Goal: Task Accomplishment & Management: Complete application form

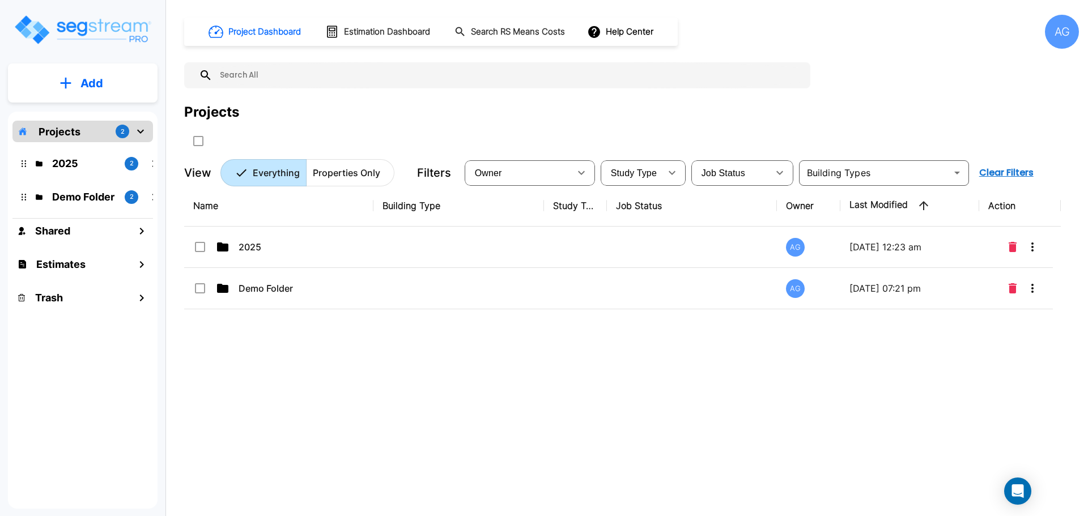
click at [1052, 29] on div "AG" at bounding box center [1062, 32] width 34 height 34
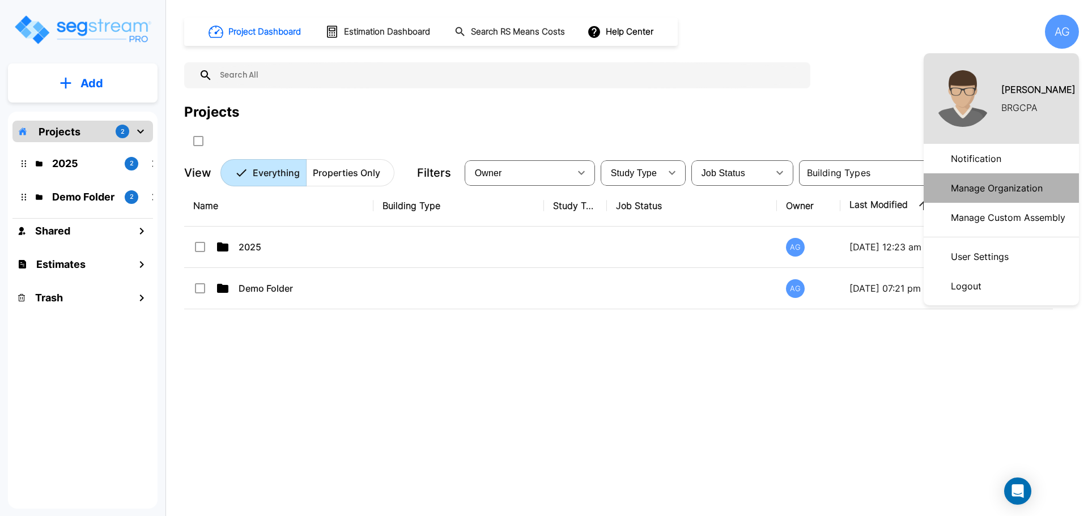
click at [966, 192] on p "Manage Organization" at bounding box center [996, 188] width 101 height 23
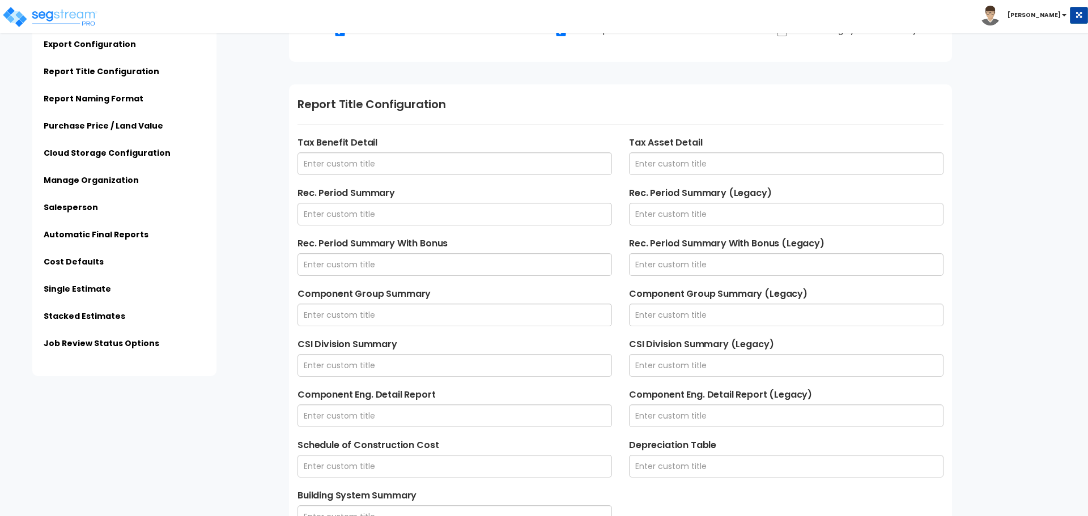
scroll to position [326, 0]
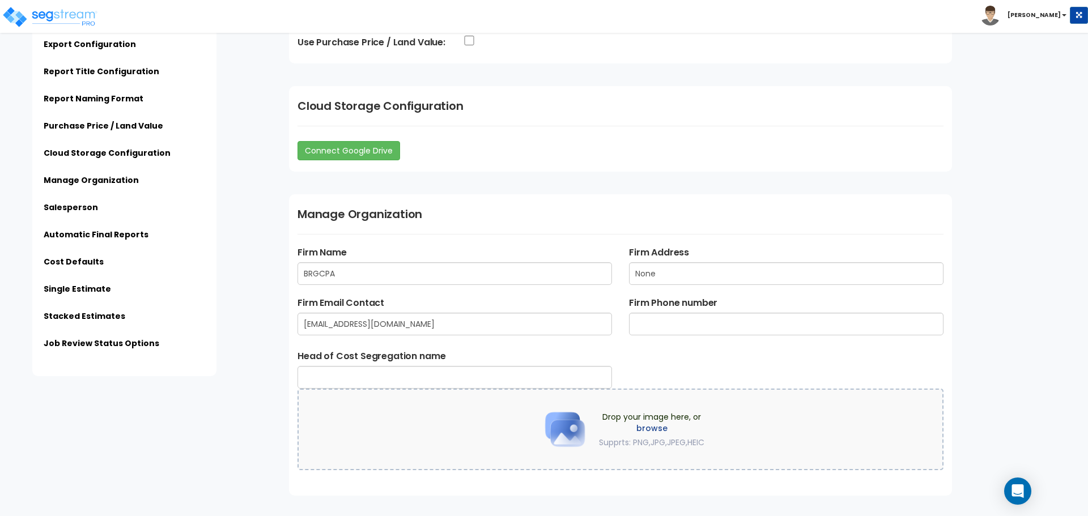
scroll to position [1186, 0]
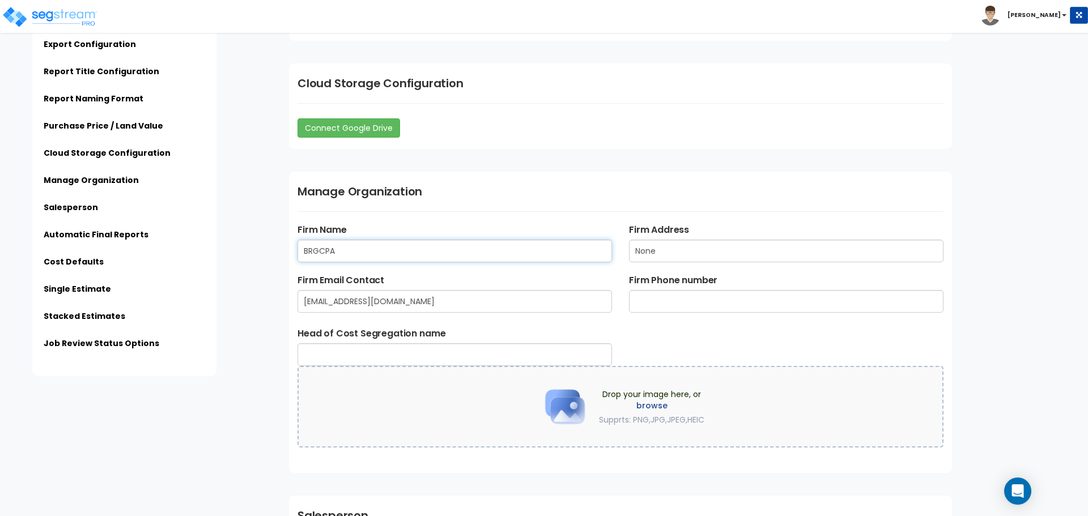
click at [440, 255] on input "BRGCPA" at bounding box center [455, 251] width 315 height 23
type input "Accelerated Realty Consultants, LLC"
type input "[STREET_ADDRESS]"
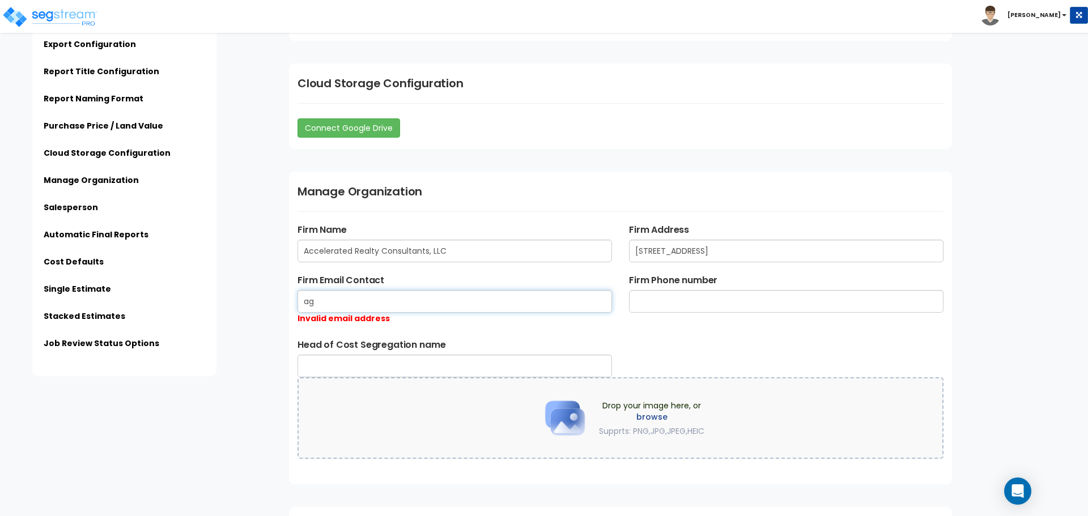
type input "a"
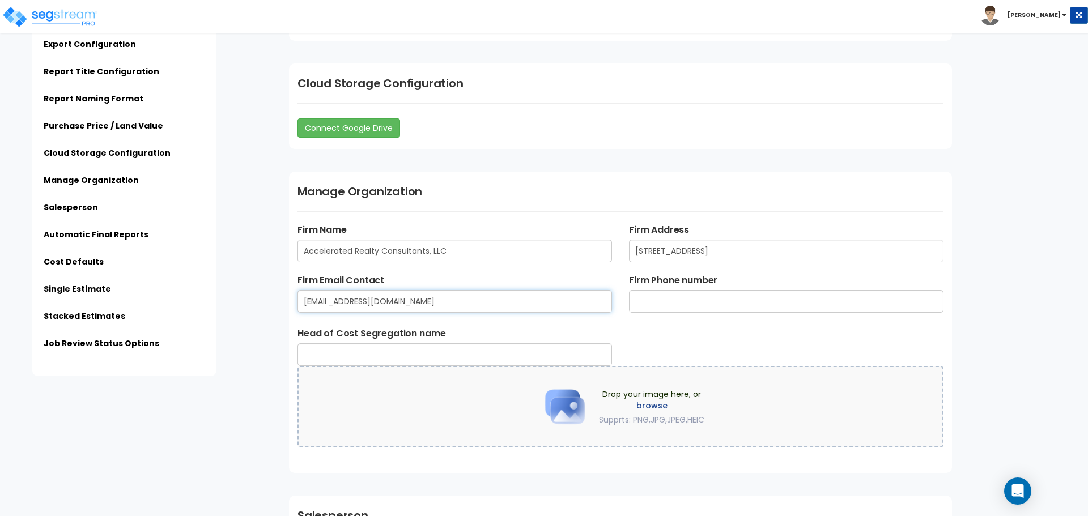
type input "AGrassetti@arccostseg.com"
type input "413-525-0025"
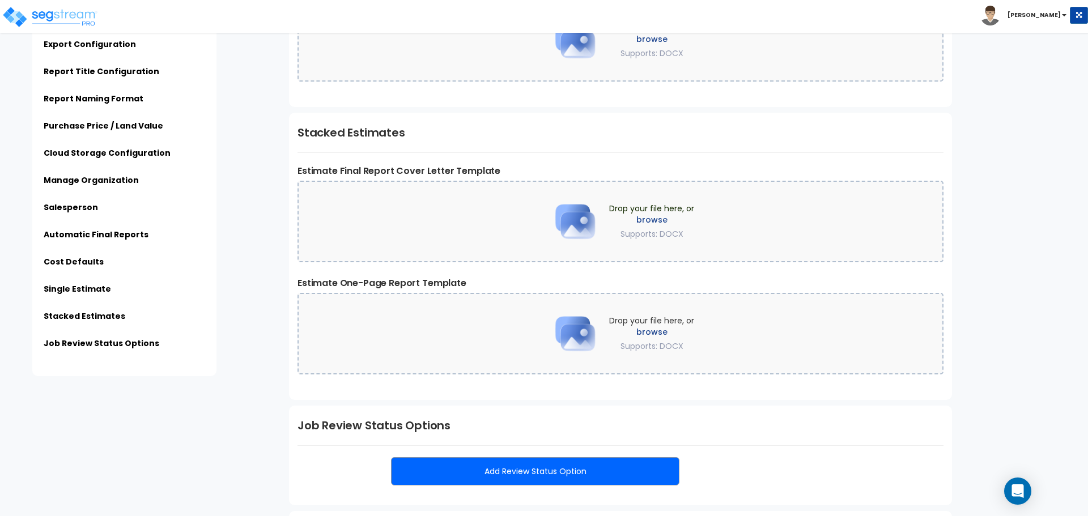
scroll to position [2611, 0]
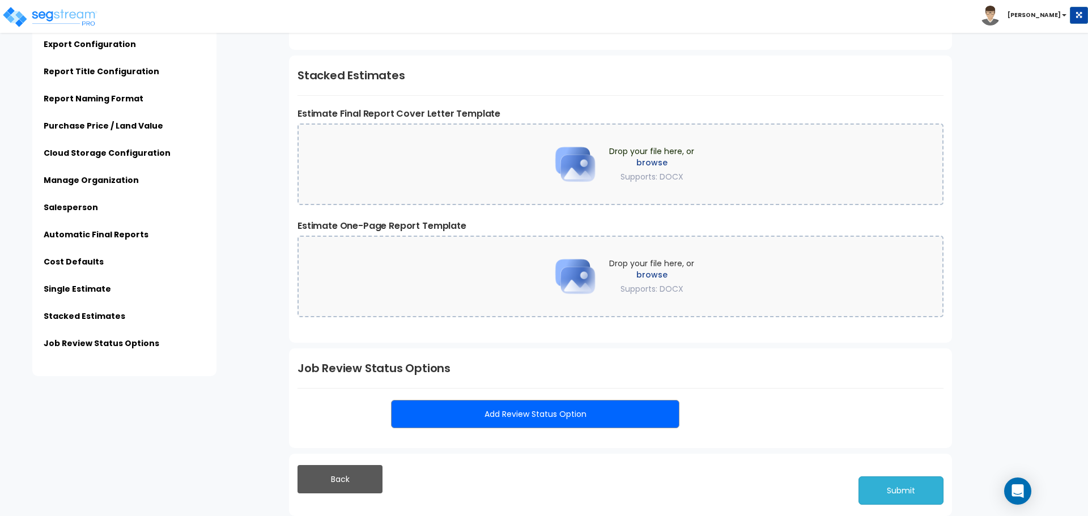
type input "[PERSON_NAME]"
click at [888, 492] on button "Submit" at bounding box center [901, 491] width 85 height 28
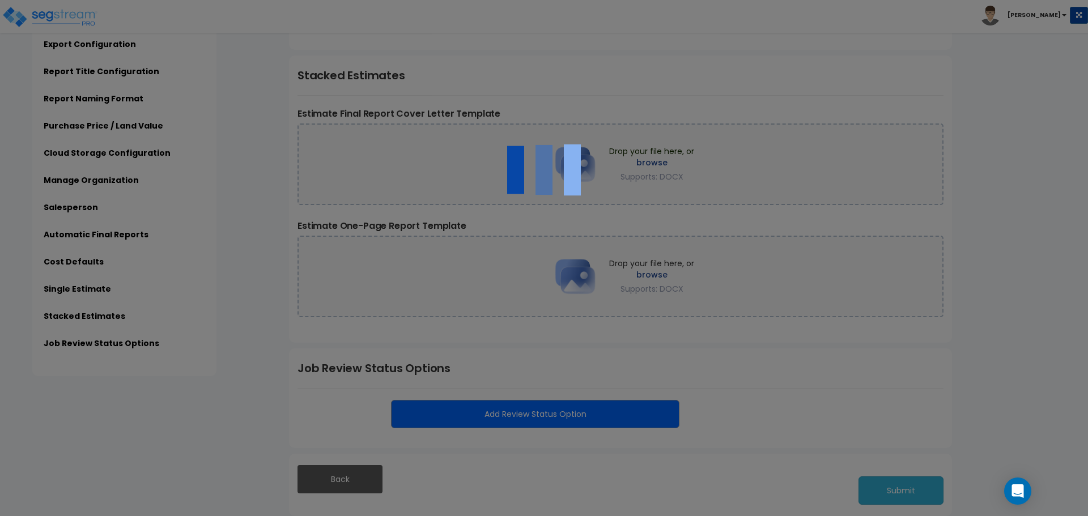
click at [888, 492] on div at bounding box center [544, 258] width 1088 height 516
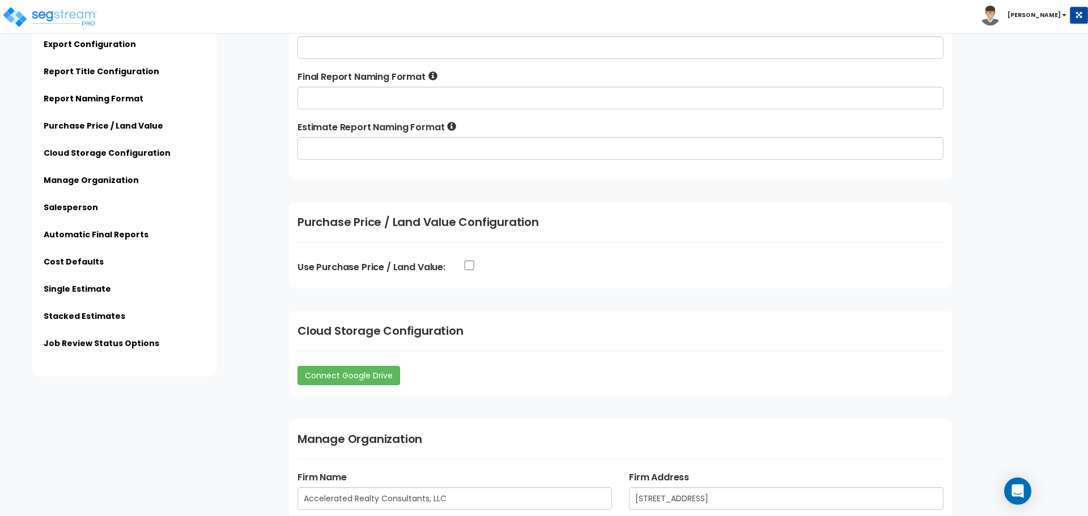
scroll to position [946, 0]
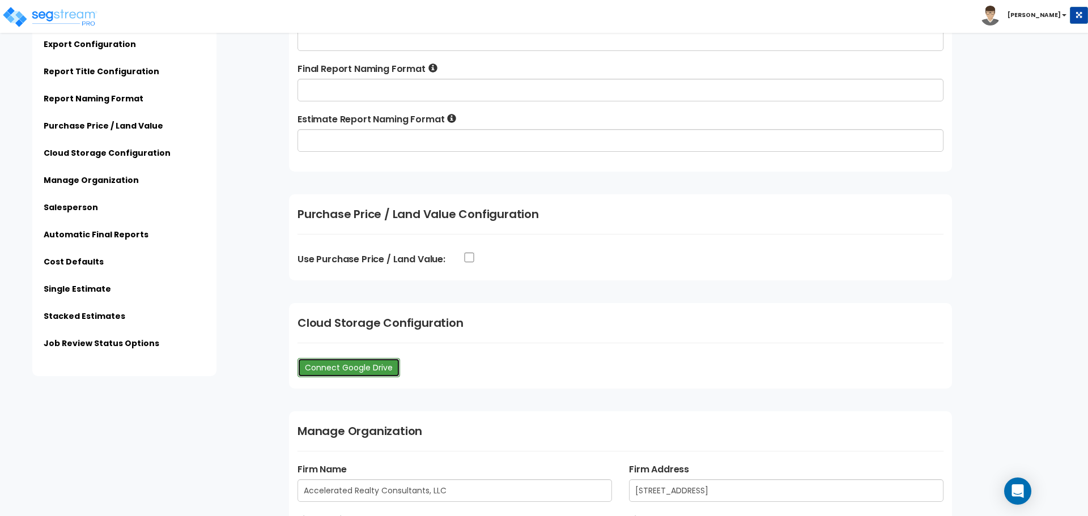
click at [343, 367] on link "Connect Google Drive" at bounding box center [349, 367] width 103 height 19
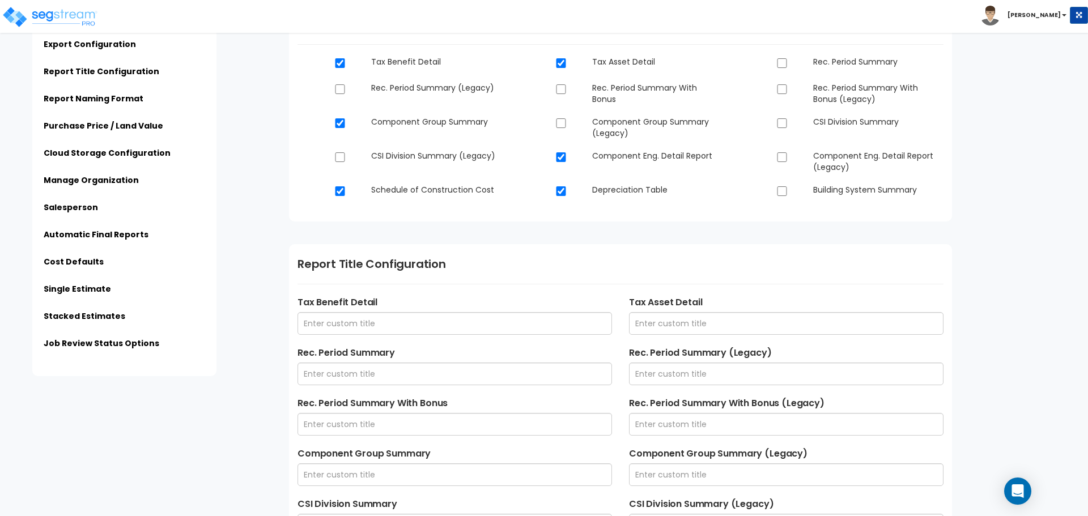
scroll to position [165, 0]
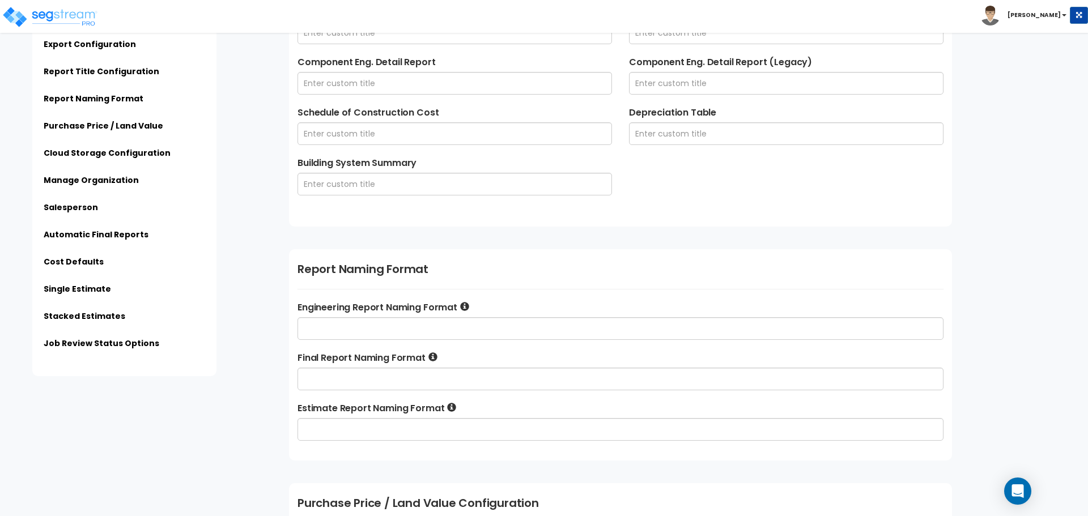
scroll to position [658, 0]
click at [366, 338] on input "text" at bounding box center [621, 328] width 646 height 23
type input "k"
type input "A"
type input "Engineer"
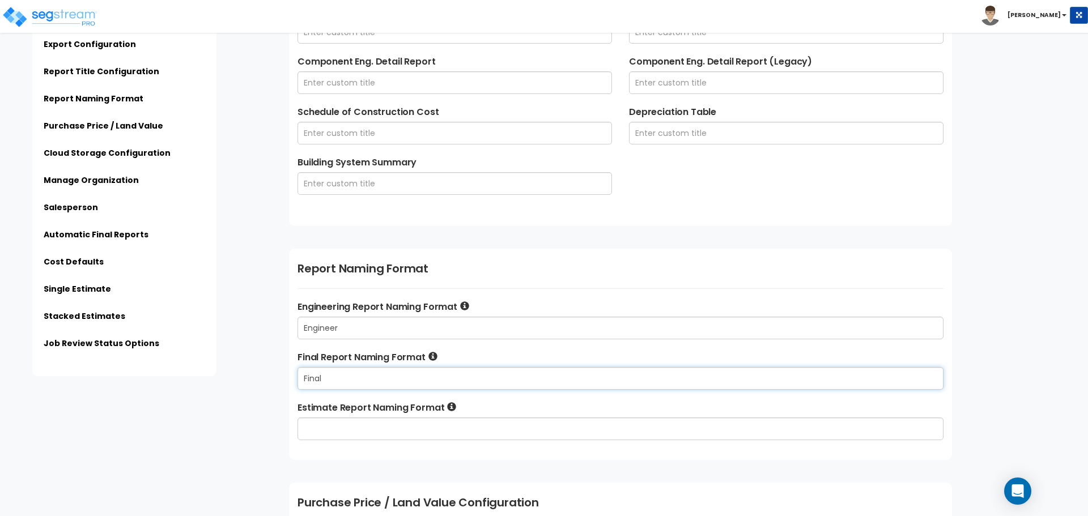
type input "Final"
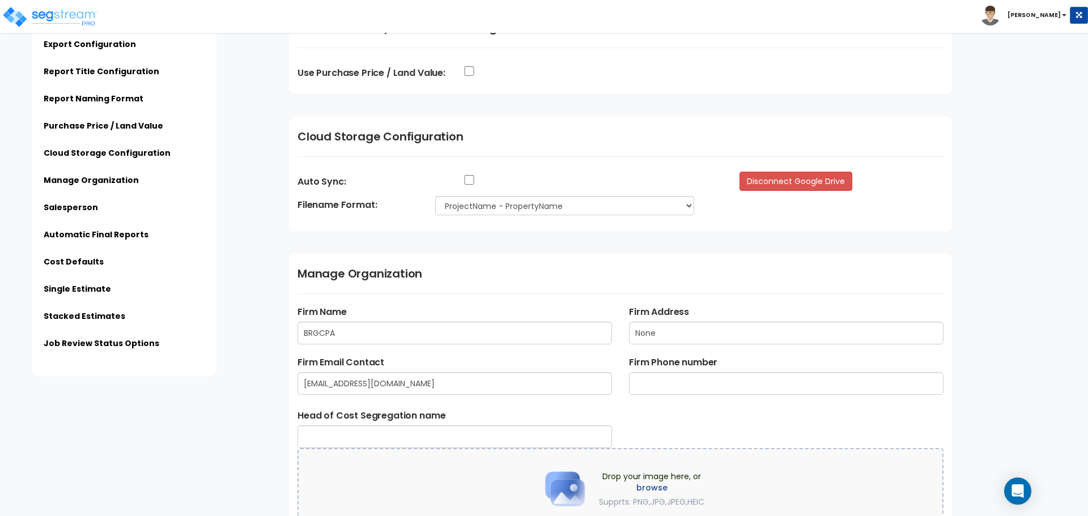
scroll to position [1133, 0]
type input "Estimate"
click at [476, 205] on select "ProjectName - PropertyName ClientName - ProjectName - PropertyName" at bounding box center [565, 205] width 260 height 19
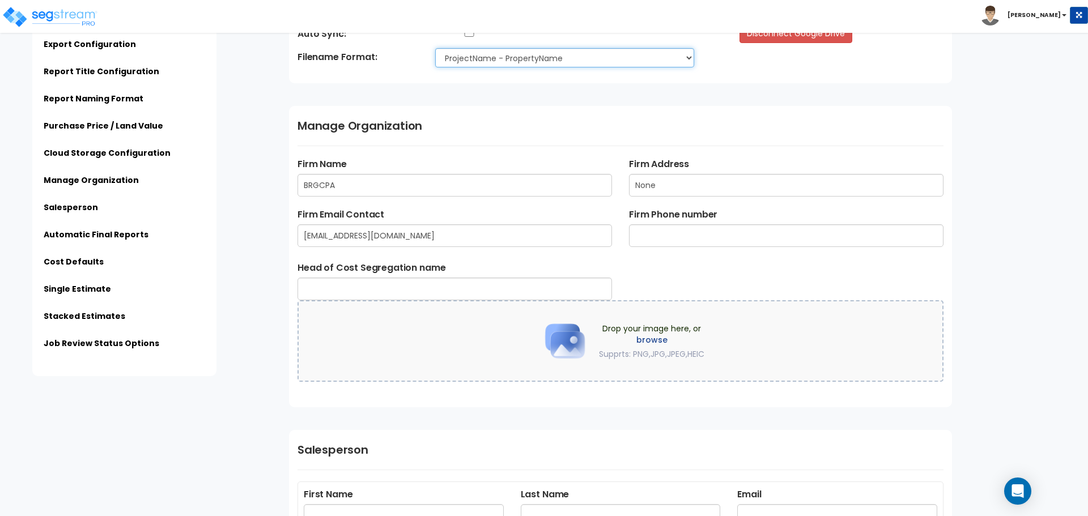
scroll to position [1280, 0]
click at [444, 192] on input "BRGCPA" at bounding box center [455, 186] width 315 height 23
type input "Accelerated Realty Consultants, LLC"
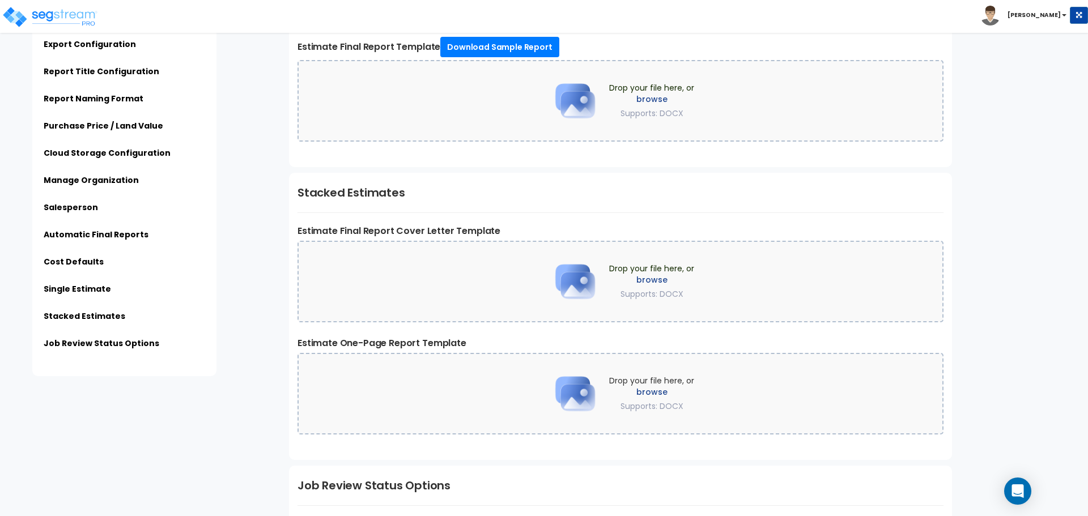
scroll to position [2640, 0]
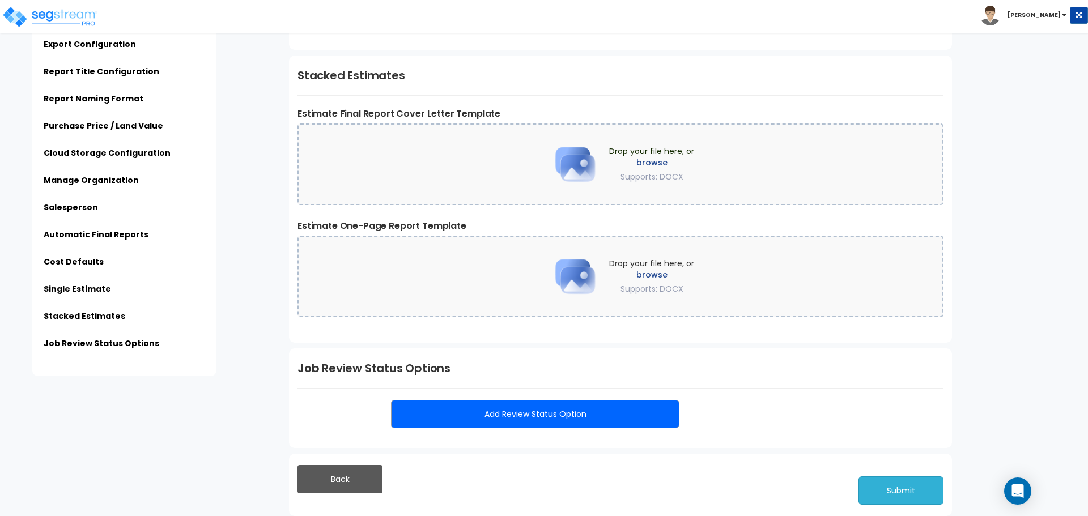
click at [910, 500] on button "Submit" at bounding box center [901, 491] width 85 height 28
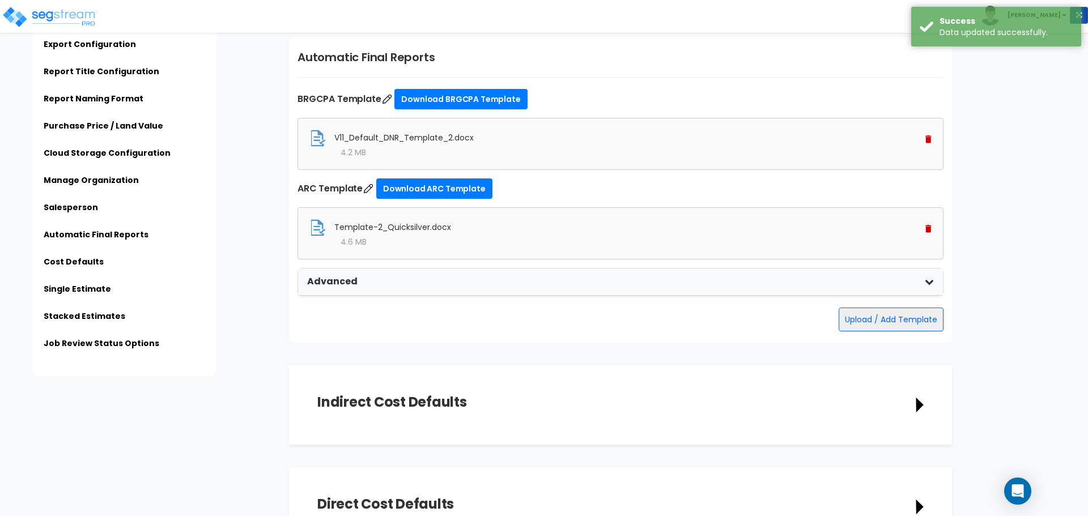
scroll to position [1902, 0]
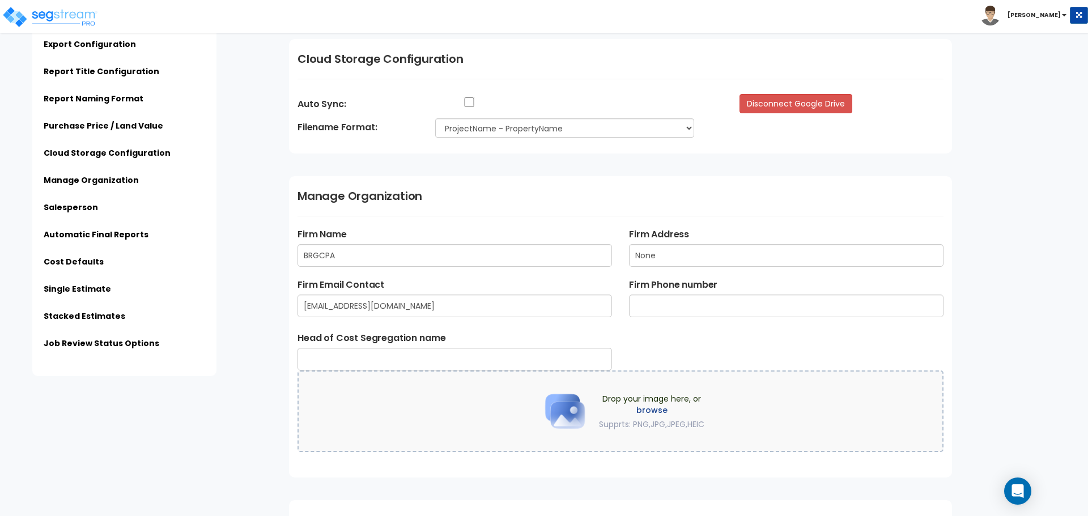
scroll to position [1210, 0]
click at [450, 251] on input "BRGCPA" at bounding box center [455, 256] width 315 height 23
type input "Accelerated Realty Consultants, LLC"
type input "2 Center Square, East Longmeadow, MA 01028"
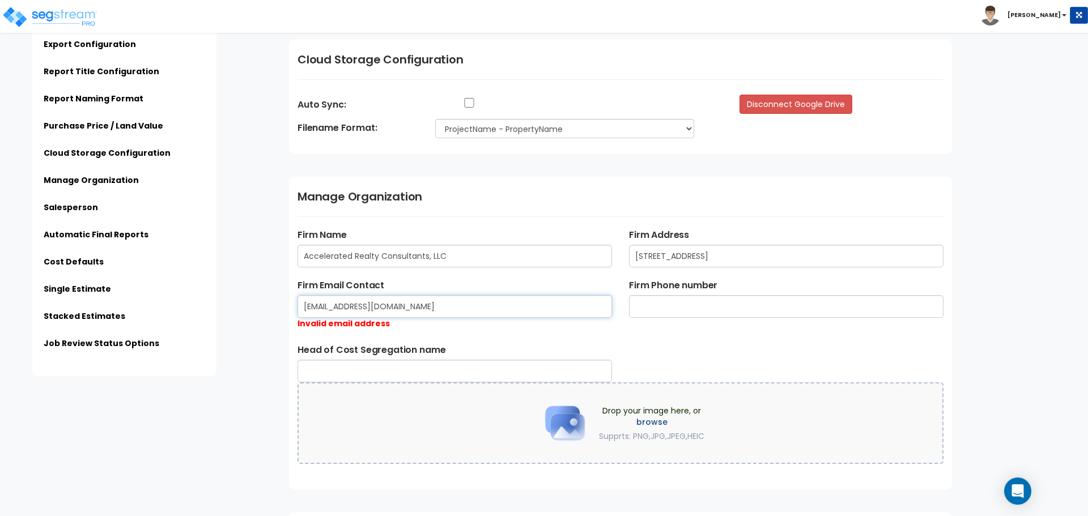
type input "AGrassetti@arccostseg.com"
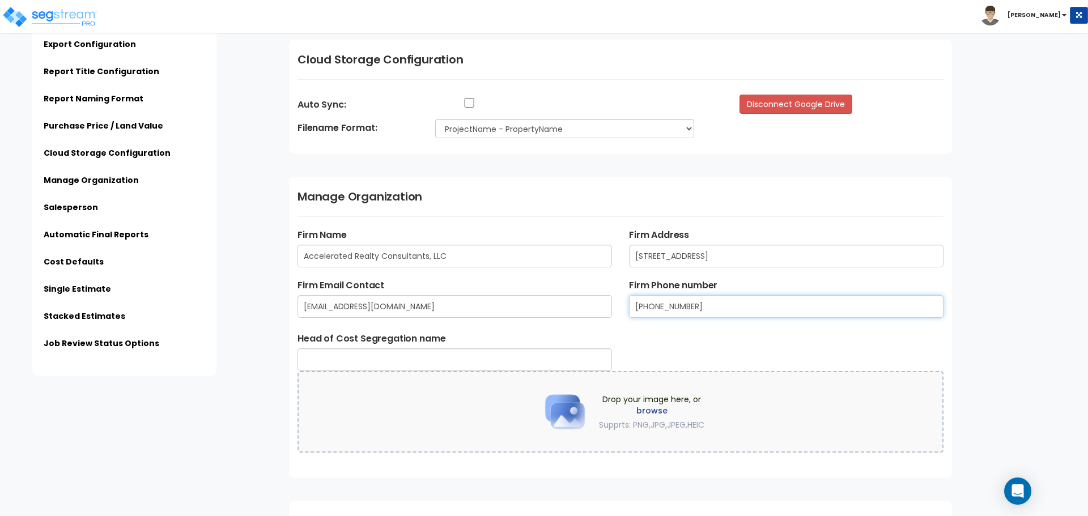
type input "413-525-0025"
type input "[PERSON_NAME]"
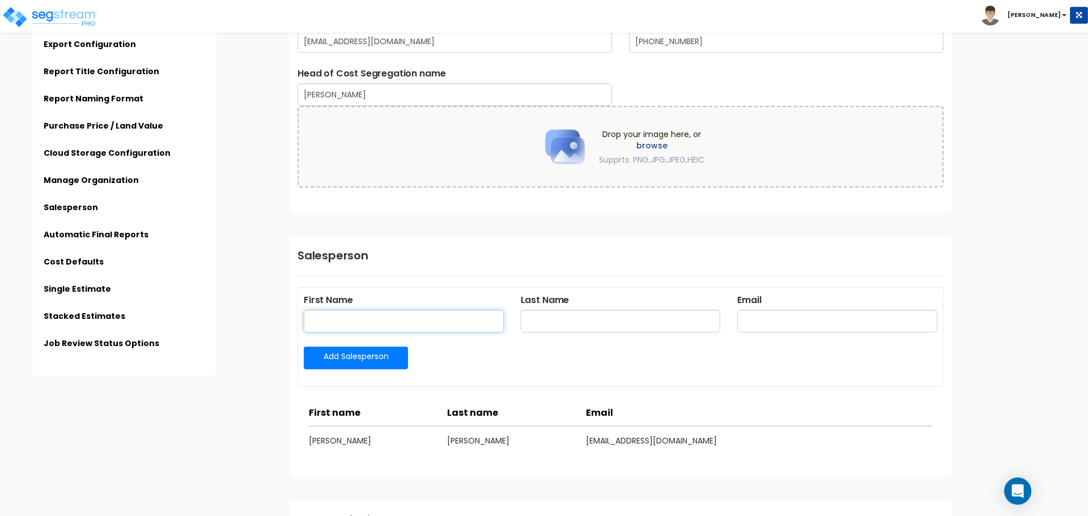
scroll to position [1475, 0]
click at [591, 147] on img at bounding box center [565, 147] width 57 height 57
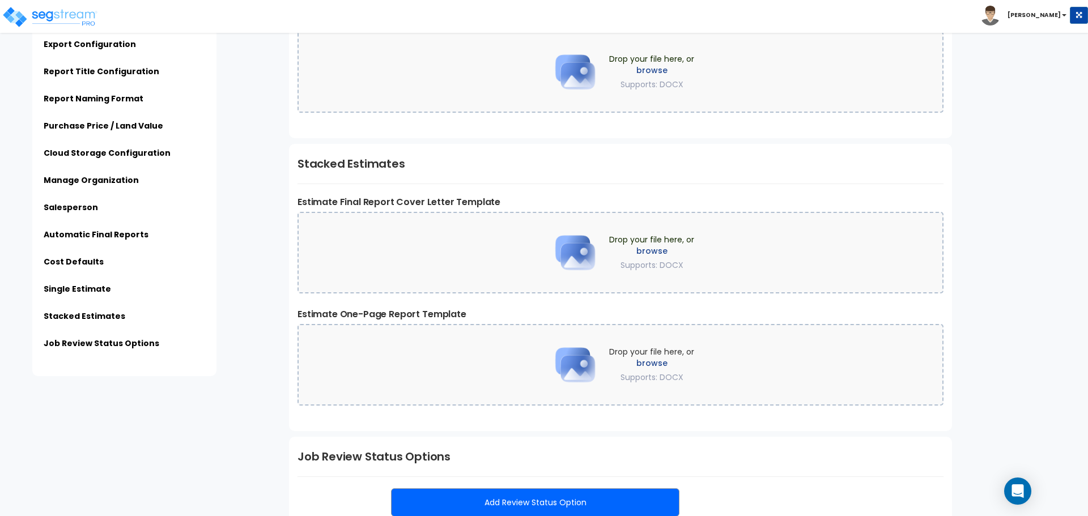
scroll to position [2610, 0]
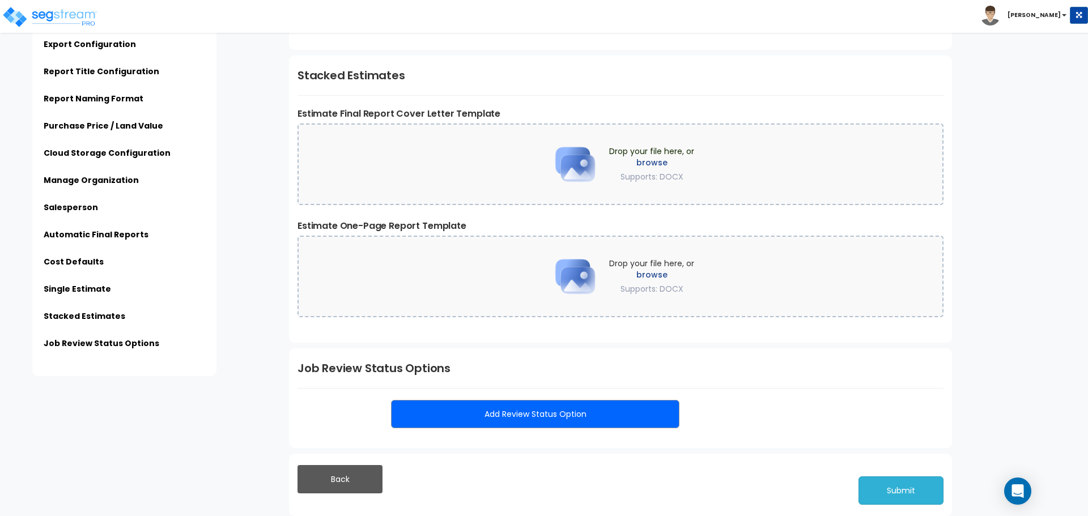
click at [909, 494] on button "Submit" at bounding box center [901, 491] width 85 height 28
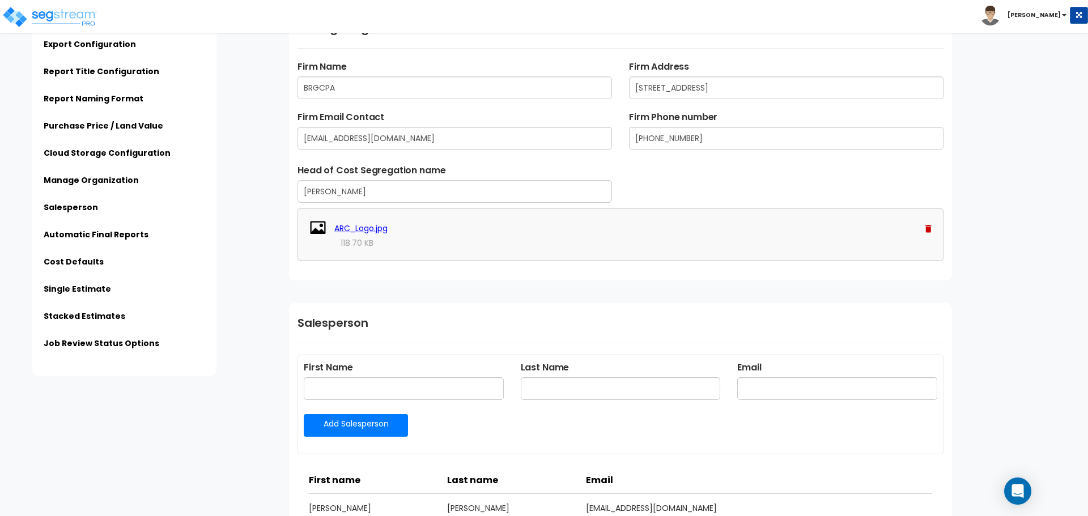
scroll to position [1379, 0]
click at [360, 87] on input "BRGCPA" at bounding box center [455, 87] width 315 height 23
click at [1060, 15] on b "[PERSON_NAME]" at bounding box center [1034, 15] width 53 height 9
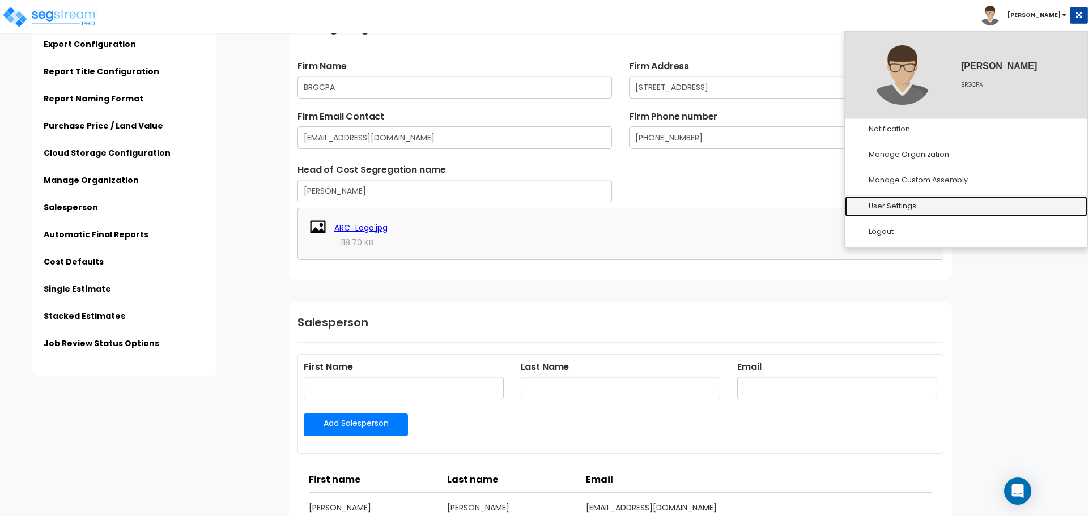
click at [894, 207] on link "User Settings" at bounding box center [966, 206] width 243 height 21
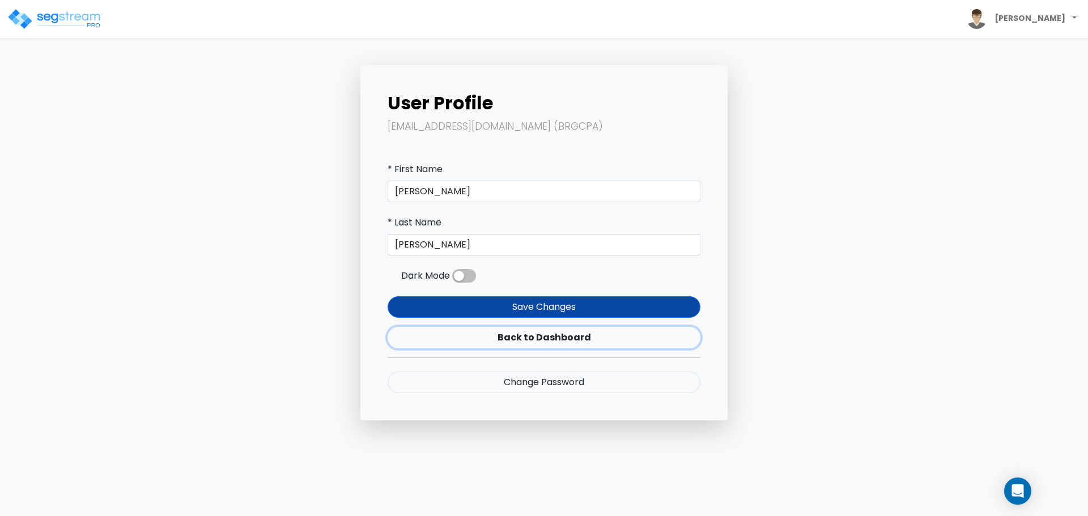
click at [538, 337] on link "Back to Dashboard" at bounding box center [544, 338] width 313 height 22
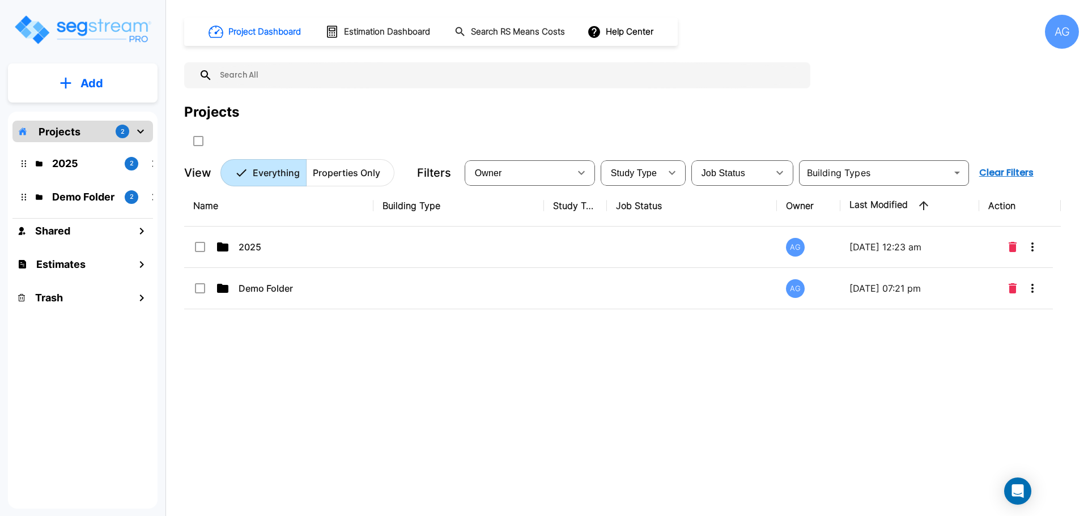
click at [1066, 31] on div "AG" at bounding box center [1062, 32] width 34 height 34
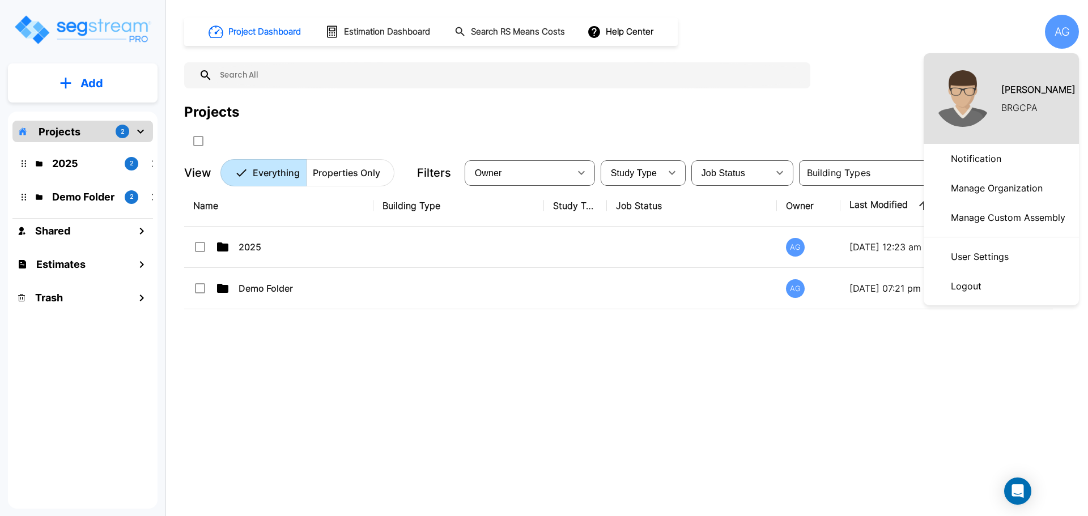
click at [1015, 105] on p "BRGCPA" at bounding box center [1019, 108] width 36 height 14
click at [976, 184] on p "Manage Organization" at bounding box center [996, 188] width 101 height 23
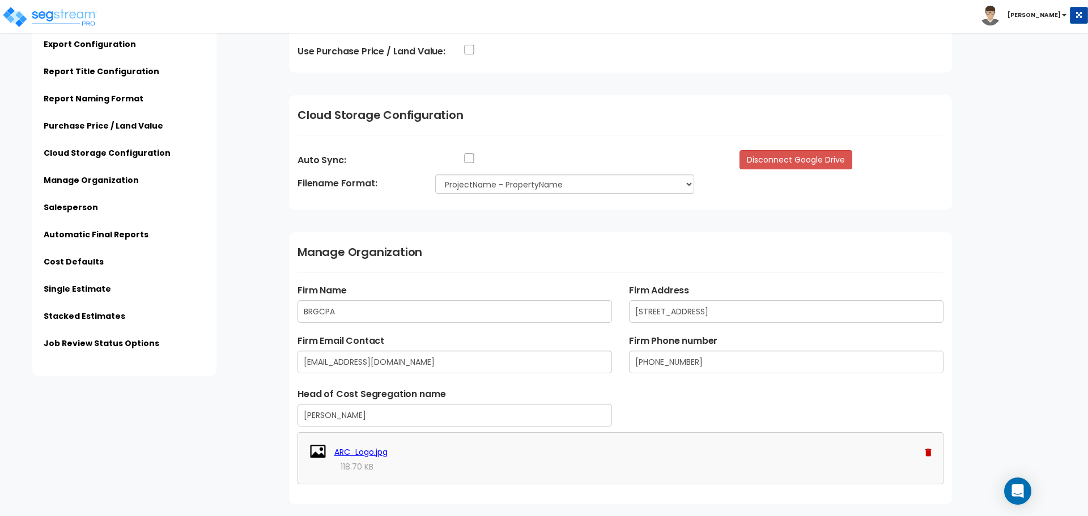
scroll to position [1155, 0]
click at [459, 313] on input "BRGCPA" at bounding box center [455, 311] width 315 height 23
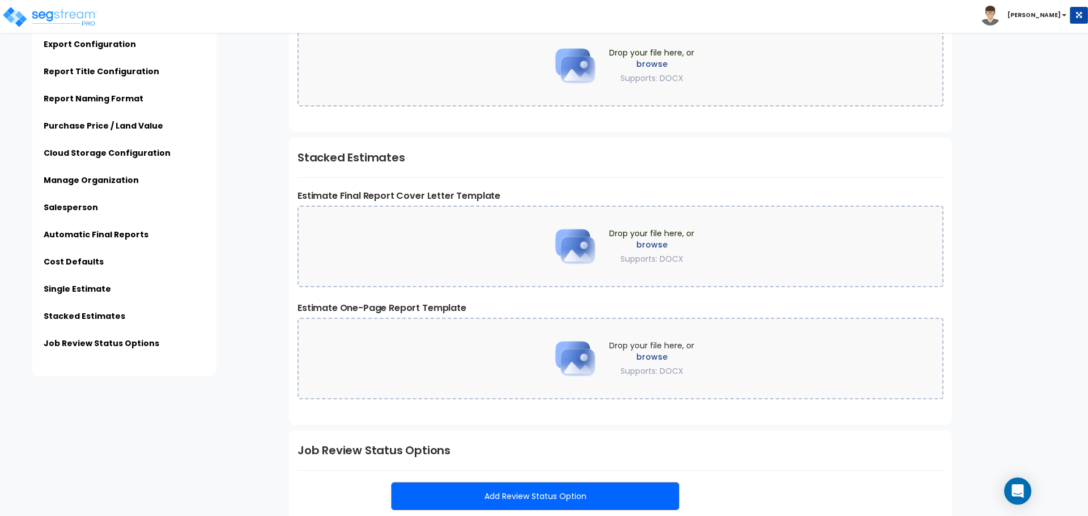
scroll to position [2610, 0]
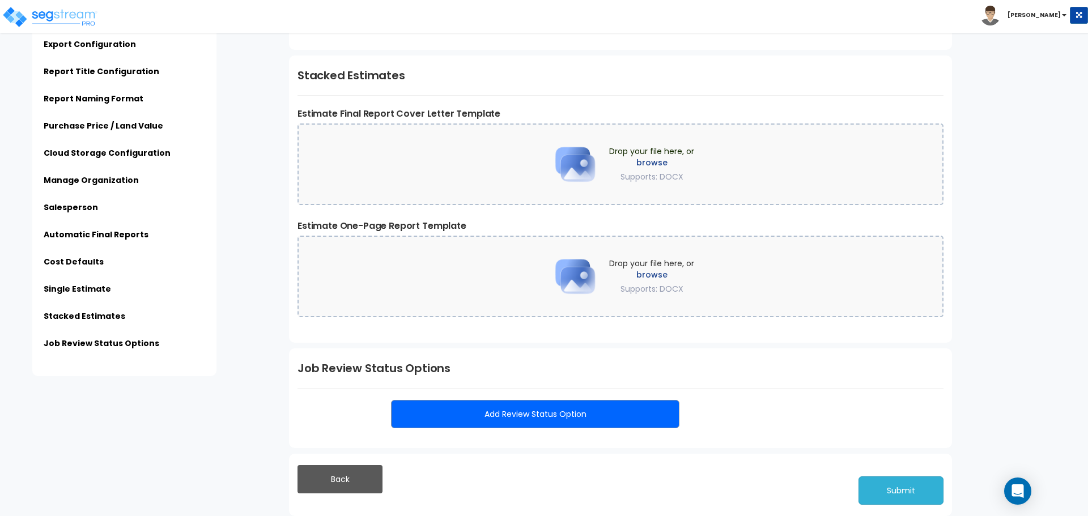
type input "Accelerated Realty Consultants"
click at [895, 495] on button "Submit" at bounding box center [901, 491] width 85 height 28
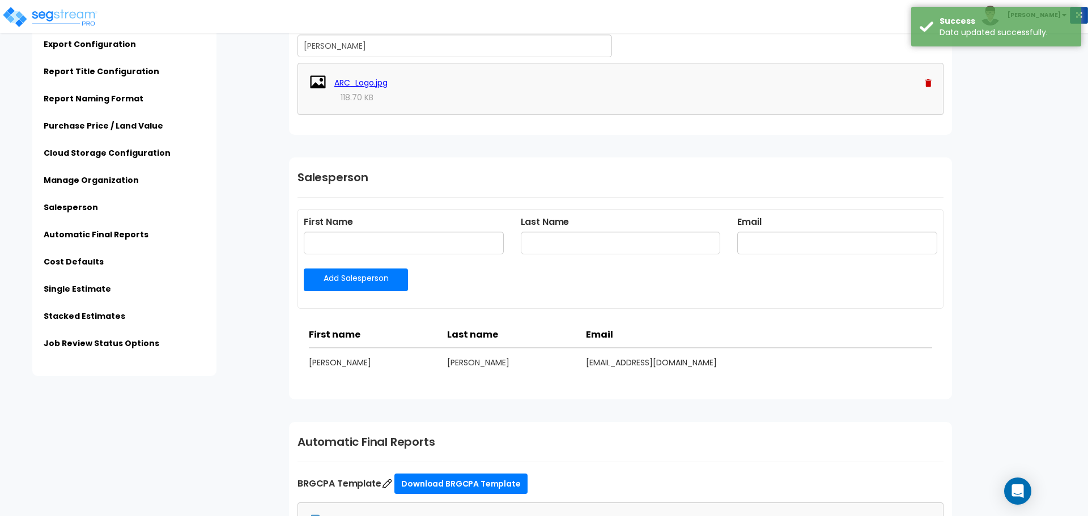
scroll to position [1496, 0]
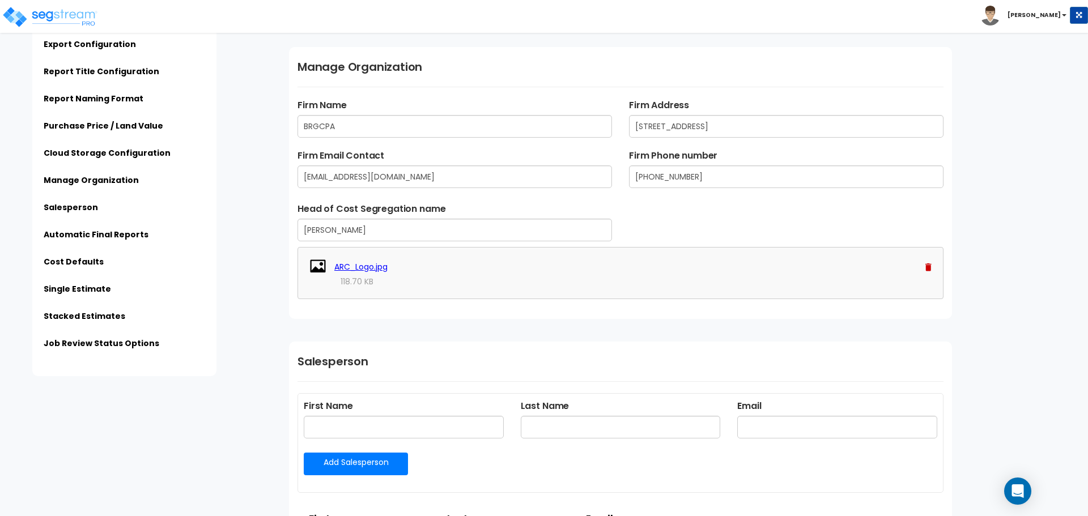
scroll to position [1332, 0]
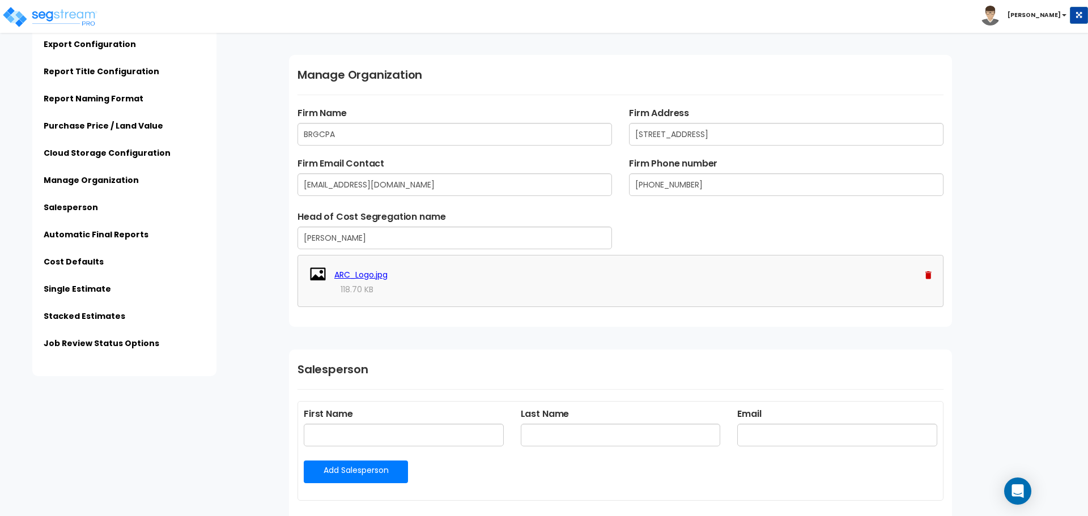
click at [81, 14] on div "Click to return on the top page" at bounding box center [57, 7] width 108 height 14
click at [14, 16] on img at bounding box center [50, 17] width 96 height 23
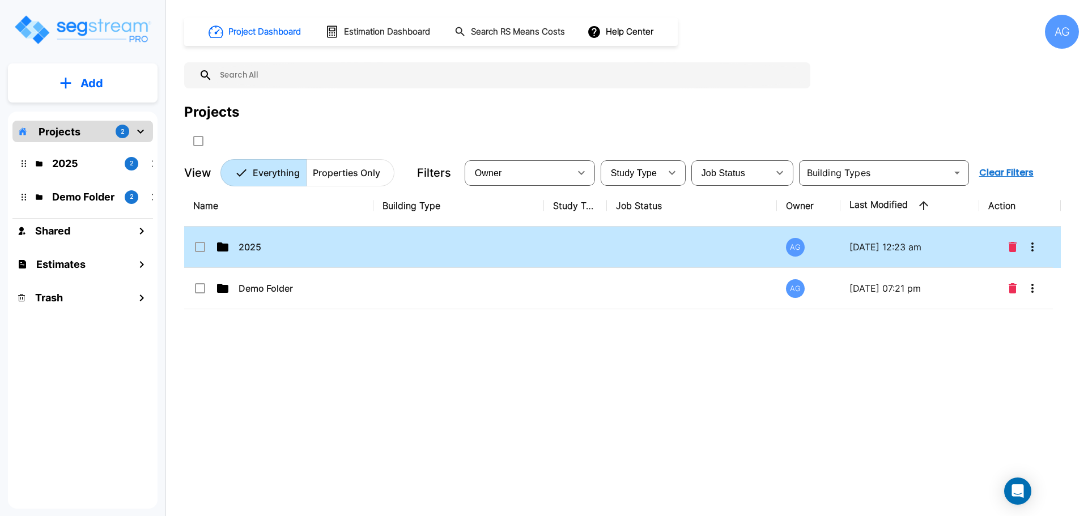
click at [236, 245] on div "2025" at bounding box center [278, 247] width 170 height 14
checkbox input "true"
click at [236, 245] on div "2025" at bounding box center [278, 247] width 170 height 14
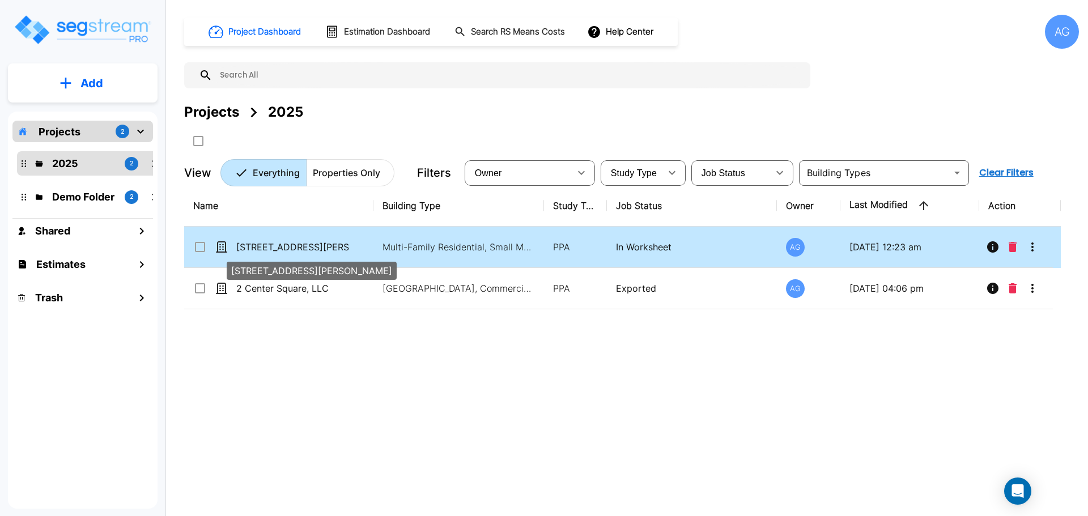
click at [255, 248] on p "990 Shirley St. Winthrop, MA" at bounding box center [292, 247] width 113 height 14
checkbox input "true"
click at [255, 248] on p "[STREET_ADDRESS][PERSON_NAME]" at bounding box center [292, 247] width 113 height 14
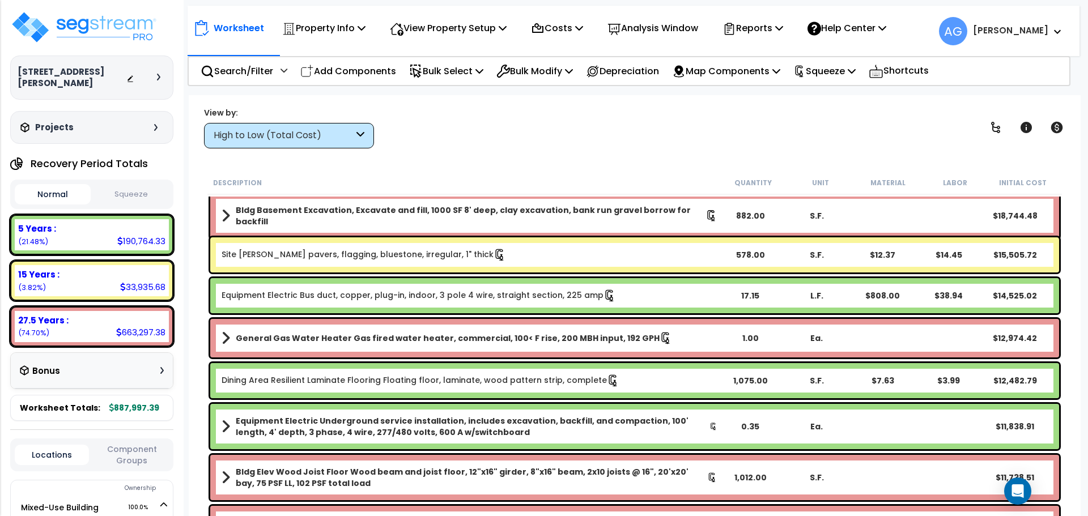
scroll to position [270, 0]
click at [137, 193] on button "Squeeze" at bounding box center [132, 195] width 76 height 20
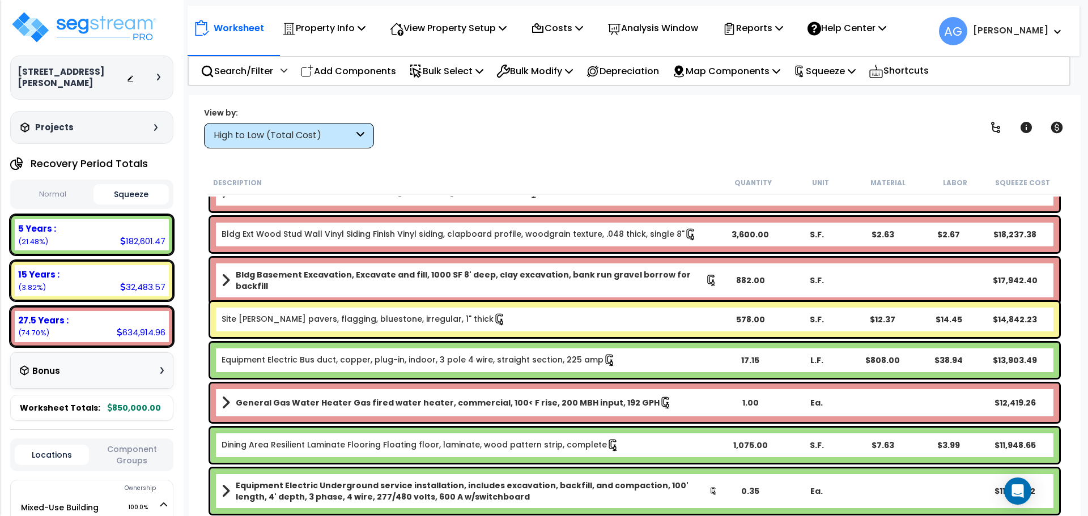
scroll to position [205, 0]
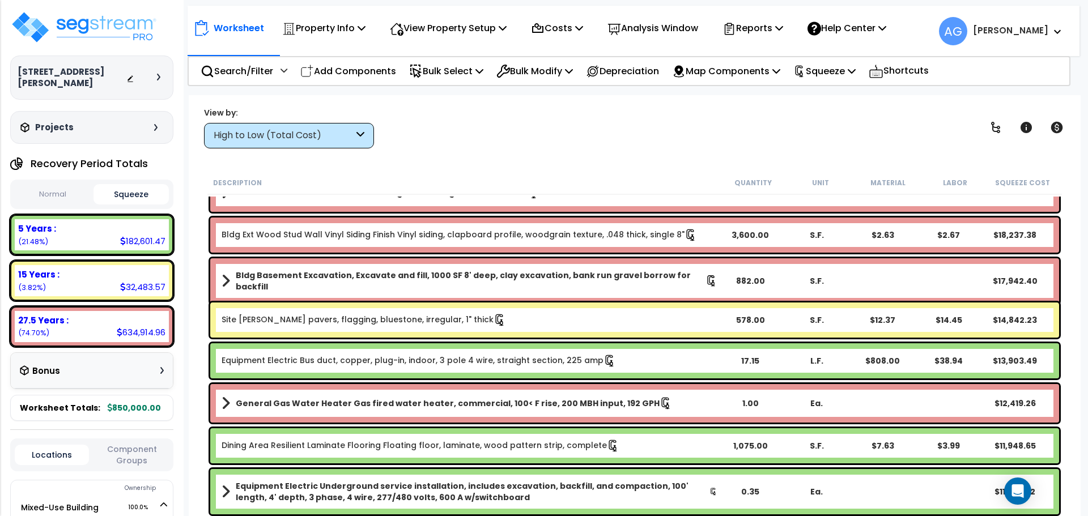
click at [560, 198] on link "Windows Windows, wood, double hung, standard glass, 3'-0" x 5'-6"" at bounding box center [470, 193] width 496 height 16
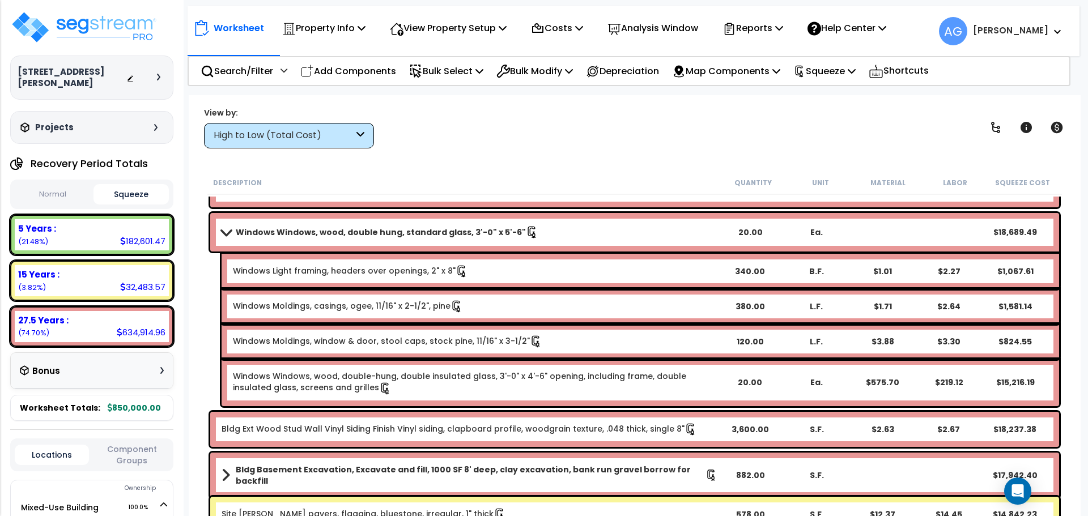
scroll to position [154, 0]
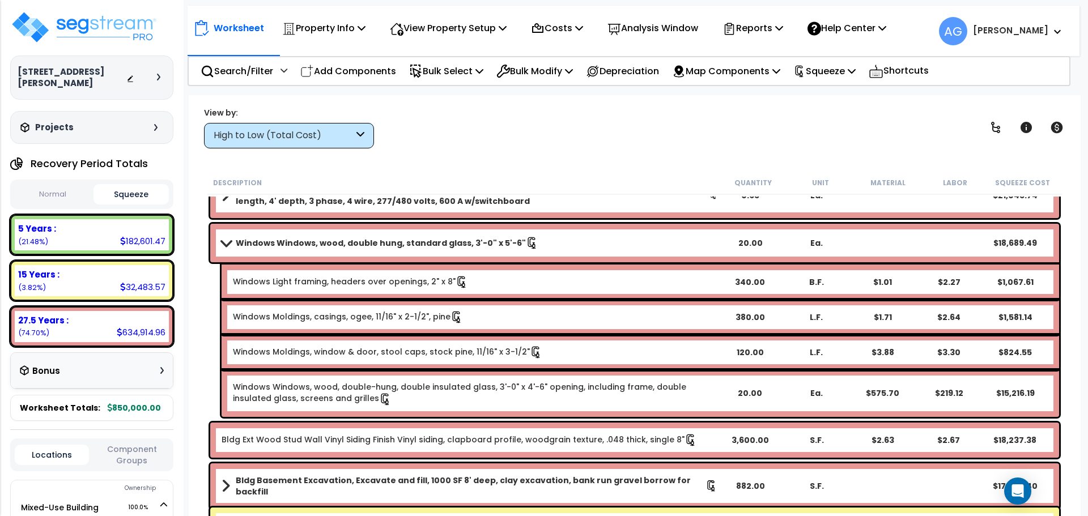
click at [420, 243] on b "Windows Windows, wood, double hung, standard glass, 3'-0" x 5'-6"" at bounding box center [381, 242] width 290 height 11
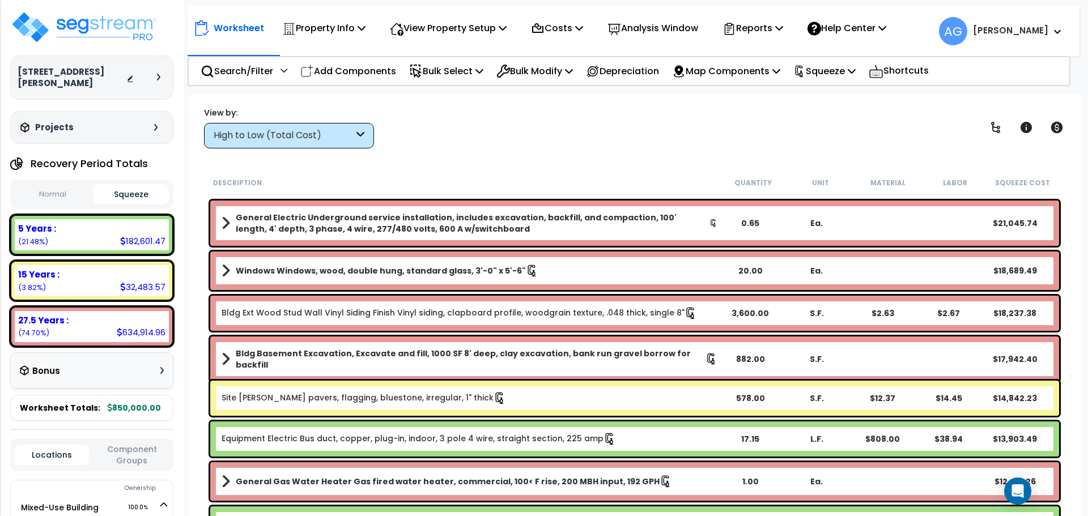
scroll to position [109, 0]
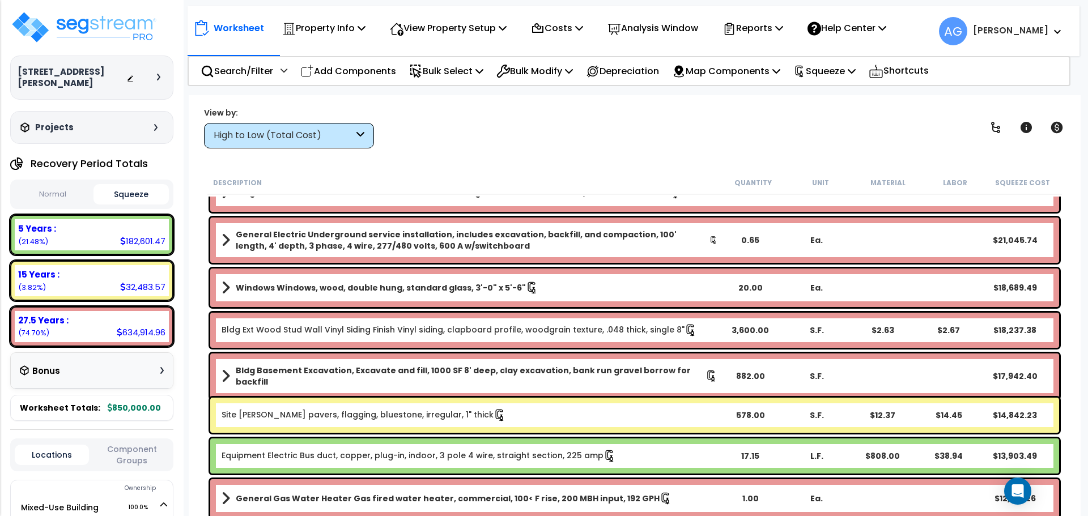
click at [357, 298] on div "Windows Windows, wood, double hung, standard glass, 3'-0" x 5'-6" 20.00 Ea. $18…" at bounding box center [634, 288] width 849 height 39
click at [232, 287] on link "Windows Windows, wood, double hung, standard glass, 3'-0" x 5'-6"" at bounding box center [470, 288] width 496 height 16
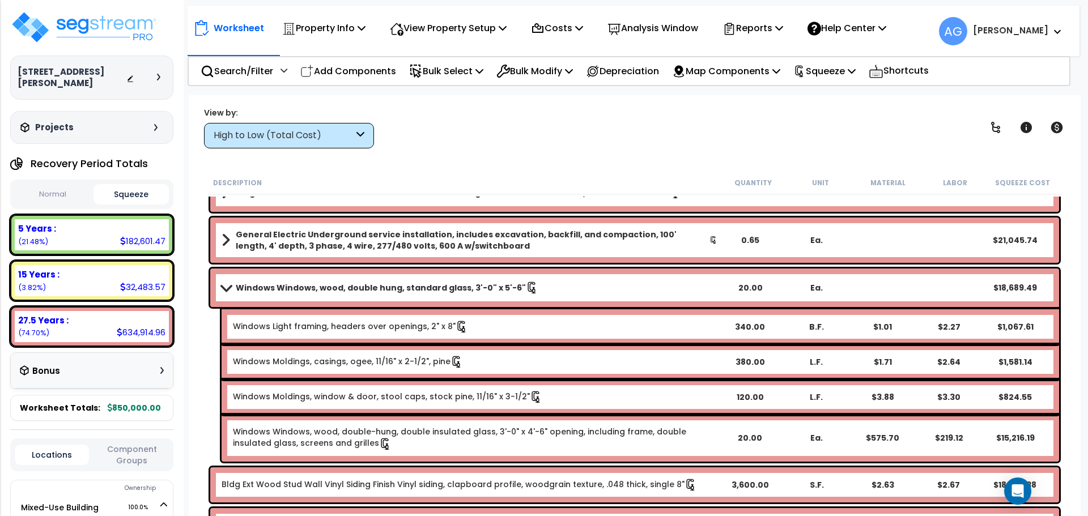
click at [355, 287] on b "Windows Windows, wood, double hung, standard glass, 3'-0" x 5'-6"" at bounding box center [381, 287] width 290 height 11
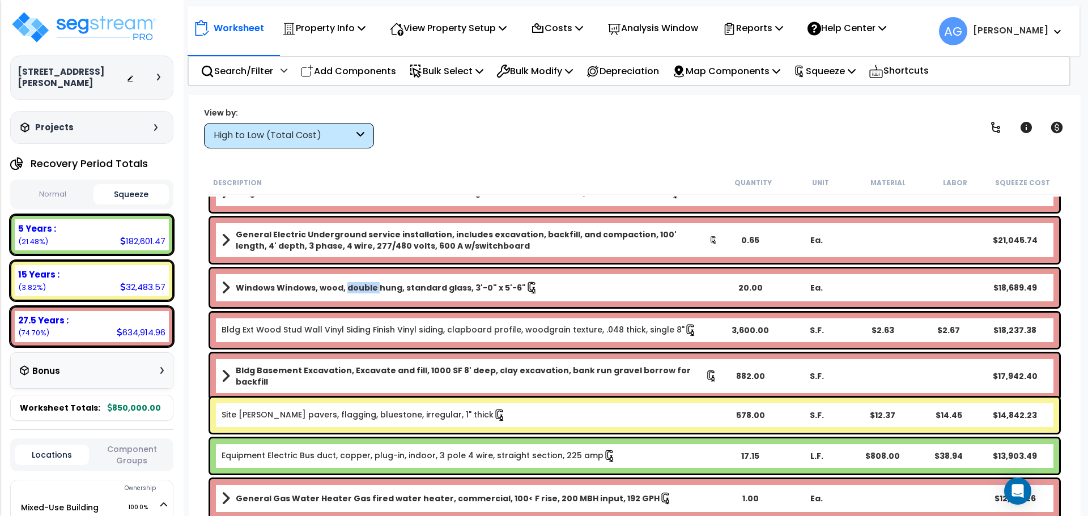
click at [355, 287] on b "Windows Windows, wood, double hung, standard glass, 3'-0" x 5'-6"" at bounding box center [381, 287] width 290 height 11
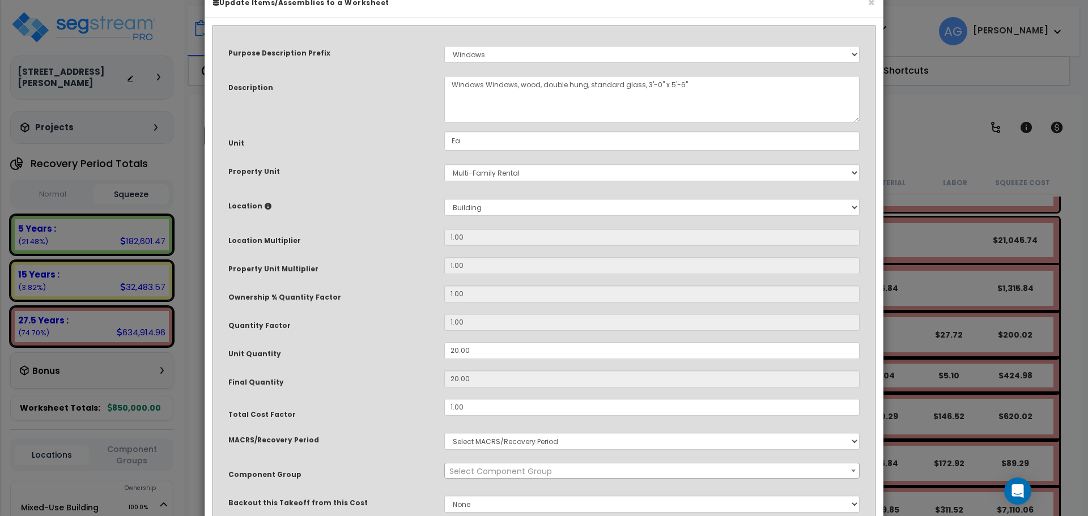
scroll to position [29, 0]
click at [521, 56] on select "Select A/V System A/V System A/V System Equipment A/V System Equipment Electric…" at bounding box center [651, 53] width 415 height 17
select select "147813"
click at [444, 45] on select "Select A/V System A/V System A/V System Equipment A/V System Equipment Electric…" at bounding box center [651, 53] width 415 height 17
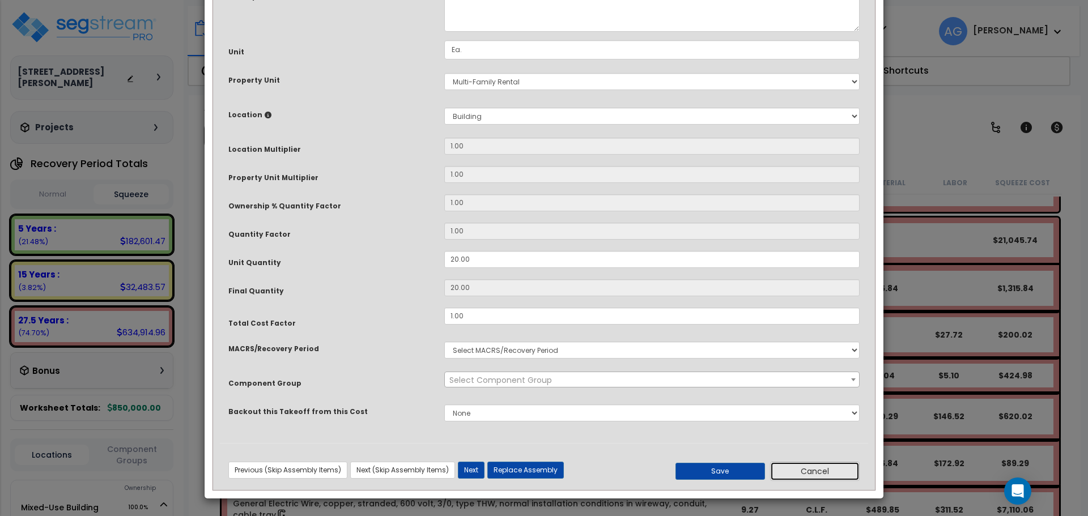
click at [817, 470] on button "Cancel" at bounding box center [815, 471] width 90 height 19
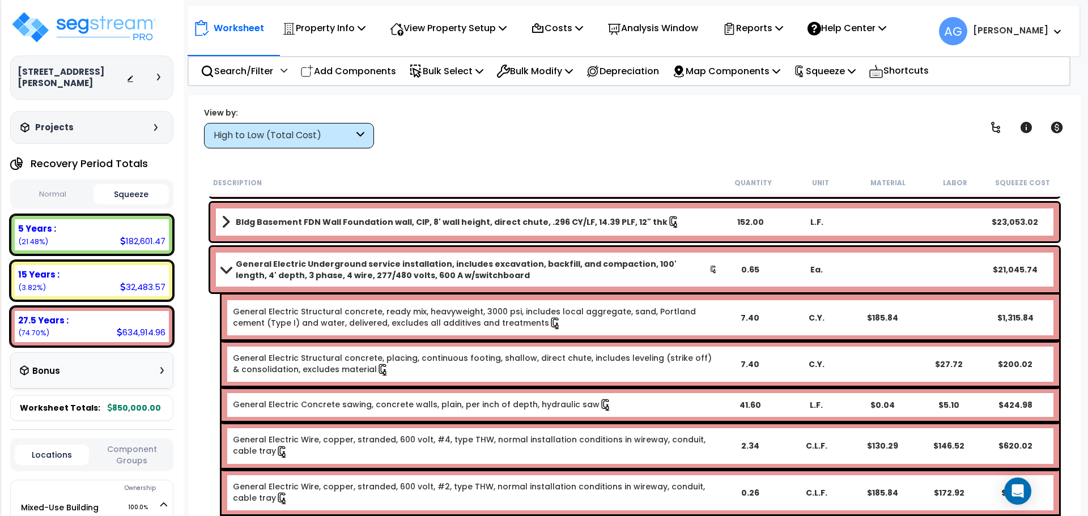
scroll to position [72, 0]
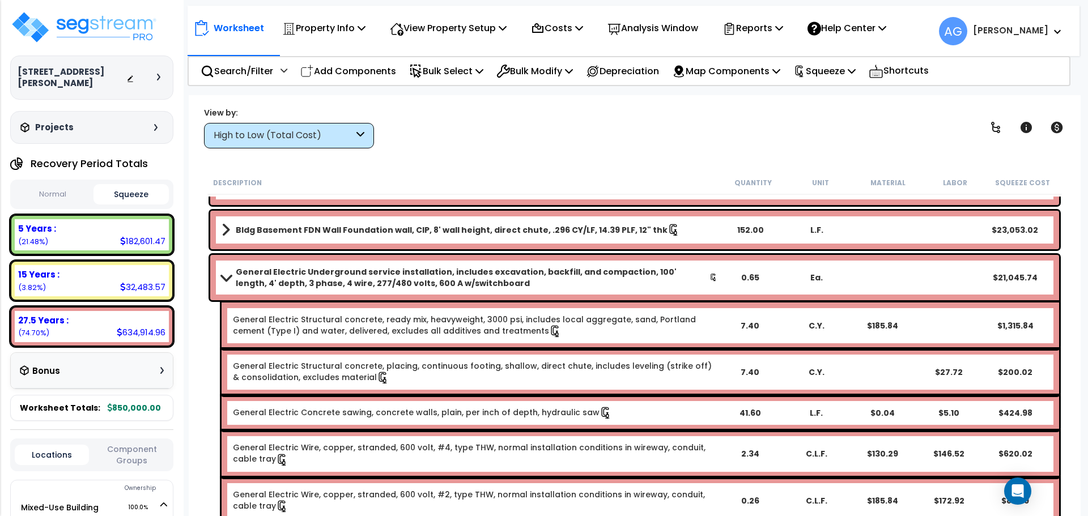
click at [494, 275] on b "General Electric Underground service installation, includes excavation, backfil…" at bounding box center [473, 277] width 474 height 23
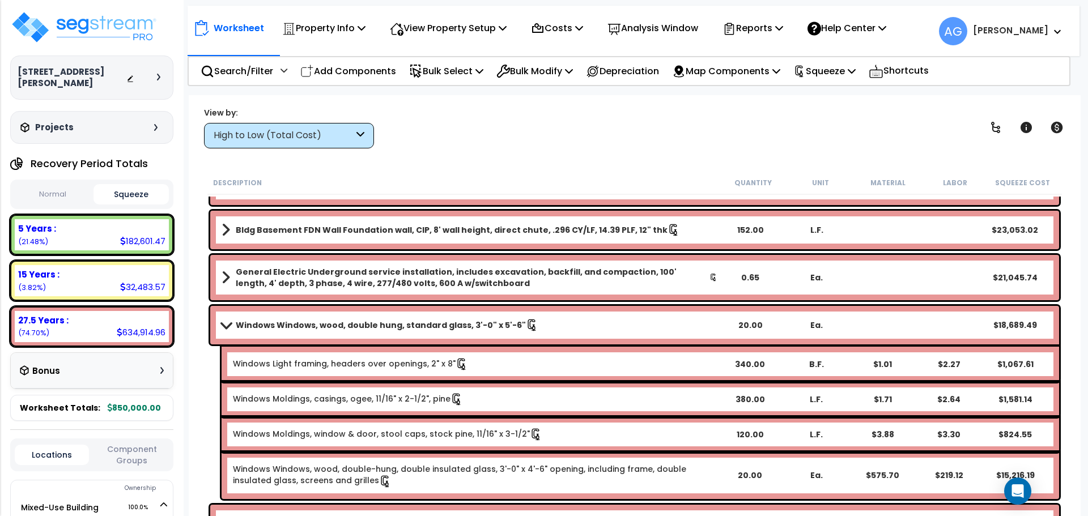
click at [487, 325] on b "Windows Windows, wood, double hung, standard glass, 3'-0" x 5'-6"" at bounding box center [381, 325] width 290 height 11
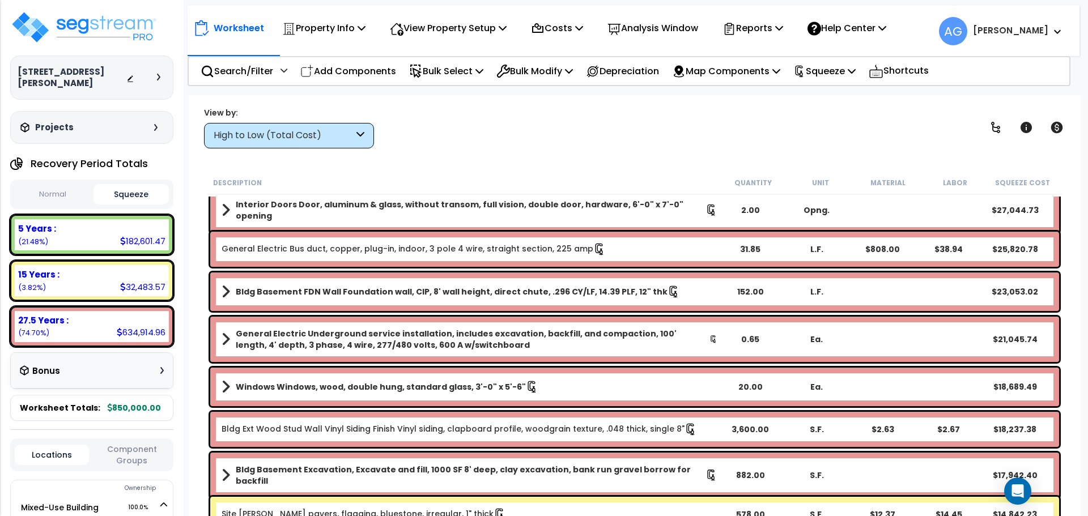
scroll to position [0, 0]
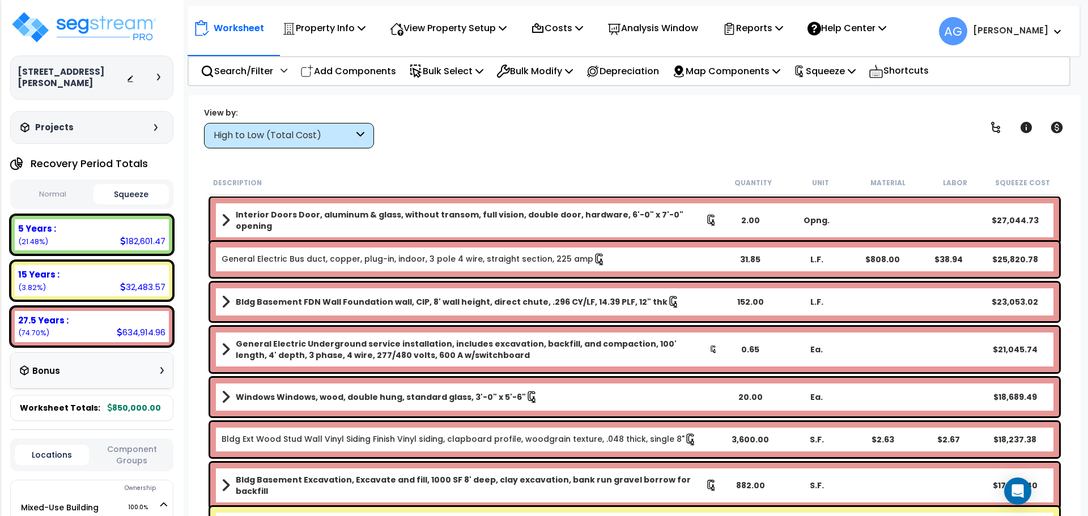
click at [436, 222] on b "Interior Doors Door, aluminum & glass, without transom, full vision, double doo…" at bounding box center [471, 220] width 470 height 23
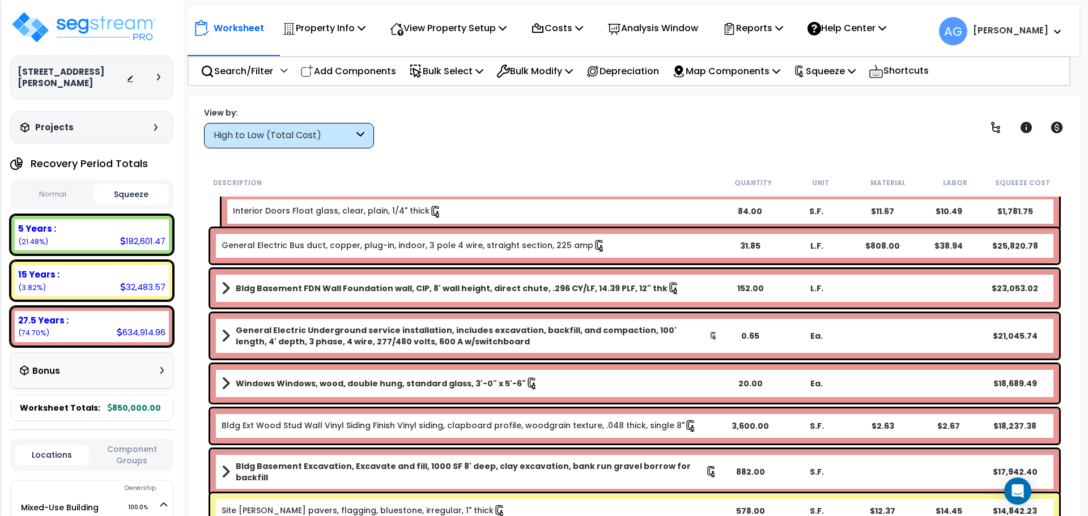
scroll to position [169, 0]
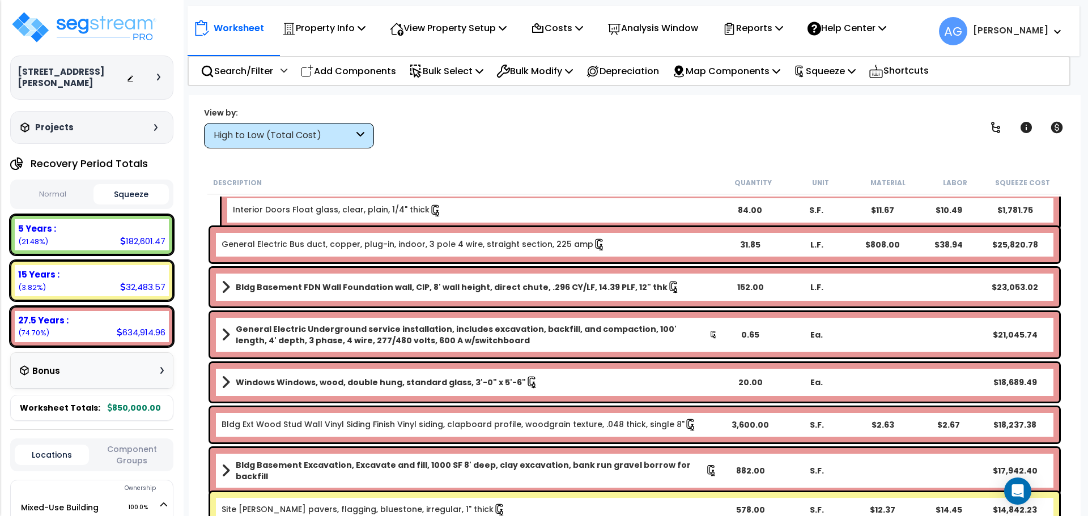
click at [436, 256] on div "General Electric Bus duct, copper, plug-in, indoor, 3 pole 4 wire, straight sec…" at bounding box center [634, 244] width 849 height 35
click at [335, 41] on div "Property Info" at bounding box center [323, 28] width 83 height 27
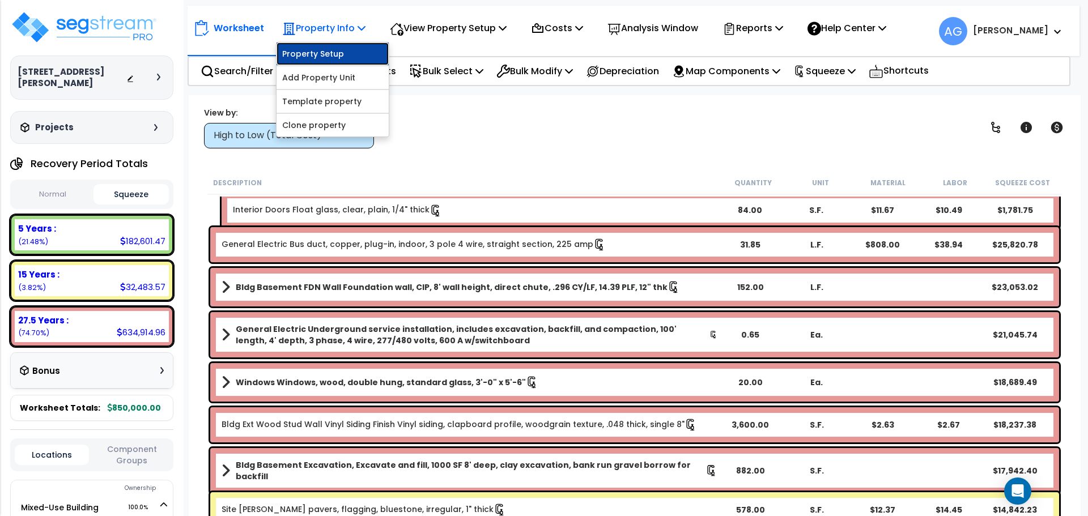
click at [316, 57] on link "Property Setup" at bounding box center [333, 54] width 112 height 23
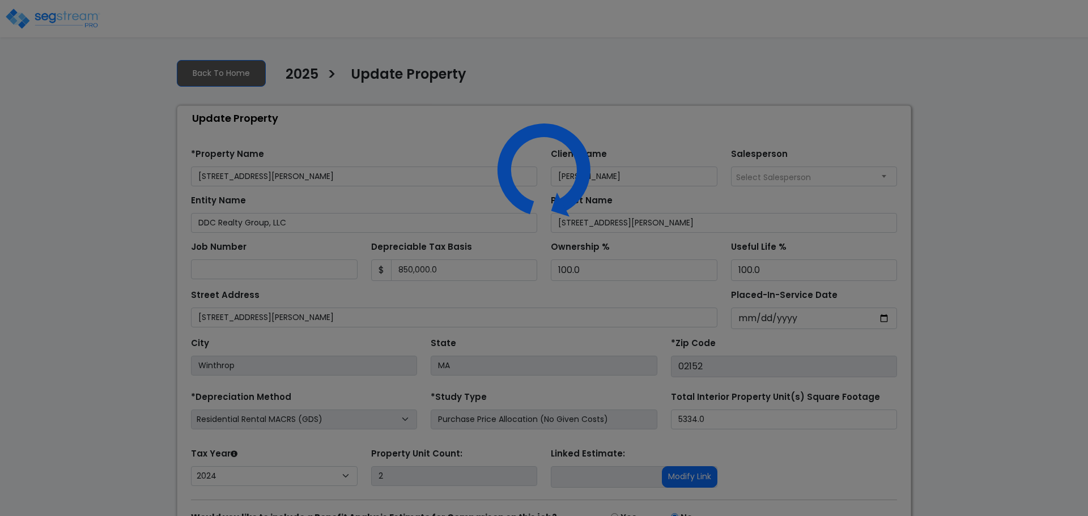
select select "2024"
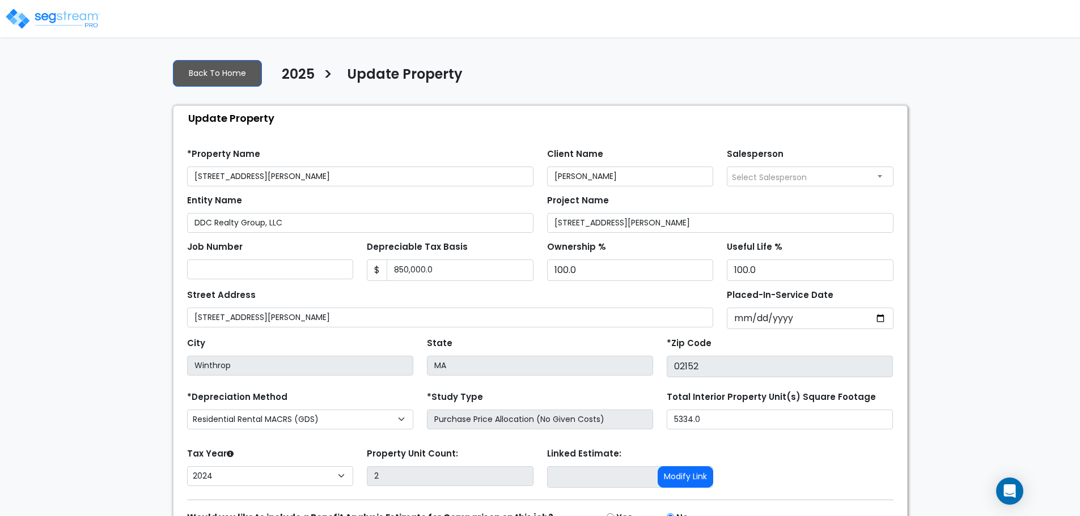
scroll to position [64, 0]
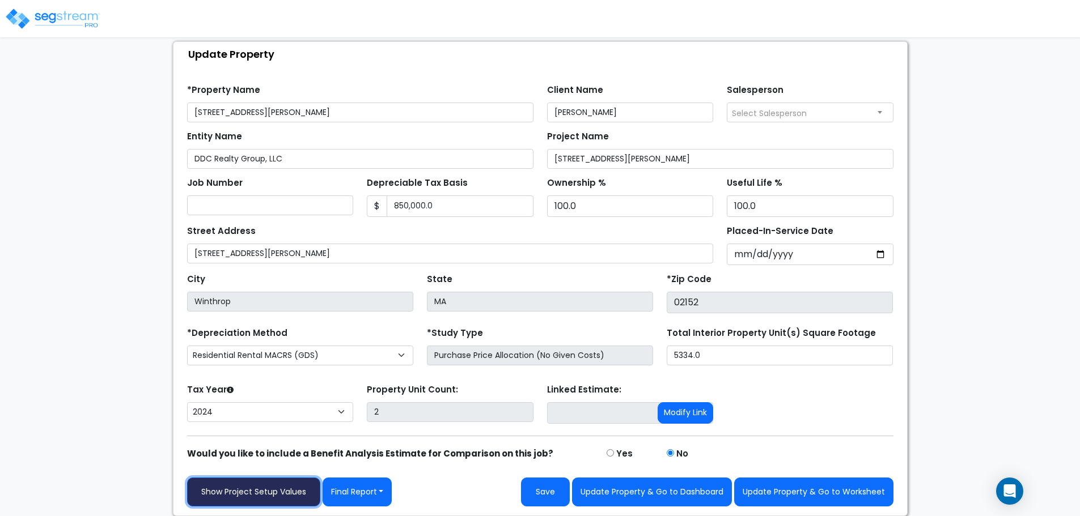
click at [231, 487] on link "Show Project Setup Values" at bounding box center [253, 492] width 133 height 29
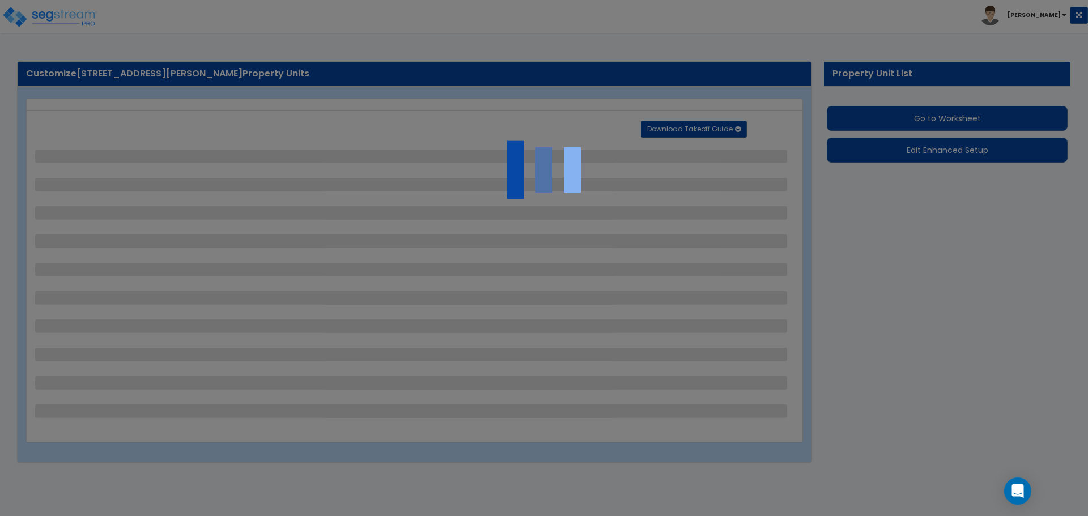
select select "2"
select select "4"
select select "1"
select select "2"
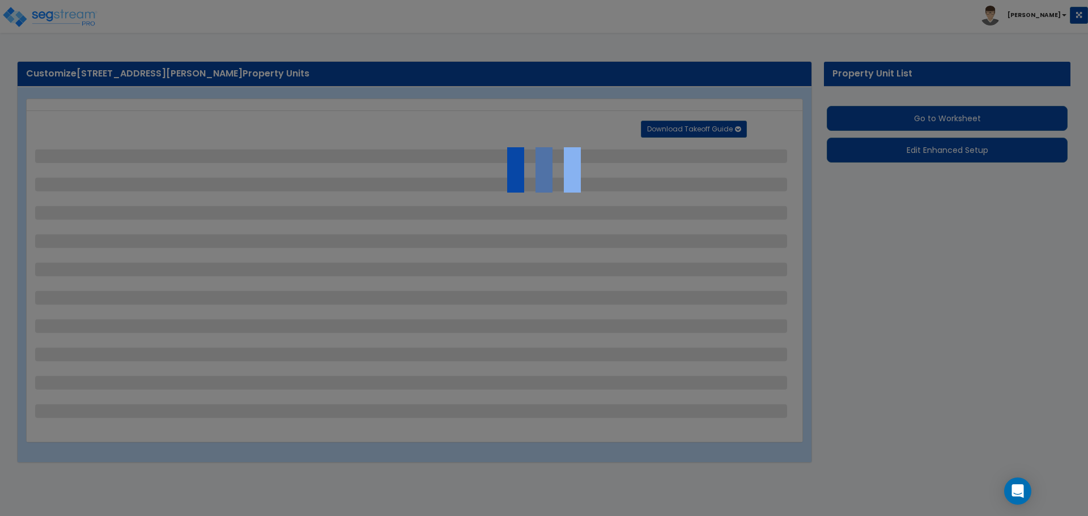
select select "1"
select select "2"
select select "1"
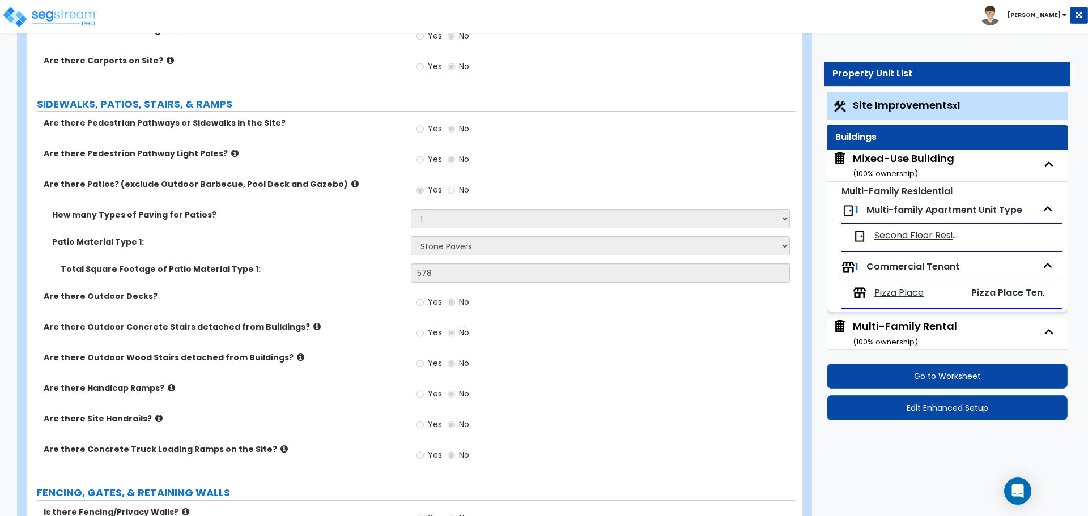
click at [906, 157] on div "Mixed-Use Building ( 100 % ownership)" at bounding box center [903, 165] width 101 height 29
select select "1"
select select "2"
select select "7"
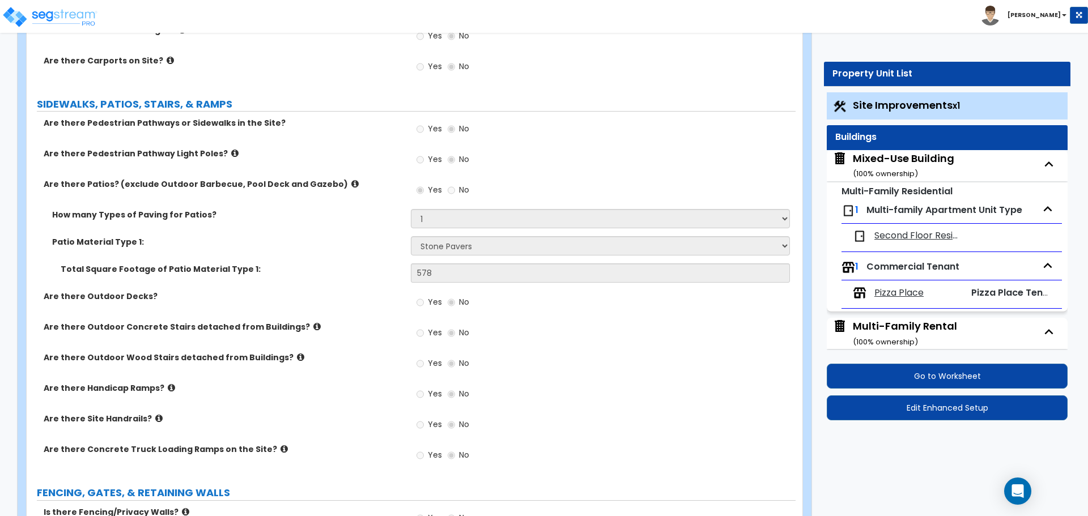
select select "2"
select select "4"
select select "5"
select select "3"
select select "1"
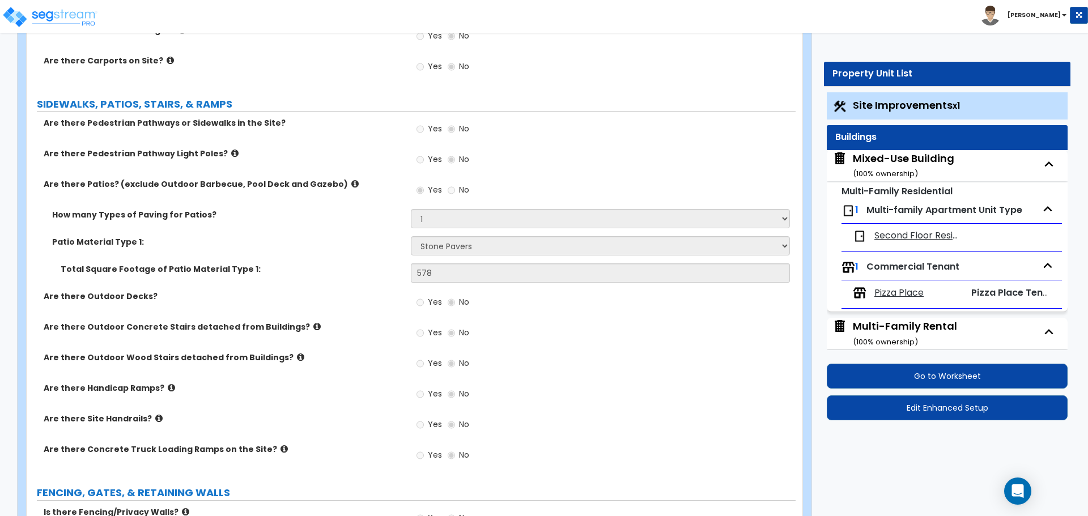
select select "2"
select select "3"
select select "1"
select select "3"
select select "1"
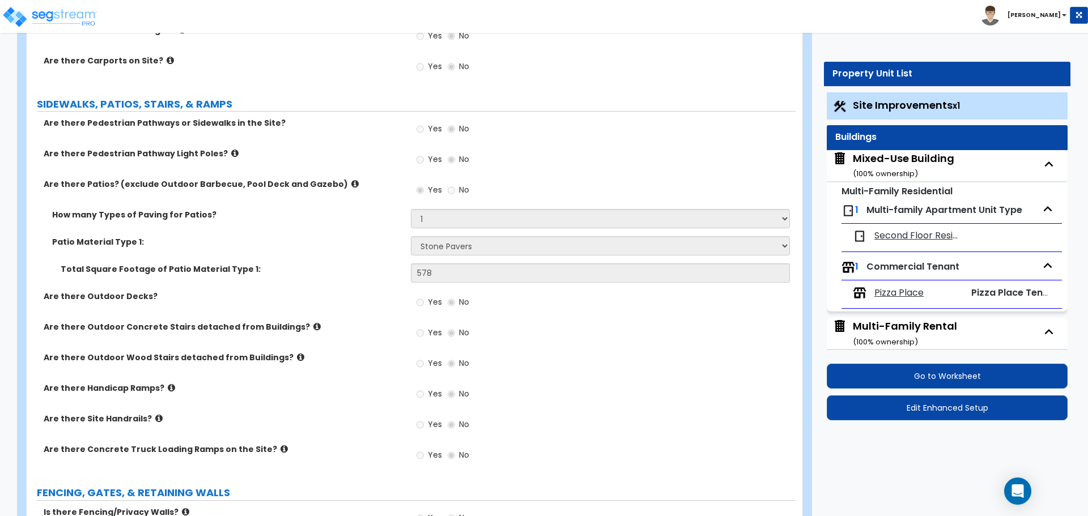
select select "2"
select select "1"
select select "2"
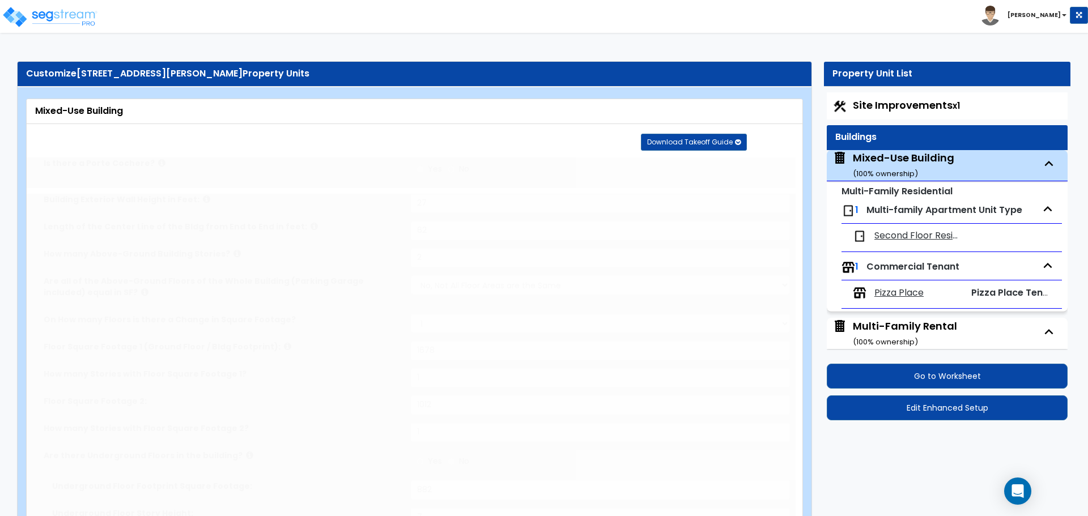
type input "226"
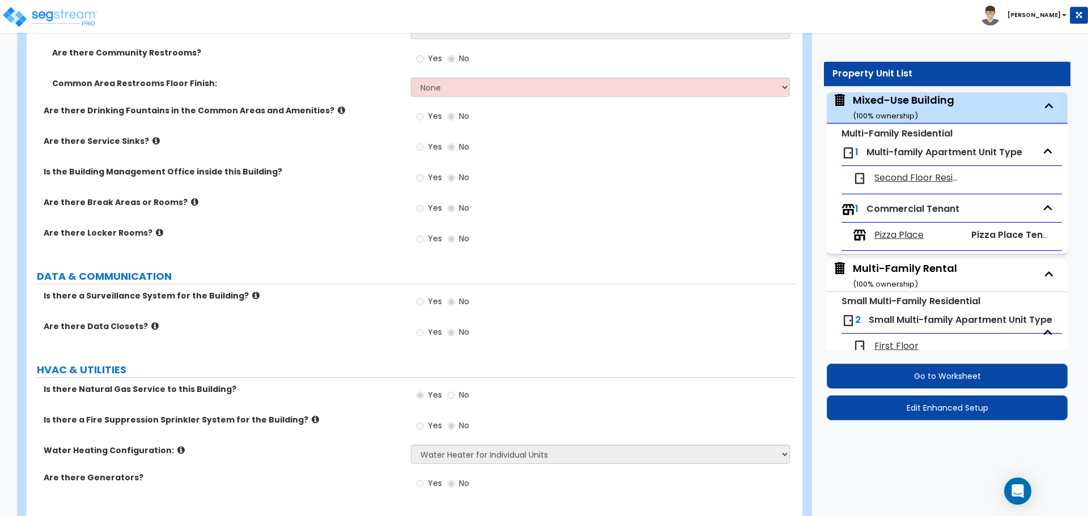
scroll to position [2585, 0]
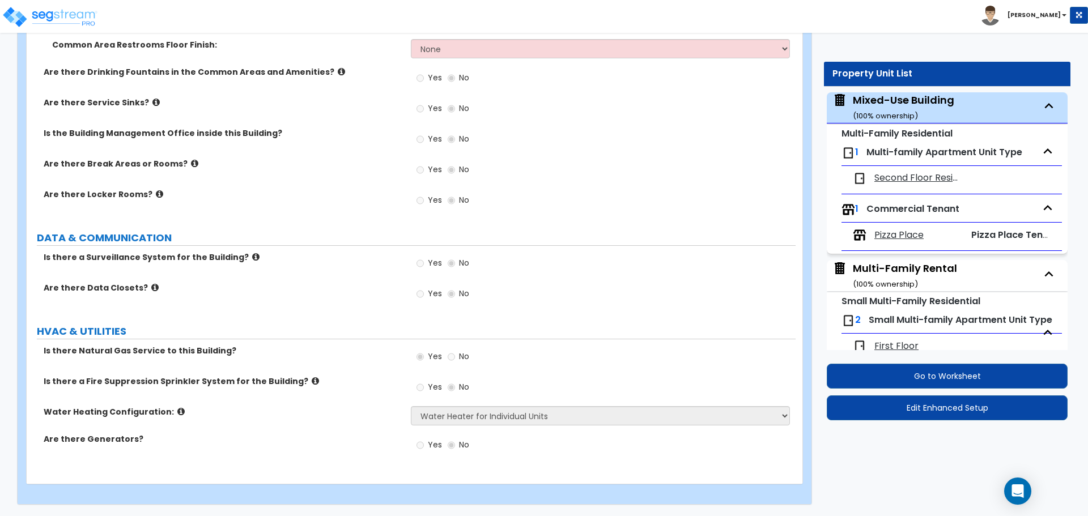
click at [893, 155] on span "Multi-family Apartment Unit Type" at bounding box center [944, 152] width 156 height 13
click at [900, 174] on span "Second Floor Residential" at bounding box center [917, 178] width 87 height 13
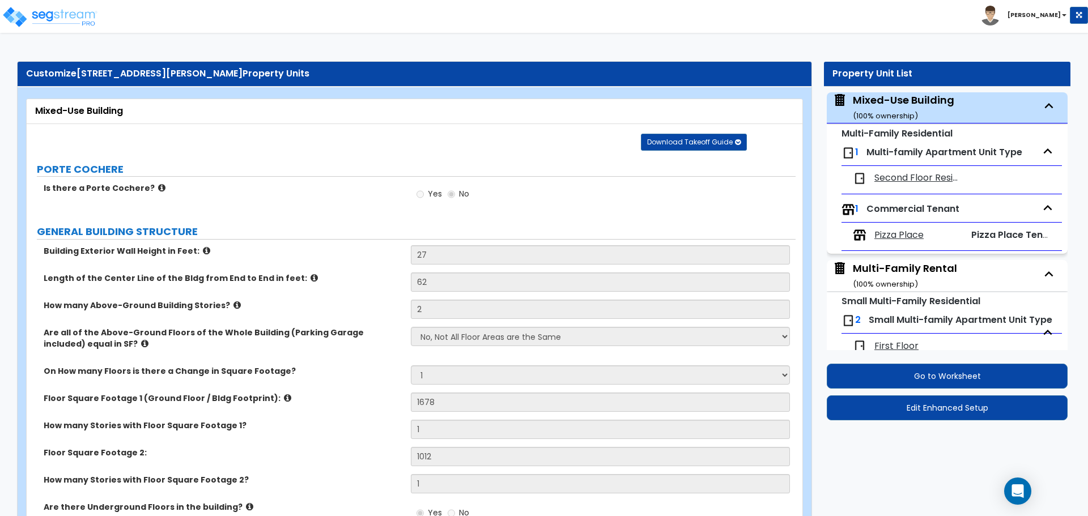
select select "1"
select select "2"
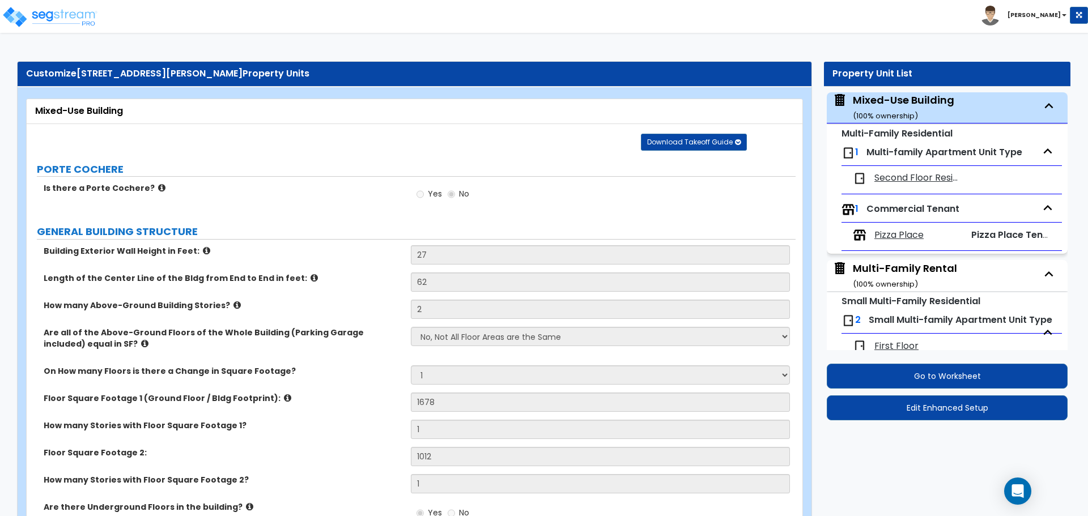
select select "1"
select select "2"
select select "1"
select select "2"
select select "1"
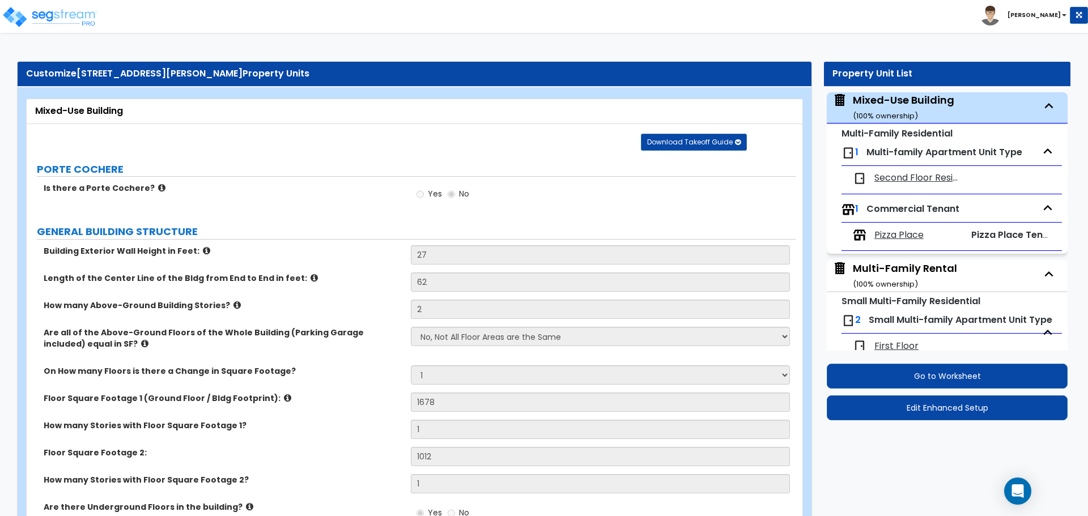
select select "2"
select select "5"
select select "6"
select select "3"
select select "6"
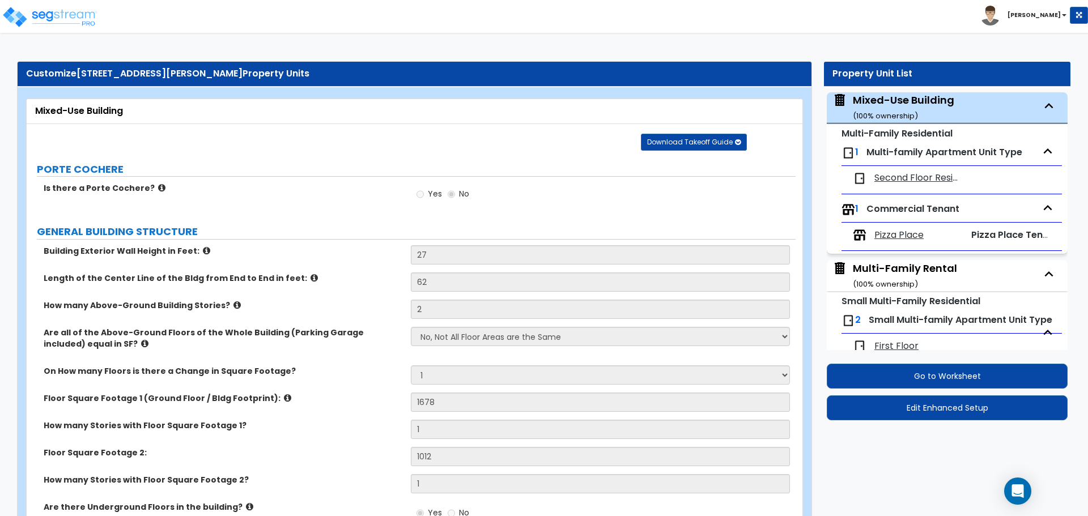
select select "1"
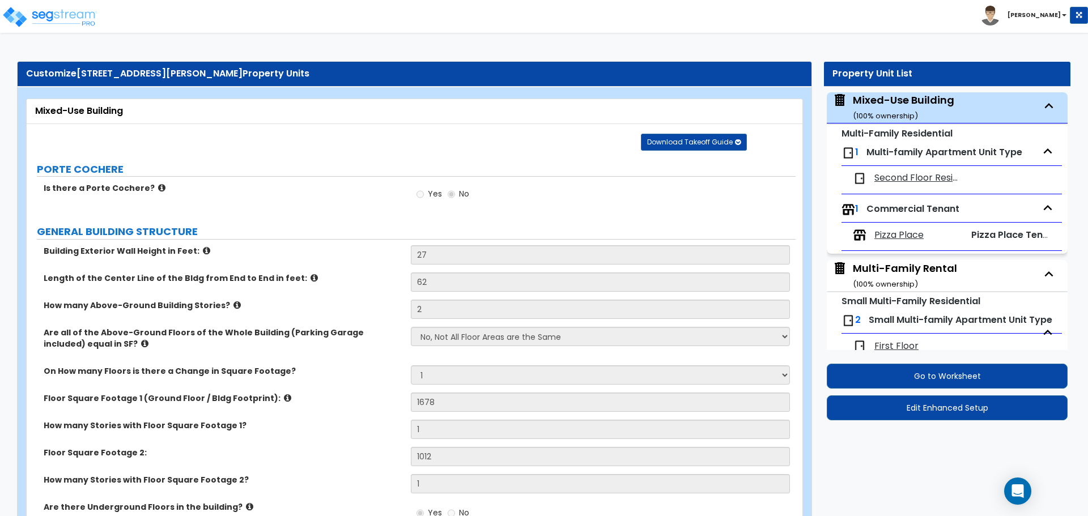
select select "2"
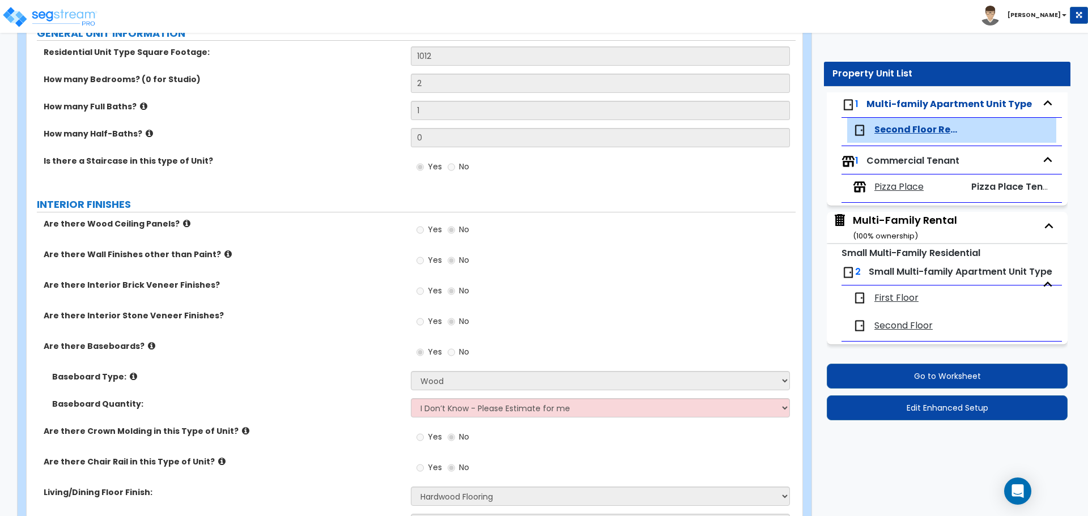
scroll to position [137, 0]
click at [183, 223] on icon at bounding box center [186, 223] width 7 height 9
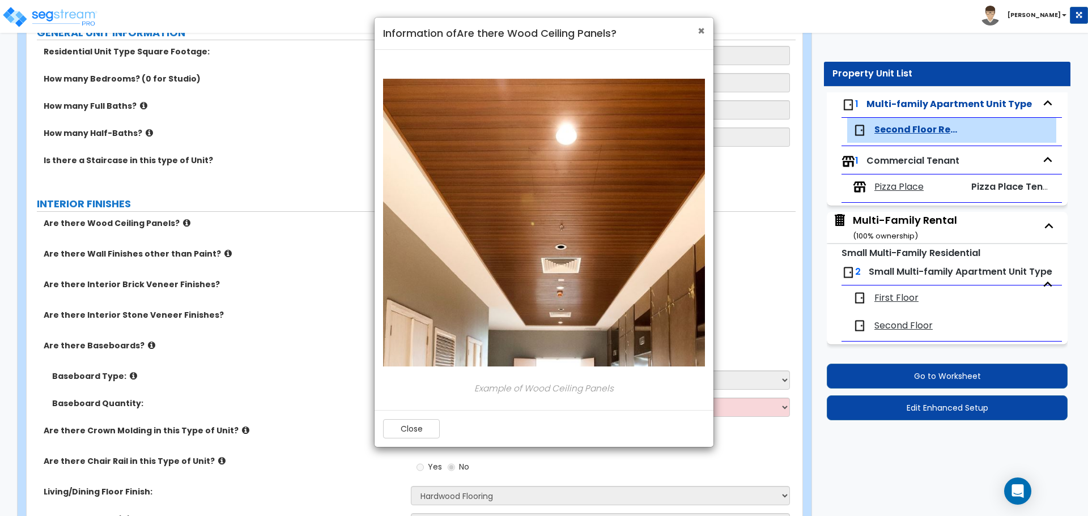
click at [704, 26] on span "×" at bounding box center [701, 31] width 7 height 16
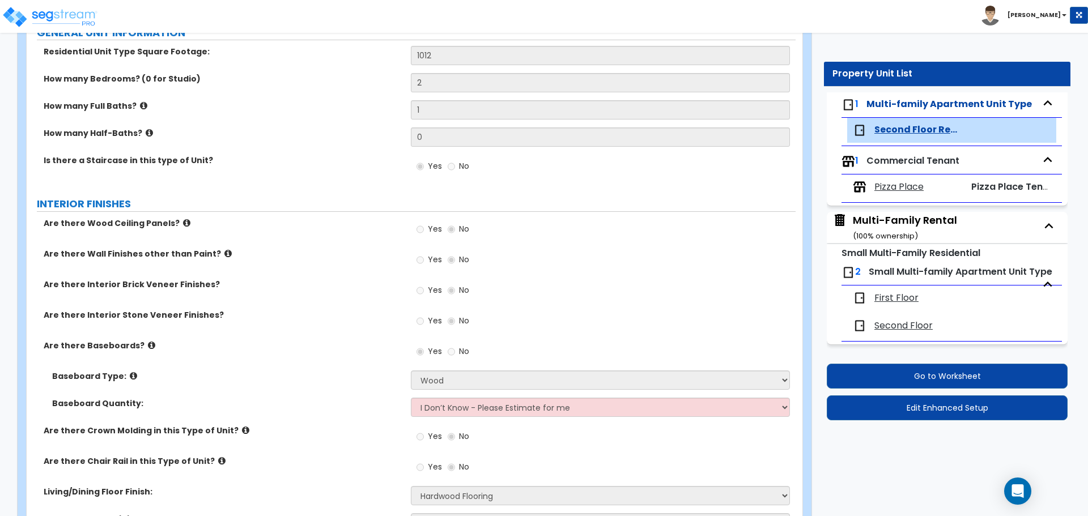
click at [897, 181] on span "Pizza Place" at bounding box center [898, 187] width 49 height 13
select select "1"
select select "3"
select select "1"
select select "3"
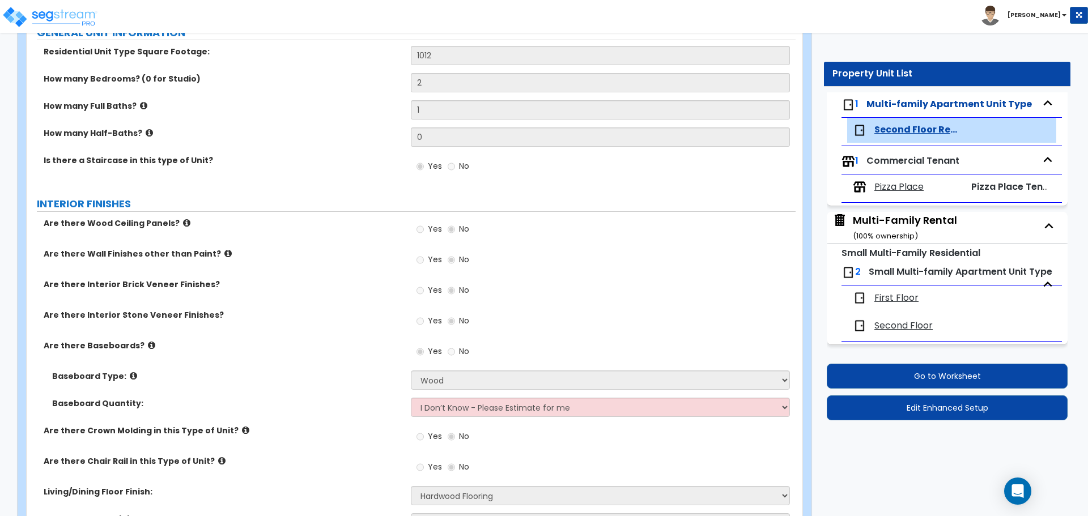
select select "1"
select select "3"
select select "4"
select select "1"
select select "2"
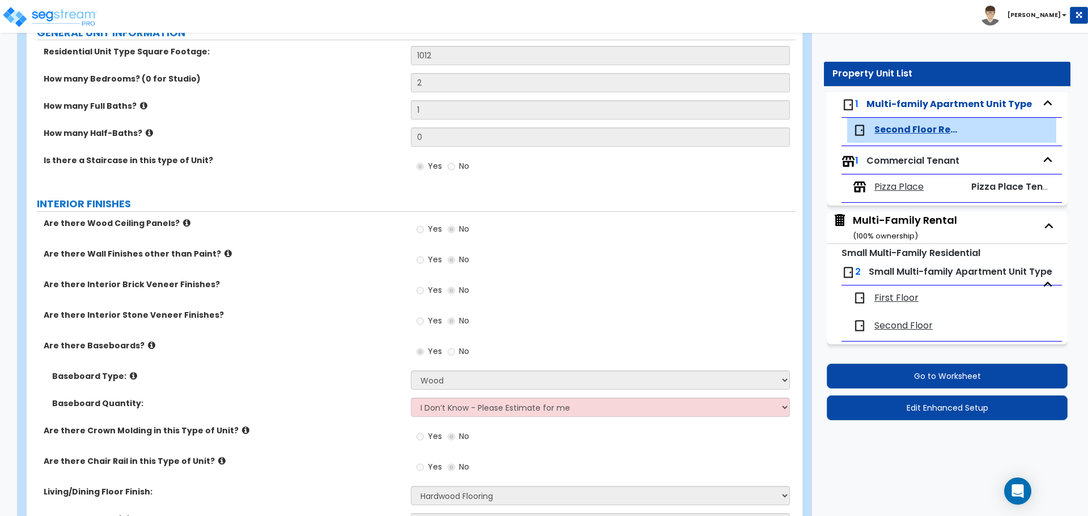
select select "1"
select select "6"
select select "1"
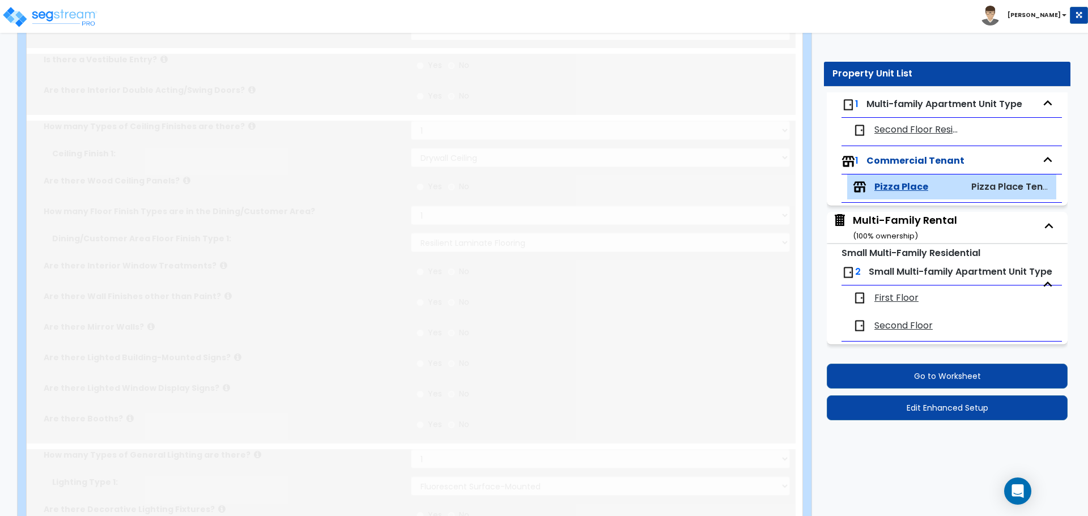
select select "1"
select select "2"
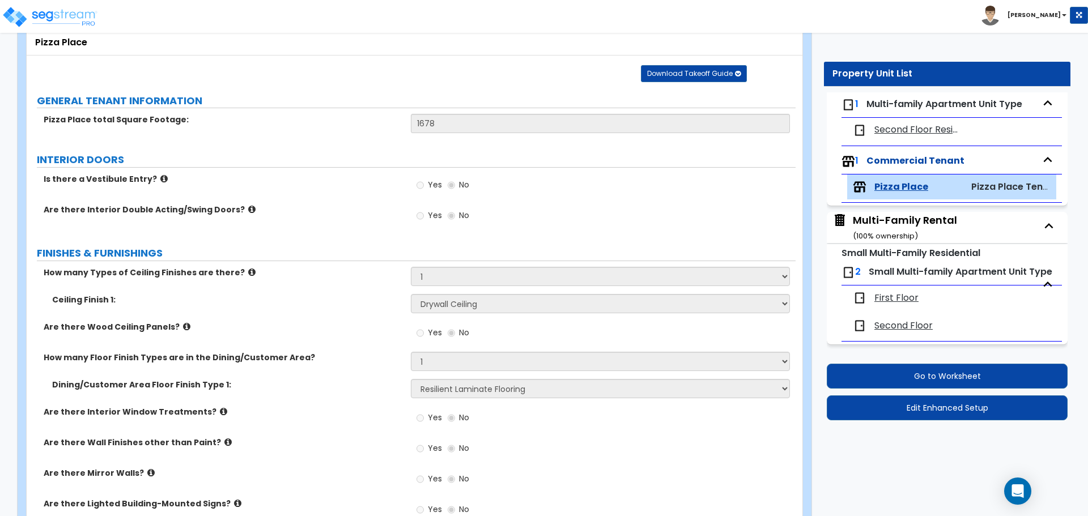
scroll to position [69, 0]
click at [892, 213] on div "Multi-Family Rental ( 100 % ownership)" at bounding box center [905, 227] width 104 height 29
select select "2"
select select "7"
select select "2"
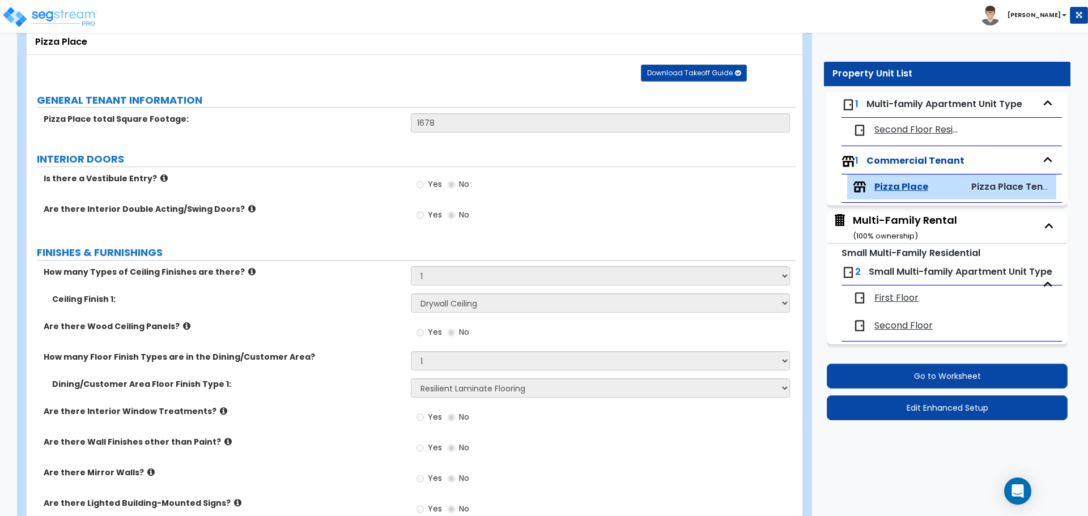
select select "2"
select select "1"
select select "5"
select select "1"
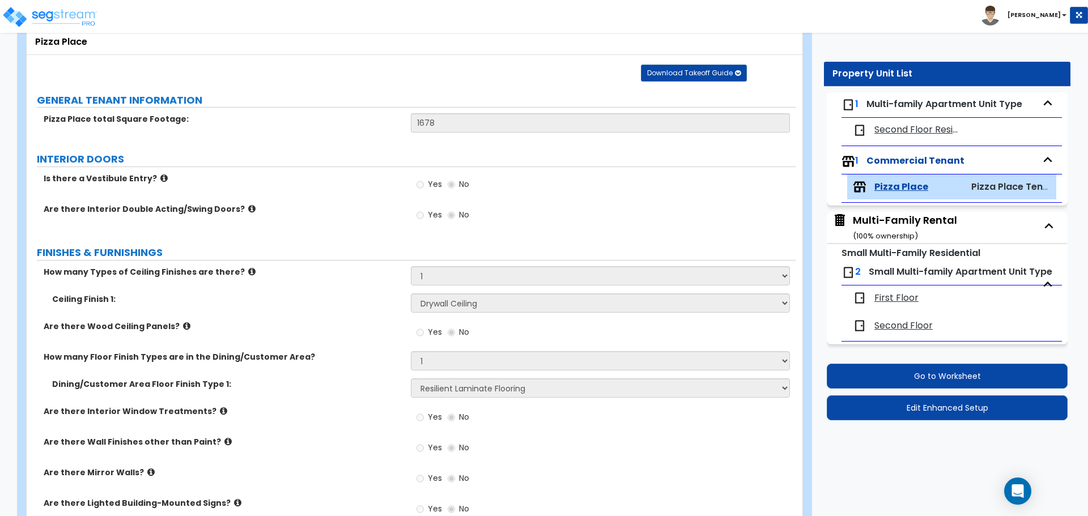
select select "2"
select select "1"
select select "3"
select select "1"
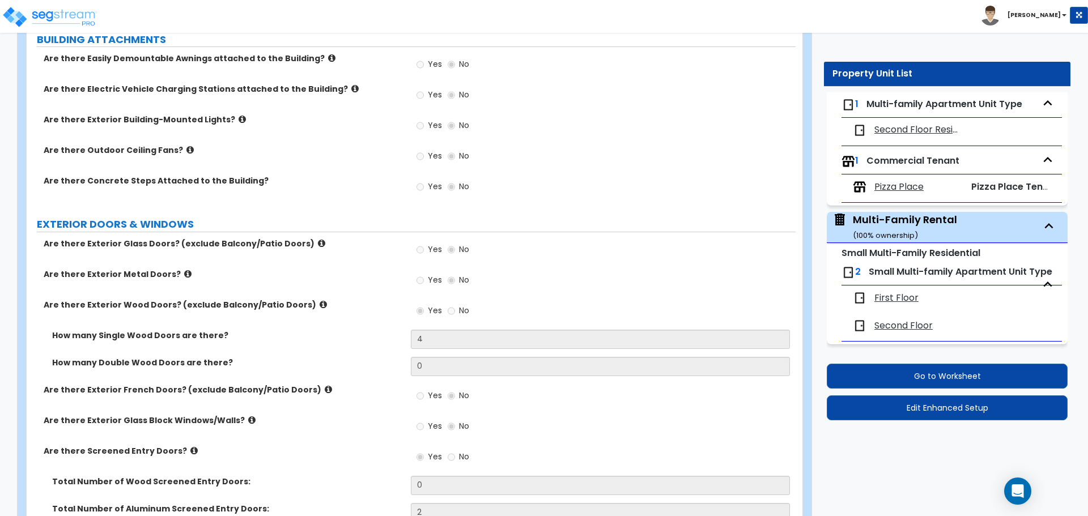
scroll to position [795, 0]
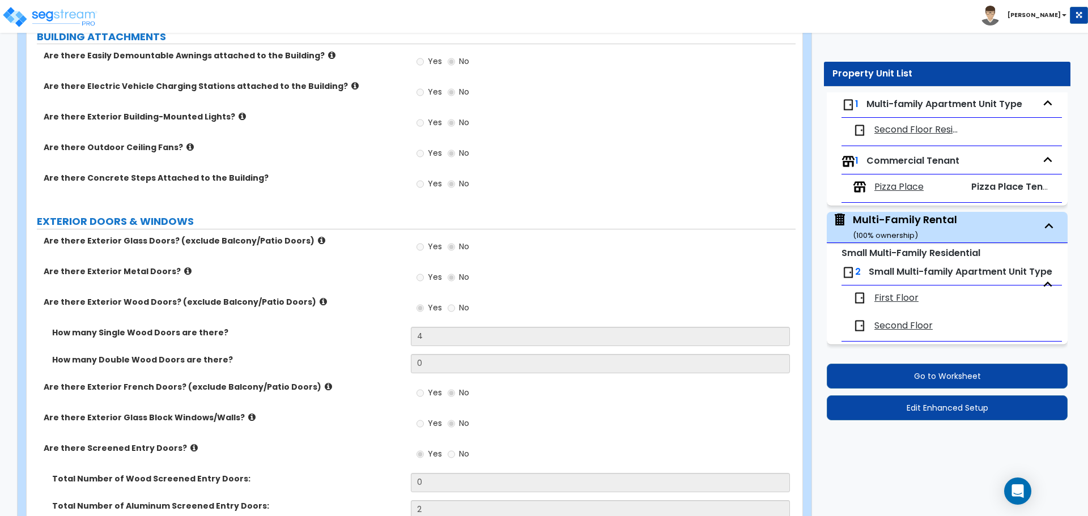
click at [320, 300] on icon at bounding box center [323, 302] width 7 height 9
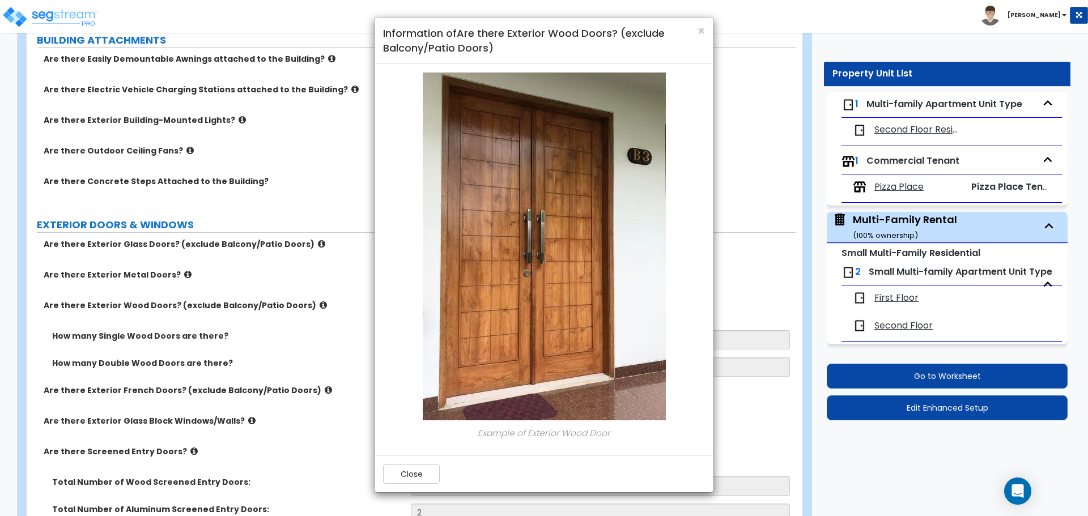
scroll to position [791, 0]
click at [405, 477] on button "Close" at bounding box center [411, 474] width 57 height 19
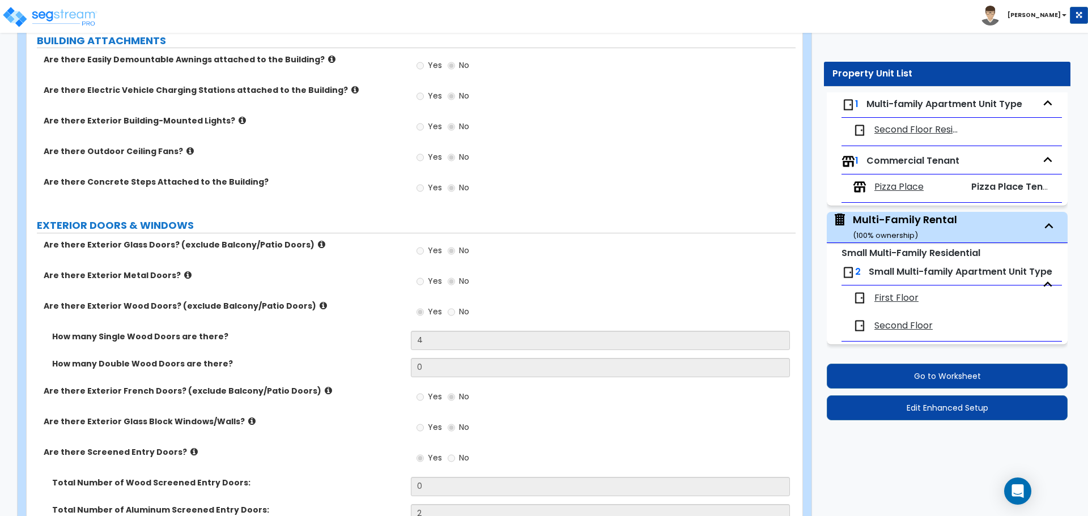
click at [184, 275] on icon at bounding box center [187, 275] width 7 height 9
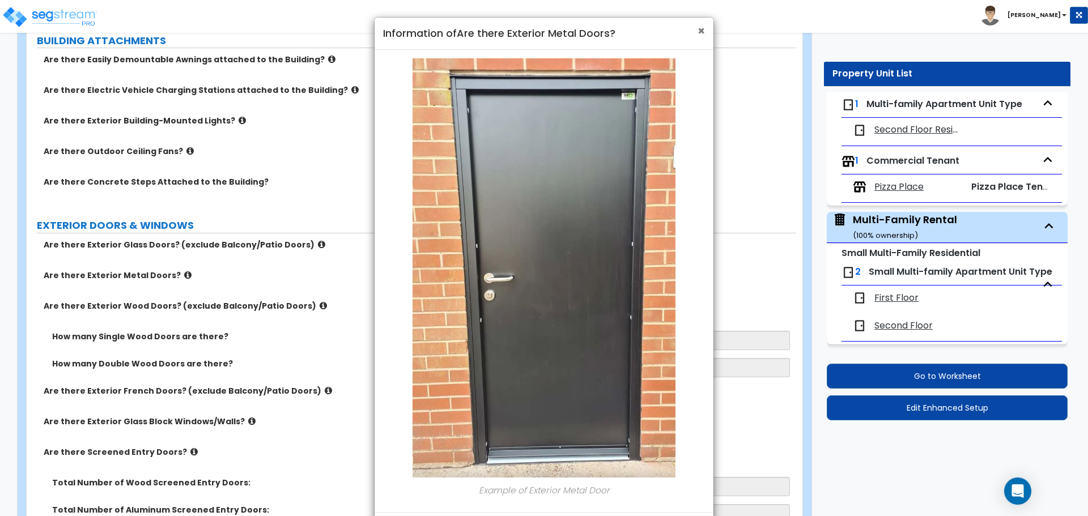
click at [701, 28] on span "×" at bounding box center [701, 31] width 7 height 16
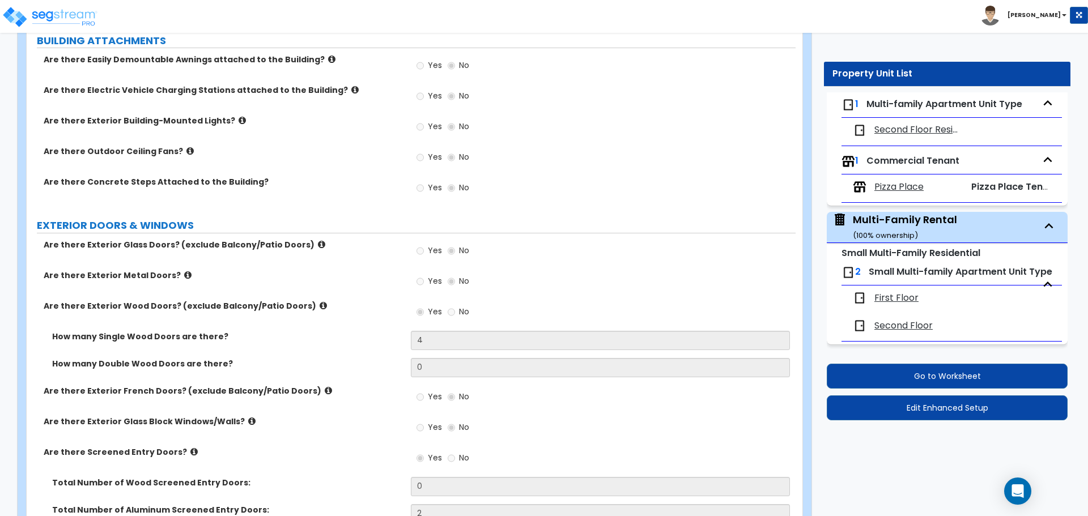
click at [318, 244] on icon at bounding box center [321, 244] width 7 height 9
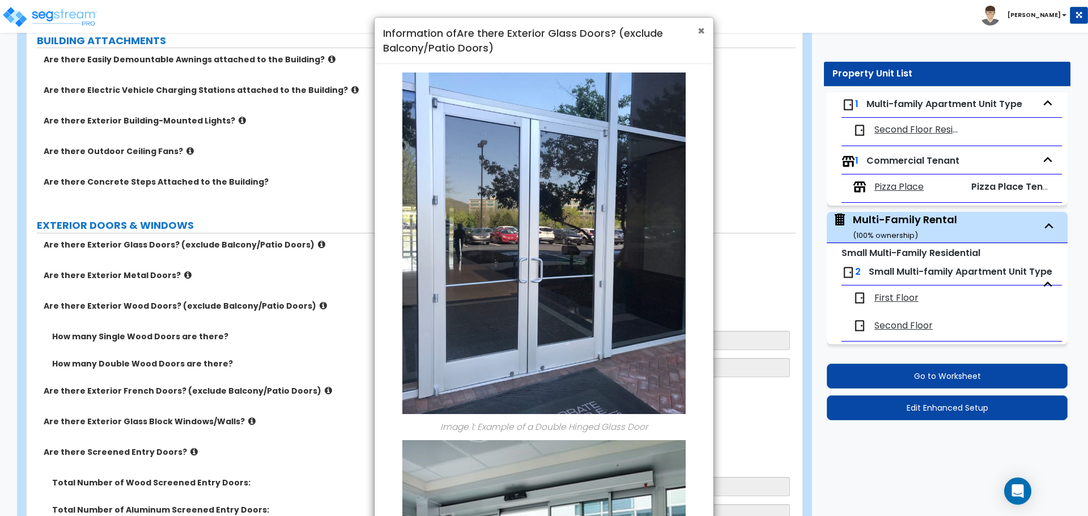
click at [701, 31] on span "×" at bounding box center [701, 31] width 7 height 16
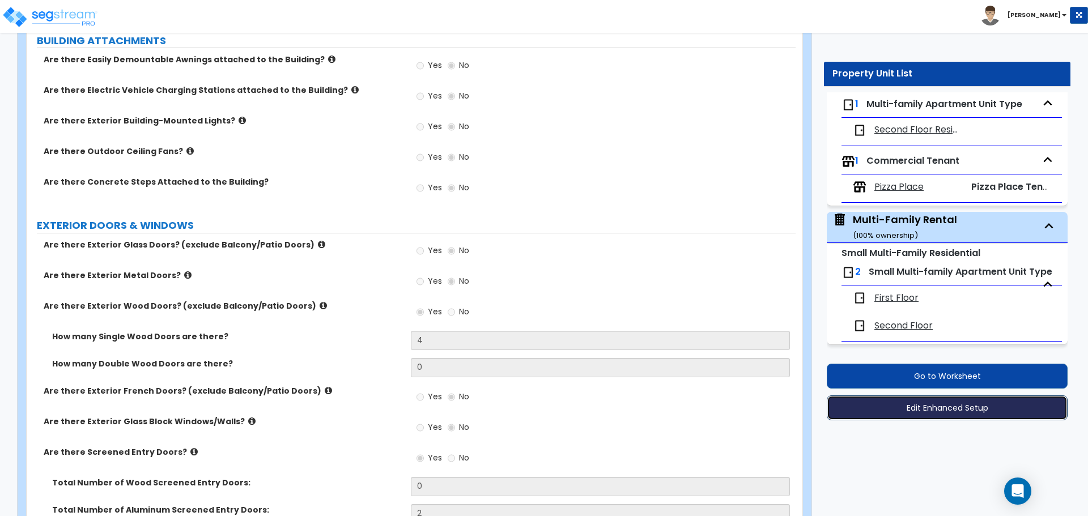
click at [946, 411] on button "Edit Enhanced Setup" at bounding box center [947, 408] width 241 height 25
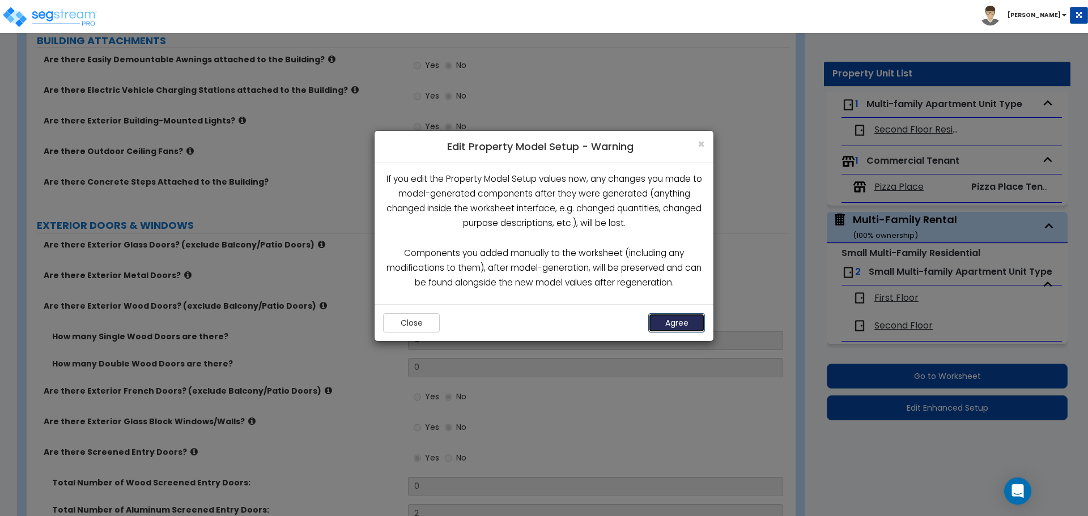
click at [672, 320] on button "Agree" at bounding box center [676, 322] width 57 height 19
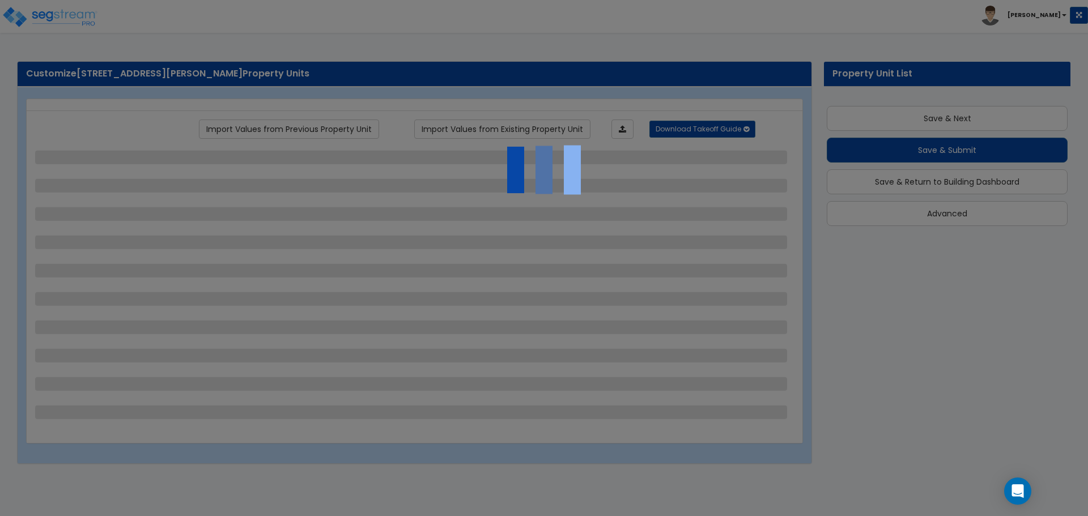
scroll to position [20, 0]
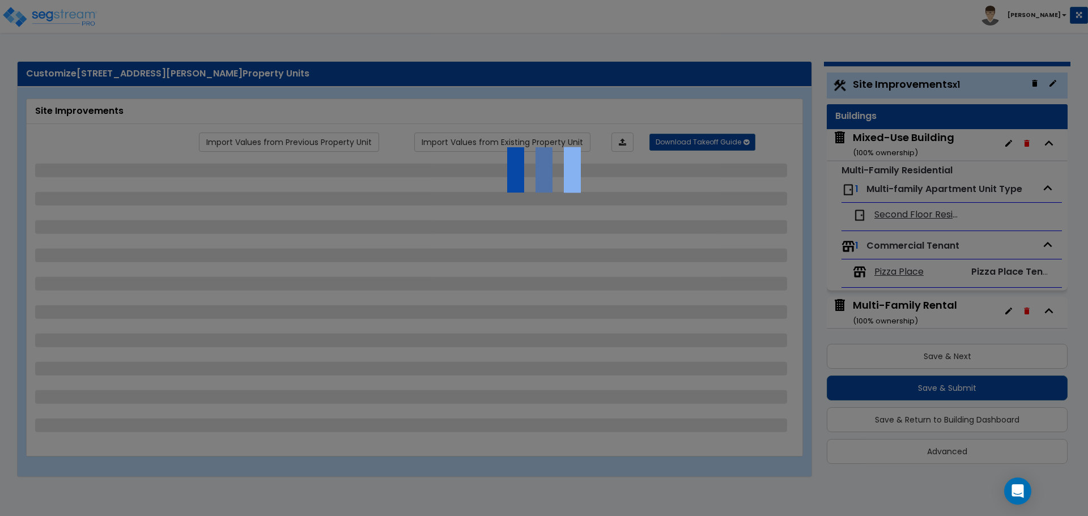
select select "2"
select select "4"
select select "1"
select select "2"
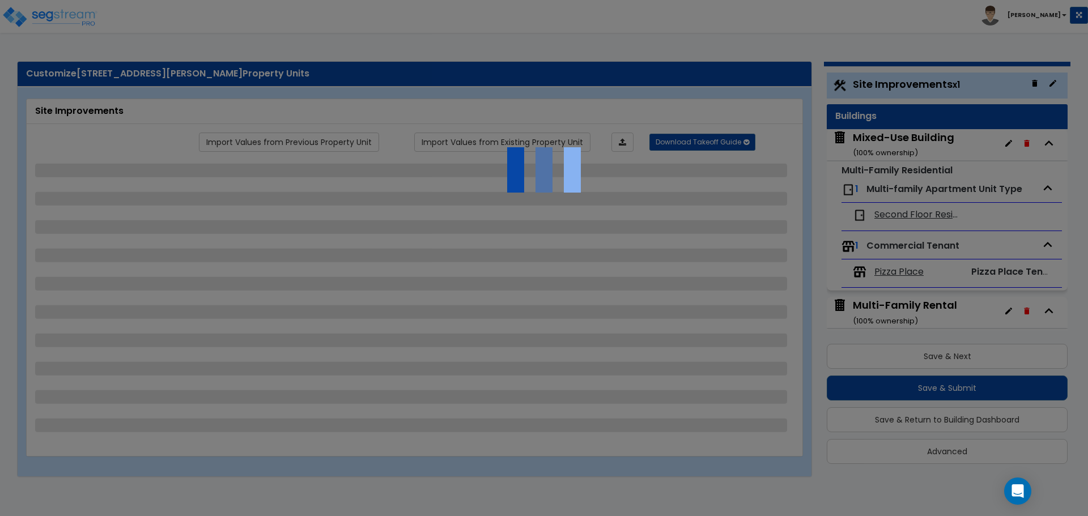
select select "1"
select select "2"
select select "1"
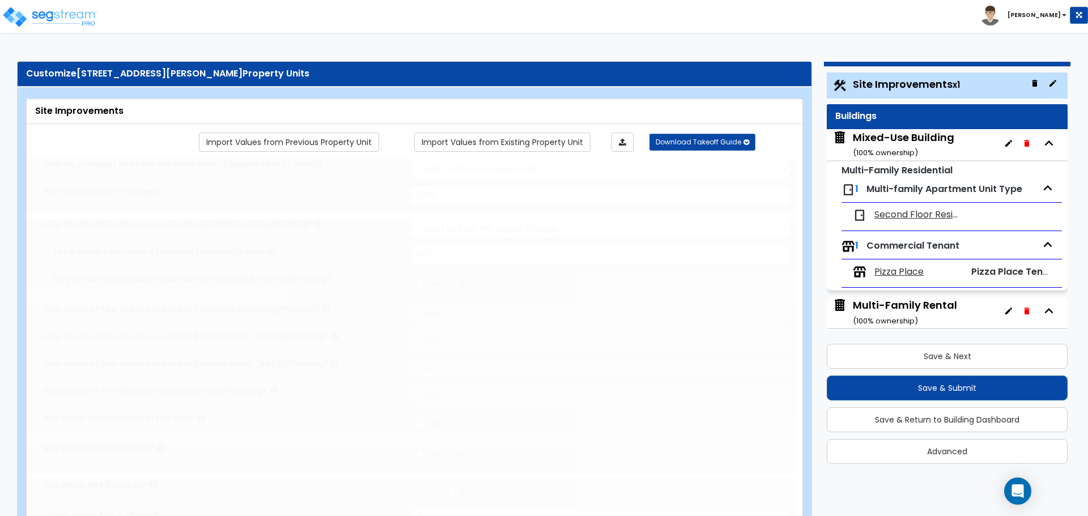
scroll to position [0, 0]
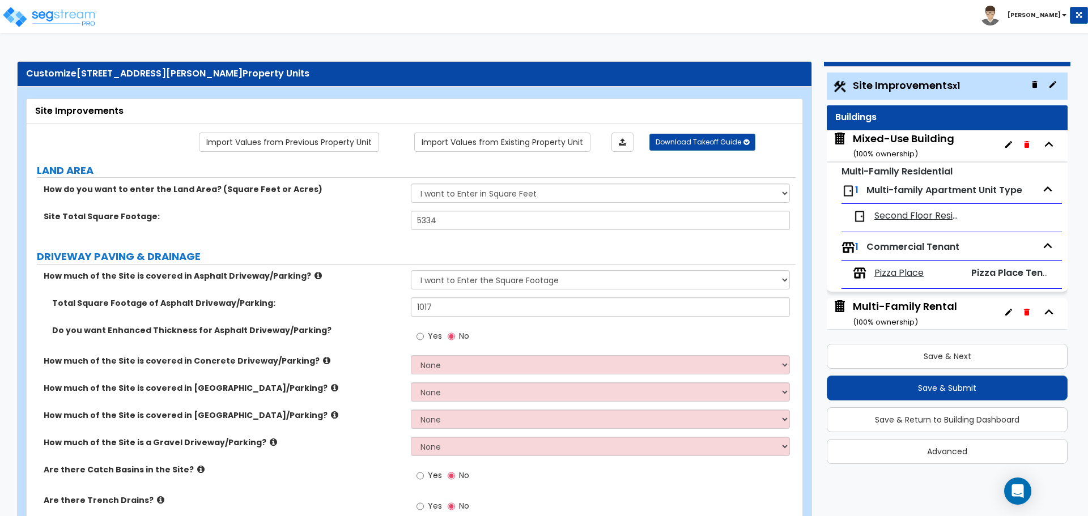
click at [902, 273] on span "Pizza Place" at bounding box center [898, 273] width 49 height 13
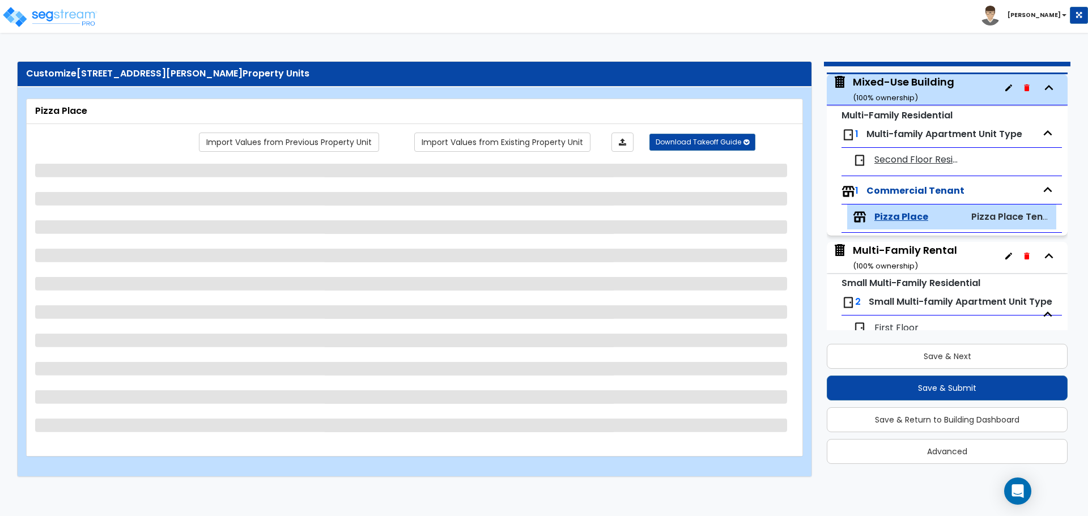
scroll to position [119, 0]
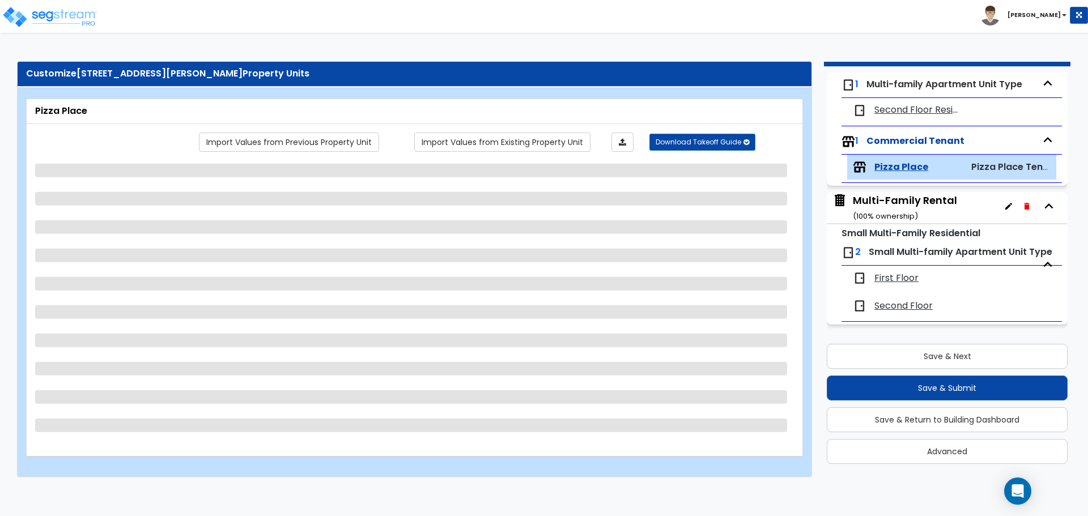
select select "1"
select select "3"
select select "1"
select select "3"
select select "1"
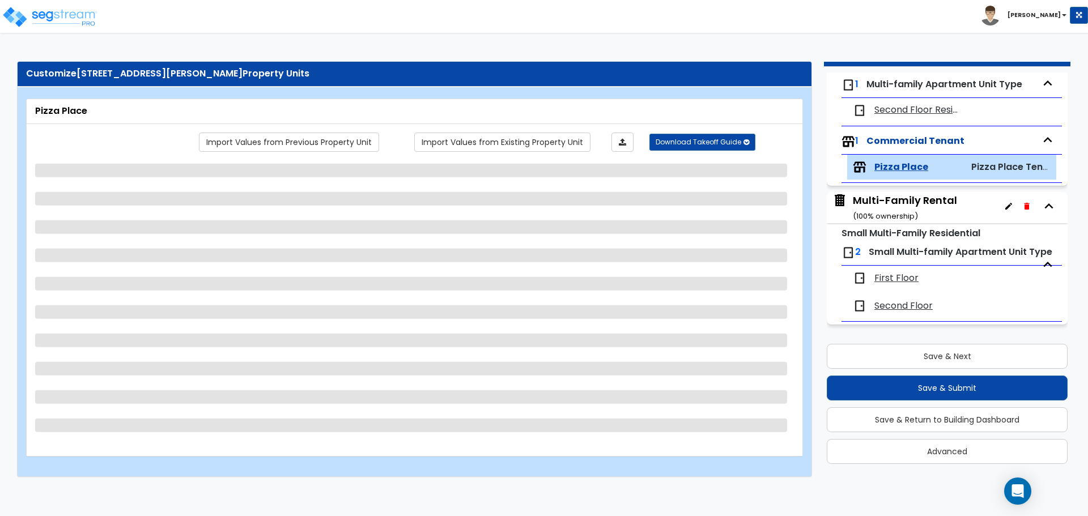
select select "3"
select select "4"
select select "1"
select select "2"
select select "1"
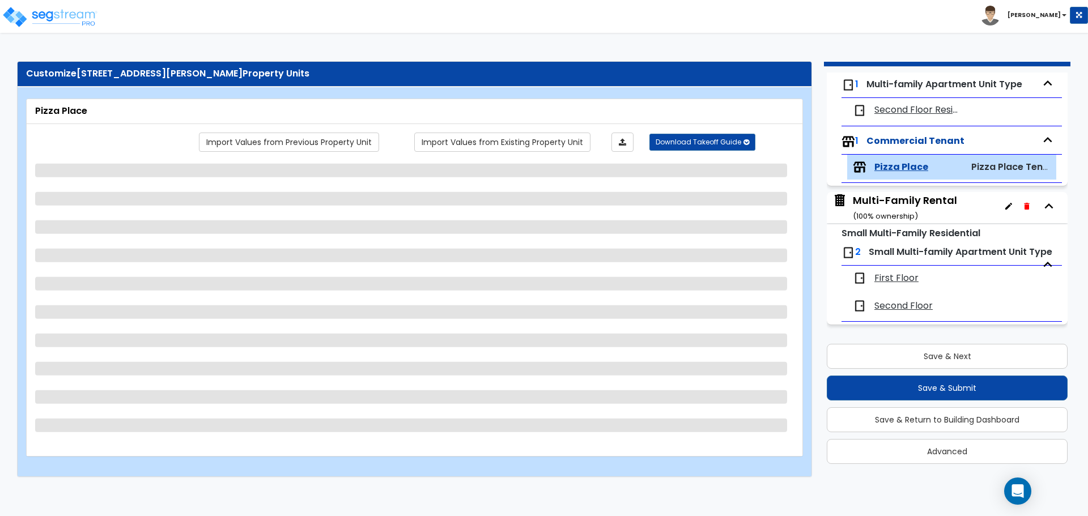
select select "1"
select select "6"
select select "2"
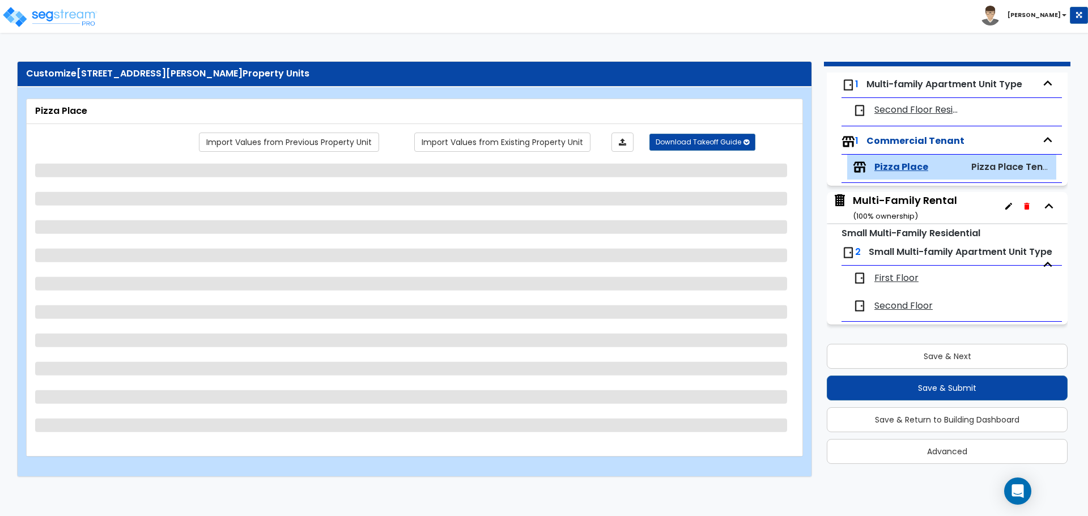
select select "1"
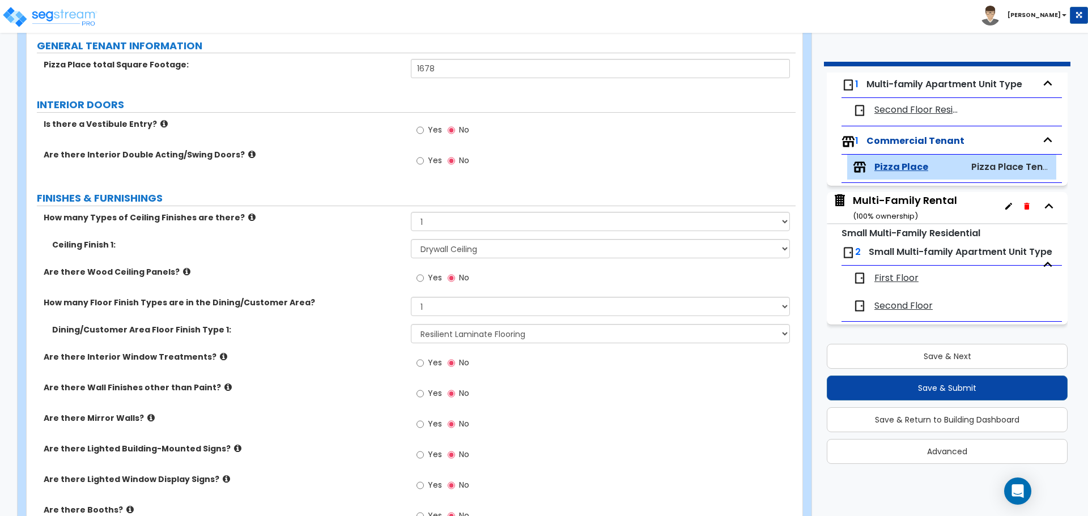
scroll to position [125, 0]
click at [437, 217] on select "None 1 2 3" at bounding box center [600, 220] width 379 height 19
click at [411, 211] on select "None 1 2 3" at bounding box center [600, 220] width 379 height 19
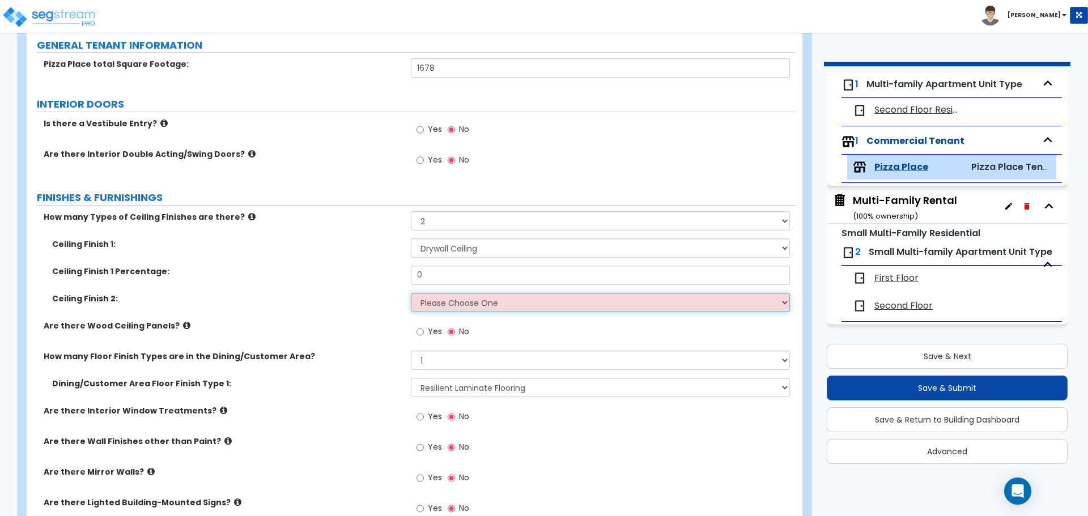
click at [428, 307] on select "Please Choose One Drop Ceiling Open Ceiling Drywall Ceiling" at bounding box center [600, 302] width 379 height 19
click at [428, 226] on select "None 1 2 3" at bounding box center [600, 220] width 379 height 19
select select "1"
click at [411, 211] on select "None 1 2 3" at bounding box center [600, 220] width 379 height 19
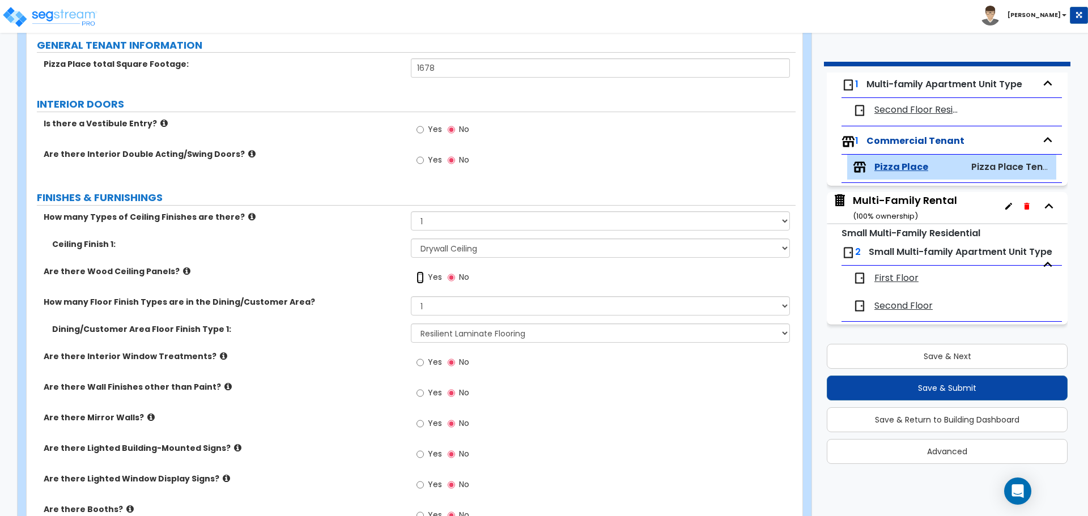
click at [419, 281] on input "Yes" at bounding box center [420, 277] width 7 height 12
radio input "true"
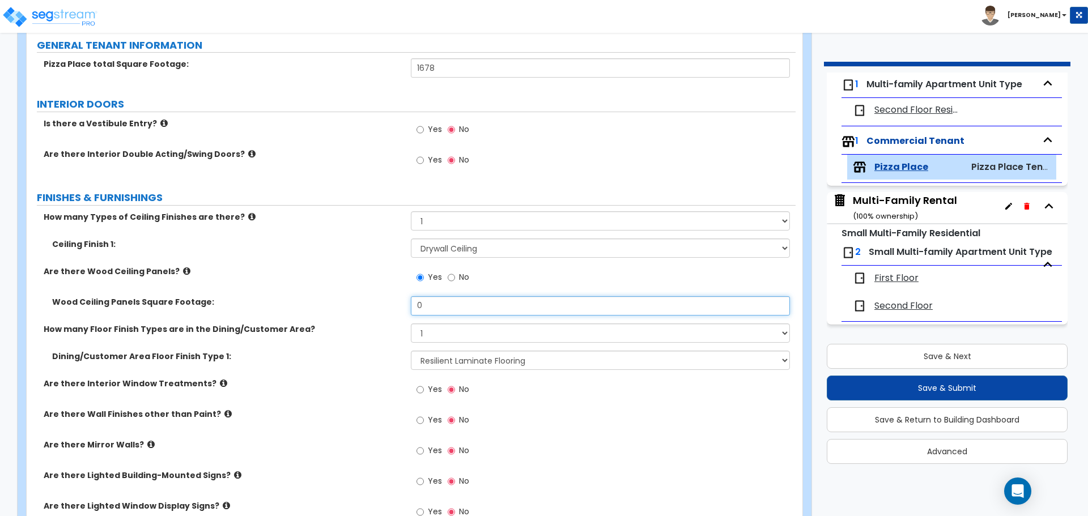
click at [434, 305] on input "0" at bounding box center [600, 305] width 379 height 19
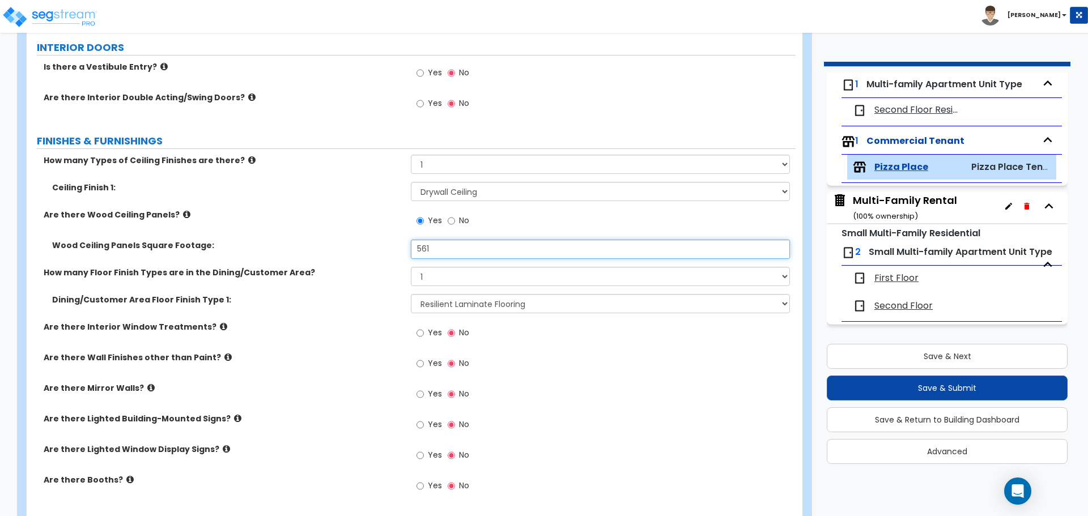
scroll to position [182, 0]
type input "561"
click at [423, 334] on input "Yes" at bounding box center [420, 332] width 7 height 12
radio input "true"
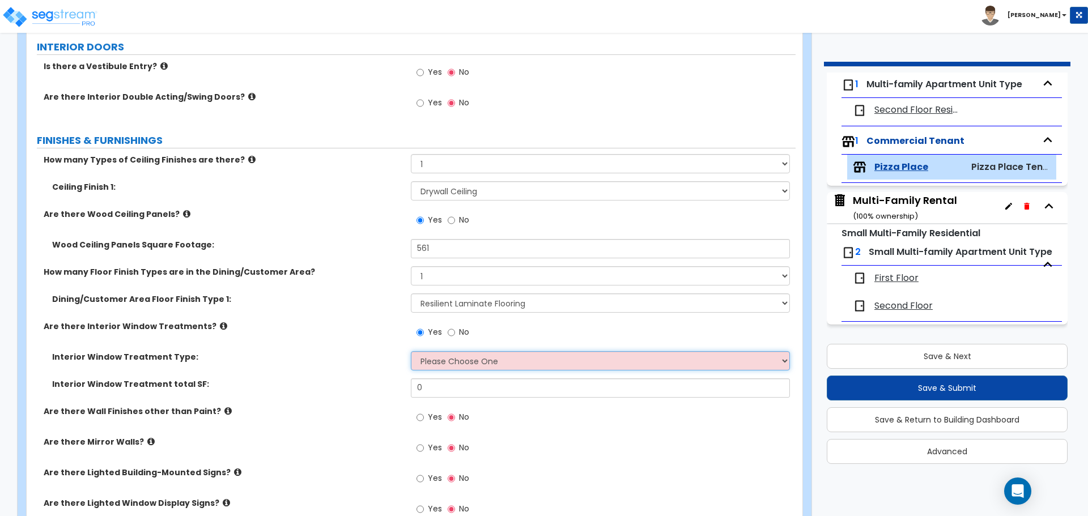
click at [439, 360] on select "Please Choose One Vertical Blinds Window Shades Venetian Blinds Wood Shutters" at bounding box center [600, 360] width 379 height 19
select select "2"
click at [411, 351] on select "Please Choose One Vertical Blinds Window Shades Venetian Blinds Wood Shutters" at bounding box center [600, 360] width 379 height 19
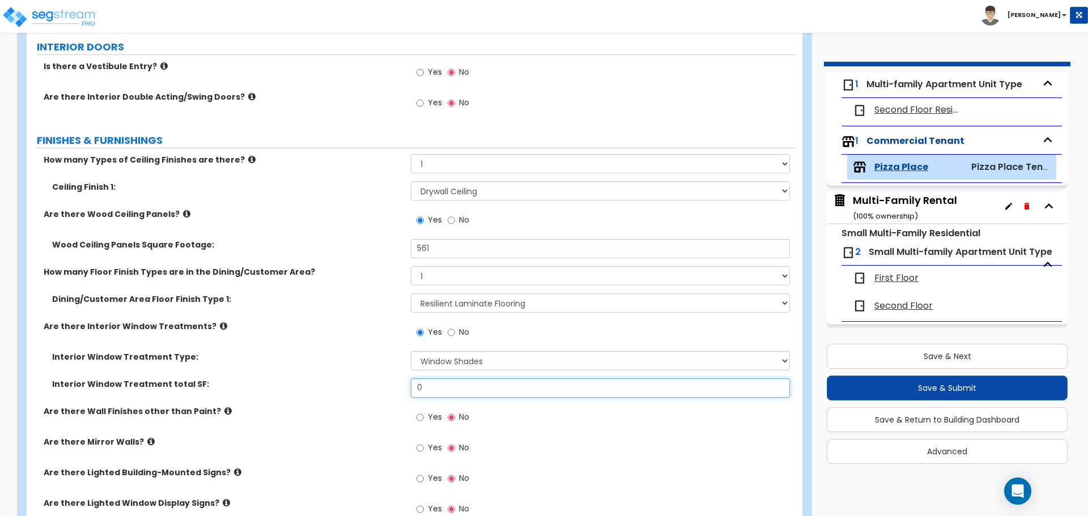
click at [439, 386] on input "0" at bounding box center [600, 388] width 379 height 19
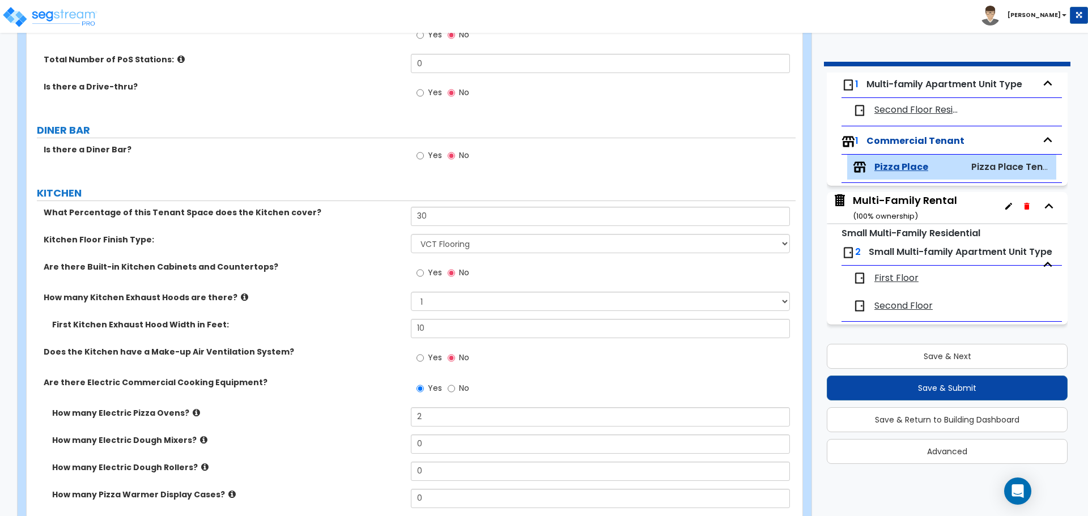
scroll to position [1014, 0]
type input "4"
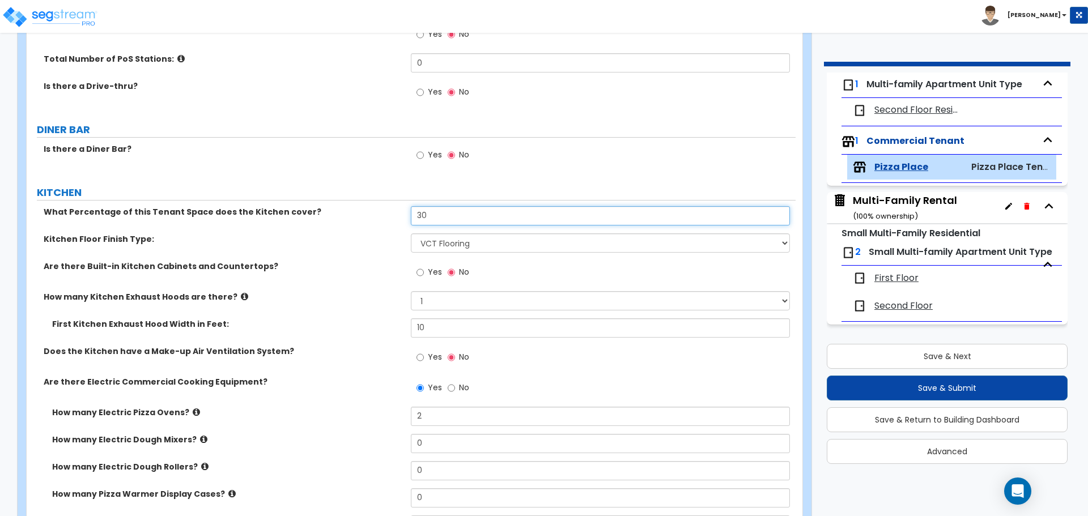
click at [454, 215] on input "30" at bounding box center [600, 215] width 379 height 19
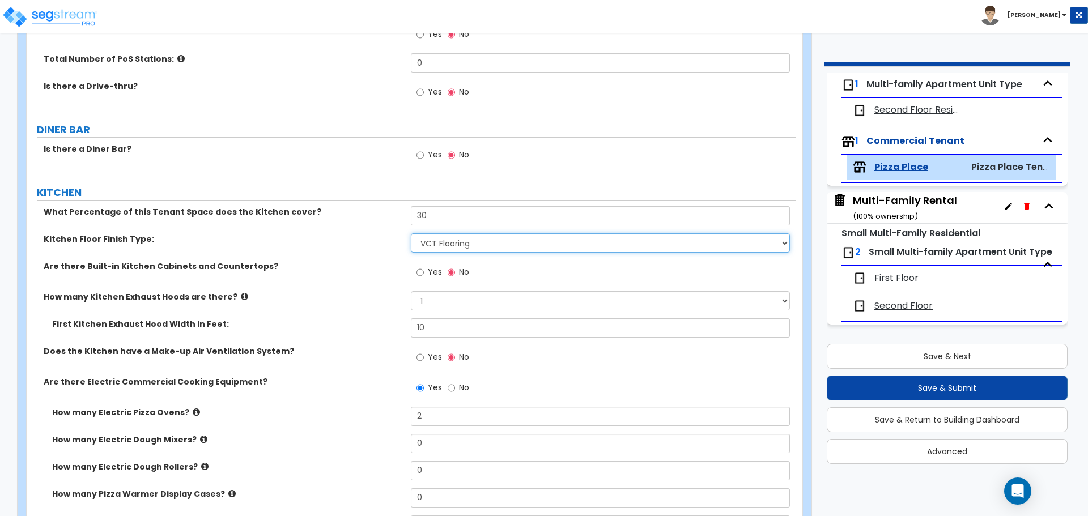
click at [437, 250] on select "None Tile Flooring VCT Flooring Sheet Vinyl Flooring" at bounding box center [600, 242] width 379 height 19
click at [437, 248] on select "None Tile Flooring VCT Flooring Sheet Vinyl Flooring" at bounding box center [600, 242] width 379 height 19
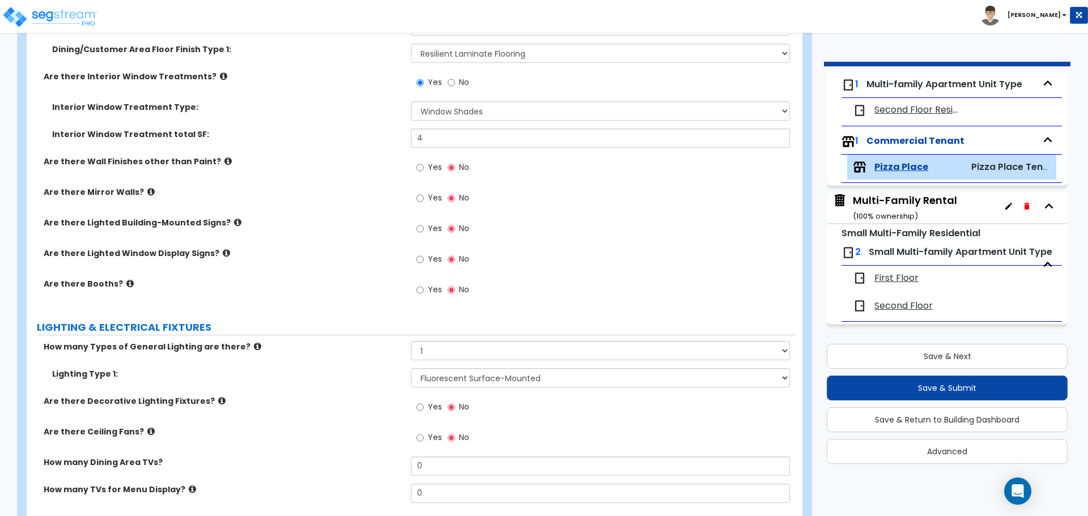
scroll to position [432, 0]
click at [441, 379] on select "Please Choose One LED Surface-Mounted LED Recessed Fluorescent Surface-Mounted …" at bounding box center [600, 378] width 379 height 19
click at [254, 349] on icon at bounding box center [257, 347] width 7 height 9
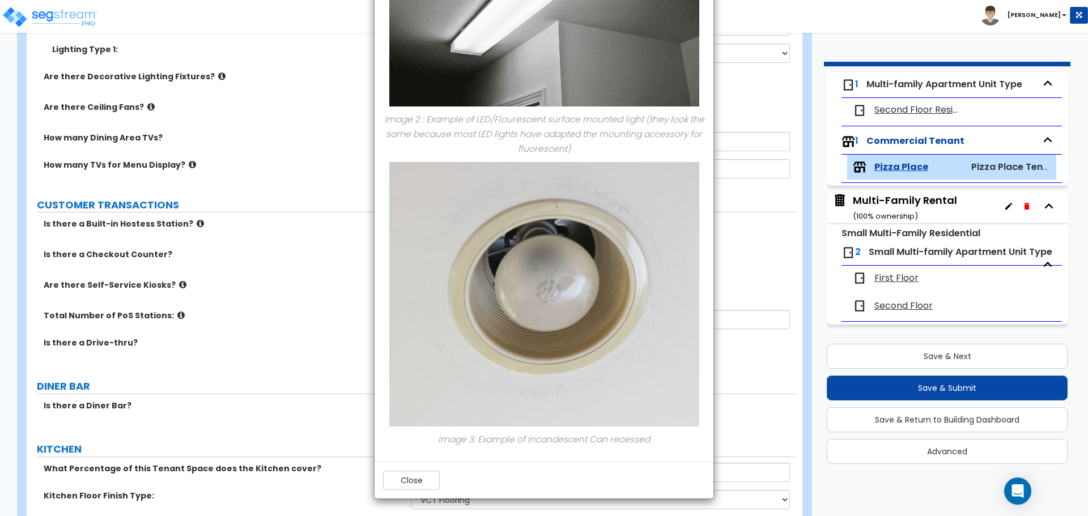
scroll to position [788, 0]
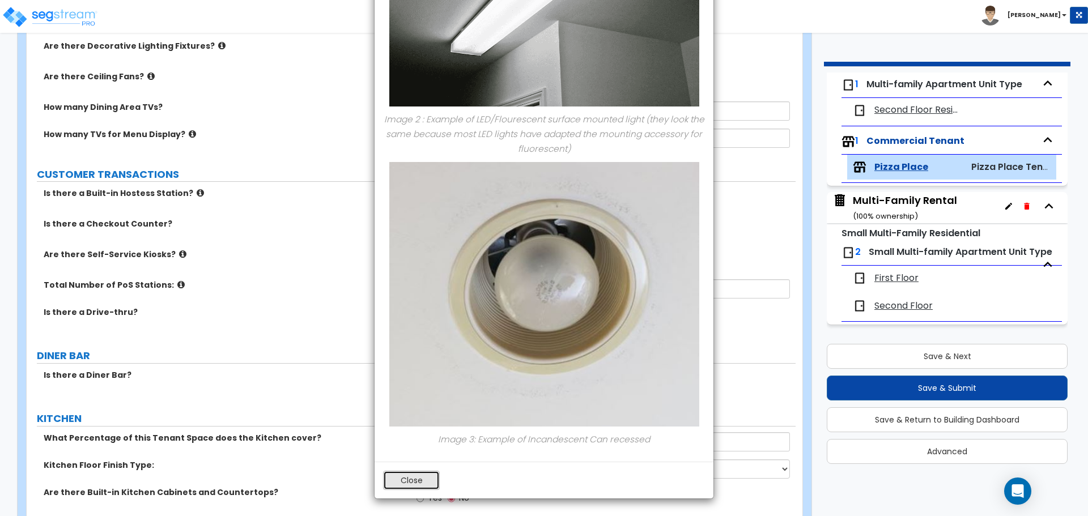
click at [428, 485] on button "Close" at bounding box center [411, 480] width 57 height 19
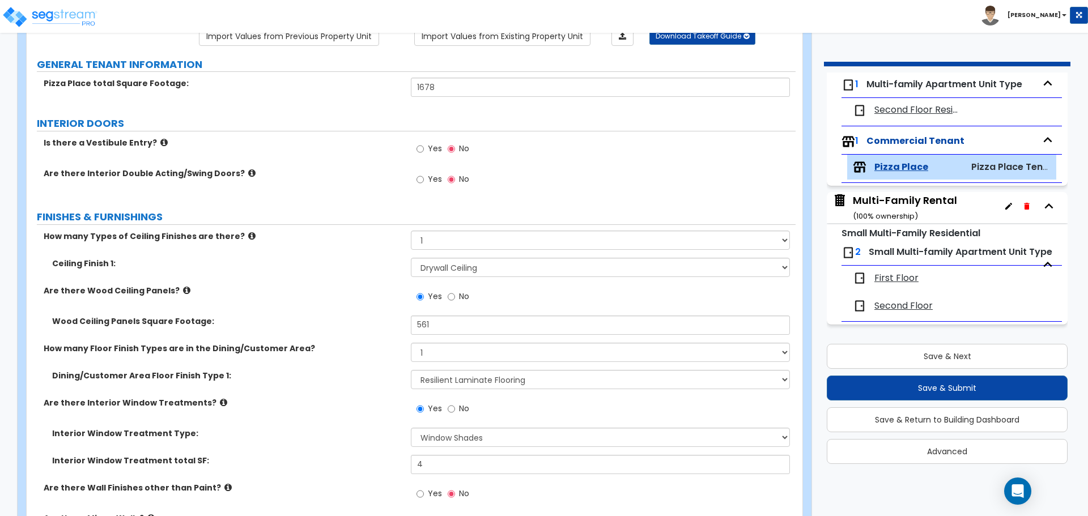
scroll to position [107, 0]
click at [434, 374] on select "None Tile Flooring Hardwood Flooring Resilient Laminate Flooring VCT Flooring S…" at bounding box center [600, 378] width 379 height 19
select select "4"
click at [411, 369] on select "None Tile Flooring Hardwood Flooring Resilient Laminate Flooring VCT Flooring S…" at bounding box center [600, 378] width 379 height 19
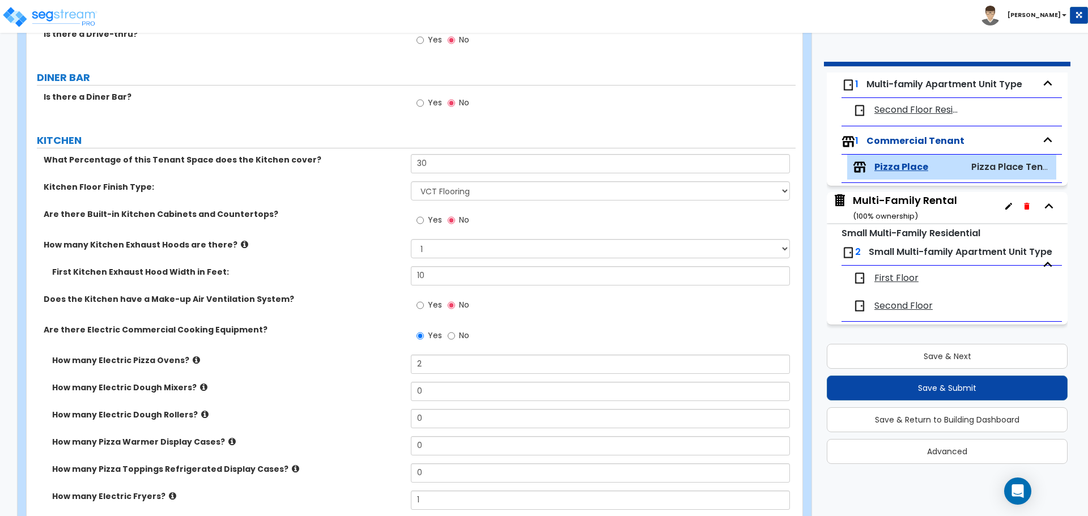
scroll to position [1067, 0]
click at [363, 317] on div "Does the Kitchen have a Make-up Air Ventilation System? Yes No" at bounding box center [411, 308] width 769 height 31
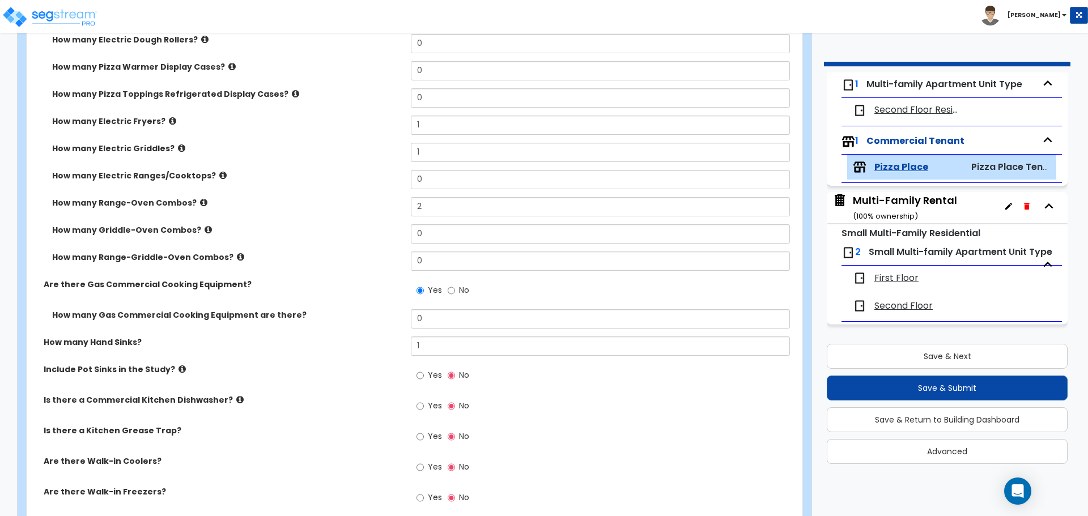
scroll to position [1442, 0]
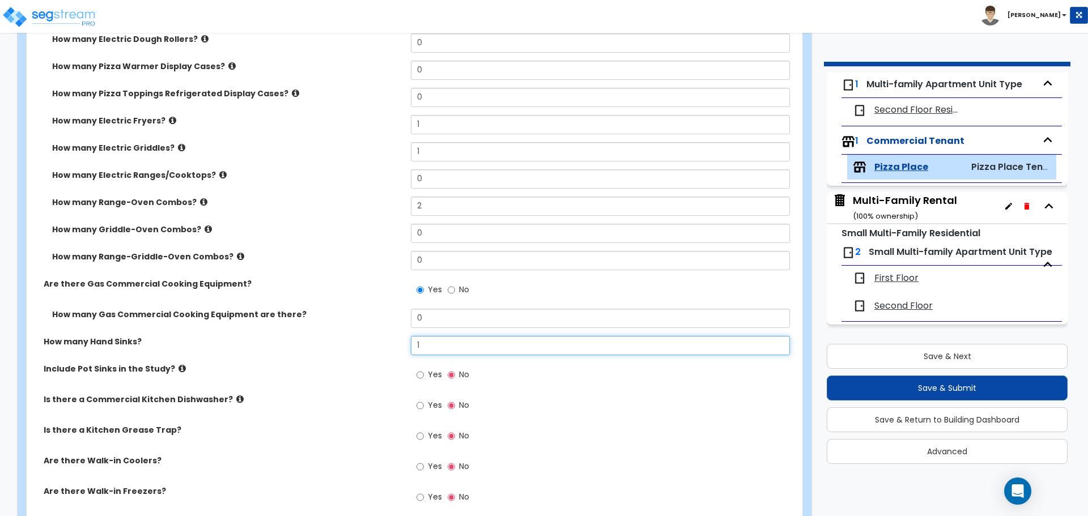
click at [431, 347] on input "1" at bounding box center [600, 345] width 379 height 19
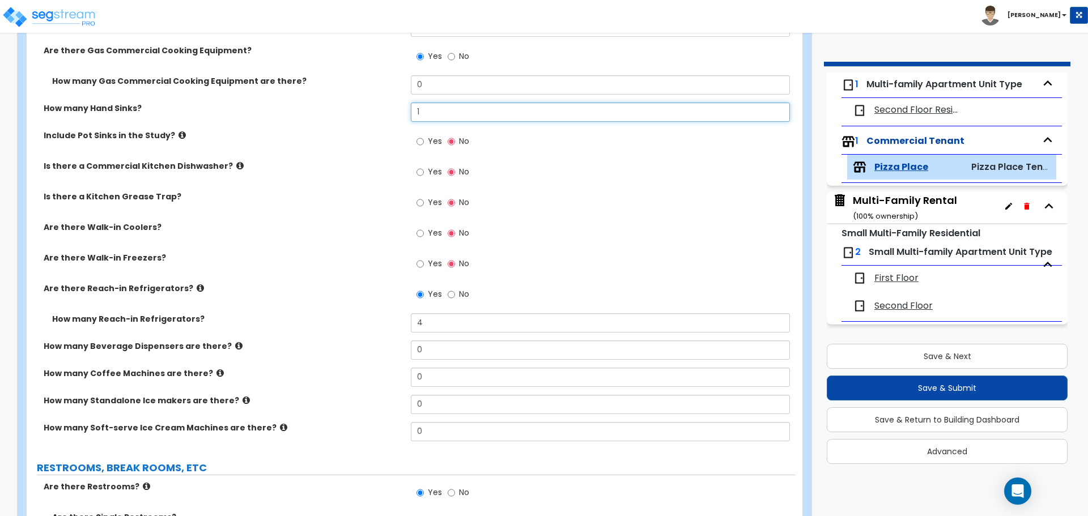
scroll to position [1674, 0]
click at [179, 135] on icon at bounding box center [182, 136] width 7 height 9
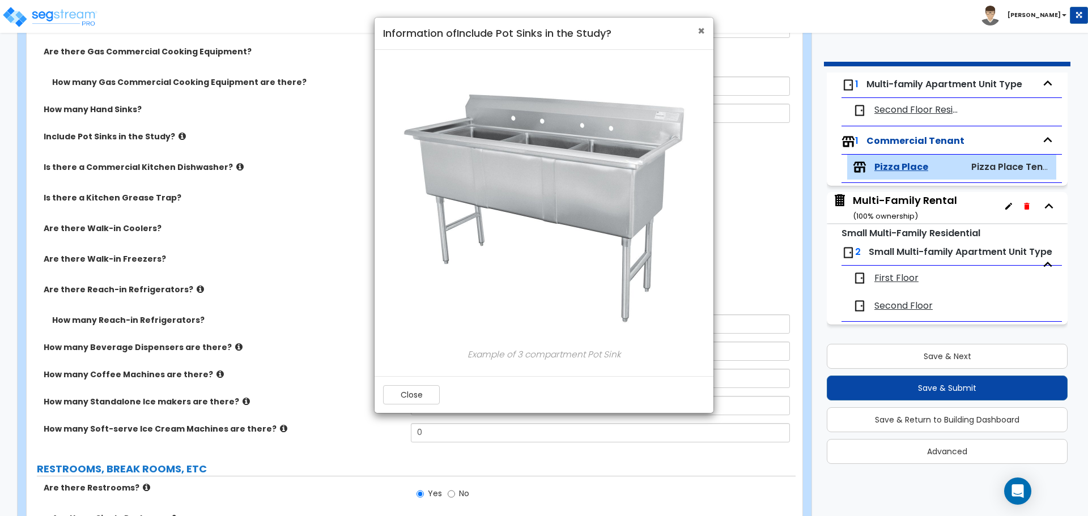
click at [699, 27] on span "×" at bounding box center [701, 31] width 7 height 16
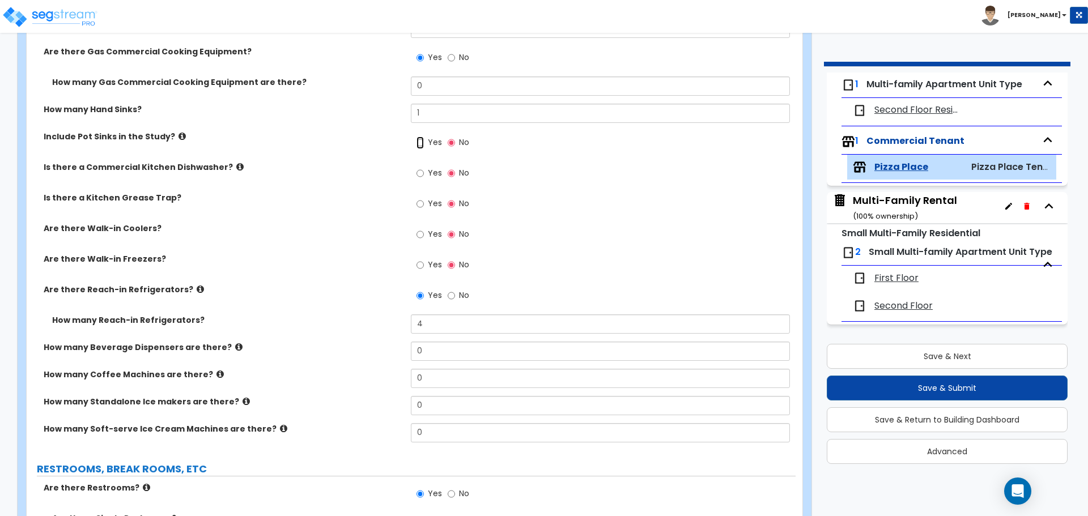
click at [419, 142] on input "Yes" at bounding box center [420, 143] width 7 height 12
radio input "true"
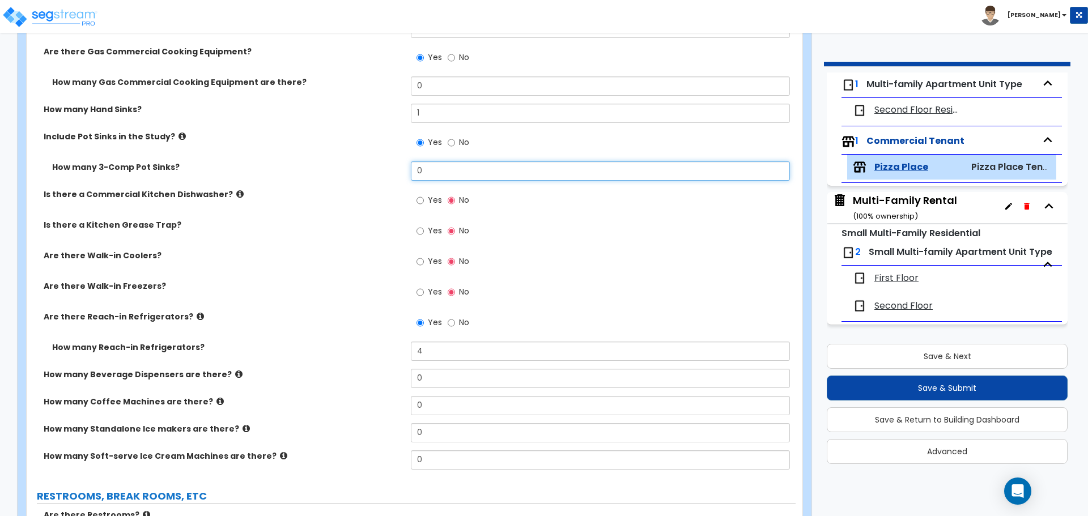
click at [443, 168] on input "0" at bounding box center [600, 171] width 379 height 19
type input "1"
click at [179, 137] on icon at bounding box center [182, 136] width 7 height 9
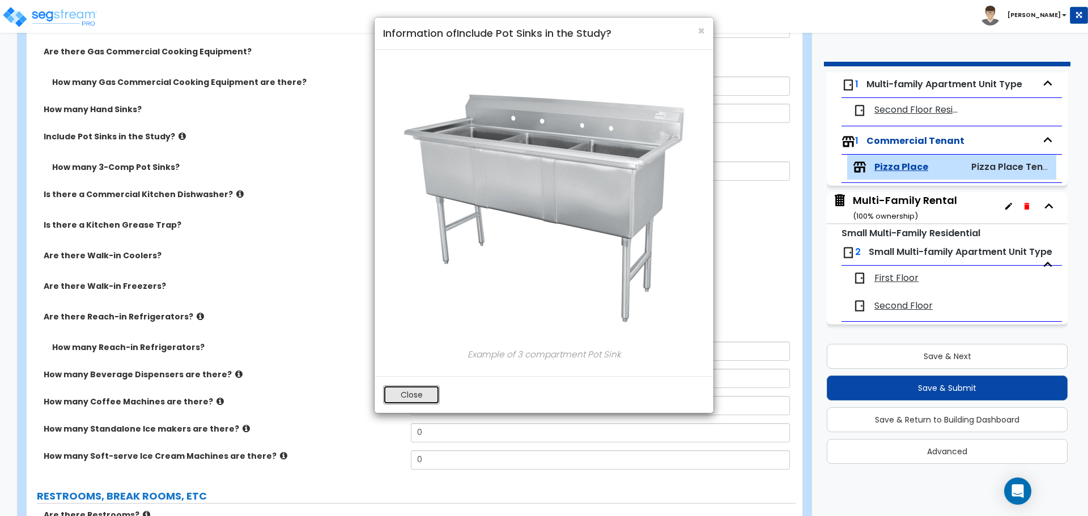
drag, startPoint x: 699, startPoint y: 31, endPoint x: 403, endPoint y: 397, distance: 470.7
click at [403, 397] on button "Close" at bounding box center [411, 394] width 57 height 19
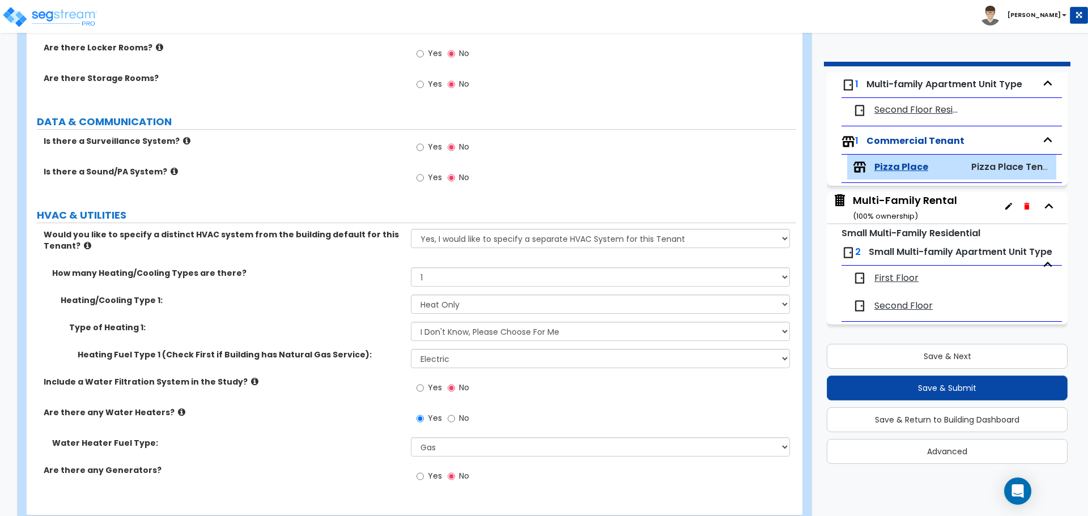
scroll to position [2523, 0]
click at [444, 324] on select "Please Choose One Wall Heater Electric Baseboard Heater Hydronic Heating Radian…" at bounding box center [600, 330] width 379 height 19
click at [431, 351] on select "Please Choose One Gas Electric" at bounding box center [600, 357] width 379 height 19
select select "1"
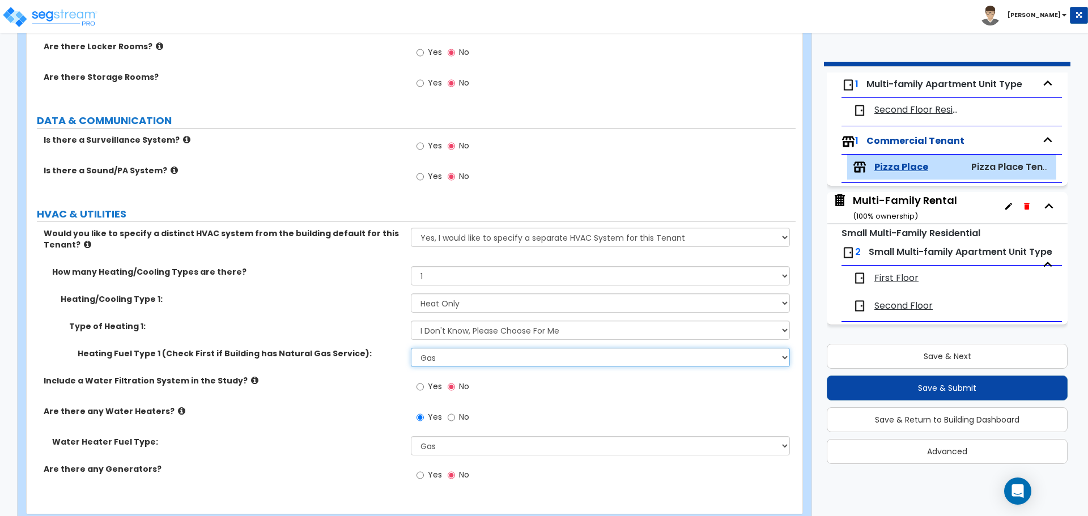
click at [411, 348] on select "Please Choose One Gas Electric" at bounding box center [600, 357] width 379 height 19
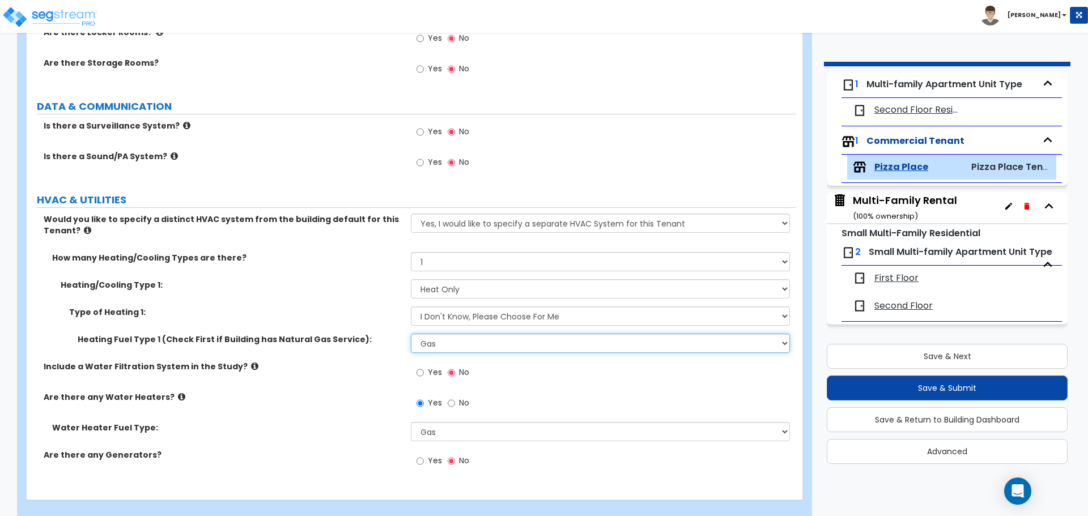
scroll to position [2554, 0]
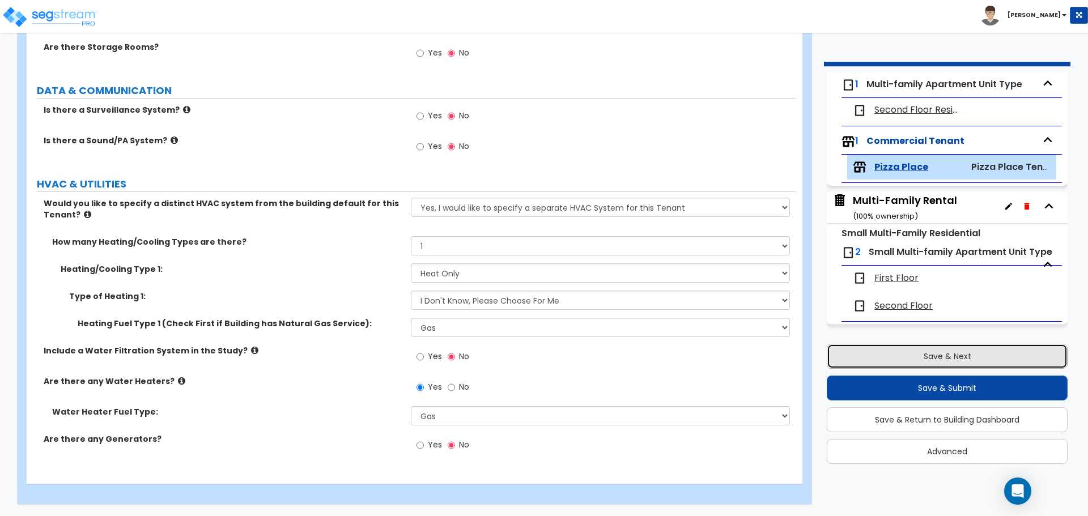
click at [920, 357] on button "Save & Next" at bounding box center [947, 356] width 241 height 25
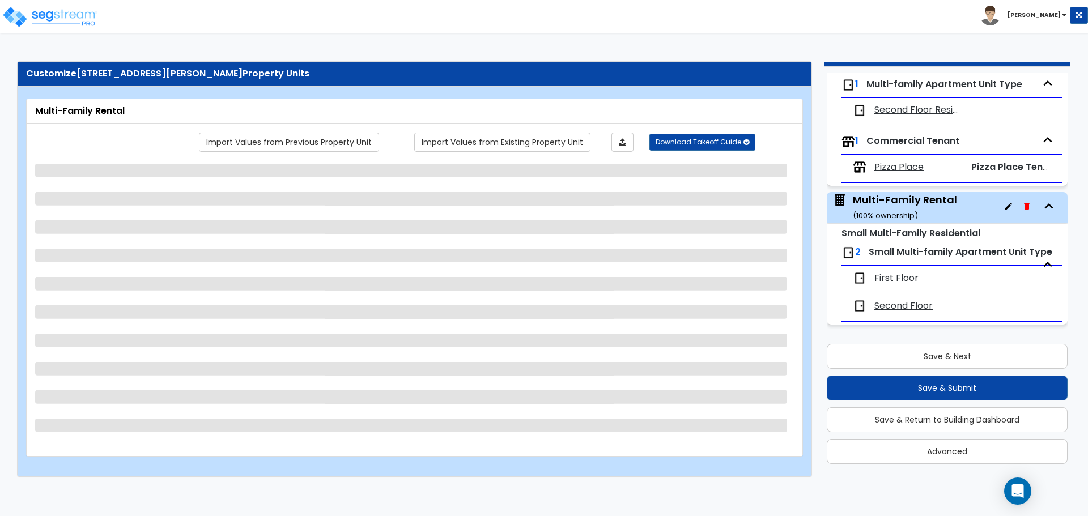
select select "2"
select select "7"
select select "2"
select select "1"
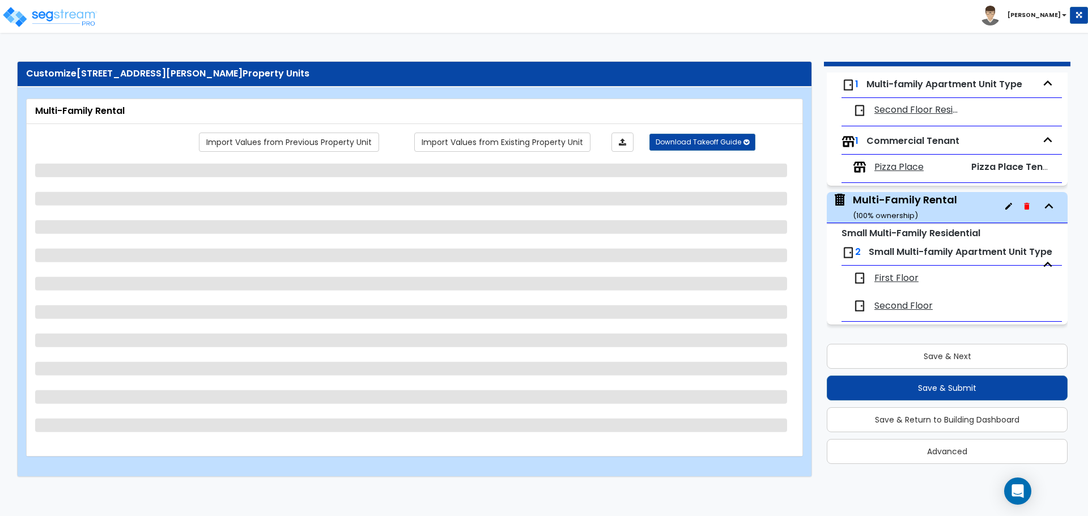
select select "1"
select select "5"
select select "1"
select select "2"
select select "1"
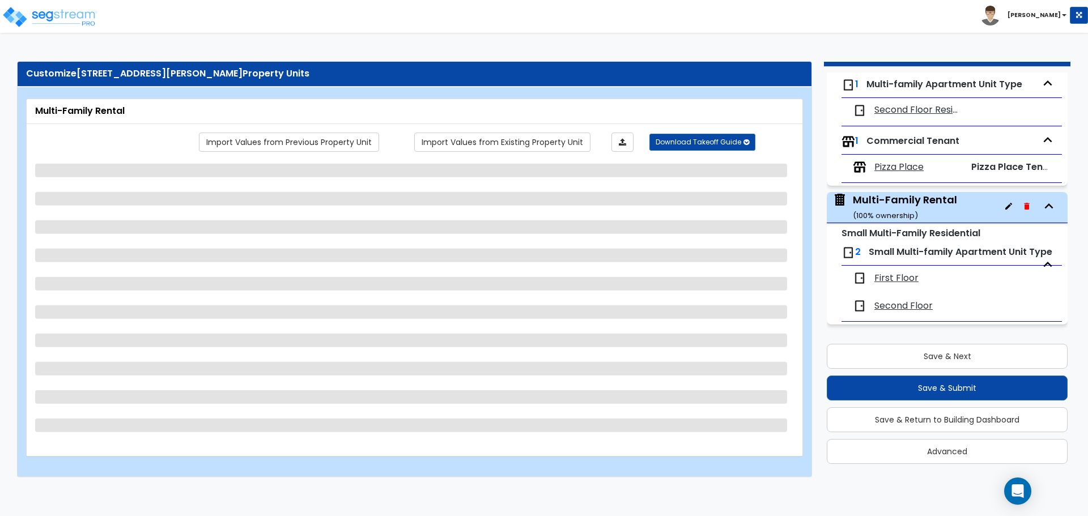
select select "3"
select select "1"
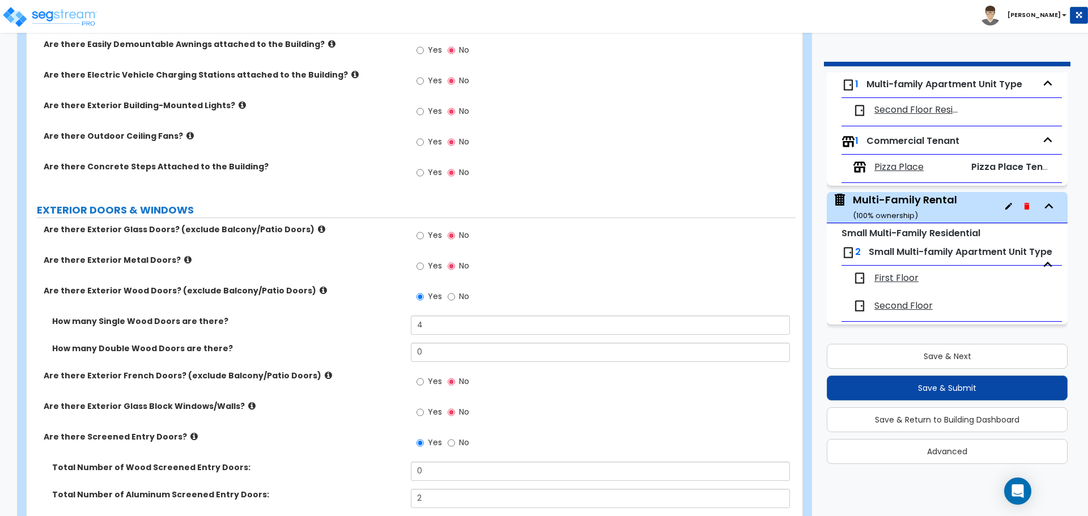
scroll to position [873, 0]
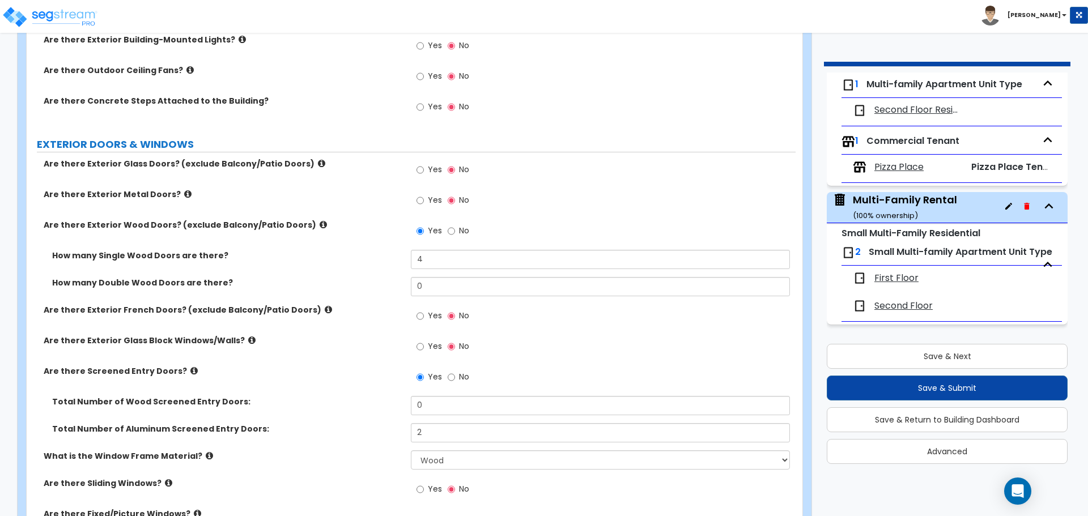
click at [320, 225] on icon at bounding box center [323, 224] width 7 height 9
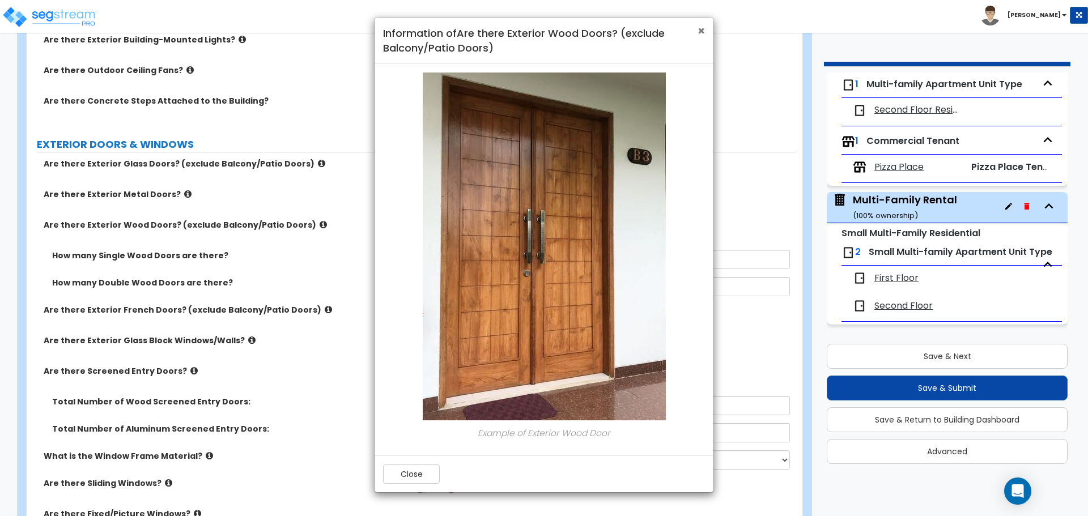
click at [698, 32] on span "×" at bounding box center [701, 31] width 7 height 16
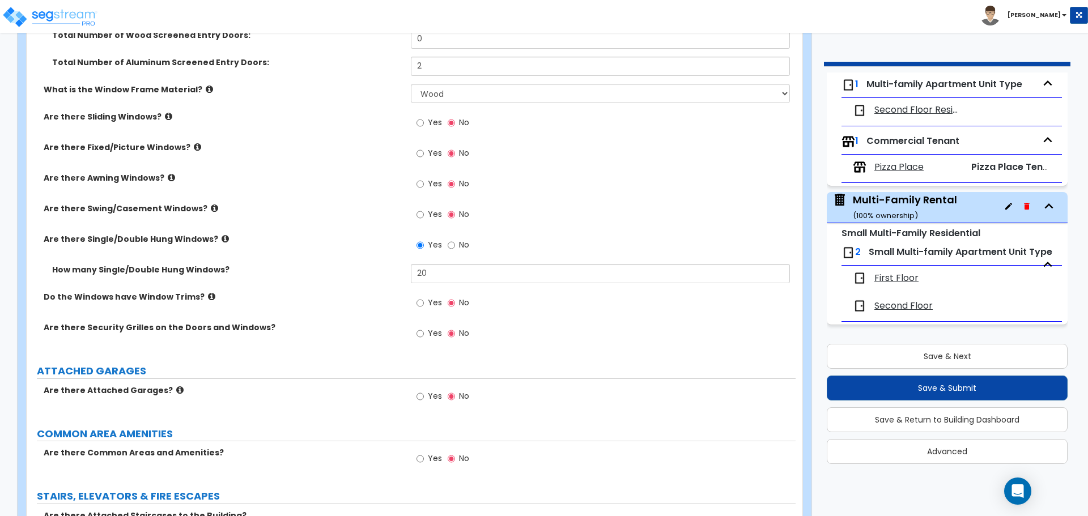
scroll to position [1242, 0]
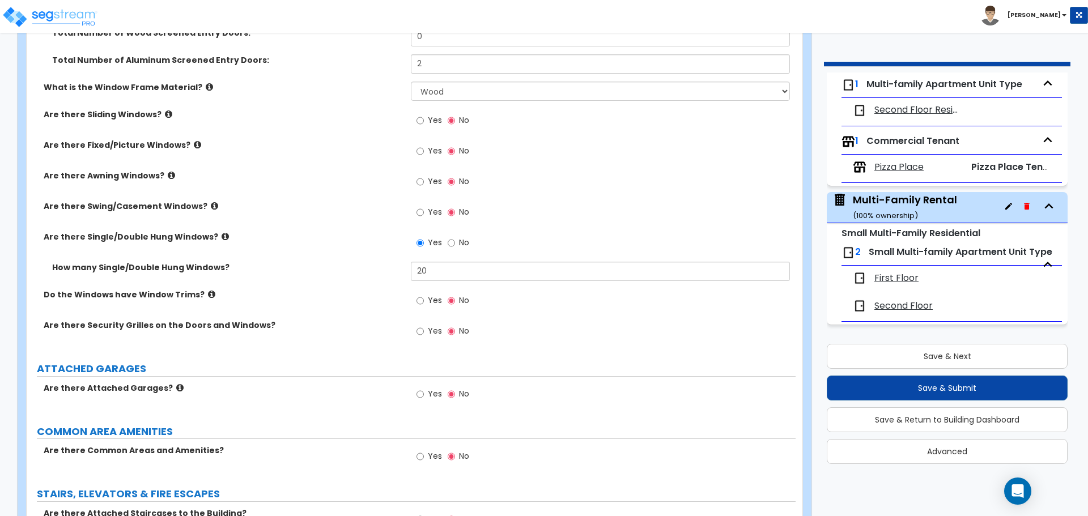
click at [211, 205] on icon at bounding box center [214, 206] width 7 height 9
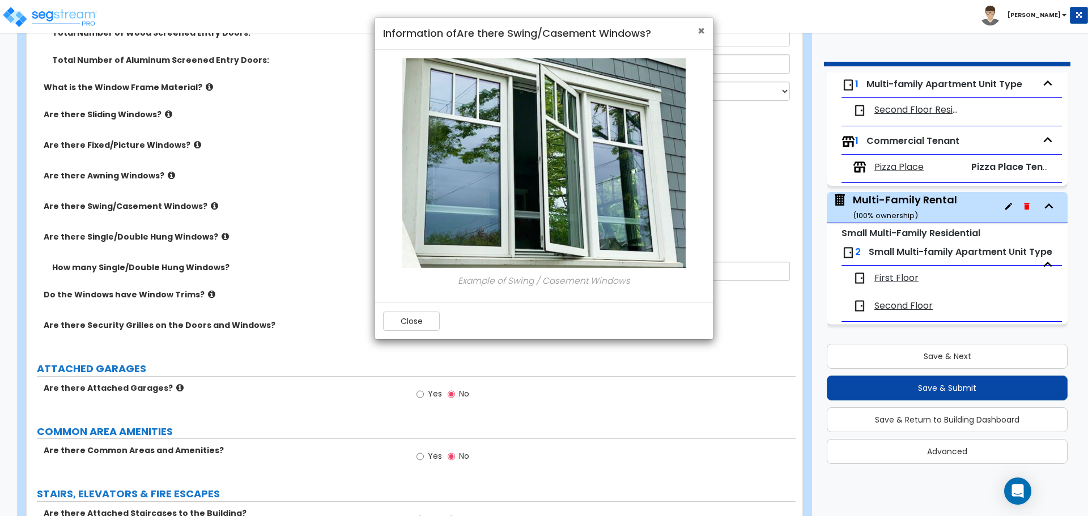
click at [700, 31] on span "×" at bounding box center [701, 31] width 7 height 16
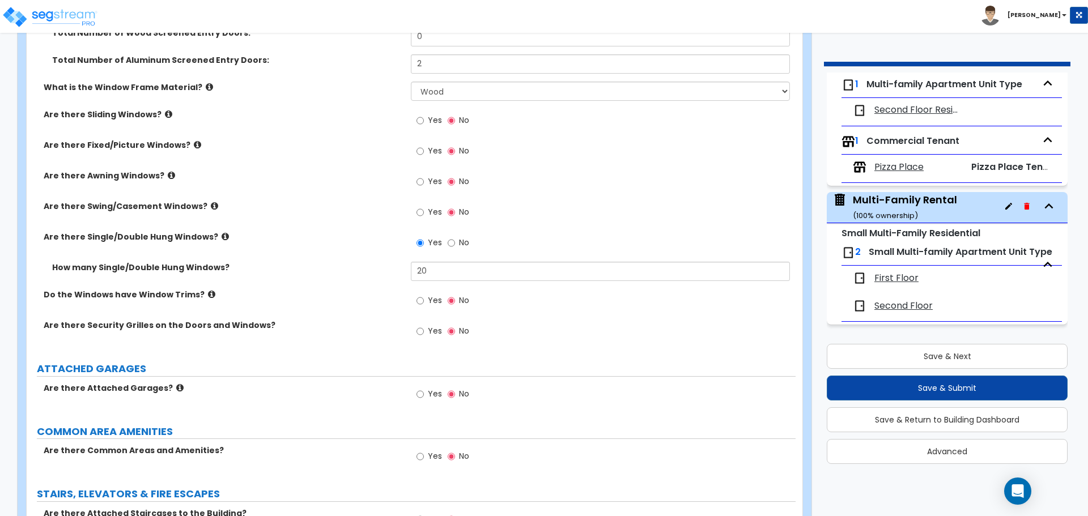
click at [208, 297] on icon at bounding box center [211, 294] width 7 height 9
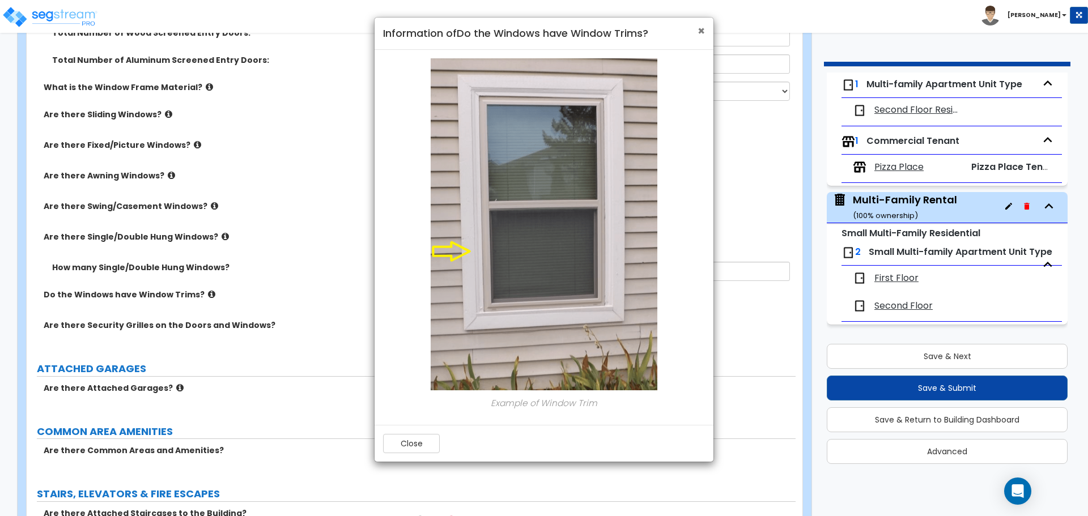
click at [699, 30] on span "×" at bounding box center [701, 31] width 7 height 16
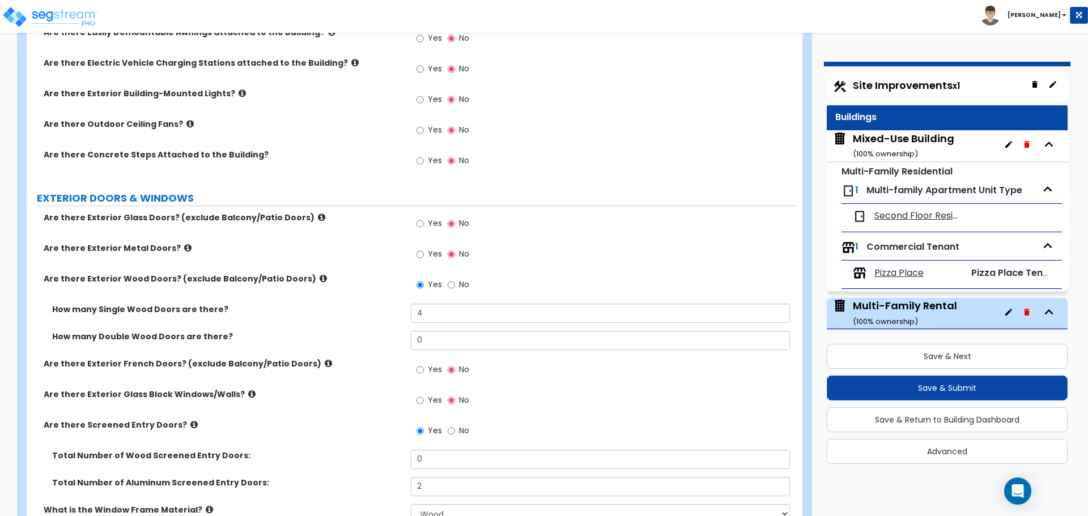
scroll to position [0, 0]
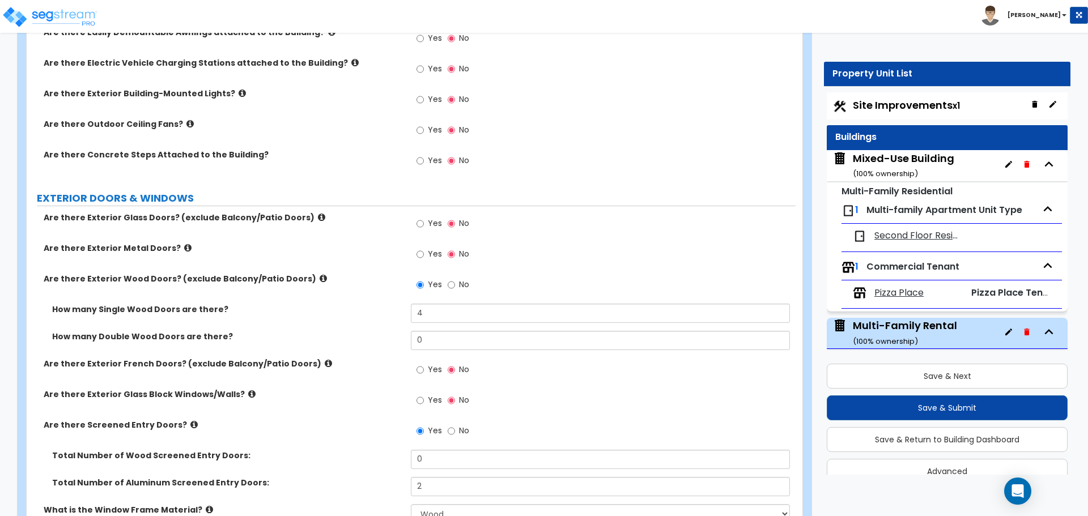
click at [897, 104] on span "Site Improvements x1" at bounding box center [906, 105] width 107 height 14
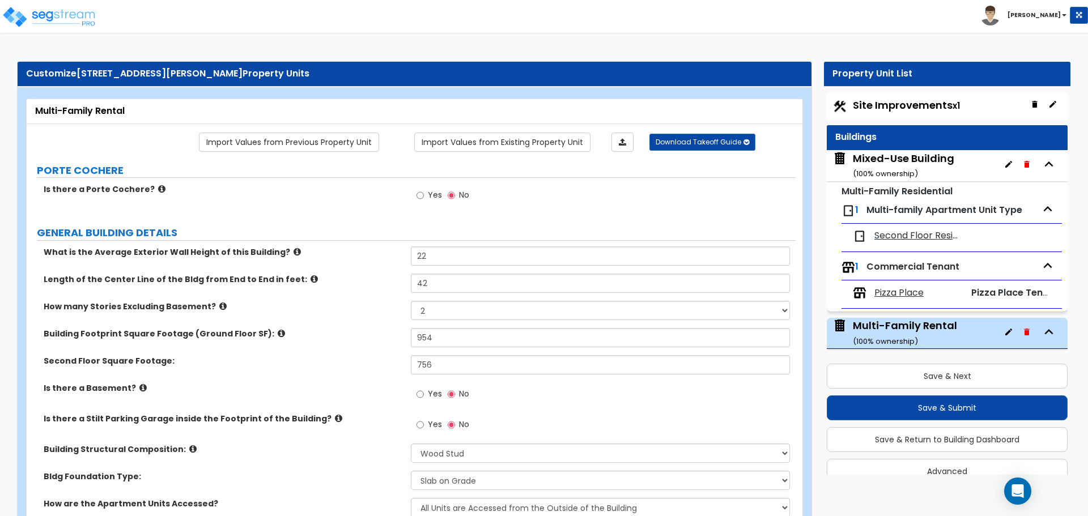
select select "2"
select select "4"
select select "1"
select select "2"
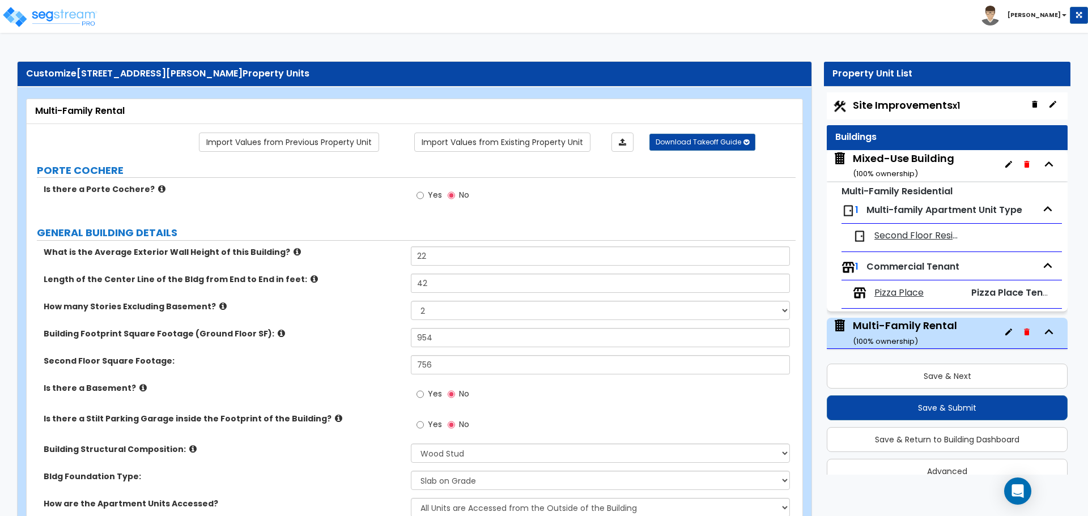
select select "1"
select select "2"
select select "1"
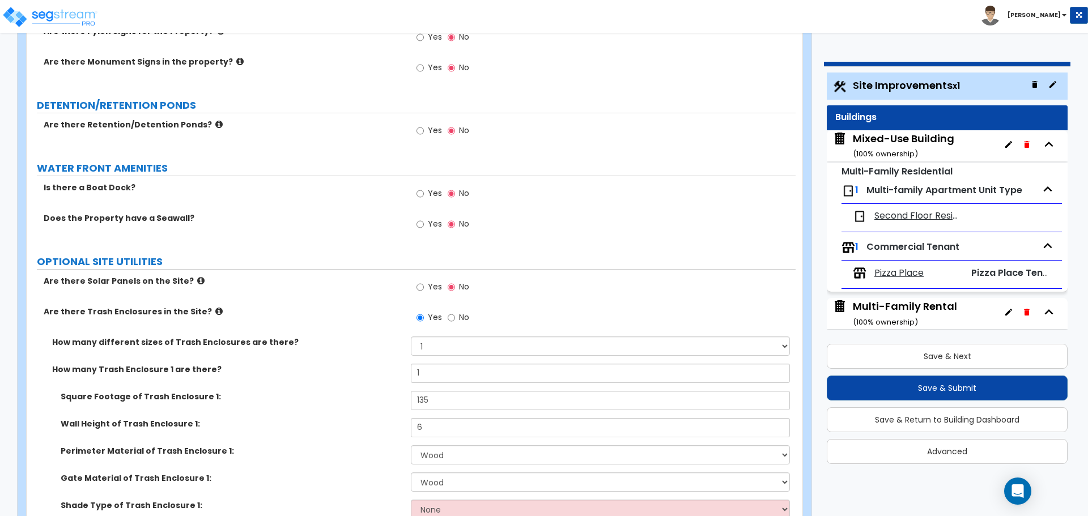
scroll to position [2834, 0]
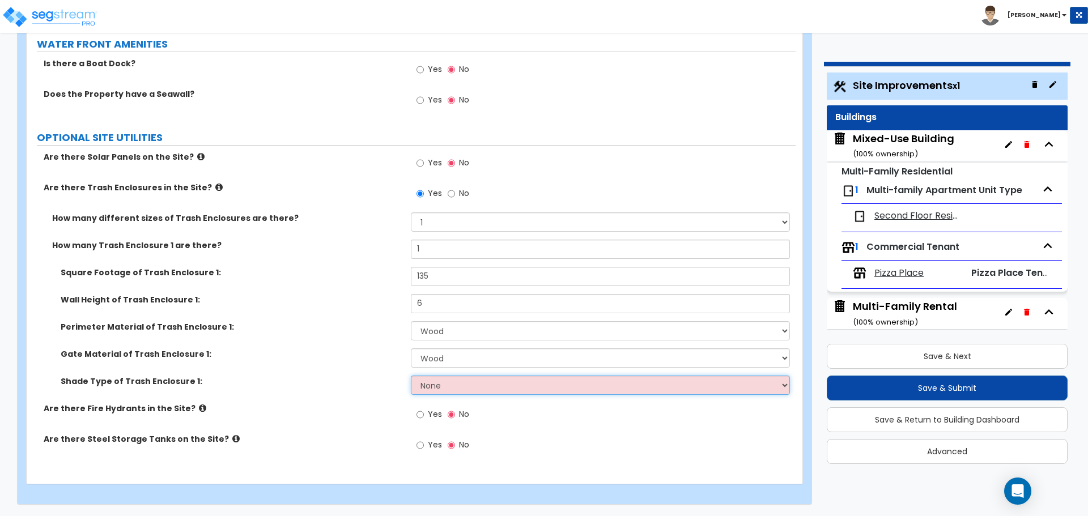
click at [429, 383] on select "None Roof Pergola" at bounding box center [600, 385] width 379 height 19
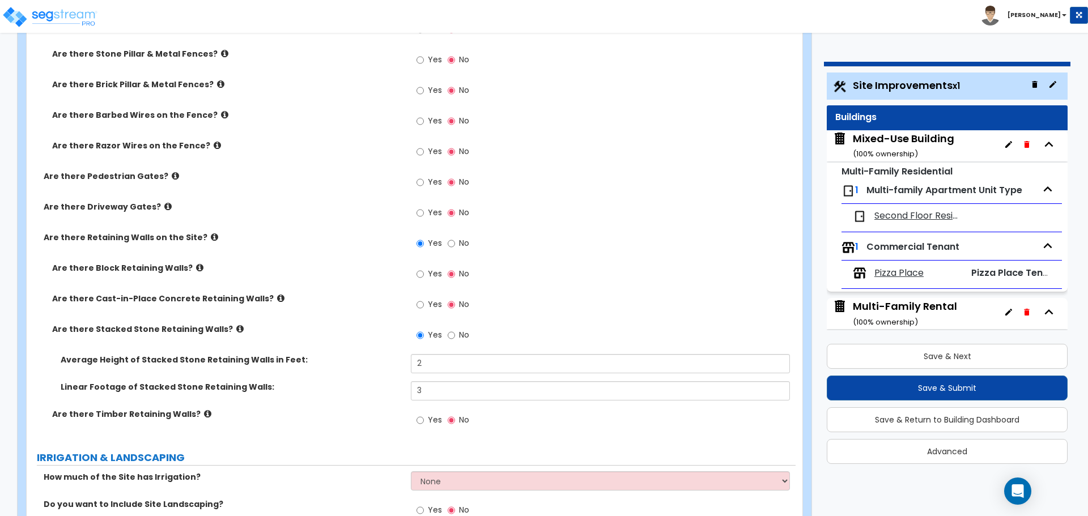
scroll to position [1616, 0]
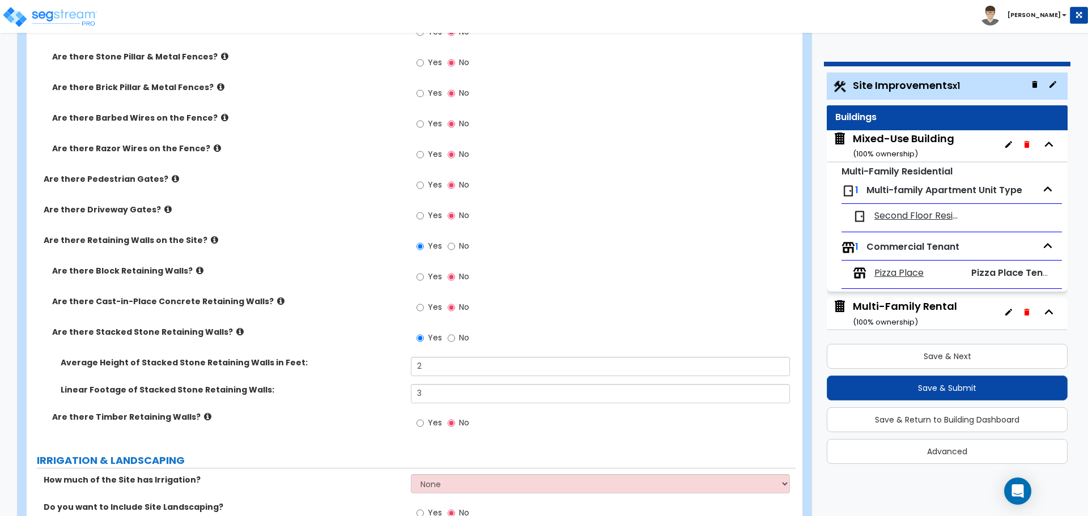
click at [457, 335] on label "No" at bounding box center [459, 339] width 22 height 19
click at [455, 335] on input "No" at bounding box center [451, 338] width 7 height 12
radio input "false"
radio input "true"
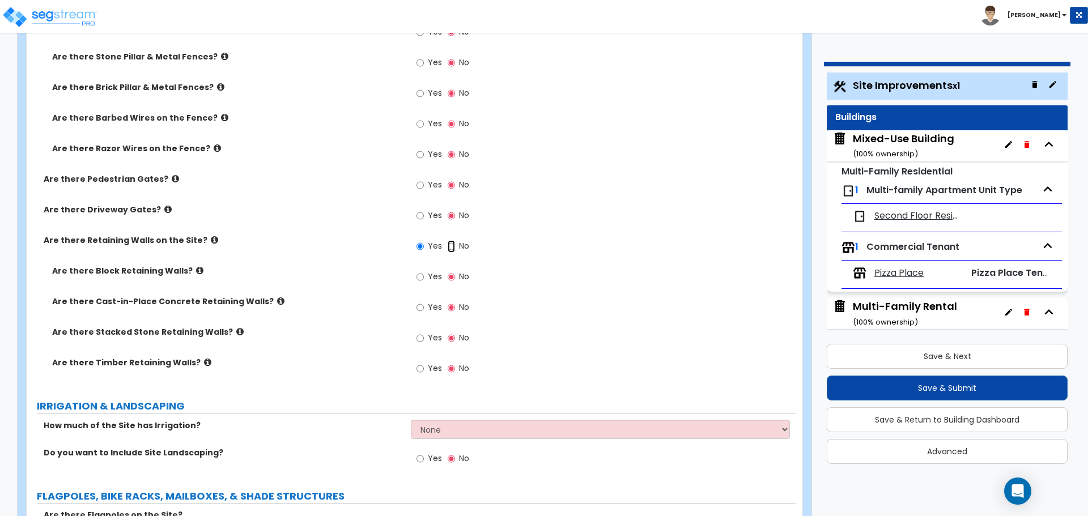
click at [452, 247] on input "No" at bounding box center [451, 246] width 7 height 12
radio input "false"
radio input "true"
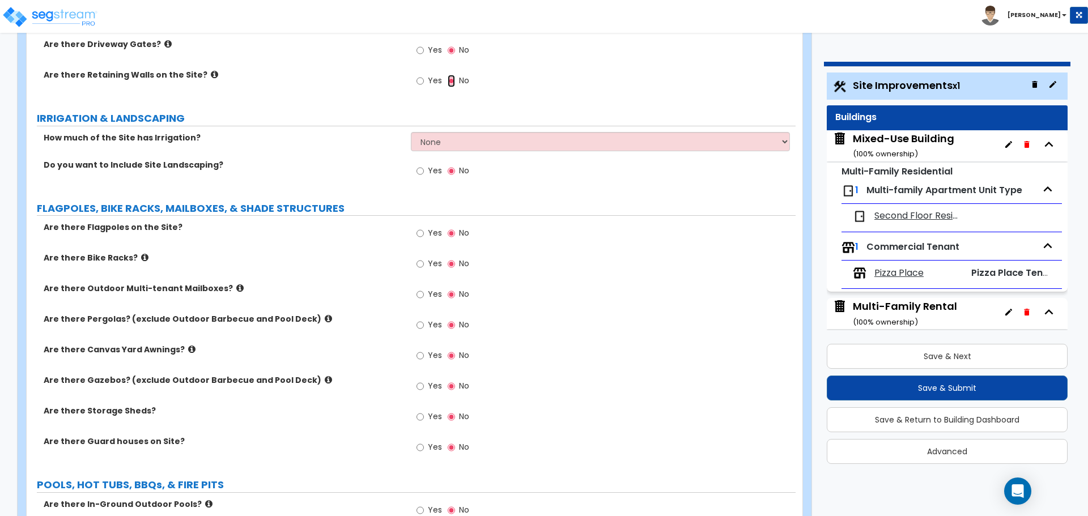
scroll to position [1781, 0]
click at [420, 171] on input "Yes" at bounding box center [420, 171] width 7 height 12
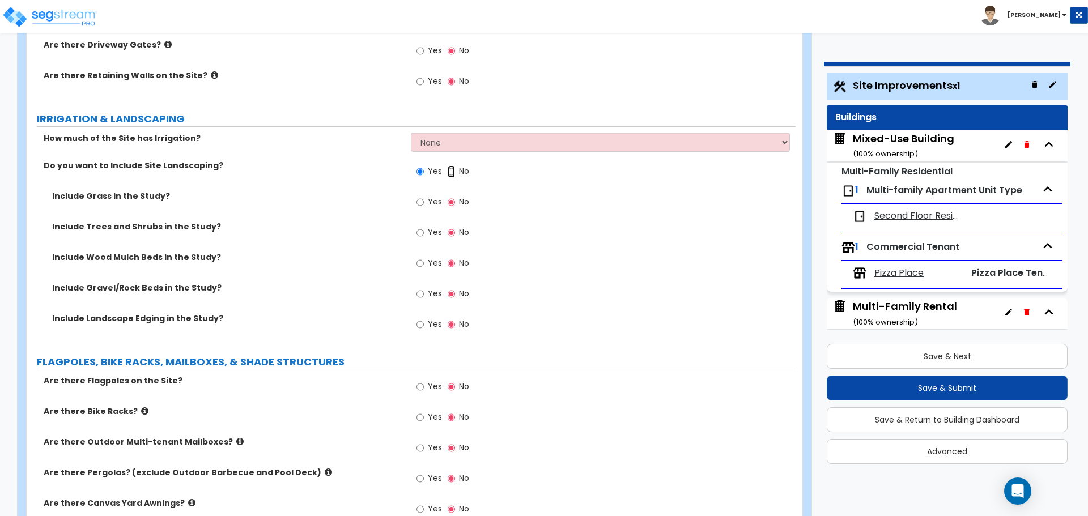
click at [454, 172] on input "No" at bounding box center [451, 171] width 7 height 12
radio input "false"
radio input "true"
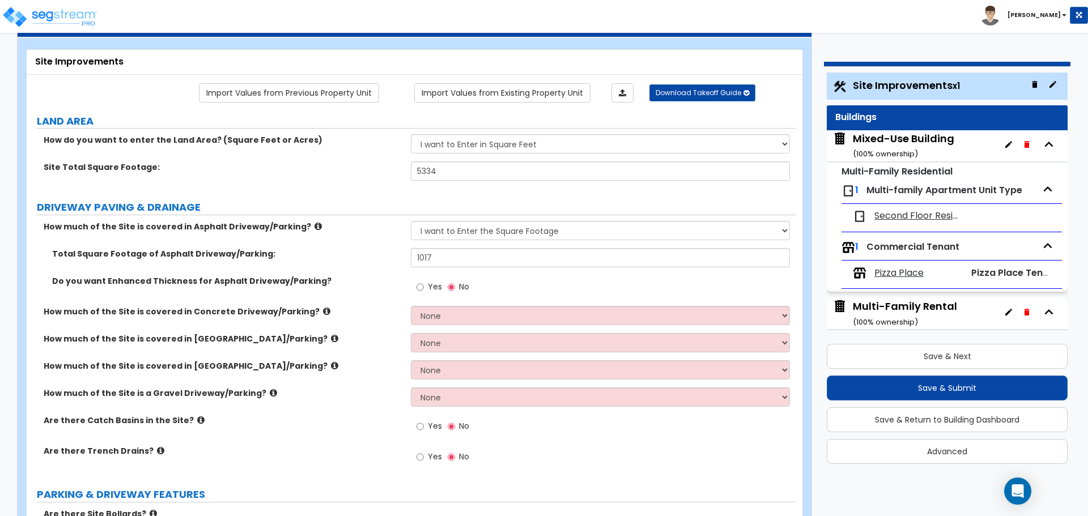
scroll to position [50, 0]
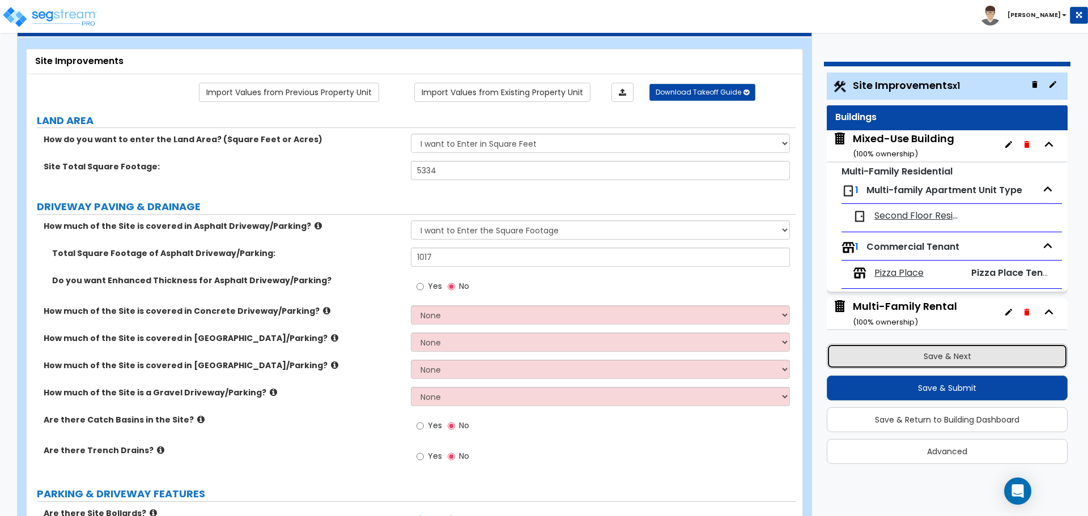
click at [949, 355] on button "Save & Next" at bounding box center [947, 356] width 241 height 25
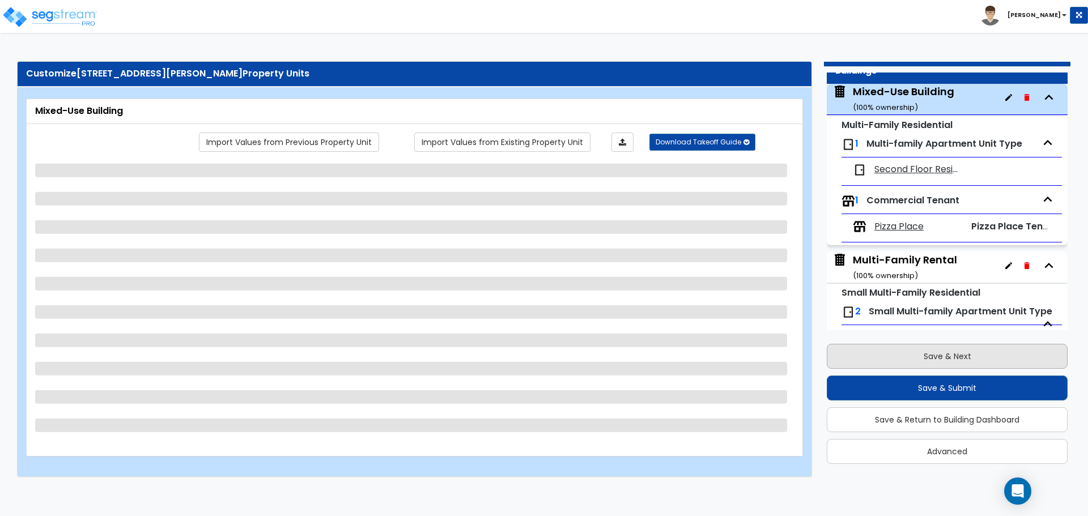
scroll to position [58, 0]
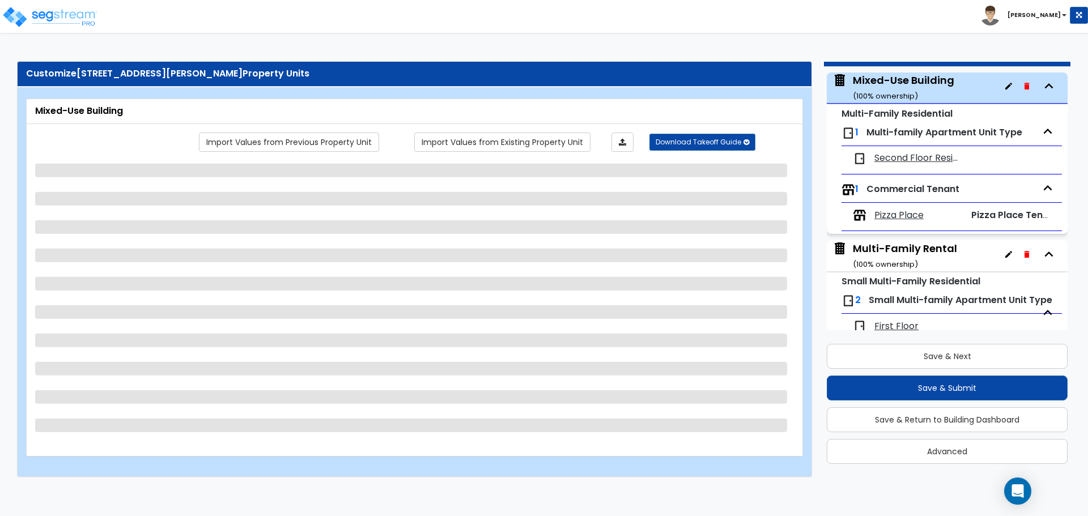
select select "1"
select select "2"
select select "7"
select select "2"
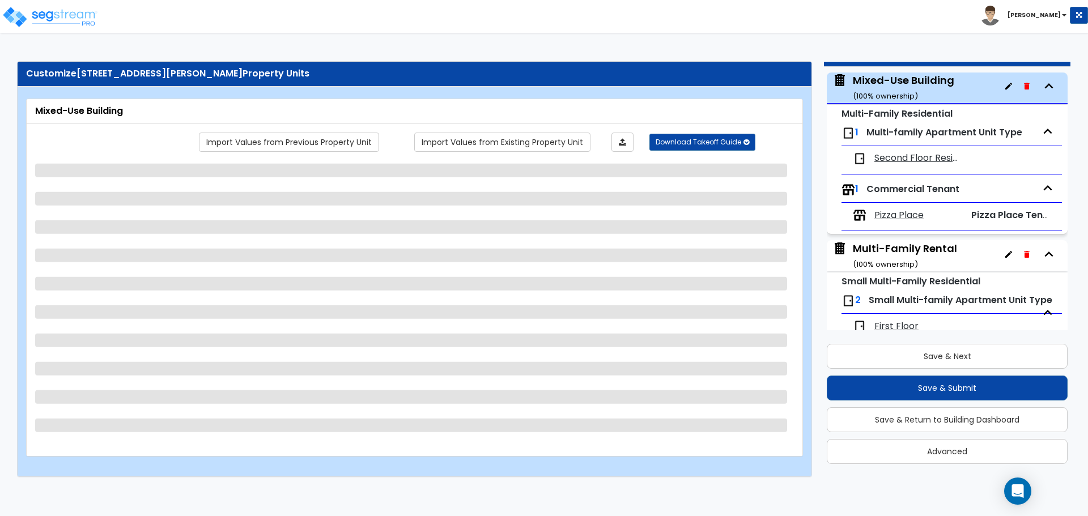
select select "4"
select select "5"
select select "3"
select select "1"
select select "2"
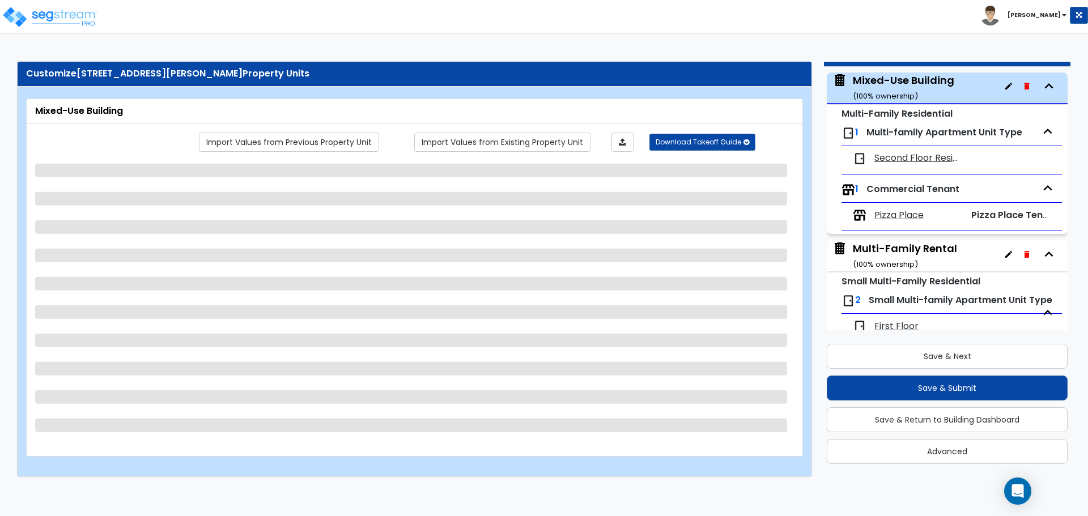
select select "3"
select select "1"
select select "3"
select select "1"
select select "2"
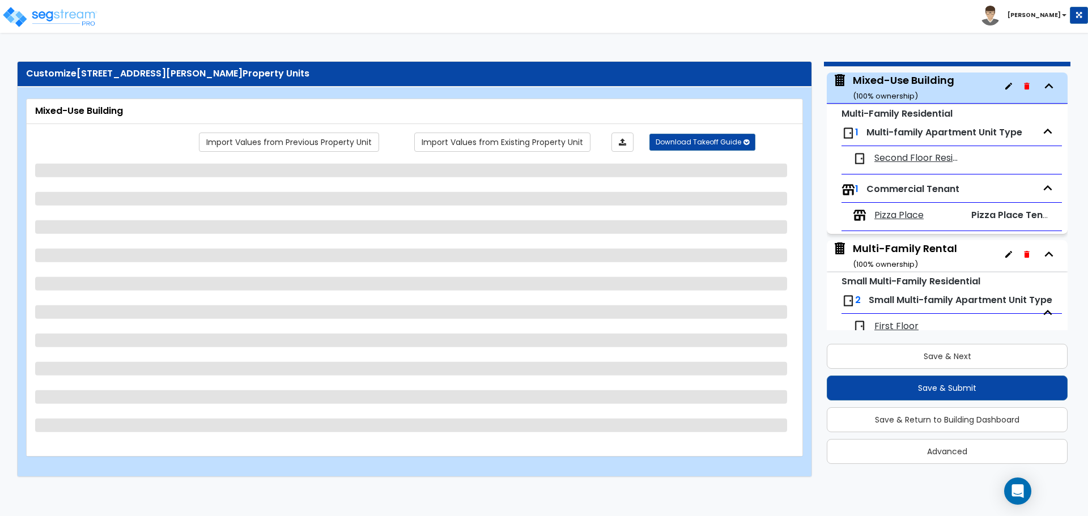
select select "2"
select select "1"
select select "2"
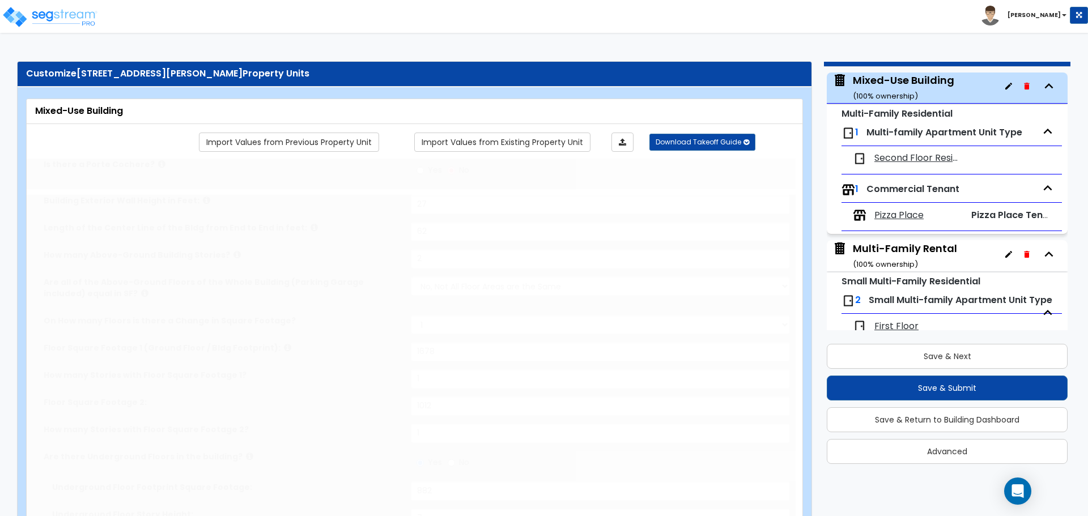
type input "226"
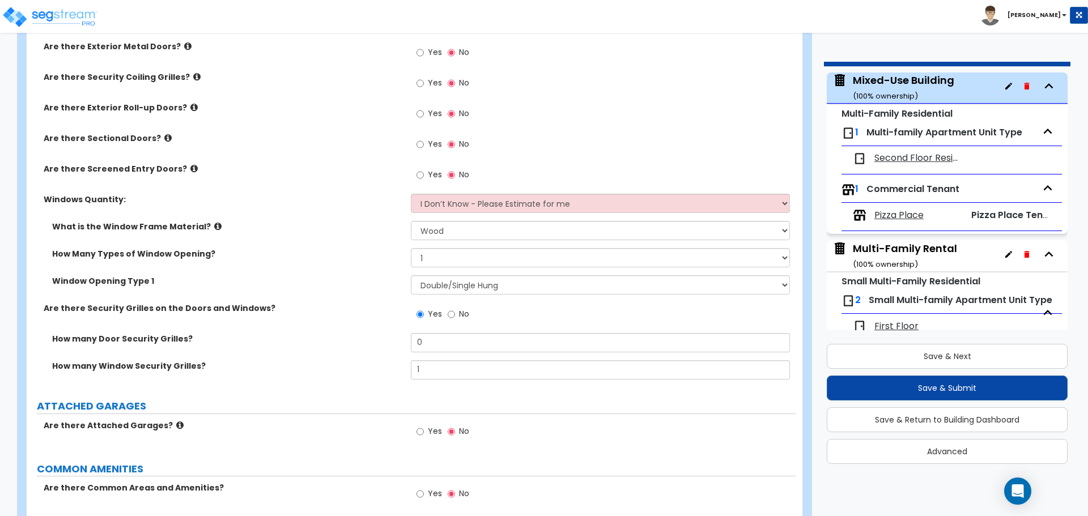
scroll to position [1520, 0]
click at [457, 279] on select "Please Choose One Sliding Picture/Fixed Double/Single Hung Awning Swing" at bounding box center [600, 284] width 379 height 19
click at [437, 292] on select "Please Choose One Sliding Picture/Fixed Double/Single Hung Awning Swing" at bounding box center [600, 284] width 379 height 19
click at [428, 287] on select "Please Choose One Sliding Picture/Fixed Double/Single Hung Awning Swing" at bounding box center [600, 284] width 379 height 19
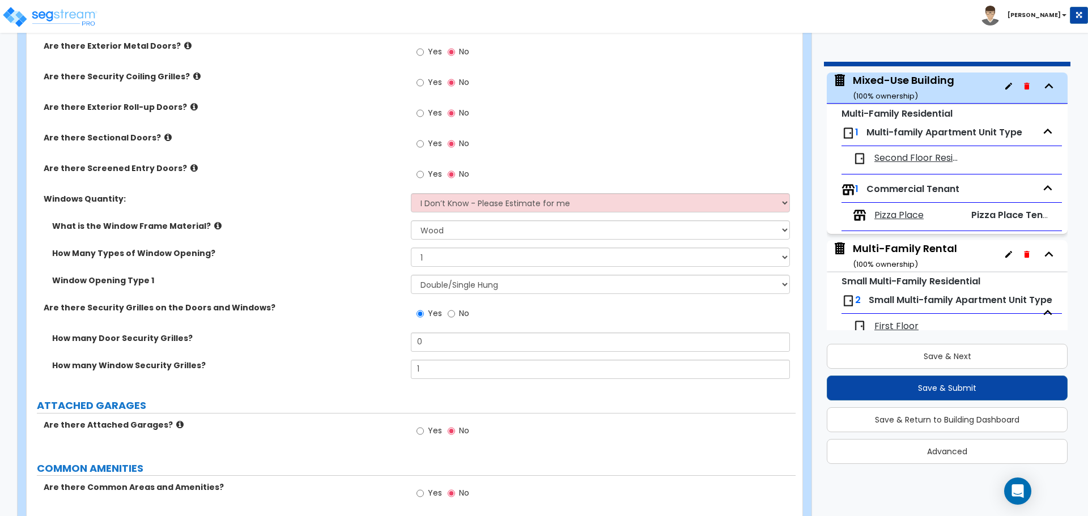
click at [392, 243] on div "What is the Window Frame Material? Please Choose One Vinyl Aluminum Wood" at bounding box center [411, 233] width 769 height 27
click at [461, 200] on select "I Don’t Know - Please Estimate for me I want to Enter the Quantity" at bounding box center [600, 202] width 379 height 19
click at [440, 260] on select "Please Choose One 1 2 3 4" at bounding box center [600, 257] width 379 height 19
select select "2"
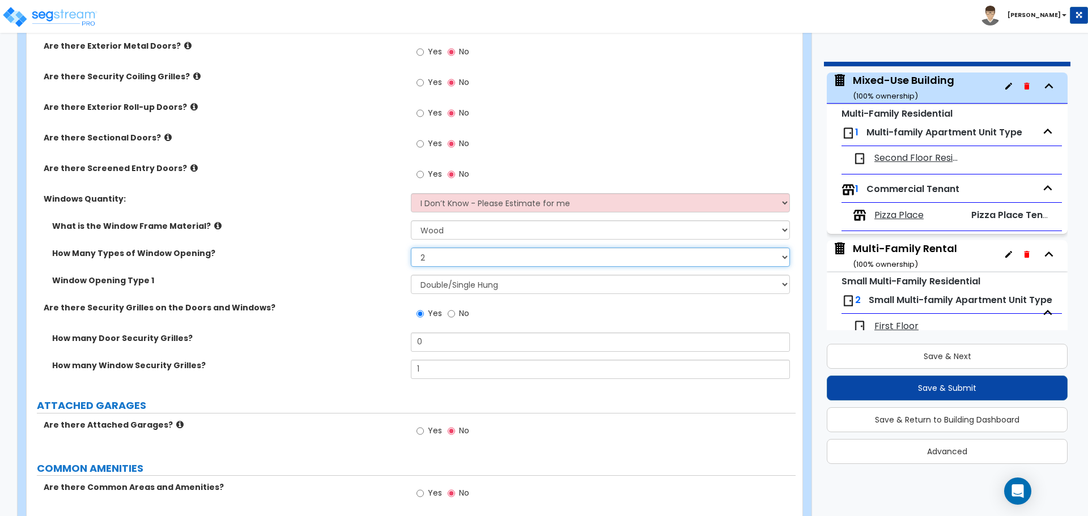
click at [411, 248] on select "Please Choose One 1 2 3 4" at bounding box center [600, 257] width 379 height 19
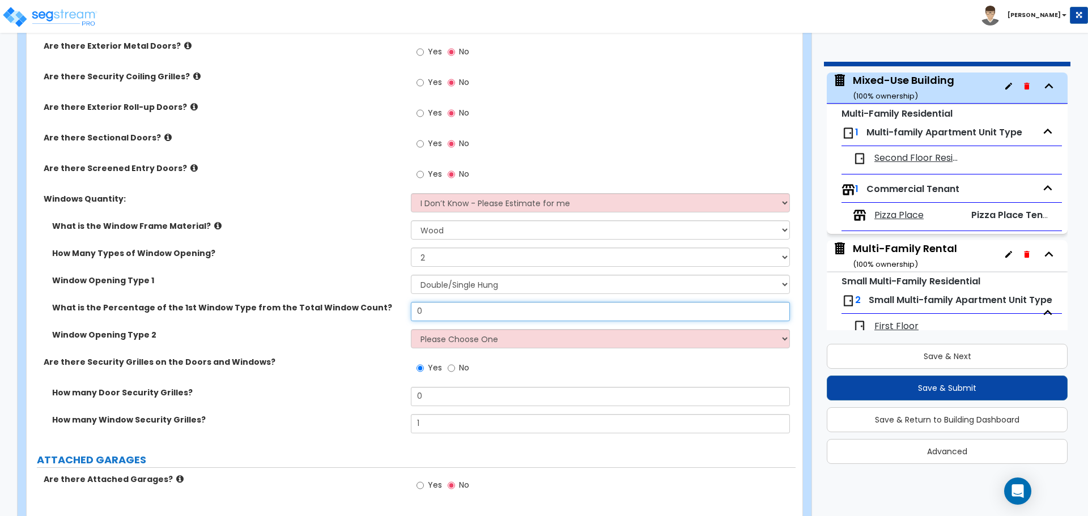
click at [433, 305] on input "0" at bounding box center [600, 311] width 379 height 19
type input "90"
click at [441, 347] on select "Please Choose One Sliding Picture/Fixed Double/Single Hung Awning Swing" at bounding box center [600, 338] width 379 height 19
select select "1"
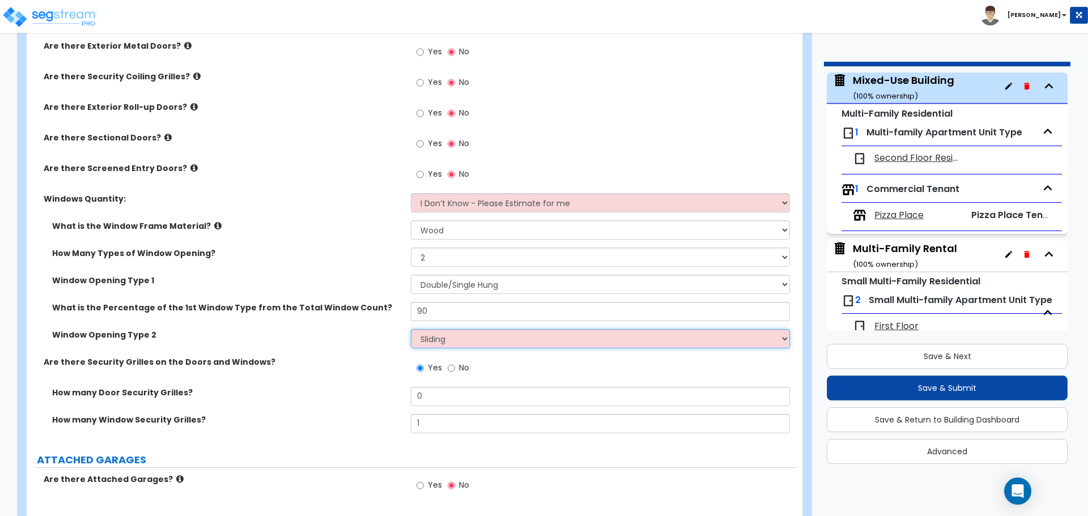
click at [411, 329] on select "Please Choose One Sliding Picture/Fixed Double/Single Hung Awning Swing" at bounding box center [600, 338] width 379 height 19
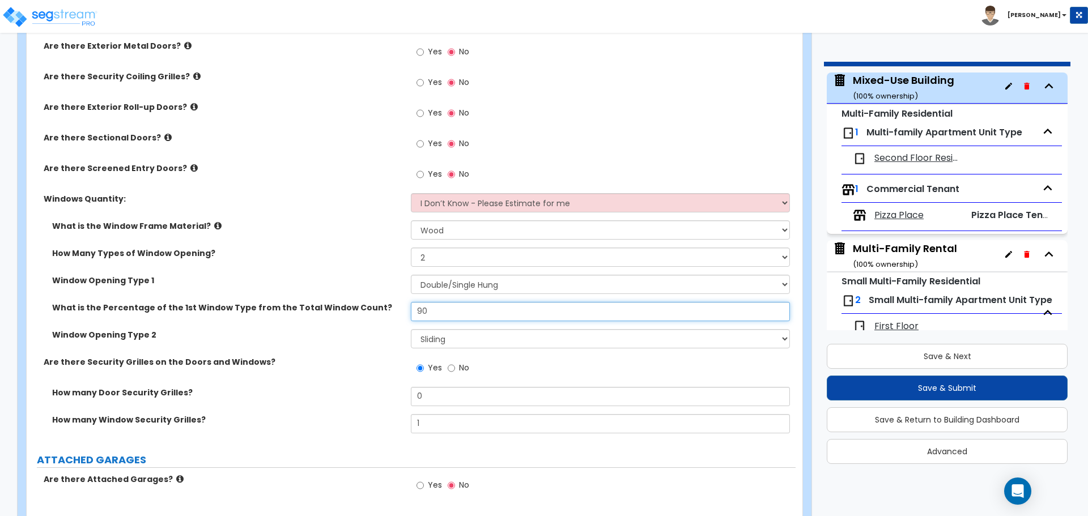
click at [439, 315] on input "90" at bounding box center [600, 311] width 379 height 19
type input "95"
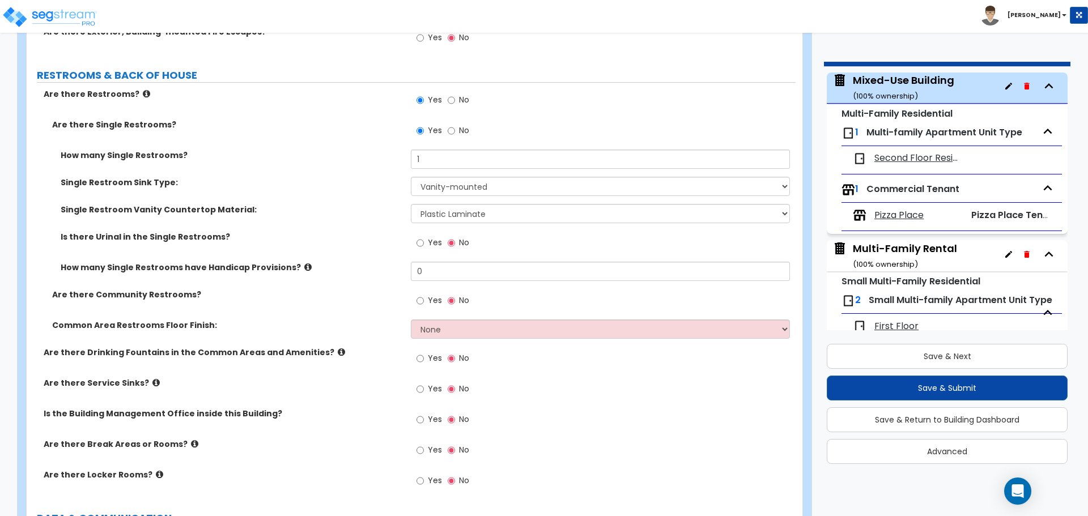
scroll to position [2361, 0]
click at [436, 211] on select "None Plastic Laminate Solid Surface Stone Quartz Marble Tile Wood Stainless Ste…" at bounding box center [600, 212] width 379 height 19
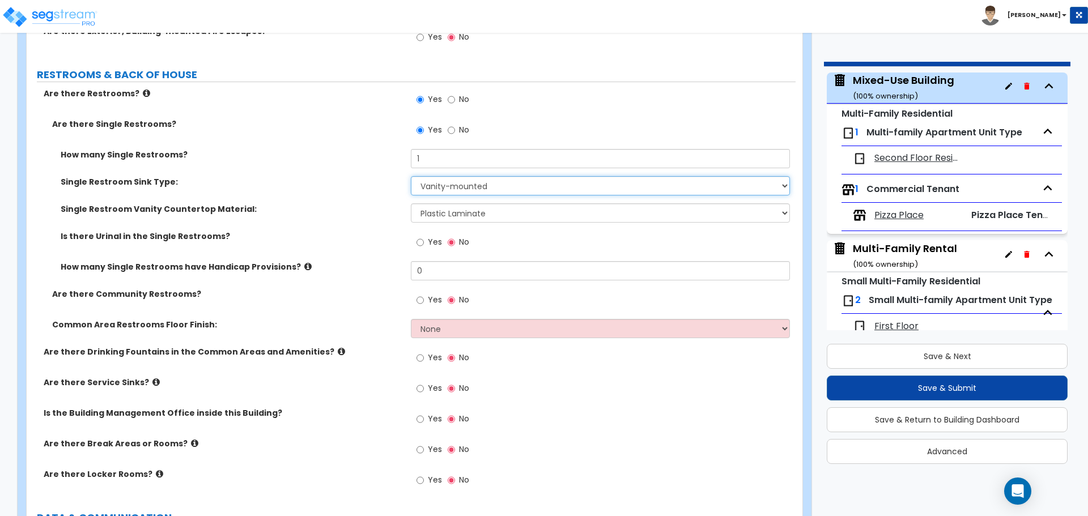
click at [444, 186] on select "Please Choose One Wall-mounted Vanity-mounted" at bounding box center [600, 185] width 379 height 19
click at [446, 188] on select "Please Choose One Wall-mounted Vanity-mounted" at bounding box center [600, 185] width 379 height 19
click at [441, 216] on select "None Plastic Laminate Solid Surface Stone Quartz Marble Tile Wood Stainless Ste…" at bounding box center [600, 212] width 379 height 19
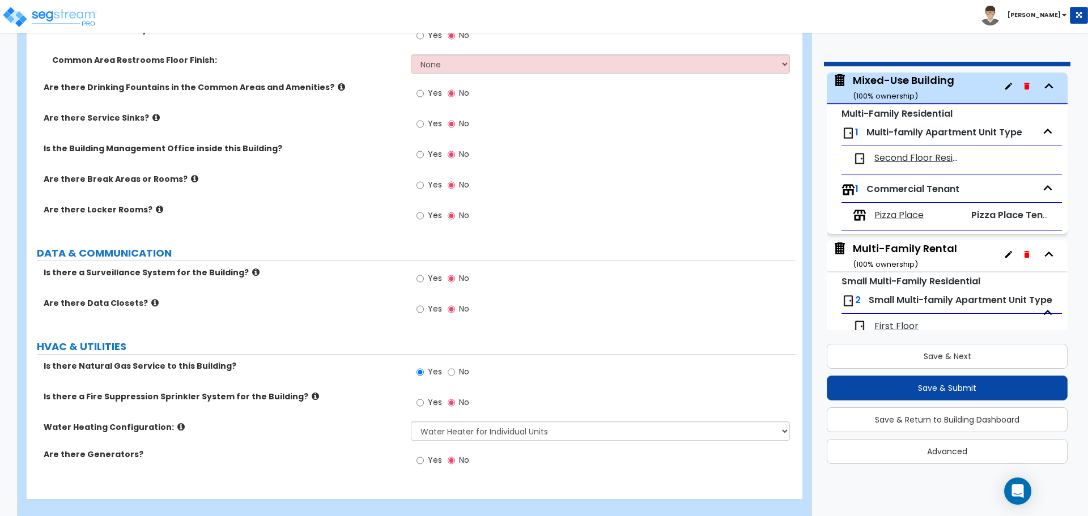
scroll to position [2641, 0]
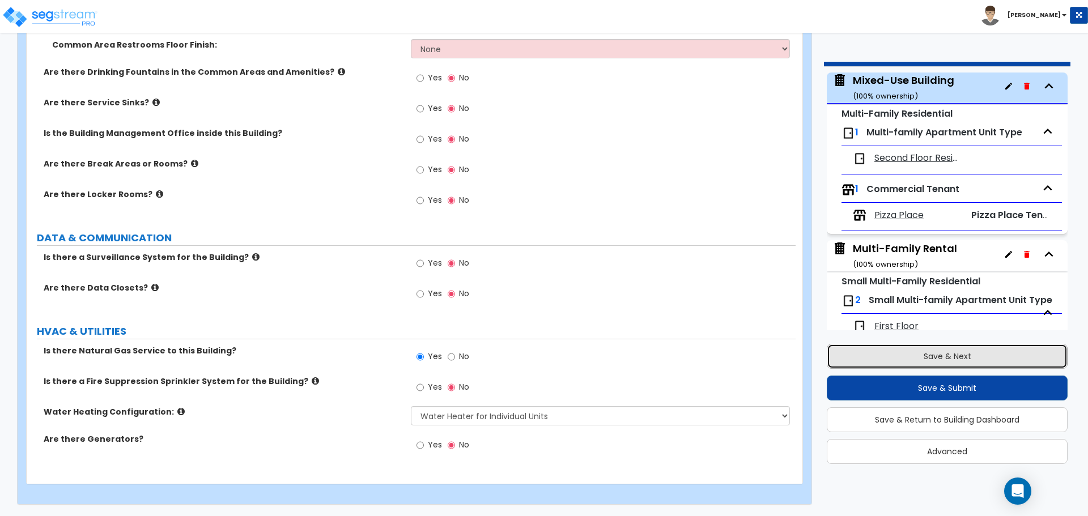
click at [932, 353] on button "Save & Next" at bounding box center [947, 356] width 241 height 25
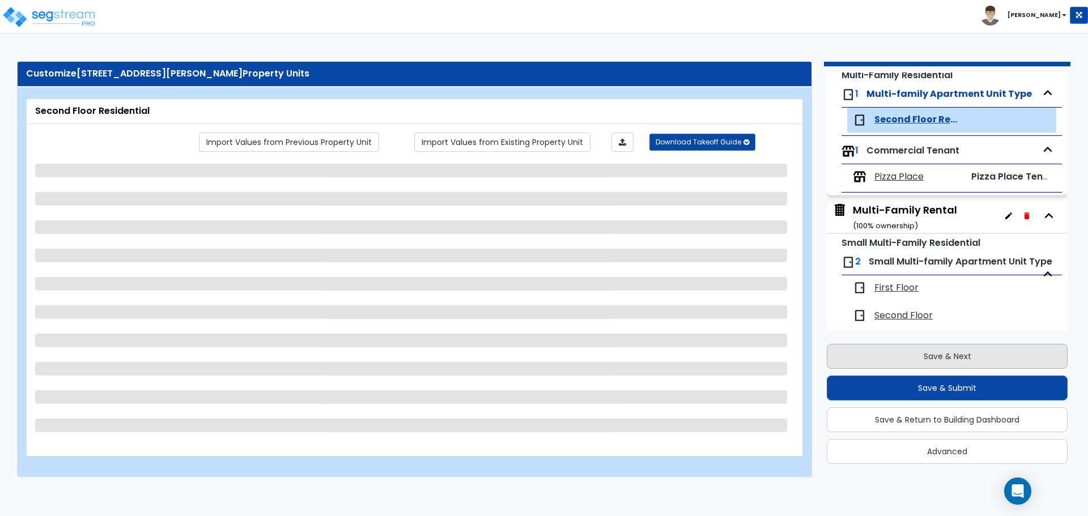
scroll to position [119, 0]
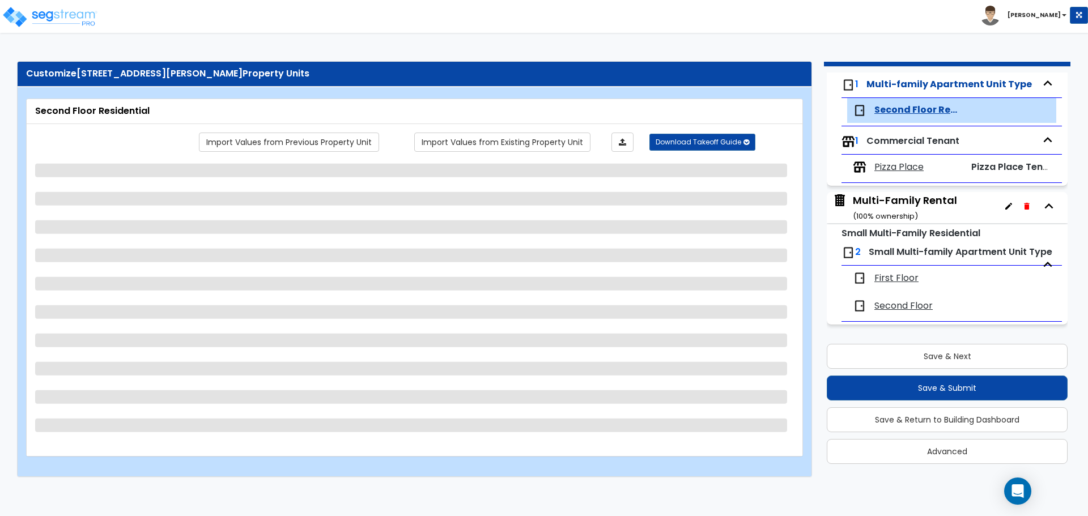
select select "2"
select select "1"
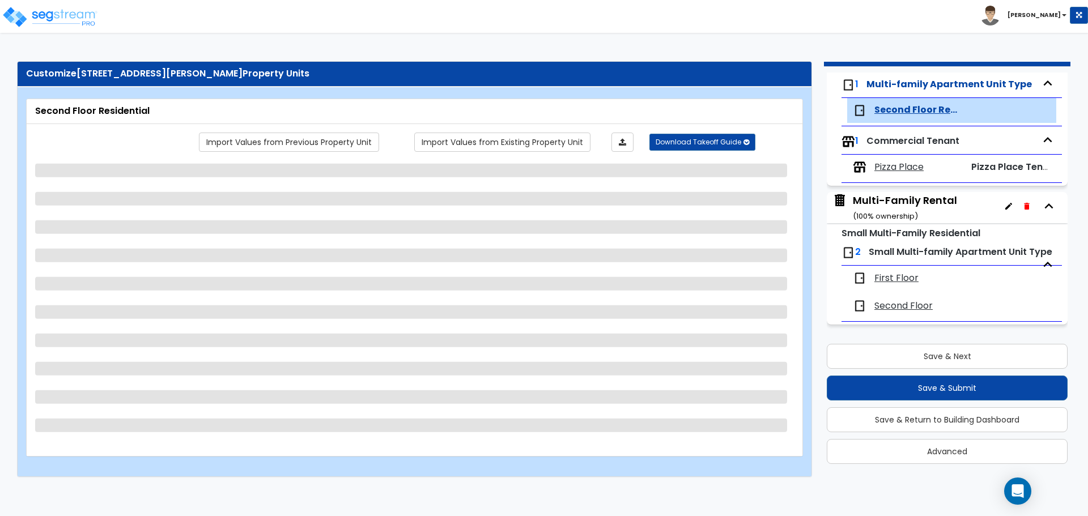
select select "2"
select select "1"
select select "2"
select select "1"
select select "3"
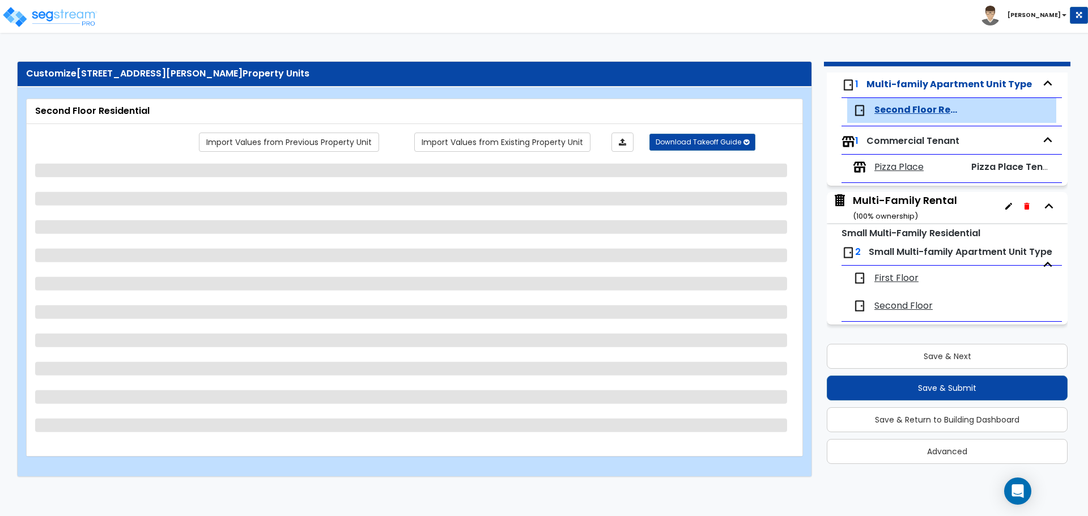
select select "1"
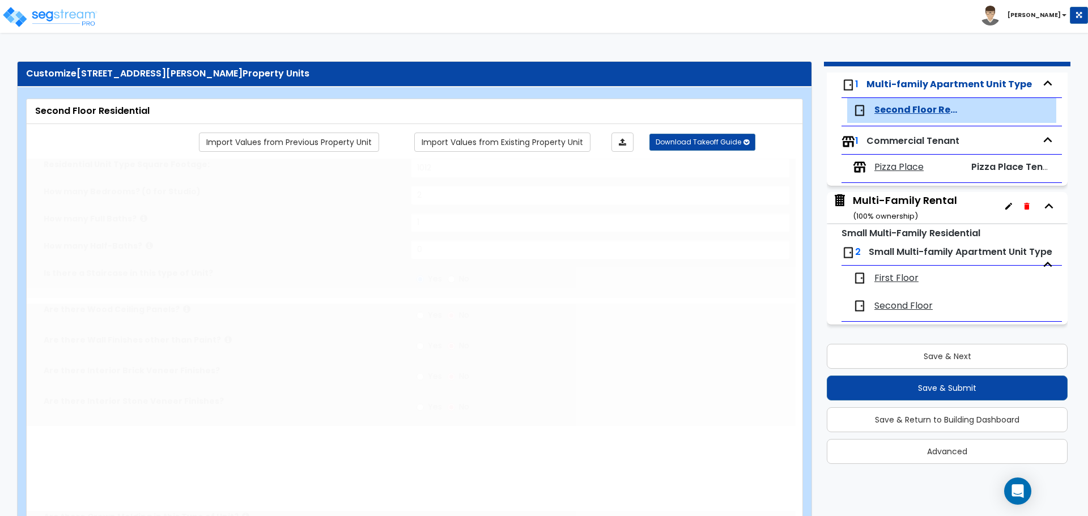
radio input "true"
select select "1"
select select "2"
select select "5"
type input "30"
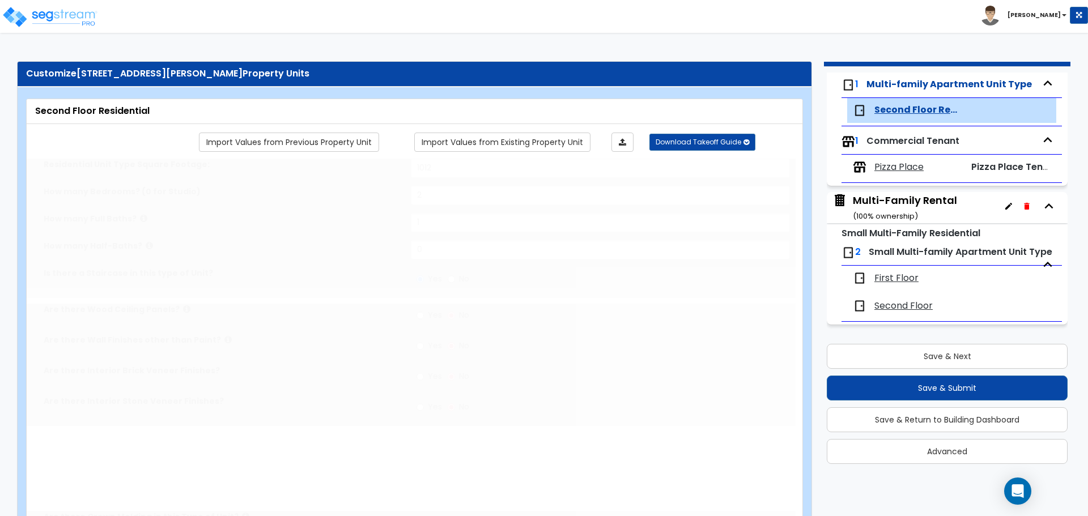
select select "6"
radio input "true"
type input "24"
select select "6"
select select "1"
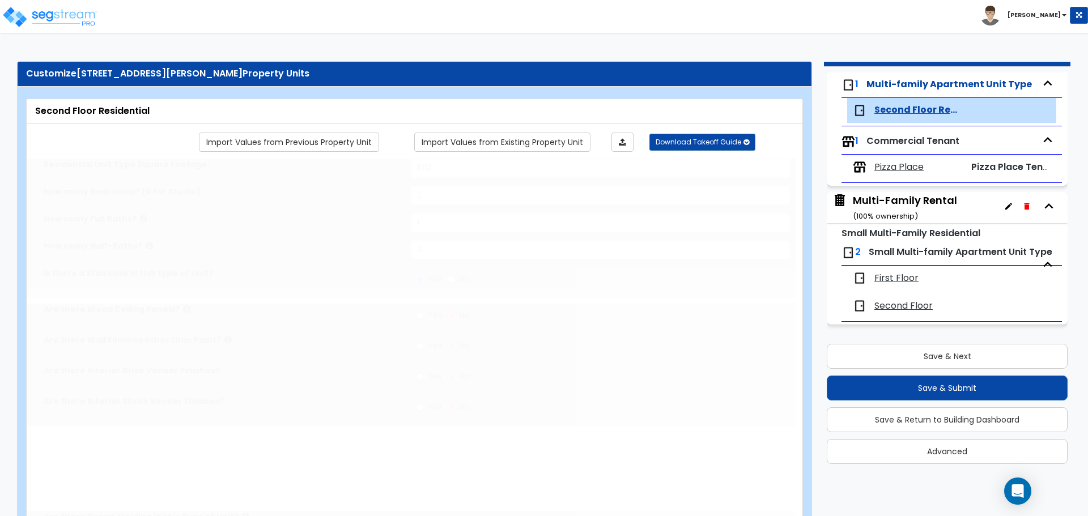
select select "1"
radio input "true"
select select "1"
select select "2"
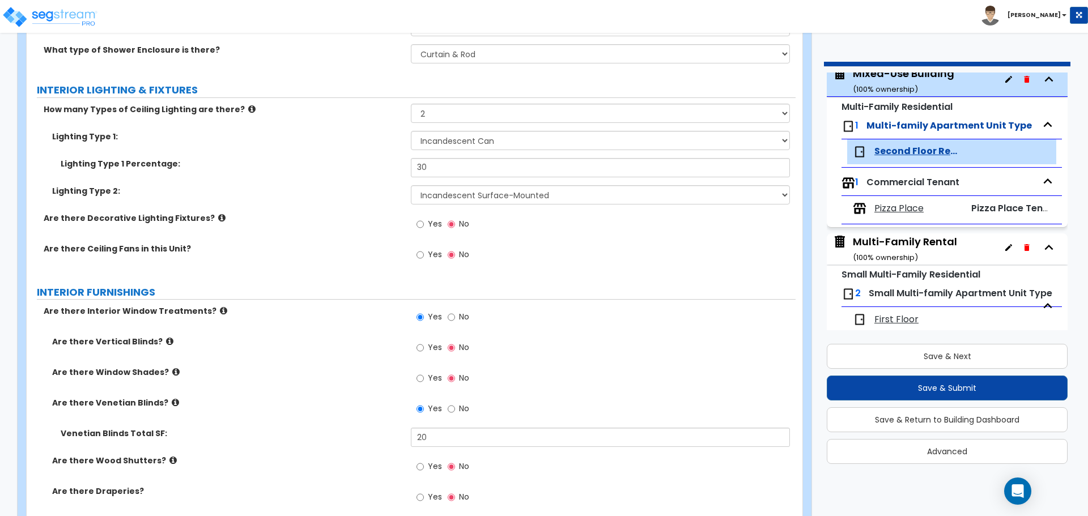
scroll to position [64, 0]
click at [897, 208] on span "Pizza Place" at bounding box center [898, 209] width 49 height 13
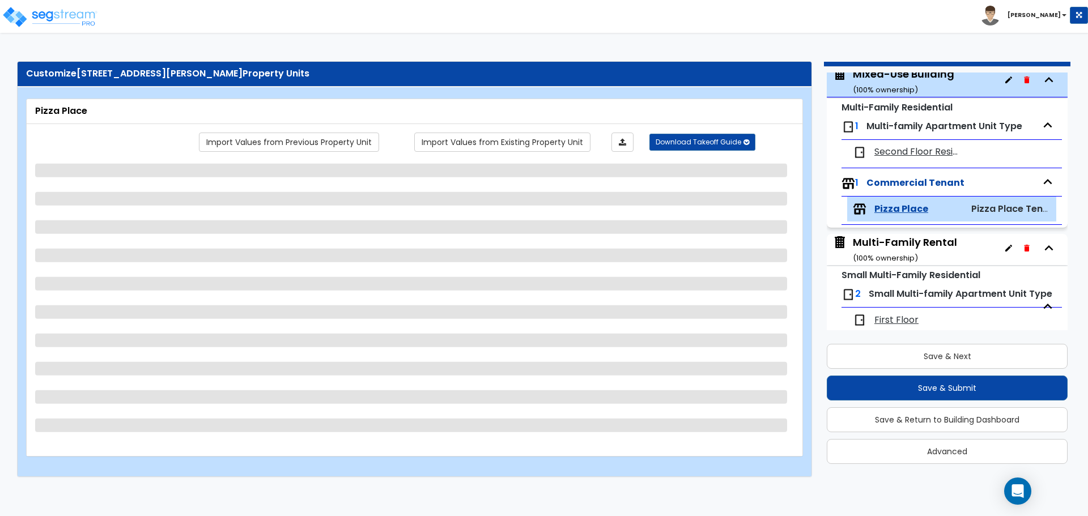
scroll to position [119, 0]
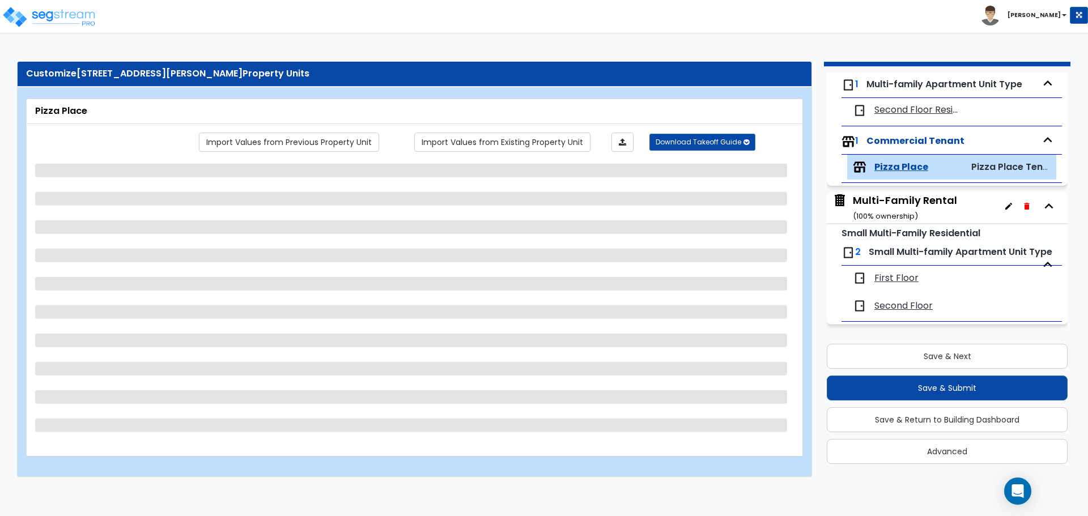
select select "1"
select select "3"
select select "1"
select select "4"
select select "2"
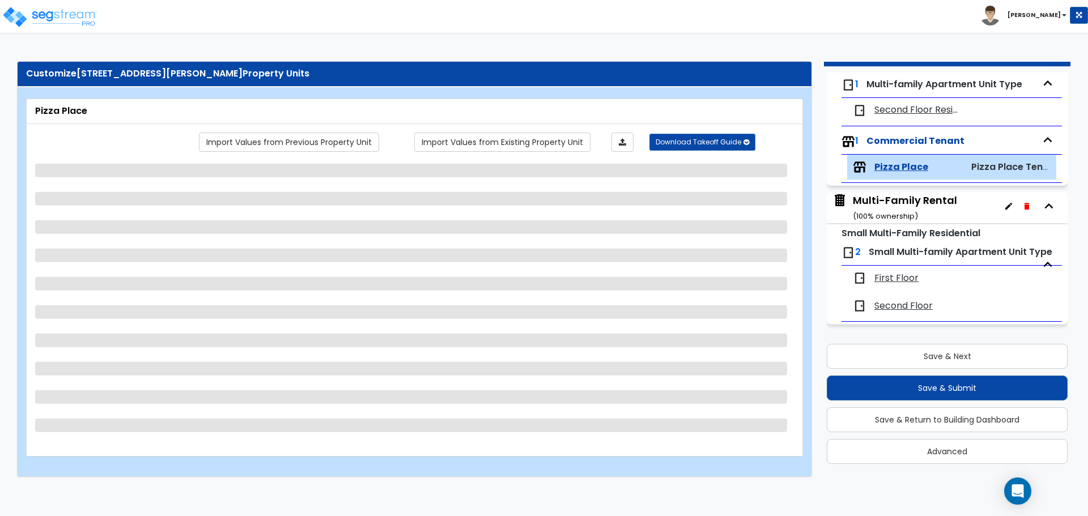
select select "1"
select select "3"
select select "4"
select select "1"
select select "2"
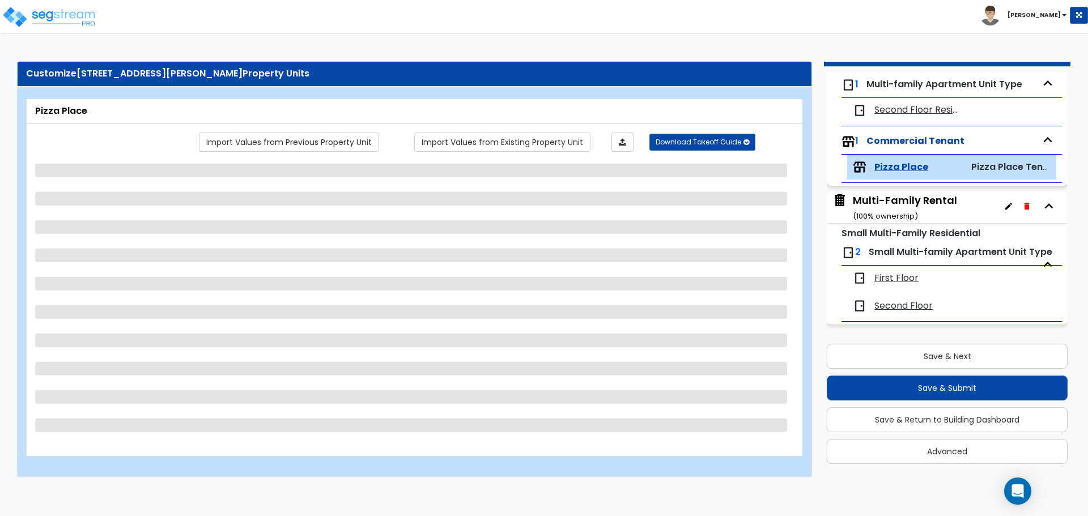
select select "1"
select select "6"
select select "1"
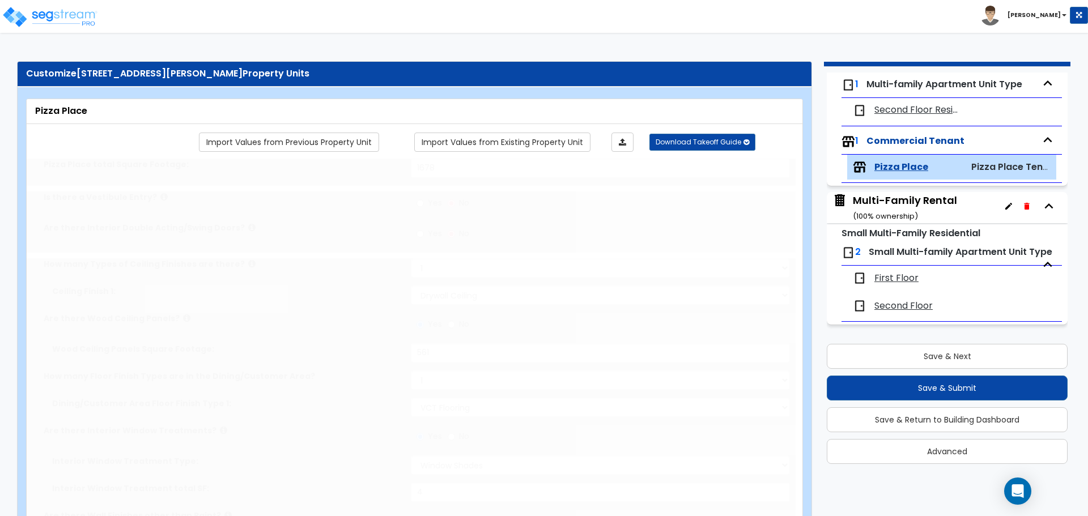
select select "1"
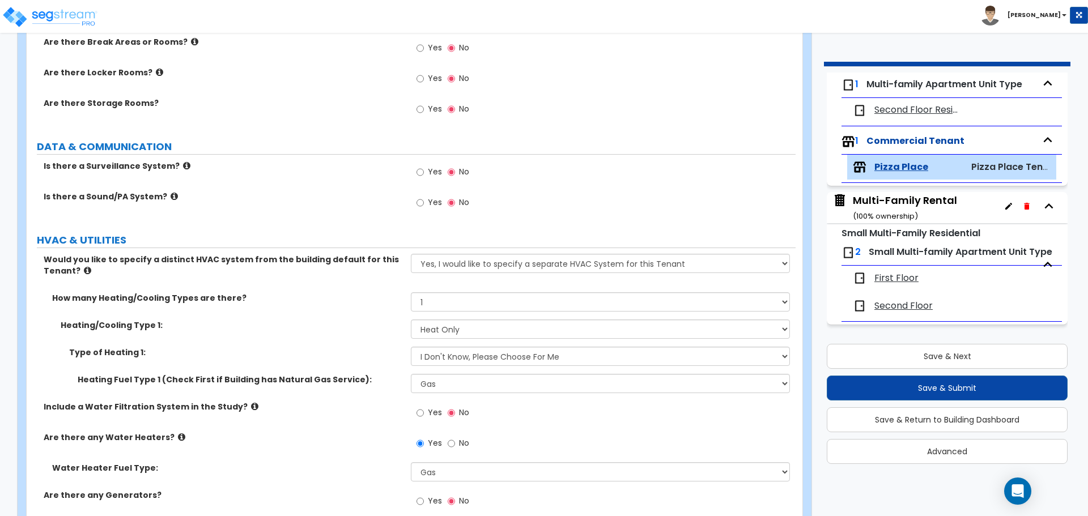
scroll to position [2554, 0]
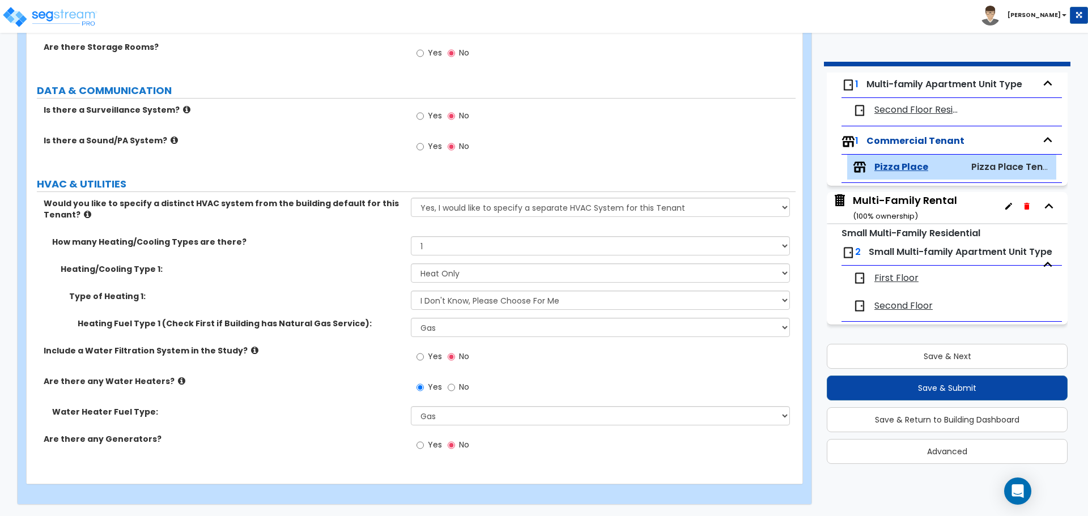
click at [916, 193] on div "Multi-Family Rental ( 100 % ownership)" at bounding box center [905, 207] width 104 height 29
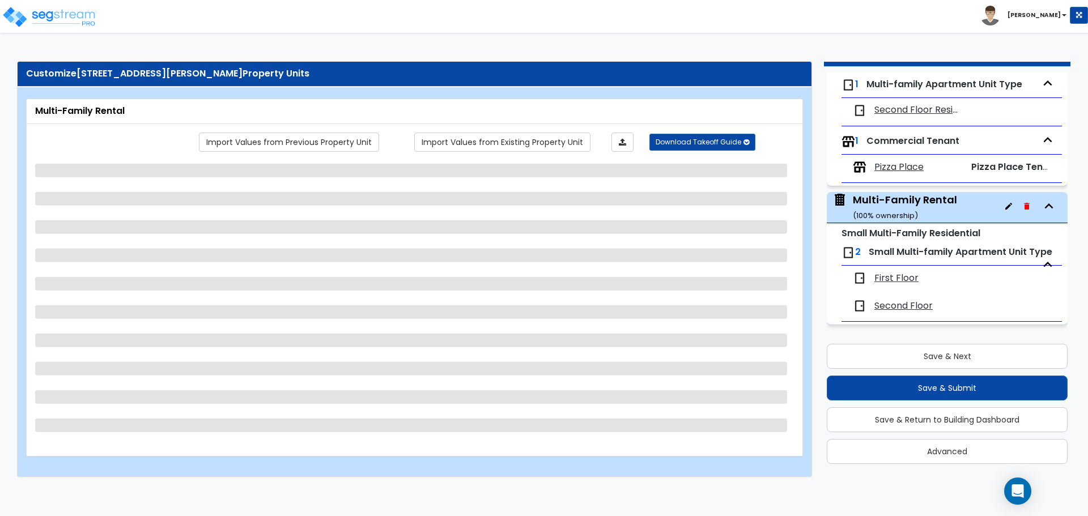
scroll to position [119, 0]
select select "2"
select select "7"
select select "2"
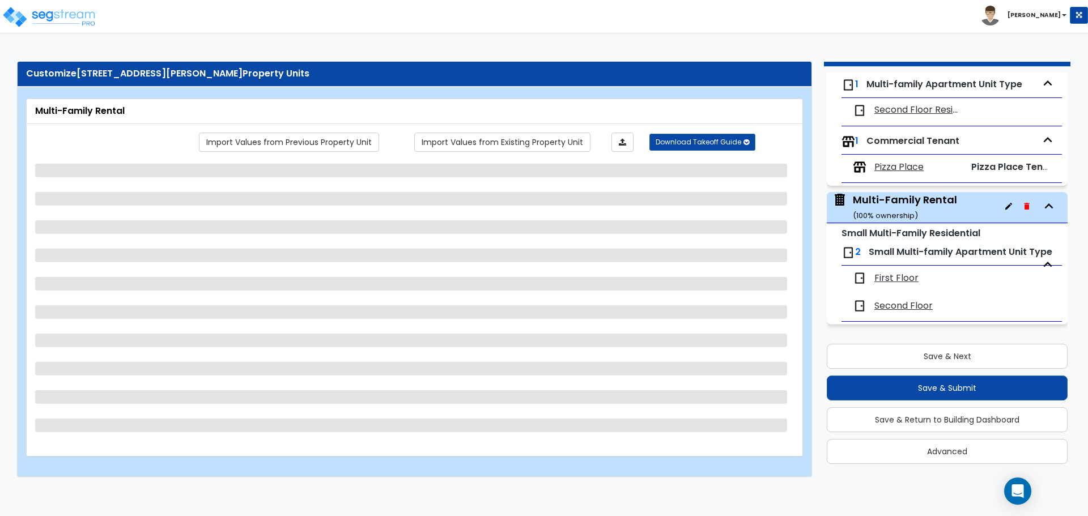
select select "1"
select select "5"
select select "1"
select select "2"
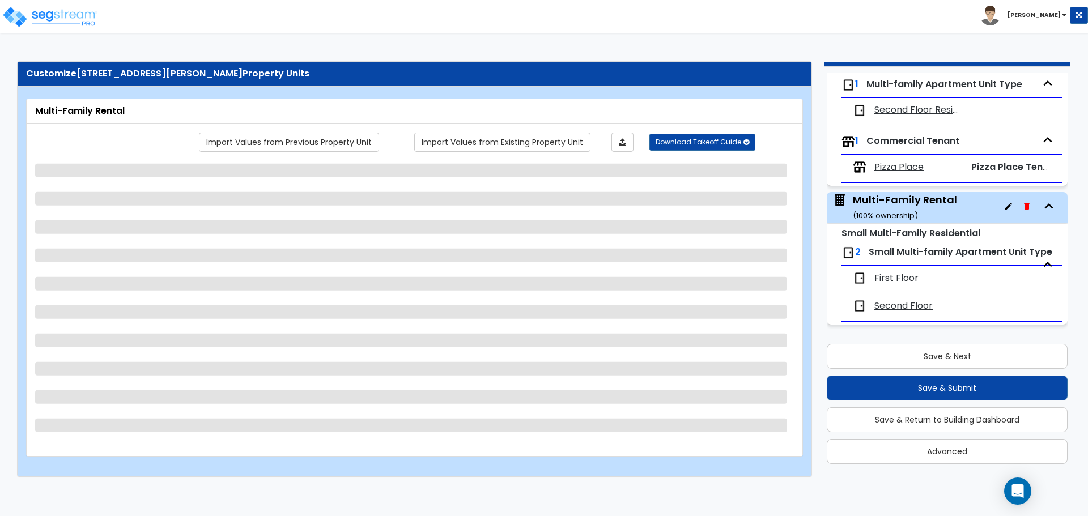
select select "1"
select select "3"
select select "1"
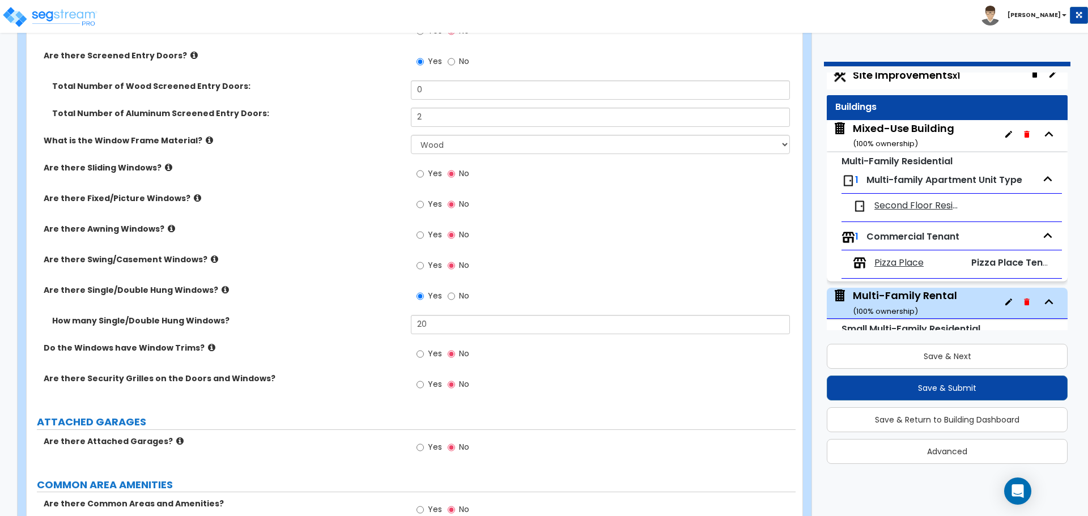
scroll to position [10, 0]
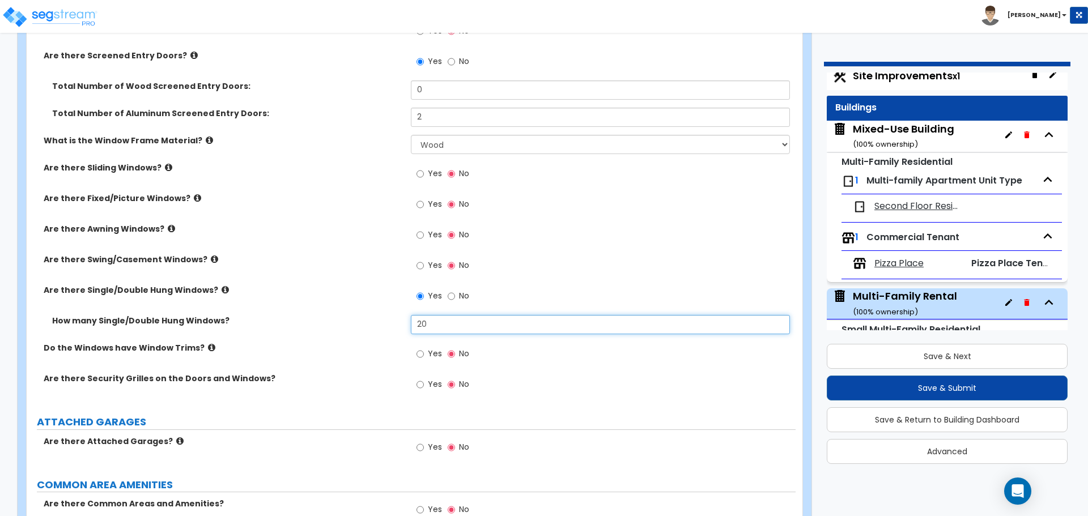
click at [511, 322] on input "20" at bounding box center [600, 324] width 379 height 19
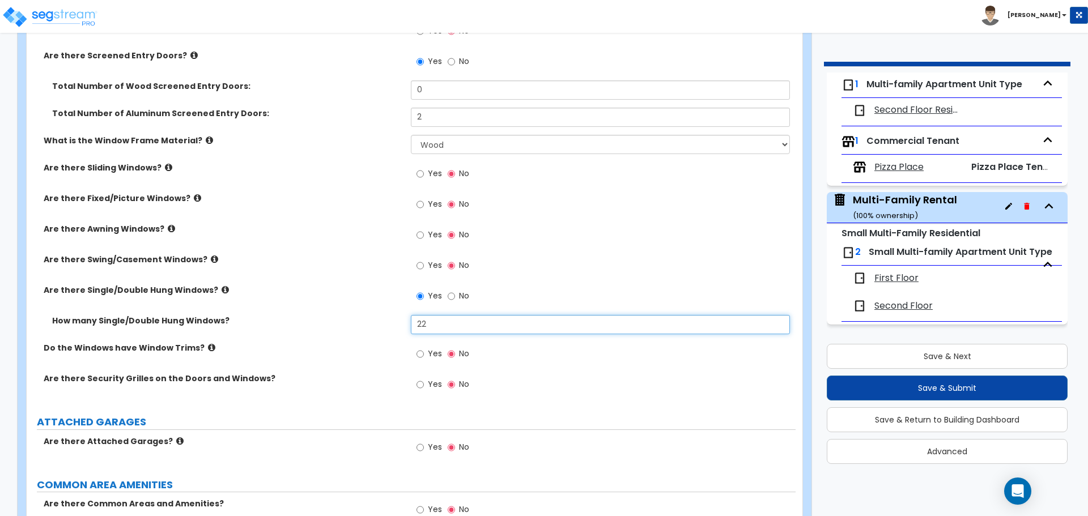
type input "22"
click at [621, 370] on div "Yes No" at bounding box center [603, 357] width 384 height 31
click at [165, 166] on icon at bounding box center [168, 167] width 7 height 9
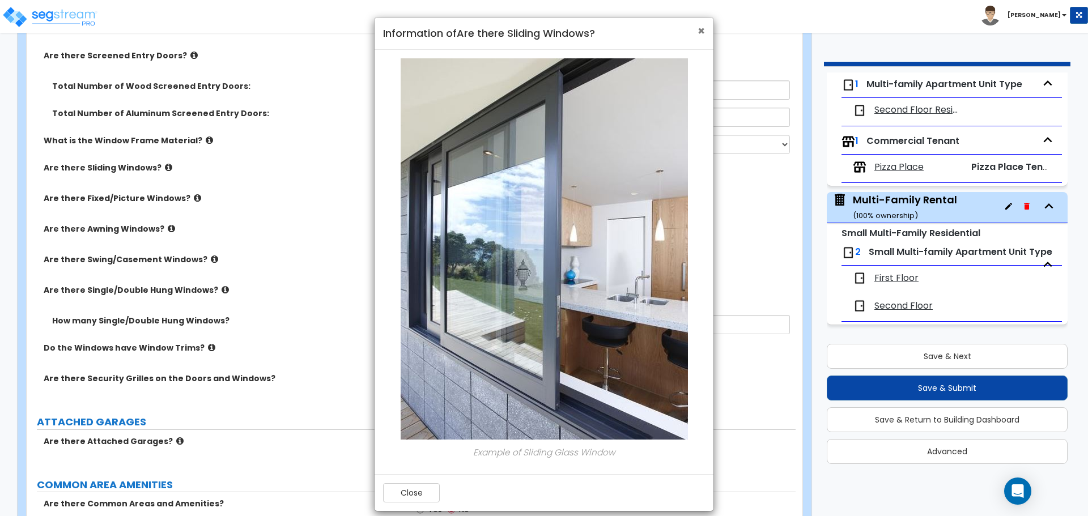
click at [699, 31] on span "×" at bounding box center [701, 31] width 7 height 16
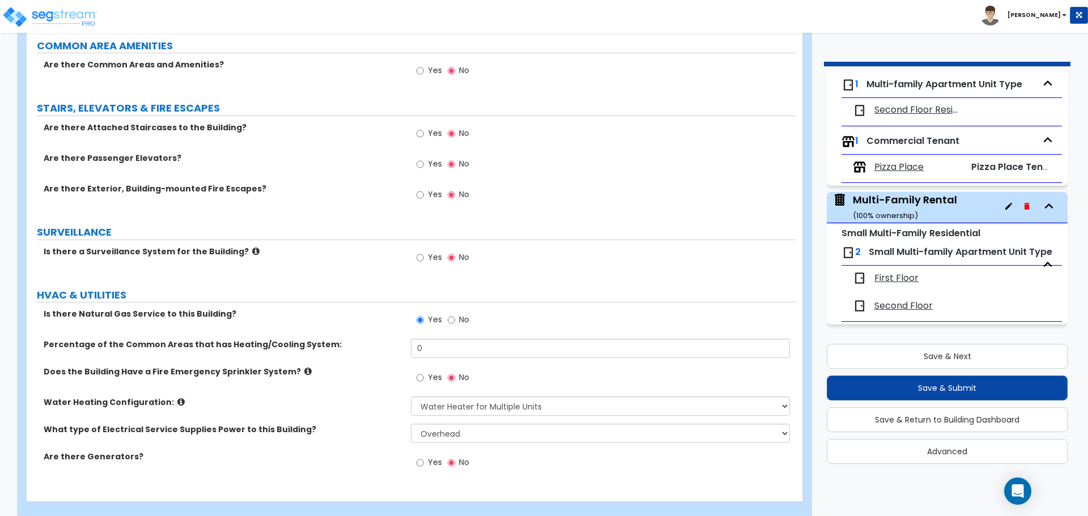
scroll to position [1646, 0]
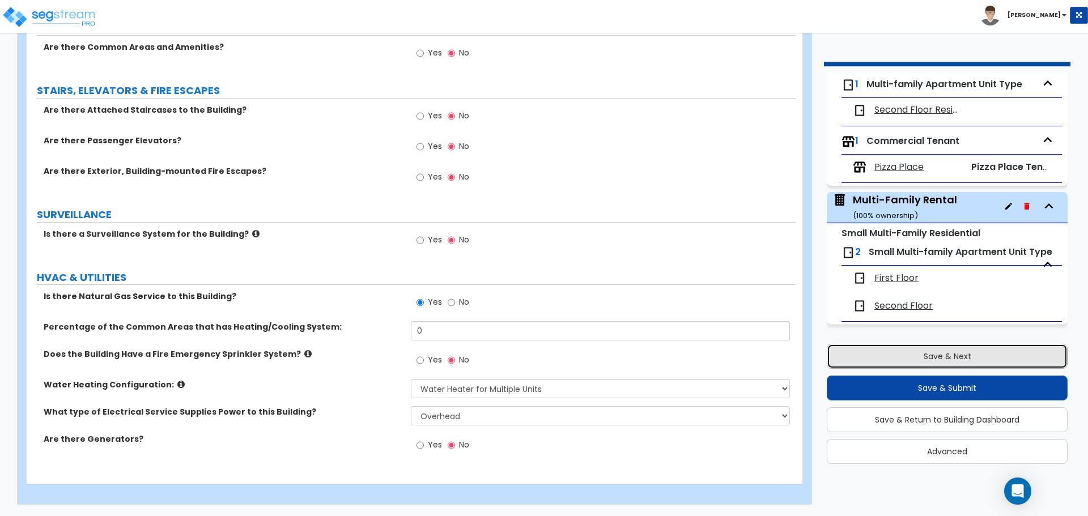
click at [954, 353] on button "Save & Next" at bounding box center [947, 356] width 241 height 25
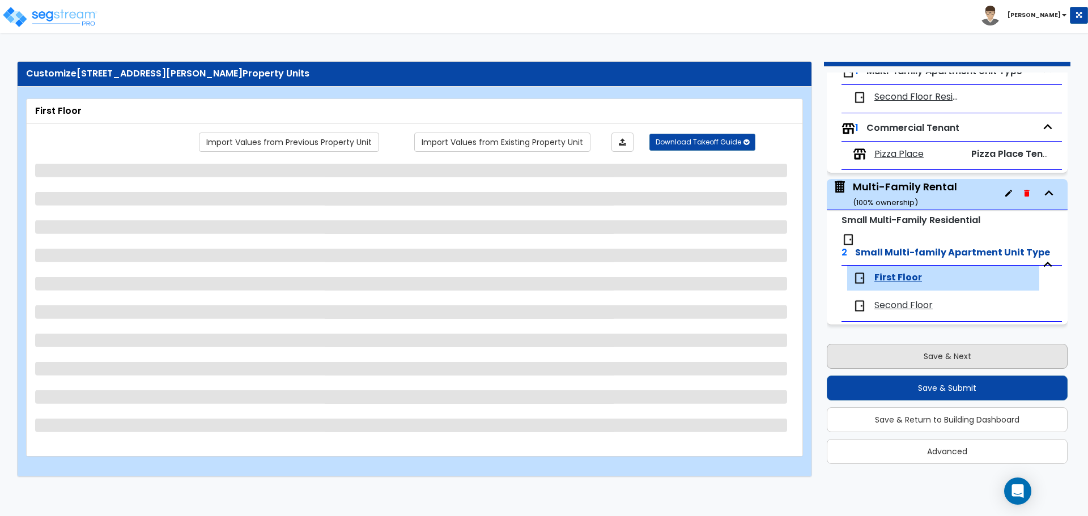
scroll to position [0, 0]
select select "1"
select select "2"
select select "5"
select select "1"
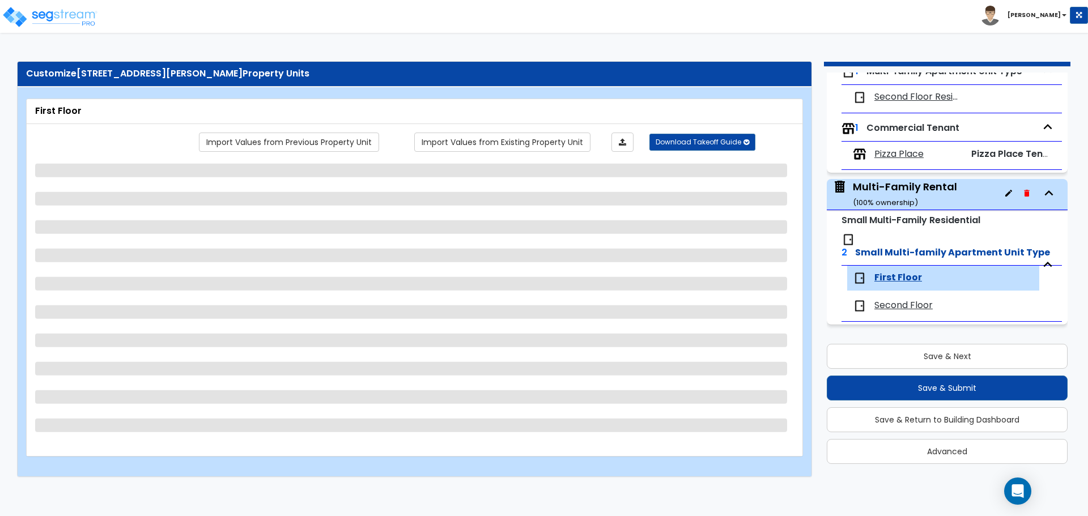
select select "3"
select select "1"
select select "5"
select select "2"
select select "1"
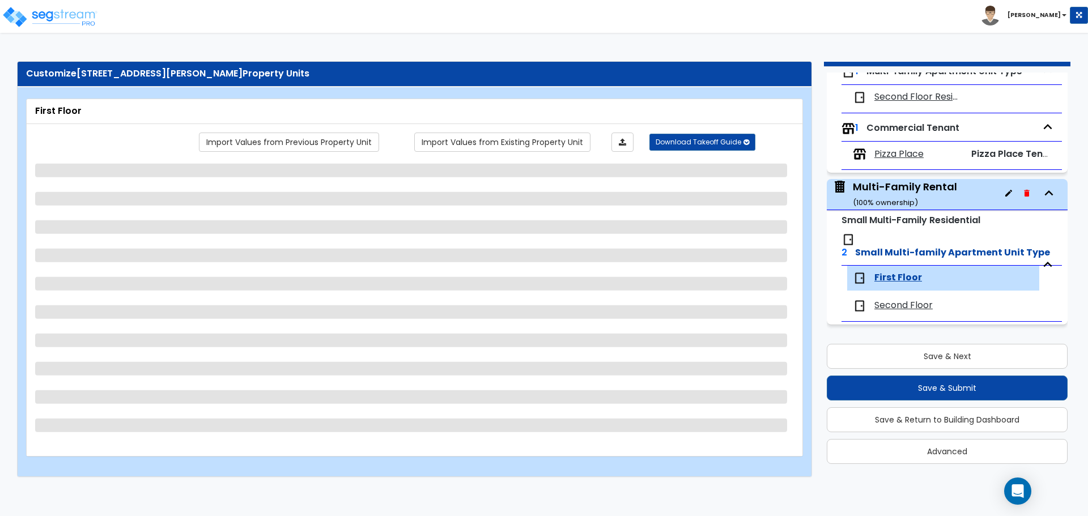
select select "2"
select select "5"
select select "6"
select select "1"
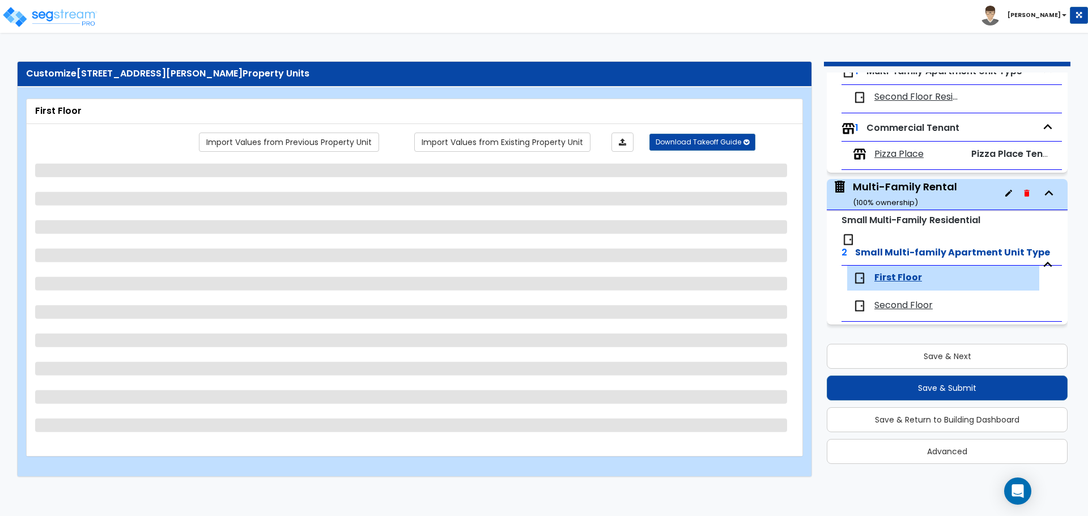
select select "1"
select select "2"
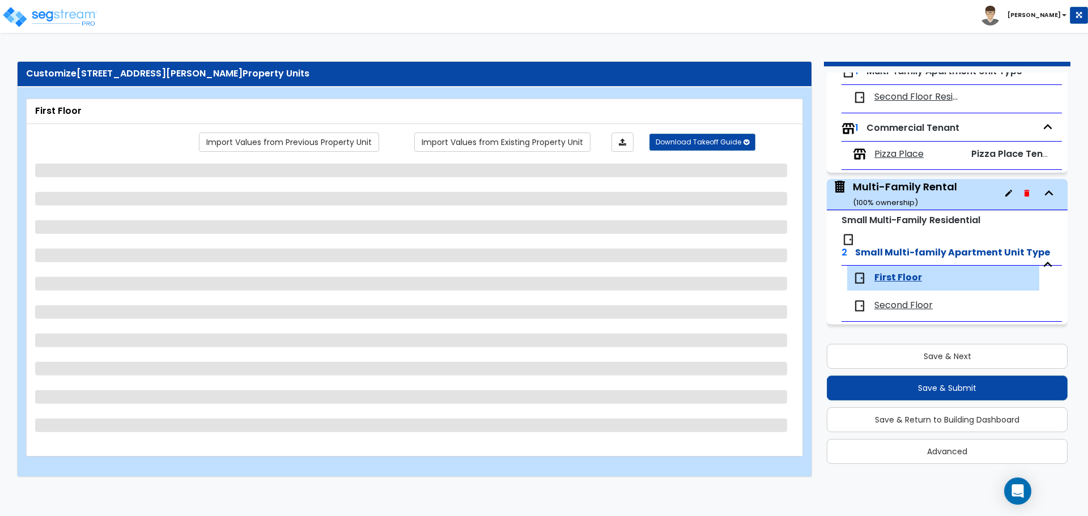
select select "1"
select select "6"
select select "2"
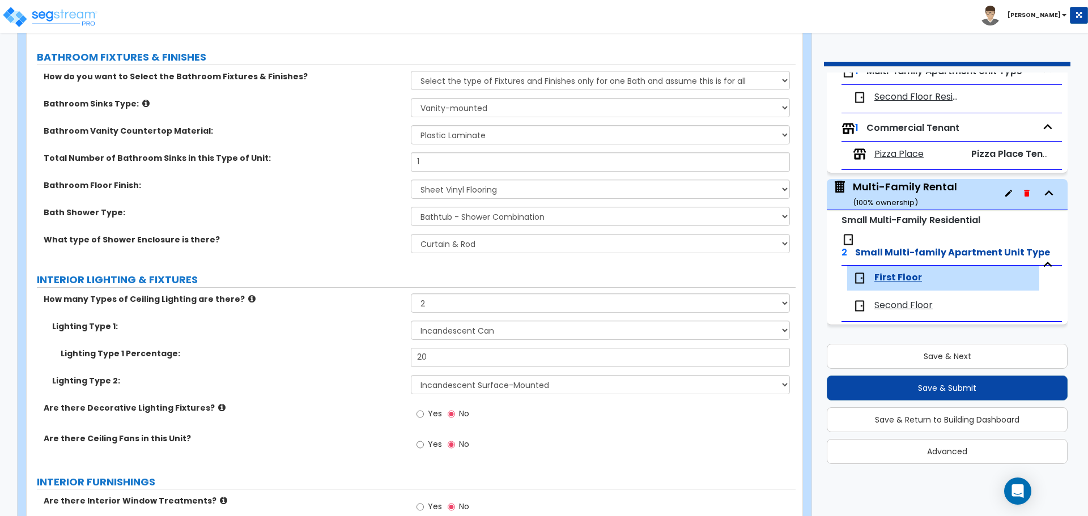
scroll to position [673, 0]
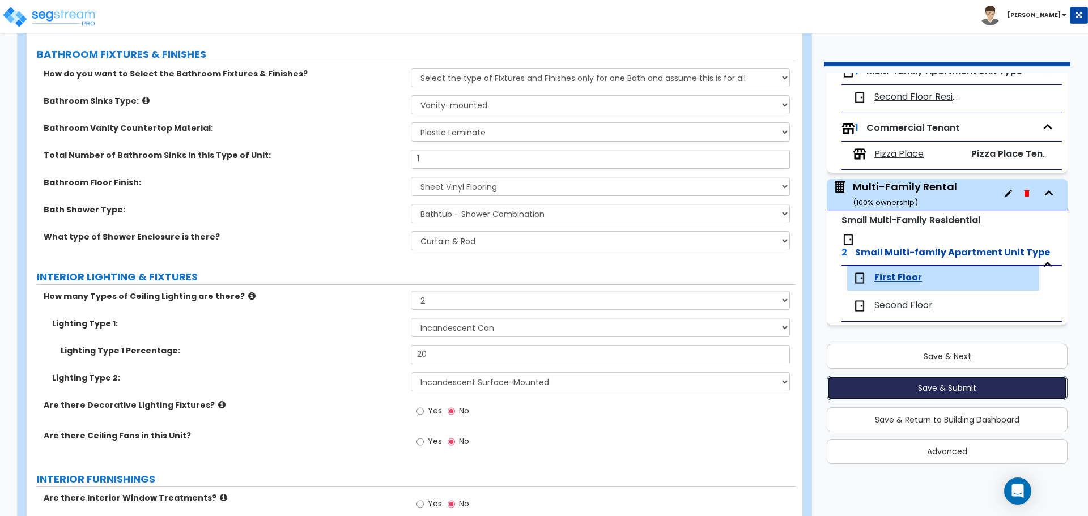
click at [949, 381] on button "Save & Submit" at bounding box center [947, 388] width 241 height 25
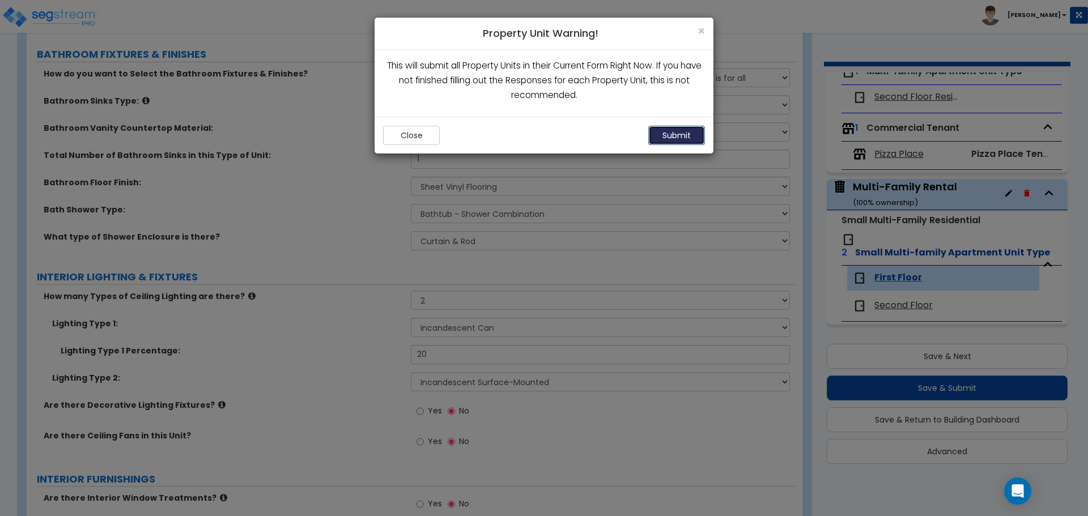
click at [688, 133] on button "Submit" at bounding box center [676, 135] width 57 height 19
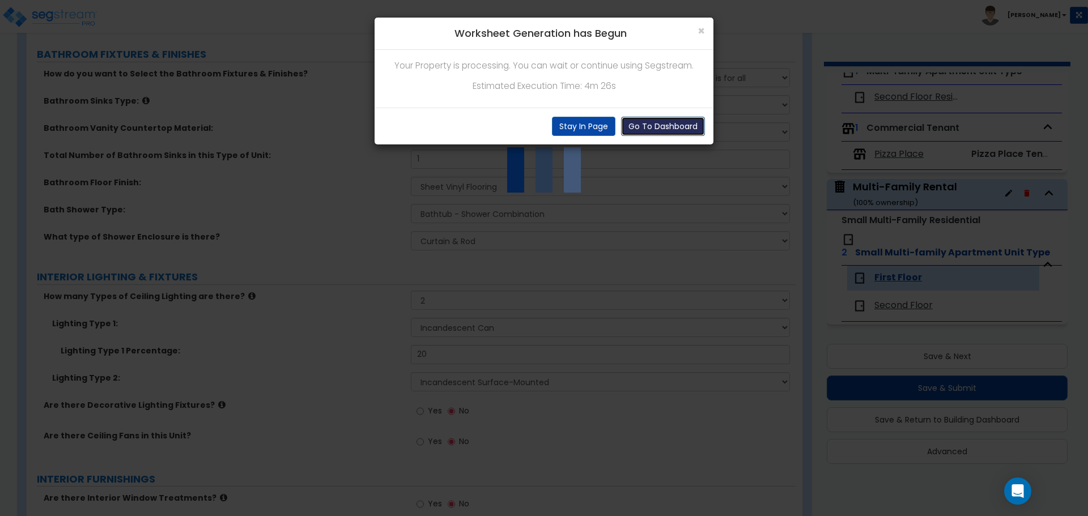
click at [658, 125] on button "Go To Dashboard" at bounding box center [663, 126] width 84 height 19
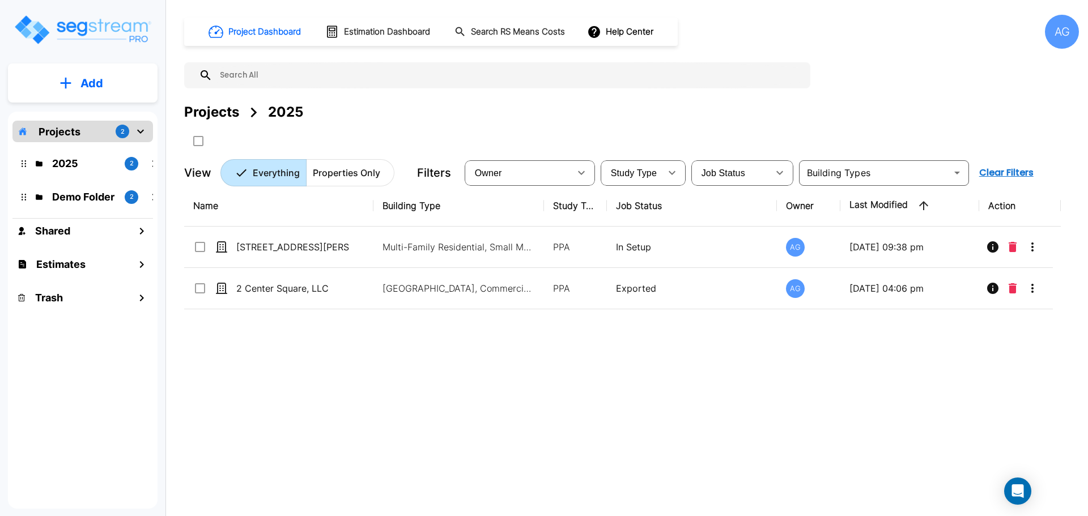
click at [82, 86] on p "Add" at bounding box center [91, 83] width 23 height 17
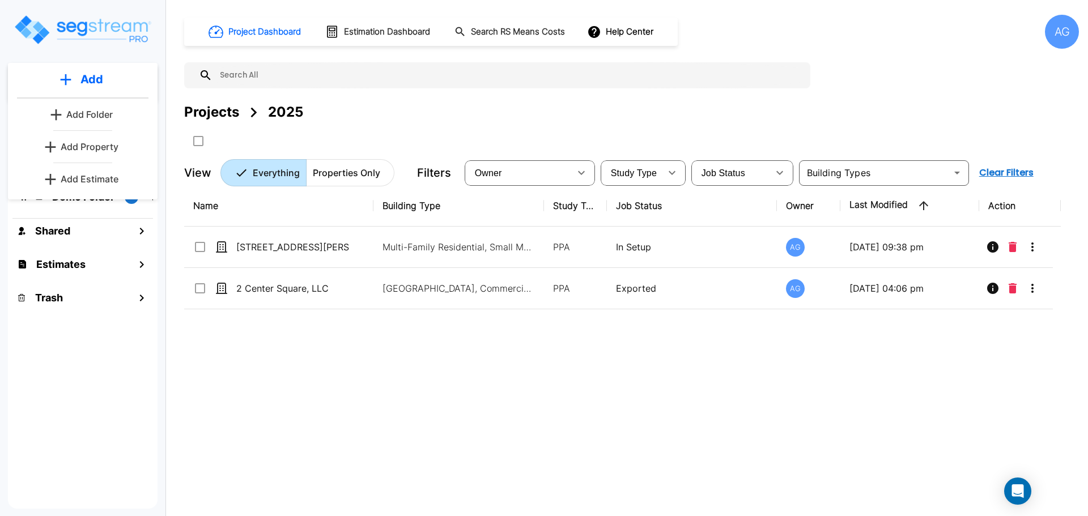
click at [92, 28] on img "mailbox folders" at bounding box center [82, 30] width 139 height 32
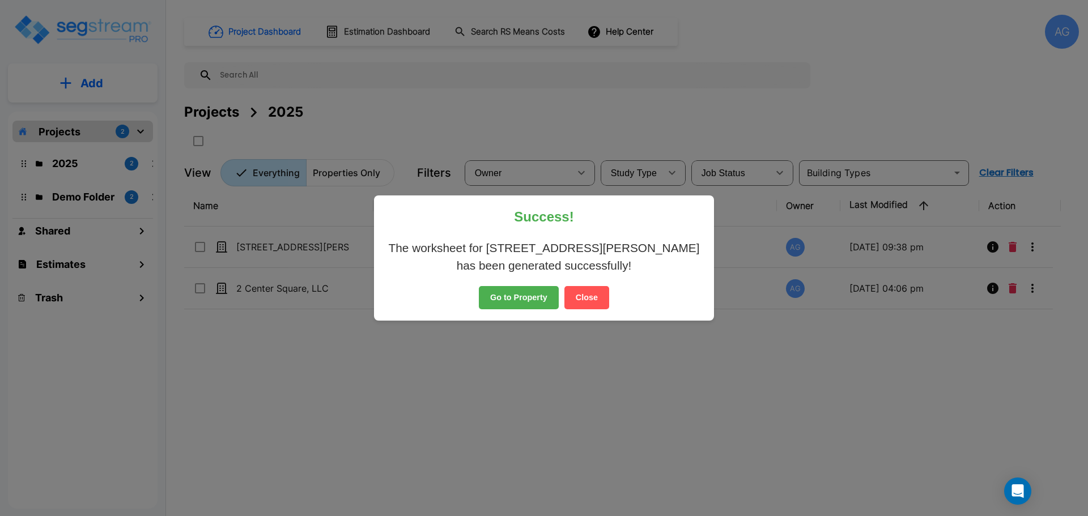
click at [528, 298] on button "Go to Property" at bounding box center [519, 298] width 80 height 24
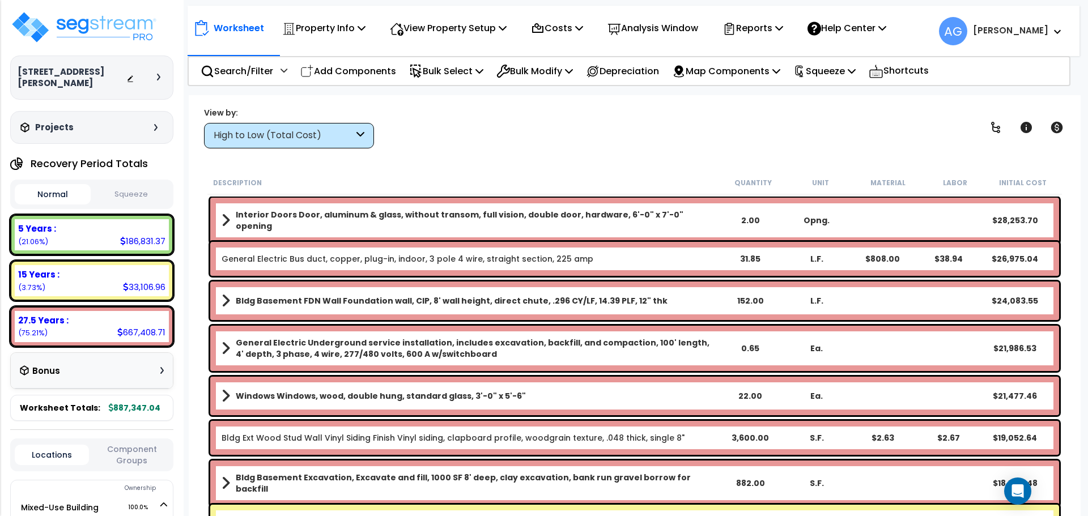
click at [132, 194] on button "Squeeze" at bounding box center [132, 195] width 76 height 20
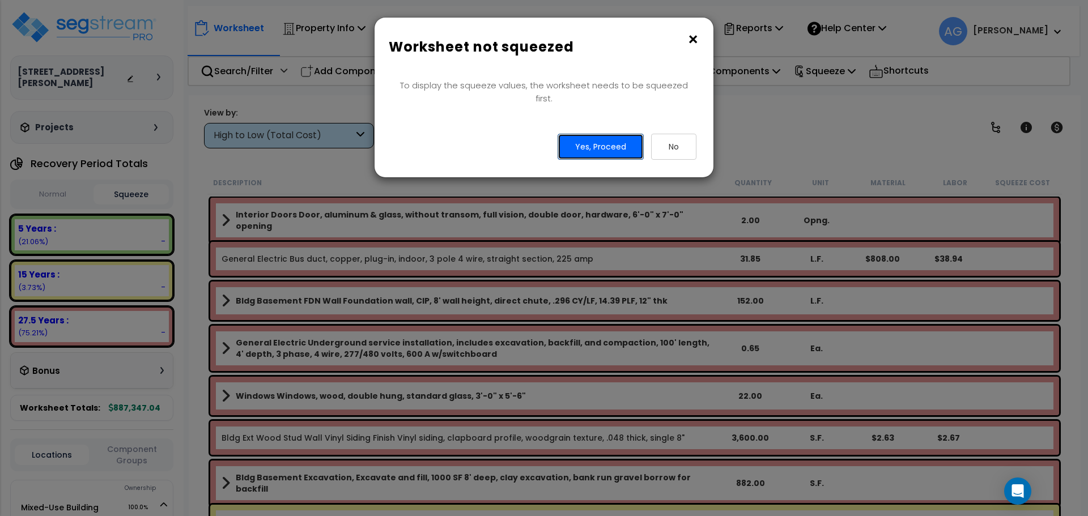
click at [618, 134] on button "Yes, Proceed" at bounding box center [601, 147] width 86 height 26
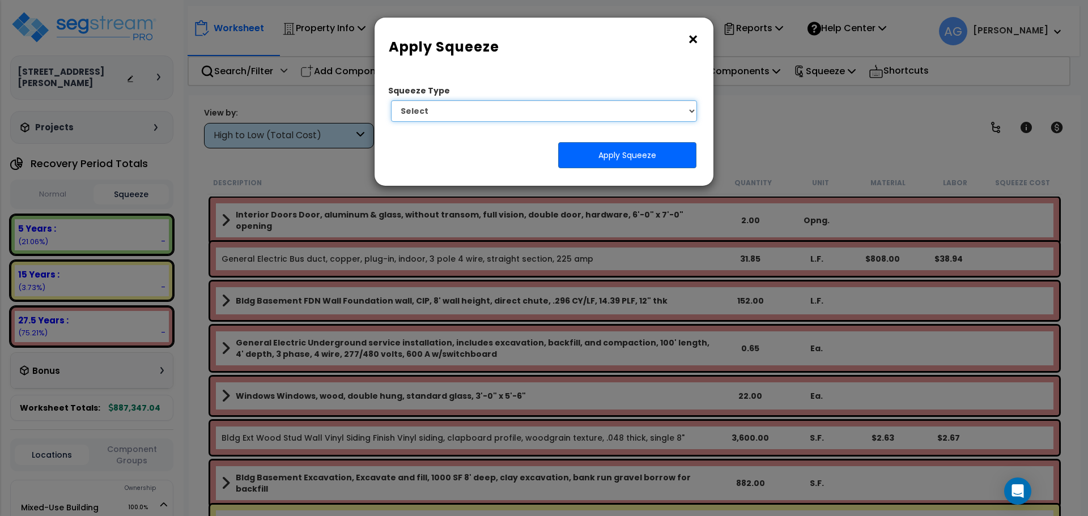
click at [608, 116] on select "Select 1. Squeeze Entire Worksheet 2. Squeeze by [PERSON_NAME] Cost 3. Squeeze …" at bounding box center [544, 111] width 306 height 22
select select "squeeze_entire_takeoffsheet"
click at [391, 100] on select "Select 1. Squeeze Entire Worksheet 2. Squeeze by [PERSON_NAME] Cost 3. Squeeze …" at bounding box center [544, 111] width 306 height 22
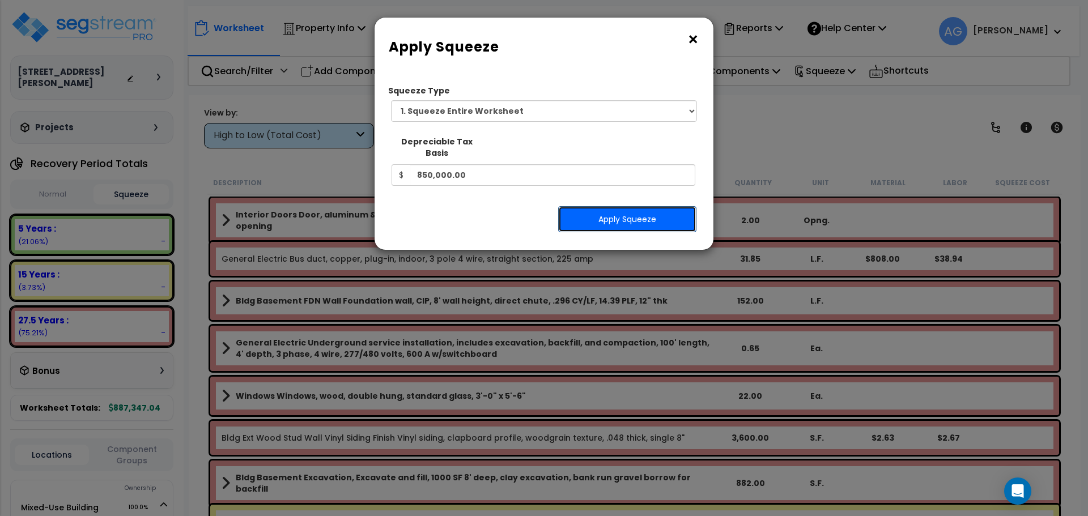
click at [643, 206] on button "Apply Squeeze" at bounding box center [627, 219] width 138 height 26
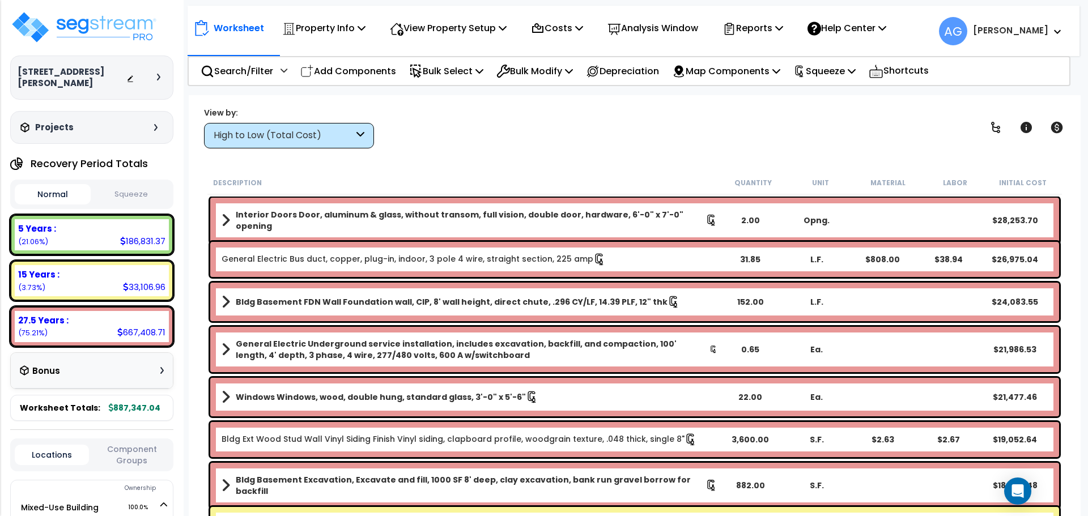
click at [389, 218] on b "Interior Doors Door, aluminum & glass, without transom, full vision, double doo…" at bounding box center [471, 220] width 470 height 23
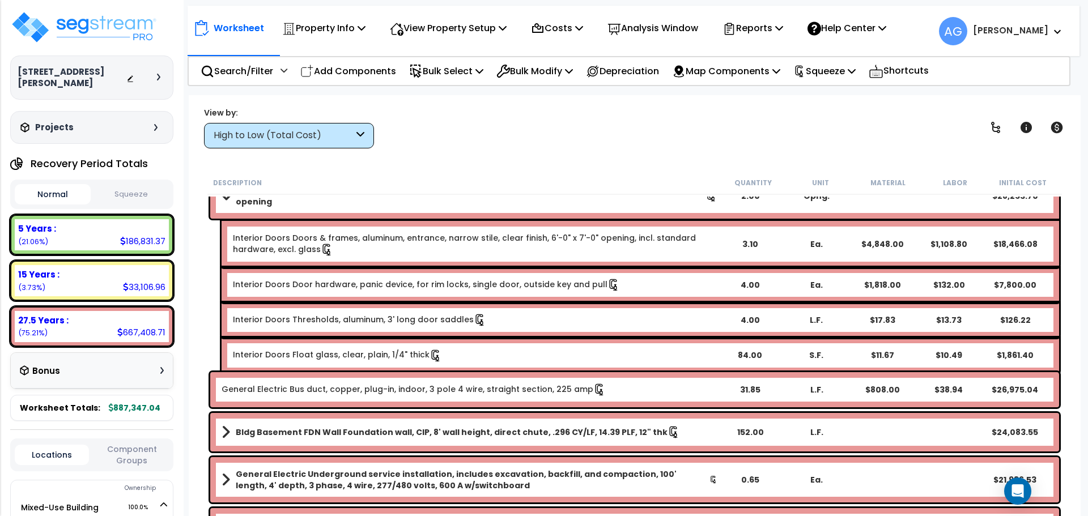
scroll to position [26, 0]
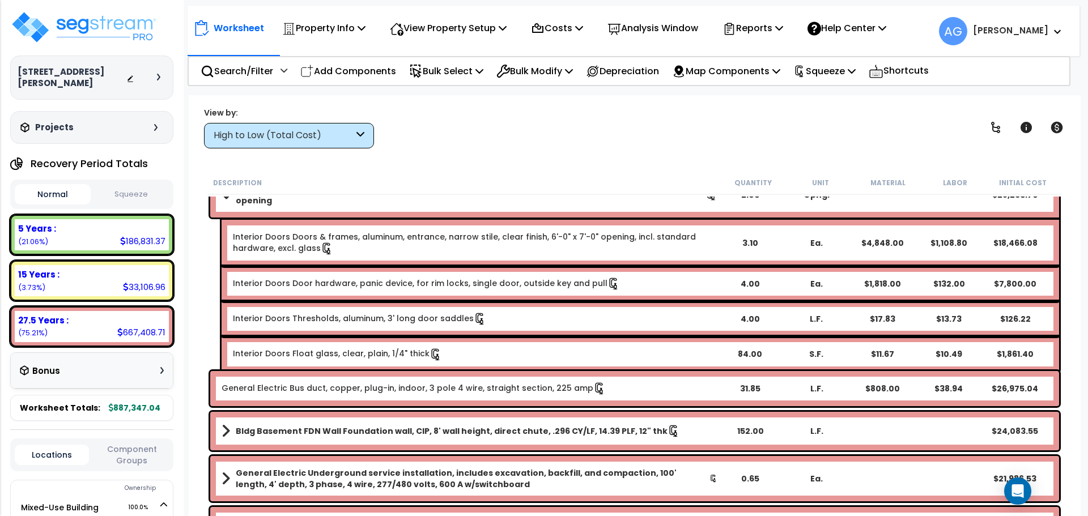
click at [125, 198] on button "Squeeze" at bounding box center [132, 195] width 76 height 20
click at [34, 27] on img at bounding box center [83, 27] width 147 height 34
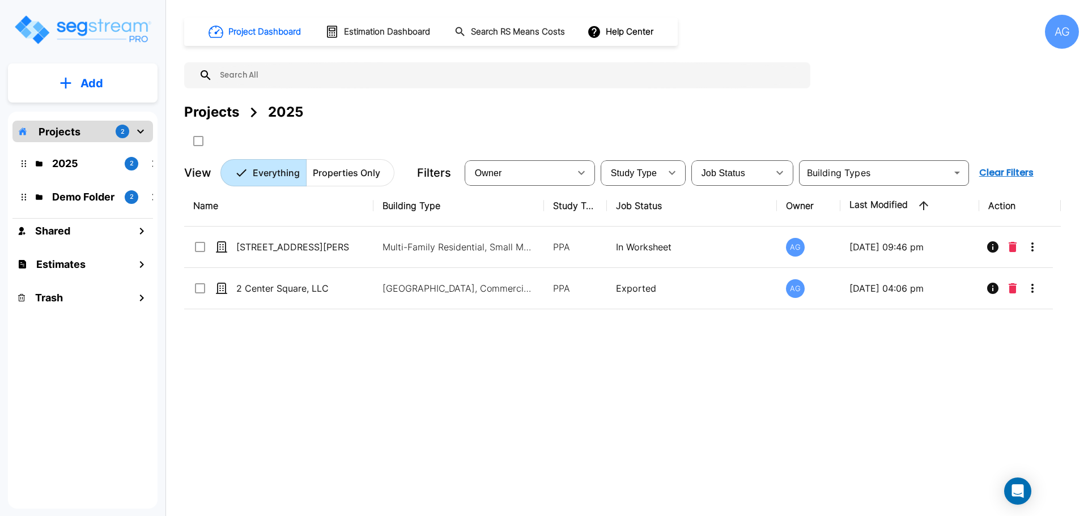
click at [87, 81] on p "Add" at bounding box center [91, 83] width 23 height 17
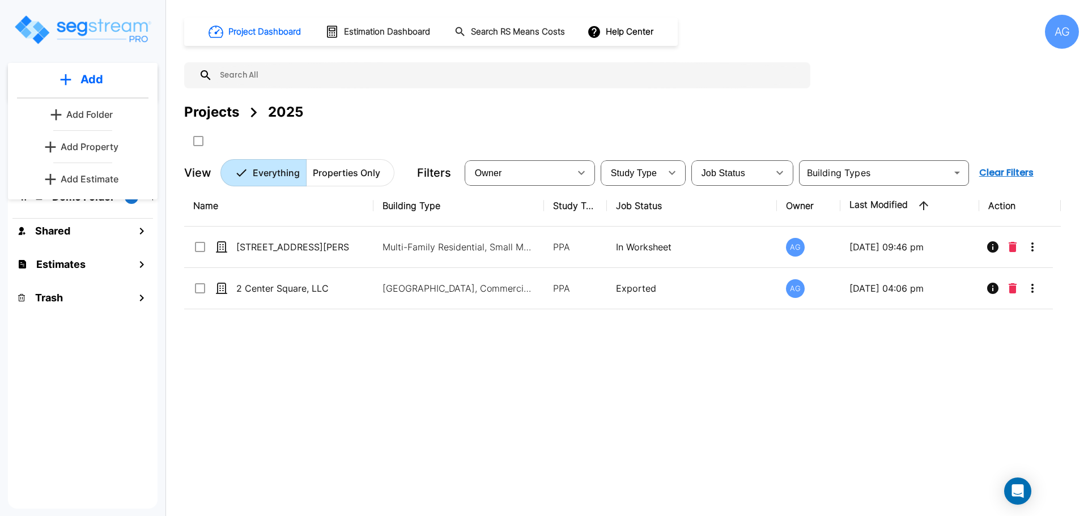
click at [88, 150] on p "Add Property" at bounding box center [90, 147] width 58 height 14
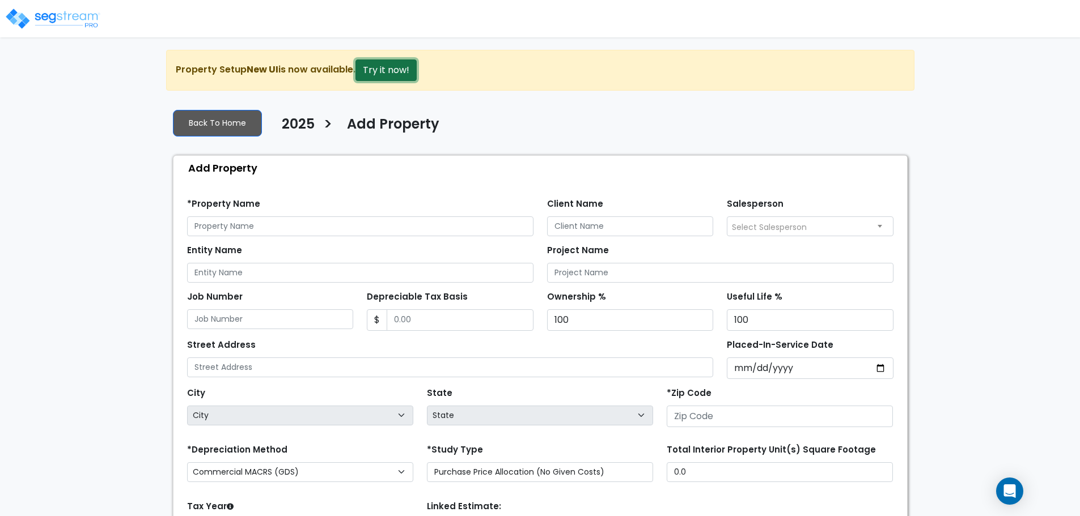
click at [368, 73] on button "Try it now!" at bounding box center [385, 71] width 61 height 22
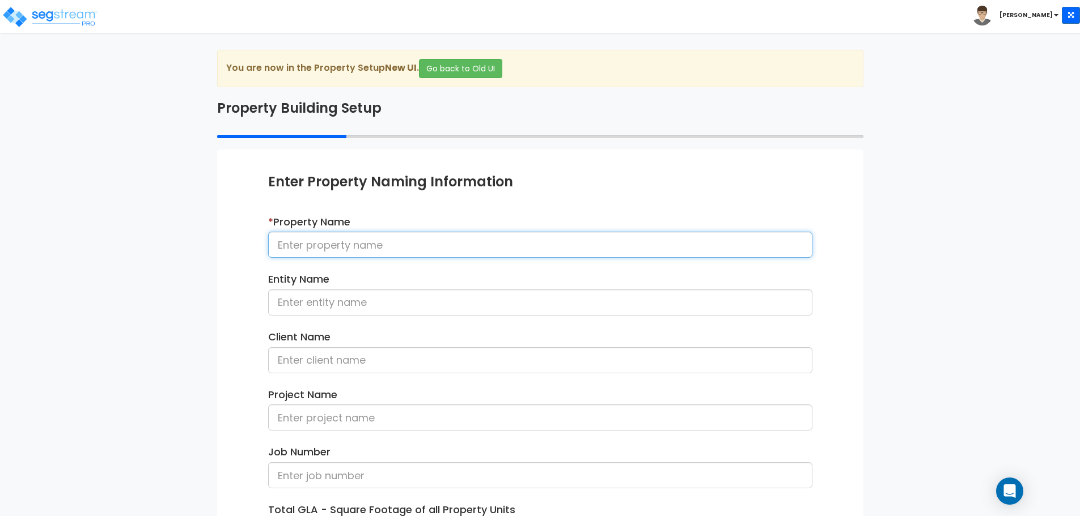
click at [321, 247] on input at bounding box center [540, 245] width 544 height 26
type input "[STREET_ADDRESS]"
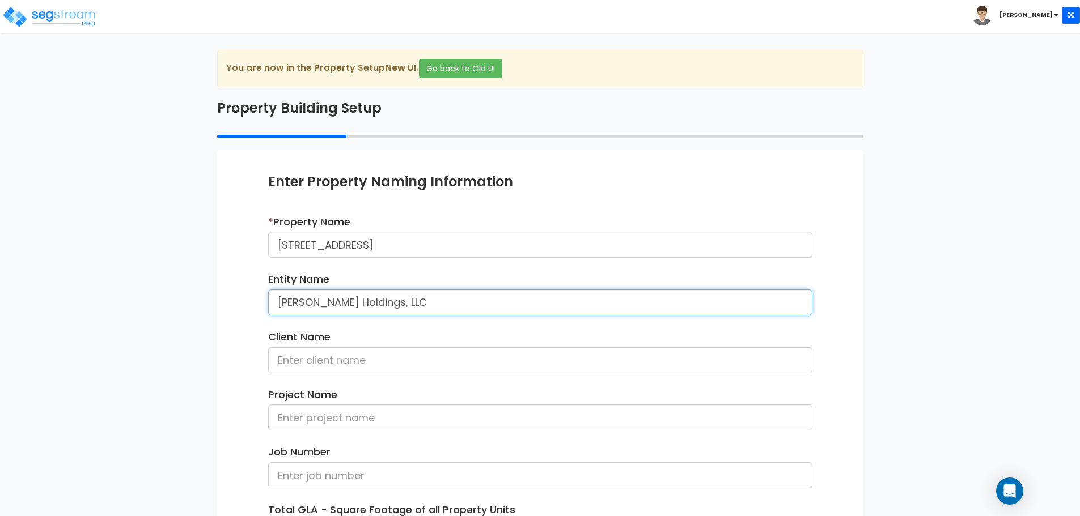
type input "[PERSON_NAME] Holdings, LLC"
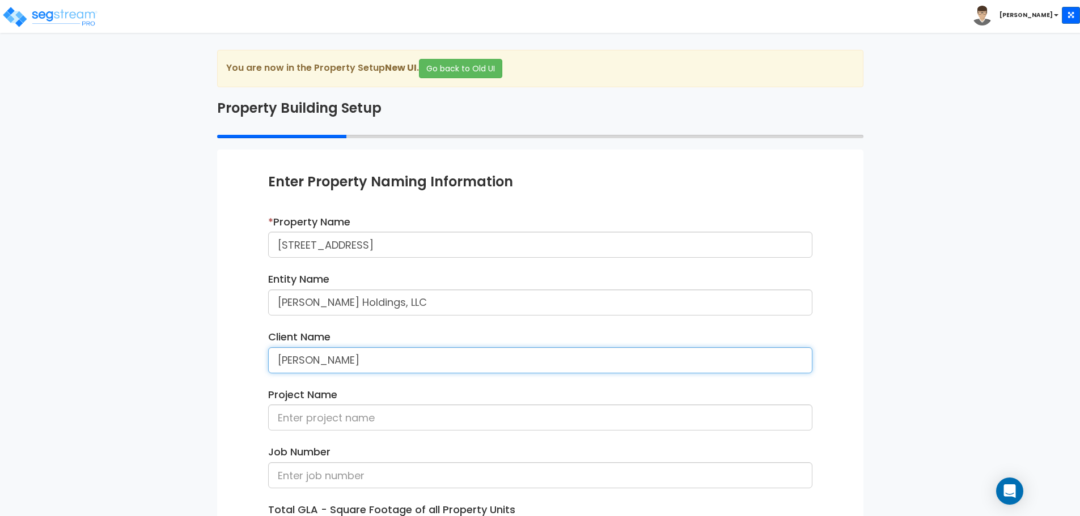
type input "[PERSON_NAME]"
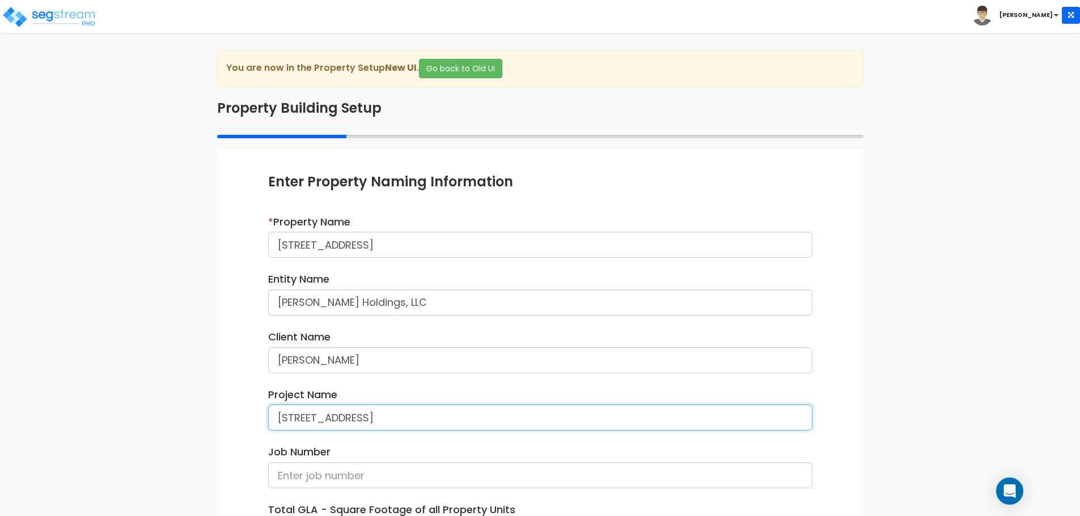
type input "[STREET_ADDRESS]"
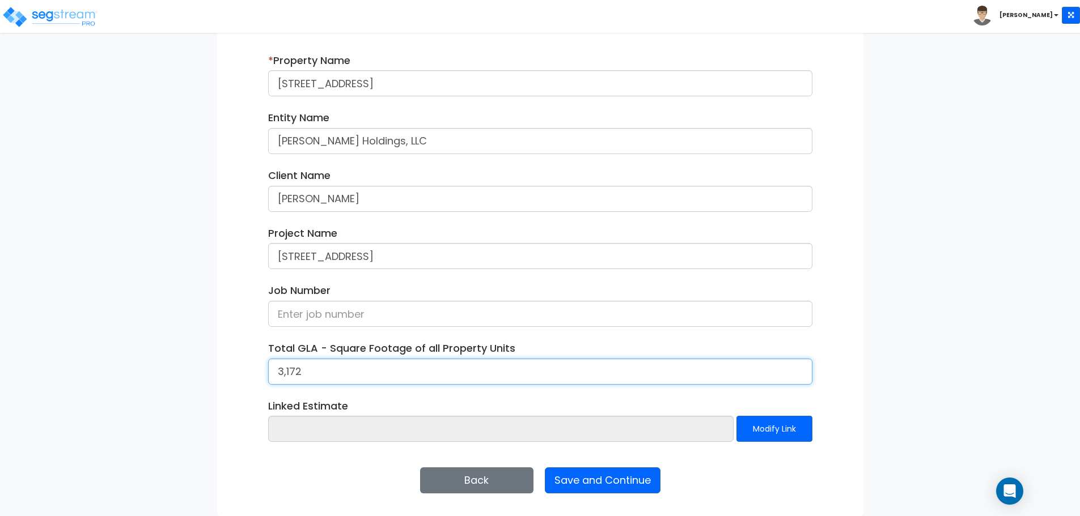
type input "3,172"
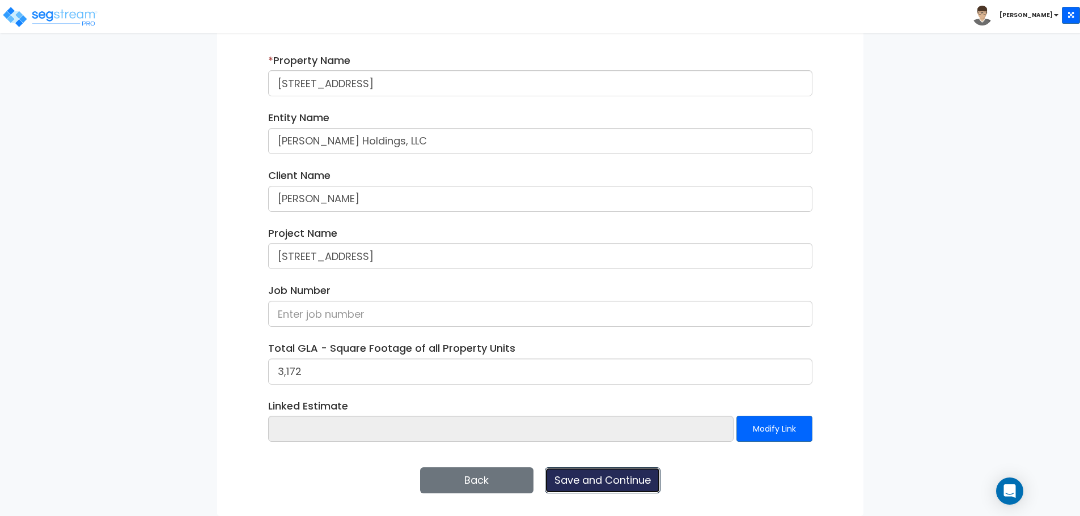
click at [545, 468] on button "Save and Continue" at bounding box center [603, 481] width 116 height 26
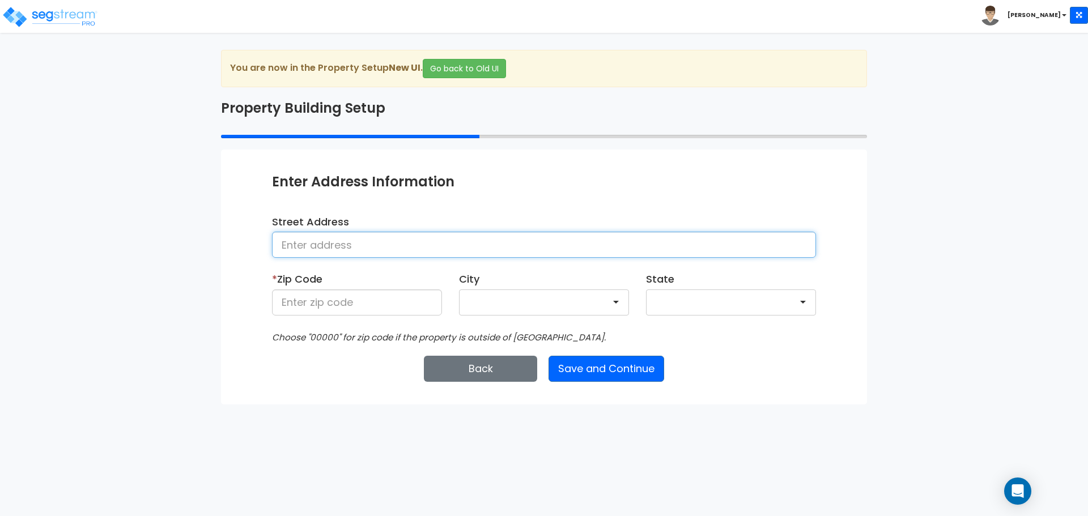
click at [330, 246] on input at bounding box center [544, 245] width 544 height 26
type input "[STREET_ADDRESS]"
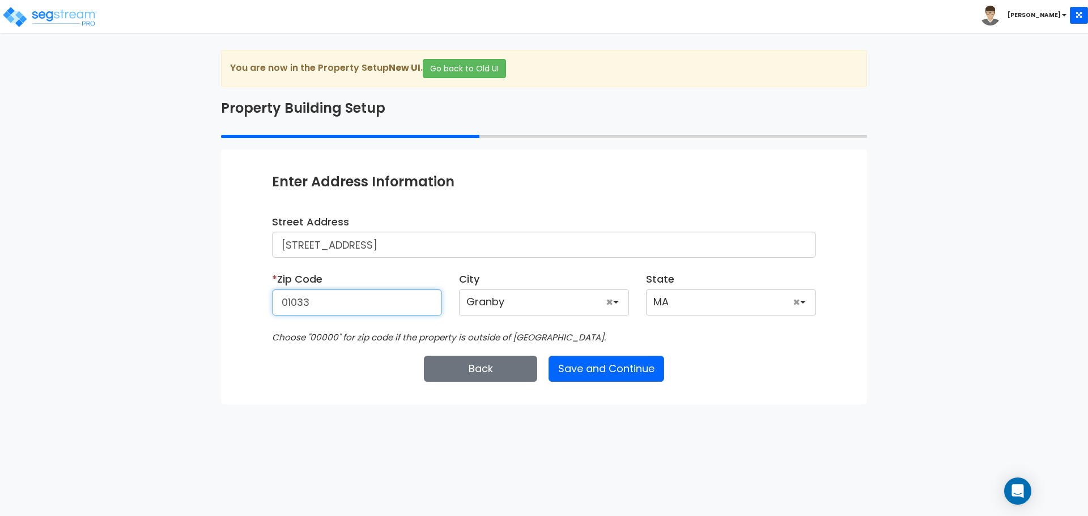
type input "01033"
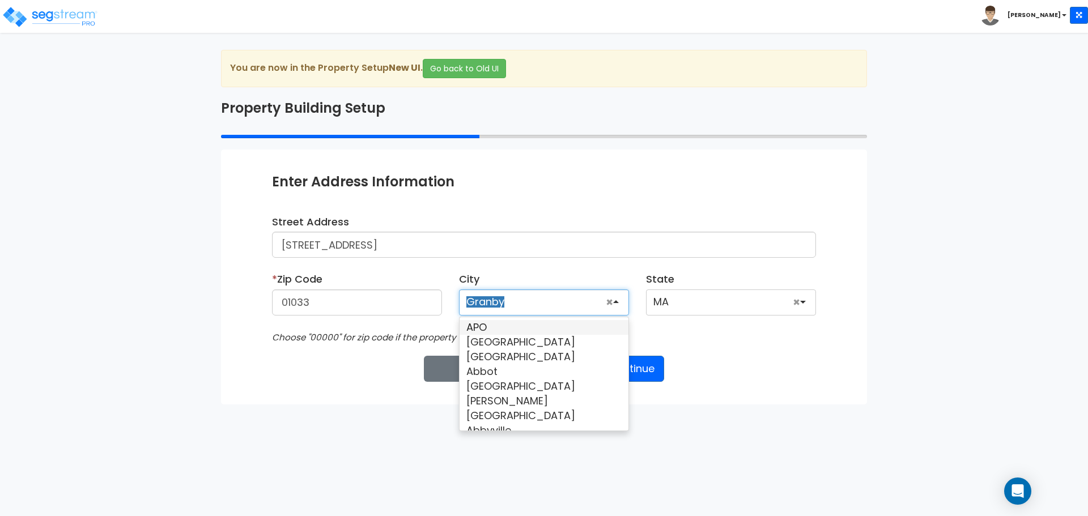
scroll to position [234, 0]
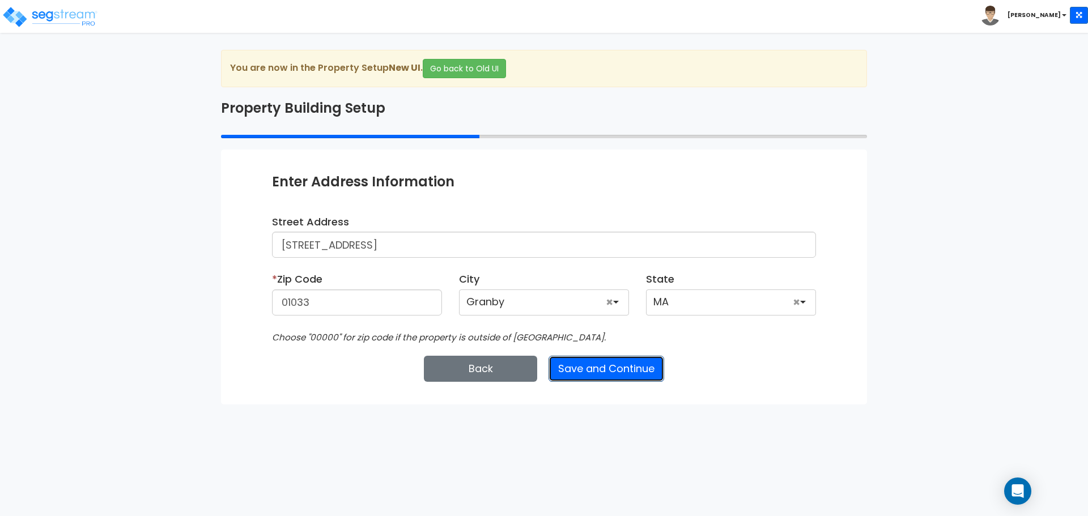
click at [596, 369] on button "Save and Continue" at bounding box center [607, 369] width 116 height 26
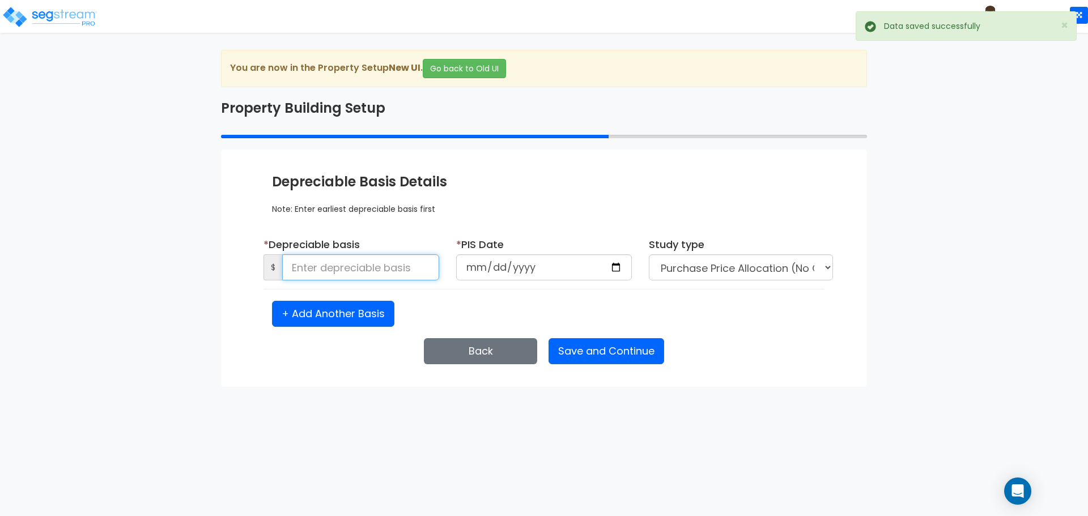
click at [378, 264] on input at bounding box center [360, 267] width 157 height 26
click at [346, 273] on input at bounding box center [360, 267] width 157 height 26
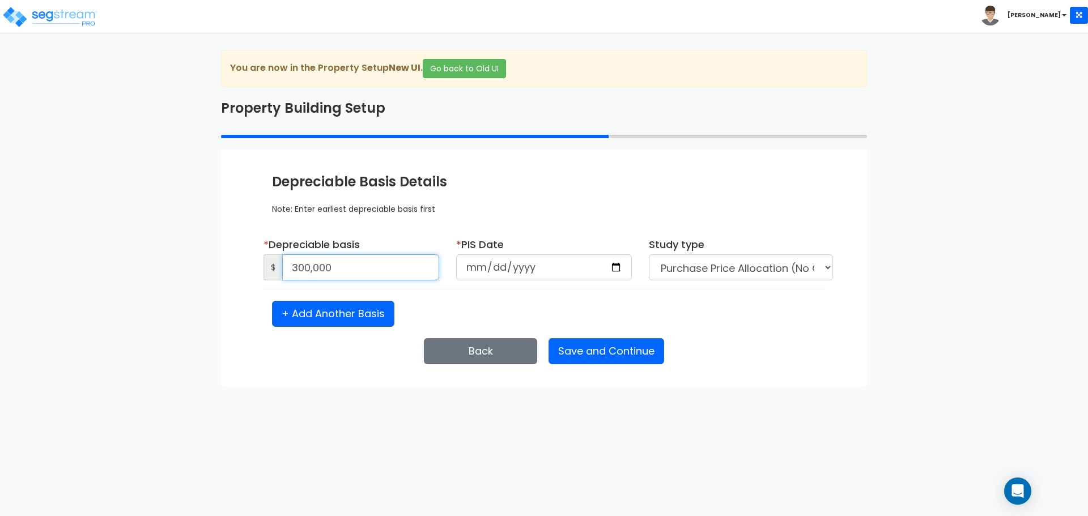
type input "300,000"
type input "[DATE]"
type input "2025-12-01"
type input "2024-12-09"
click at [550, 259] on input "2024-12-09" at bounding box center [544, 267] width 176 height 26
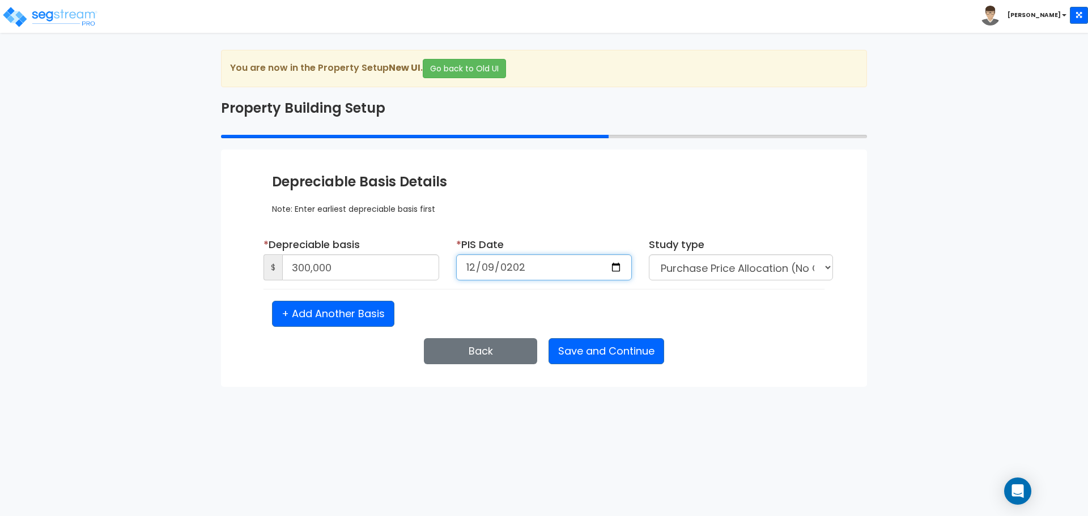
click at [550, 259] on input "2024-12-09" at bounding box center [544, 267] width 176 height 26
type input "2025-01-31"
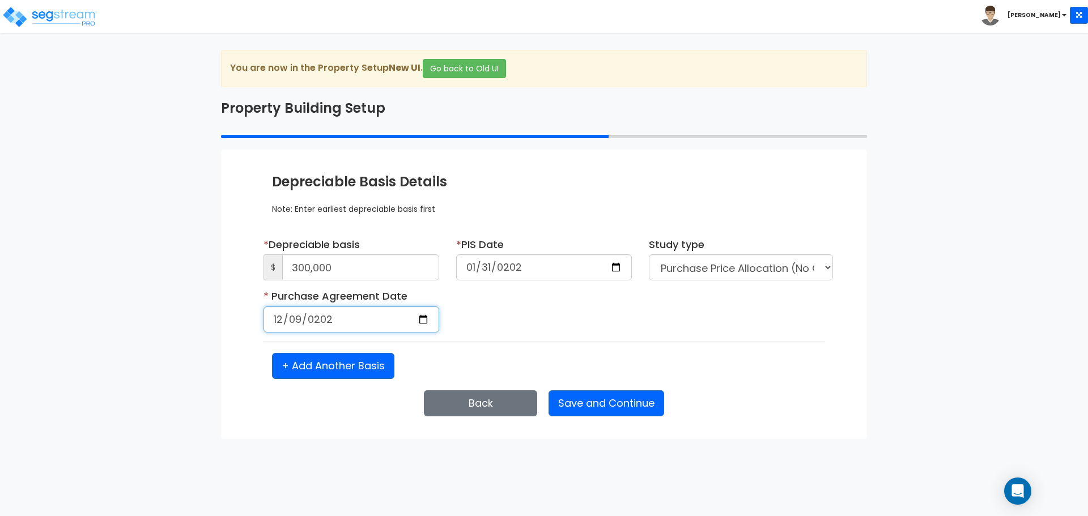
type input "2024-12-09"
click at [333, 265] on input "300,000" at bounding box center [360, 267] width 157 height 26
type input "2025-12-31"
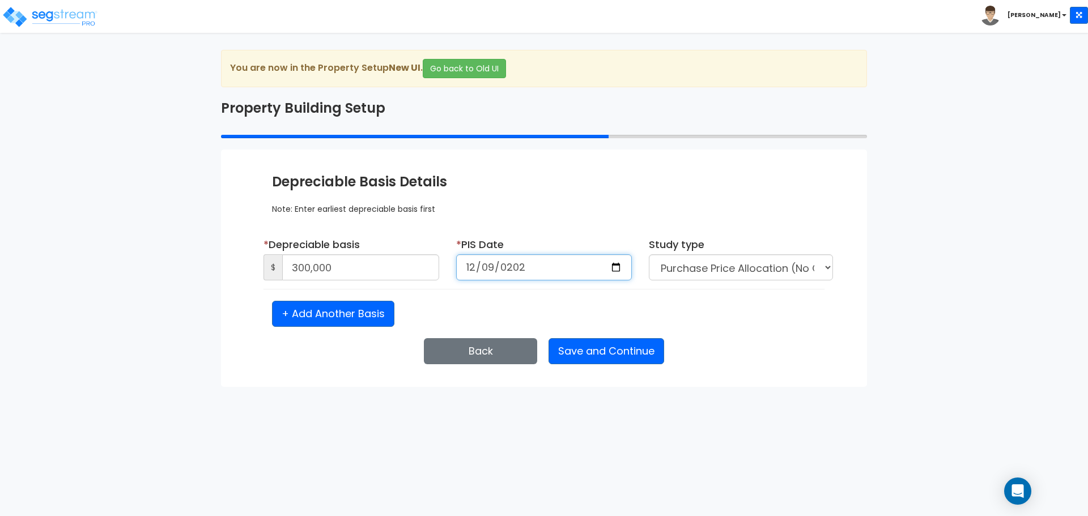
type input "2024-12-09"
select select "2025"
click at [549, 338] on button "Save and Continue" at bounding box center [607, 351] width 116 height 26
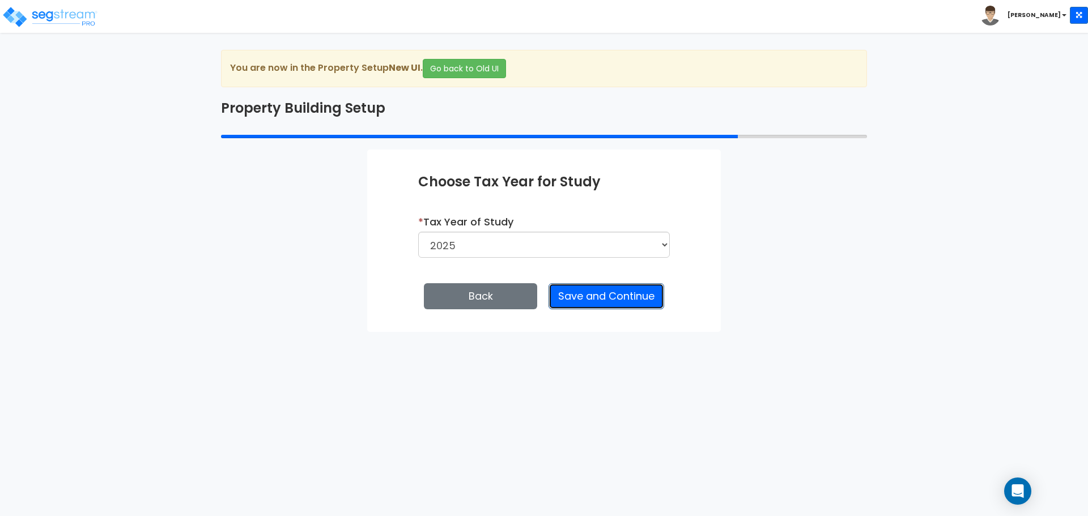
click at [587, 295] on button "Save and Continue" at bounding box center [607, 296] width 116 height 26
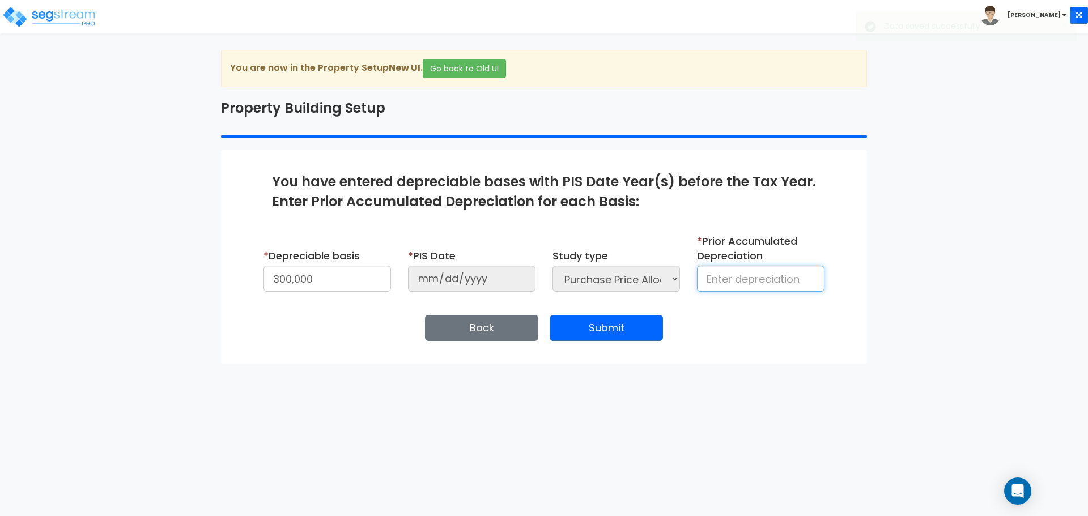
click at [727, 282] on input at bounding box center [761, 279] width 128 height 26
type input "0"
click at [610, 329] on button "Submit" at bounding box center [606, 328] width 113 height 26
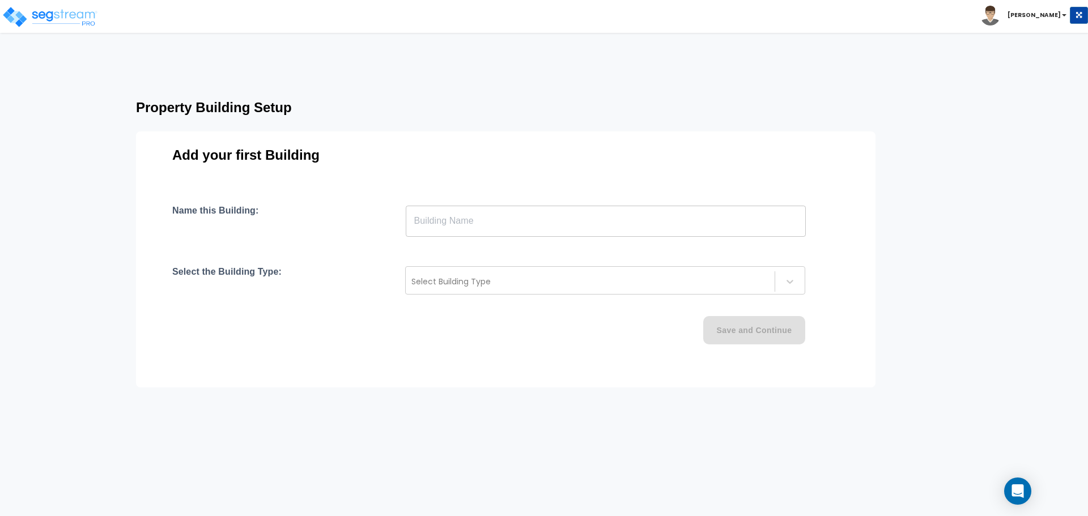
click at [549, 226] on input "text" at bounding box center [606, 221] width 400 height 32
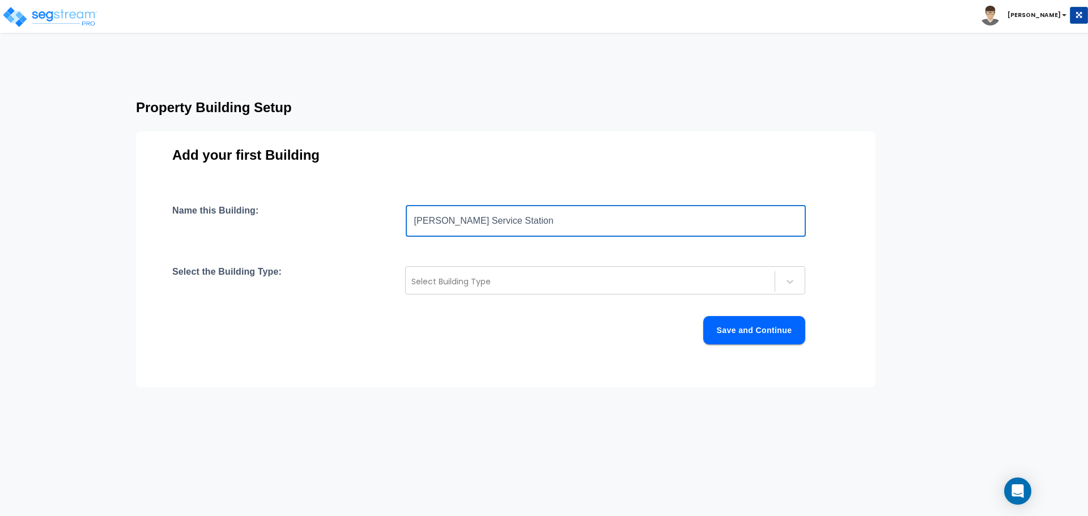
type input "[PERSON_NAME] Service Station"
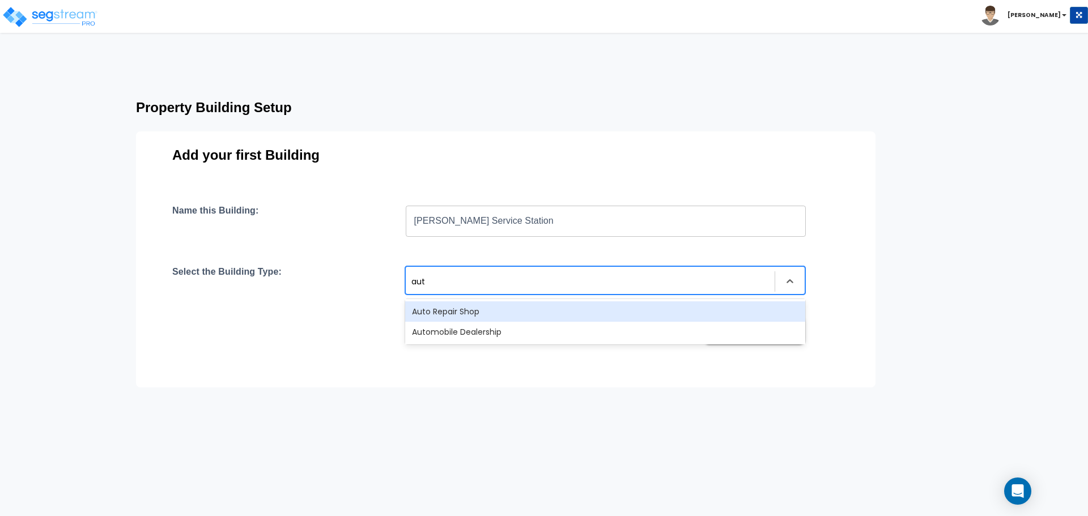
type input "auto"
click at [478, 312] on div "Auto Repair Shop" at bounding box center [605, 311] width 400 height 20
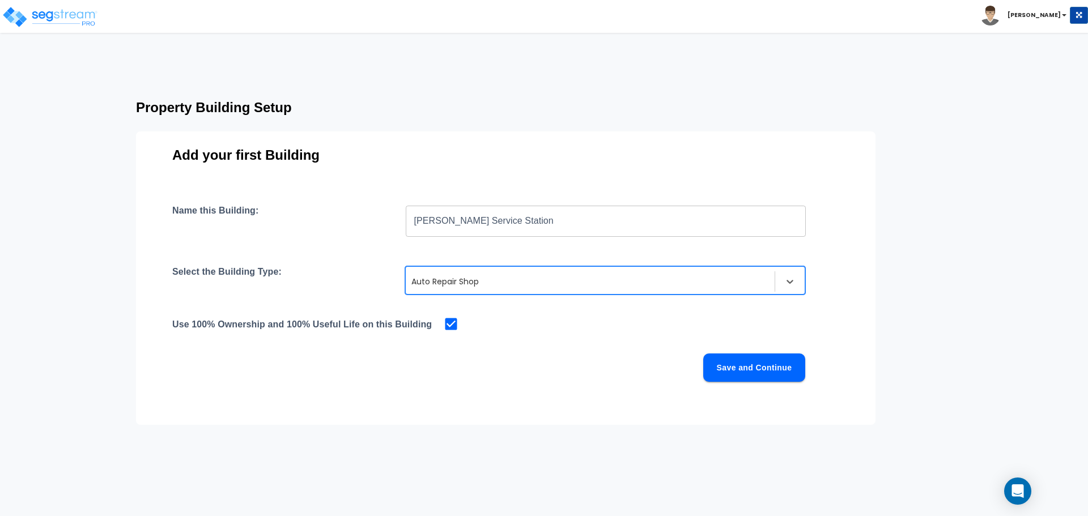
click at [757, 375] on button "Save and Continue" at bounding box center [754, 368] width 102 height 28
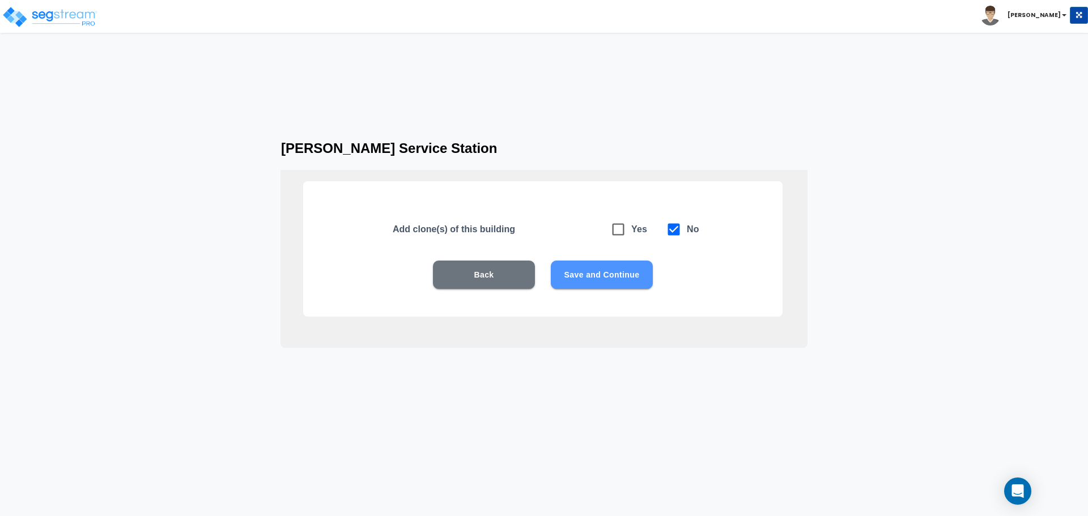
click at [600, 279] on button "Save and Continue" at bounding box center [602, 275] width 102 height 28
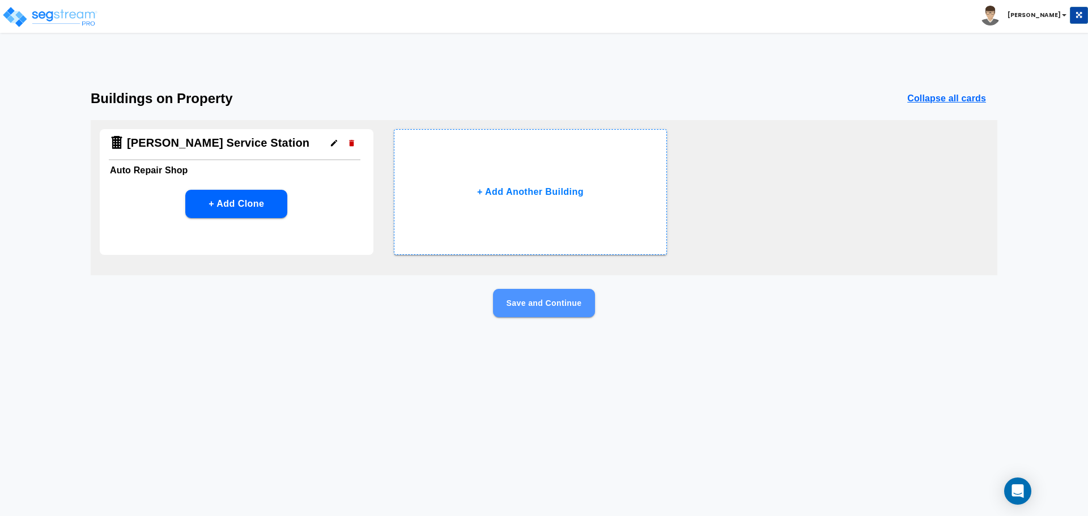
click at [516, 301] on button "Save and Continue" at bounding box center [544, 303] width 102 height 28
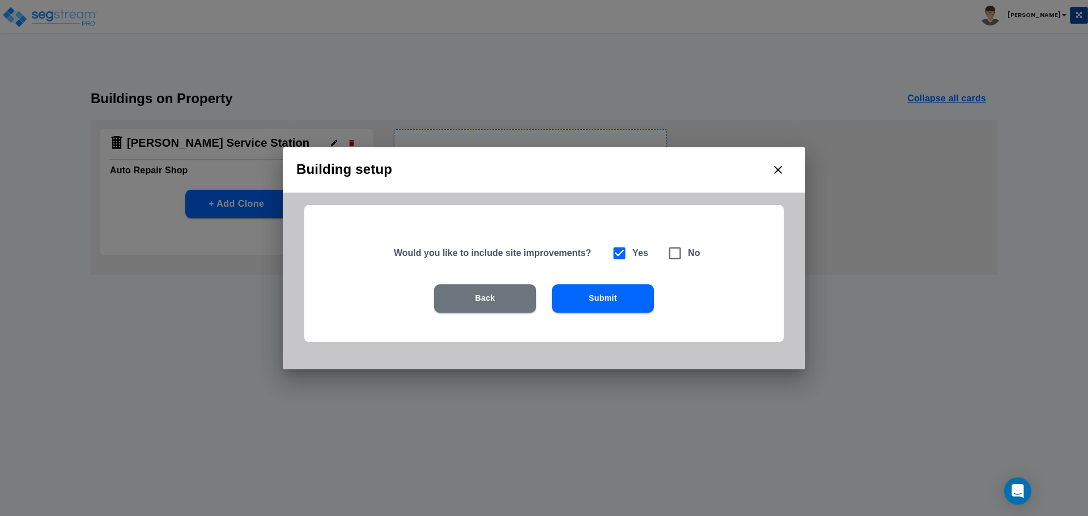
click at [597, 305] on button "Submit" at bounding box center [603, 298] width 102 height 28
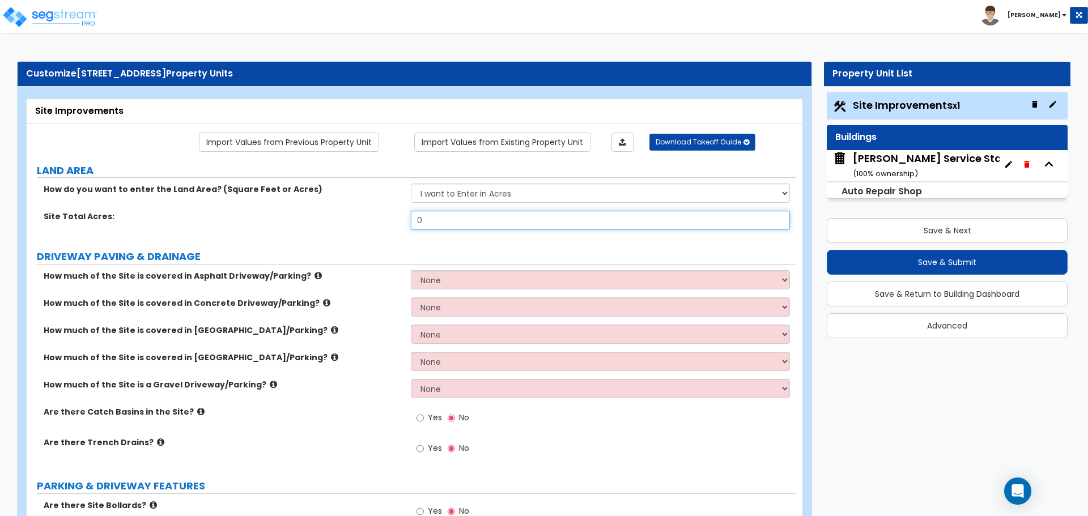
click at [443, 224] on input "0" at bounding box center [600, 220] width 379 height 19
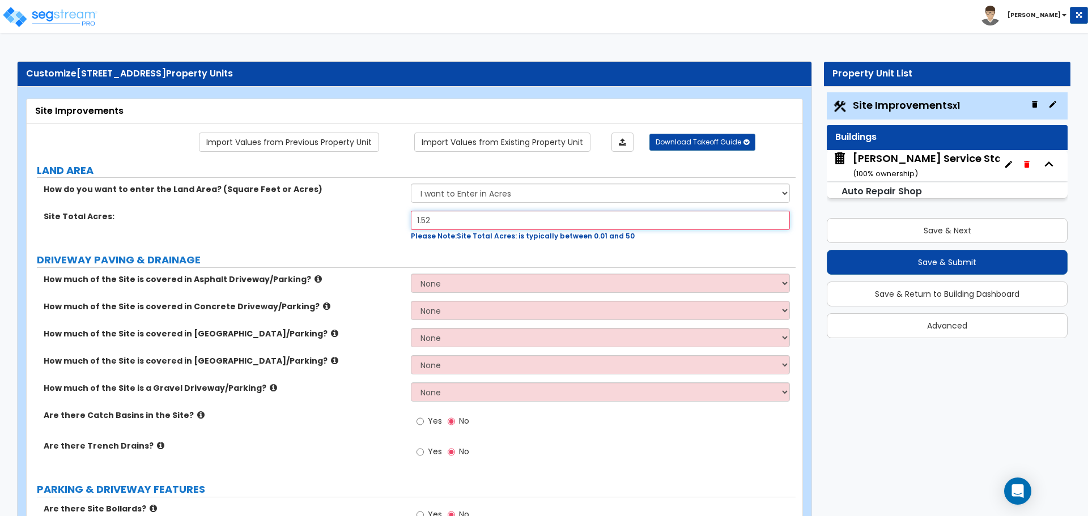
type input "1.52"
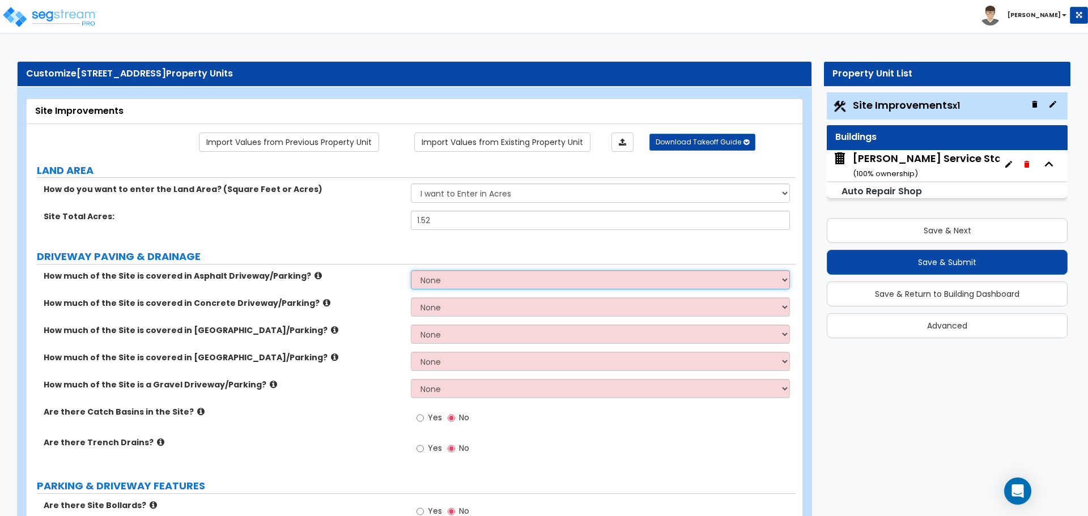
click at [430, 281] on select "None I want to Enter an Approximate Percentage I want to Enter the Square Foota…" at bounding box center [600, 279] width 379 height 19
select select "2"
click at [411, 270] on select "None I want to Enter an Approximate Percentage I want to Enter the Square Foota…" at bounding box center [600, 279] width 379 height 19
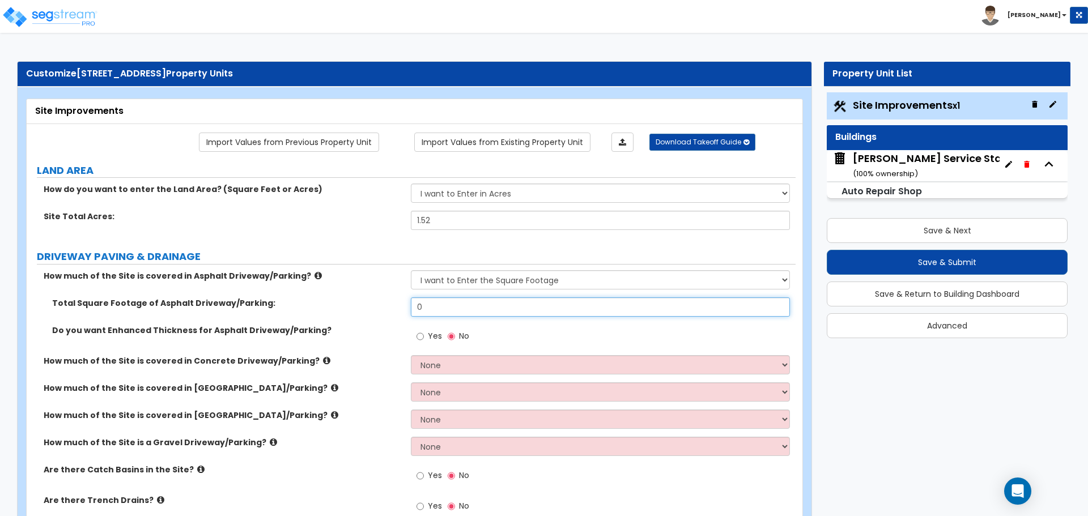
click at [443, 305] on input "0" at bounding box center [600, 307] width 379 height 19
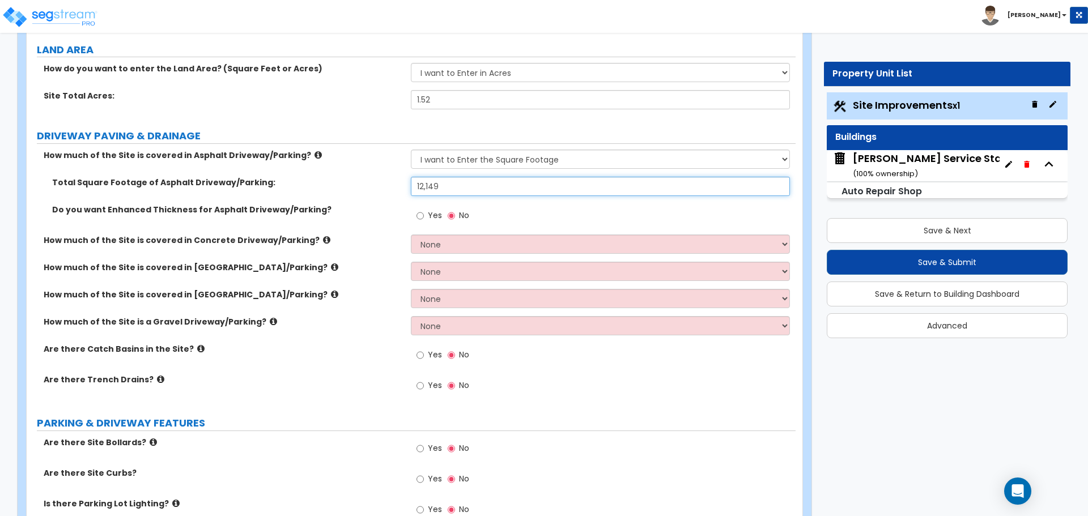
scroll to position [122, 0]
type input "12,149"
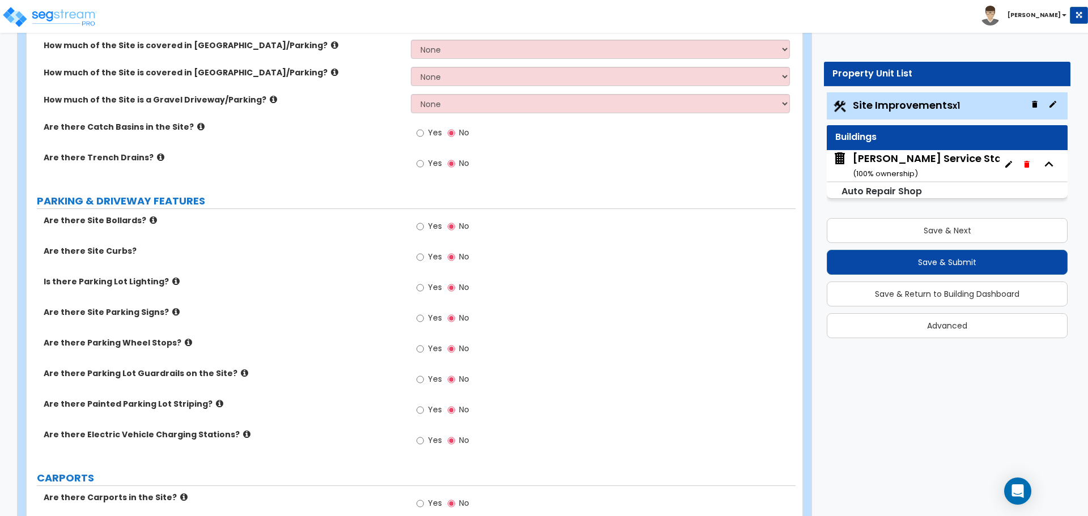
scroll to position [381, 0]
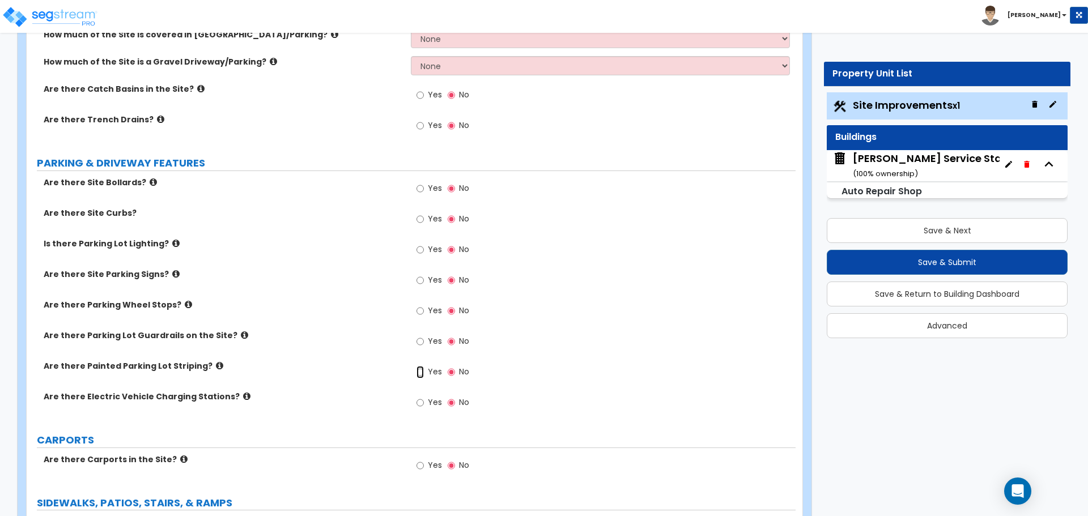
click at [421, 375] on input "Yes" at bounding box center [420, 372] width 7 height 12
radio input "true"
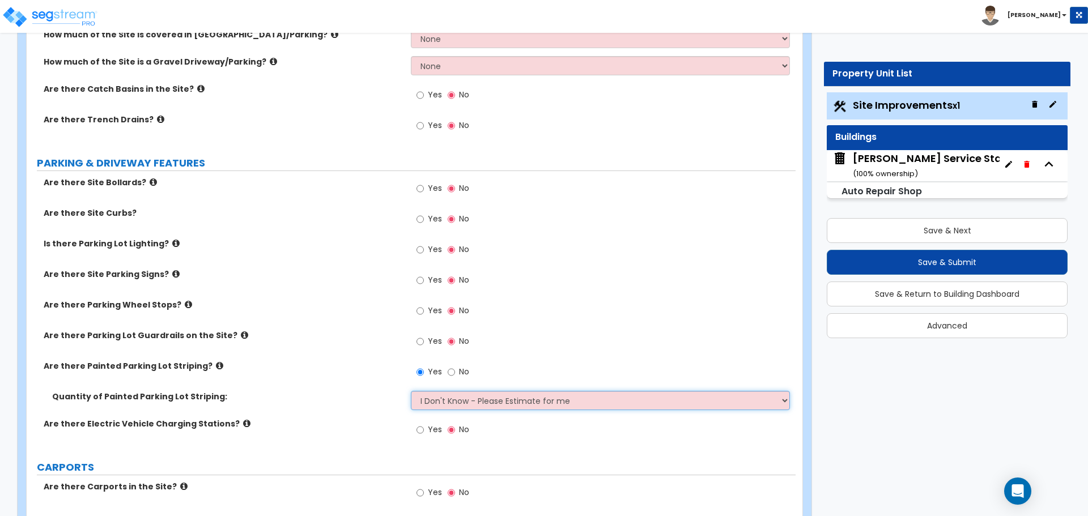
click at [454, 397] on select "I Don't Know - Please Estimate for me I Want to Enter the Number of Parking Spa…" at bounding box center [600, 400] width 379 height 19
select select "1"
click at [411, 391] on select "I Don't Know - Please Estimate for me I Want to Enter the Number of Parking Spa…" at bounding box center [600, 400] width 379 height 19
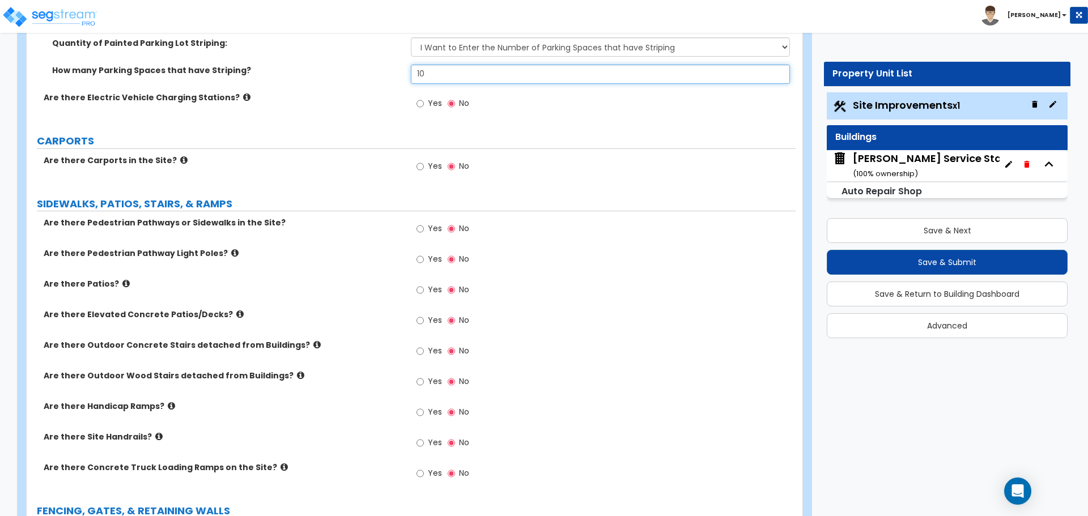
scroll to position [740, 0]
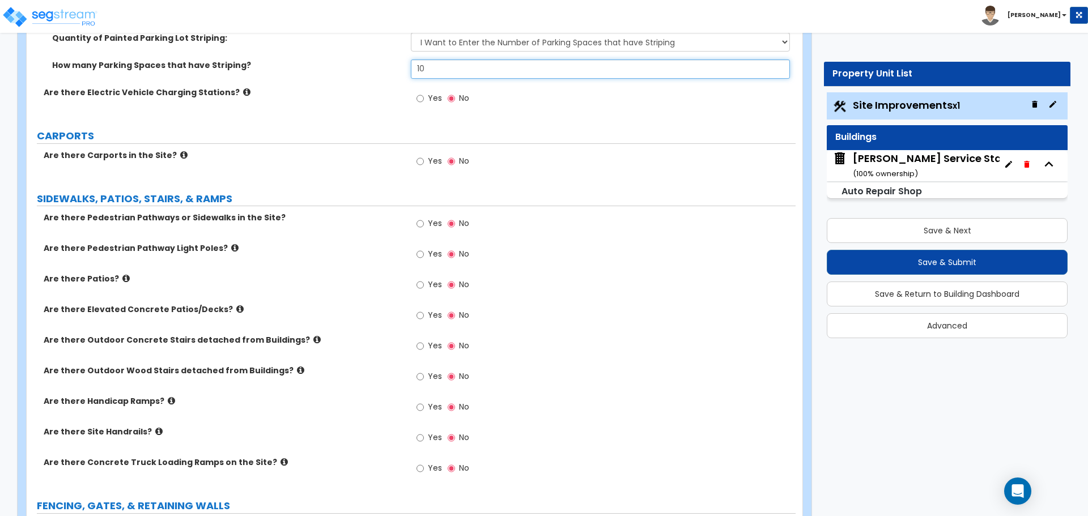
type input "10"
click at [180, 157] on icon at bounding box center [183, 155] width 7 height 9
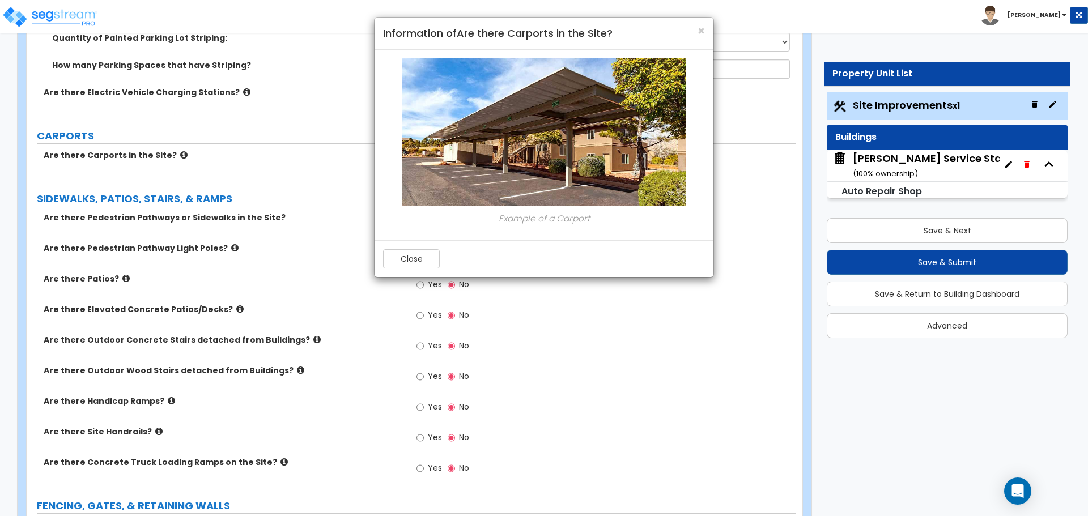
click at [707, 31] on div "× Information of Are there Carports in the Site?" at bounding box center [544, 34] width 339 height 32
click at [704, 31] on span "×" at bounding box center [701, 31] width 7 height 16
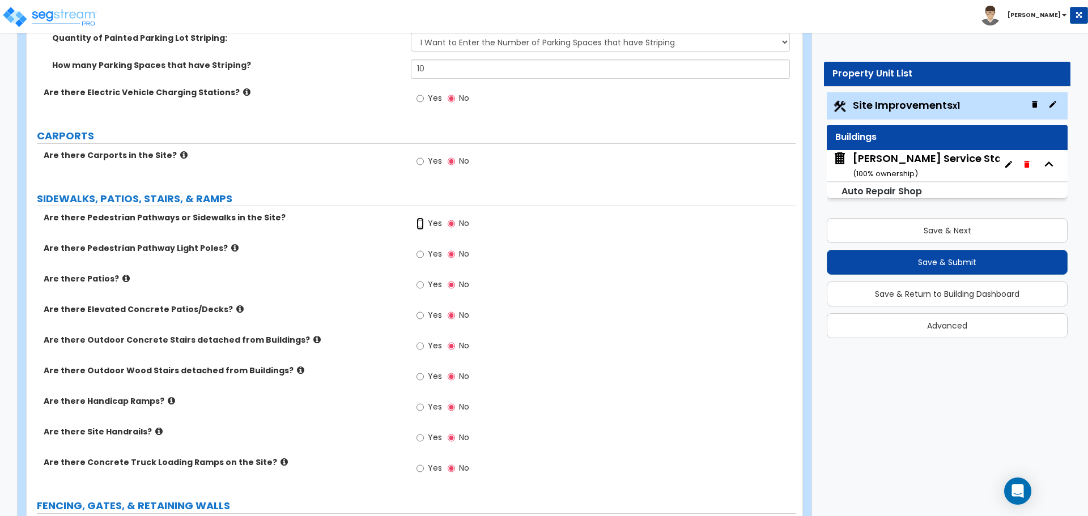
click at [422, 221] on input "Yes" at bounding box center [420, 224] width 7 height 12
radio input "true"
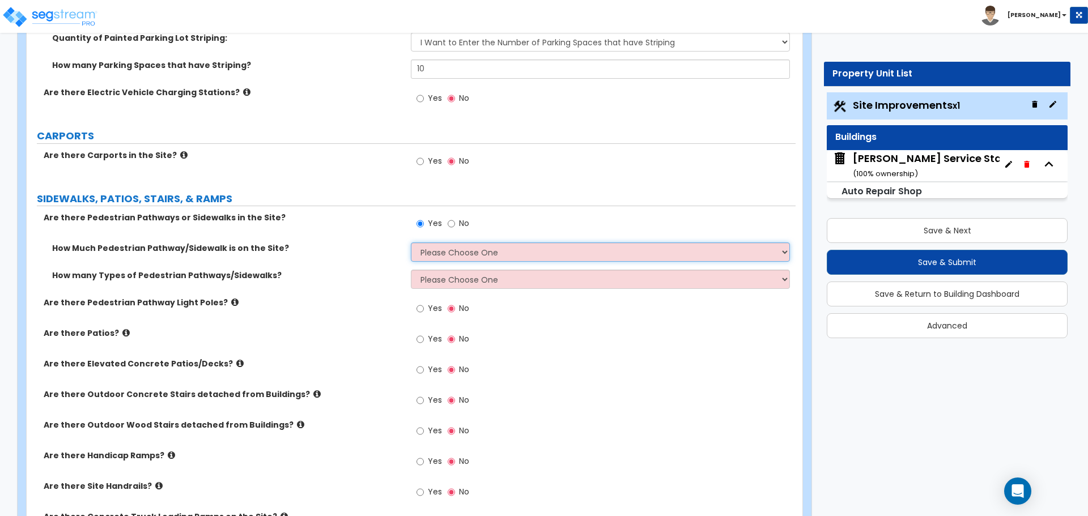
click at [440, 247] on select "Please Choose One I Don't Know, Please Estimate For Me Enter Linear Footage" at bounding box center [600, 252] width 379 height 19
select select "2"
click at [411, 243] on select "Please Choose One I Don't Know, Please Estimate For Me Enter Linear Footage" at bounding box center [600, 252] width 379 height 19
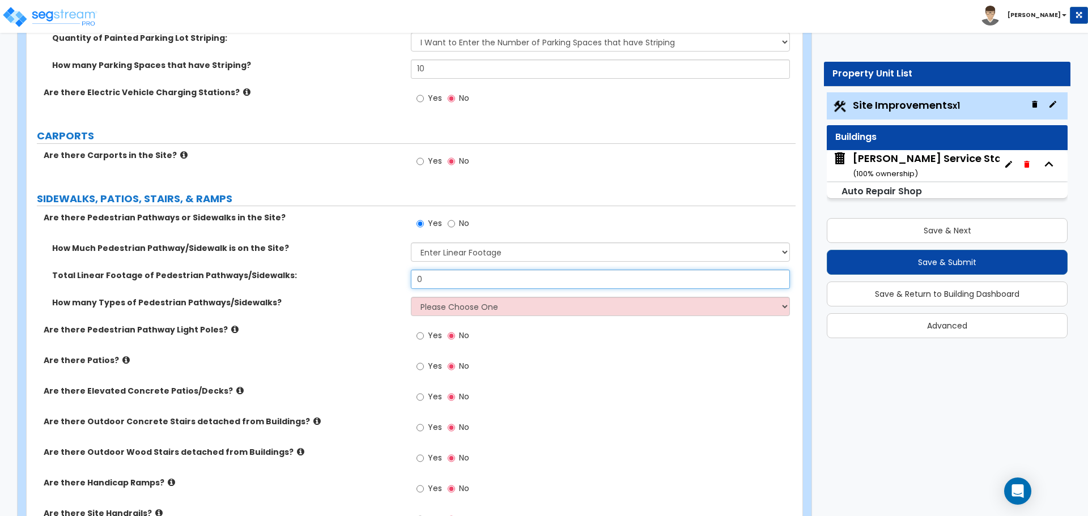
click at [434, 279] on input "0" at bounding box center [600, 279] width 379 height 19
click at [477, 277] on input "0" at bounding box center [600, 279] width 379 height 19
type input "57"
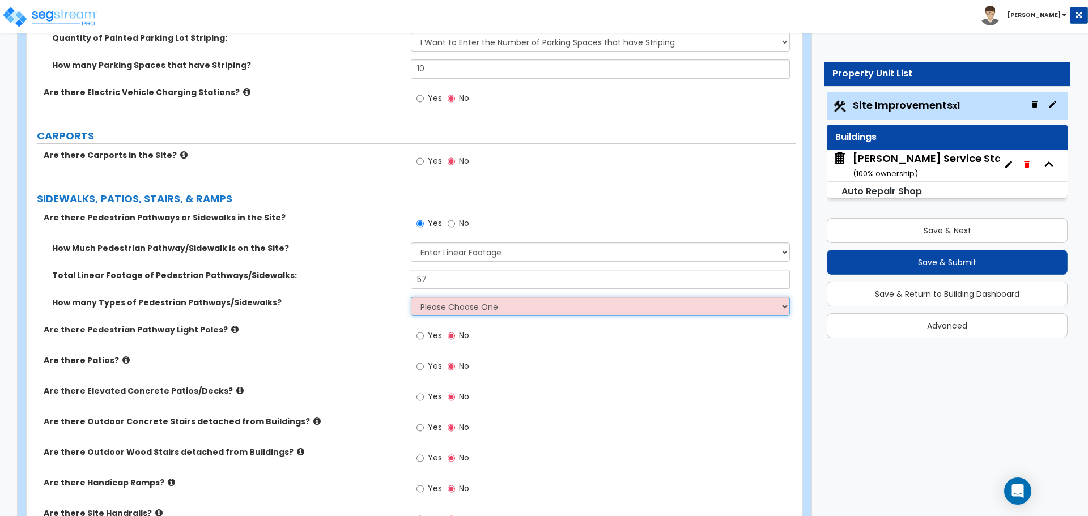
click at [440, 306] on select "Please Choose One 1 2 3" at bounding box center [600, 306] width 379 height 19
select select "1"
click at [411, 297] on select "Please Choose One 1 2 3" at bounding box center [600, 306] width 379 height 19
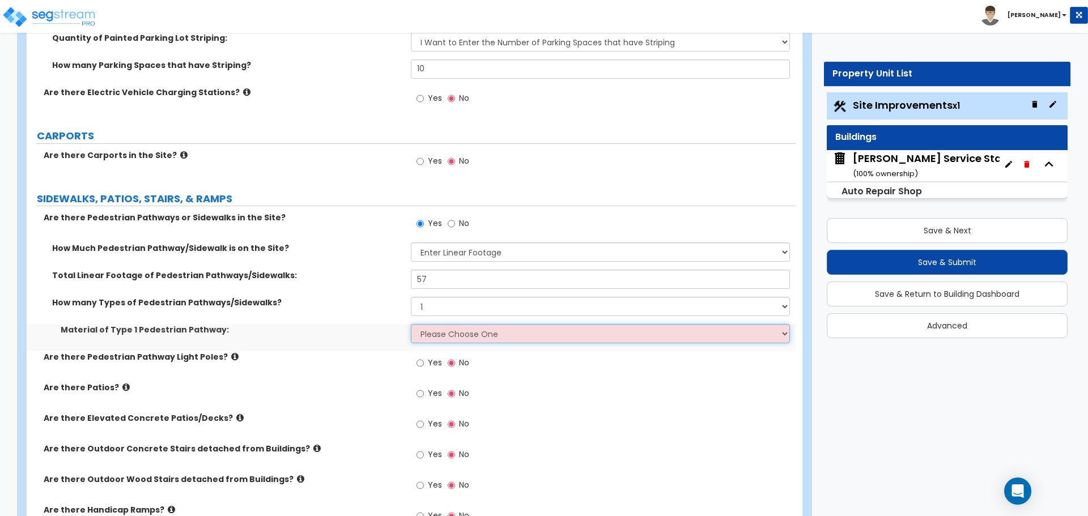
click at [439, 335] on select "Please Choose One Bare Concrete Stamped Concrete Brick Pavers Stone Pavers Wood…" at bounding box center [600, 333] width 379 height 19
select select "1"
click at [411, 324] on select "Please Choose One Bare Concrete Stamped Concrete Brick Pavers Stone Pavers Wood…" at bounding box center [600, 333] width 379 height 19
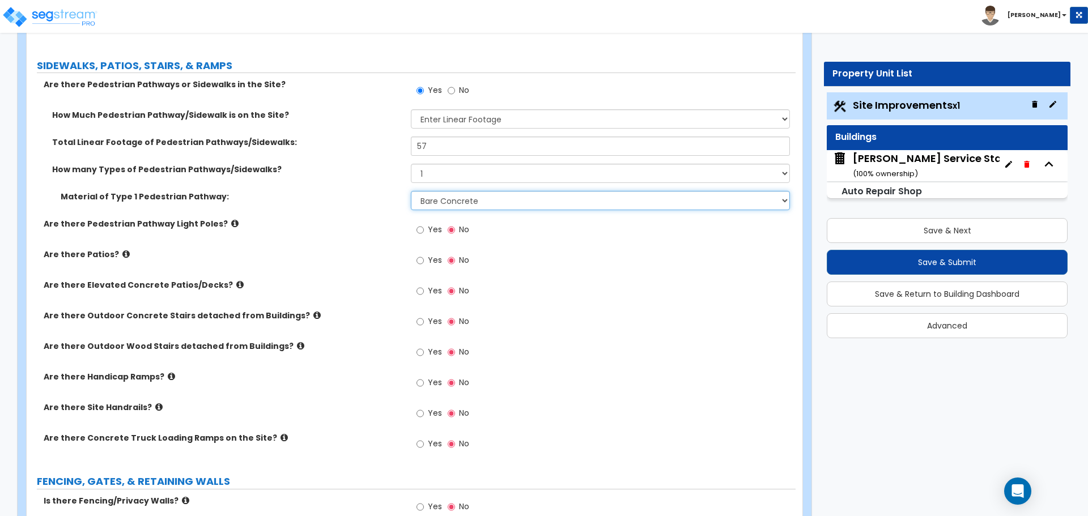
scroll to position [874, 0]
click at [231, 221] on icon at bounding box center [234, 222] width 7 height 9
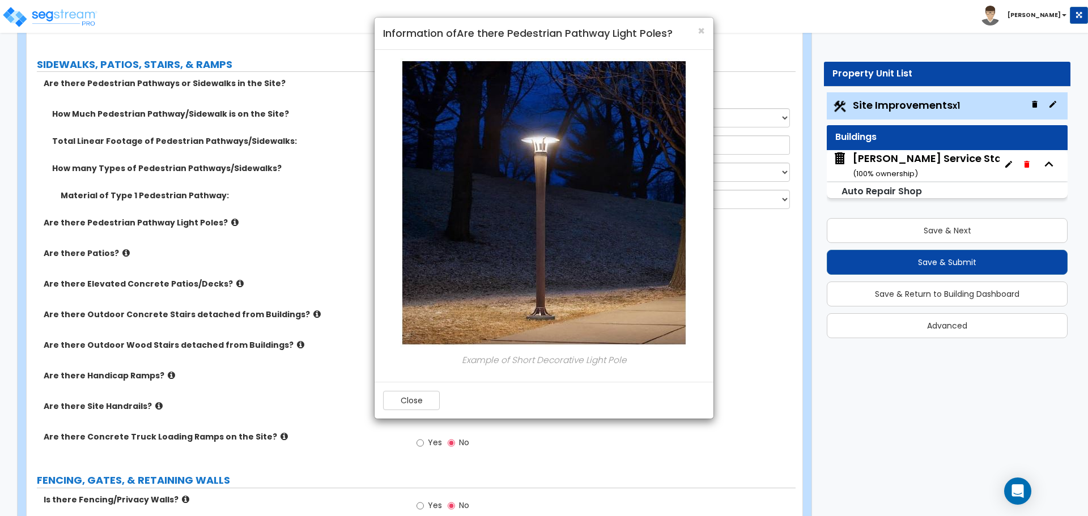
click at [706, 27] on div "× Information of Are there Pedestrian Pathway Light Poles?" at bounding box center [544, 34] width 339 height 32
click at [703, 31] on span "×" at bounding box center [701, 31] width 7 height 16
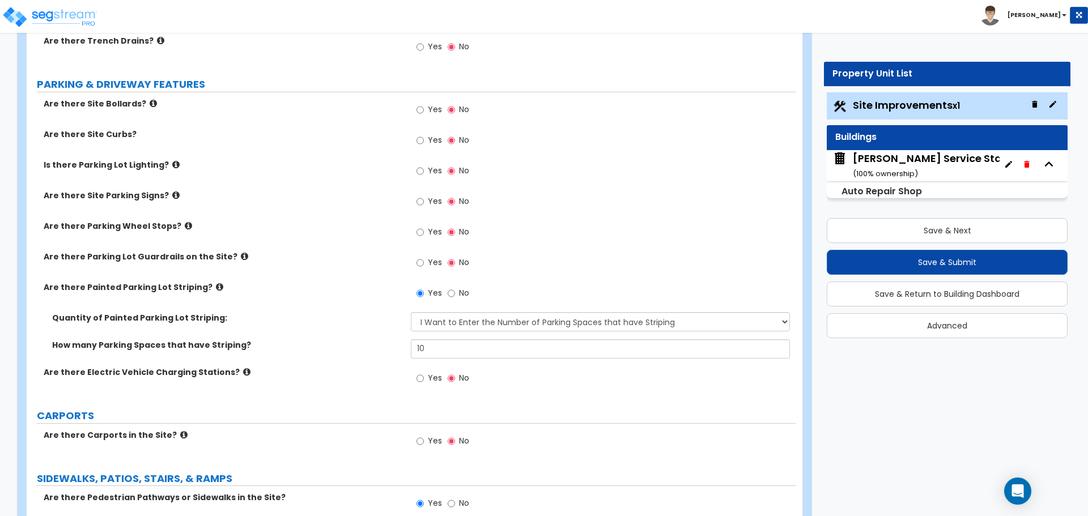
scroll to position [459, 0]
click at [420, 169] on input "Yes" at bounding box center [420, 171] width 7 height 12
radio input "true"
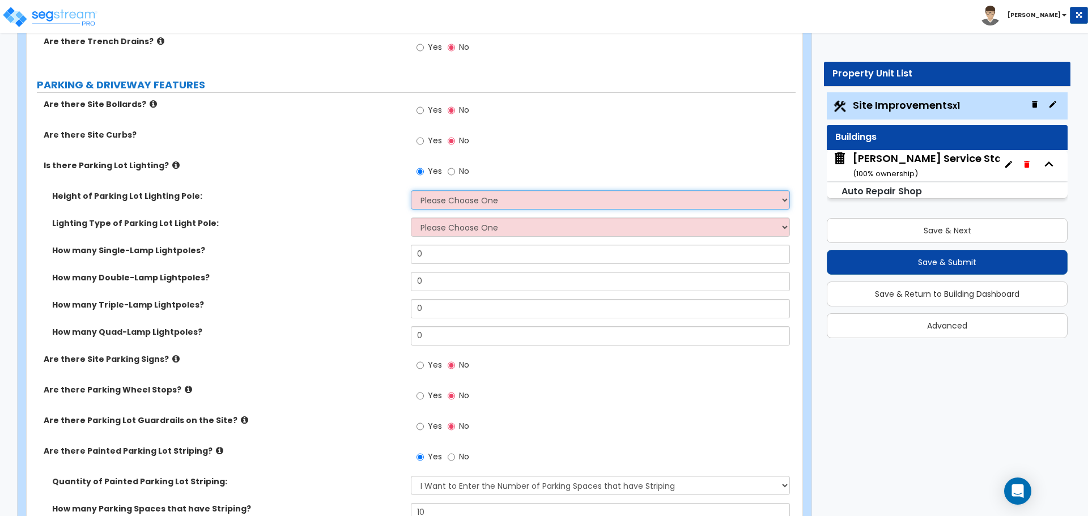
click at [436, 204] on select "Please Choose One 20' high 30' high 40' high" at bounding box center [600, 199] width 379 height 19
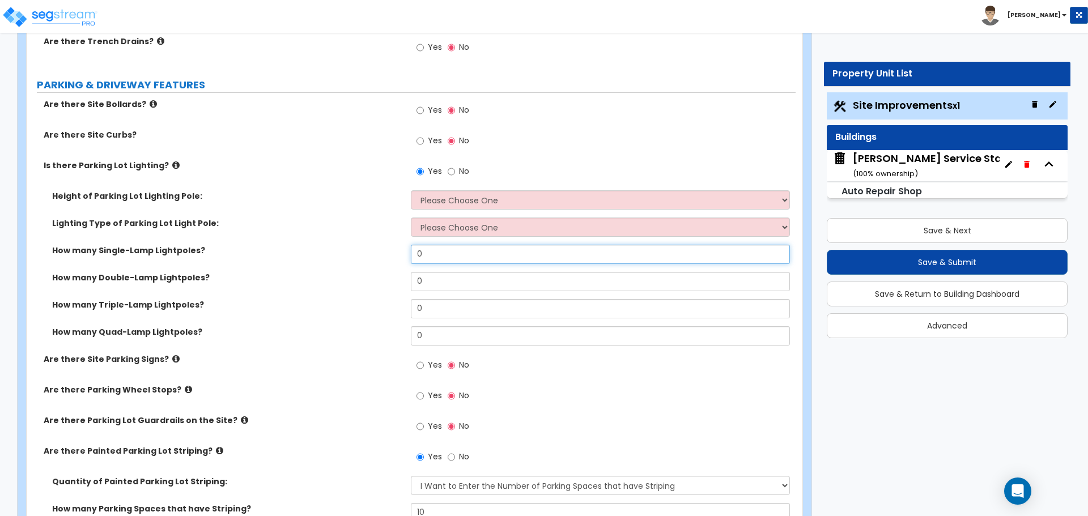
drag, startPoint x: 424, startPoint y: 256, endPoint x: 405, endPoint y: 255, distance: 18.7
click at [405, 255] on div "How many Single-Lamp Lightpoles? 0" at bounding box center [411, 258] width 769 height 27
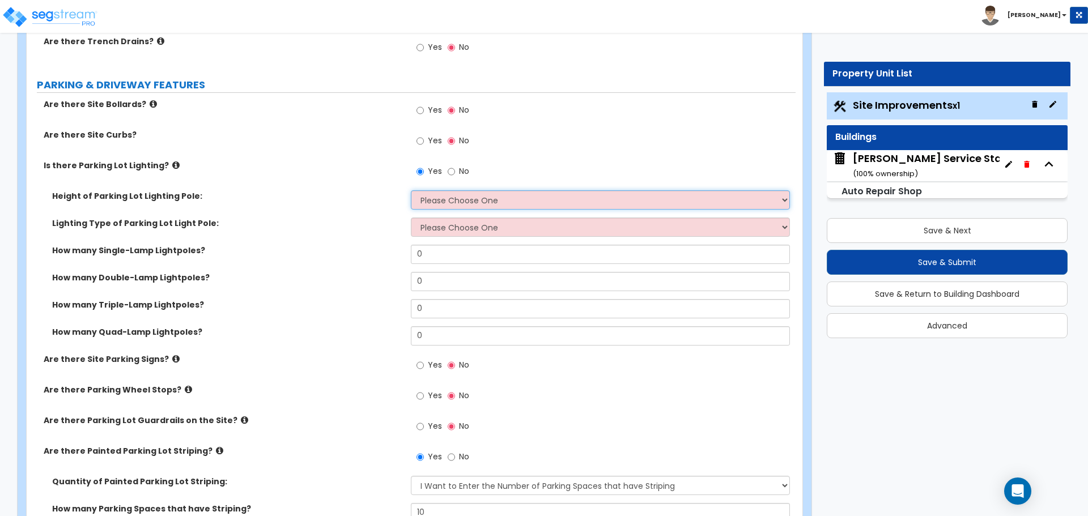
click at [448, 201] on select "Please Choose One 20' high 30' high 40' high" at bounding box center [600, 199] width 379 height 19
select select "1"
click at [411, 190] on select "Please Choose One 20' high 30' high 40' high" at bounding box center [600, 199] width 379 height 19
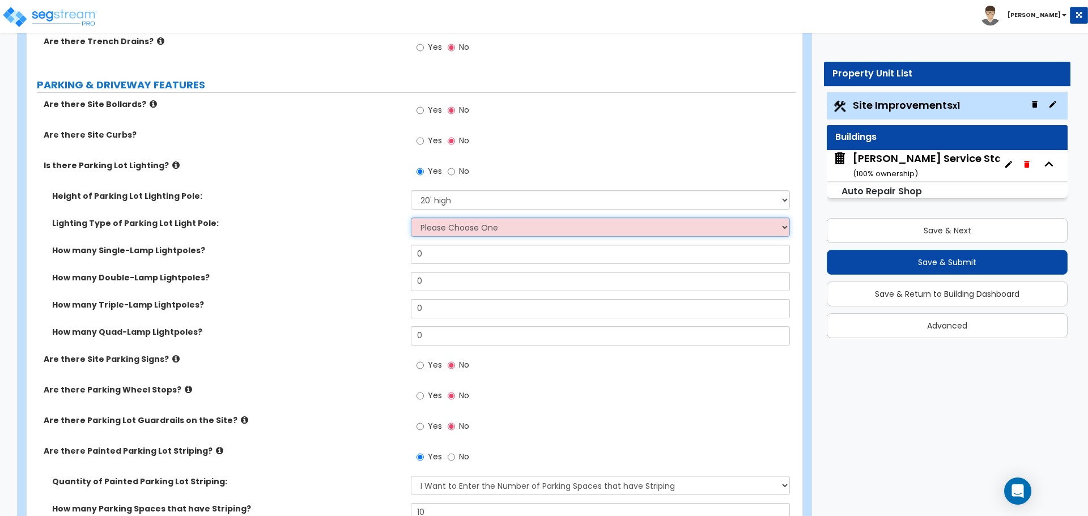
click at [435, 228] on select "Please Choose One LED Metal Halide High Pressure Sodium Please Choose for me" at bounding box center [600, 227] width 379 height 19
select select "1"
click at [411, 218] on select "Please Choose One LED Metal Halide High Pressure Sodium Please Choose for me" at bounding box center [600, 227] width 379 height 19
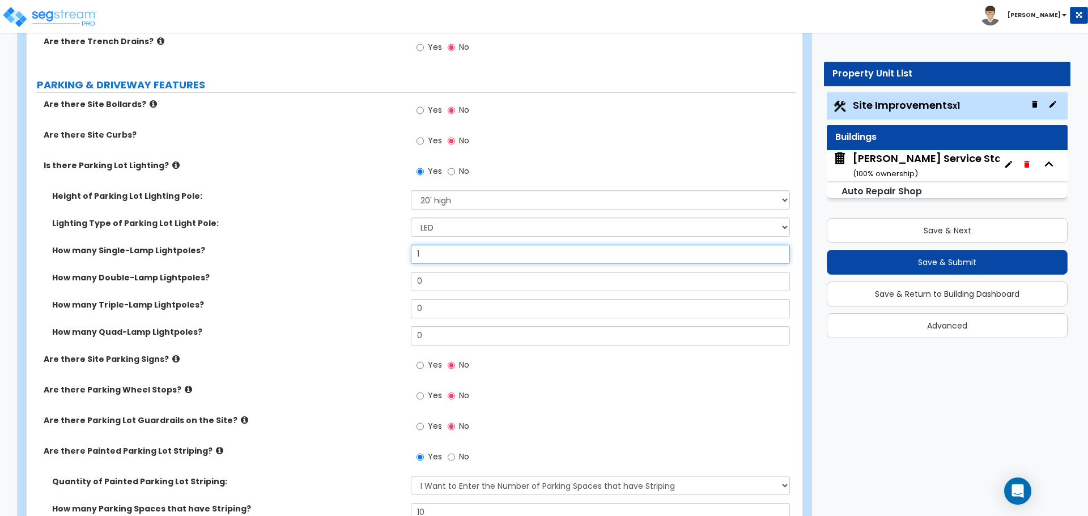
click at [446, 254] on input "1" at bounding box center [600, 254] width 379 height 19
type input "2"
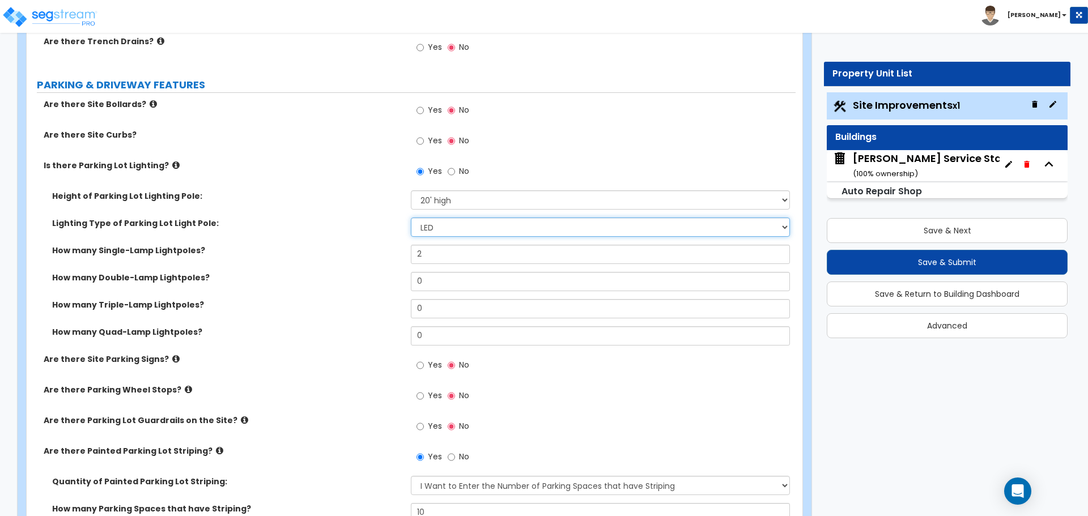
click at [439, 227] on select "Please Choose One LED Metal Halide High Pressure Sodium Please Choose for me" at bounding box center [600, 227] width 379 height 19
click at [427, 224] on select "Please Choose One LED Metal Halide High Pressure Sodium Please Choose for me" at bounding box center [600, 227] width 379 height 19
select select "2"
click at [411, 218] on select "Please Choose One LED Metal Halide High Pressure Sodium Please Choose for me" at bounding box center [600, 227] width 379 height 19
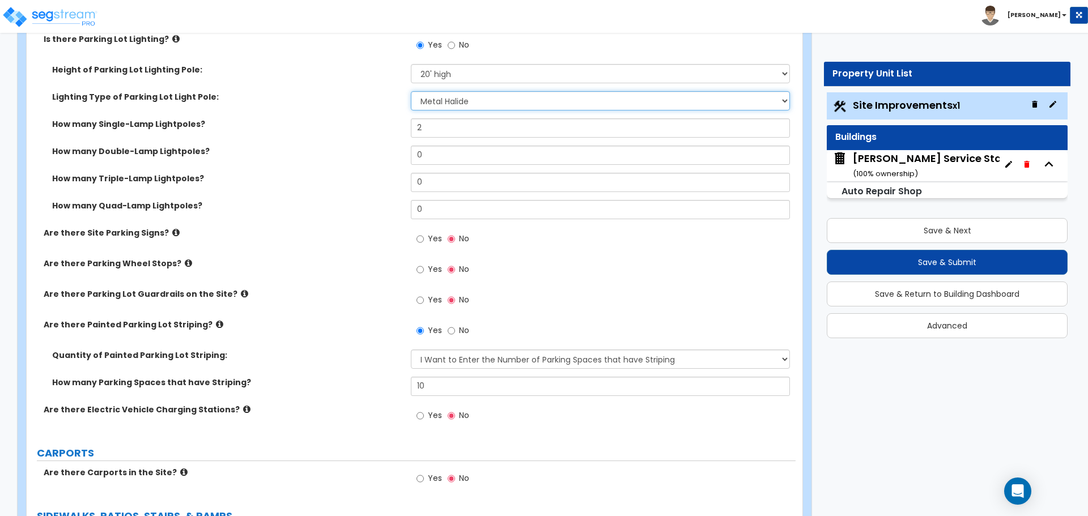
scroll to position [596, 0]
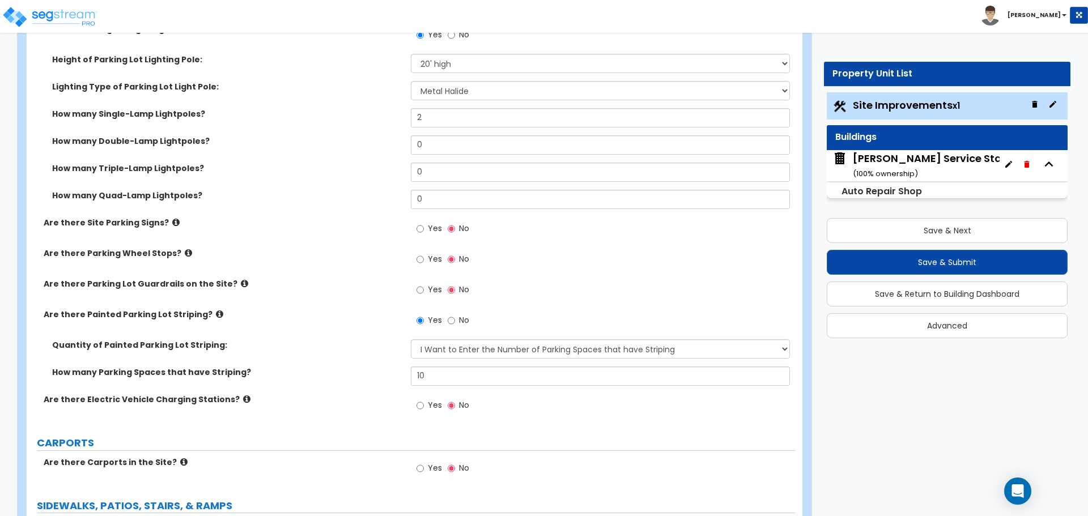
click at [172, 222] on icon at bounding box center [175, 222] width 7 height 9
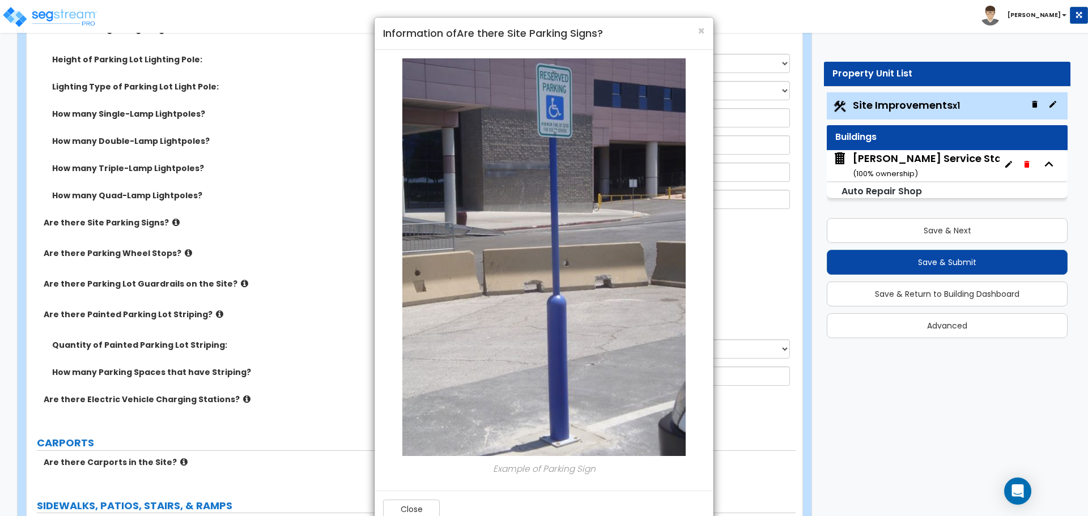
click at [706, 29] on div "× Information of Are there Site Parking Signs?" at bounding box center [544, 34] width 339 height 32
click at [701, 32] on span "×" at bounding box center [701, 31] width 7 height 16
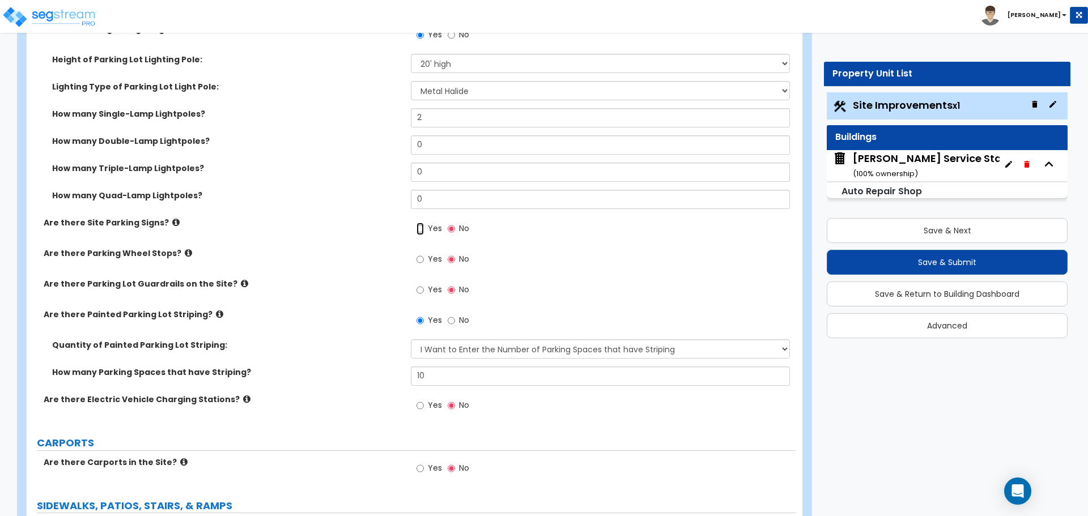
click at [423, 228] on input "Yes" at bounding box center [420, 229] width 7 height 12
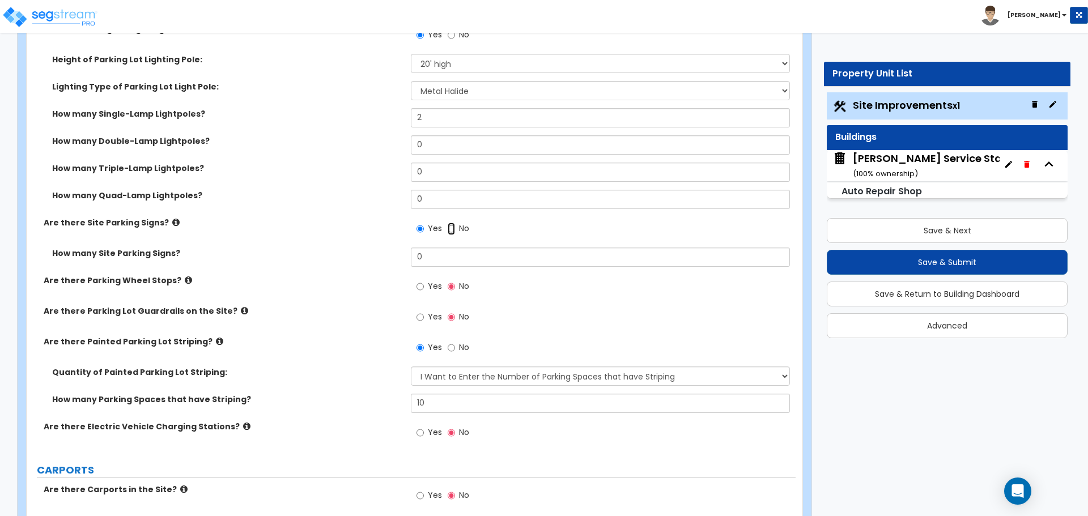
click at [451, 230] on input "No" at bounding box center [451, 229] width 7 height 12
radio input "false"
radio input "true"
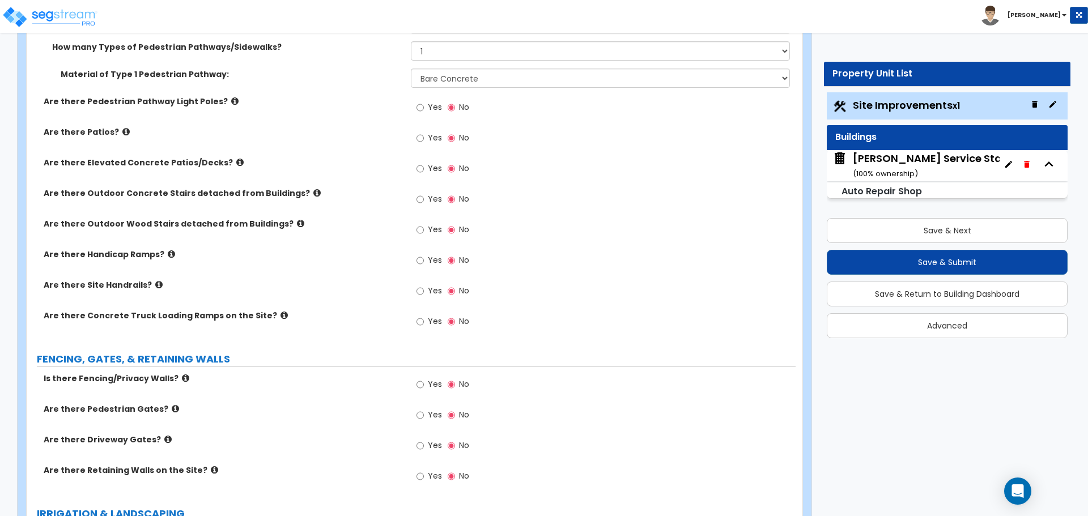
scroll to position [1267, 0]
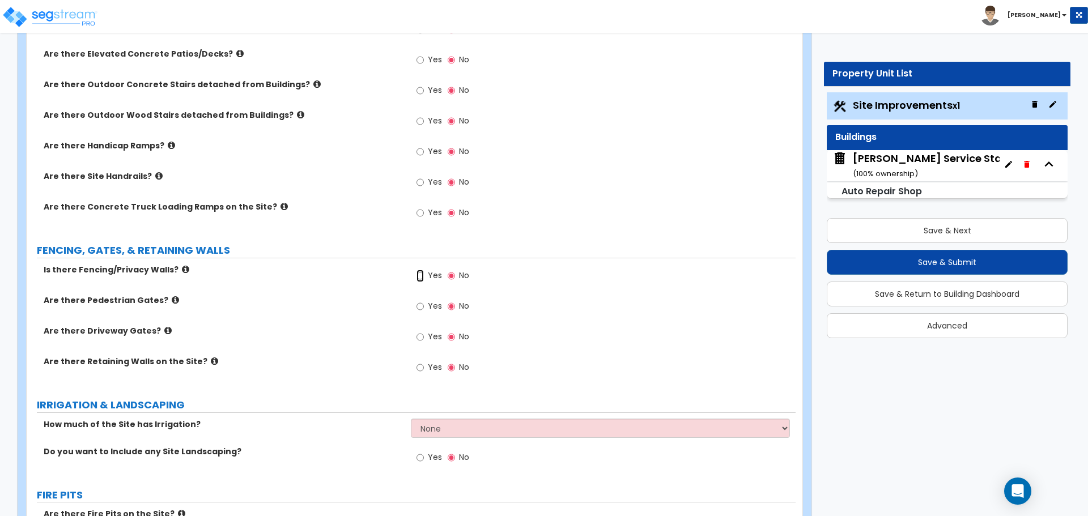
click at [423, 274] on input "Yes" at bounding box center [420, 276] width 7 height 12
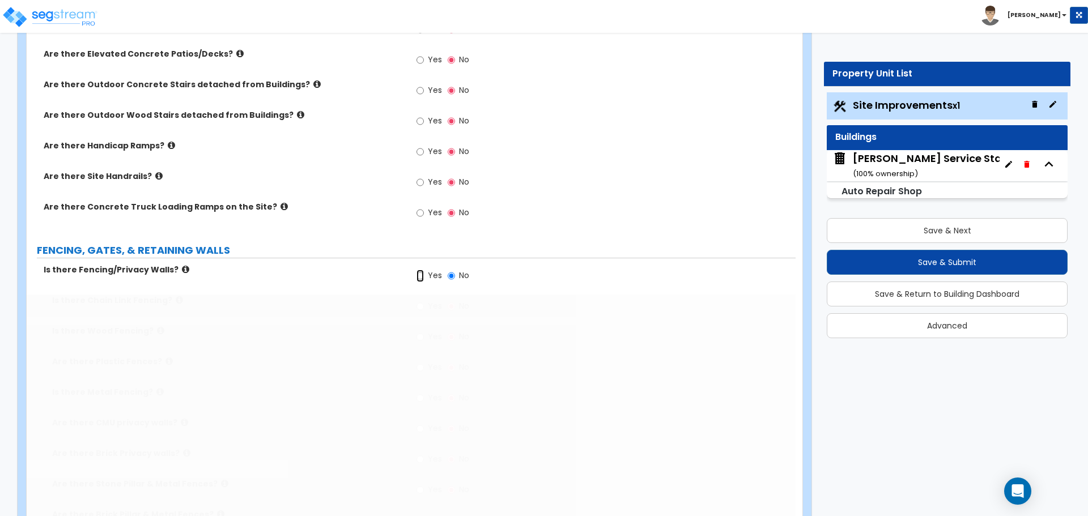
radio input "true"
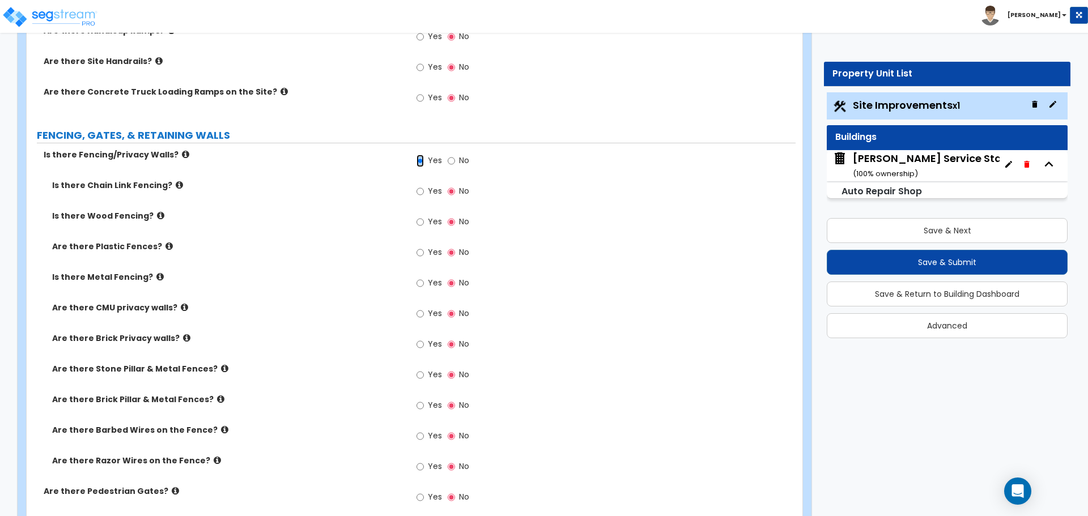
scroll to position [1383, 0]
click at [420, 256] on input "Yes" at bounding box center [420, 252] width 7 height 12
radio input "true"
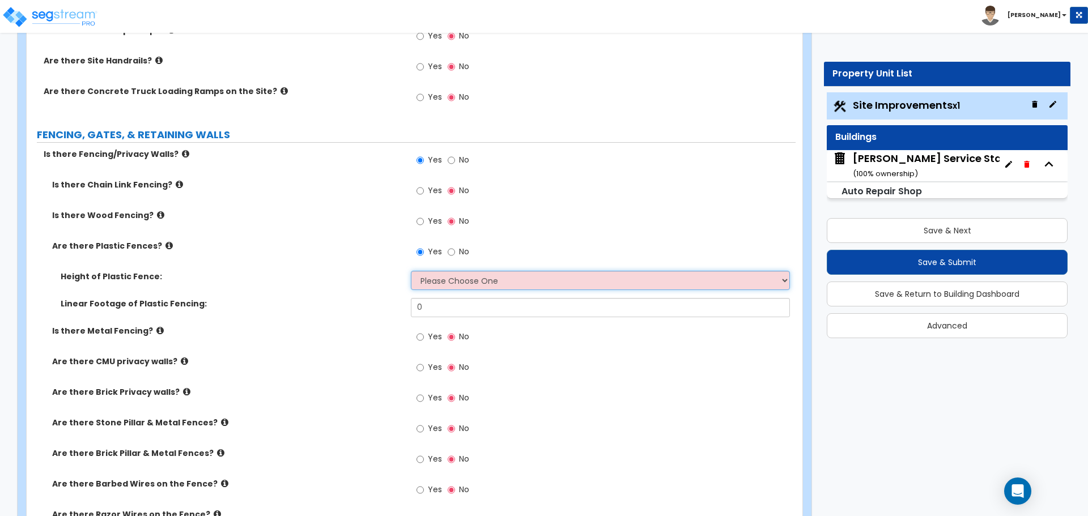
click at [439, 279] on select "Please Choose One 3 feet 4 feet 5 feet 6 feet" at bounding box center [600, 280] width 379 height 19
click at [477, 295] on div "Height of Plastic Fence: Please Choose One 3 feet 4 feet 5 feet 6 feet" at bounding box center [411, 284] width 769 height 27
click at [475, 286] on select "Please Choose One 3 feet 4 feet 5 feet 6 feet" at bounding box center [600, 280] width 379 height 19
select select "4"
click at [411, 271] on select "Please Choose One 3 feet 4 feet 5 feet 6 feet" at bounding box center [600, 280] width 379 height 19
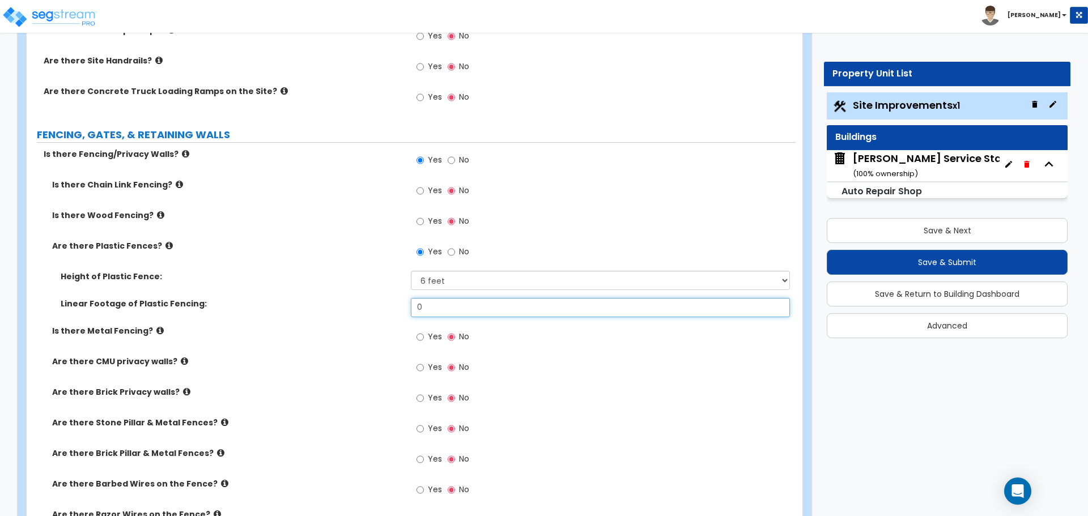
drag, startPoint x: 440, startPoint y: 305, endPoint x: 368, endPoint y: 302, distance: 72.1
click at [368, 302] on div "Linear Footage of Plastic Fencing: 0" at bounding box center [411, 311] width 769 height 27
type input "100"
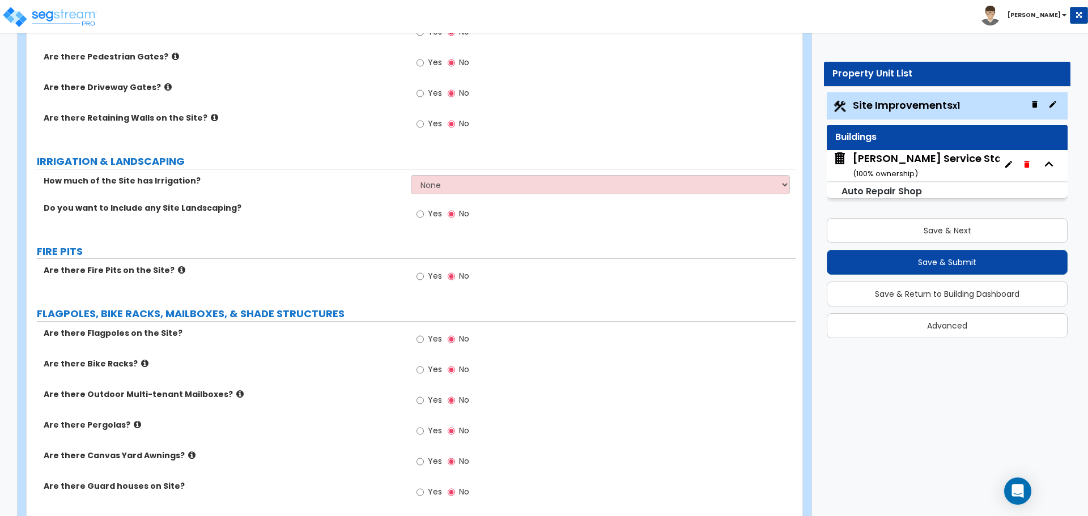
scroll to position [1876, 0]
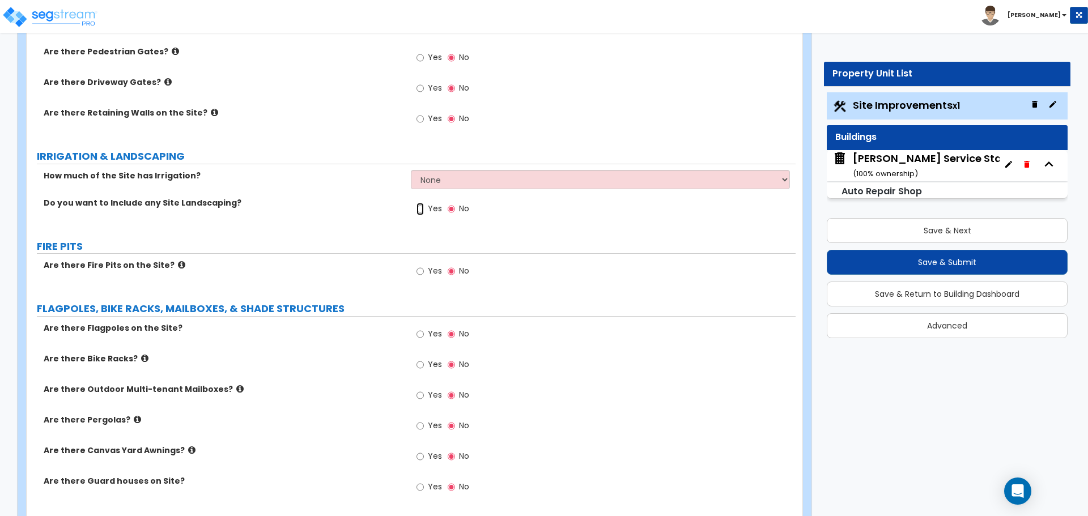
click at [422, 208] on input "Yes" at bounding box center [420, 209] width 7 height 12
radio input "true"
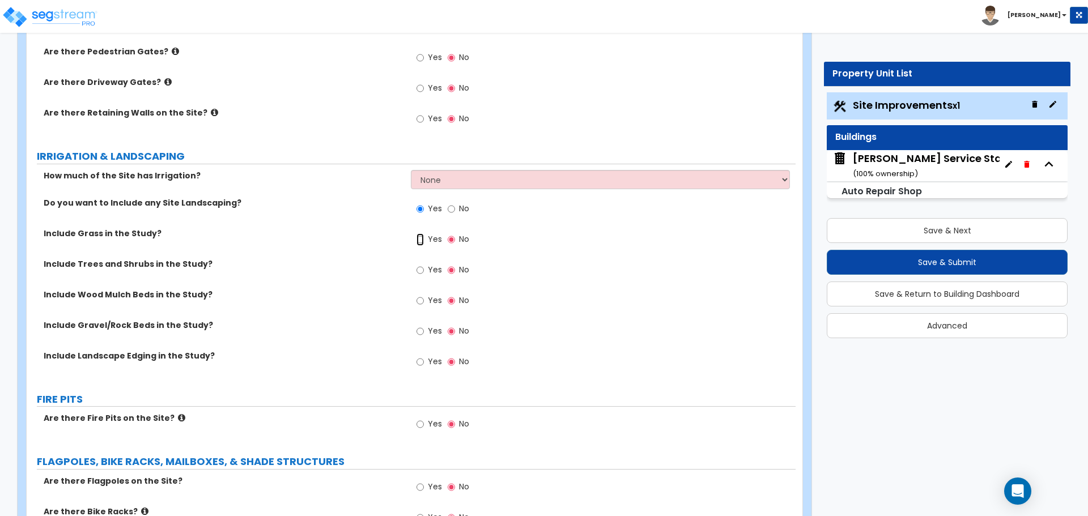
click at [419, 239] on input "Yes" at bounding box center [420, 239] width 7 height 12
radio input "true"
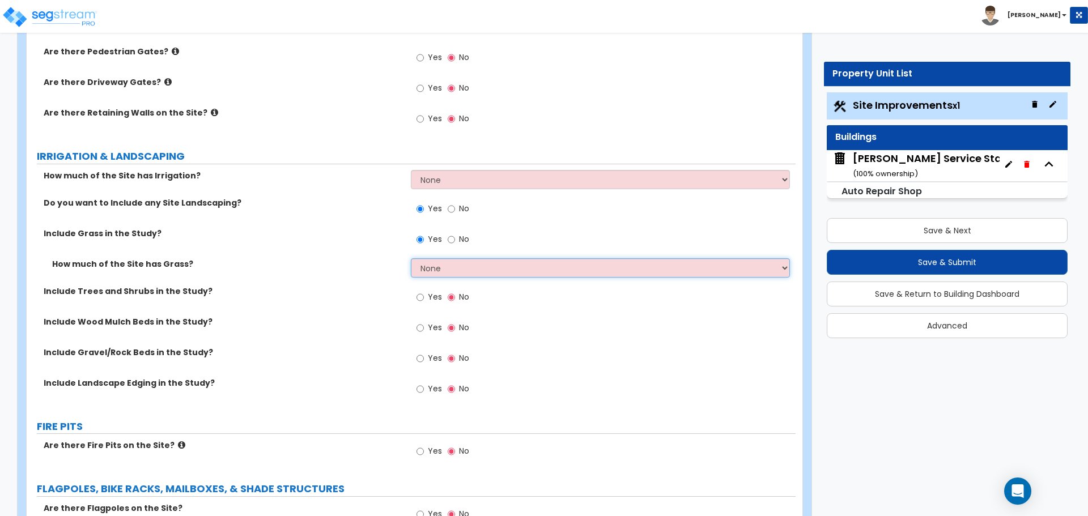
click at [439, 262] on select "None I want to Enter an Approximate Percentage I want to Enter the Square Foota…" at bounding box center [600, 267] width 379 height 19
select select "1"
click at [411, 258] on select "None I want to Enter an Approximate Percentage I want to Enter the Square Foota…" at bounding box center [600, 267] width 379 height 19
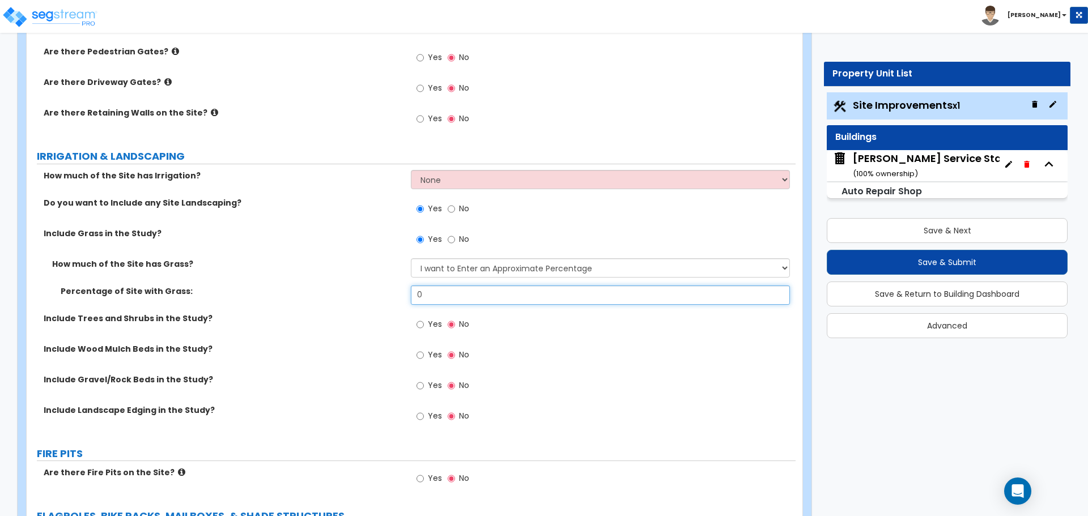
click at [434, 292] on input "0" at bounding box center [600, 295] width 379 height 19
type input "25"
click at [414, 328] on div "Yes No" at bounding box center [443, 326] width 64 height 26
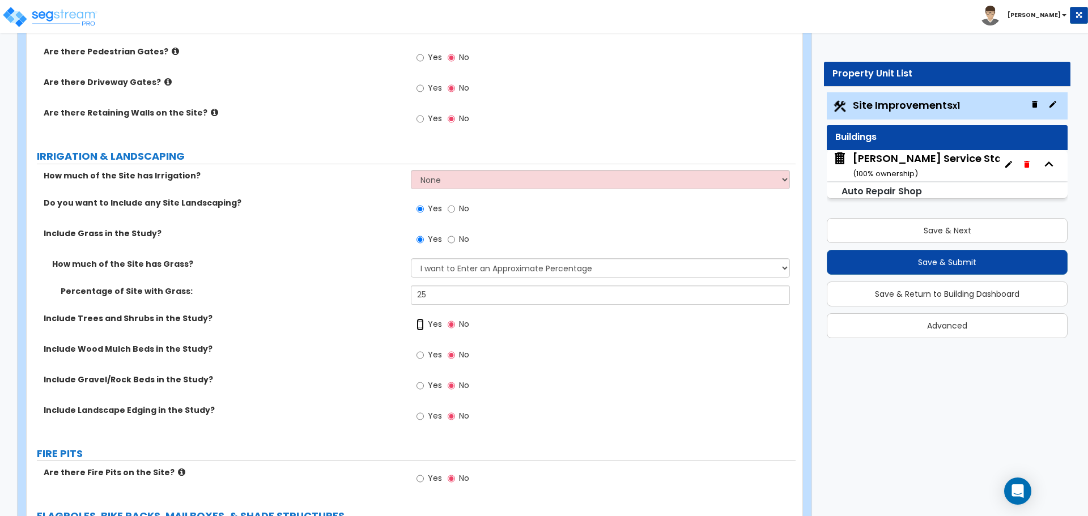
click at [418, 327] on input "Yes" at bounding box center [420, 324] width 7 height 12
radio input "true"
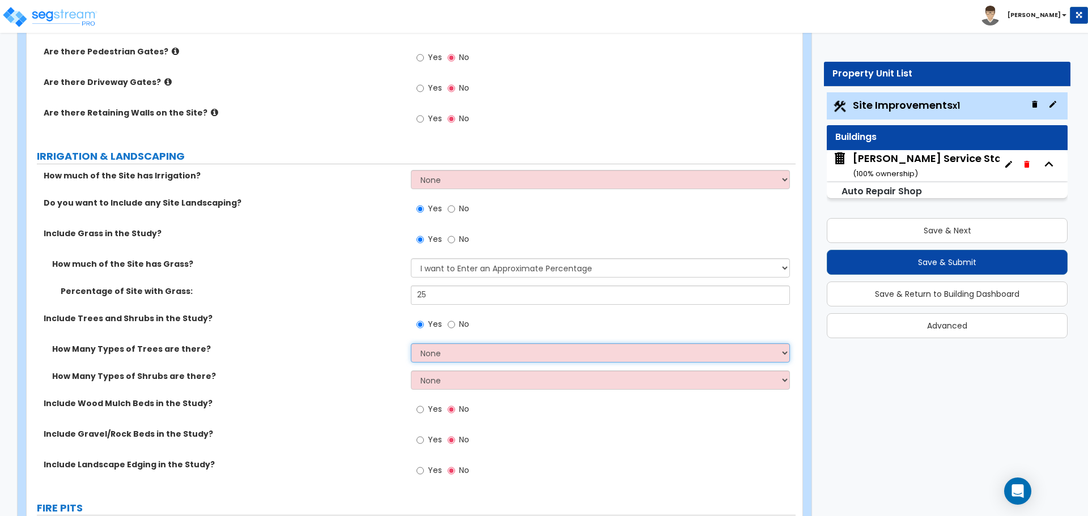
click at [445, 350] on select "None 1 2 3" at bounding box center [600, 352] width 379 height 19
select select "1"
click at [411, 343] on select "None 1 2 3" at bounding box center [600, 352] width 379 height 19
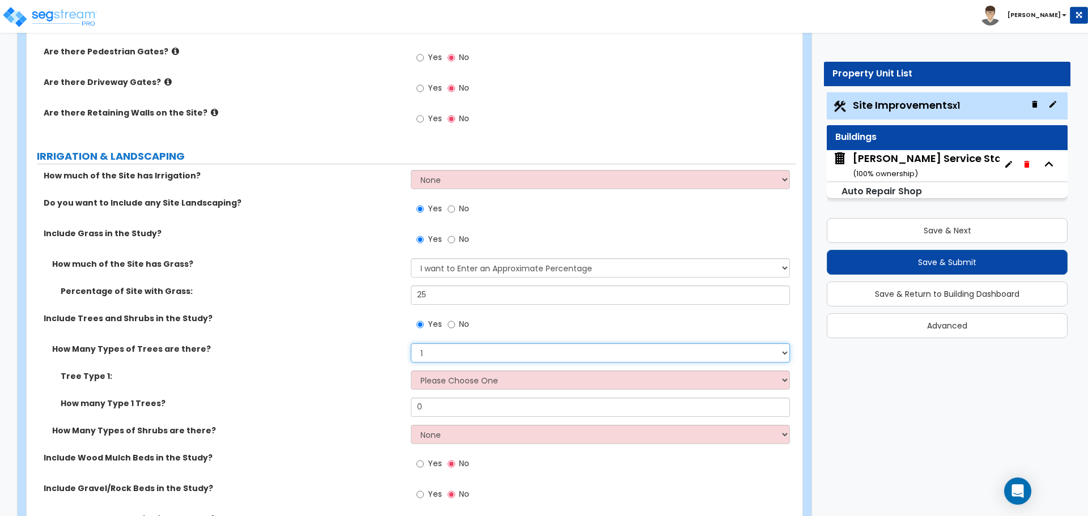
click at [426, 360] on select "None 1 2 3" at bounding box center [600, 352] width 379 height 19
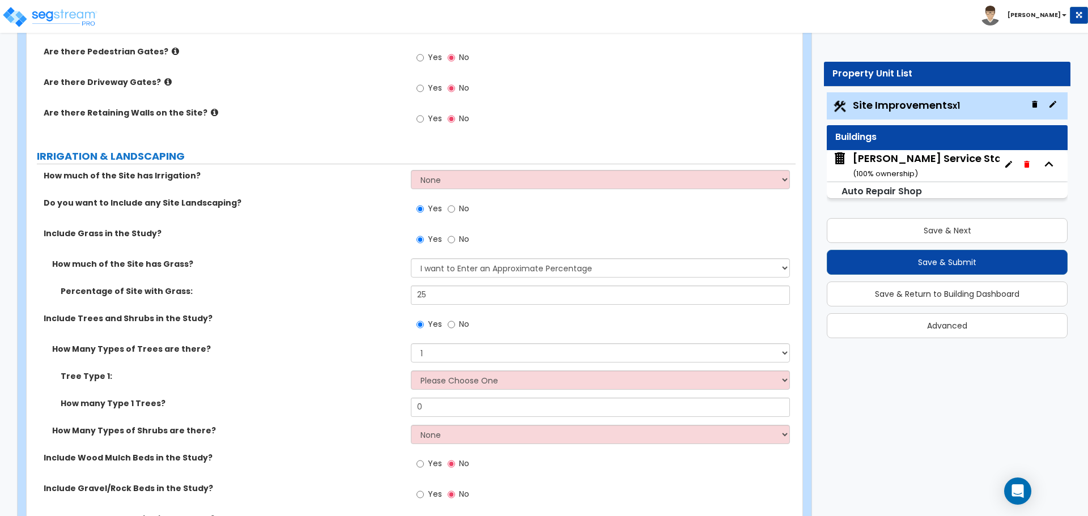
click at [330, 358] on div "How Many Types of Trees are there? None 1 2 3" at bounding box center [411, 356] width 769 height 27
click at [436, 384] on select "Please Choose One Honey Locust Planetree Poplar Elm Hawthorn Linden Maple Red M…" at bounding box center [600, 380] width 379 height 19
click at [377, 384] on div "Tree Type 1: Please Choose One Honey Locust Planetree Poplar Elm Hawthorn Linde…" at bounding box center [411, 384] width 769 height 27
click at [451, 329] on input "No" at bounding box center [451, 324] width 7 height 12
radio input "false"
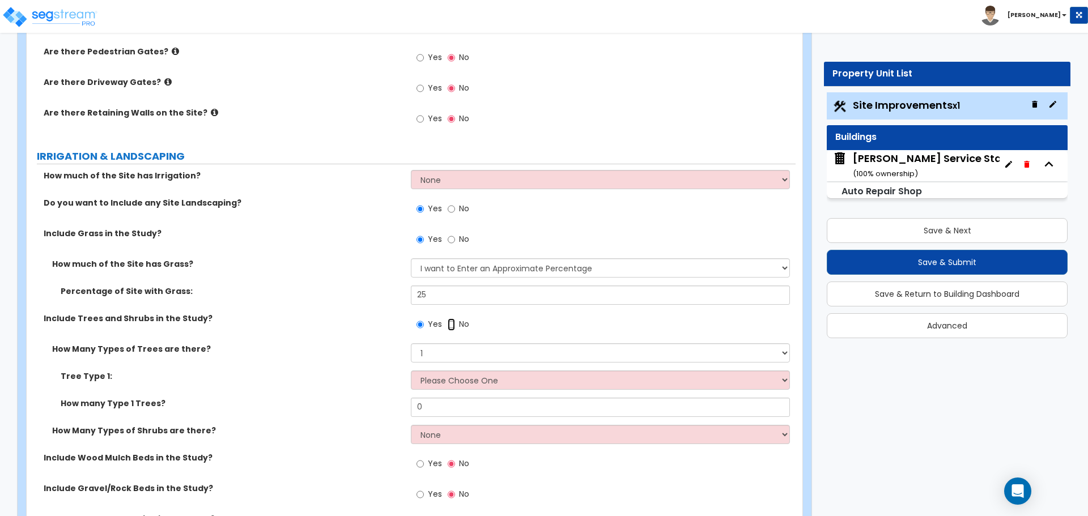
radio input "true"
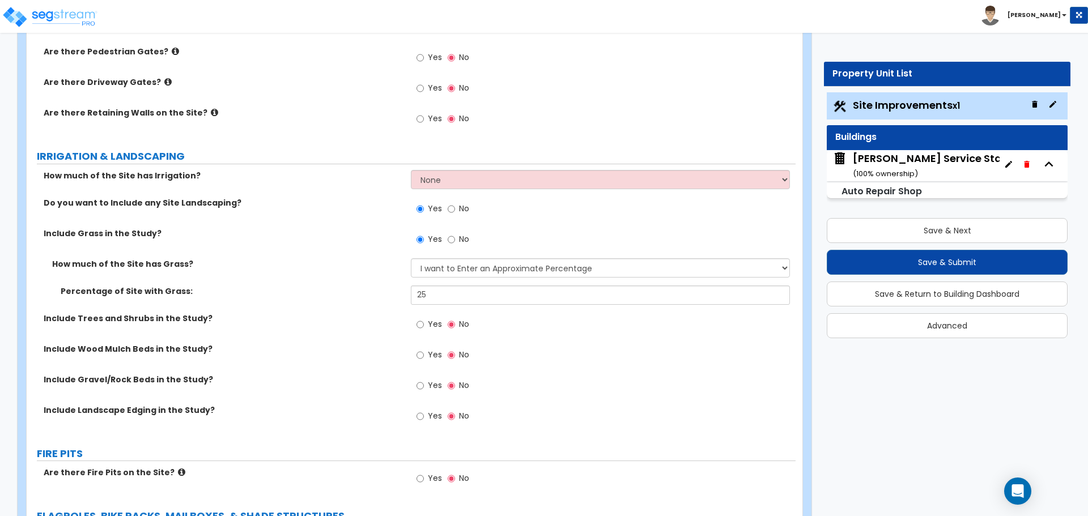
click at [430, 354] on span "Yes" at bounding box center [435, 354] width 14 height 11
click at [424, 354] on input "Yes" at bounding box center [420, 355] width 7 height 12
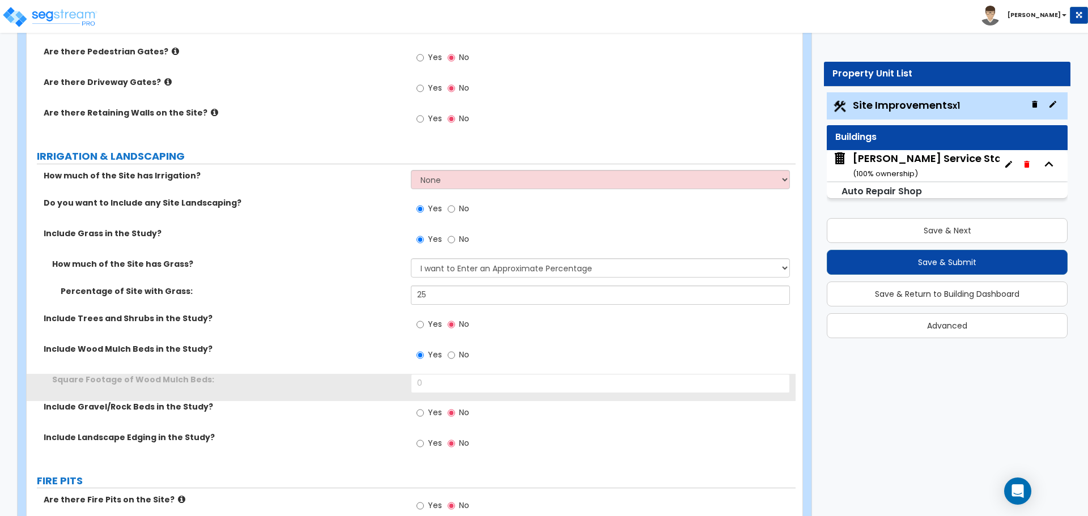
click at [430, 354] on span "Yes" at bounding box center [435, 354] width 14 height 11
click at [424, 354] on input "Yes" at bounding box center [420, 355] width 7 height 12
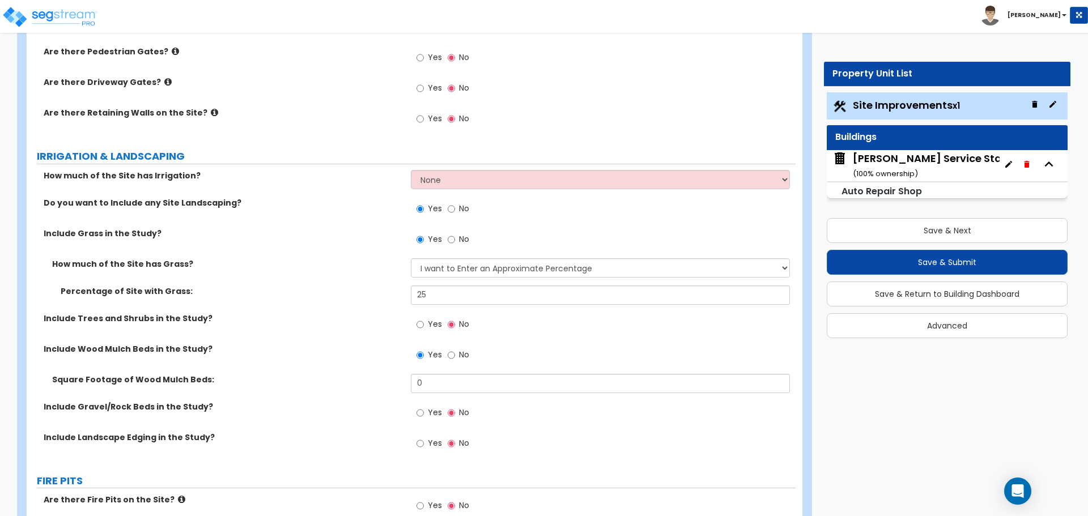
click at [448, 353] on div "Yes No" at bounding box center [443, 356] width 64 height 26
click at [448, 353] on input "No" at bounding box center [451, 355] width 7 height 12
radio input "false"
radio input "true"
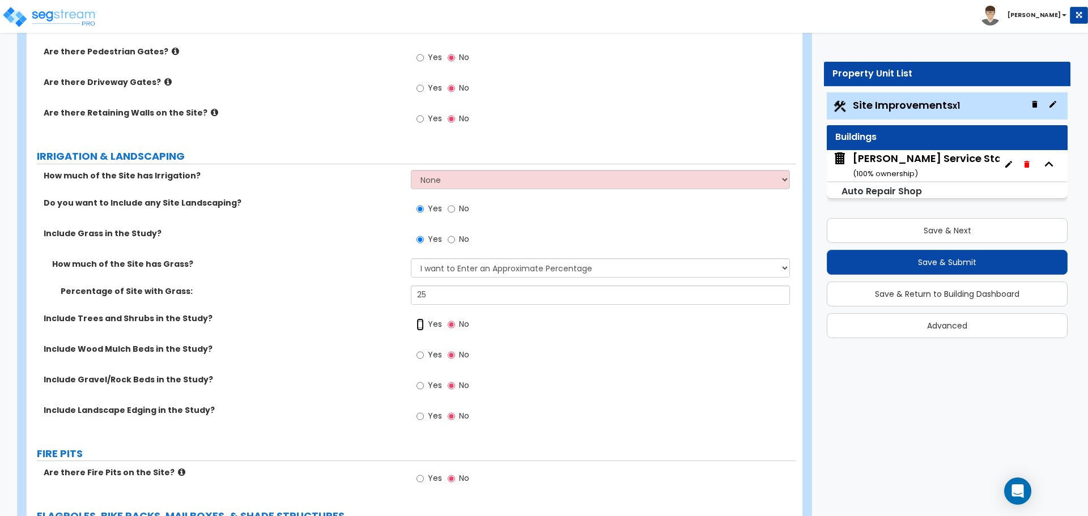
click at [423, 324] on input "Yes" at bounding box center [420, 324] width 7 height 12
radio input "true"
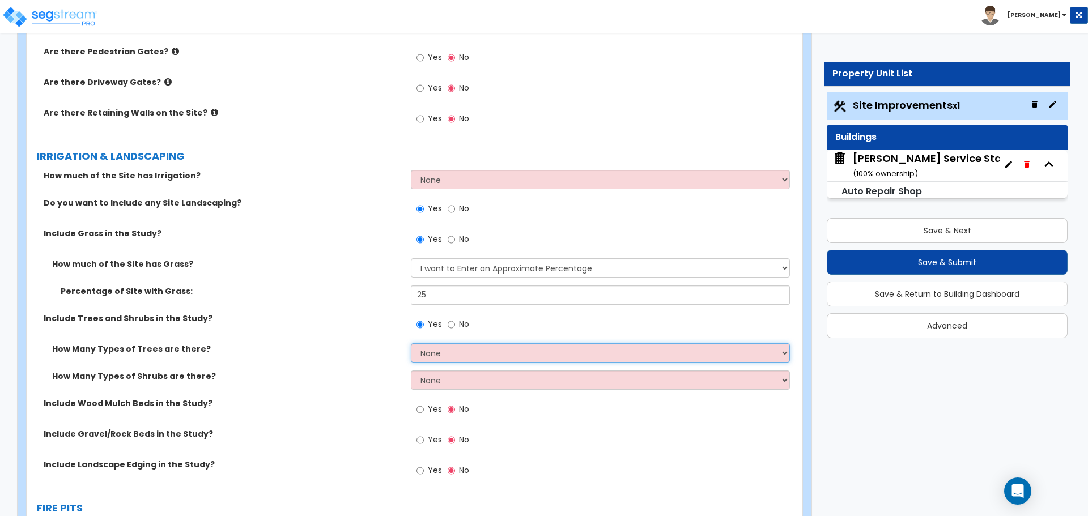
click at [442, 355] on select "None 1 2 3" at bounding box center [600, 352] width 379 height 19
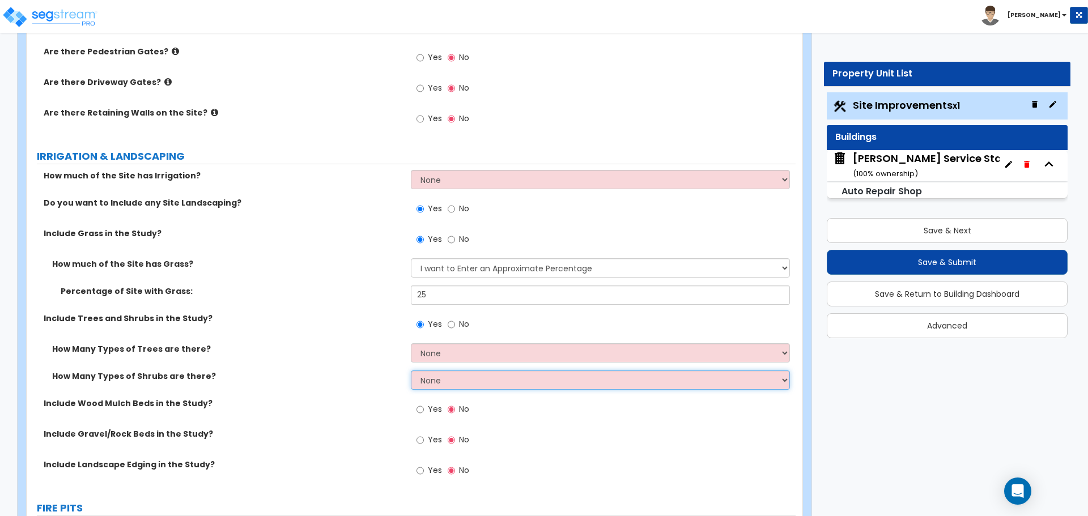
click at [442, 384] on select "None 1 2 3" at bounding box center [600, 380] width 379 height 19
select select "1"
click at [411, 371] on select "None 1 2 3" at bounding box center [600, 380] width 379 height 19
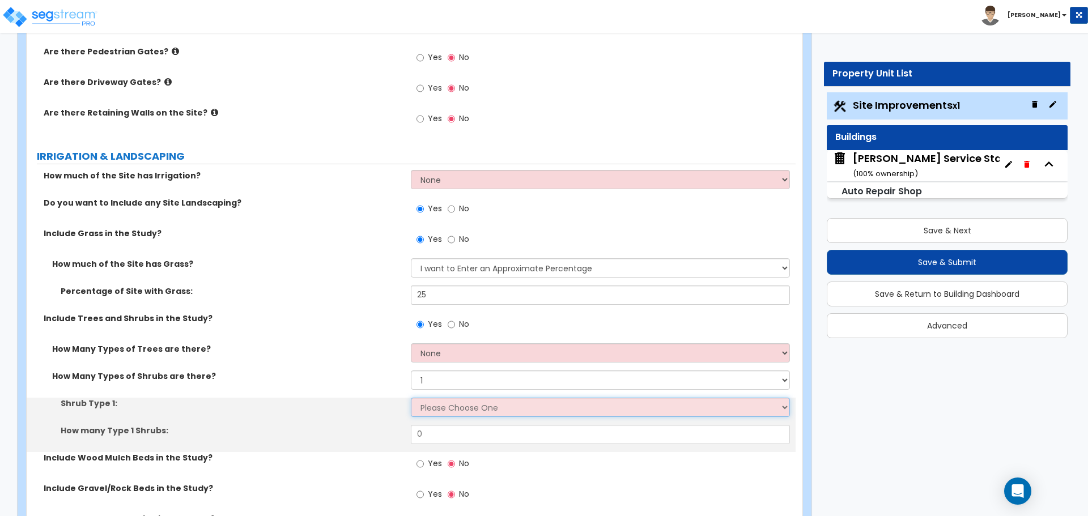
click at [441, 406] on select "Please Choose One Arborvitae Azalea Yew Boxwood Juniper Holly Cotoneaster Euony…" at bounding box center [600, 407] width 379 height 19
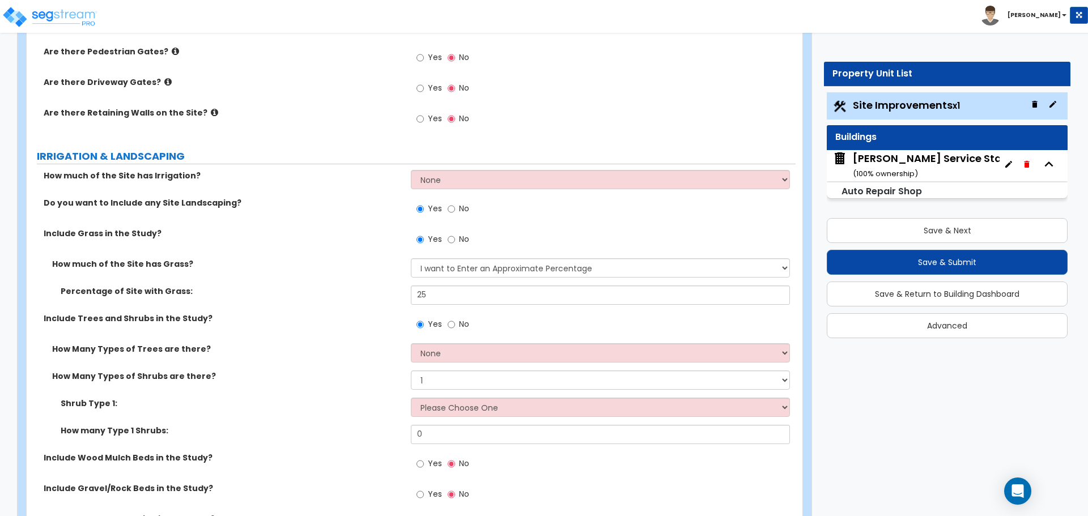
click at [334, 396] on div "How Many Types of Shrubs are there? None 1 2 3" at bounding box center [411, 384] width 769 height 27
click at [453, 323] on input "No" at bounding box center [451, 324] width 7 height 12
radio input "false"
radio input "true"
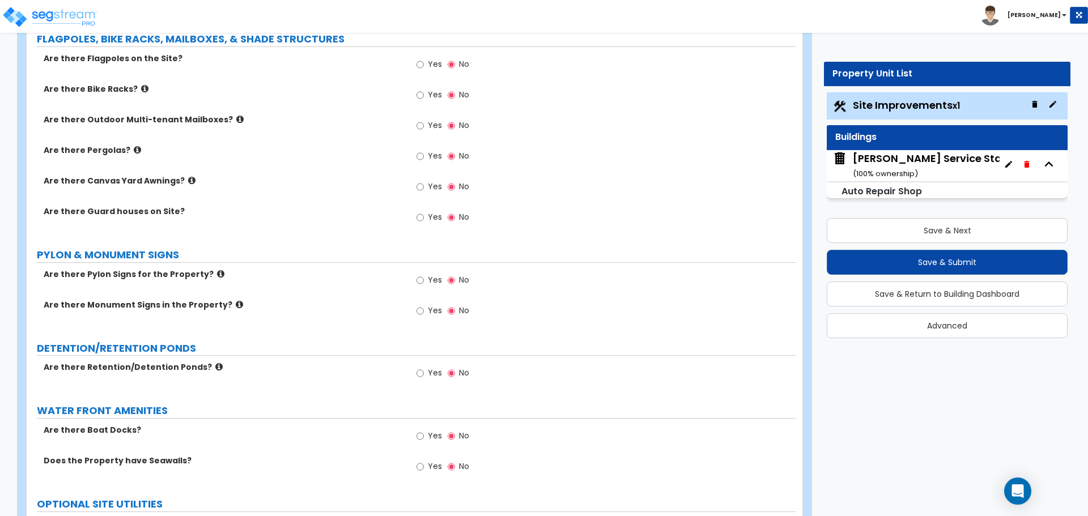
scroll to position [2354, 0]
click at [217, 271] on icon at bounding box center [220, 273] width 7 height 9
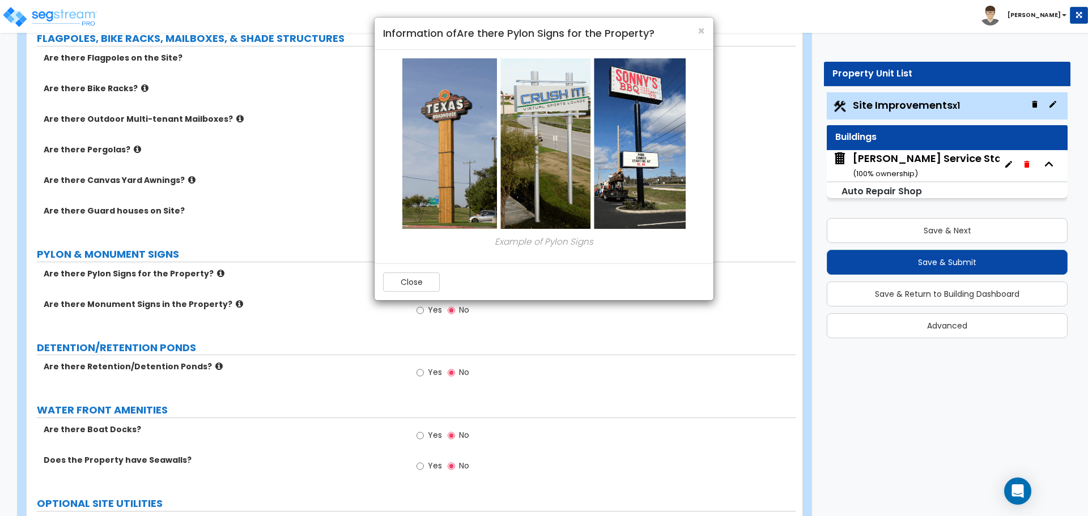
click at [706, 32] on div "× Information of Are there Pylon Signs for the Property?" at bounding box center [544, 34] width 339 height 32
click at [424, 280] on button "Close" at bounding box center [411, 282] width 57 height 19
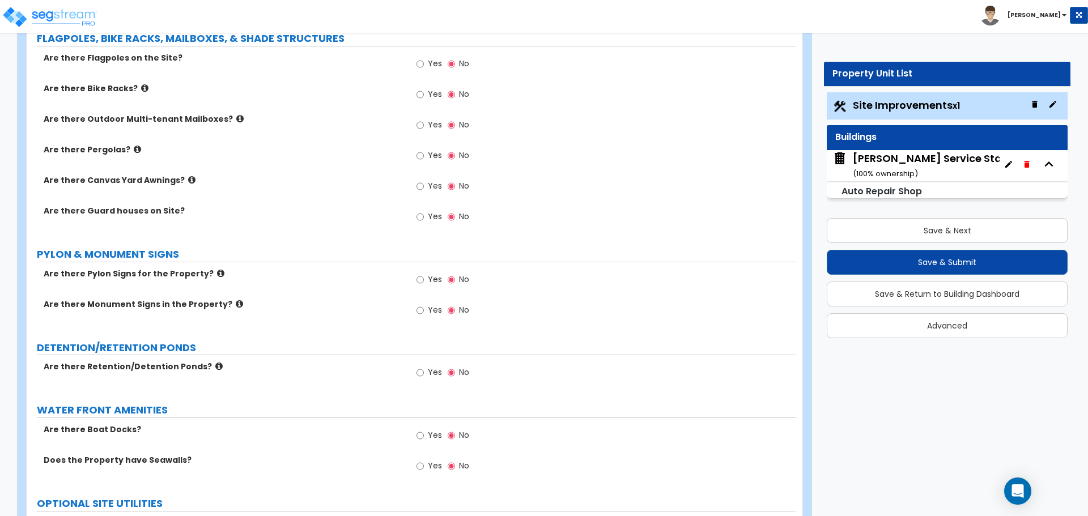
click at [236, 303] on icon at bounding box center [239, 304] width 7 height 9
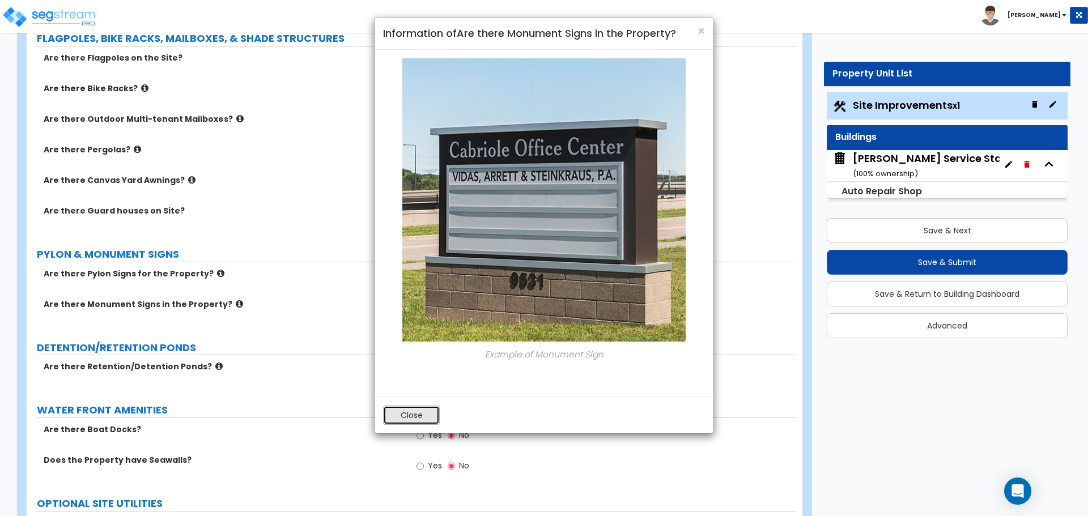
click at [416, 415] on button "Close" at bounding box center [411, 415] width 57 height 19
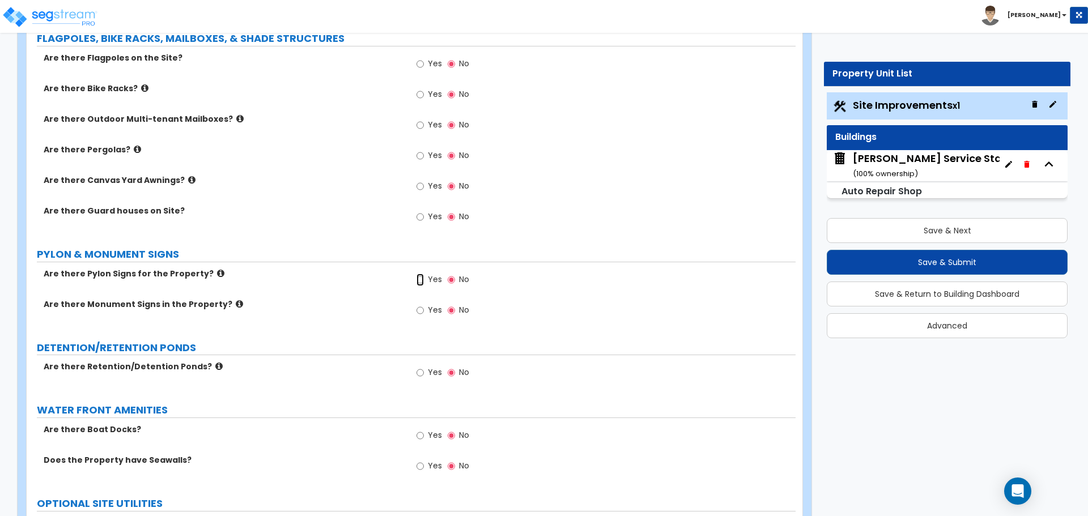
click at [420, 278] on input "Yes" at bounding box center [420, 280] width 7 height 12
radio input "true"
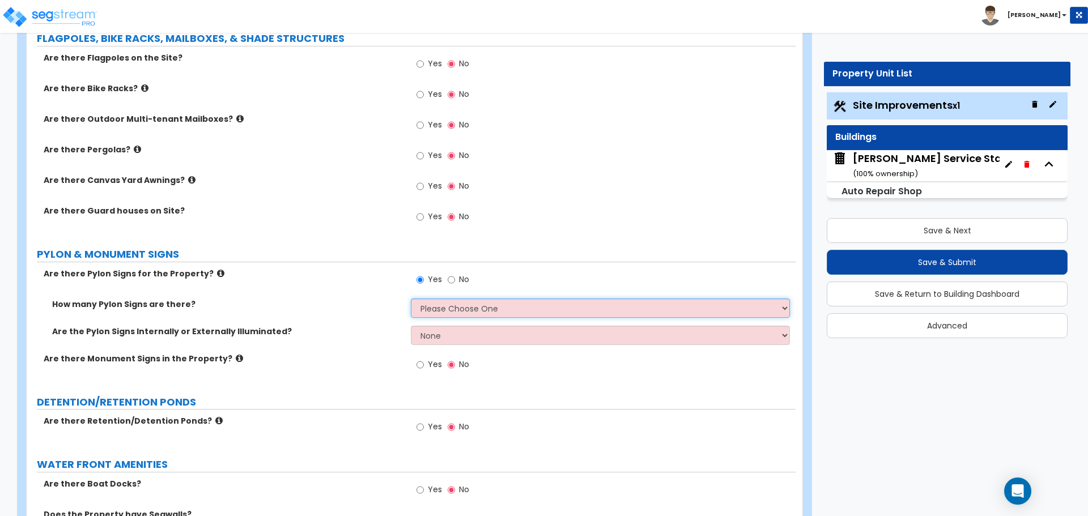
click at [444, 311] on select "Please Choose One 1 2 3" at bounding box center [600, 308] width 379 height 19
select select "1"
click at [411, 299] on select "Please Choose One 1 2 3" at bounding box center [600, 308] width 379 height 19
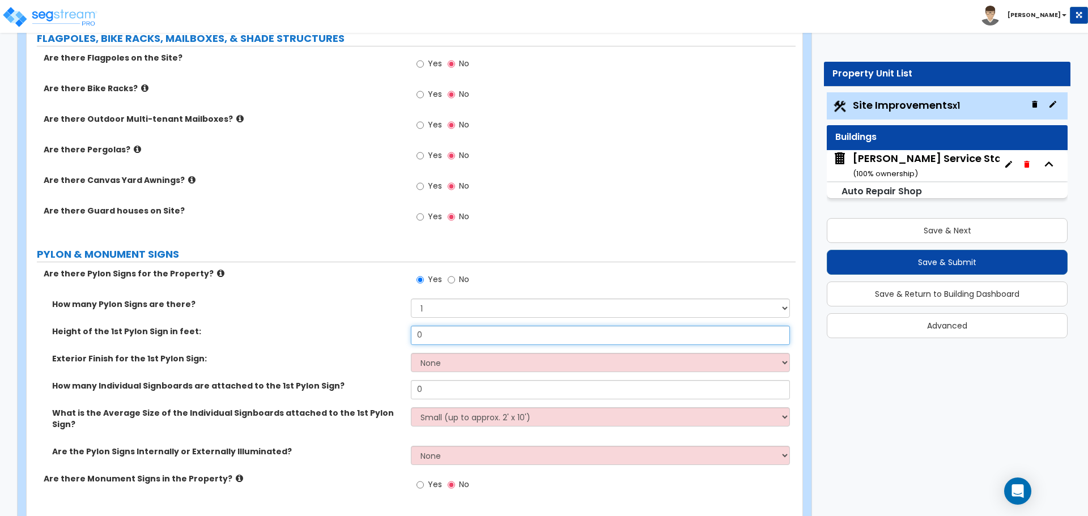
click at [431, 333] on input "0" at bounding box center [600, 335] width 379 height 19
type input "20"
click at [440, 373] on div "Exterior Finish for the 1st Pylon Sign: None Paint Finish Brick Veneer Finish S…" at bounding box center [411, 366] width 769 height 27
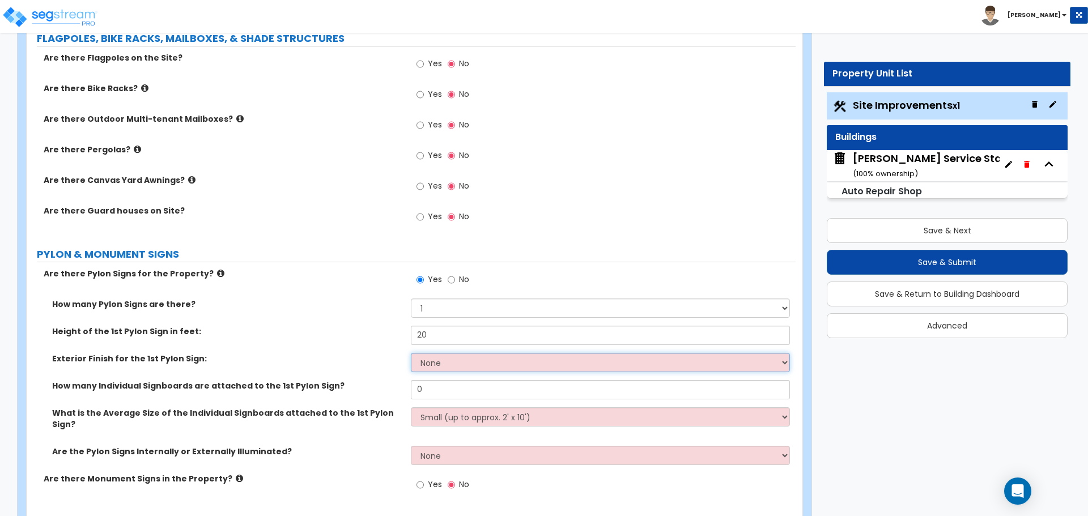
click at [439, 366] on select "None Paint Finish Brick Veneer Finish Stone Veneer Finish Metal Composite Finis…" at bounding box center [600, 362] width 379 height 19
click at [411, 353] on select "None Paint Finish Brick Veneer Finish Stone Veneer Finish Metal Composite Finis…" at bounding box center [600, 362] width 379 height 19
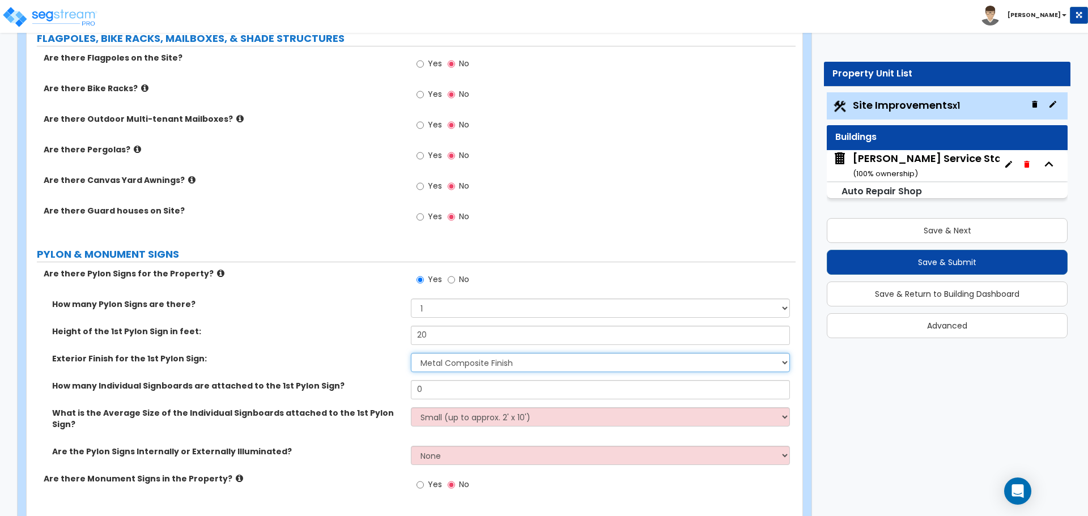
click at [431, 358] on select "None Paint Finish Brick Veneer Finish Stone Veneer Finish Metal Composite Finis…" at bounding box center [600, 362] width 379 height 19
select select "5"
click at [411, 353] on select "None Paint Finish Brick Veneer Finish Stone Veneer Finish Metal Composite Finis…" at bounding box center [600, 362] width 379 height 19
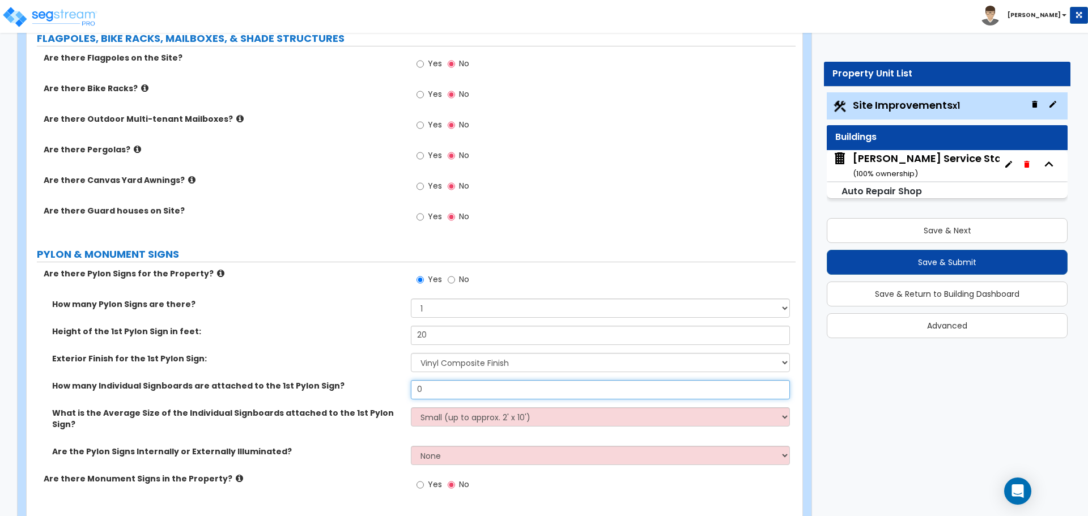
click at [438, 388] on input "0" at bounding box center [600, 389] width 379 height 19
type input "1"
click at [449, 416] on select "Small (up to approx. 2' x 10') Medium (up to approx. 4' x 10') Large (up to app…" at bounding box center [600, 416] width 379 height 19
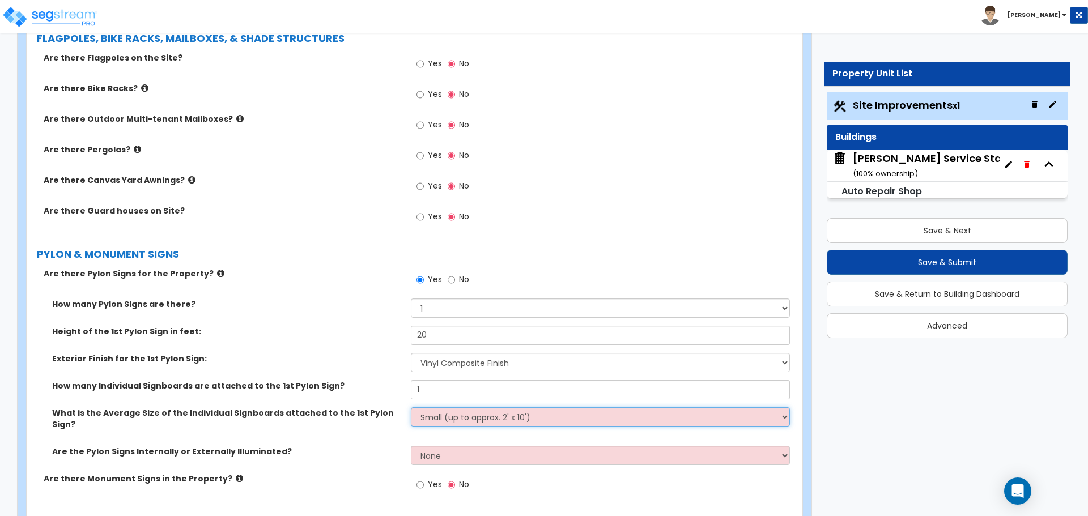
click at [444, 419] on select "Small (up to approx. 2' x 10') Medium (up to approx. 4' x 10') Large (up to app…" at bounding box center [600, 416] width 379 height 19
select select "1"
click at [411, 407] on select "Small (up to approx. 2' x 10') Medium (up to approx. 4' x 10') Large (up to app…" at bounding box center [600, 416] width 379 height 19
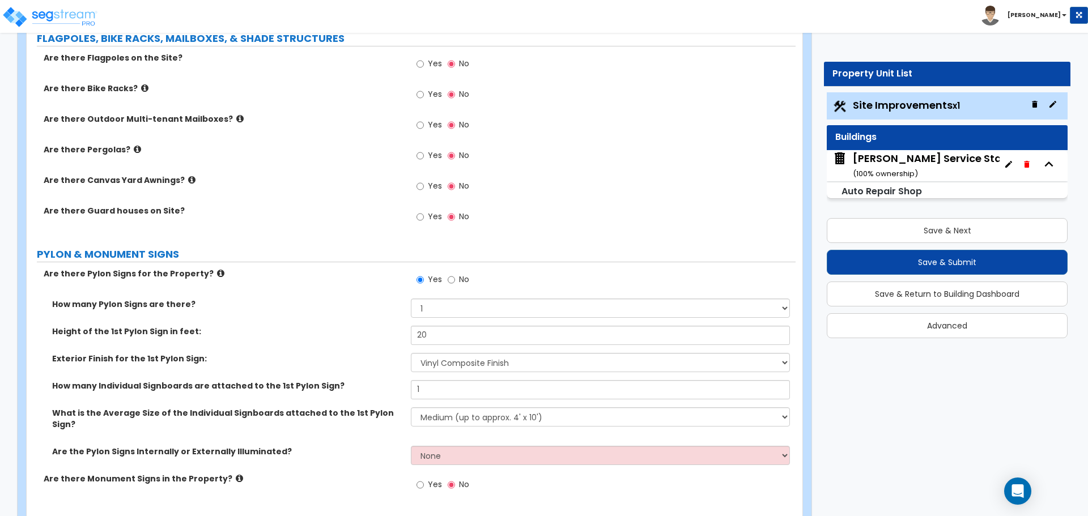
click at [445, 454] on div "Are the Pylon Signs Internally or Externally Illuminated? None Internally Illum…" at bounding box center [411, 459] width 769 height 27
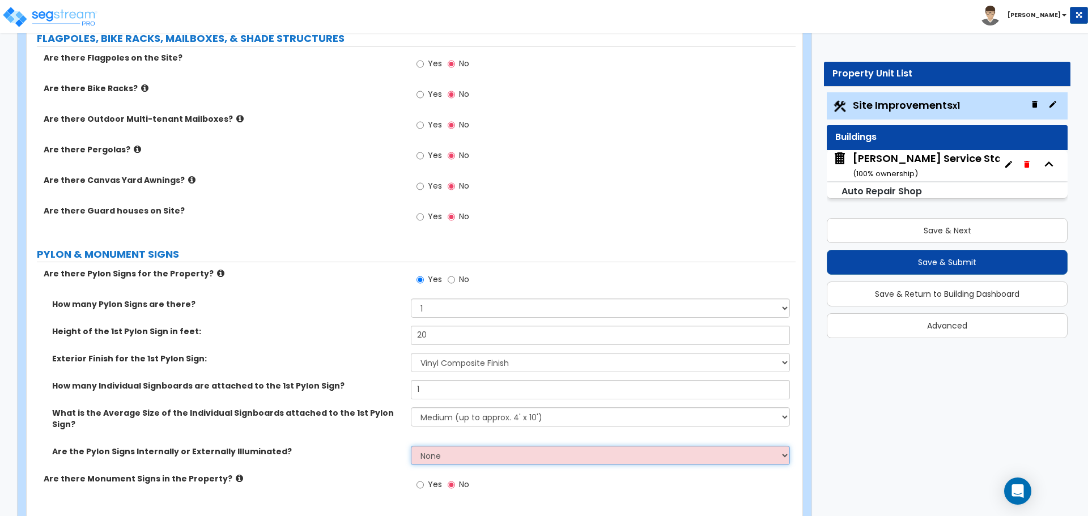
click at [436, 446] on select "None Internally Illuminated Externally Illuminated" at bounding box center [600, 455] width 379 height 19
select select "1"
click at [411, 446] on select "None Internally Illuminated Externally Illuminated" at bounding box center [600, 455] width 379 height 19
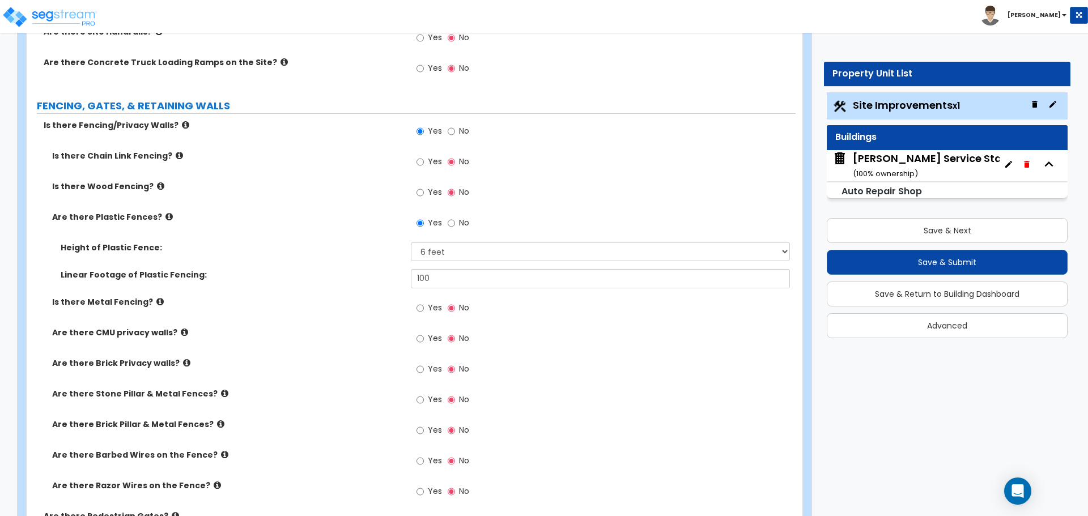
scroll to position [1411, 0]
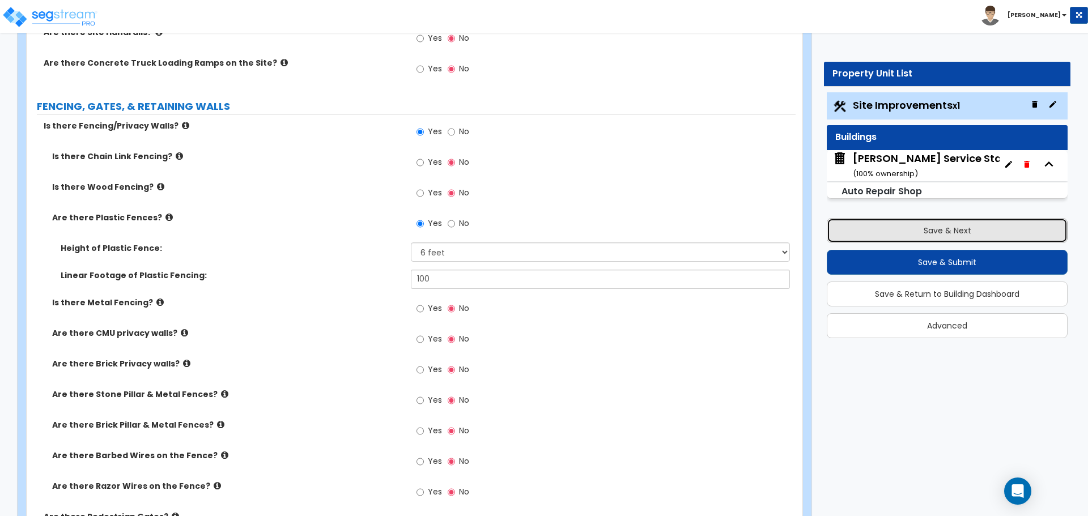
click at [916, 228] on button "Save & Next" at bounding box center [947, 230] width 241 height 25
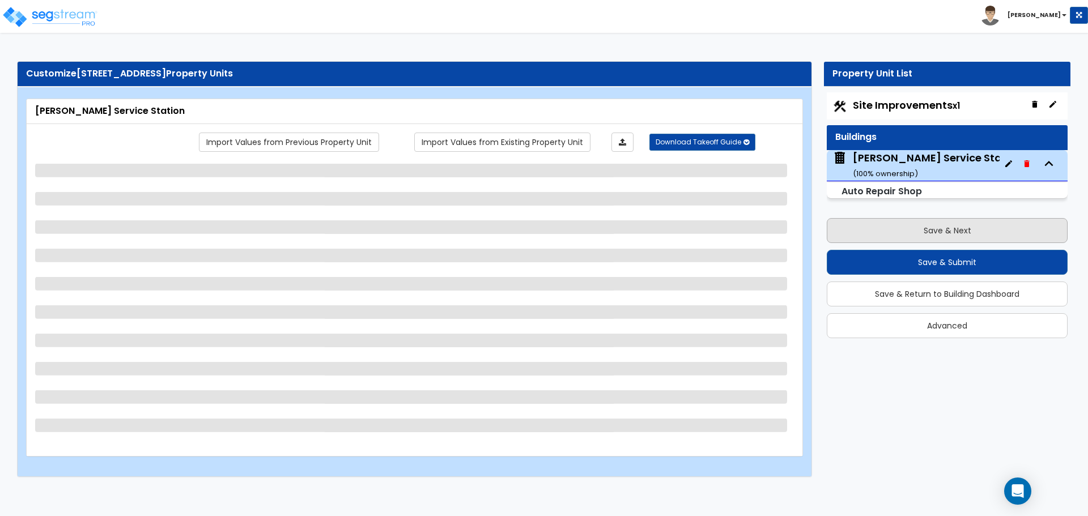
scroll to position [0, 0]
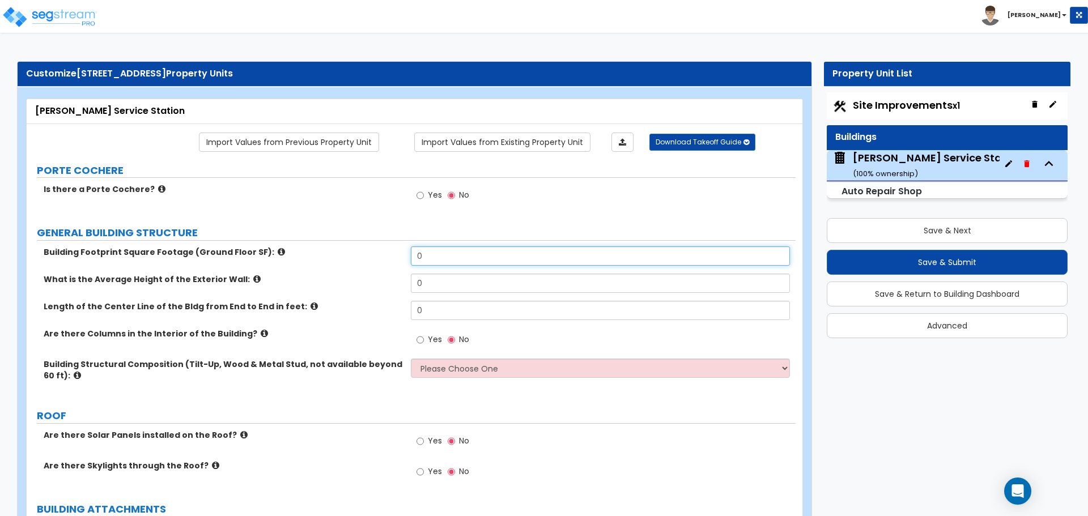
click at [464, 264] on input "0" at bounding box center [600, 256] width 379 height 19
type input "3,172"
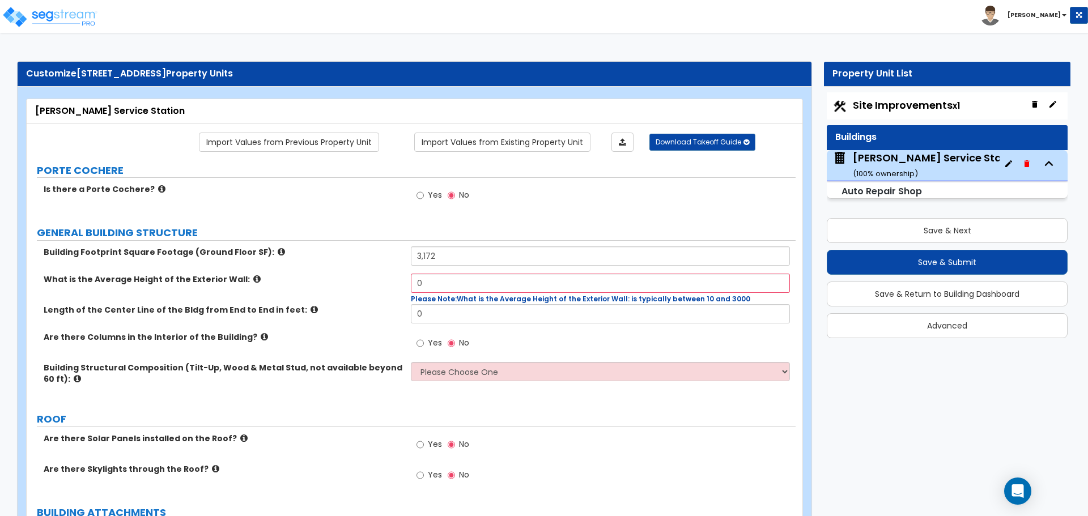
click at [253, 278] on icon at bounding box center [256, 279] width 7 height 9
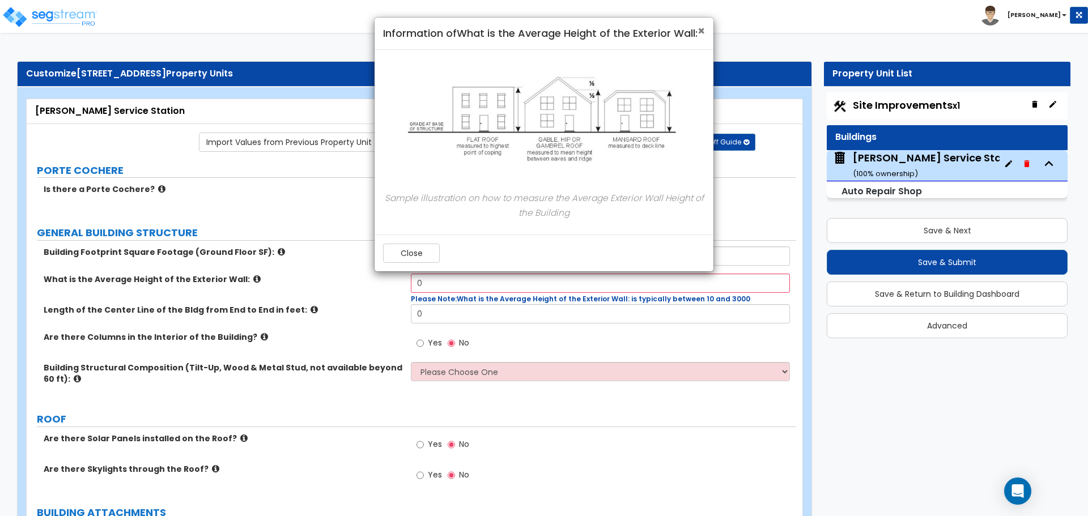
click at [700, 31] on span "×" at bounding box center [701, 31] width 7 height 16
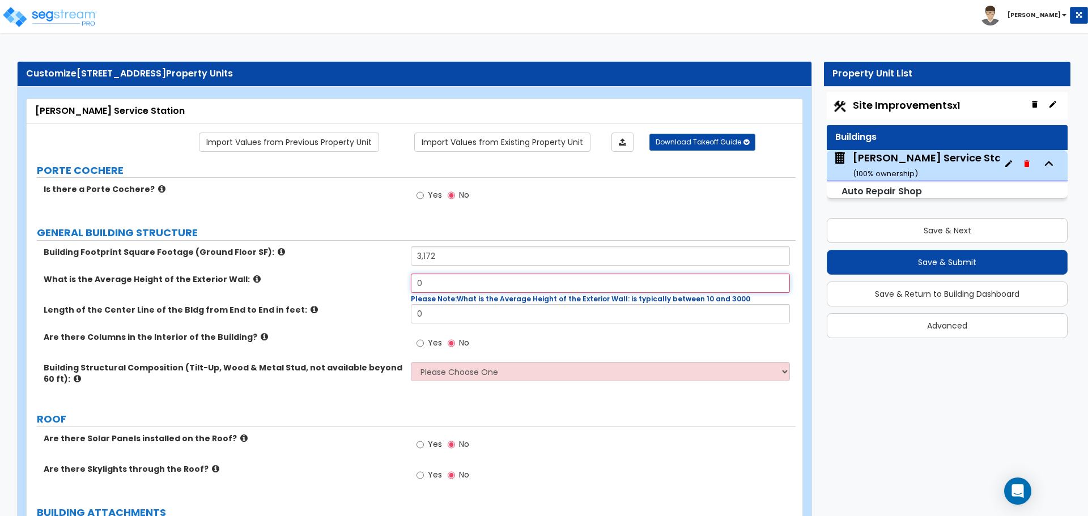
click at [437, 285] on input "0" at bounding box center [600, 283] width 379 height 19
click at [437, 285] on input "1" at bounding box center [600, 283] width 379 height 19
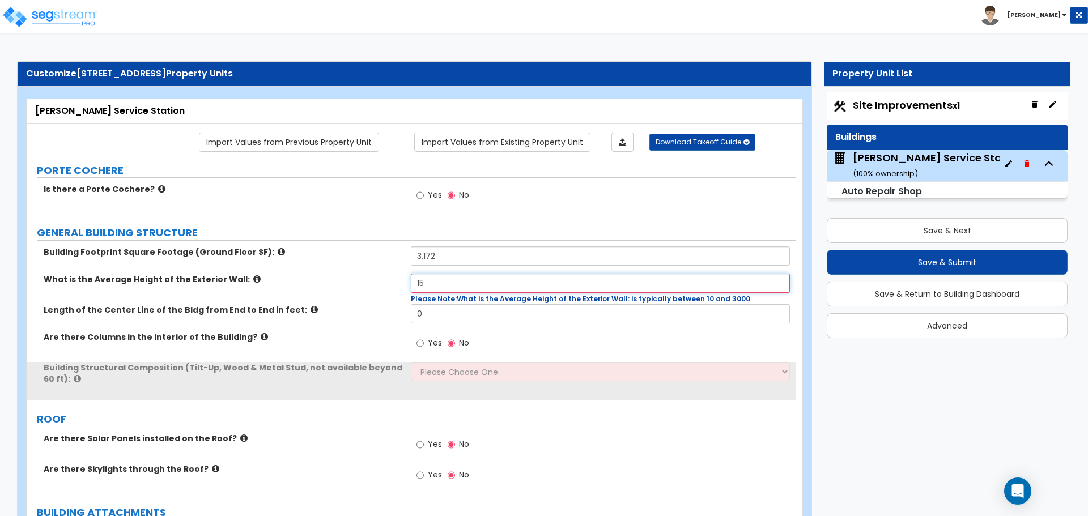
type input "15"
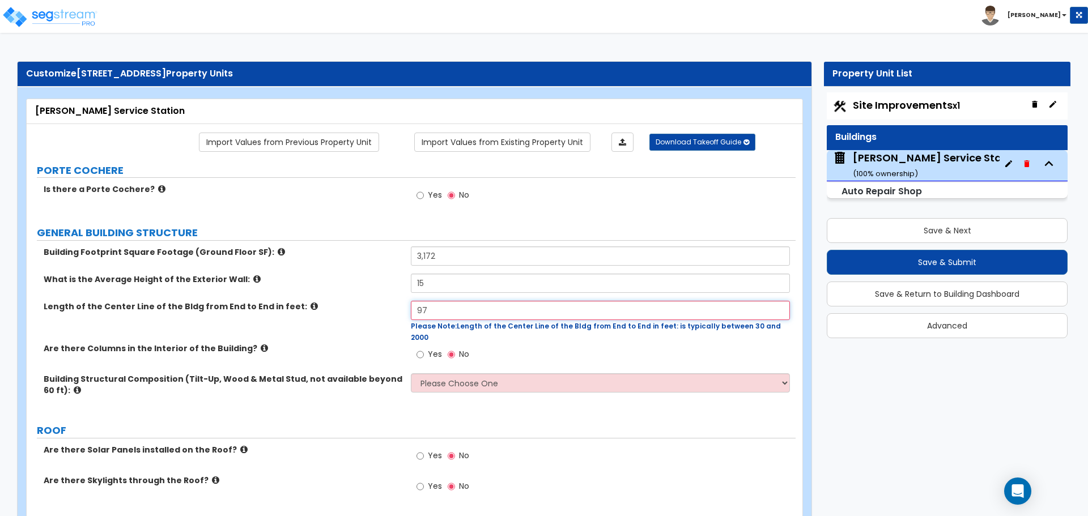
type input "97"
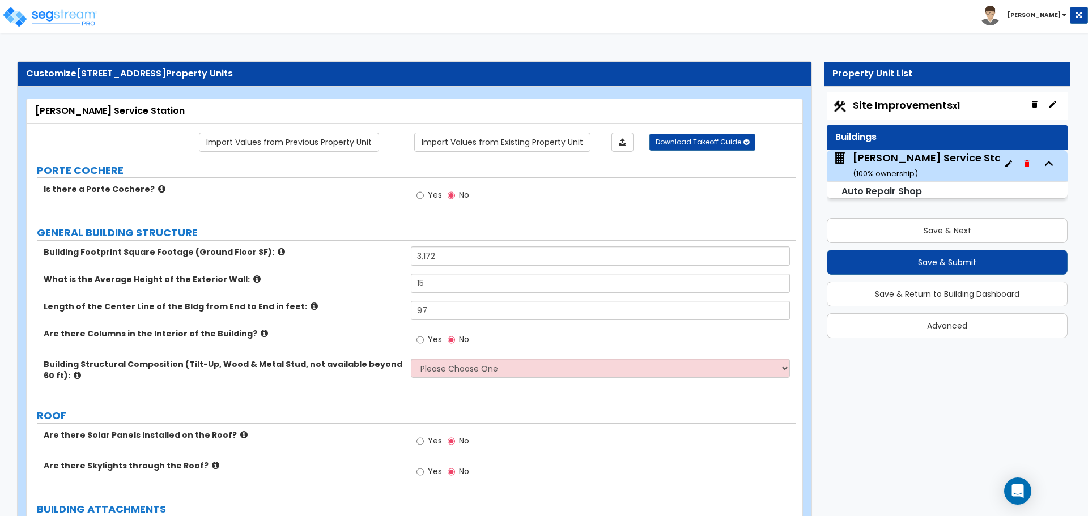
click at [261, 337] on icon at bounding box center [264, 333] width 7 height 9
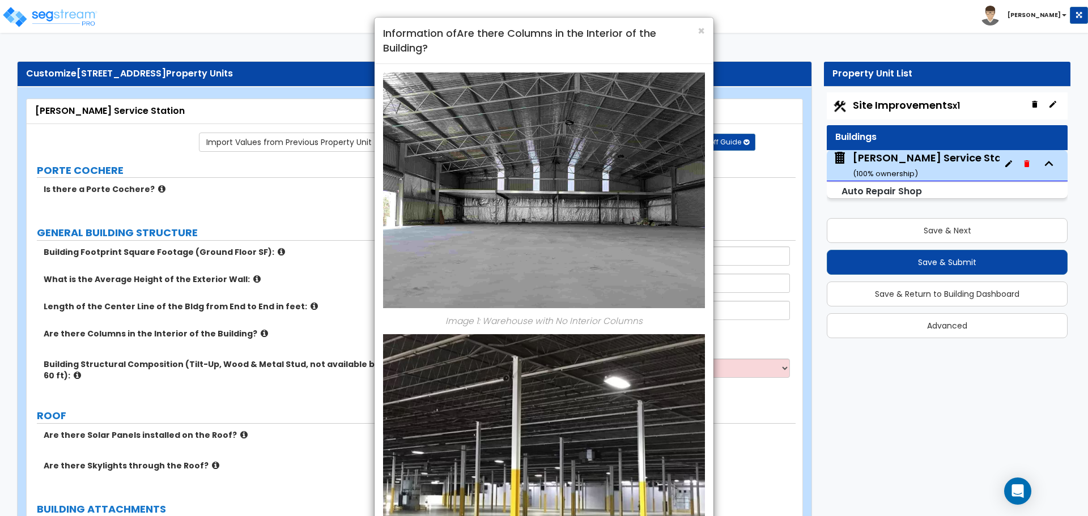
scroll to position [207, 0]
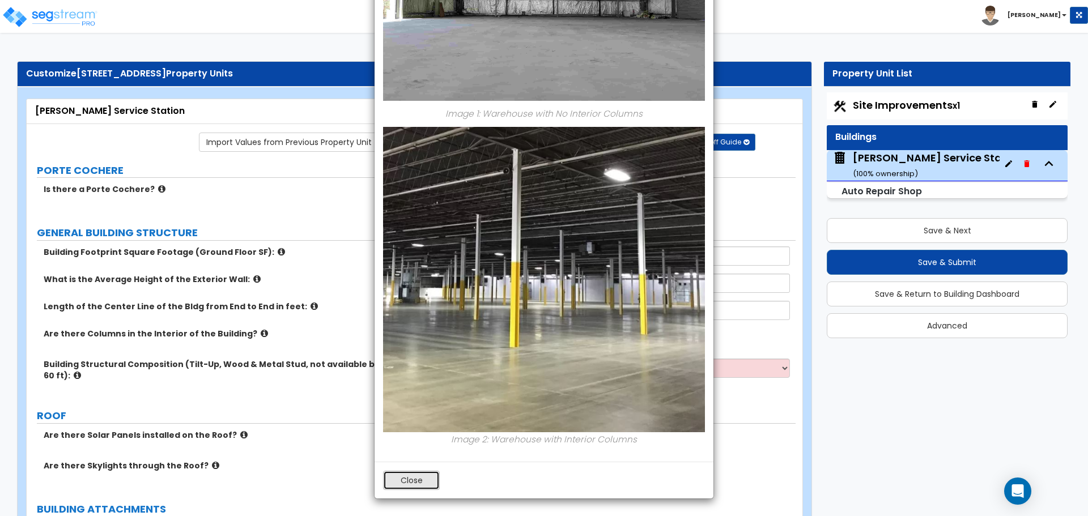
click at [415, 482] on button "Close" at bounding box center [411, 480] width 57 height 19
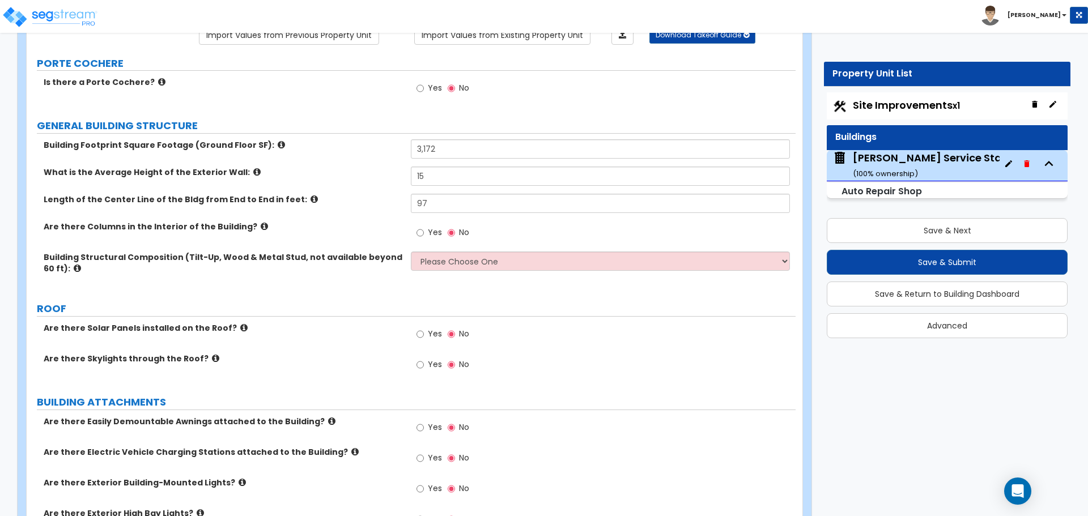
scroll to position [108, 0]
click at [433, 265] on select "Please Choose One Pre-Engineered Metal Building Tilt-up Wall Construction Reinf…" at bounding box center [600, 260] width 379 height 19
select select "5"
click at [411, 251] on select "Please Choose One Pre-Engineered Metal Building Tilt-up Wall Construction Reinf…" at bounding box center [600, 260] width 379 height 19
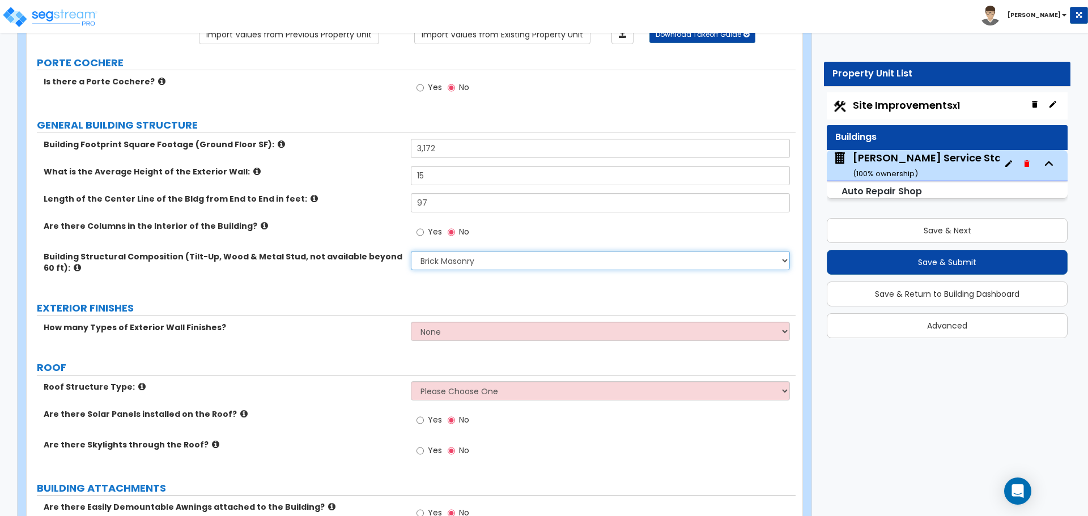
click at [443, 259] on select "Please Choose One Pre-Engineered Metal Building Tilt-up Wall Construction Reinf…" at bounding box center [600, 260] width 379 height 19
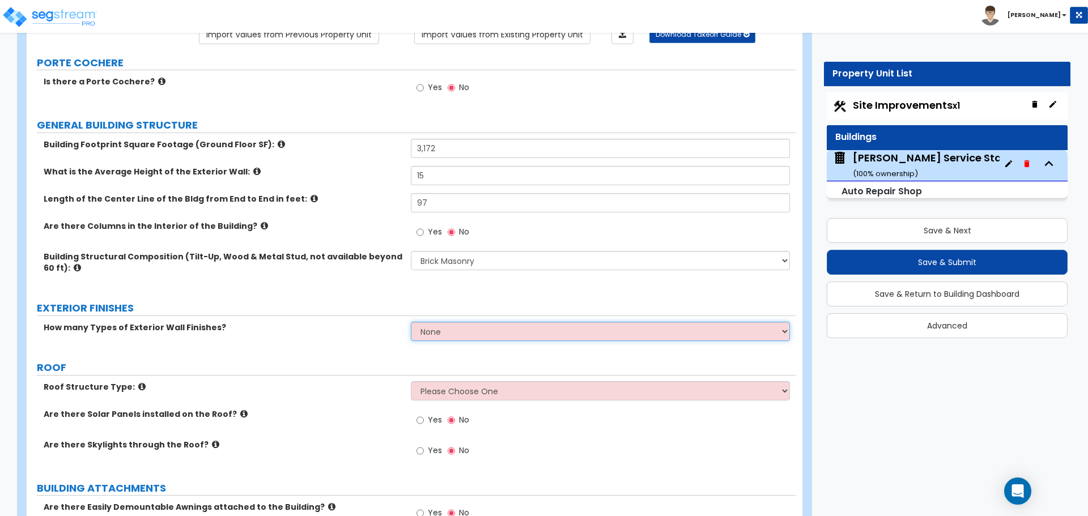
click at [441, 337] on select "None 1 2 3" at bounding box center [600, 331] width 379 height 19
select select "1"
click at [411, 322] on select "None 1 2 3" at bounding box center [600, 331] width 379 height 19
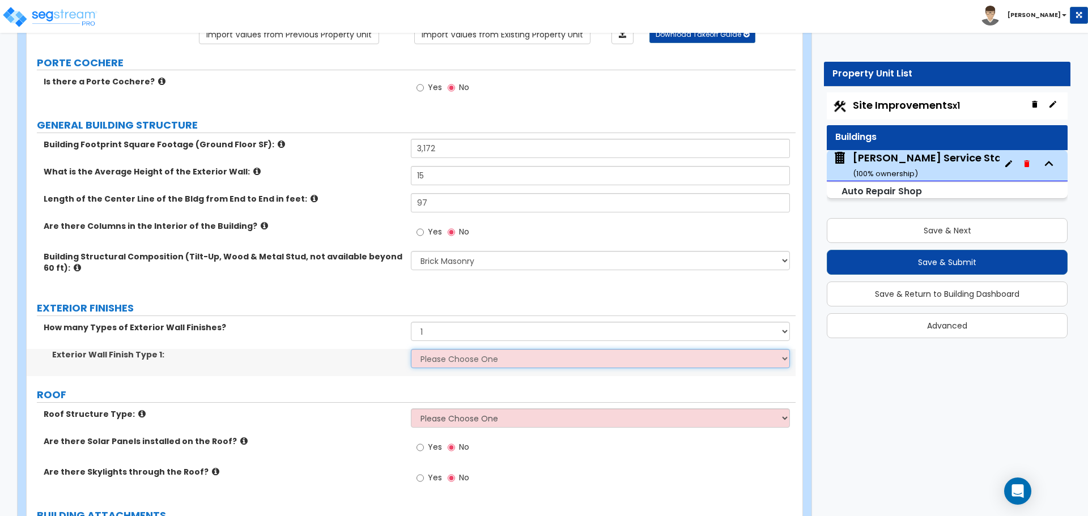
click at [434, 360] on select "Please Choose One No Finish/Shared Wall No Wall Stone Veneer Wood Siding Vinyl …" at bounding box center [600, 358] width 379 height 19
click at [326, 309] on label "EXTERIOR FINISHES" at bounding box center [416, 308] width 759 height 15
click at [452, 362] on select "Please Choose One No Finish/Shared Wall No Wall Stone Veneer Wood Siding Vinyl …" at bounding box center [600, 358] width 379 height 19
select select "3"
click at [411, 349] on select "Please Choose One No Finish/Shared Wall No Wall Stone Veneer Wood Siding Vinyl …" at bounding box center [600, 358] width 379 height 19
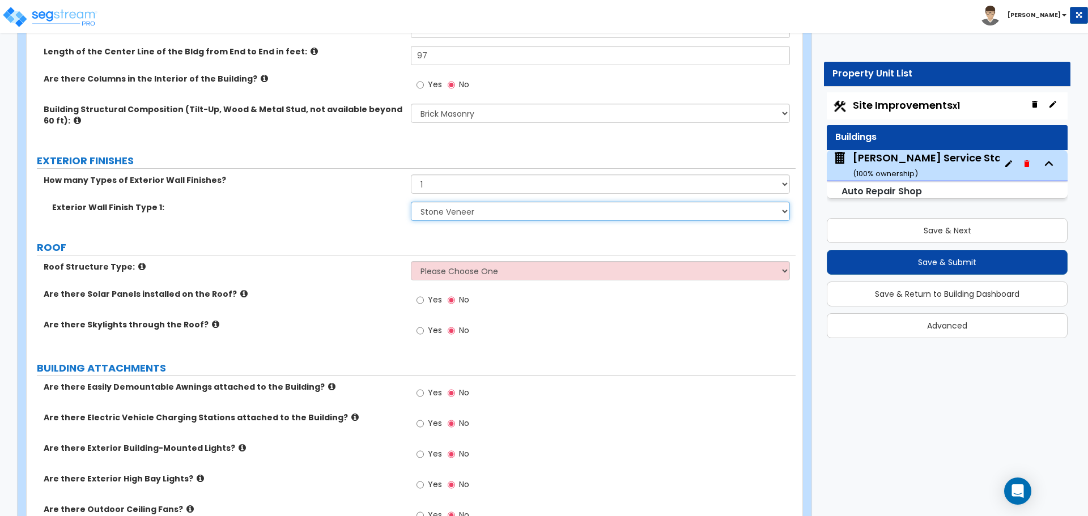
scroll to position [256, 0]
click at [427, 265] on select "Please Choose One Gable Roof Flat Roof Hybrid Gable & Flat Roof" at bounding box center [600, 270] width 379 height 19
select select "1"
click at [411, 261] on select "Please Choose One Gable Roof Flat Roof Hybrid Gable & Flat Roof" at bounding box center [600, 270] width 379 height 19
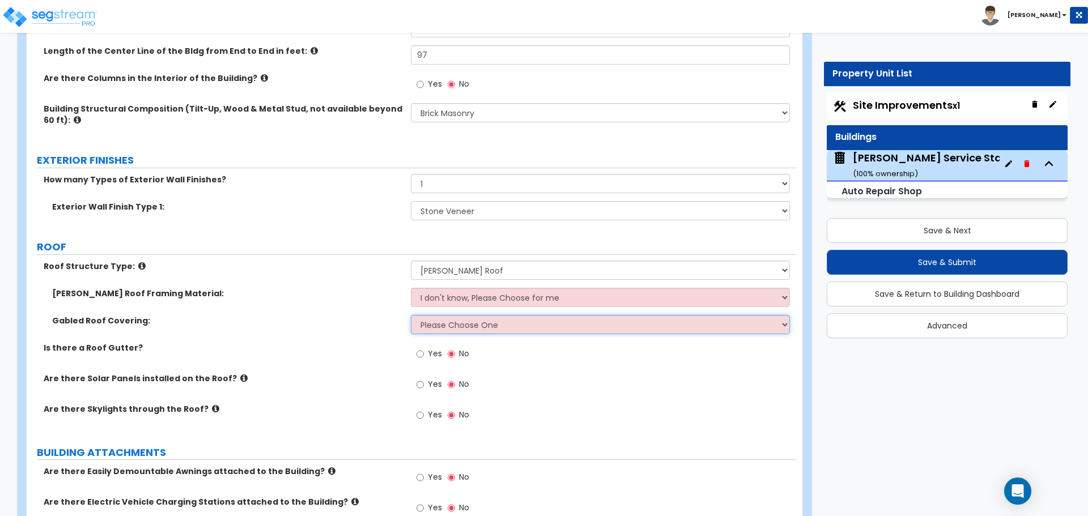
click at [433, 327] on select "Please Choose One Asphalt Shingle Clay Tile Wood Shingle Metal Shingle Standing…" at bounding box center [600, 324] width 379 height 19
select select "1"
click at [411, 315] on select "Please Choose One Asphalt Shingle Clay Tile Wood Shingle Metal Shingle Standing…" at bounding box center [600, 324] width 379 height 19
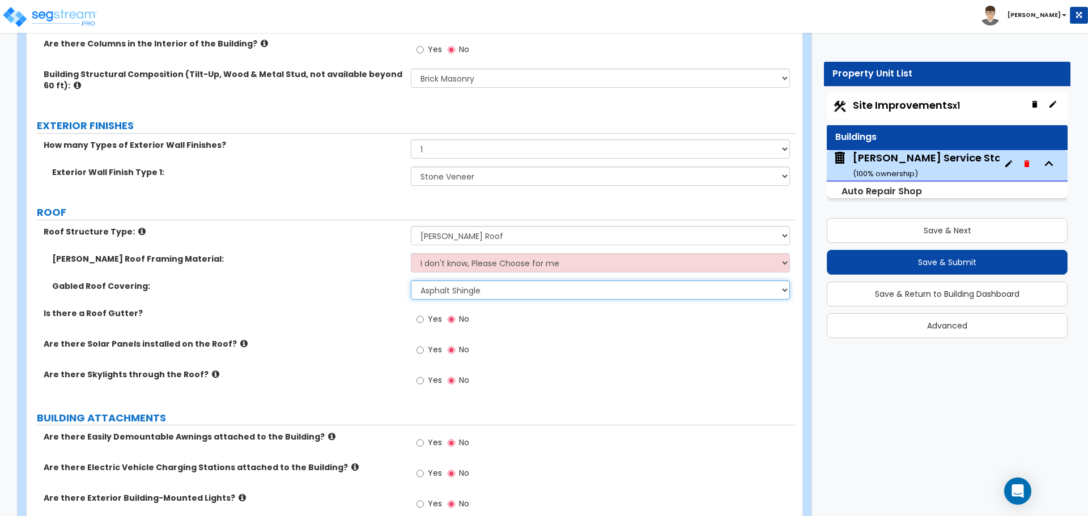
scroll to position [291, 0]
click at [420, 316] on input "Yes" at bounding box center [420, 318] width 7 height 12
radio input "true"
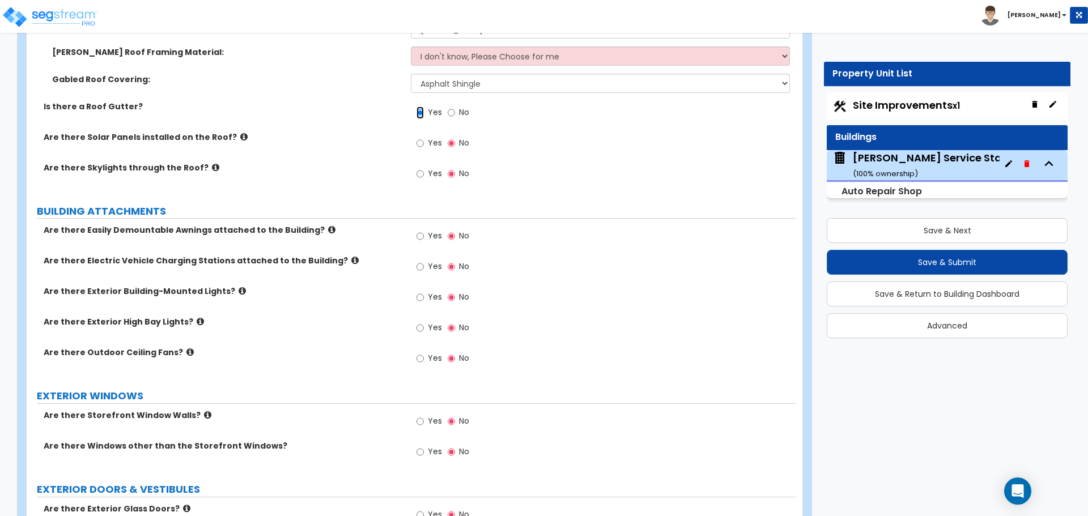
scroll to position [522, 0]
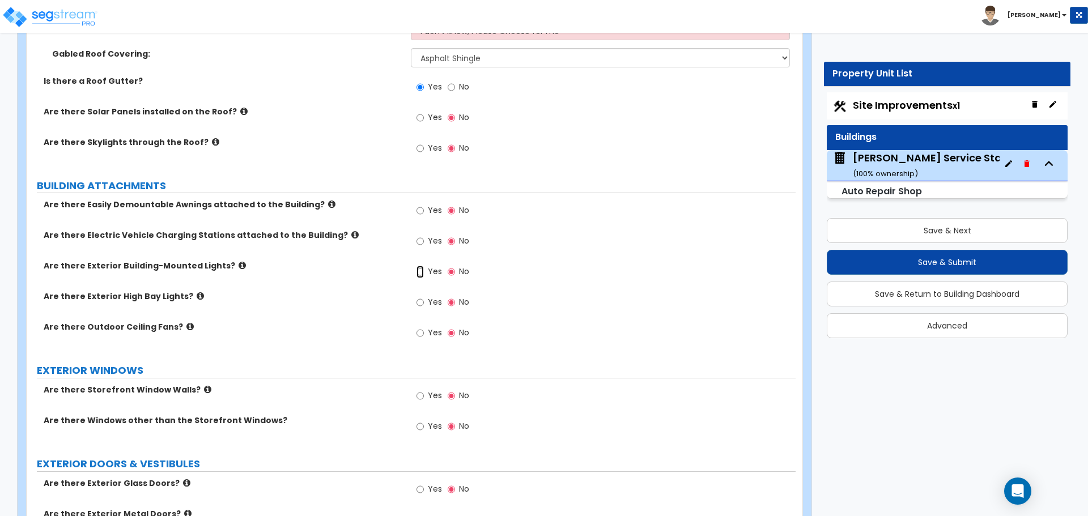
click at [417, 270] on input "Yes" at bounding box center [420, 272] width 7 height 12
radio input "true"
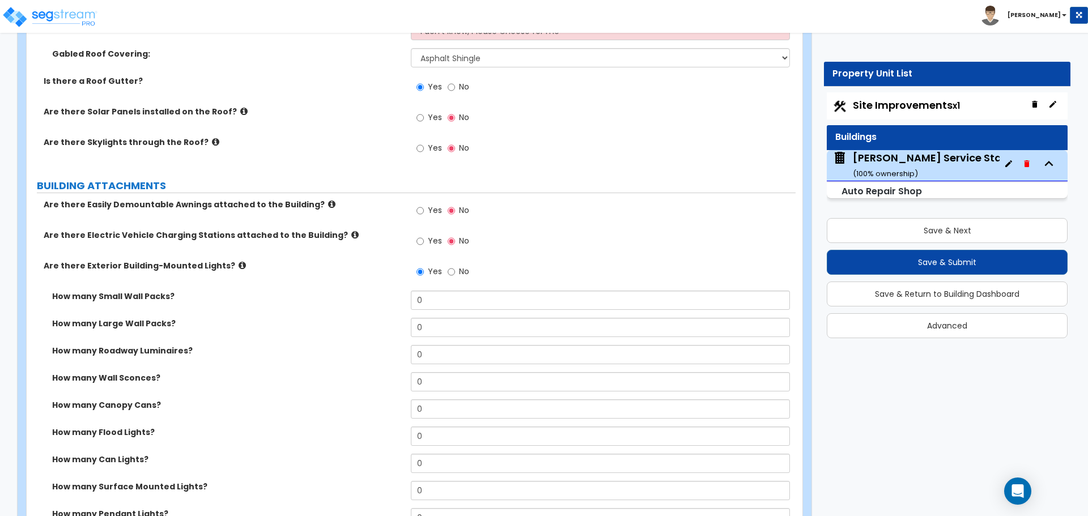
click at [239, 264] on icon at bounding box center [242, 265] width 7 height 9
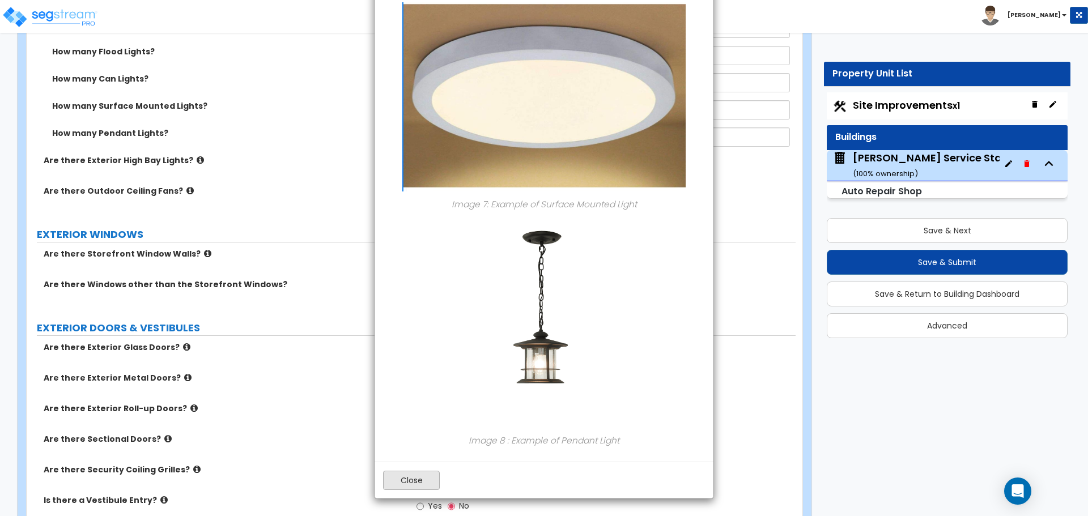
scroll to position [942, 0]
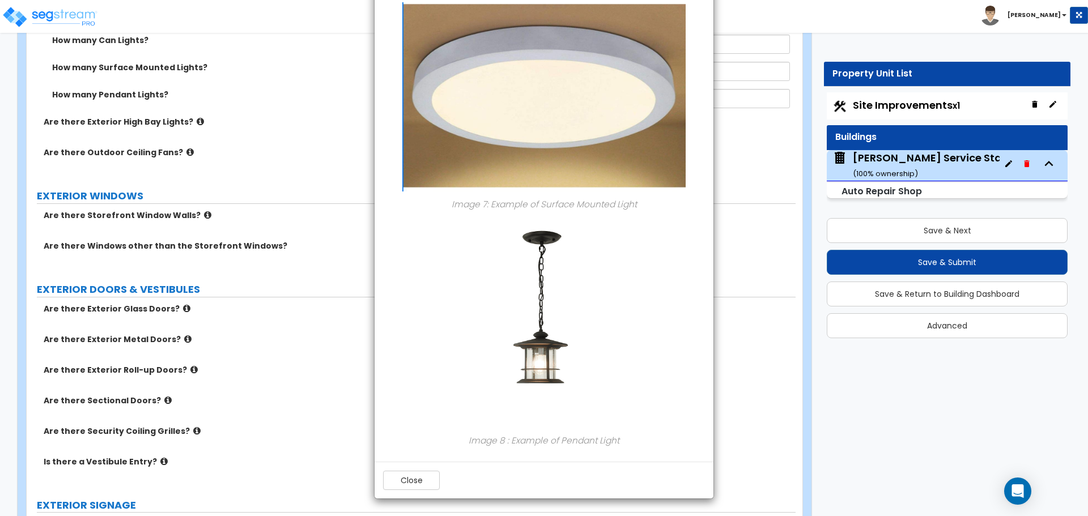
click at [407, 493] on div "Close" at bounding box center [544, 480] width 339 height 37
click at [406, 486] on button "Close" at bounding box center [411, 480] width 57 height 19
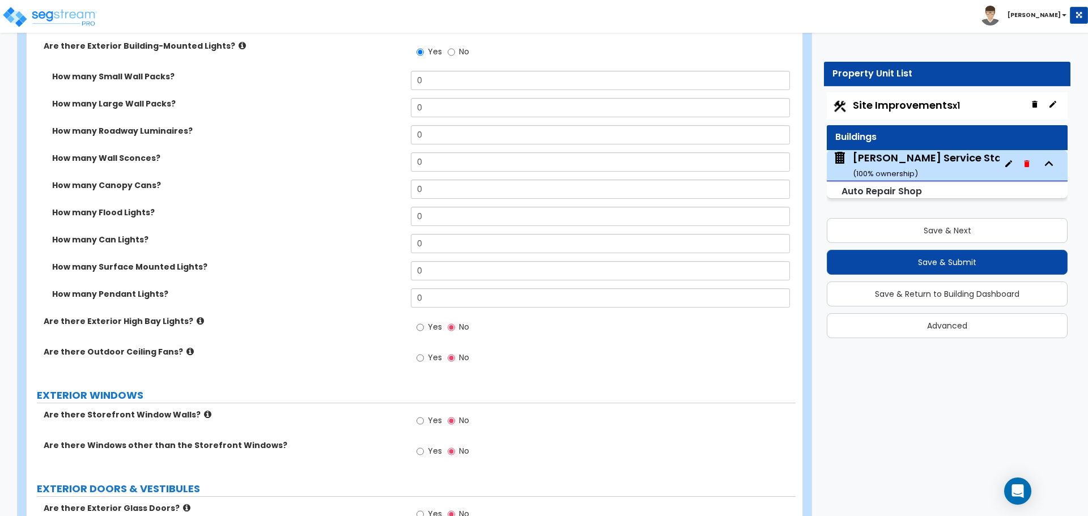
scroll to position [742, 0]
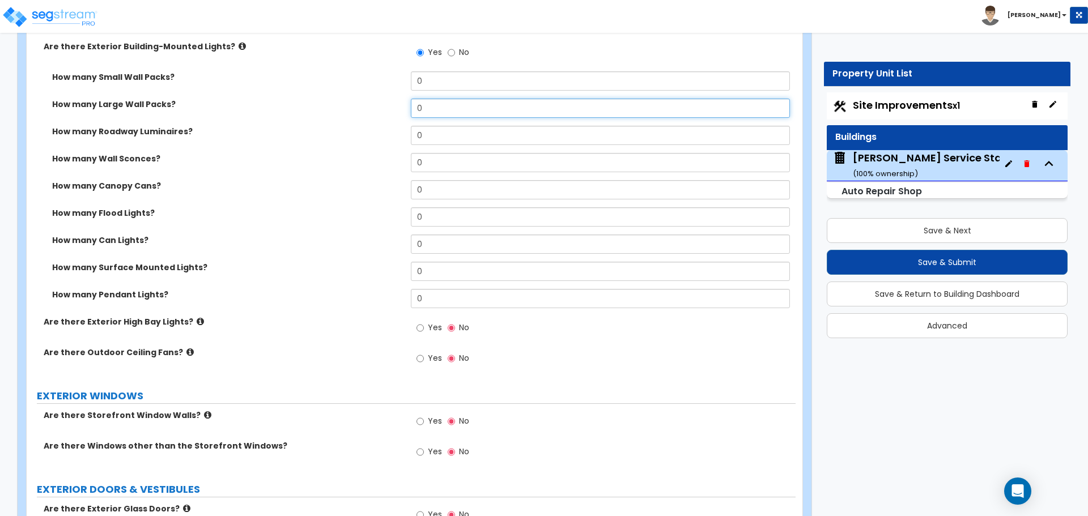
drag, startPoint x: 444, startPoint y: 112, endPoint x: 387, endPoint y: 114, distance: 57.3
click at [387, 114] on div "How many Large Wall Packs? 0" at bounding box center [411, 112] width 769 height 27
type input "1"
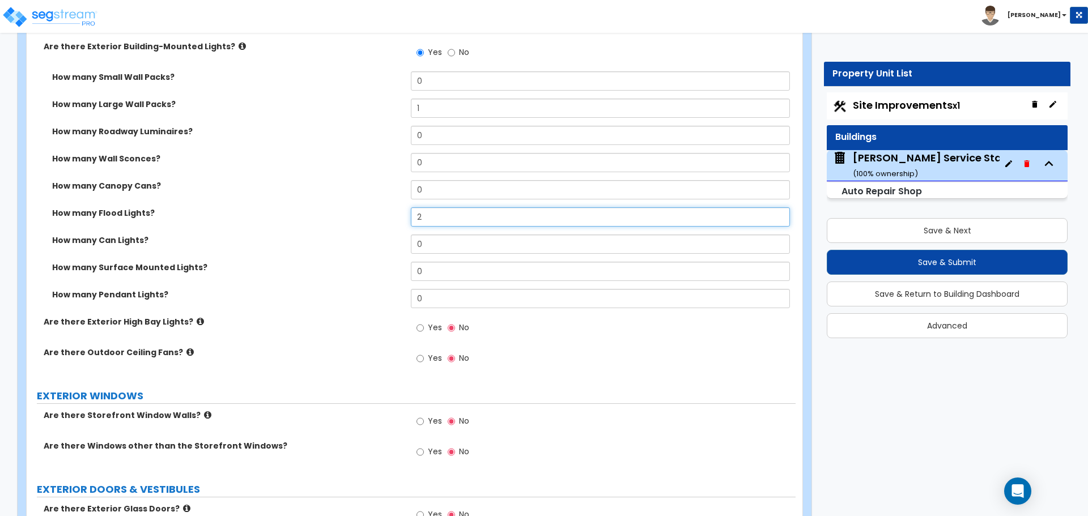
type input "2"
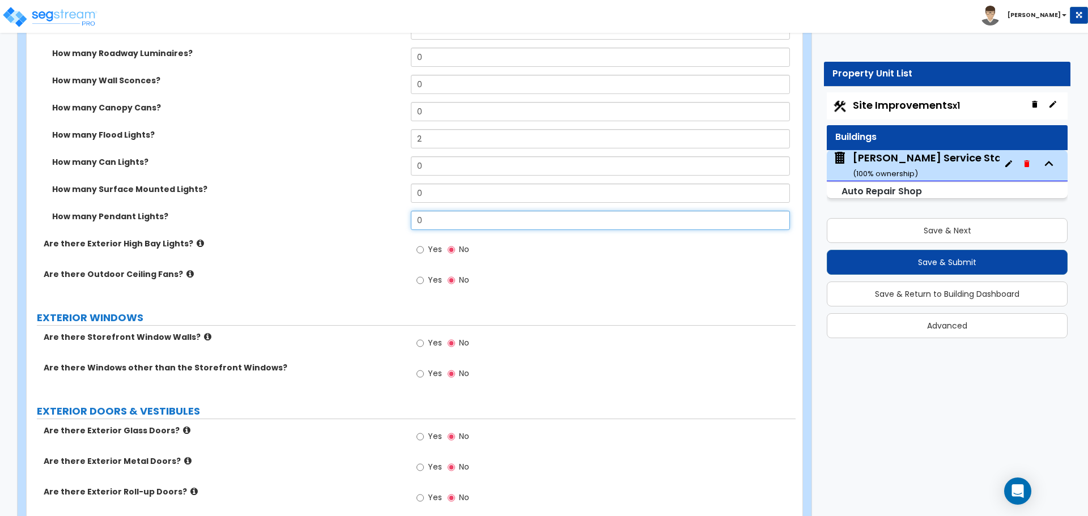
scroll to position [822, 0]
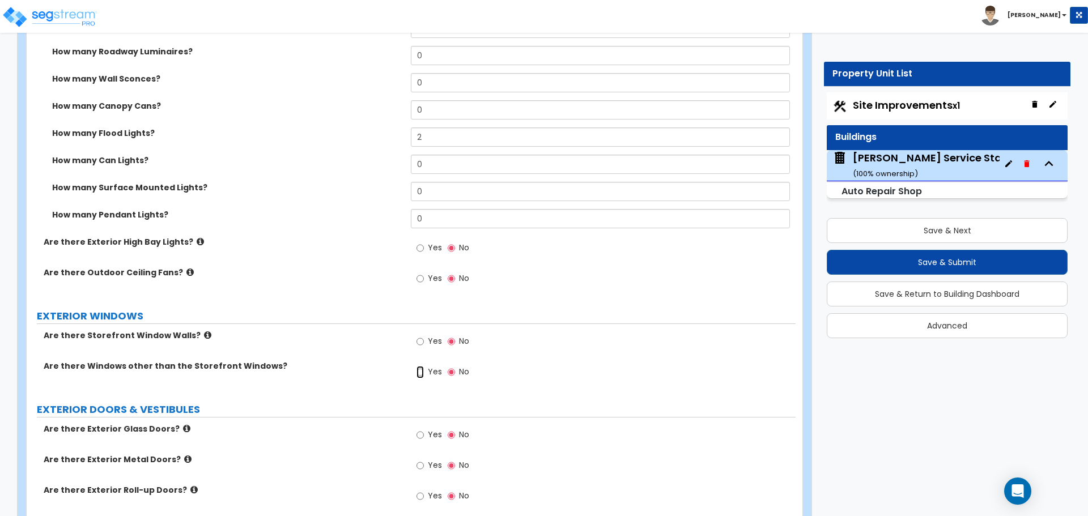
click at [417, 371] on input "Yes" at bounding box center [420, 372] width 7 height 12
radio input "true"
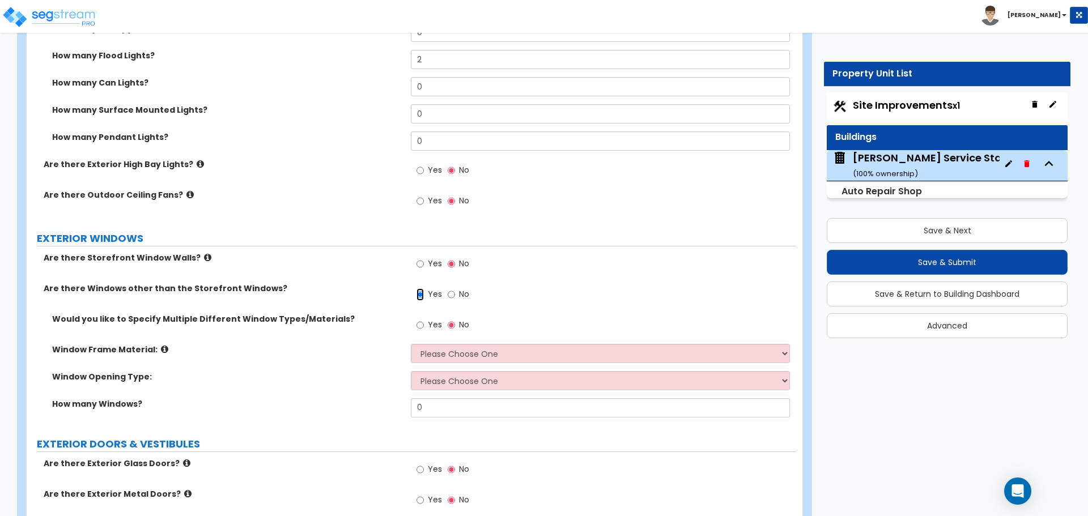
scroll to position [900, 0]
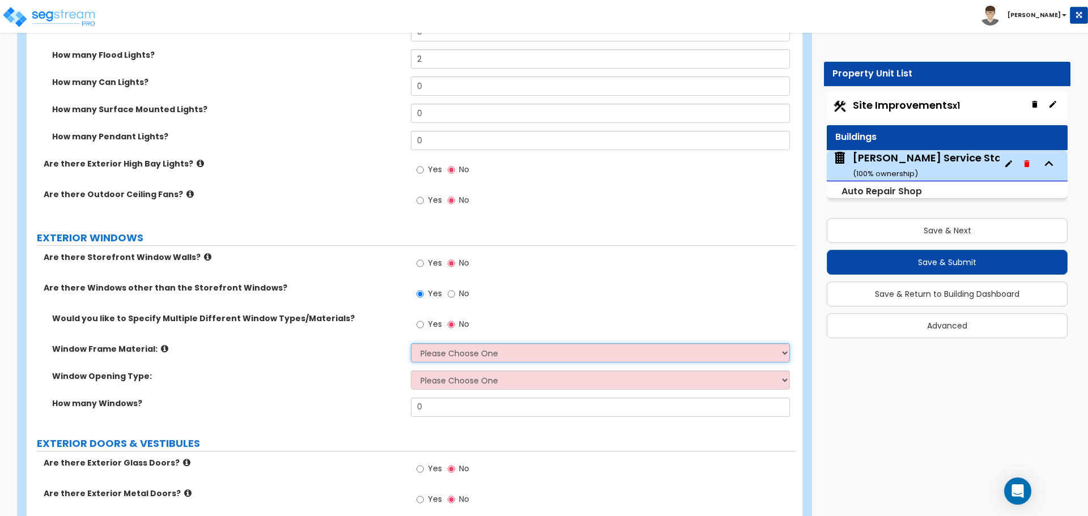
click at [435, 352] on select "Please Choose One Vinyl Aluminum Wood" at bounding box center [600, 352] width 379 height 19
click at [411, 343] on select "Please Choose One Vinyl Aluminum Wood" at bounding box center [600, 352] width 379 height 19
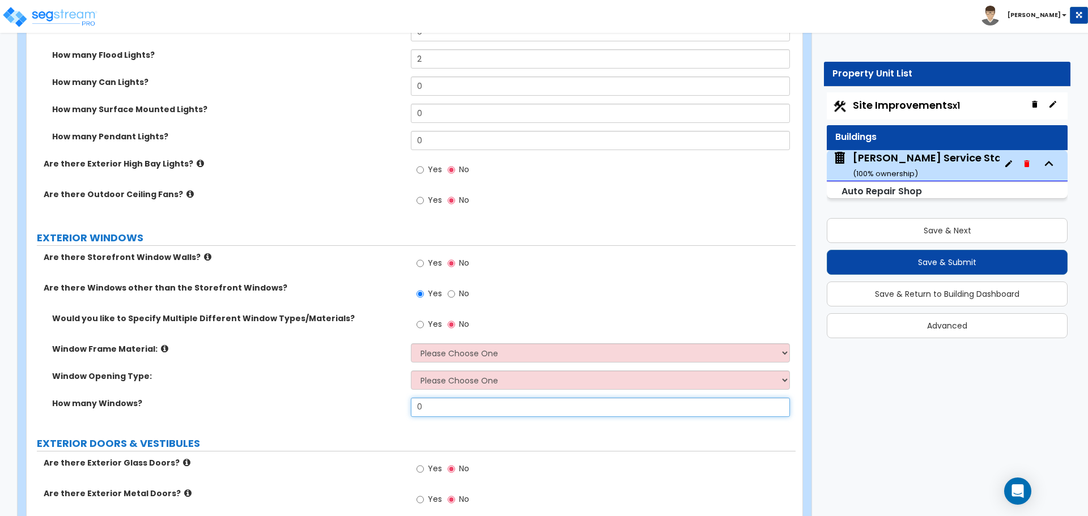
drag, startPoint x: 466, startPoint y: 405, endPoint x: 342, endPoint y: 405, distance: 124.1
click at [342, 405] on div "How many Windows? 0" at bounding box center [411, 411] width 769 height 27
type input "3"
click at [423, 388] on select "Please Choose One Sliding Window Fixed/Picture Window Awning Window Swing/Casem…" at bounding box center [600, 380] width 379 height 19
select select "2"
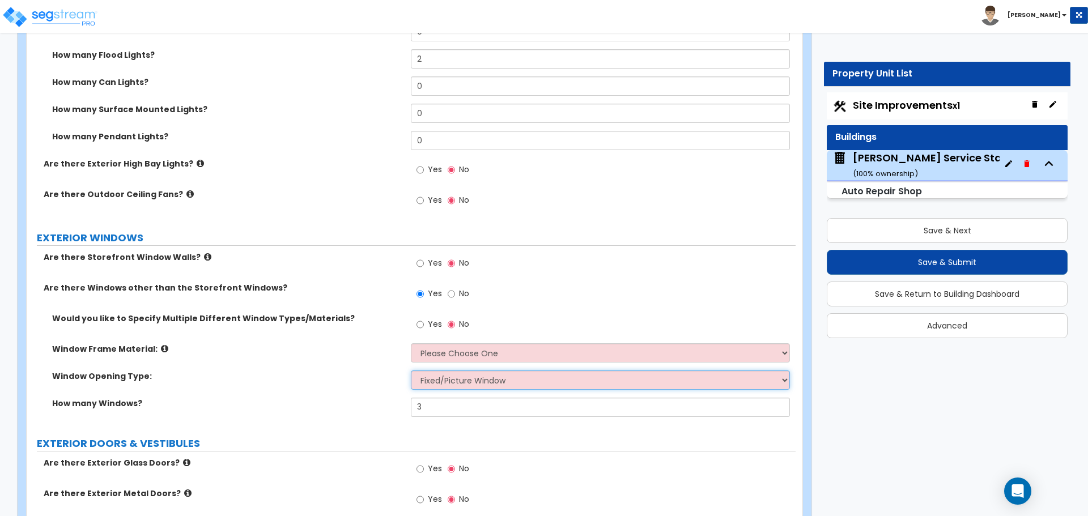
click at [411, 371] on select "Please Choose One Sliding Window Fixed/Picture Window Awning Window Swing/Casem…" at bounding box center [600, 380] width 379 height 19
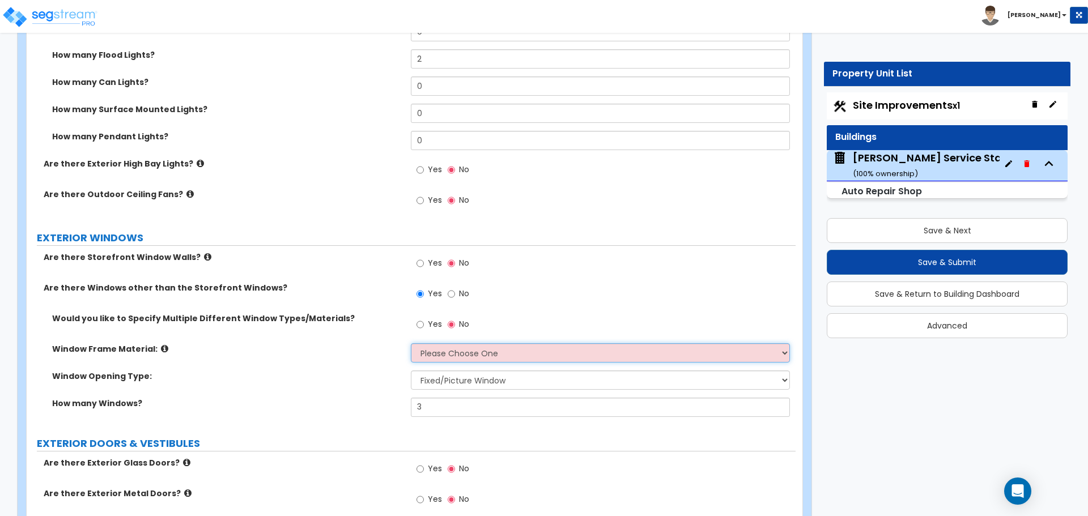
click at [436, 356] on select "Please Choose One Vinyl Aluminum Wood" at bounding box center [600, 352] width 379 height 19
click at [411, 343] on select "Please Choose One Vinyl Aluminum Wood" at bounding box center [600, 352] width 379 height 19
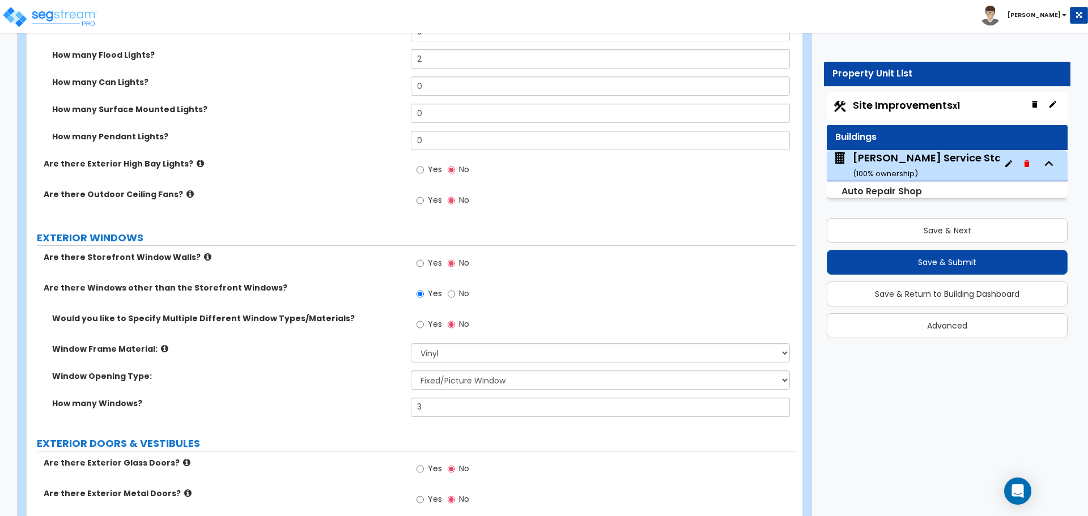
click at [161, 349] on icon at bounding box center [164, 349] width 7 height 9
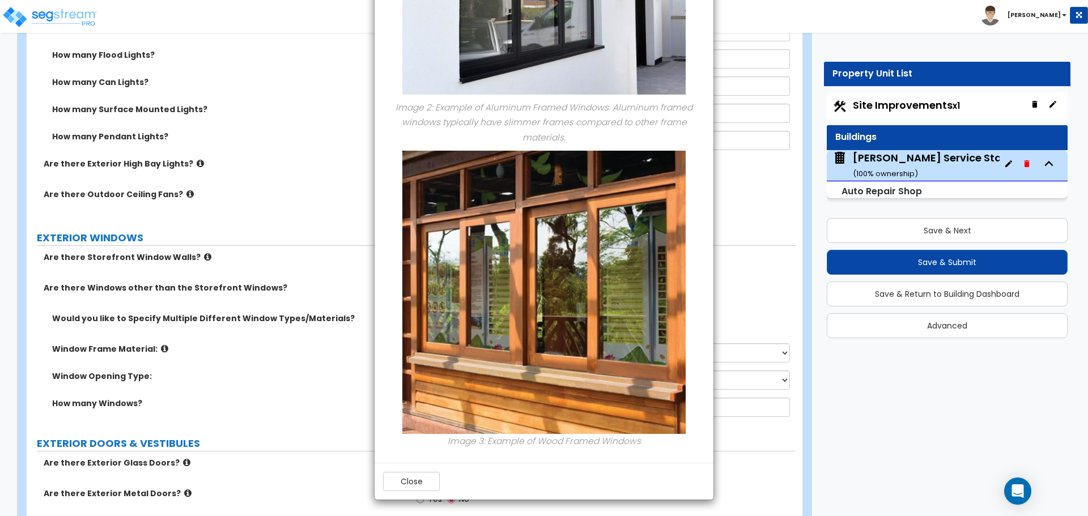
scroll to position [435, 0]
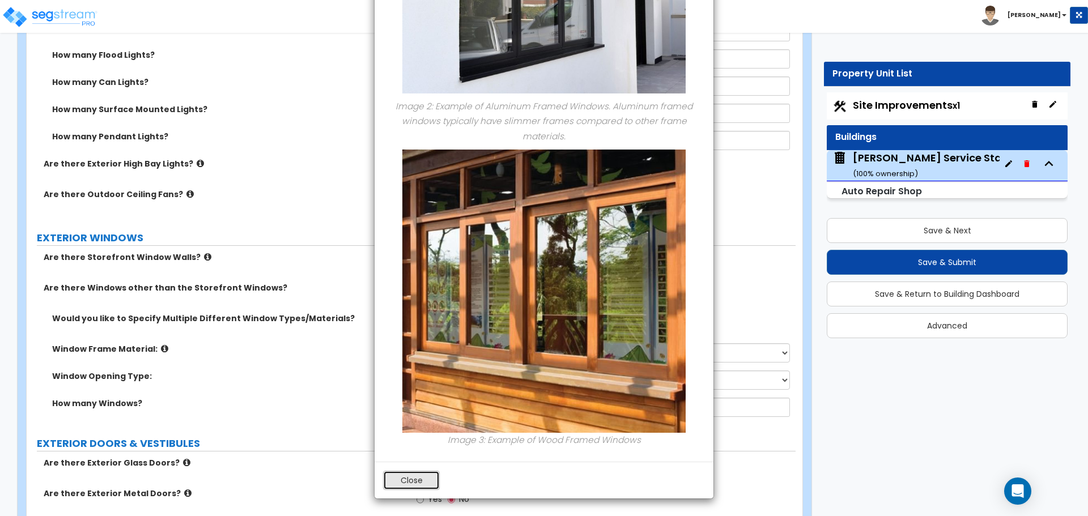
click at [405, 477] on button "Close" at bounding box center [411, 480] width 57 height 19
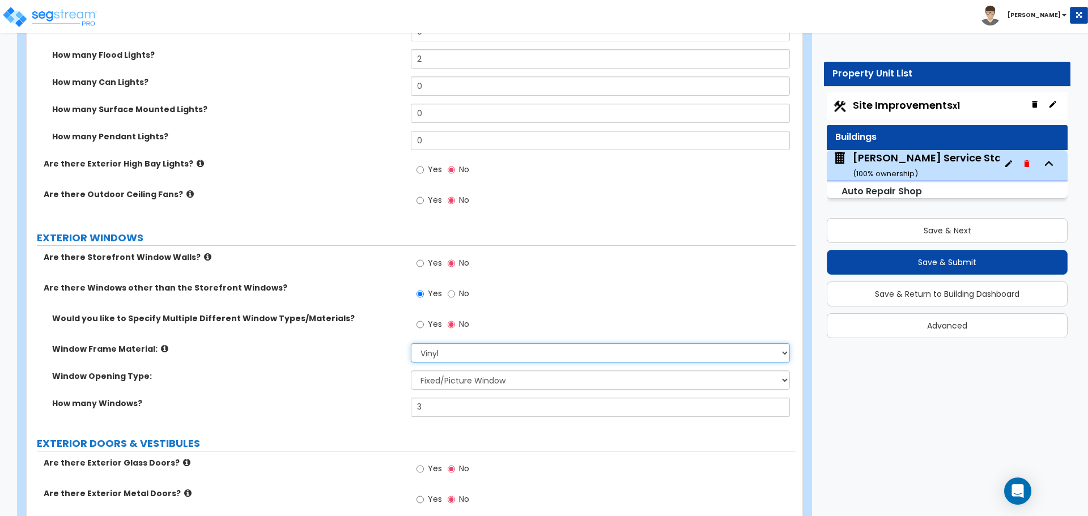
click at [440, 352] on select "Please Choose One Vinyl Aluminum Wood" at bounding box center [600, 352] width 379 height 19
select select "2"
click at [411, 343] on select "Please Choose One Vinyl Aluminum Wood" at bounding box center [600, 352] width 379 height 19
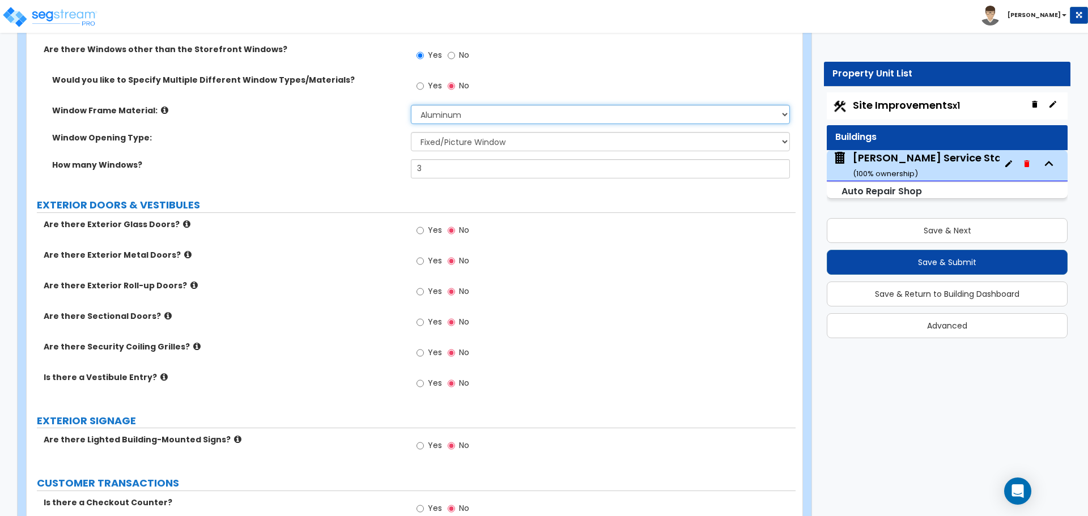
scroll to position [1143, 0]
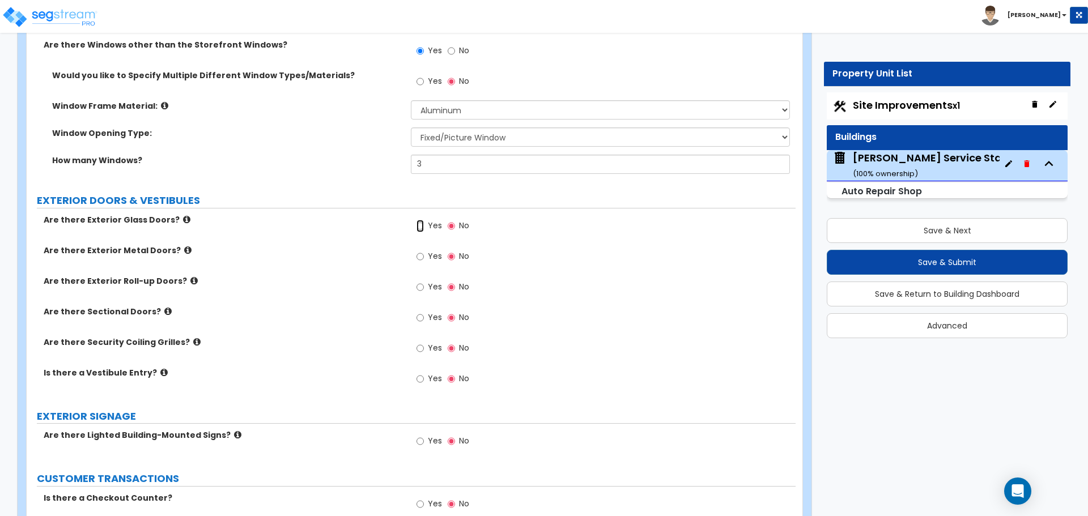
click at [423, 227] on input "Yes" at bounding box center [420, 226] width 7 height 12
radio input "true"
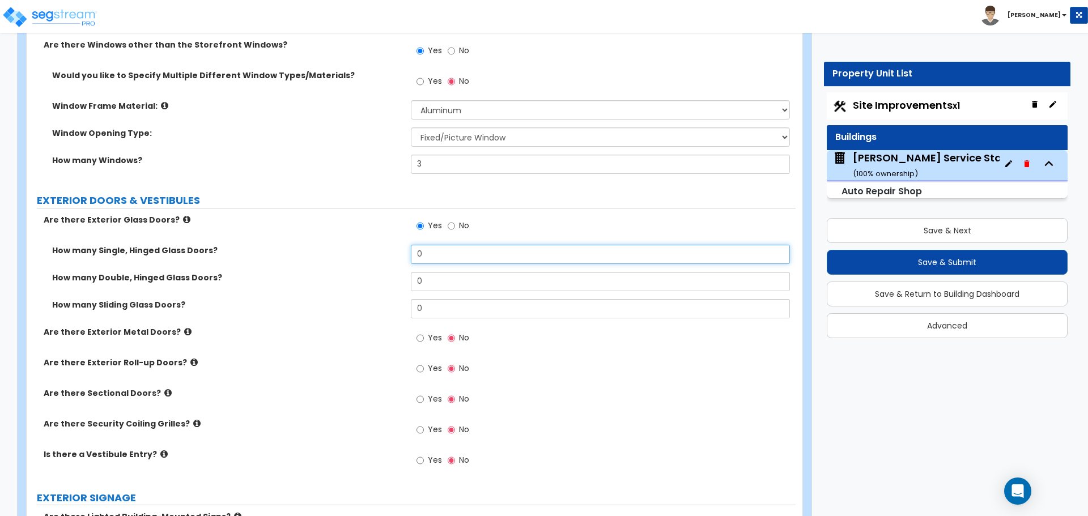
click at [451, 259] on input "0" at bounding box center [600, 254] width 379 height 19
type input "2"
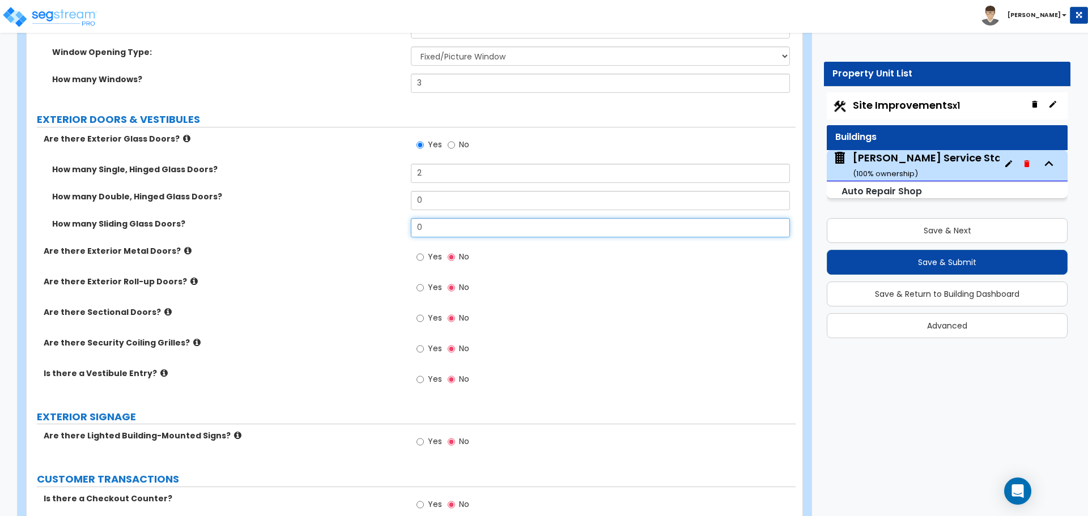
scroll to position [1225, 0]
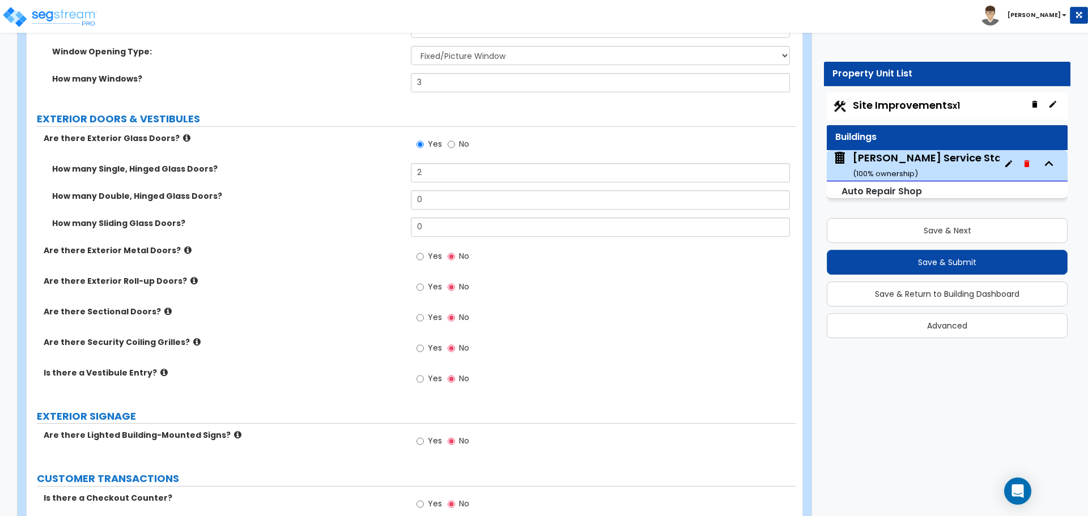
click at [190, 278] on icon at bounding box center [193, 281] width 7 height 9
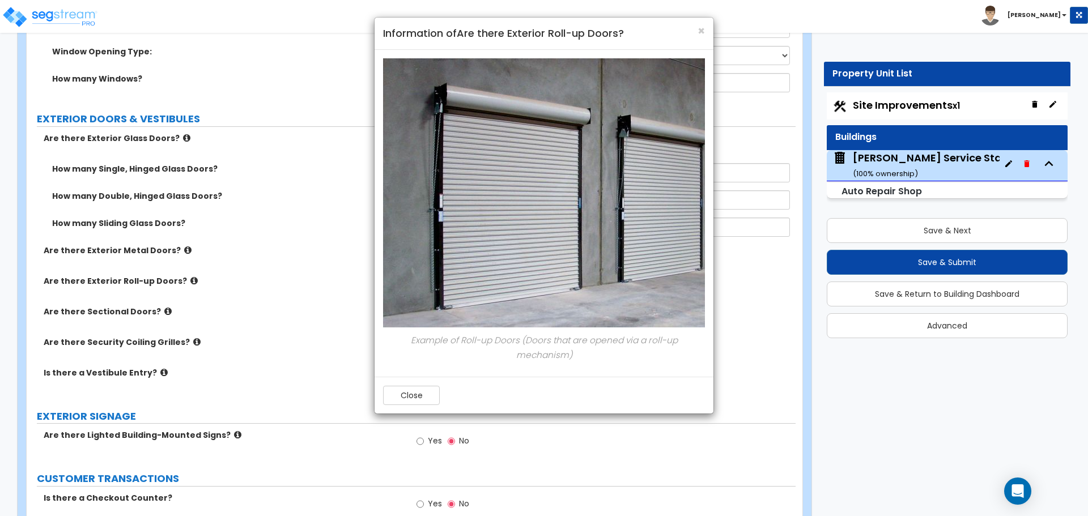
click at [180, 278] on div "× Information of Are there Exterior Roll-up Doors? Example of Roll-up Doors (Do…" at bounding box center [544, 258] width 1088 height 516
click at [704, 33] on span "×" at bounding box center [701, 31] width 7 height 16
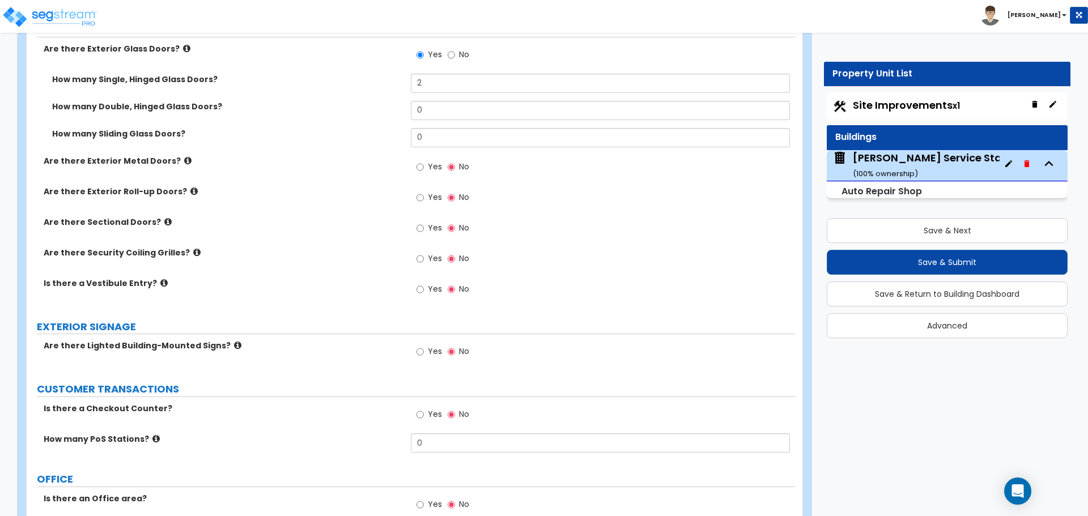
scroll to position [1315, 0]
click at [428, 197] on span "Yes" at bounding box center [435, 196] width 14 height 11
click at [424, 197] on input "Yes" at bounding box center [420, 197] width 7 height 12
radio input "true"
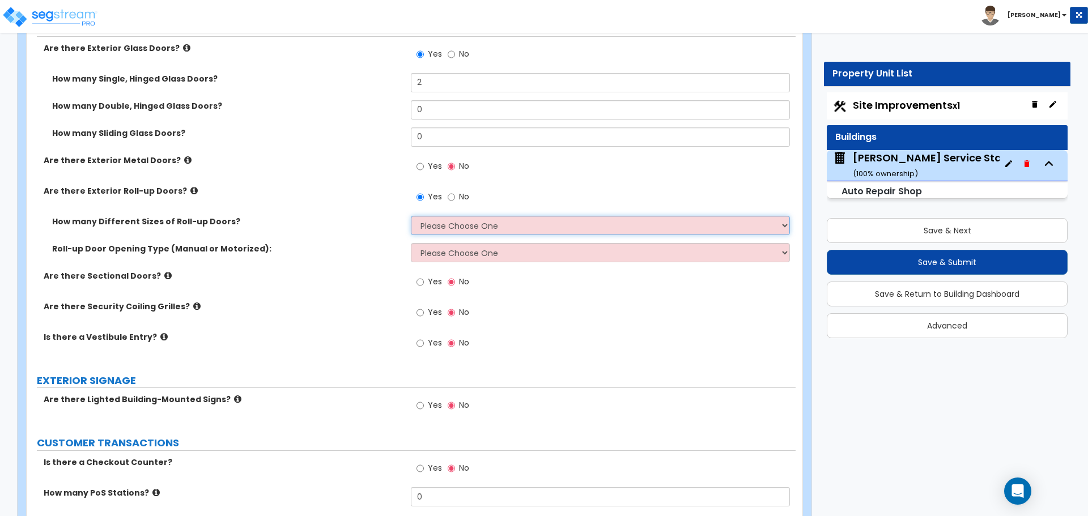
click at [449, 227] on select "Please Choose One 1 2 3" at bounding box center [600, 225] width 379 height 19
select select "2"
click at [411, 216] on select "Please Choose One 1 2 3" at bounding box center [600, 225] width 379 height 19
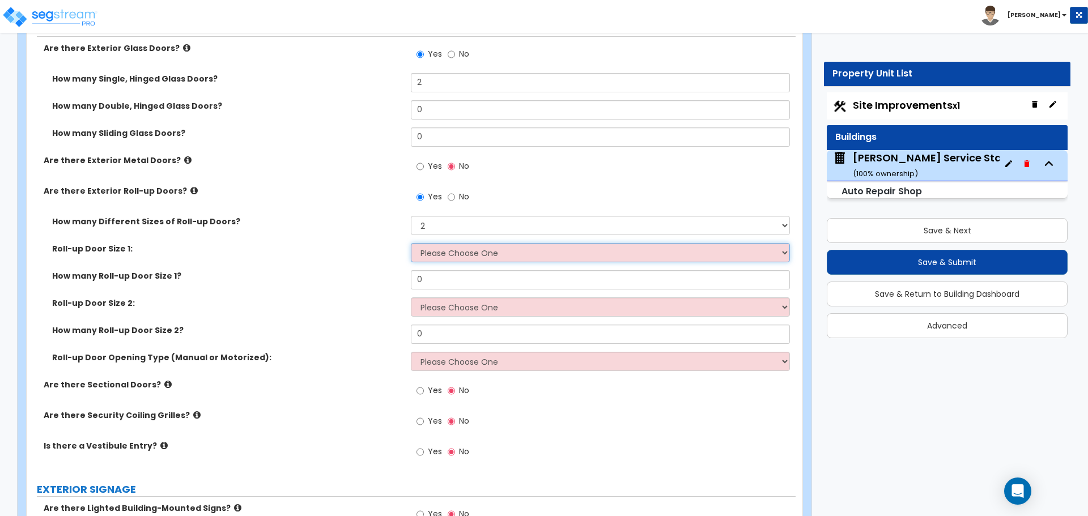
click at [439, 257] on select "Please Choose One 8' x 8' 10' x 10' 12' x 12' 14' x 14' 20' x 12' 20' x 16'" at bounding box center [600, 252] width 379 height 19
click at [437, 257] on select "Please Choose One 8' x 8' 10' x 10' 12' x 12' 14' x 14' 20' x 12' 20' x 16'" at bounding box center [600, 252] width 379 height 19
click at [445, 255] on select "Please Choose One 8' x 8' 10' x 10' 12' x 12' 14' x 14' 20' x 12' 20' x 16'" at bounding box center [600, 252] width 379 height 19
select select "1"
click at [411, 243] on select "Please Choose One 8' x 8' 10' x 10' 12' x 12' 14' x 14' 20' x 12' 20' x 16'" at bounding box center [600, 252] width 379 height 19
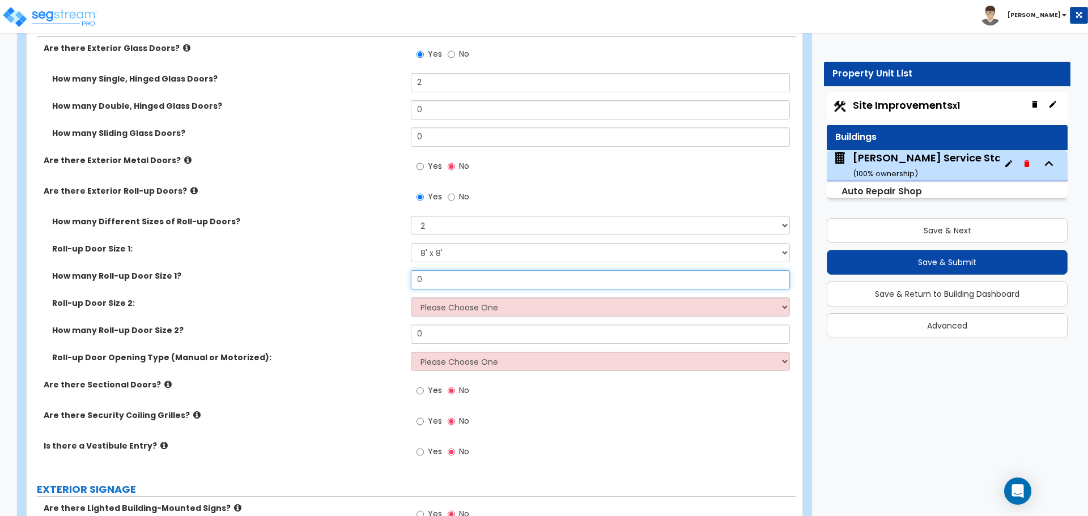
drag, startPoint x: 436, startPoint y: 277, endPoint x: 384, endPoint y: 280, distance: 52.8
click at [384, 280] on div "How many Roll-up Door Size 1? 0" at bounding box center [411, 283] width 769 height 27
type input "2"
click at [426, 303] on select "Please Choose One 8' x 8' 10' x 10' 12' x 12' 14' x 14' 20' x 12' 20' x 16'" at bounding box center [600, 307] width 379 height 19
select select "2"
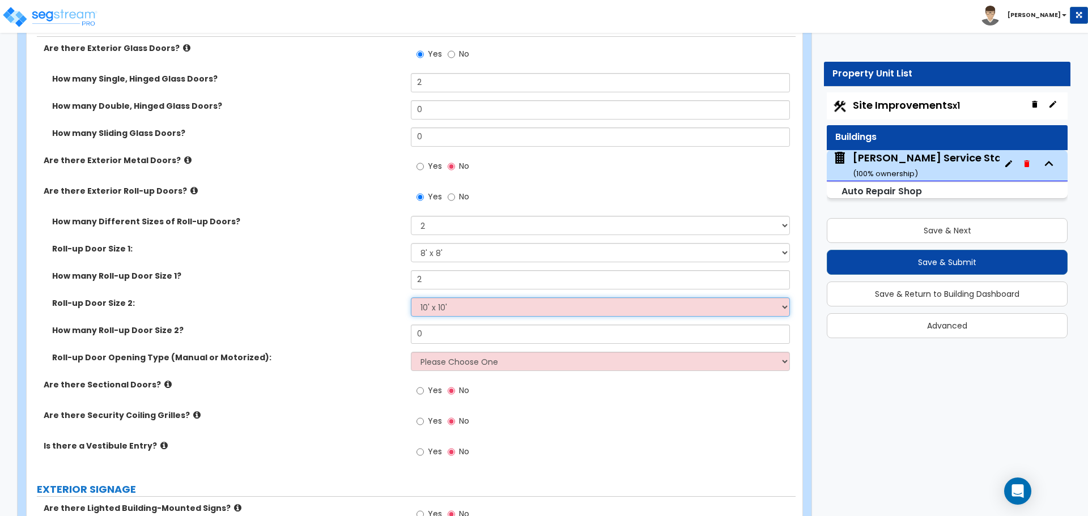
click at [411, 298] on select "Please Choose One 8' x 8' 10' x 10' 12' x 12' 14' x 14' 20' x 12' 20' x 16'" at bounding box center [600, 307] width 379 height 19
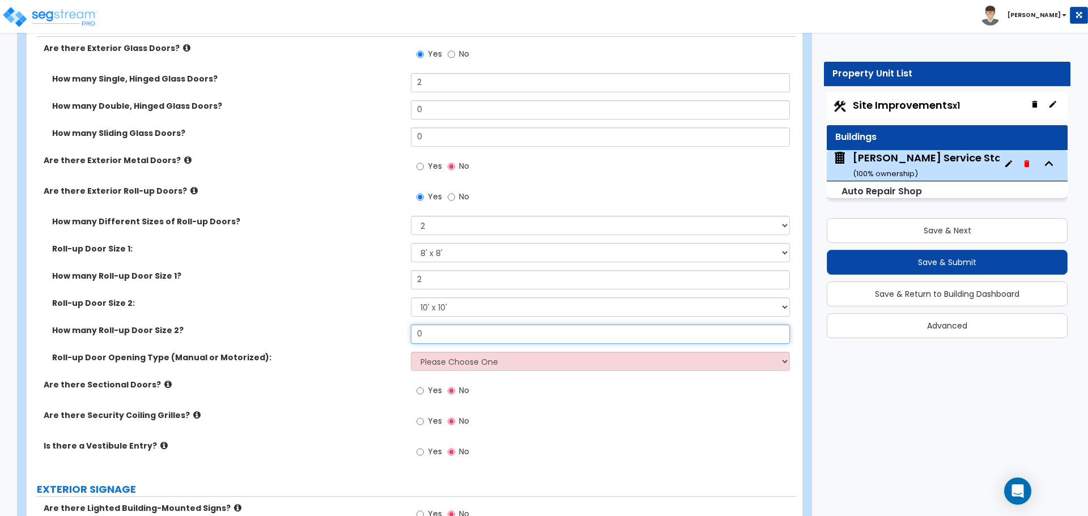
drag, startPoint x: 441, startPoint y: 336, endPoint x: 360, endPoint y: 325, distance: 81.8
click at [360, 325] on div "How many Roll-up Door Size 2? 0" at bounding box center [411, 338] width 769 height 27
type input "2"
click at [436, 358] on select "Please Choose One All Manual All Motorized Some are Motorized" at bounding box center [600, 361] width 379 height 19
select select "2"
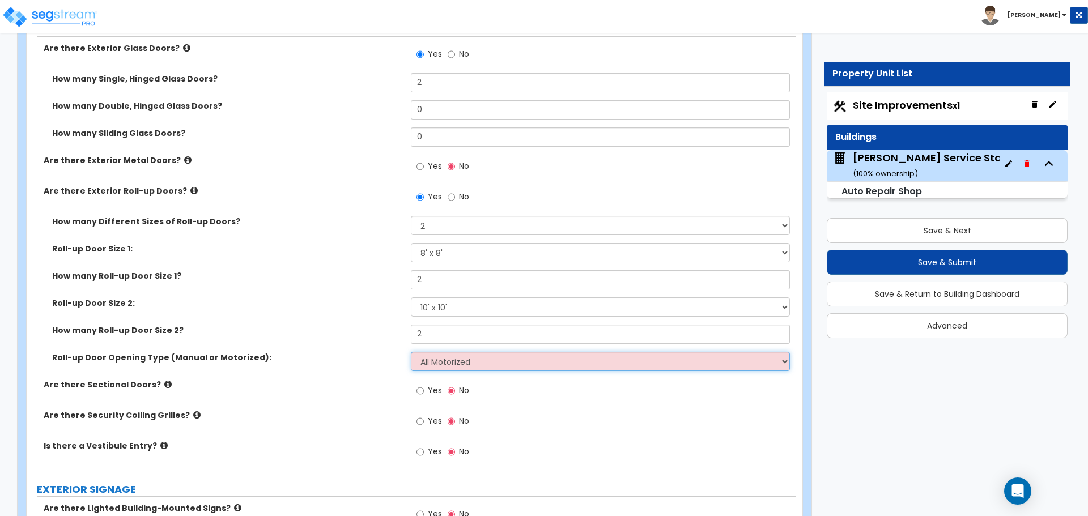
click at [411, 352] on select "Please Choose One All Manual All Motorized Some are Motorized" at bounding box center [600, 361] width 379 height 19
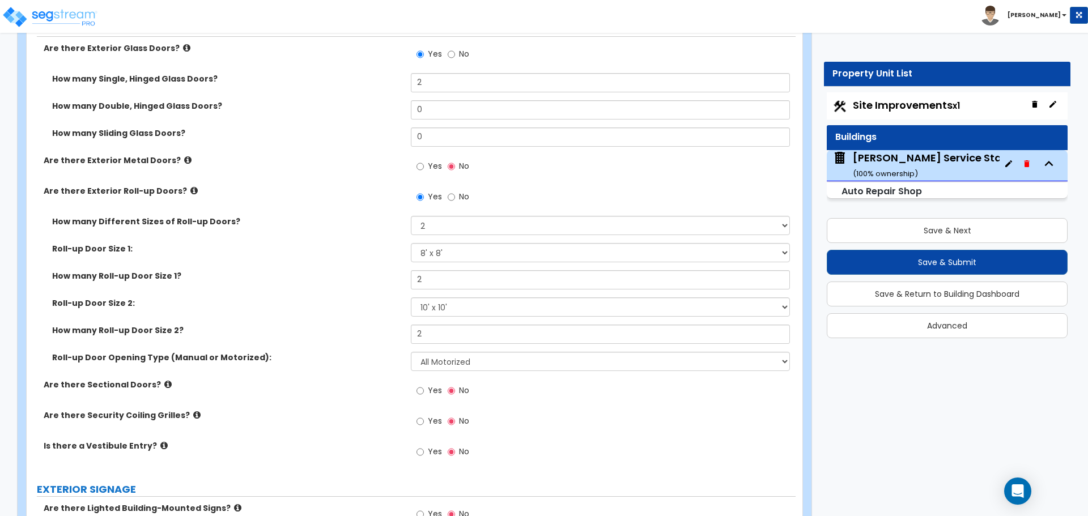
click at [164, 386] on icon at bounding box center [167, 384] width 7 height 9
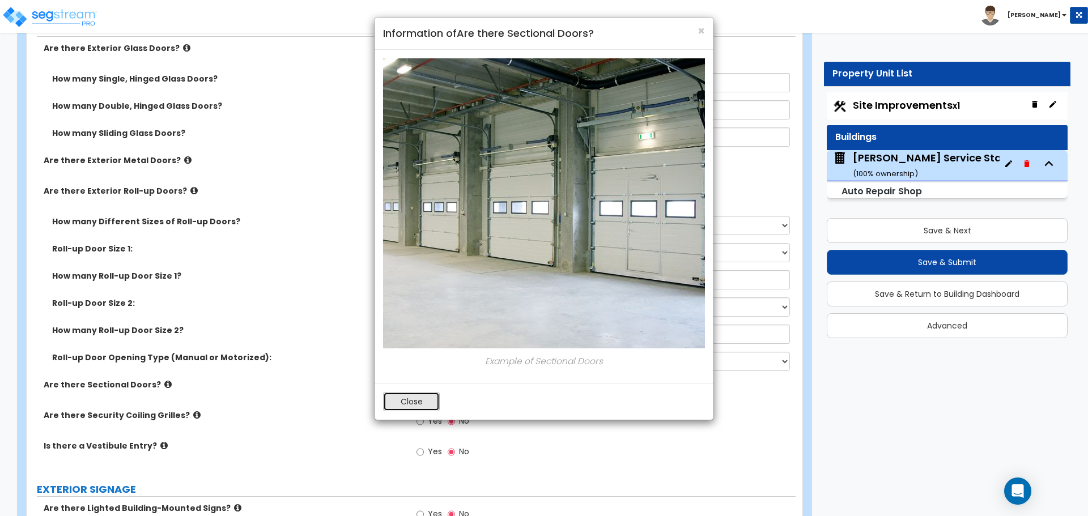
click at [422, 405] on button "Close" at bounding box center [411, 401] width 57 height 19
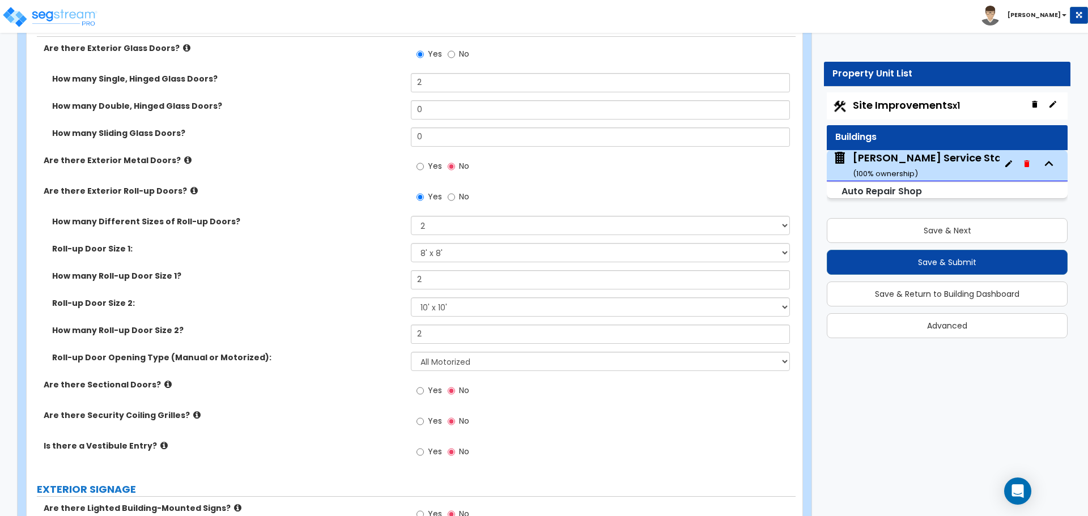
click at [426, 390] on label "Yes" at bounding box center [430, 392] width 26 height 19
click at [424, 390] on input "Yes" at bounding box center [420, 391] width 7 height 12
radio input "true"
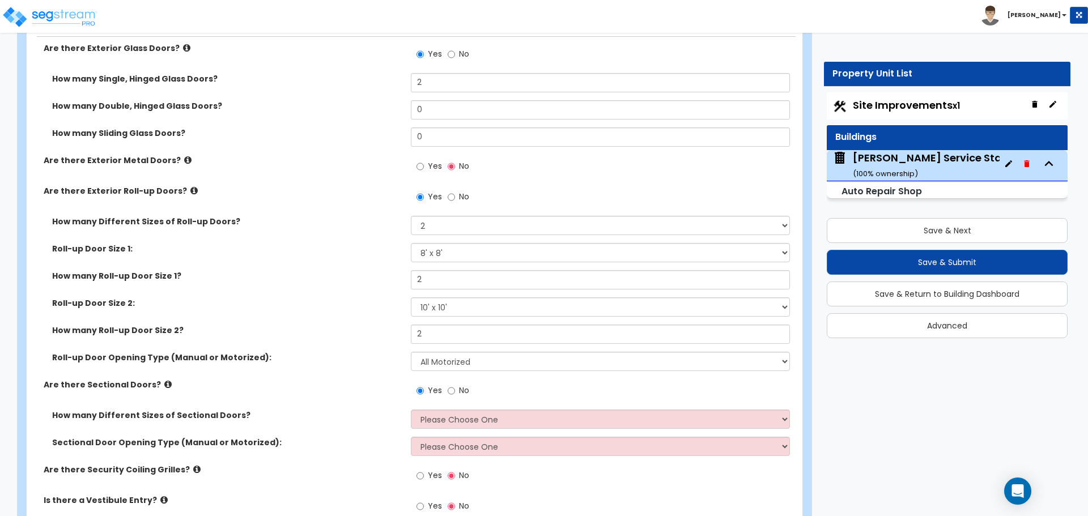
click at [459, 197] on span "No" at bounding box center [464, 196] width 10 height 11
click at [455, 197] on input "No" at bounding box center [451, 197] width 7 height 12
radio input "false"
radio input "true"
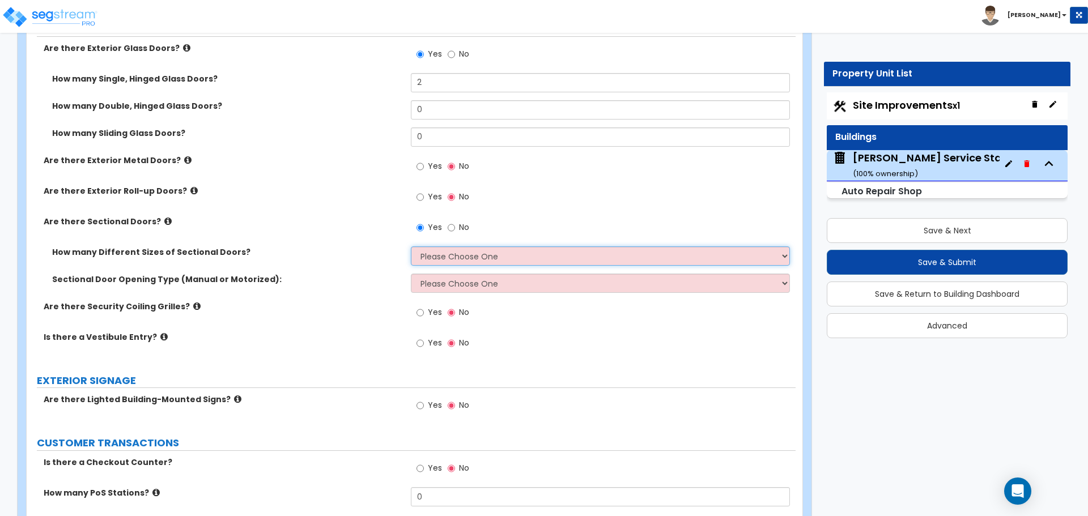
click at [442, 263] on select "Please Choose One 1 2 3" at bounding box center [600, 256] width 379 height 19
select select "2"
click at [411, 247] on select "Please Choose One 1 2 3" at bounding box center [600, 256] width 379 height 19
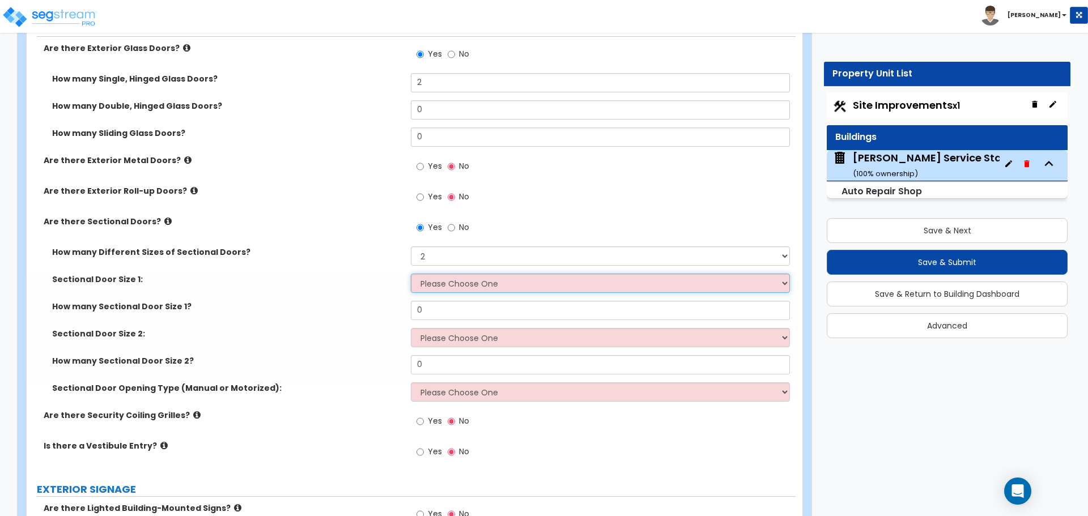
click at [446, 279] on select "Please Choose One 8' x 8' 10' x 10' 12' x 12' 20' x 14'" at bounding box center [600, 283] width 379 height 19
select select "1"
click at [411, 274] on select "Please Choose One 8' x 8' 10' x 10' 12' x 12' 20' x 14'" at bounding box center [600, 283] width 379 height 19
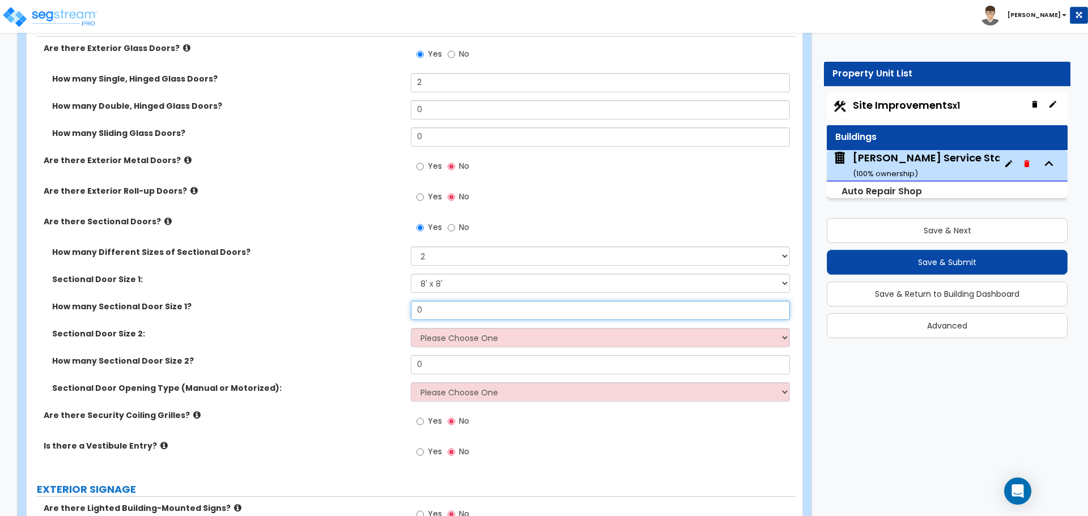
click at [440, 308] on input "0" at bounding box center [600, 310] width 379 height 19
type input "2"
click at [447, 336] on select "Please Choose One 8' x 8' 10' x 10' 12' x 12' 20' x 14'" at bounding box center [600, 337] width 379 height 19
select select "2"
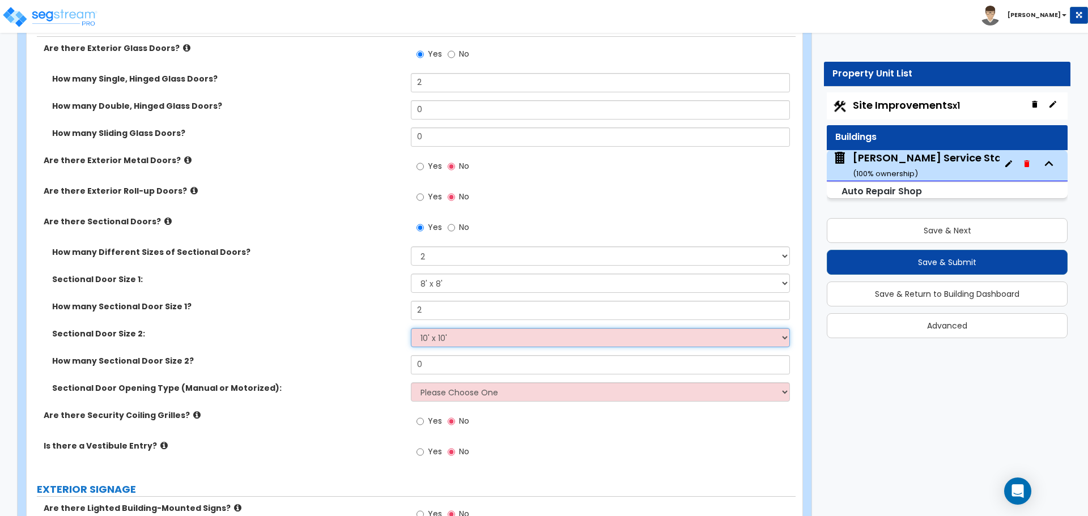
click at [411, 328] on select "Please Choose One 8' x 8' 10' x 10' 12' x 12' 20' x 14'" at bounding box center [600, 337] width 379 height 19
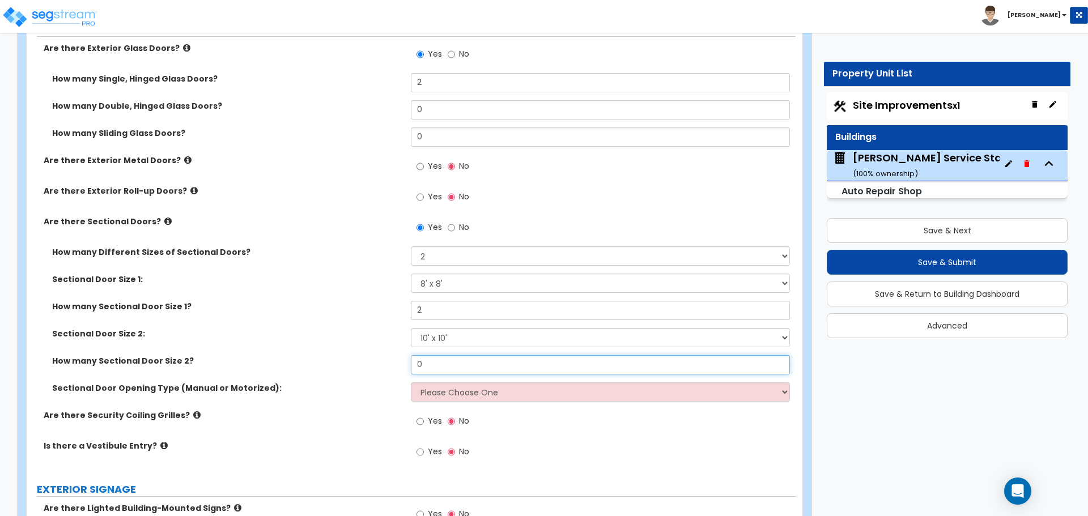
click at [446, 359] on input "0" at bounding box center [600, 364] width 379 height 19
click at [446, 359] on input "2" at bounding box center [600, 364] width 379 height 19
type input "2"
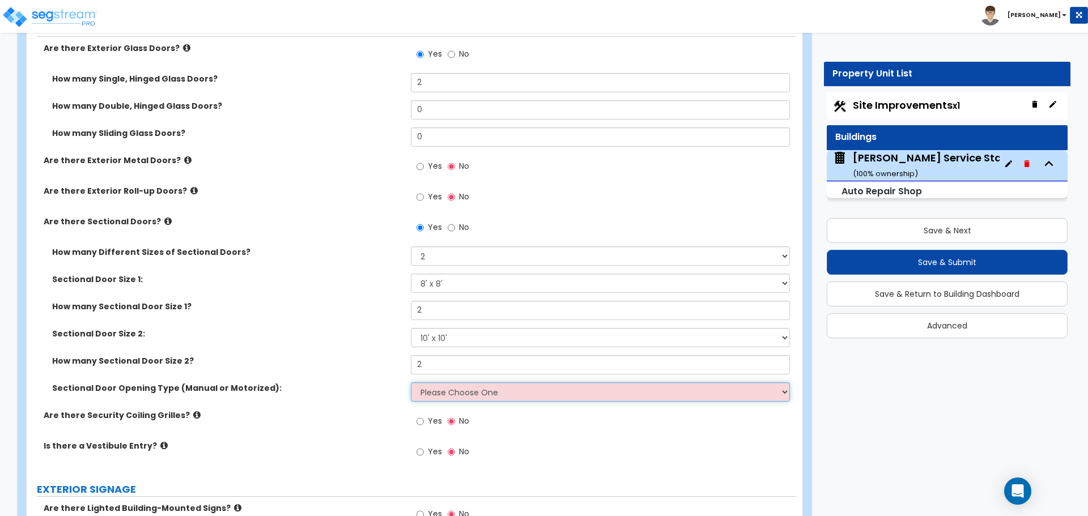
click at [448, 390] on select "Please Choose One All Manual All Motorized Some are Motorized" at bounding box center [600, 392] width 379 height 19
select select "2"
click at [411, 383] on select "Please Choose One All Manual All Motorized Some are Motorized" at bounding box center [600, 392] width 379 height 19
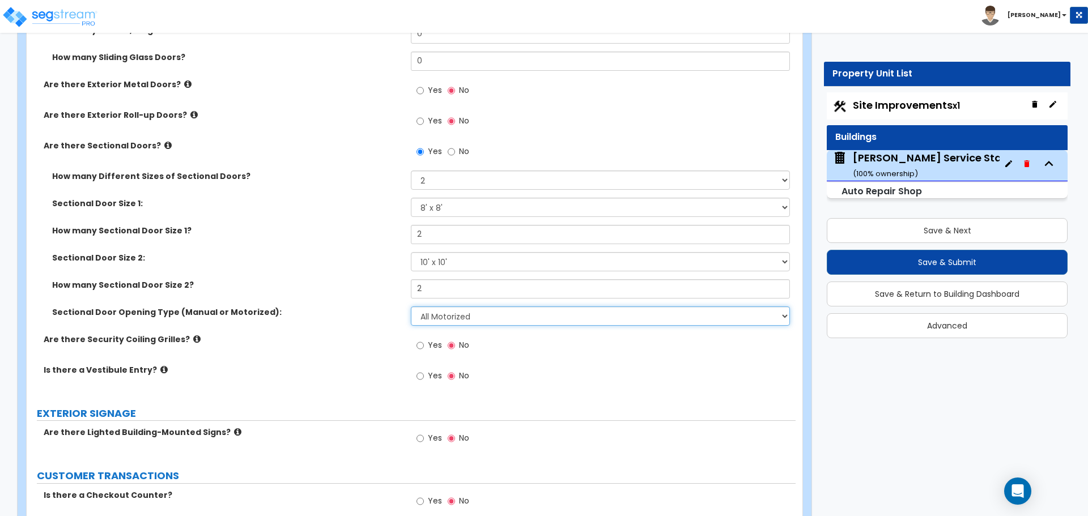
scroll to position [1391, 0]
click at [193, 338] on icon at bounding box center [196, 338] width 7 height 9
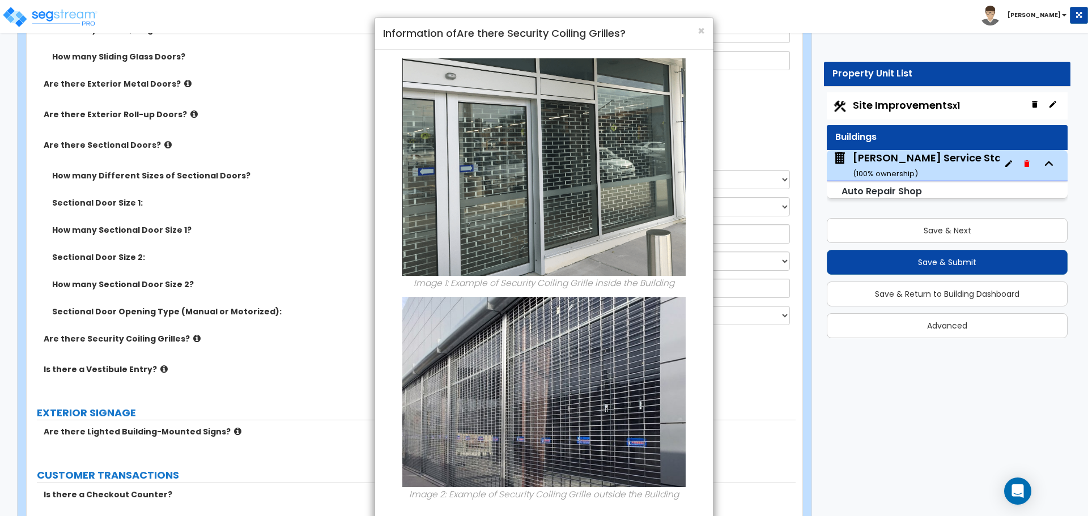
scroll to position [54, 0]
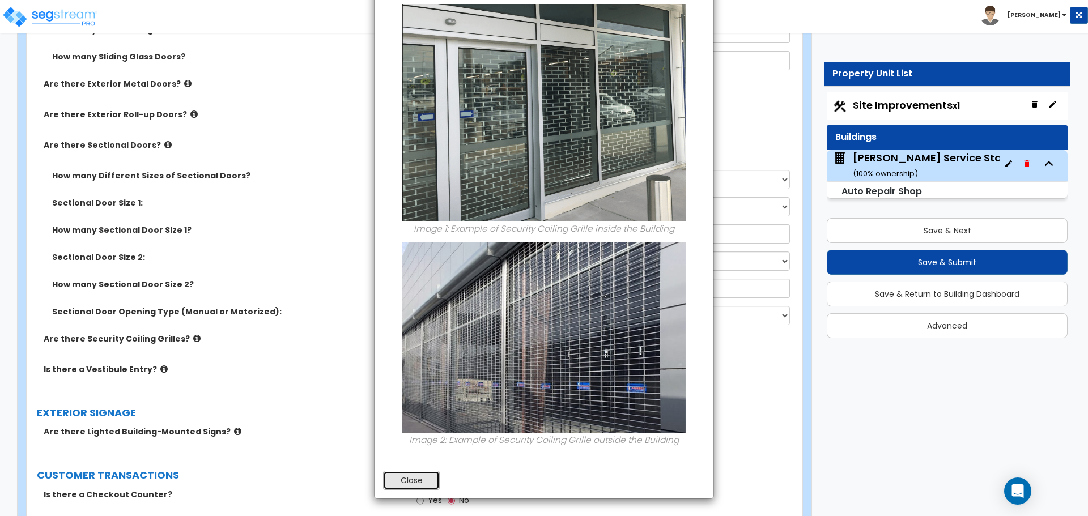
click at [407, 479] on button "Close" at bounding box center [411, 480] width 57 height 19
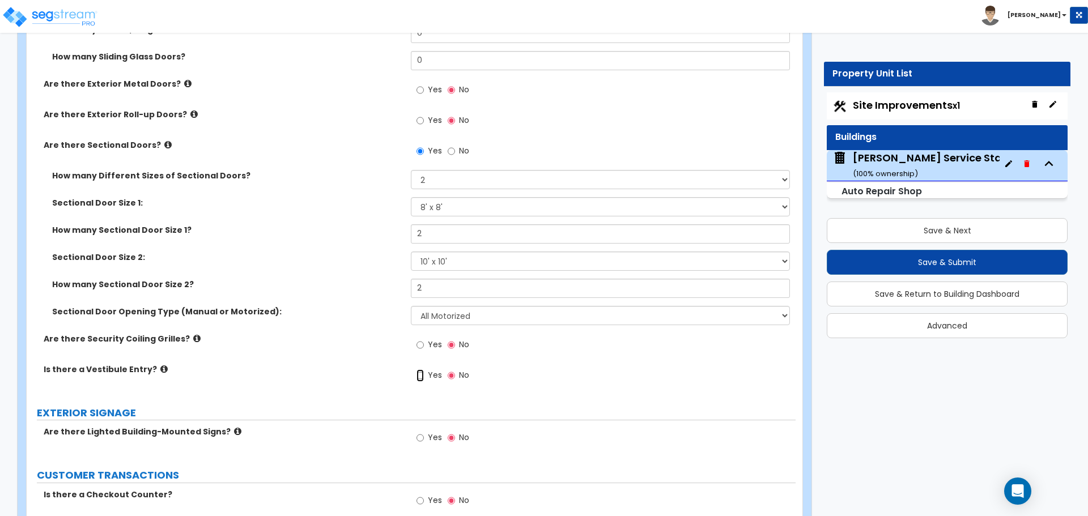
click at [419, 379] on input "Yes" at bounding box center [420, 375] width 7 height 12
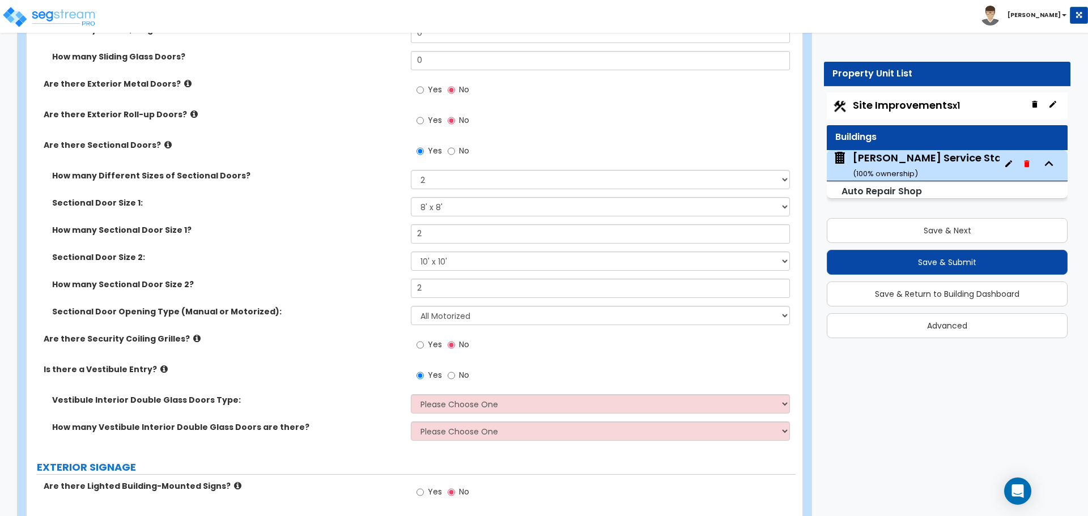
click at [160, 368] on icon at bounding box center [163, 369] width 7 height 9
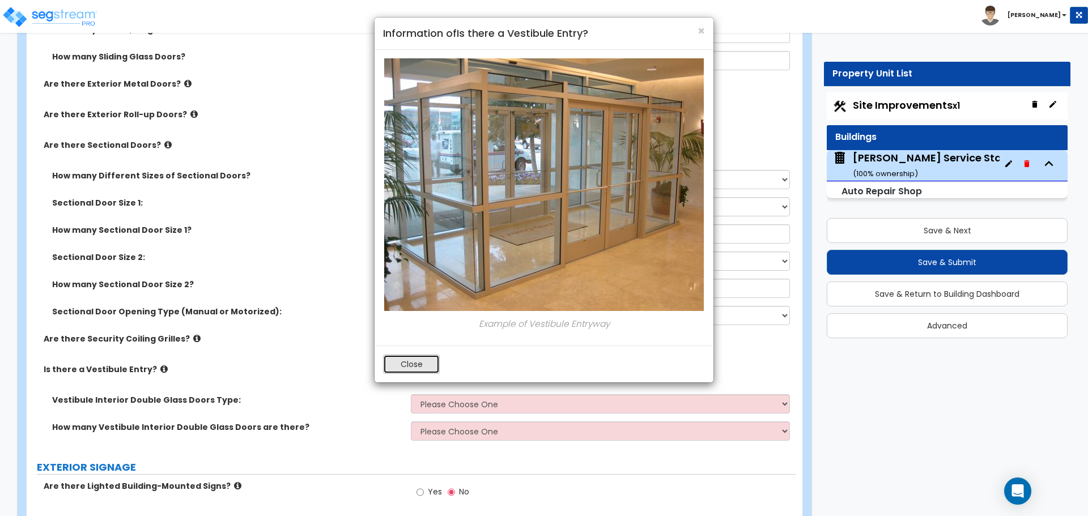
click at [400, 362] on button "Close" at bounding box center [411, 364] width 57 height 19
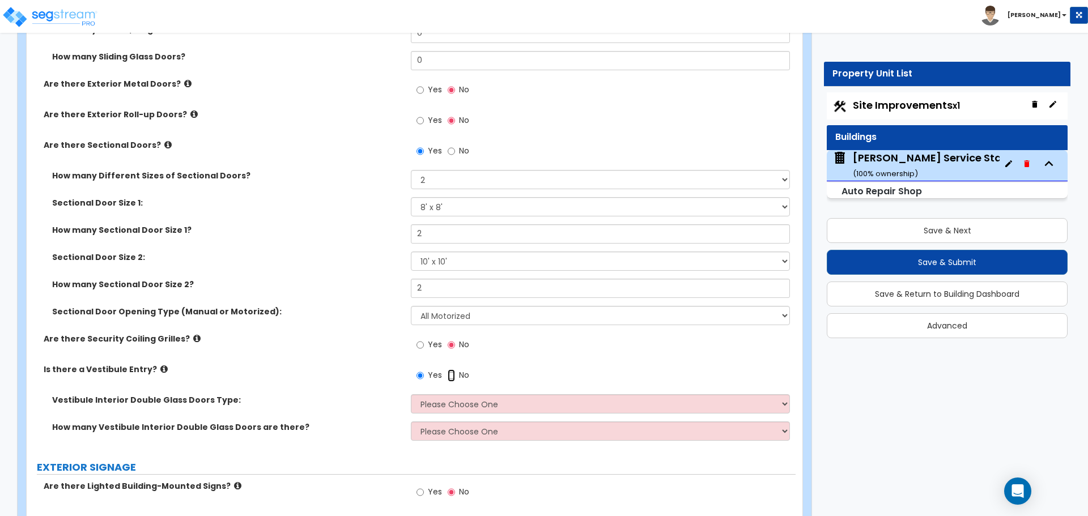
click at [453, 375] on input "No" at bounding box center [451, 375] width 7 height 12
radio input "false"
radio input "true"
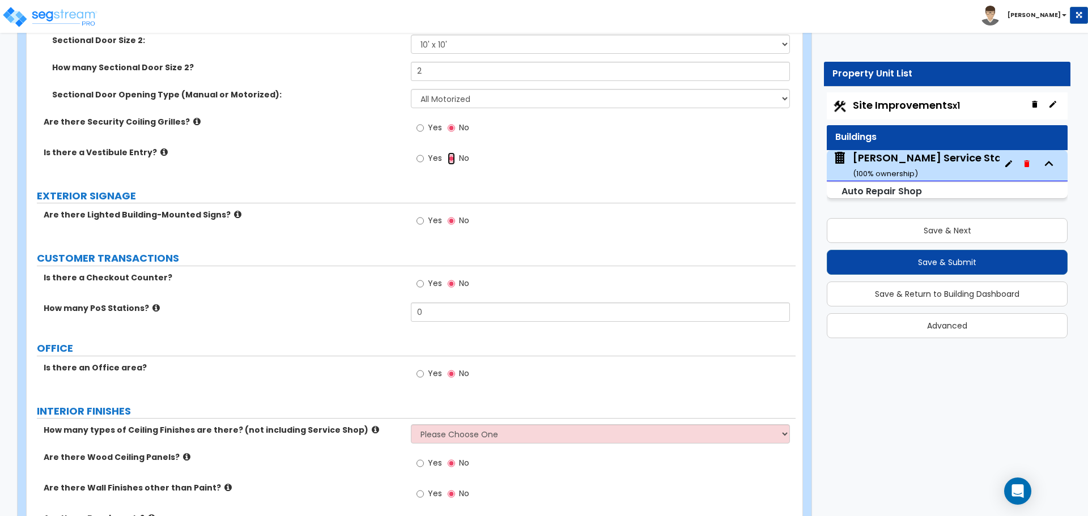
scroll to position [1609, 0]
click at [424, 283] on input "Yes" at bounding box center [420, 283] width 7 height 12
radio input "true"
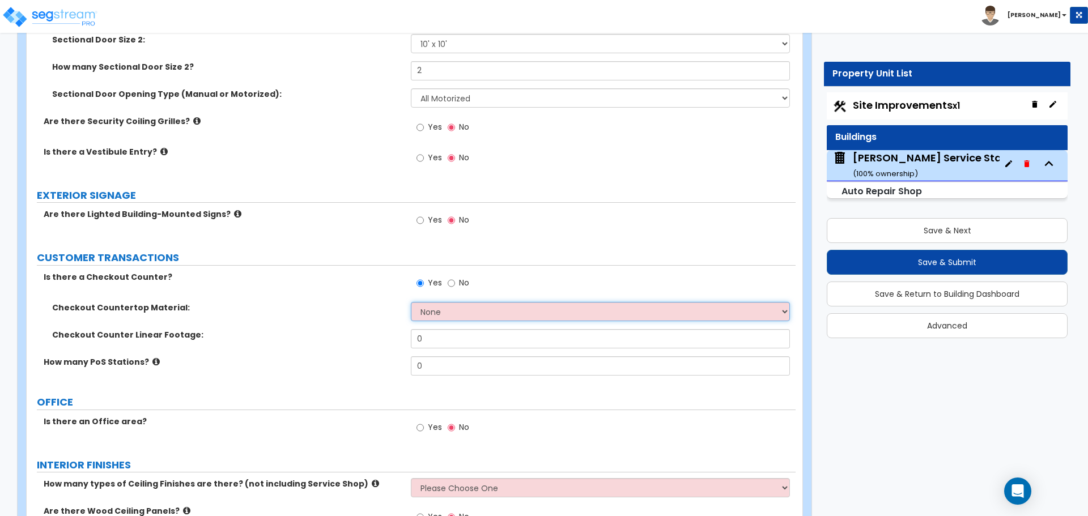
click at [454, 307] on select "None Plastic Laminate Solid Surface Stone Quartz Marble Tile Wood Stainless Ste…" at bounding box center [600, 311] width 379 height 19
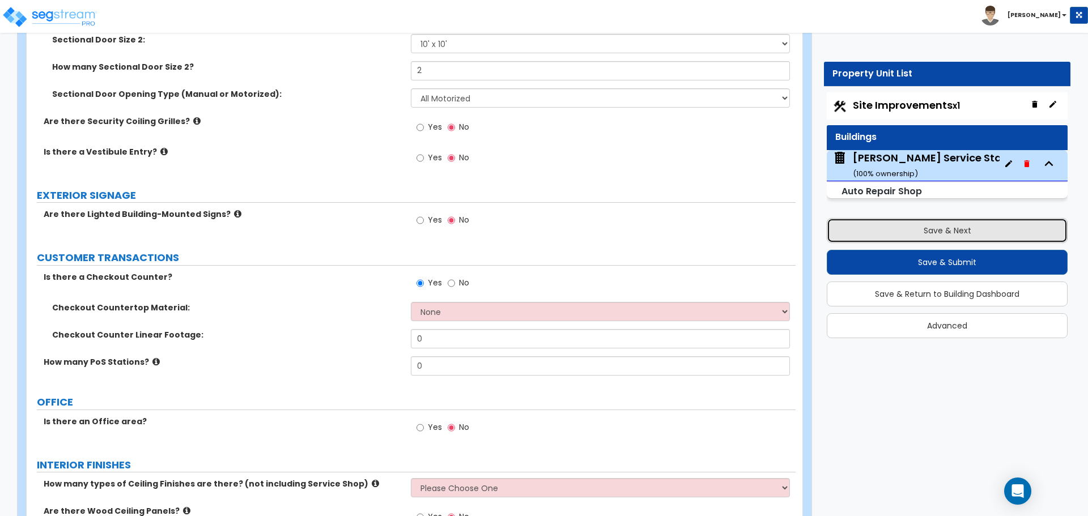
click at [948, 233] on button "Save & Next" at bounding box center [947, 230] width 241 height 25
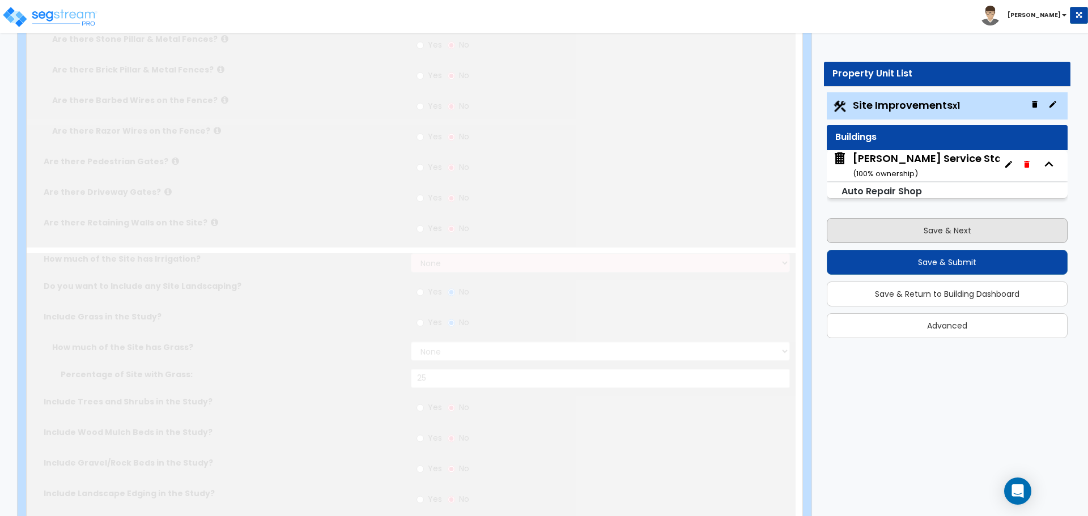
type input "1.52"
select select "2"
type input "12149"
radio input "true"
select select "1"
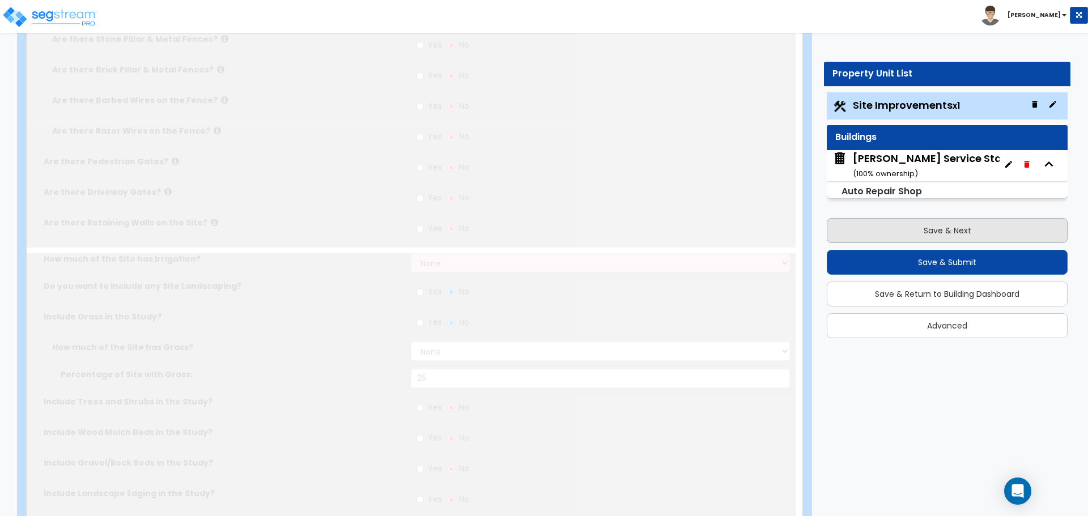
select select "2"
type input "2"
radio input "true"
select select "1"
type input "10"
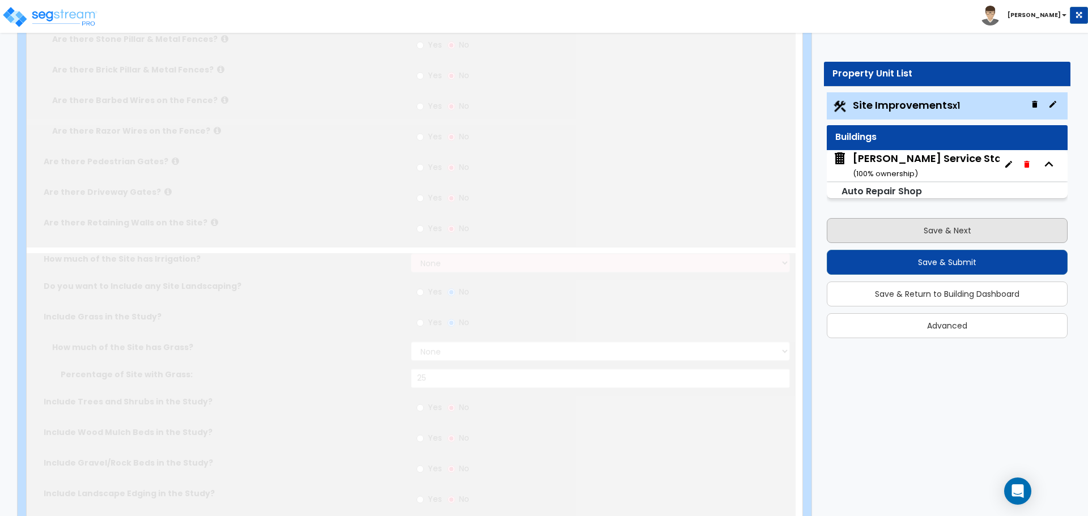
radio input "true"
select select "2"
type input "57"
select select "1"
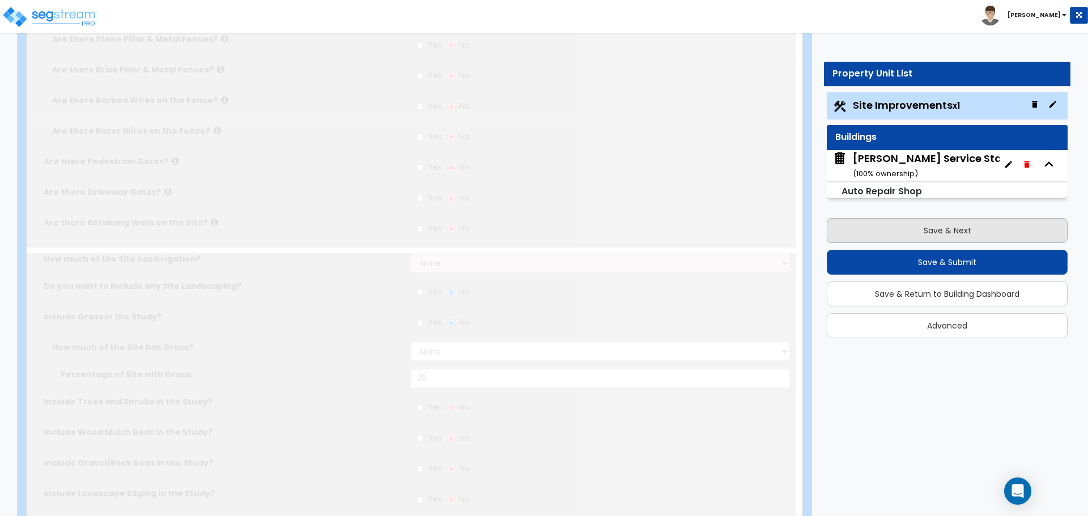
radio input "true"
select select "4"
type input "100"
radio input "true"
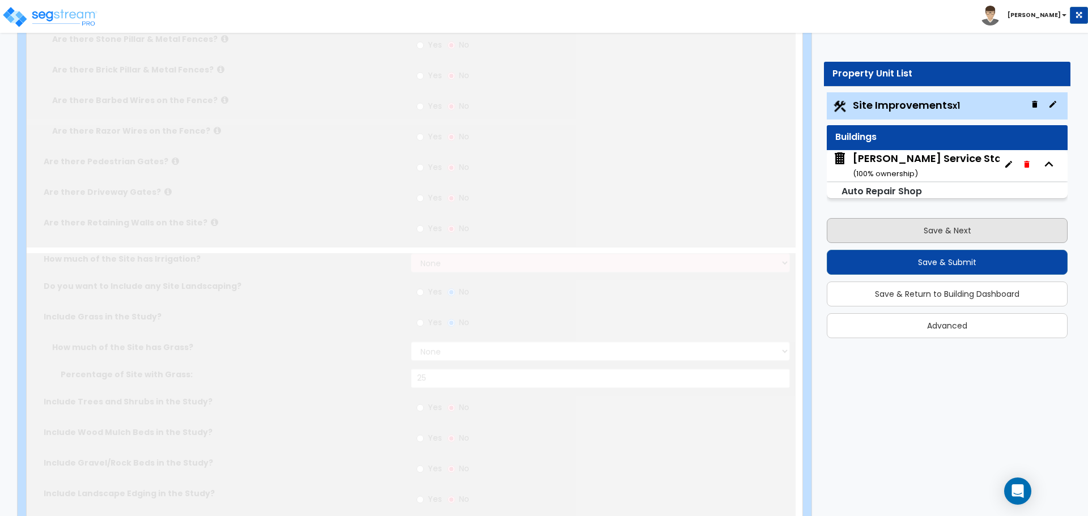
radio input "true"
select select "1"
type input "25"
radio input "true"
select select "1"
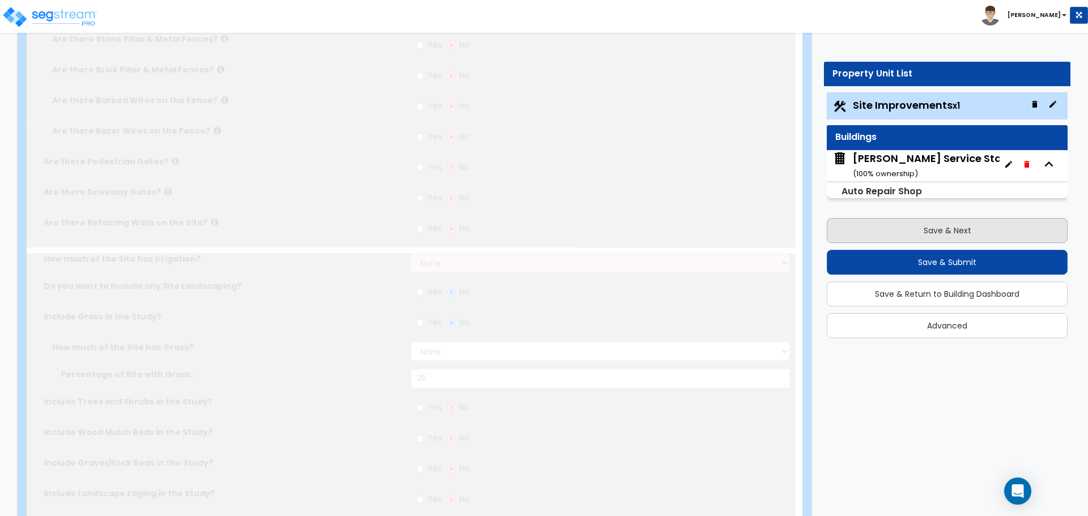
type input "20"
select select "5"
type input "1"
select select "1"
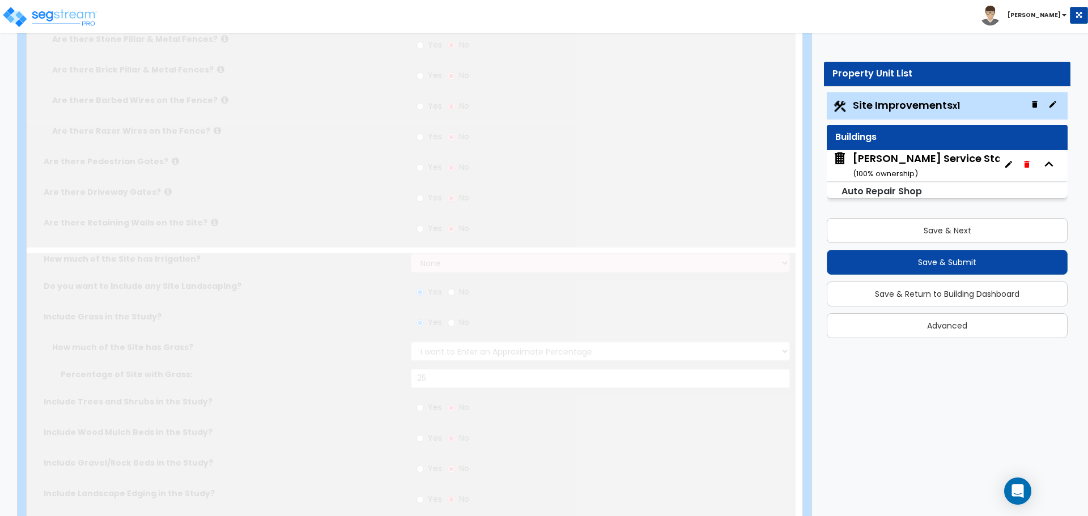
scroll to position [0, 0]
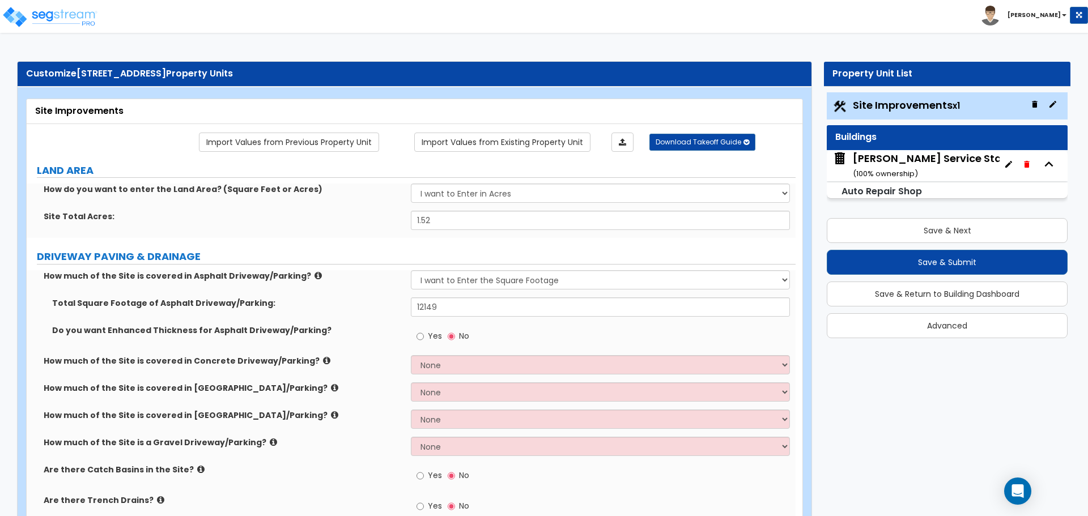
click at [902, 104] on span "Site Improvements x1" at bounding box center [906, 105] width 107 height 14
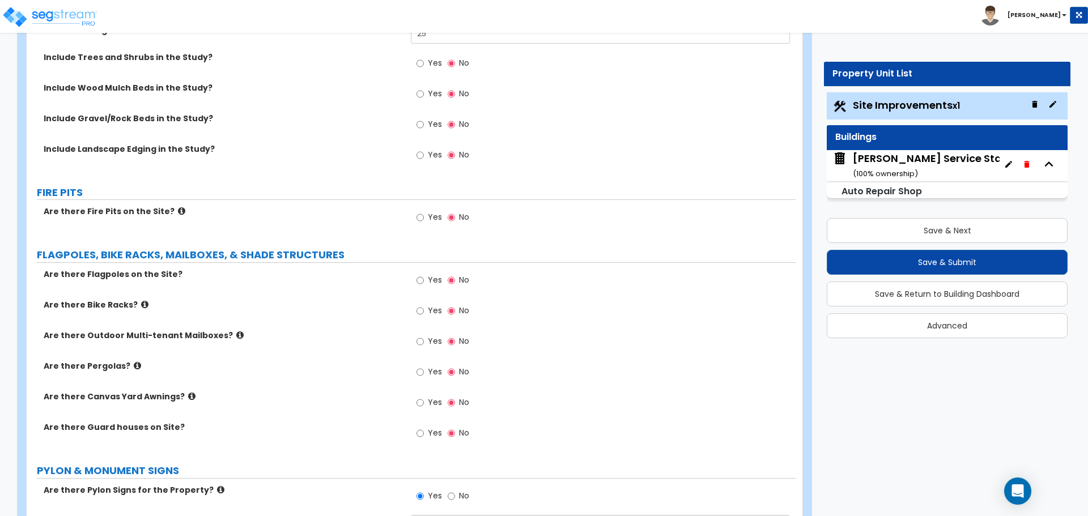
scroll to position [2138, 0]
click at [419, 279] on input "Yes" at bounding box center [420, 280] width 7 height 12
radio input "true"
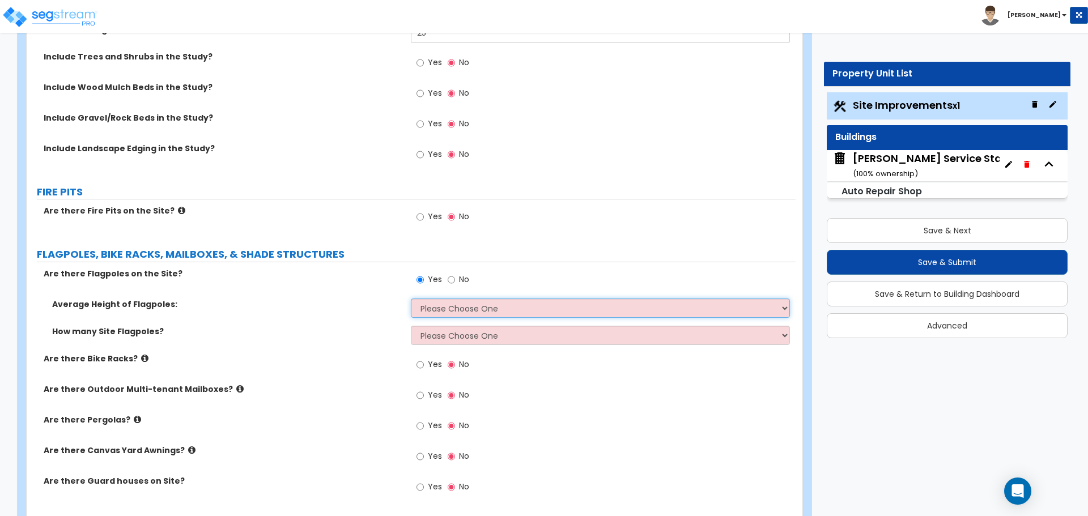
click at [453, 309] on select "Please Choose One 20 ft 59 ft 70 ft 100 ft" at bounding box center [600, 308] width 379 height 19
select select "1"
click at [411, 299] on select "Please Choose One 20 ft 59 ft 70 ft 100 ft" at bounding box center [600, 308] width 379 height 19
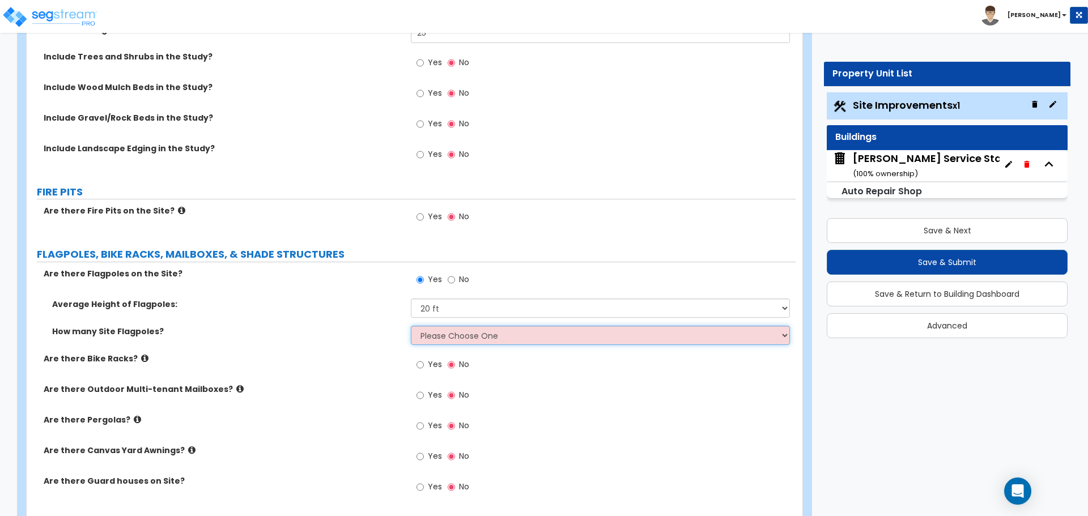
click at [453, 337] on select "Please Choose One 1 2 3 4 5" at bounding box center [600, 335] width 379 height 19
select select "1"
click at [411, 326] on select "Please Choose One 1 2 3 4 5" at bounding box center [600, 335] width 379 height 19
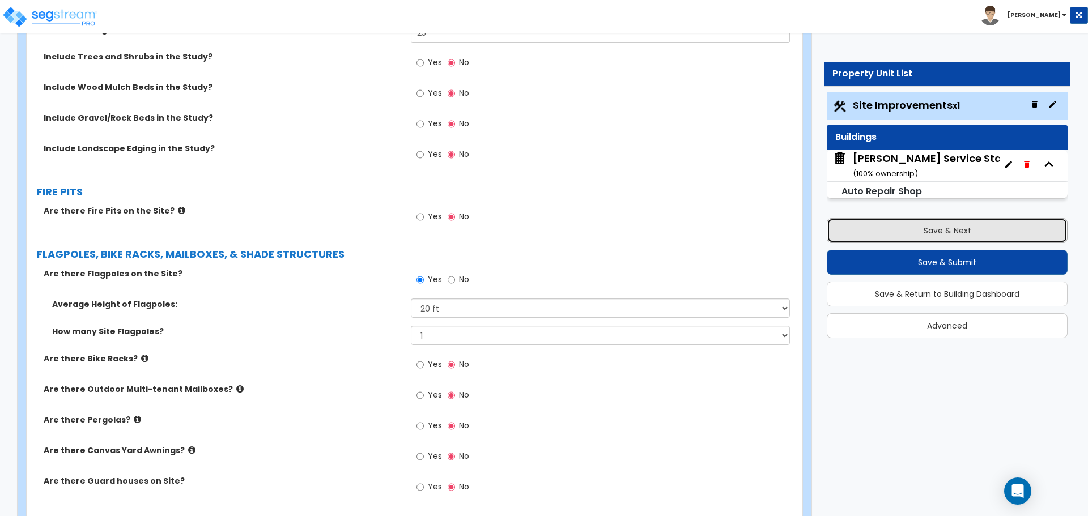
click at [945, 240] on button "Save & Next" at bounding box center [947, 230] width 241 height 25
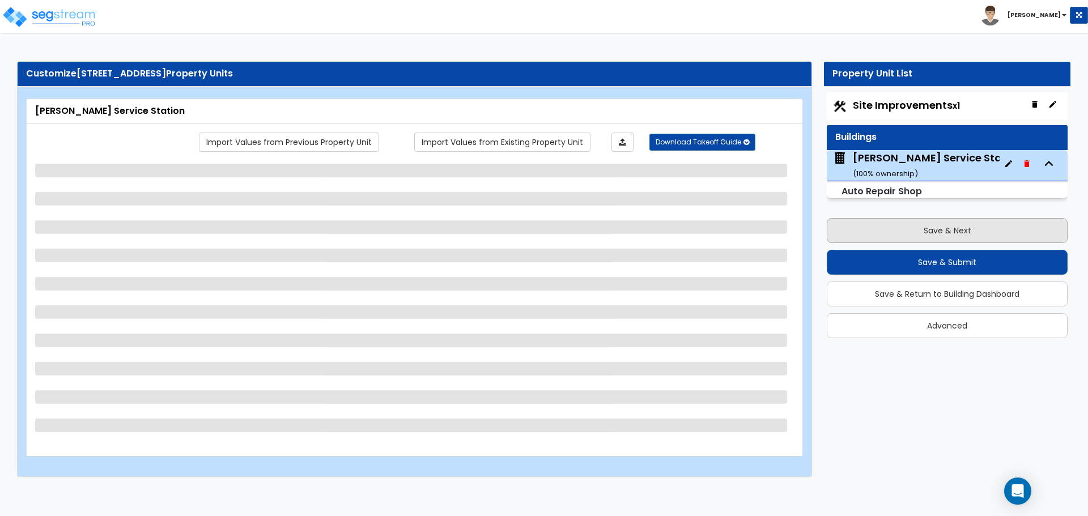
scroll to position [0, 0]
select select "5"
select select "1"
select select "3"
select select "1"
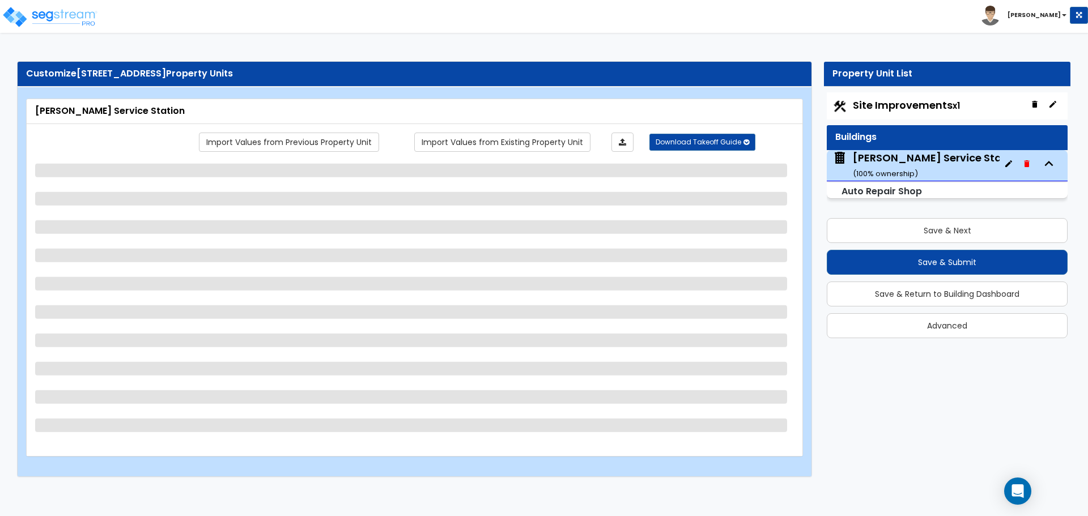
select select "1"
select select "2"
select select "1"
select select "2"
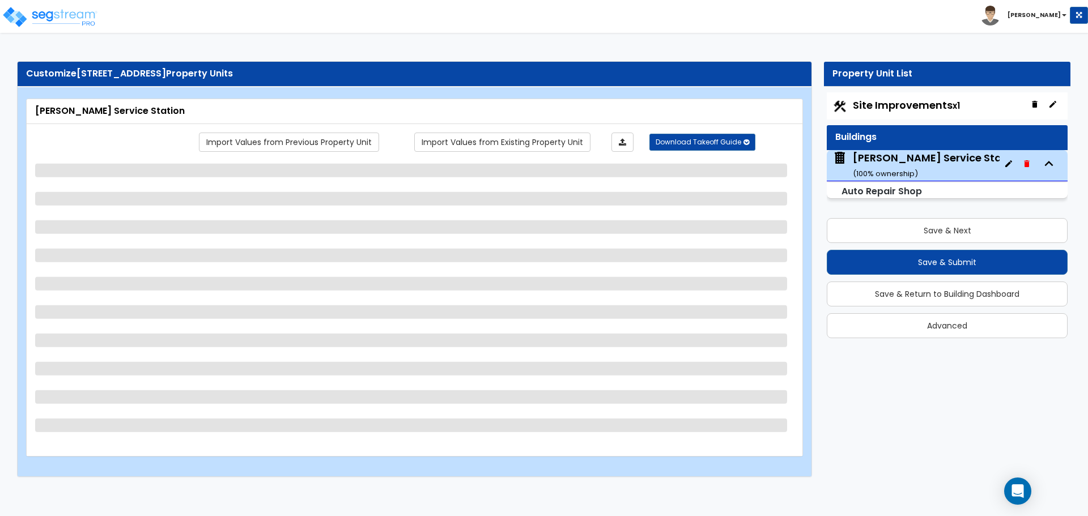
select select "2"
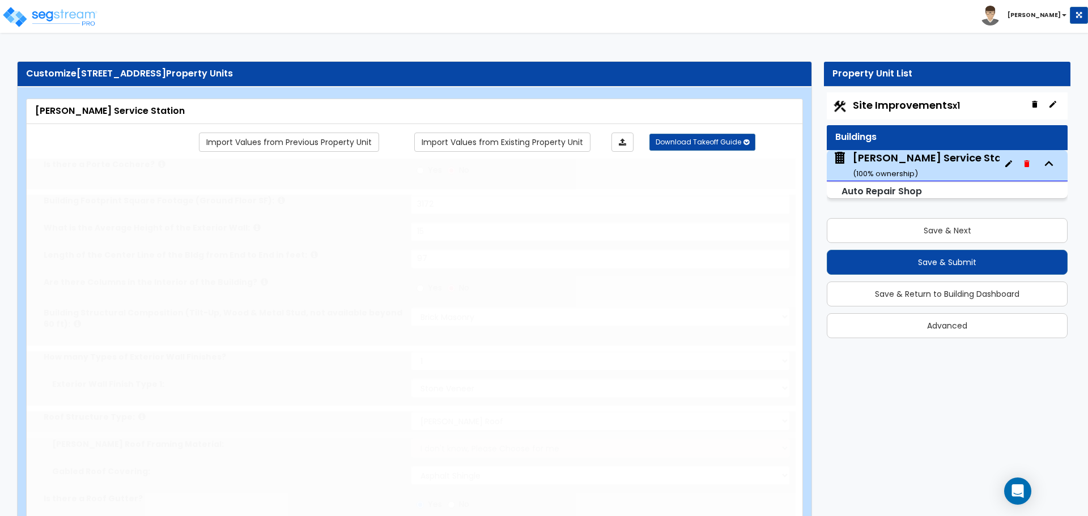
radio input "true"
select select "2"
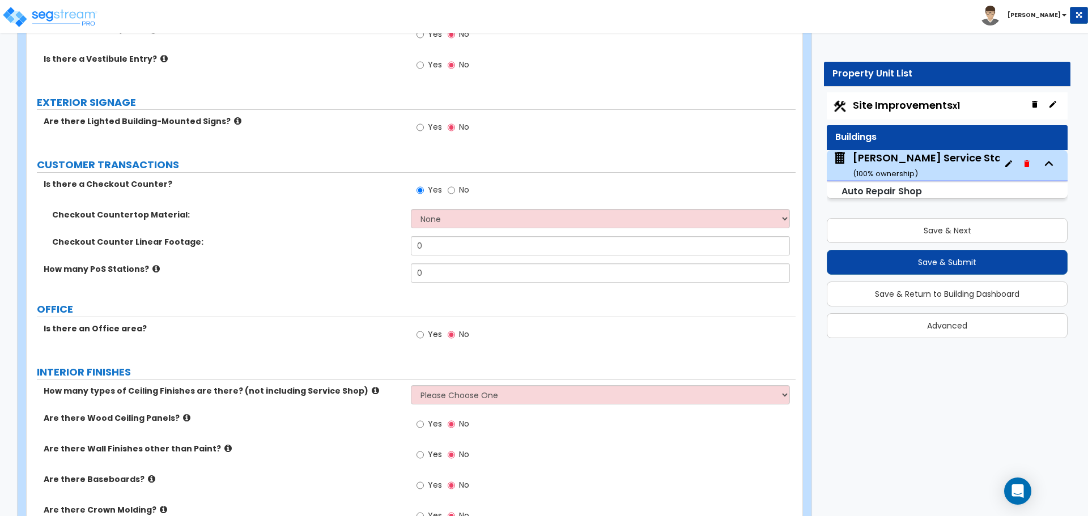
scroll to position [1702, 0]
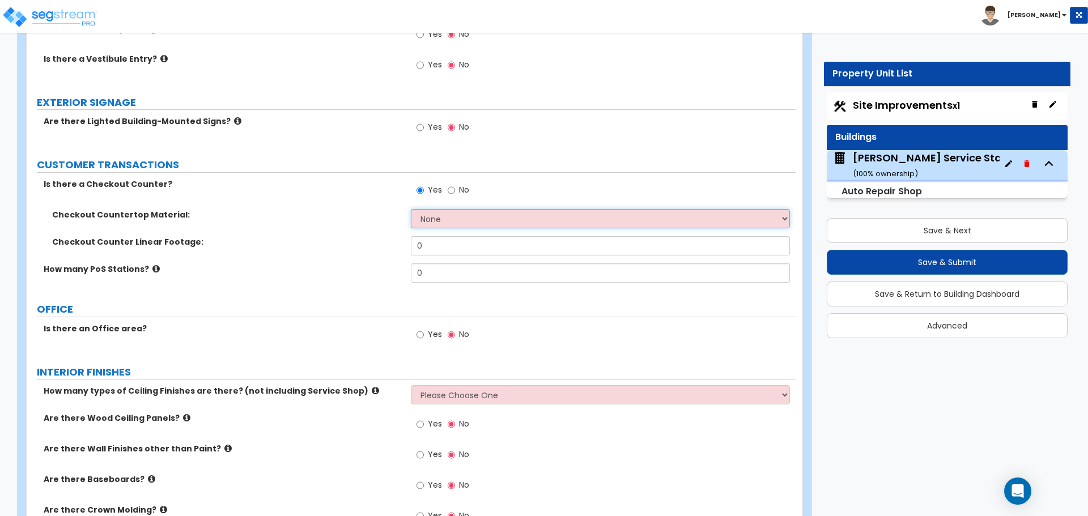
click at [444, 215] on select "None Plastic Laminate Solid Surface Stone Quartz Marble Tile Wood Stainless Ste…" at bounding box center [600, 218] width 379 height 19
select select "7"
click at [411, 209] on select "None Plastic Laminate Solid Surface Stone Quartz Marble Tile Wood Stainless Ste…" at bounding box center [600, 218] width 379 height 19
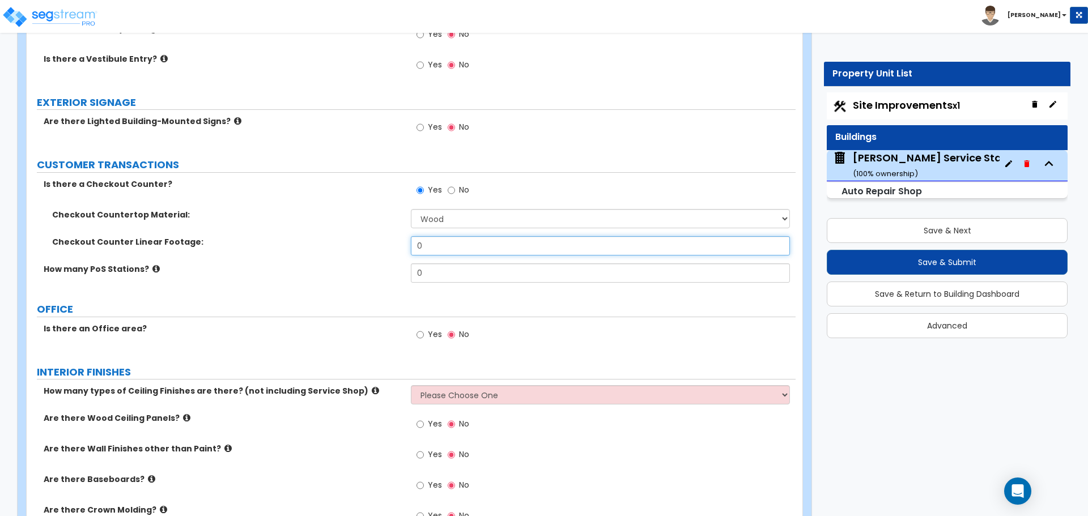
click at [452, 241] on input "0" at bounding box center [600, 245] width 379 height 19
type input "6"
click at [420, 339] on input "Yes" at bounding box center [420, 335] width 7 height 12
radio input "true"
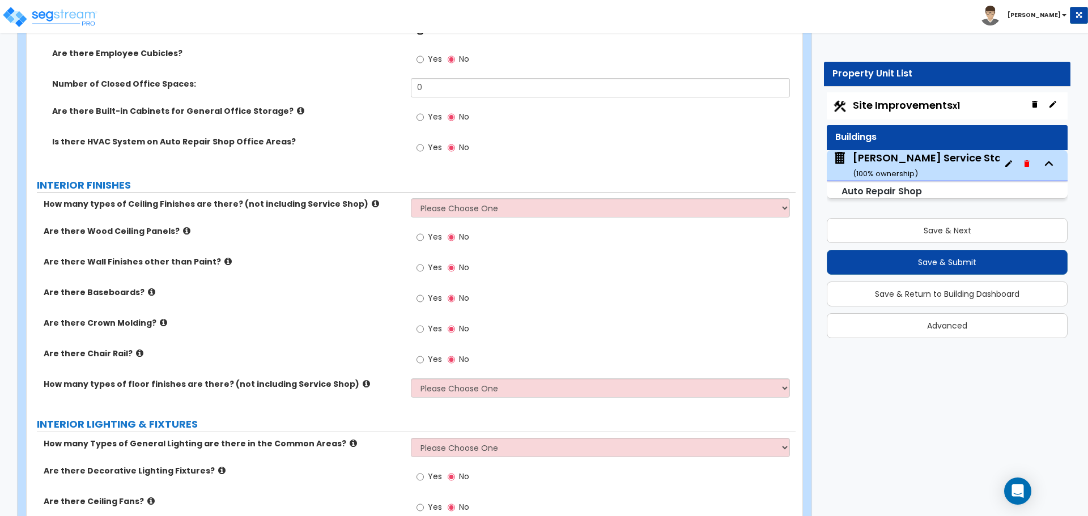
scroll to position [2008, 0]
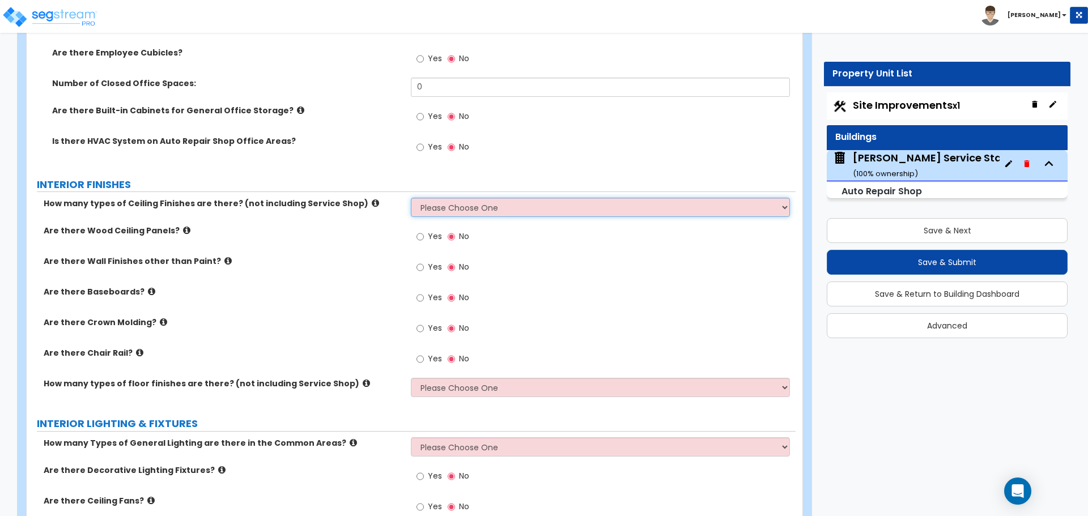
click at [454, 209] on select "Please Choose One 1 2 3" at bounding box center [600, 207] width 379 height 19
select select "1"
click at [411, 198] on select "Please Choose One 1 2 3" at bounding box center [600, 207] width 379 height 19
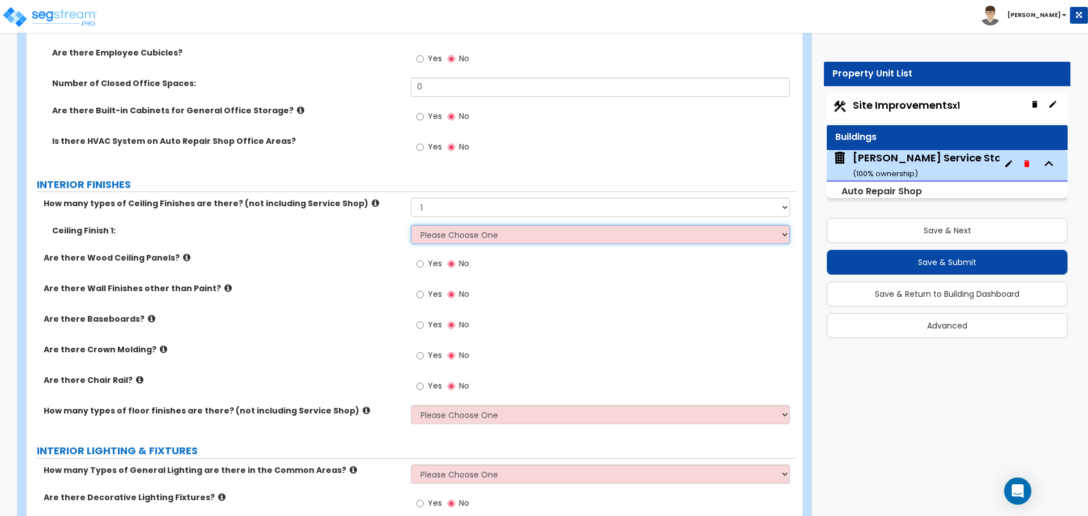
click at [427, 233] on select "Please Choose One Drop Ceiling Open Ceiling Drywall Ceiling" at bounding box center [600, 234] width 379 height 19
select select "3"
click at [411, 225] on select "Please Choose One Drop Ceiling Open Ceiling Drywall Ceiling" at bounding box center [600, 234] width 379 height 19
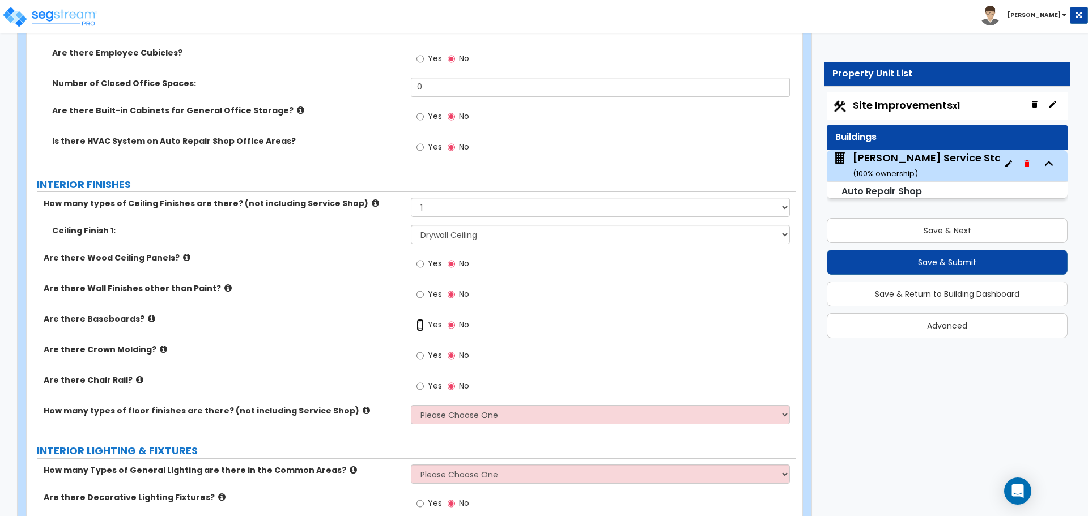
click at [423, 327] on input "Yes" at bounding box center [420, 325] width 7 height 12
radio input "true"
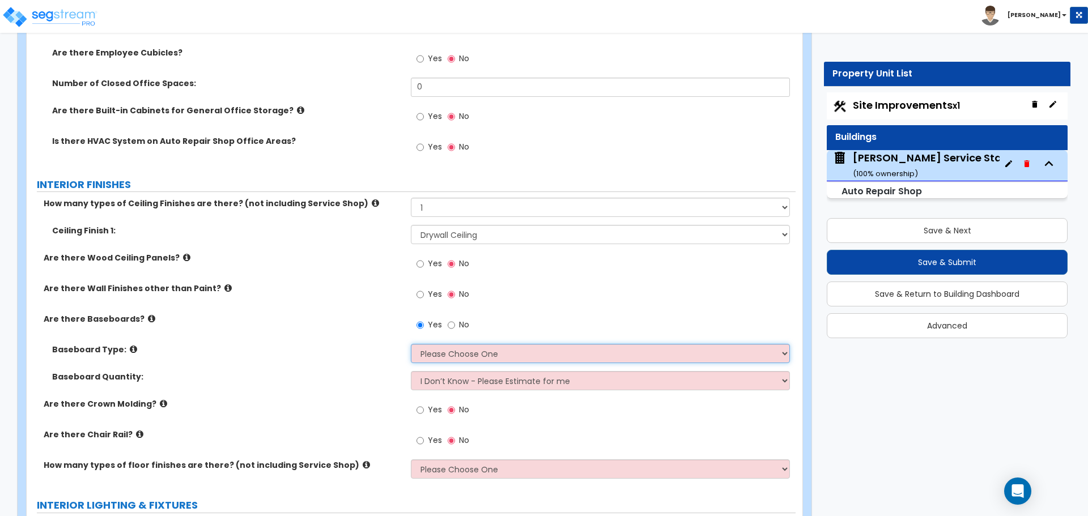
click at [441, 350] on select "Please Choose One Wood Vinyl Carpet Tile" at bounding box center [600, 353] width 379 height 19
select select "2"
click at [411, 344] on select "Please Choose One Wood Vinyl Carpet Tile" at bounding box center [600, 353] width 379 height 19
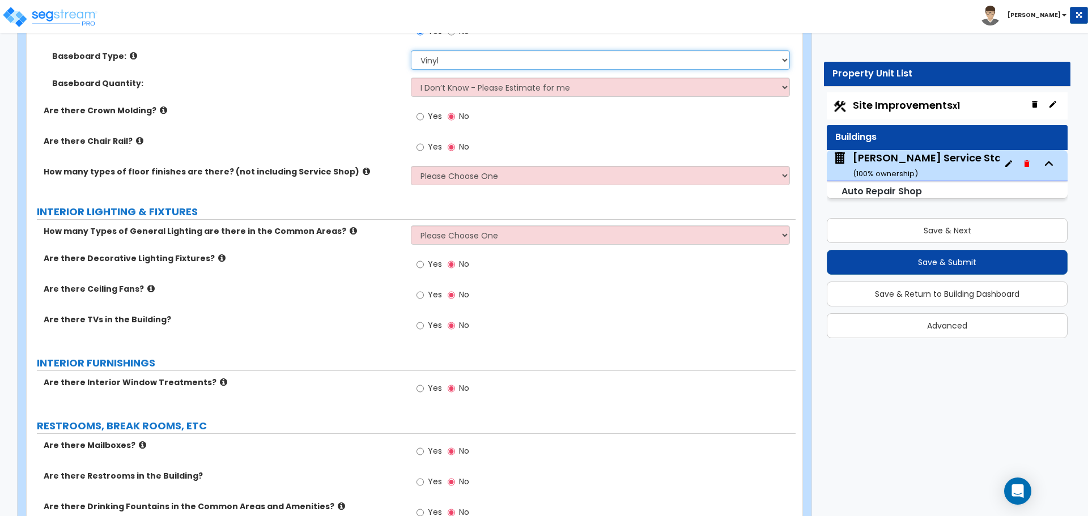
scroll to position [2303, 0]
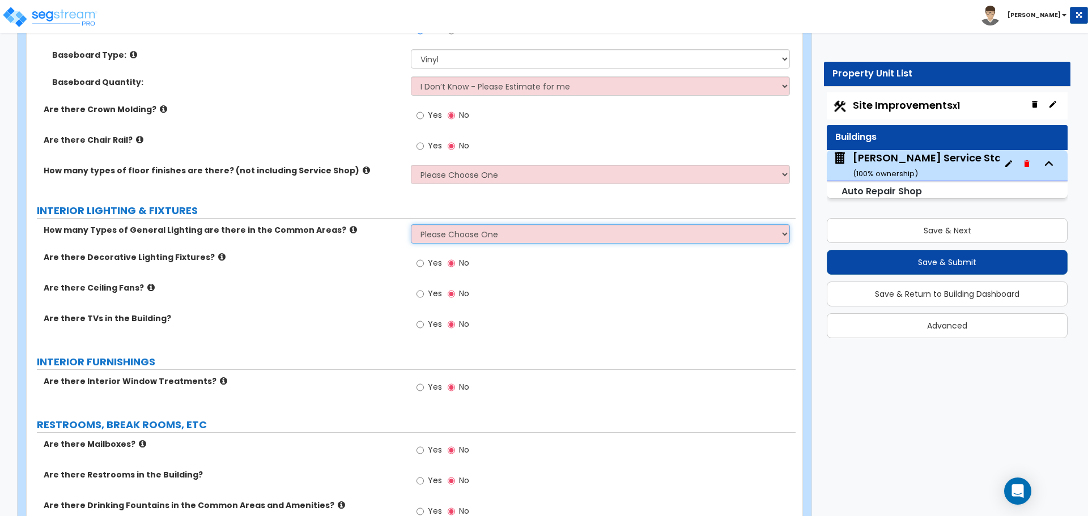
click at [443, 231] on select "Please Choose One 1 2 3" at bounding box center [600, 233] width 379 height 19
select select "1"
click at [411, 224] on select "Please Choose One 1 2 3" at bounding box center [600, 233] width 379 height 19
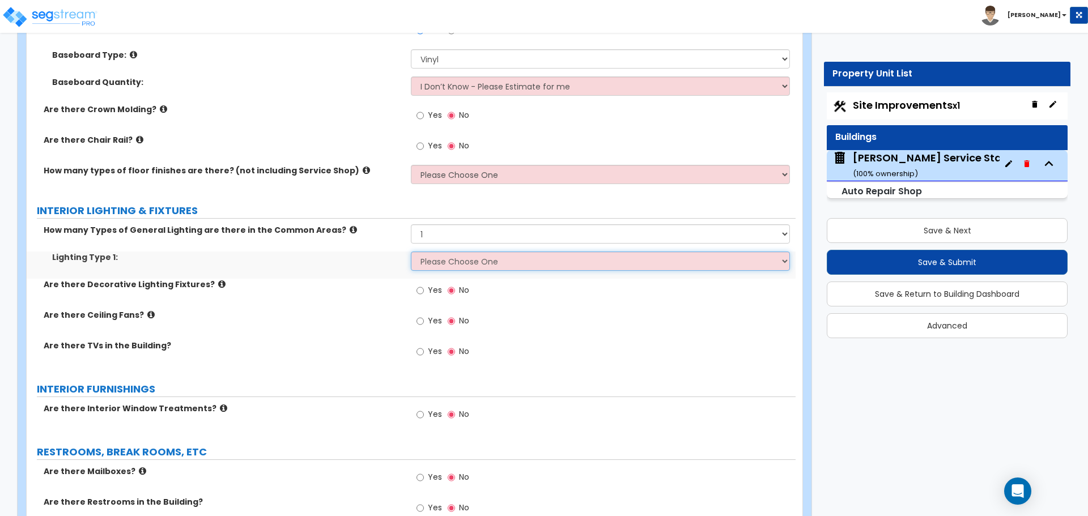
click at [438, 260] on select "Please Choose One LED Surface-Mounted LED Recessed Fluorescent Surface-Mounted …" at bounding box center [600, 261] width 379 height 19
select select "1"
click at [411, 252] on select "Please Choose One LED Surface-Mounted LED Recessed Fluorescent Surface-Mounted …" at bounding box center [600, 261] width 379 height 19
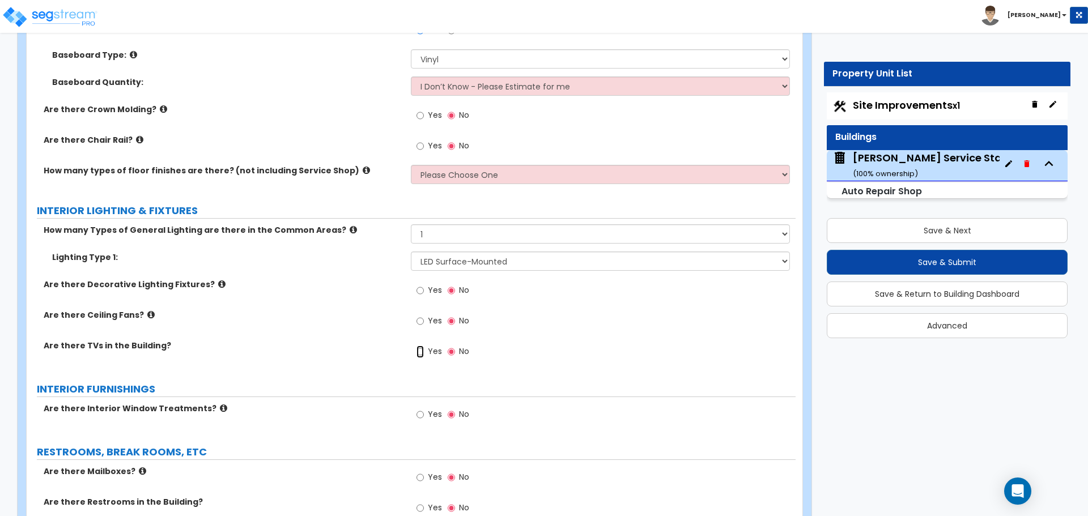
click at [418, 354] on input "Yes" at bounding box center [420, 352] width 7 height 12
radio input "true"
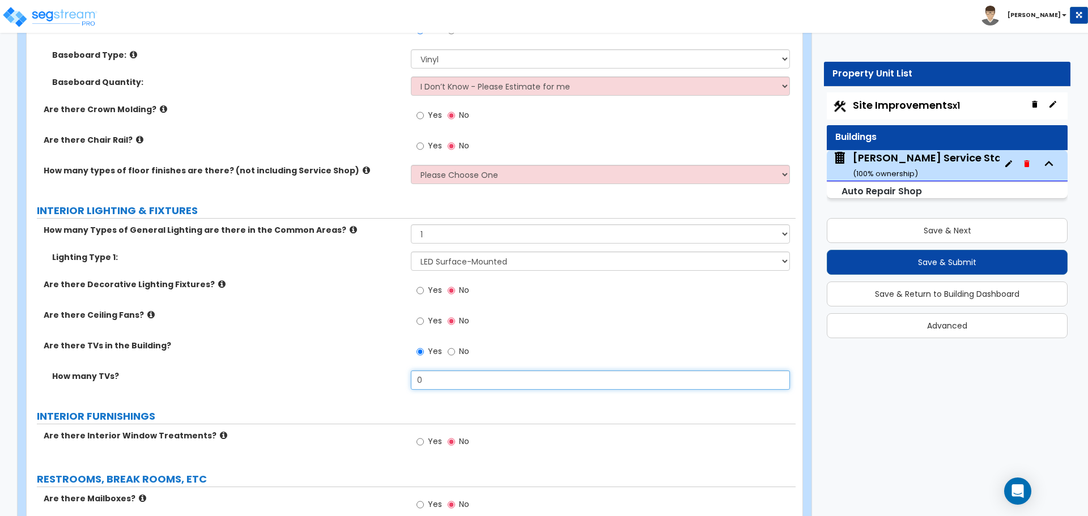
click at [430, 384] on input "0" at bounding box center [600, 380] width 379 height 19
type input "1"
click at [220, 437] on icon at bounding box center [223, 435] width 7 height 9
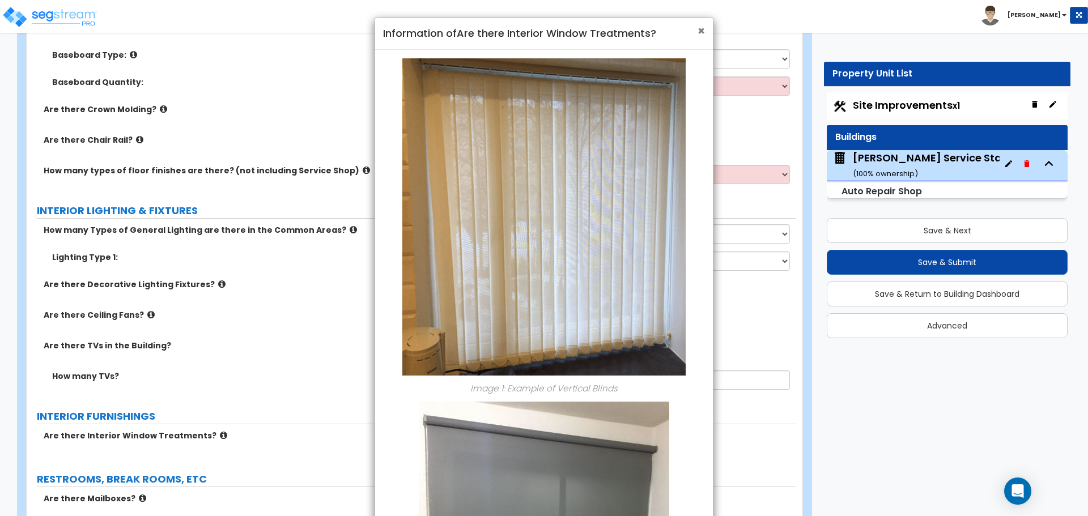
click at [698, 29] on span "×" at bounding box center [701, 31] width 7 height 16
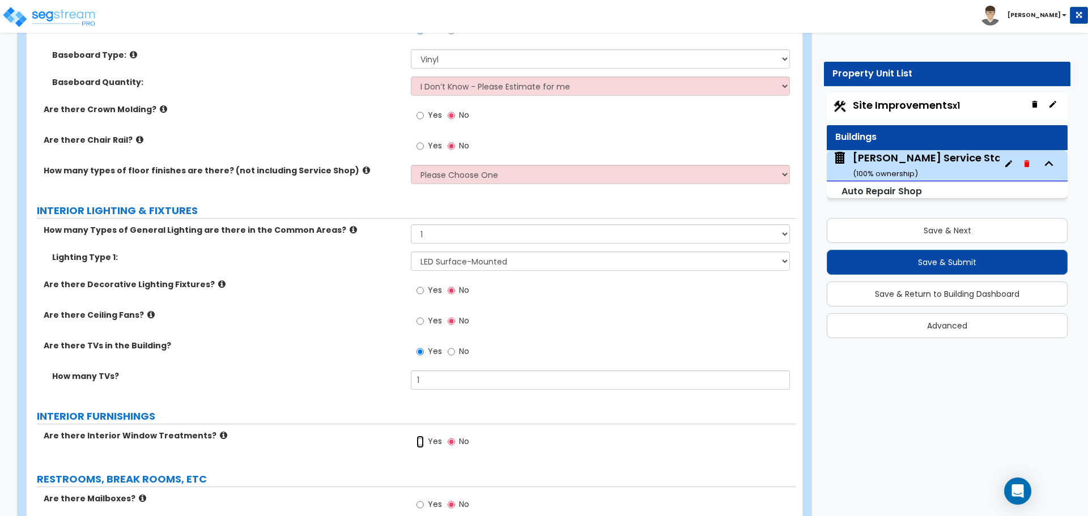
click at [422, 446] on input "Yes" at bounding box center [420, 442] width 7 height 12
radio input "true"
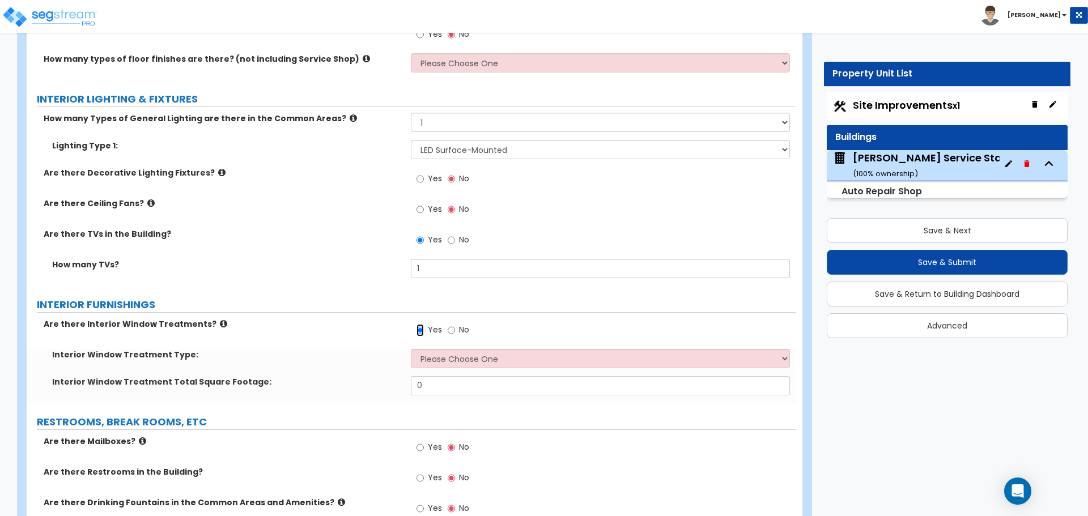
scroll to position [2423, 0]
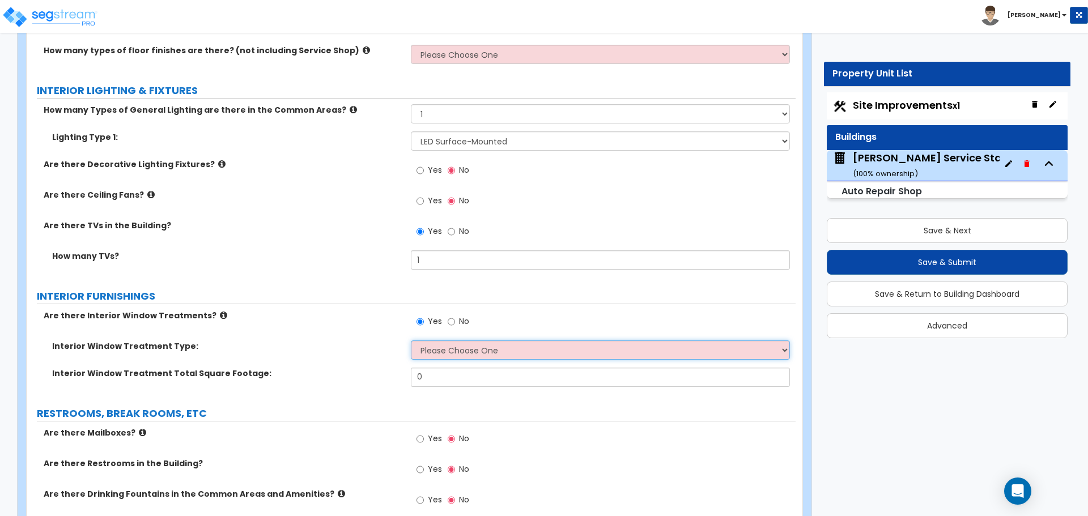
click at [452, 352] on select "Please Choose One Vertical Blinds Window Shades Venetian Blinds Wood Shutters" at bounding box center [600, 350] width 379 height 19
select select "2"
click at [411, 341] on select "Please Choose One Vertical Blinds Window Shades Venetian Blinds Wood Shutters" at bounding box center [600, 350] width 379 height 19
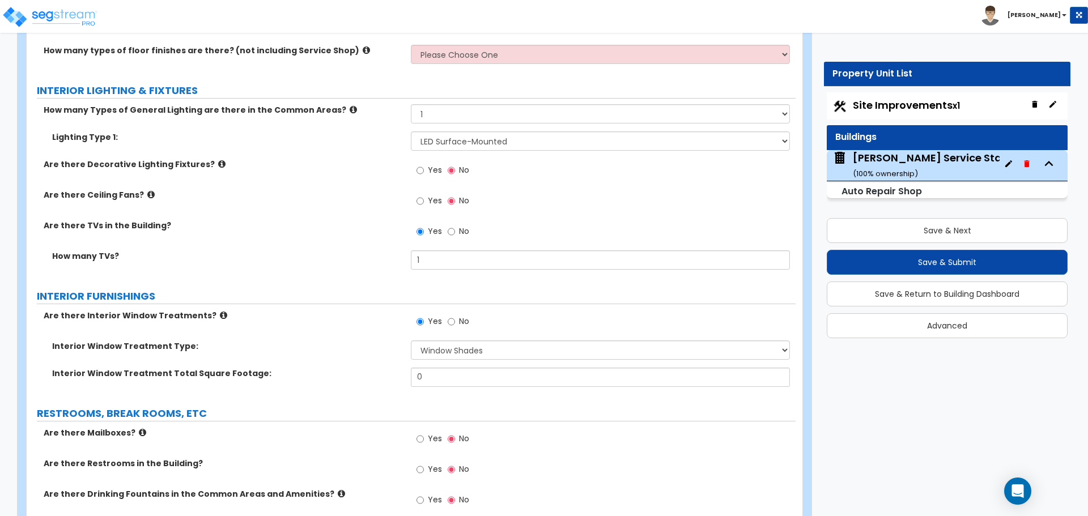
click at [220, 314] on icon at bounding box center [223, 315] width 7 height 9
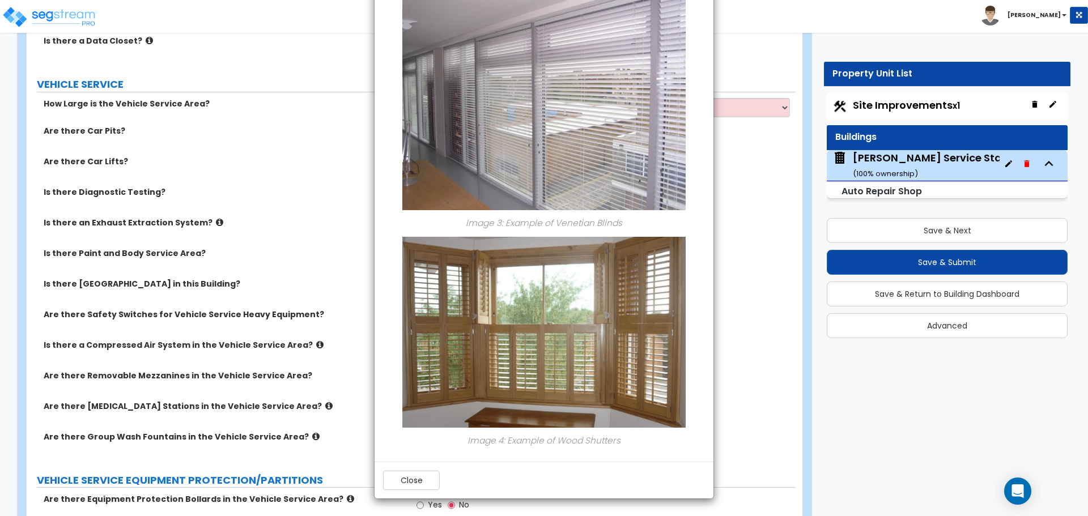
scroll to position [3184, 0]
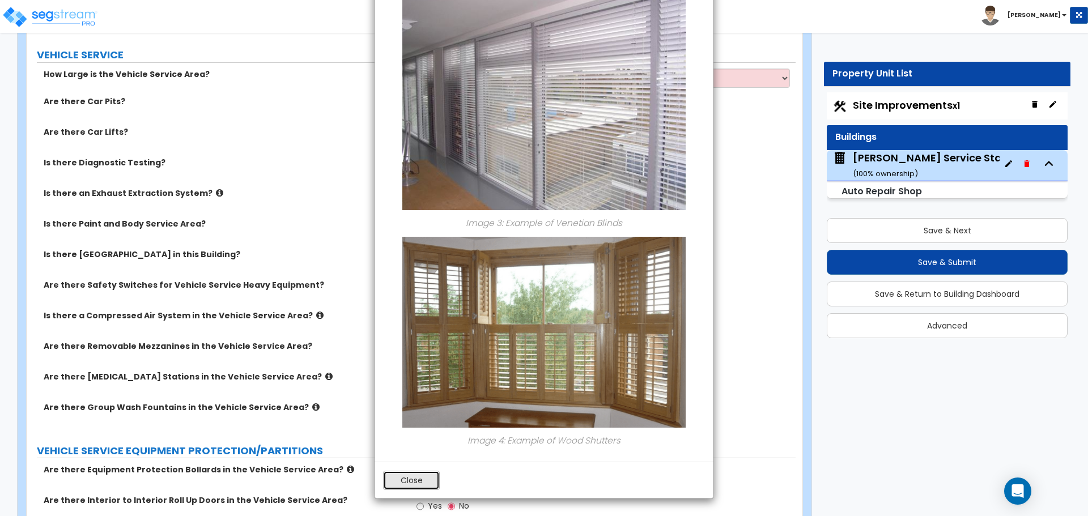
click at [412, 486] on button "Close" at bounding box center [411, 480] width 57 height 19
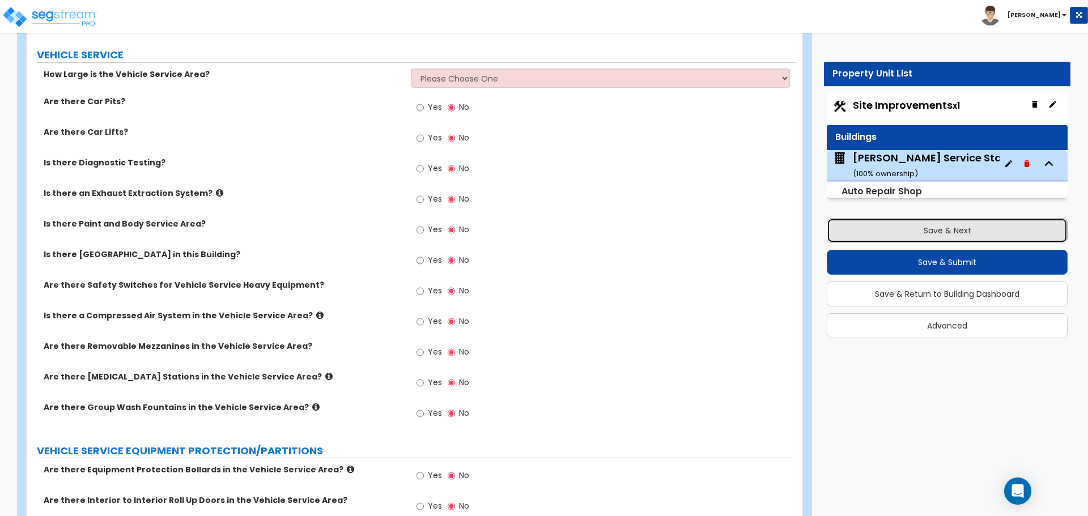
click at [931, 234] on button "Save & Next" at bounding box center [947, 230] width 241 height 25
select select "2"
select select "1"
select select "2"
select select "1"
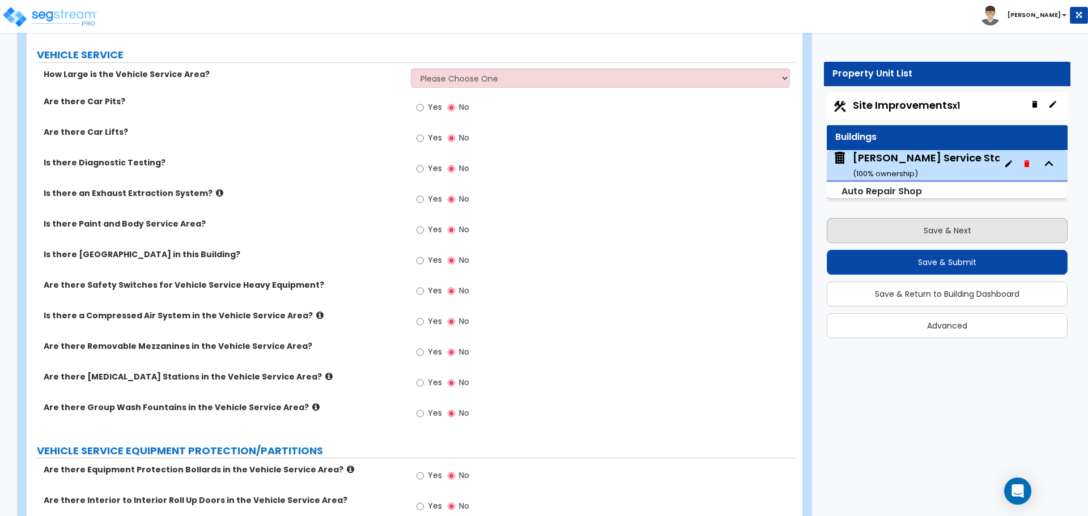
select select "2"
select select "1"
select select "4"
select select "1"
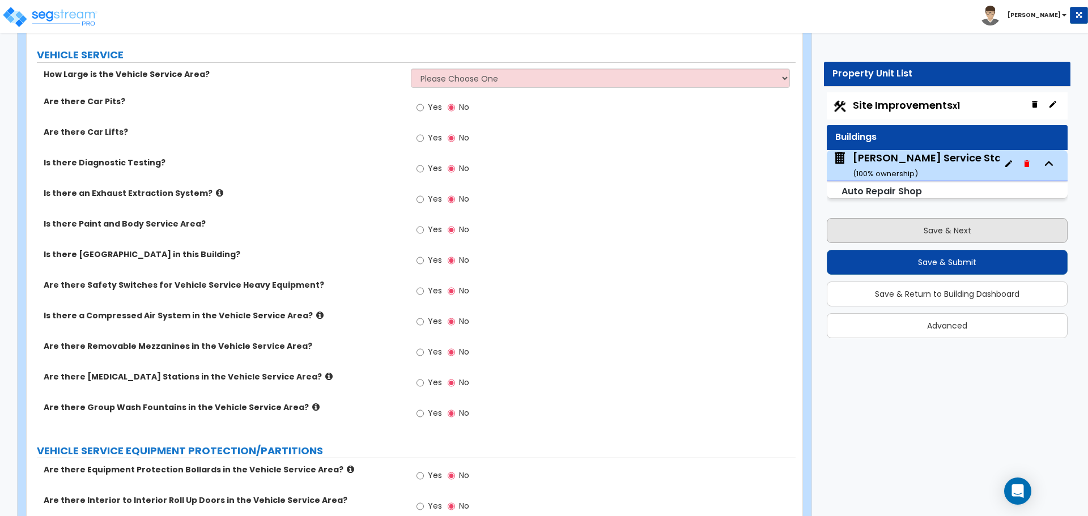
select select "1"
select select "5"
select select "1"
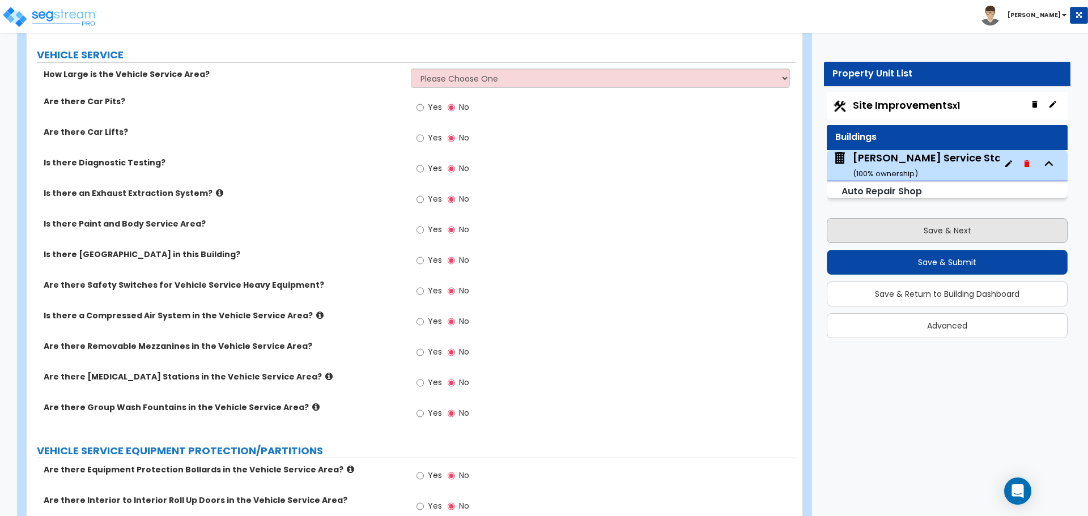
select select "1"
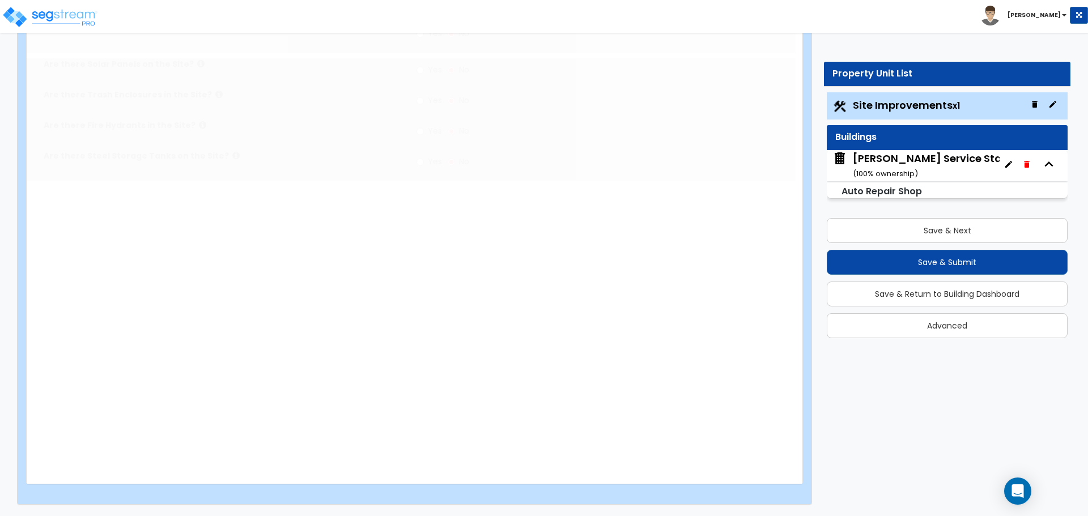
scroll to position [0, 0]
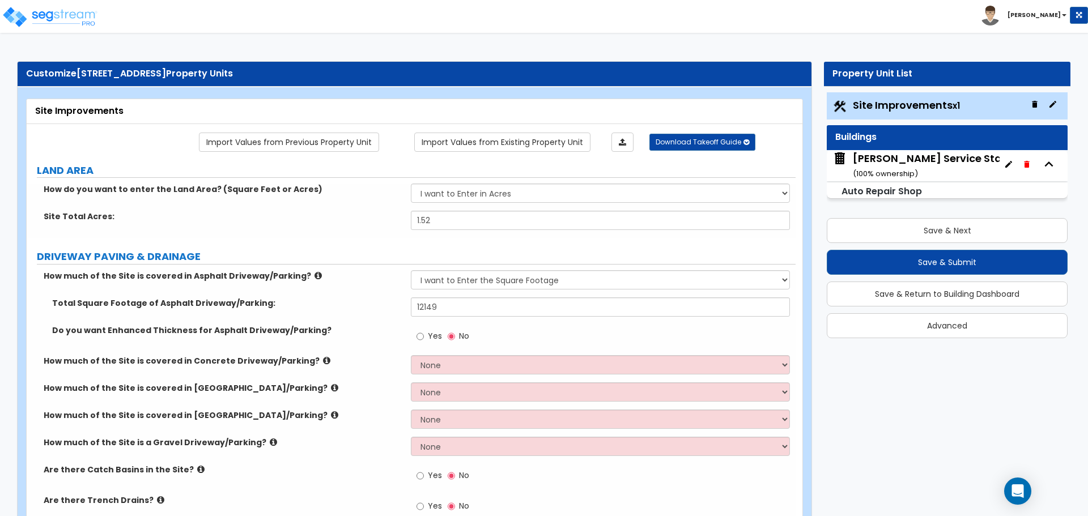
click at [920, 108] on span "Site Improvements x1" at bounding box center [906, 105] width 107 height 14
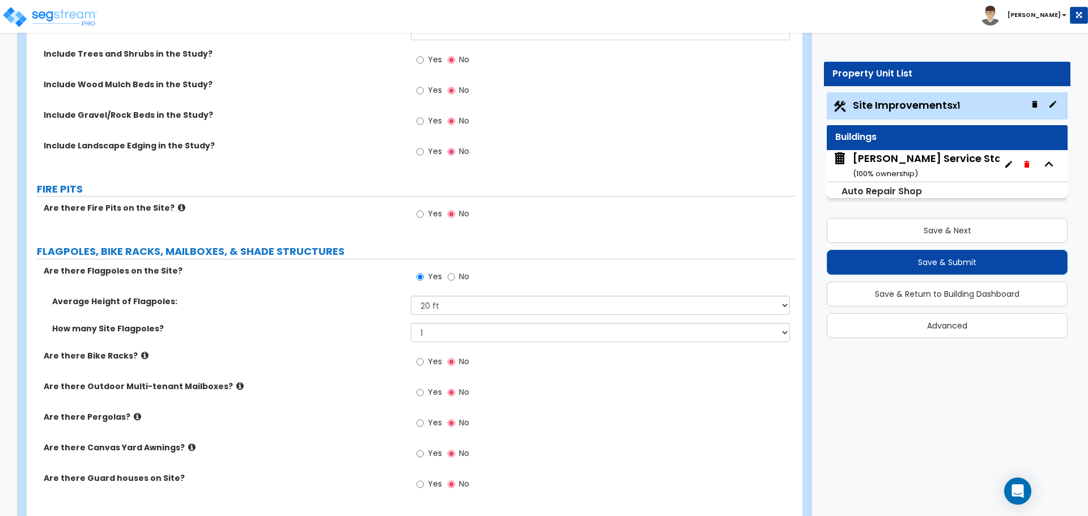
scroll to position [2140, 0]
click at [897, 156] on div "Dressel's Service Station ( 100 % ownership)" at bounding box center [938, 165] width 170 height 29
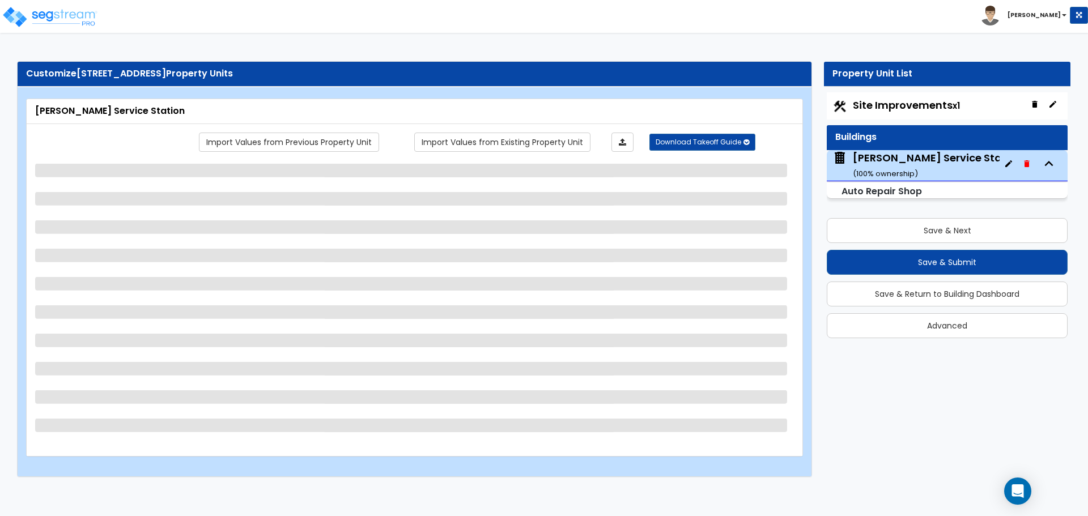
scroll to position [0, 0]
select select "5"
select select "1"
select select "3"
select select "1"
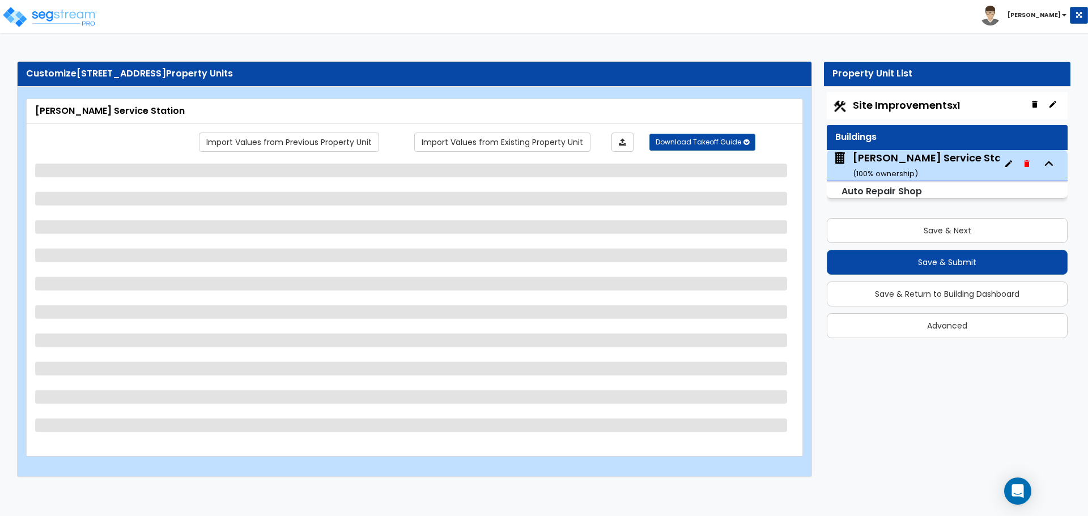
select select "1"
select select "2"
select select "1"
select select "2"
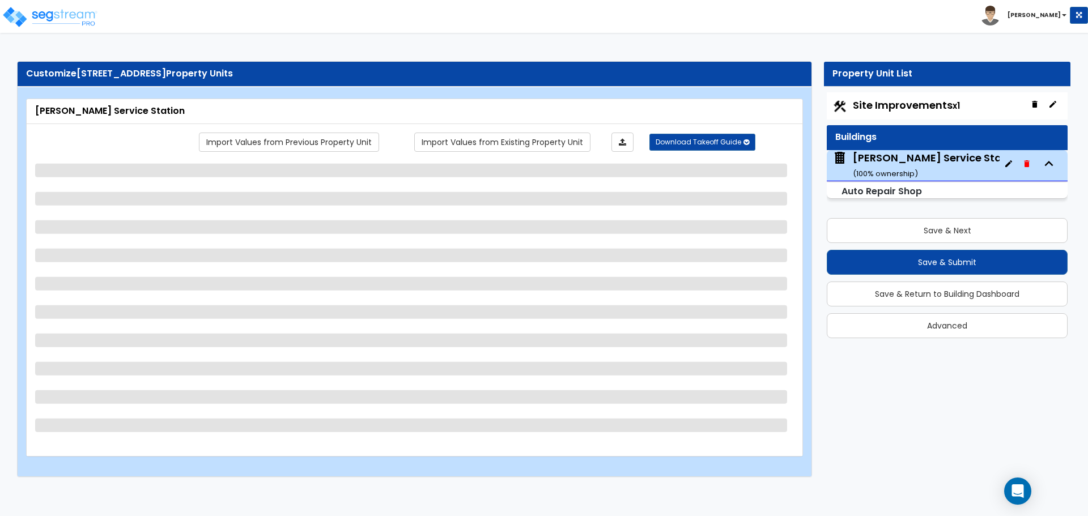
select select "2"
select select "7"
select select "1"
select select "3"
select select "2"
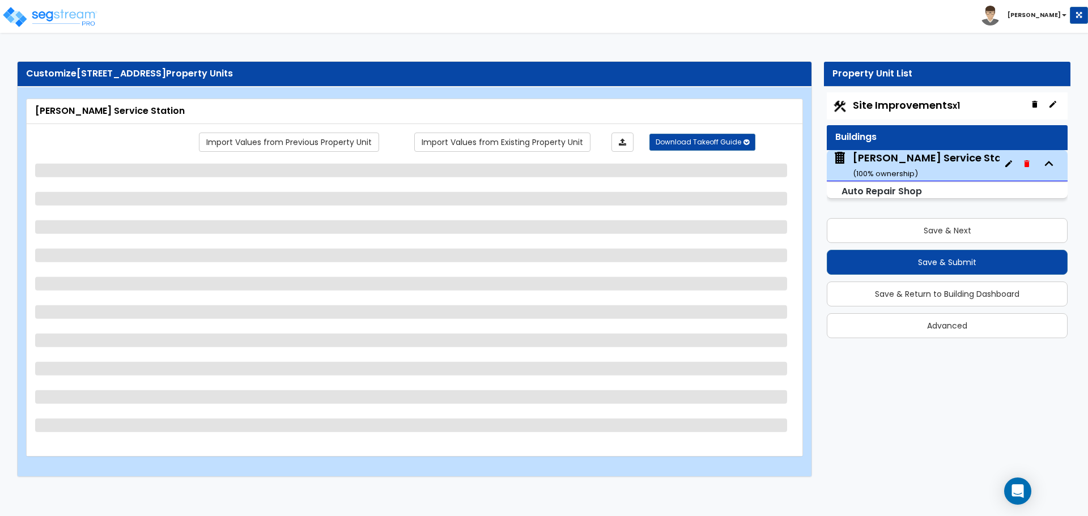
select select "1"
select select "2"
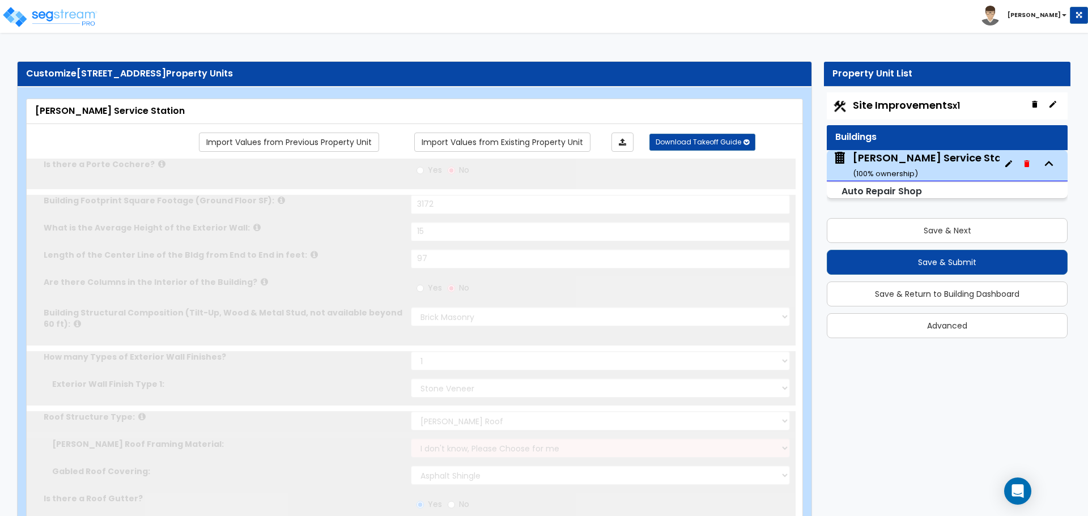
radio input "true"
select select "2"
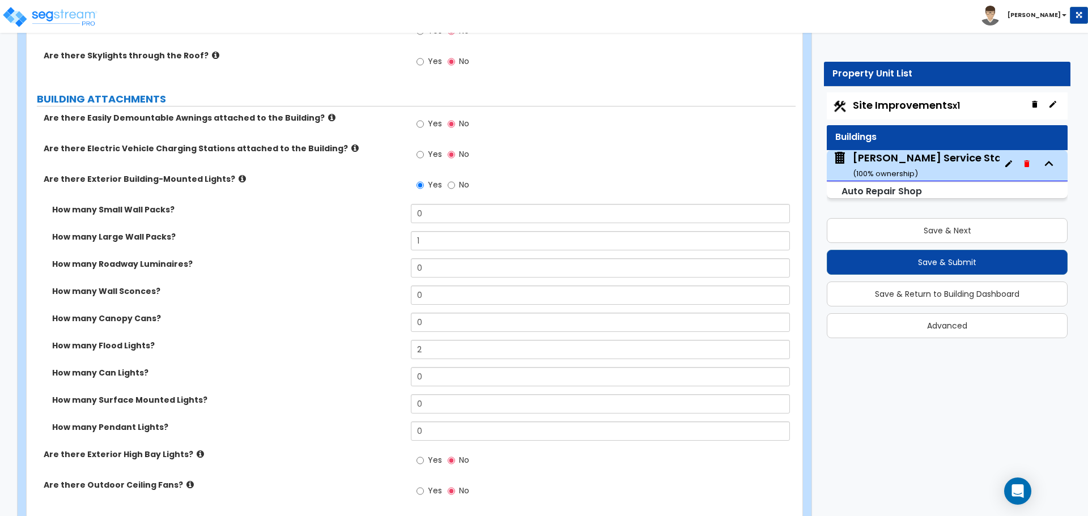
scroll to position [610, 0]
click at [433, 214] on input "0" at bounding box center [600, 212] width 379 height 19
type input "2"
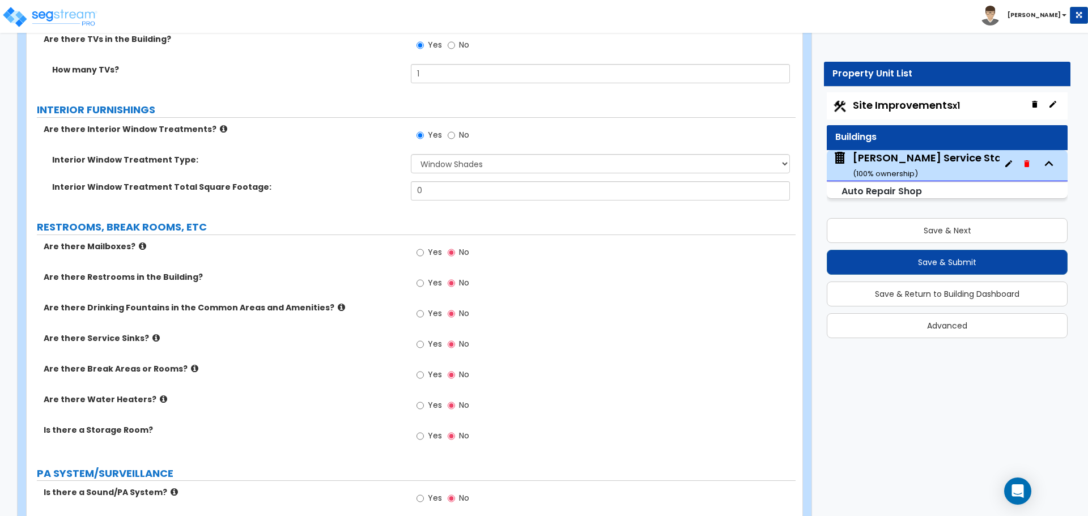
scroll to position [2610, 0]
click at [456, 196] on input "0" at bounding box center [600, 190] width 379 height 19
type input "75"
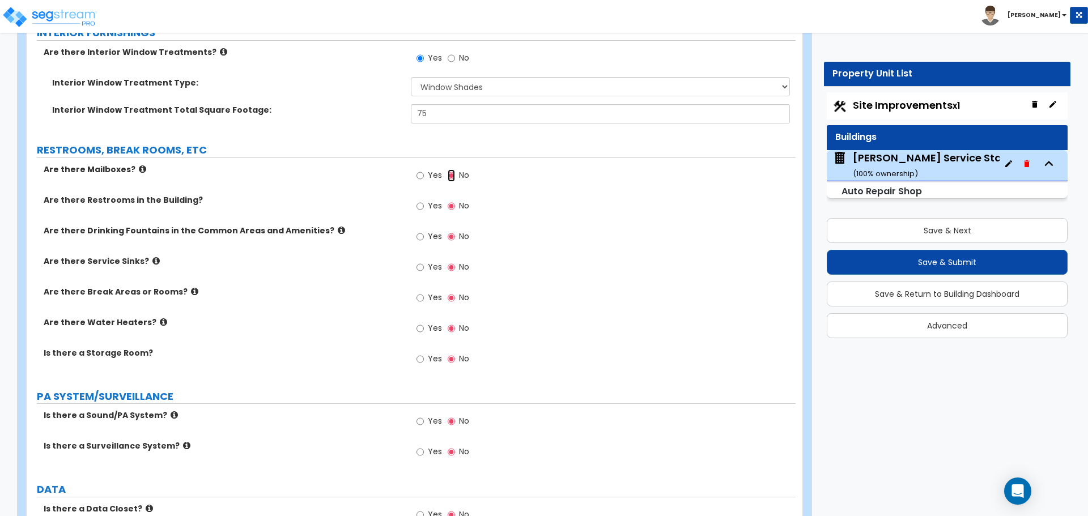
scroll to position [2687, 0]
click at [423, 176] on input "Yes" at bounding box center [420, 175] width 7 height 12
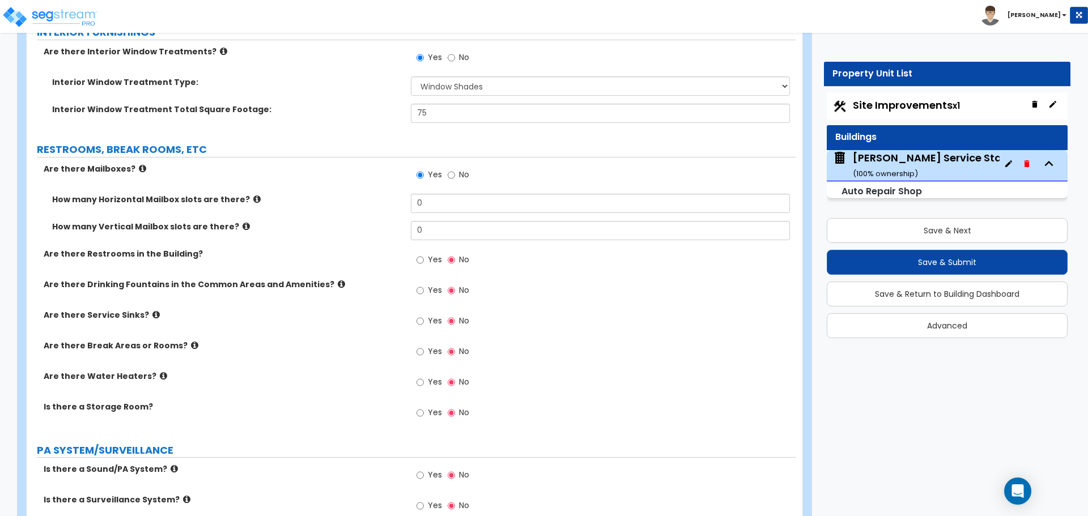
click at [243, 228] on icon at bounding box center [246, 226] width 7 height 9
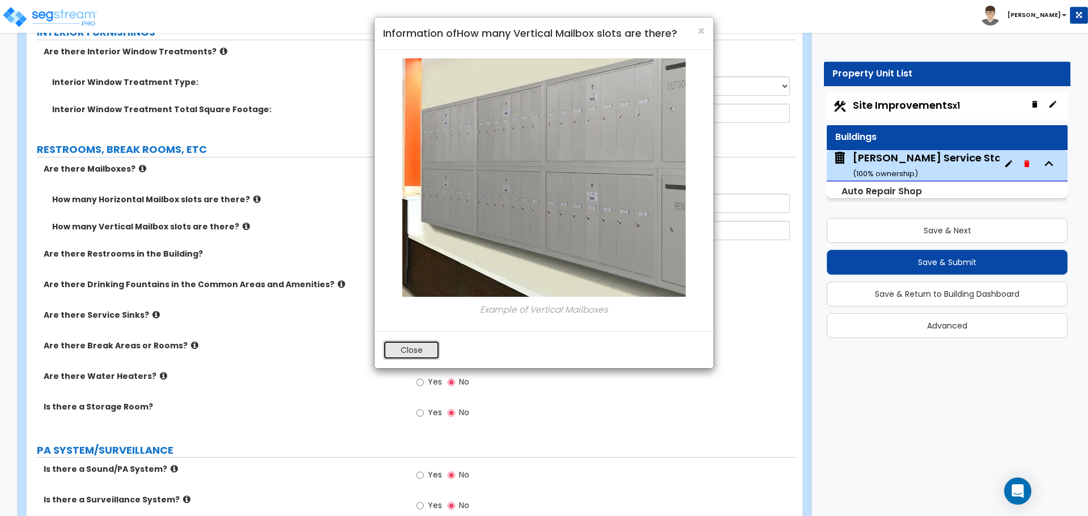
click at [417, 348] on button "Close" at bounding box center [411, 350] width 57 height 19
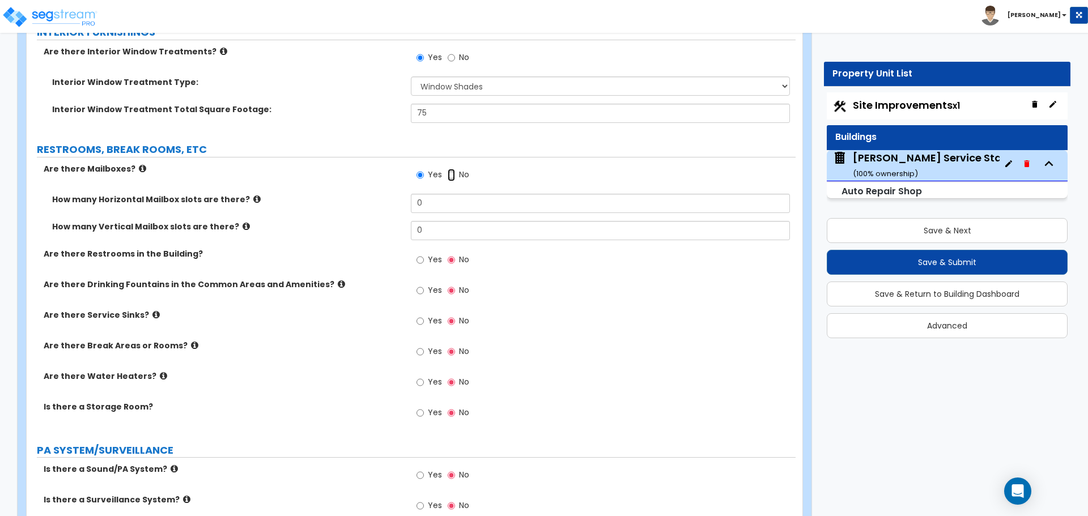
click at [449, 179] on input "No" at bounding box center [451, 175] width 7 height 12
radio input "false"
radio input "true"
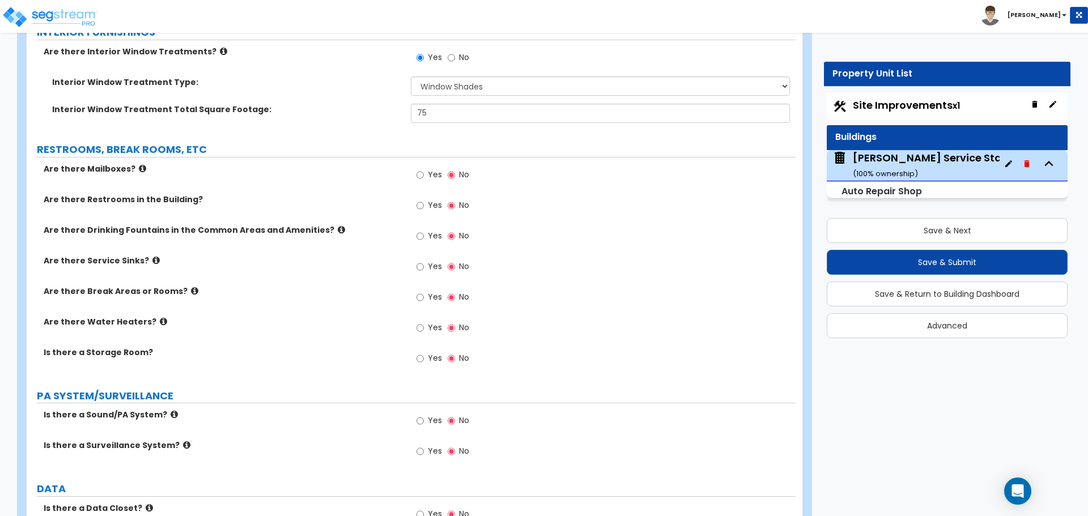
click at [424, 207] on label "Yes" at bounding box center [430, 206] width 26 height 19
click at [424, 207] on input "Yes" at bounding box center [420, 205] width 7 height 12
radio input "true"
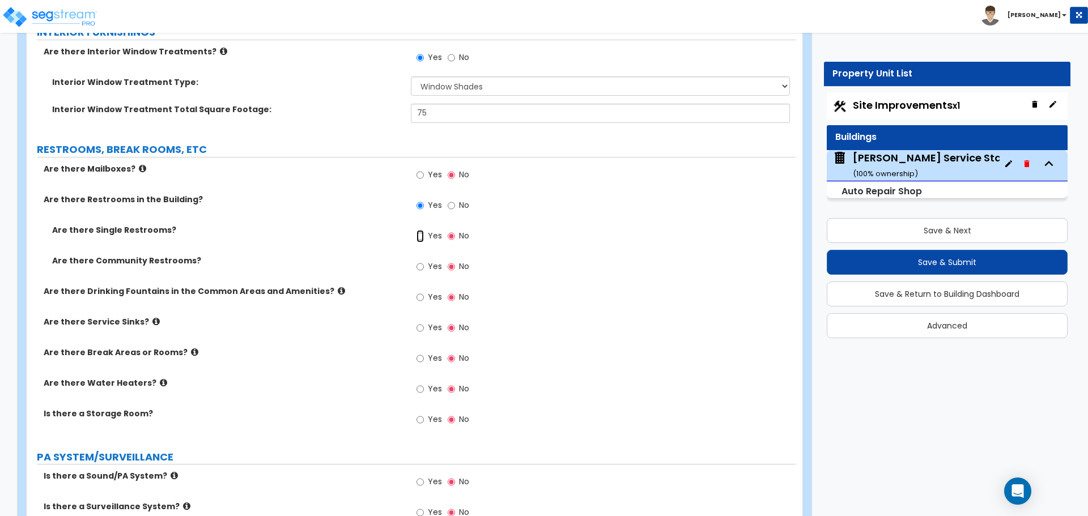
click at [419, 235] on input "Yes" at bounding box center [420, 236] width 7 height 12
radio input "true"
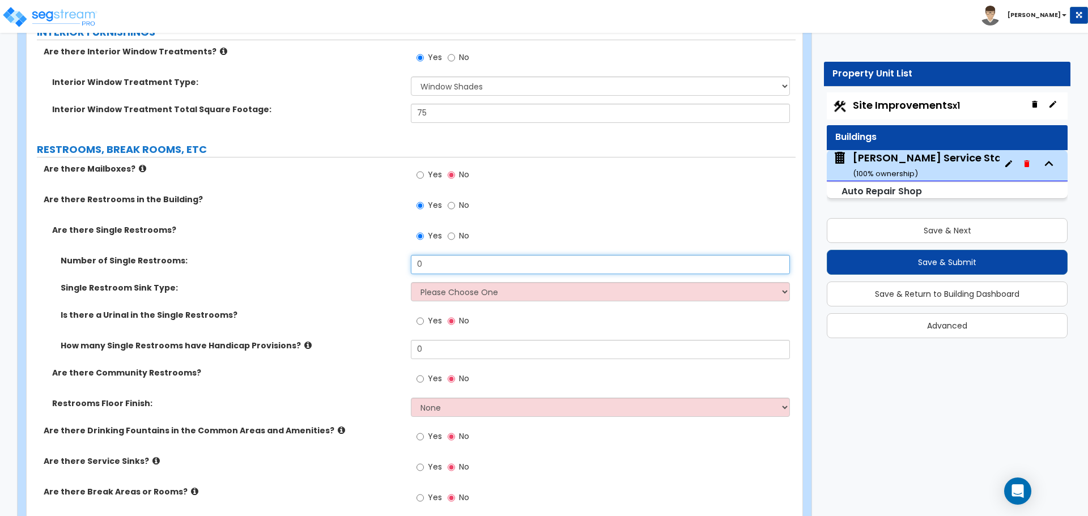
click at [443, 265] on input "0" at bounding box center [600, 264] width 379 height 19
type input "2"
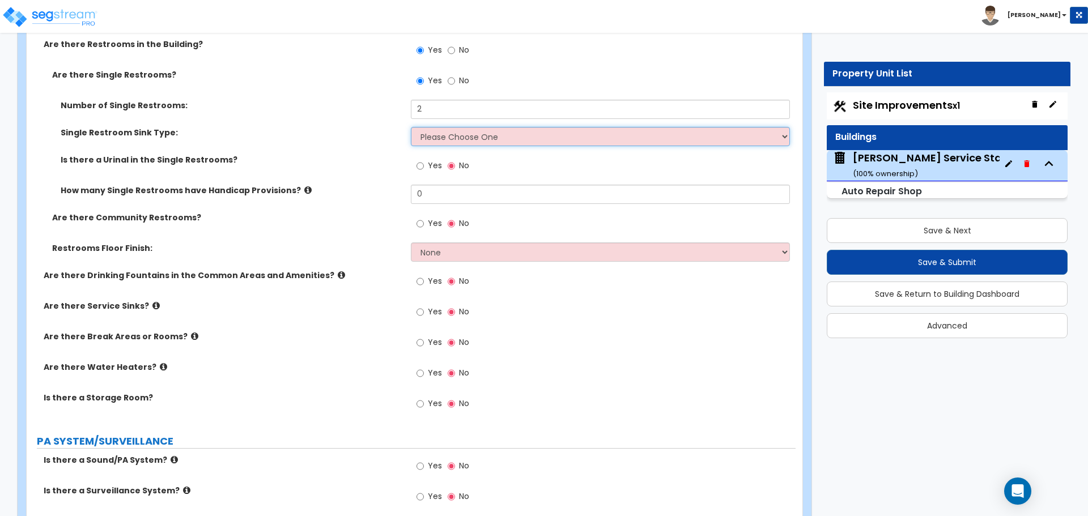
scroll to position [2843, 0]
click at [152, 307] on icon at bounding box center [155, 305] width 7 height 9
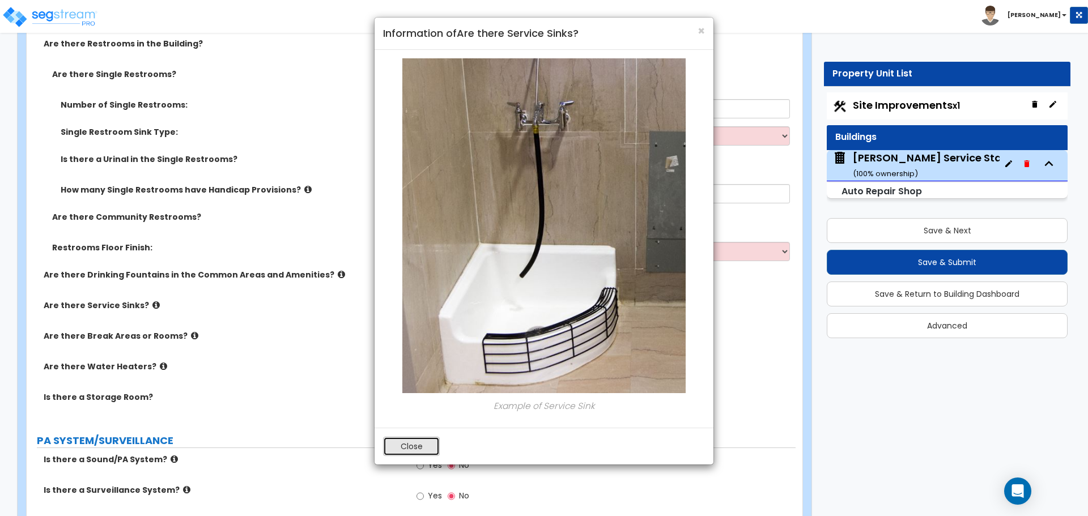
click at [394, 448] on button "Close" at bounding box center [411, 446] width 57 height 19
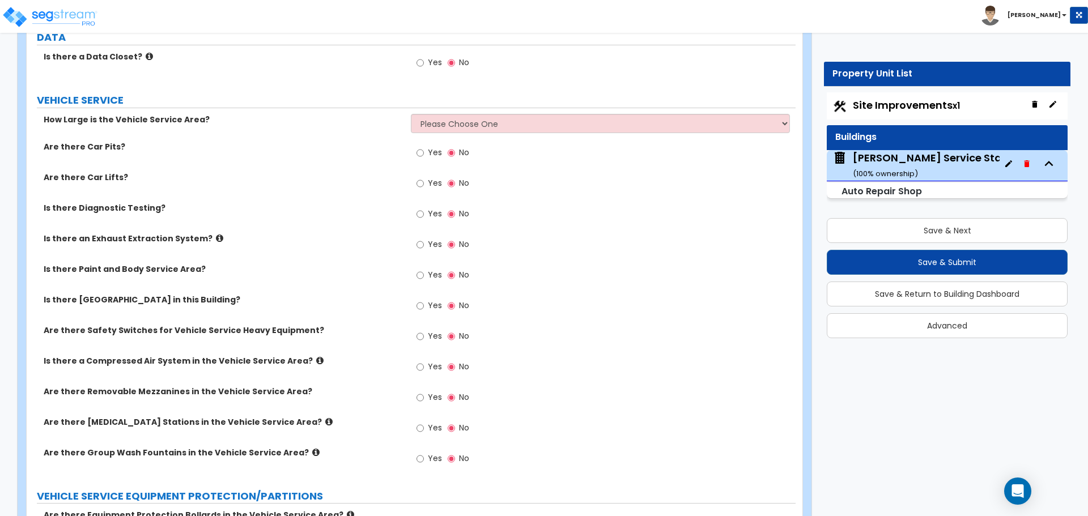
scroll to position [3340, 0]
click at [449, 126] on select "Please Choose One I want to Enter Square Footage I want to Enter Percentage" at bounding box center [600, 122] width 379 height 19
select select "1"
click at [411, 113] on select "Please Choose One I want to Enter Square Footage I want to Enter Percentage" at bounding box center [600, 122] width 379 height 19
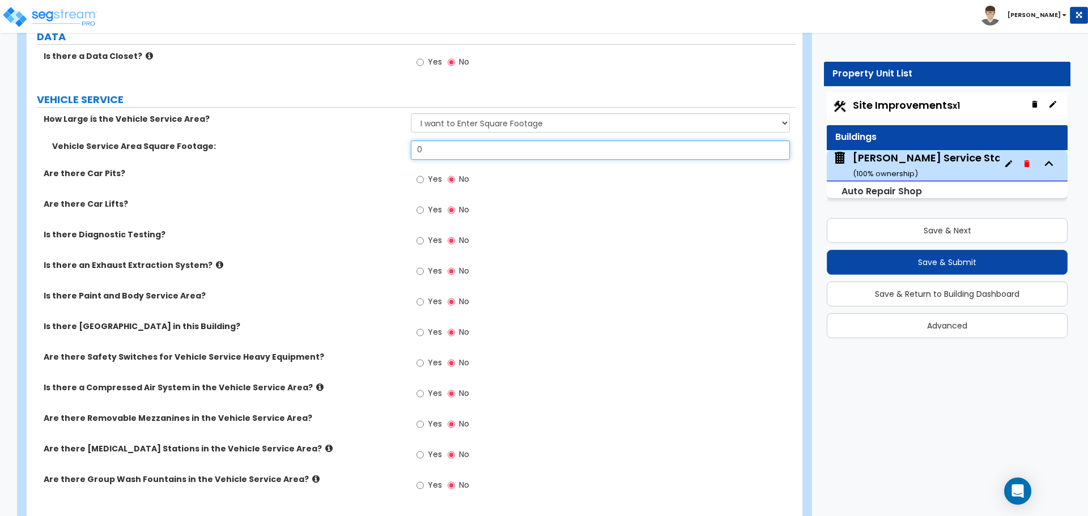
click at [427, 147] on input "0" at bounding box center [600, 150] width 379 height 19
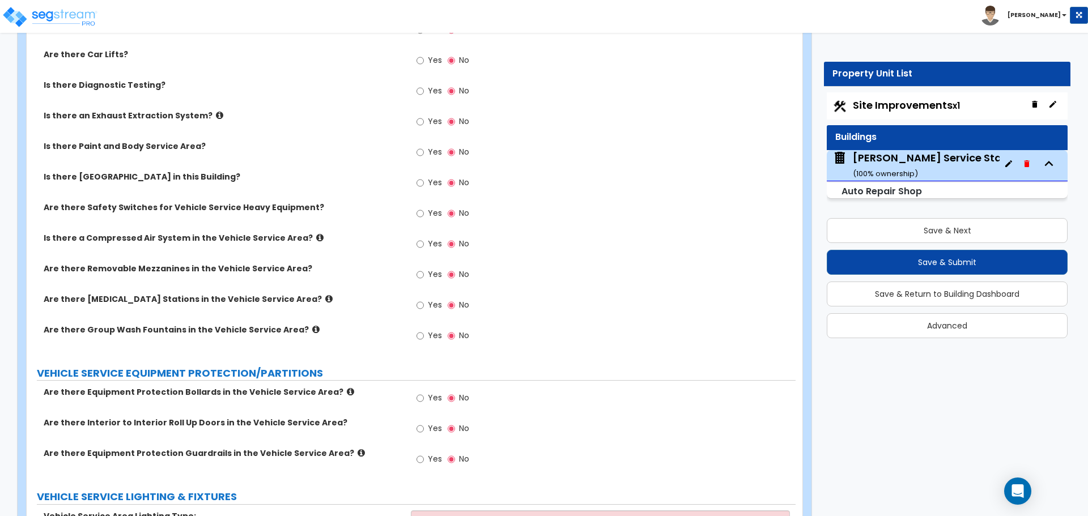
scroll to position [3490, 0]
type input "2,352"
click at [316, 239] on icon at bounding box center [319, 237] width 7 height 9
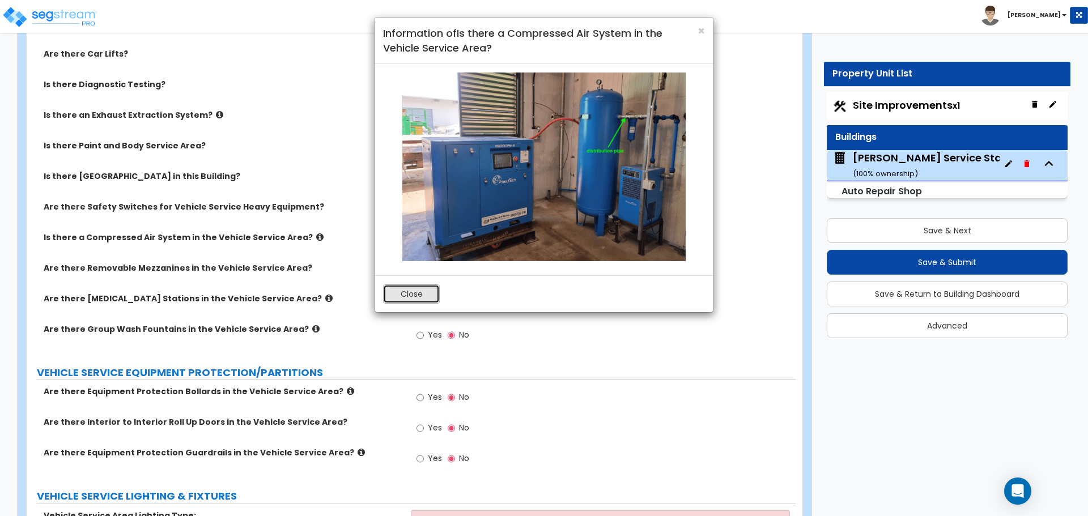
click at [418, 293] on button "Close" at bounding box center [411, 293] width 57 height 19
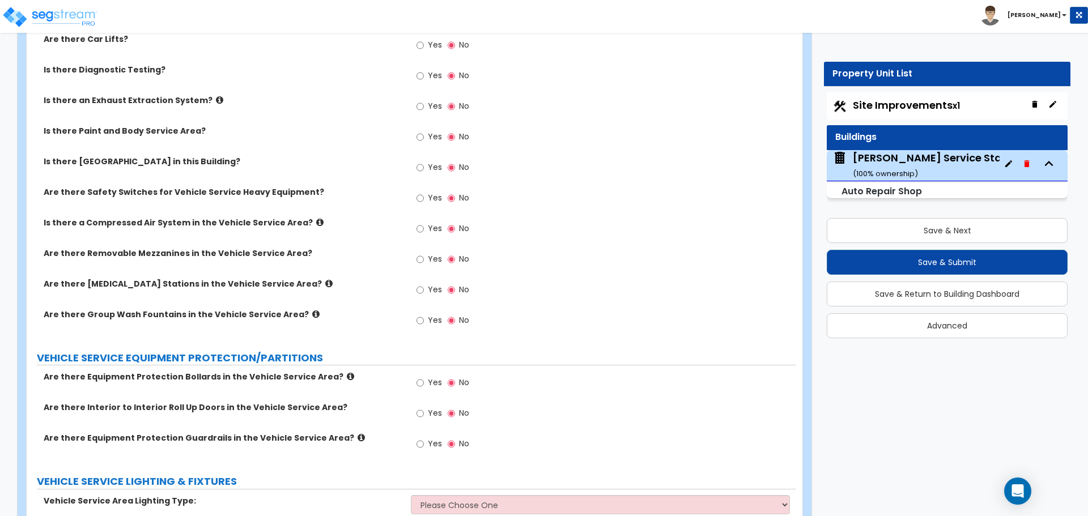
scroll to position [3506, 0]
click at [312, 313] on icon at bounding box center [315, 313] width 7 height 9
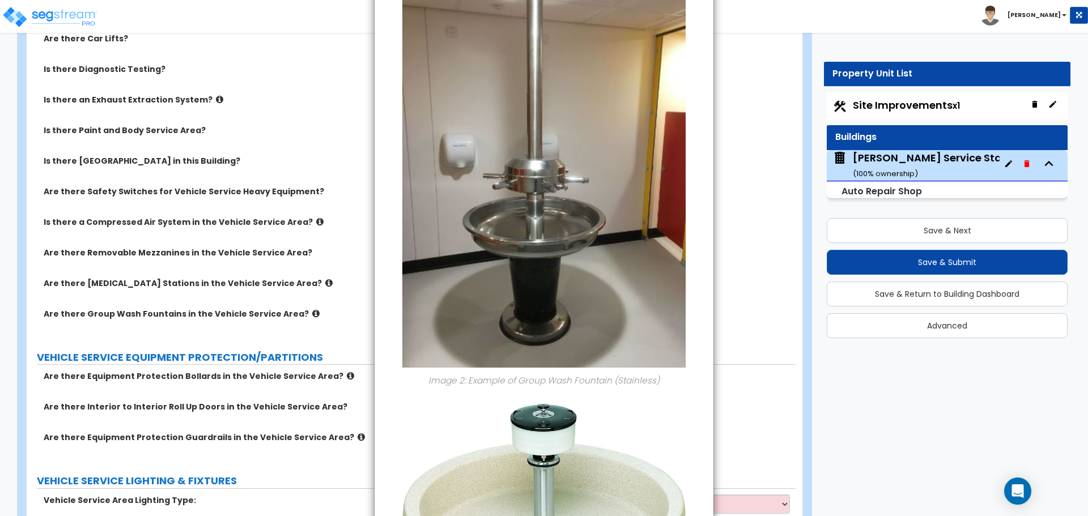
scroll to position [728, 0]
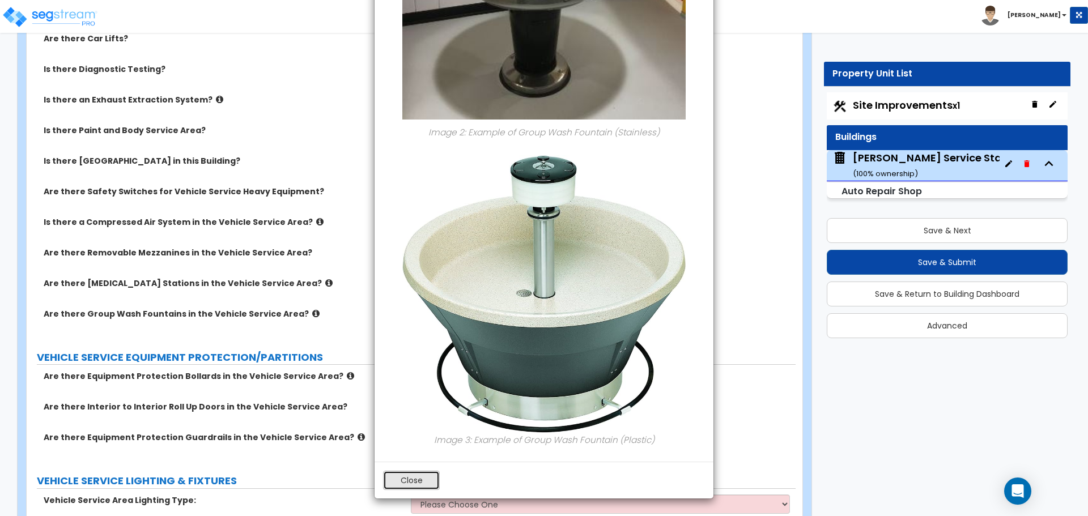
click at [405, 478] on button "Close" at bounding box center [411, 480] width 57 height 19
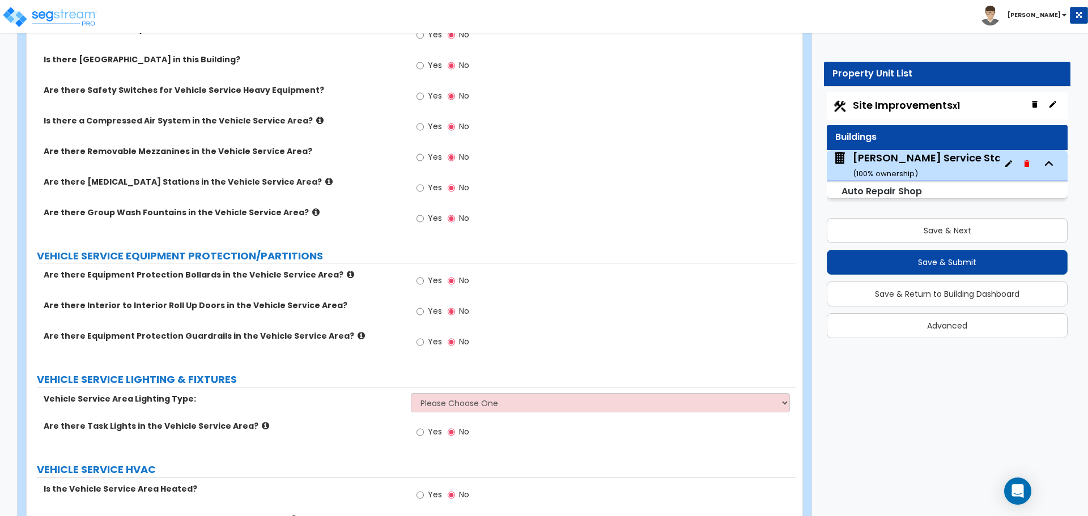
scroll to position [3608, 0]
click at [347, 275] on icon at bounding box center [350, 274] width 7 height 9
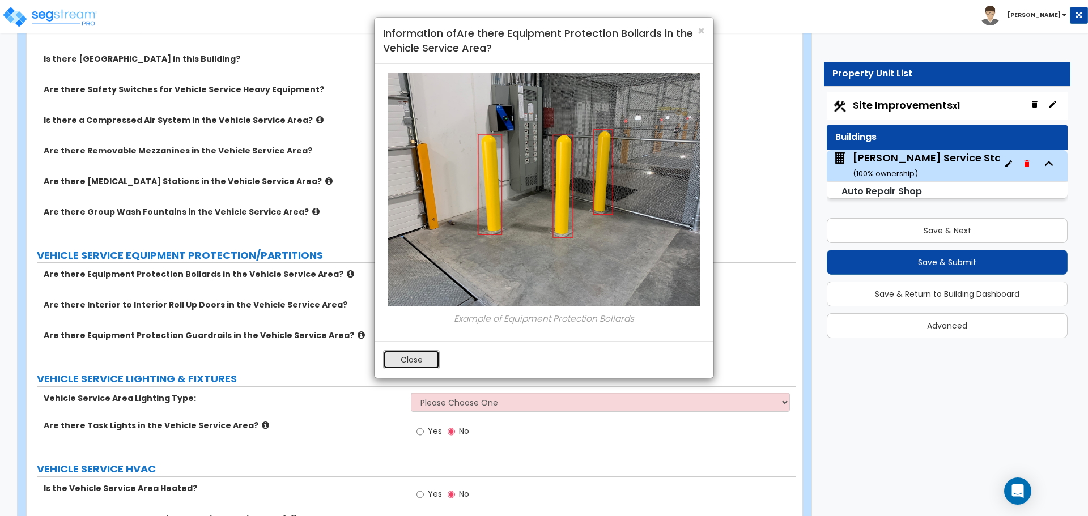
click at [415, 364] on button "Close" at bounding box center [411, 359] width 57 height 19
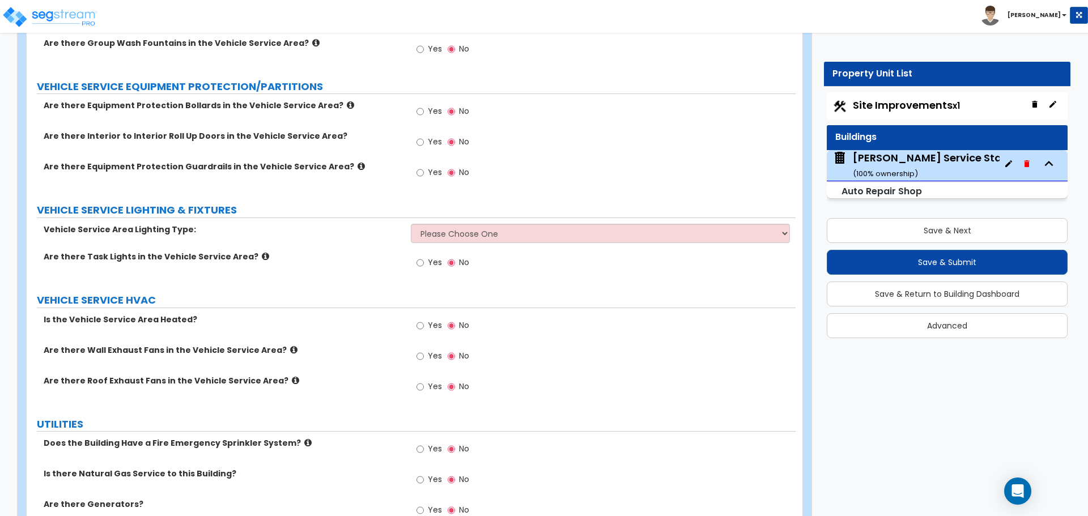
scroll to position [3777, 0]
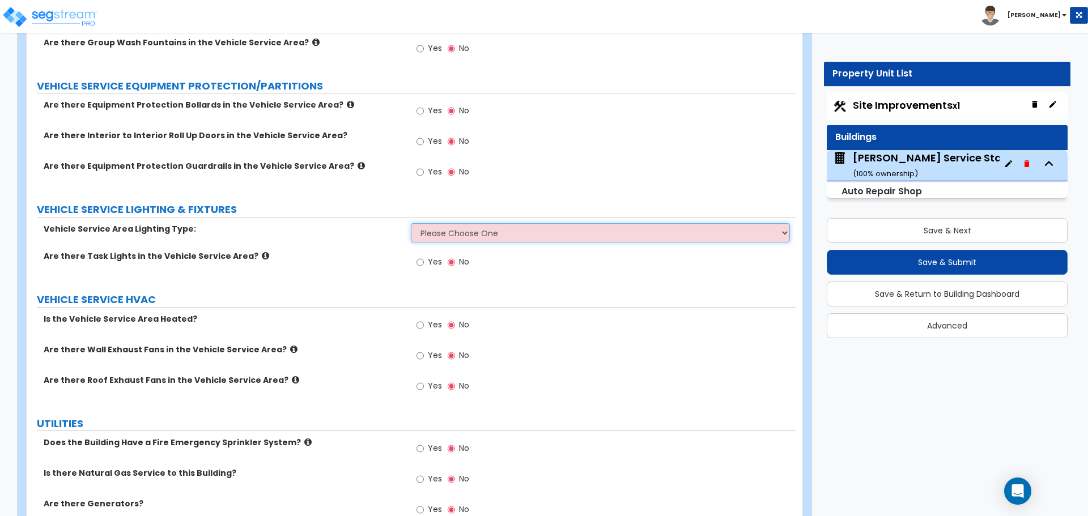
click at [438, 233] on select "Please Choose One LED Fluorescent Metal halide" at bounding box center [600, 232] width 379 height 19
select select "2"
click at [411, 223] on select "Please Choose One LED Fluorescent Metal halide" at bounding box center [600, 232] width 379 height 19
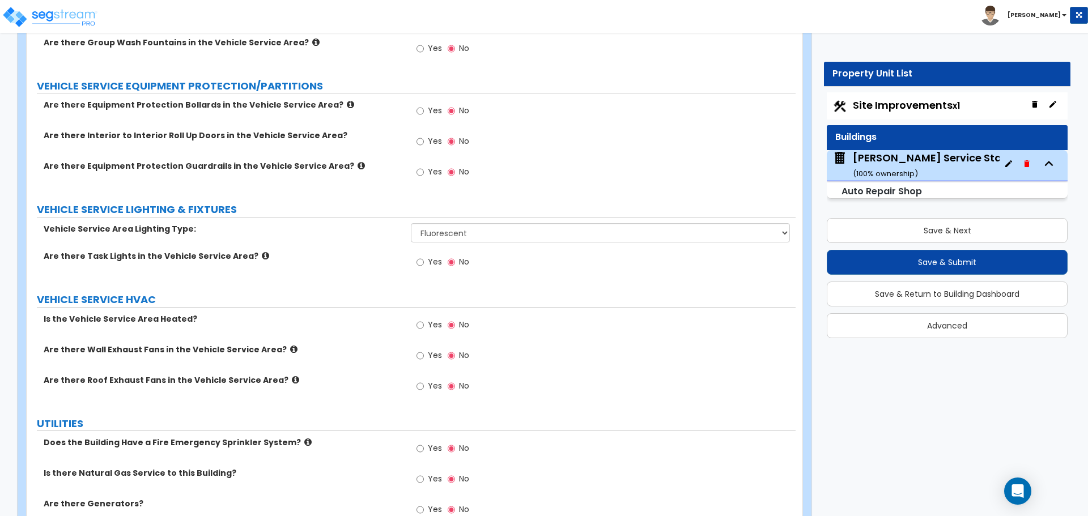
click at [262, 258] on icon at bounding box center [265, 256] width 7 height 9
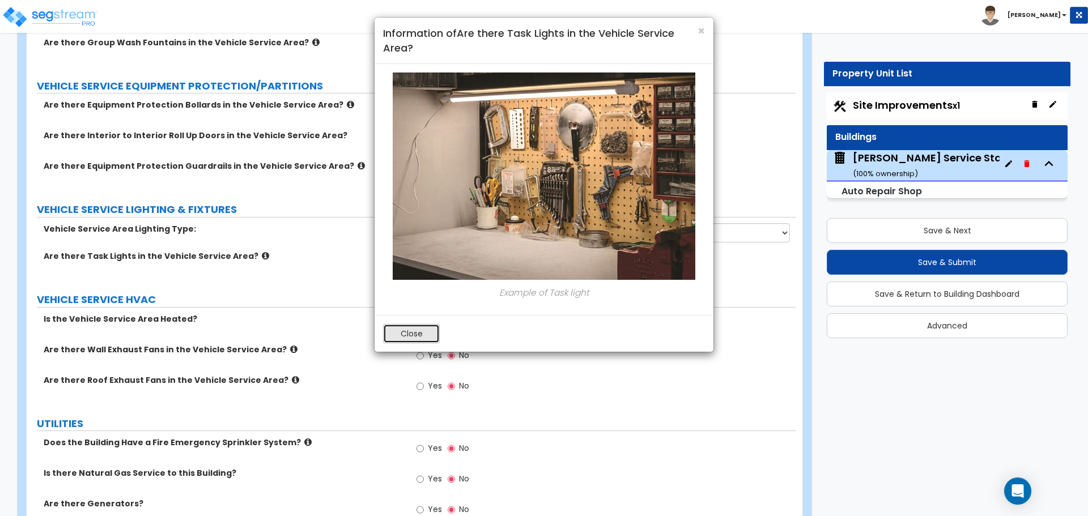
click at [409, 330] on button "Close" at bounding box center [411, 333] width 57 height 19
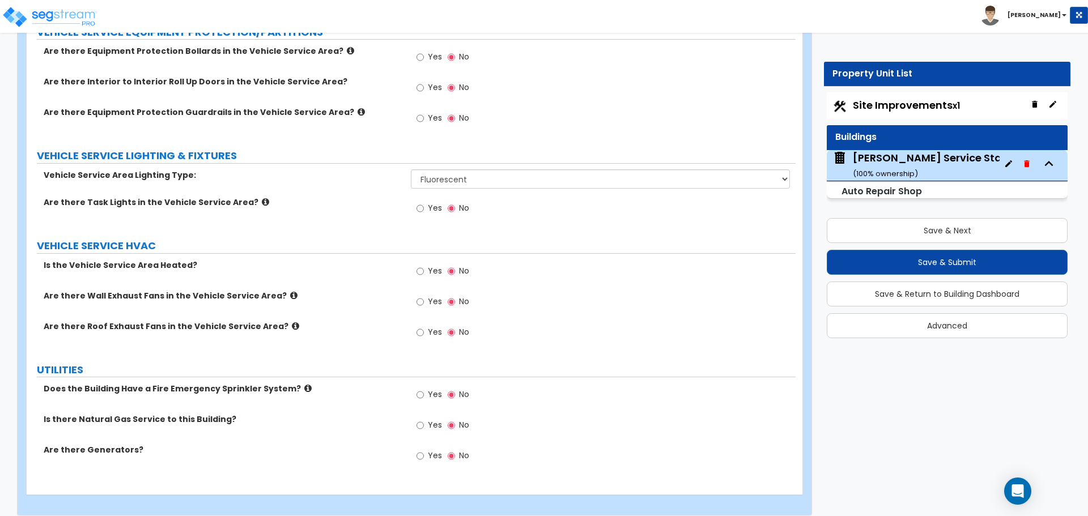
scroll to position [3842, 0]
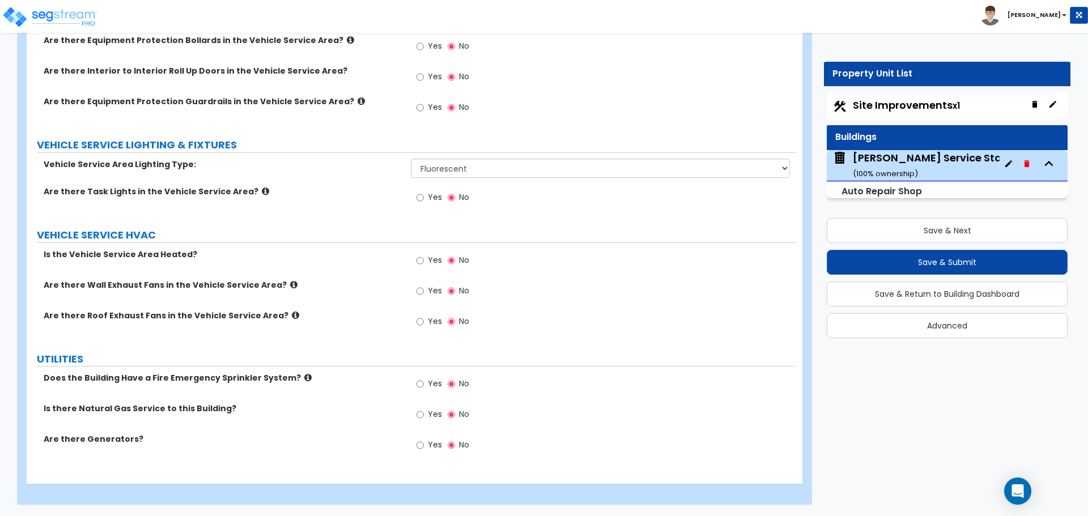
click at [290, 283] on icon at bounding box center [293, 285] width 7 height 9
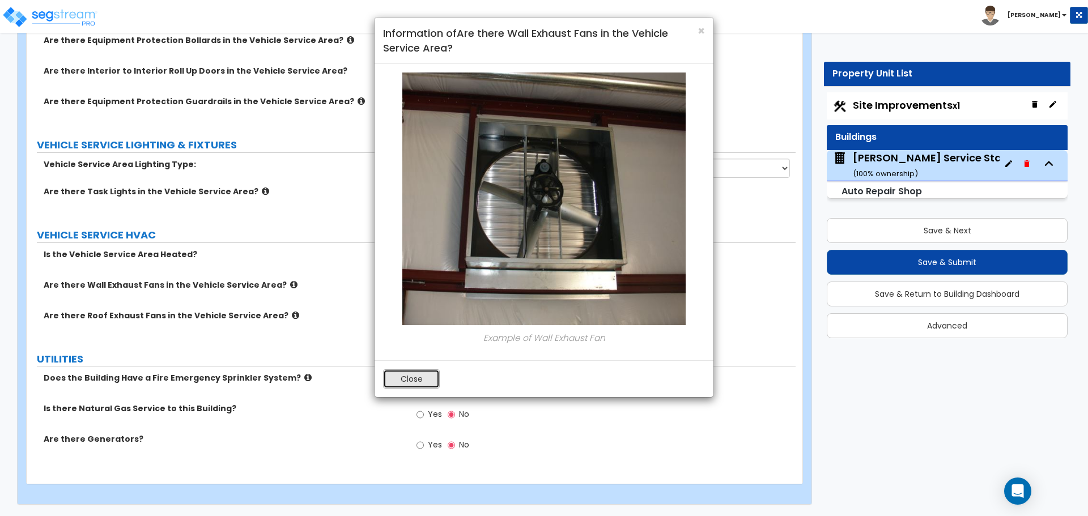
click at [403, 380] on button "Close" at bounding box center [411, 378] width 57 height 19
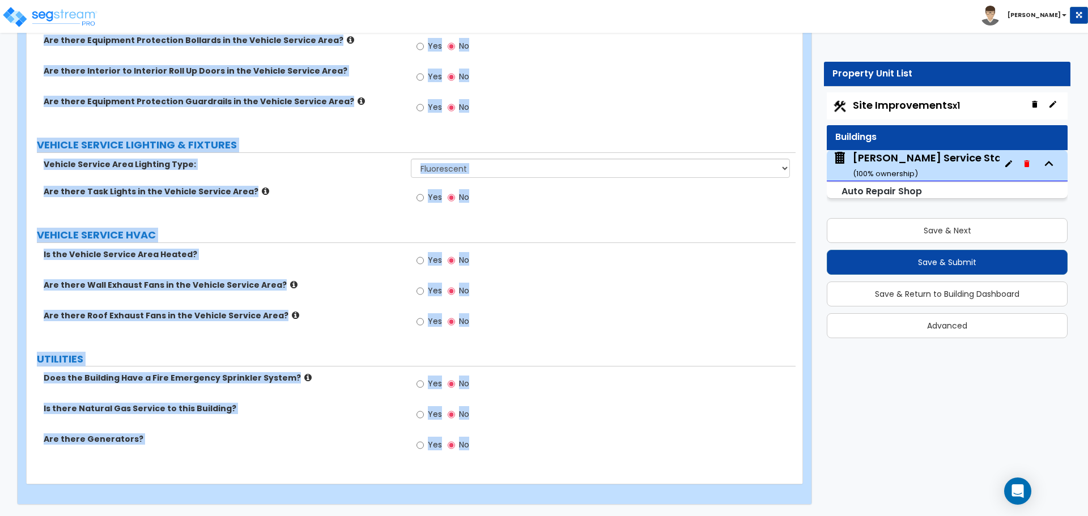
drag, startPoint x: 43, startPoint y: 87, endPoint x: 497, endPoint y: 441, distance: 576.5
copy div "How Large is the Vehicle Service Area? Please Choose One I want to Enter Square…"
click at [161, 285] on label "Are there Wall Exhaust Fans in the Vehicle Service Area?" at bounding box center [223, 284] width 359 height 11
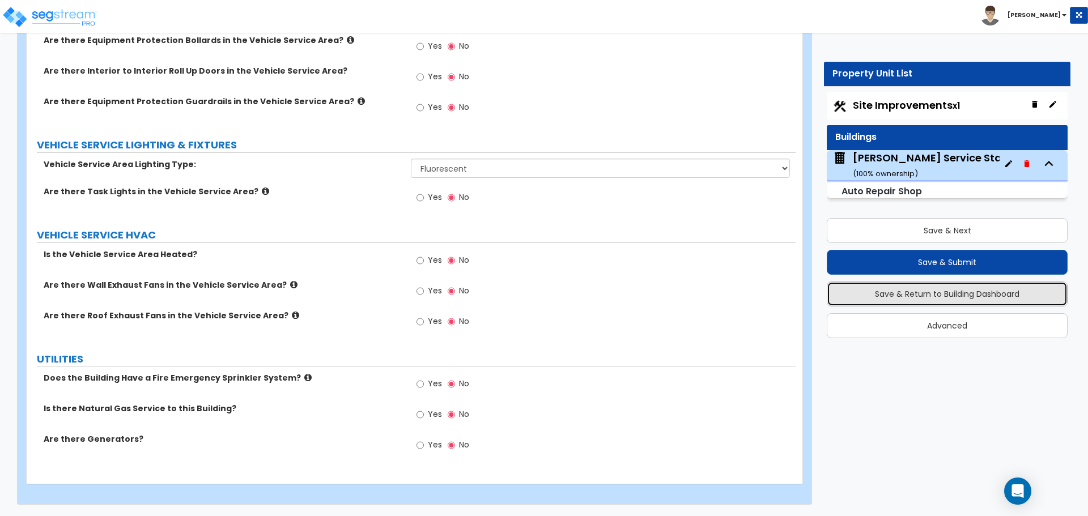
click at [899, 301] on button "Save & Return to Building Dashboard" at bounding box center [947, 294] width 241 height 25
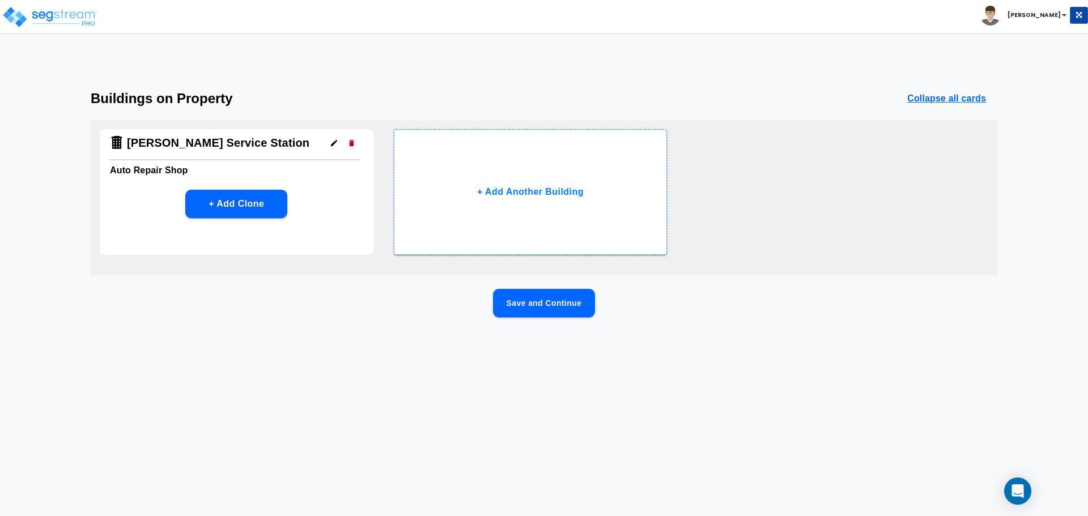
scroll to position [0, 0]
click at [20, 19] on img at bounding box center [50, 17] width 96 height 23
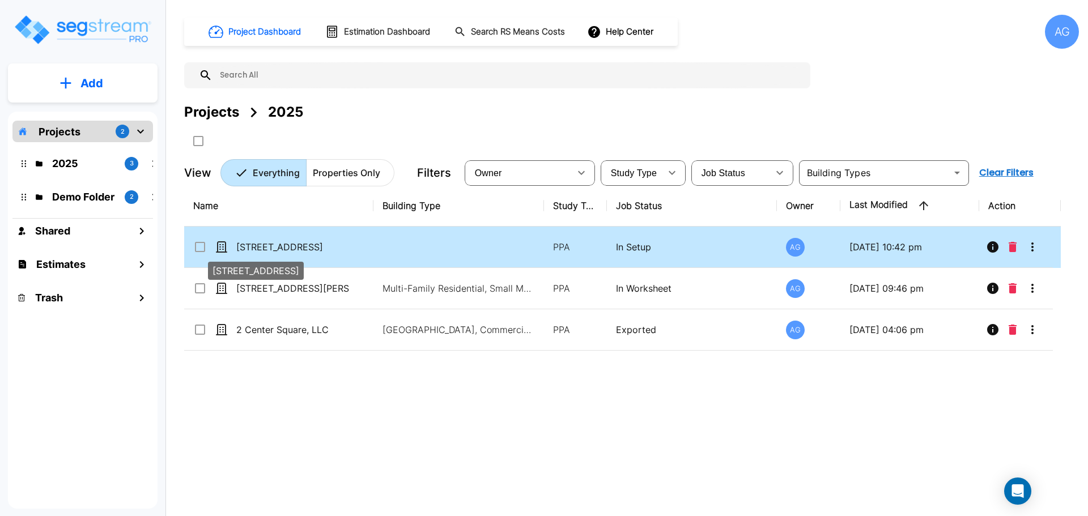
click at [287, 249] on p "[STREET_ADDRESS]" at bounding box center [292, 247] width 113 height 14
checkbox input "true"
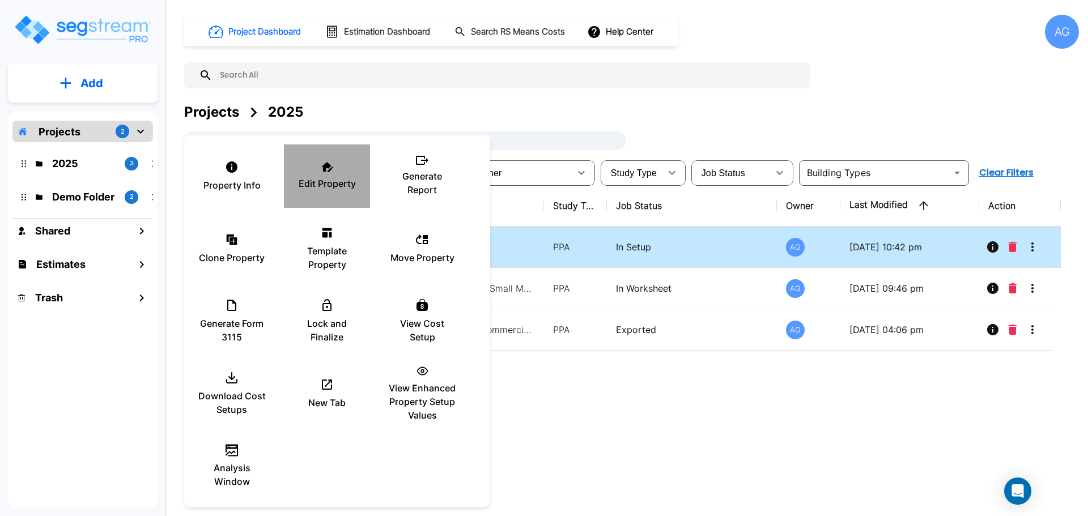
click at [333, 168] on icon at bounding box center [327, 167] width 12 height 10
click at [330, 176] on div "Edit Property" at bounding box center [327, 176] width 68 height 57
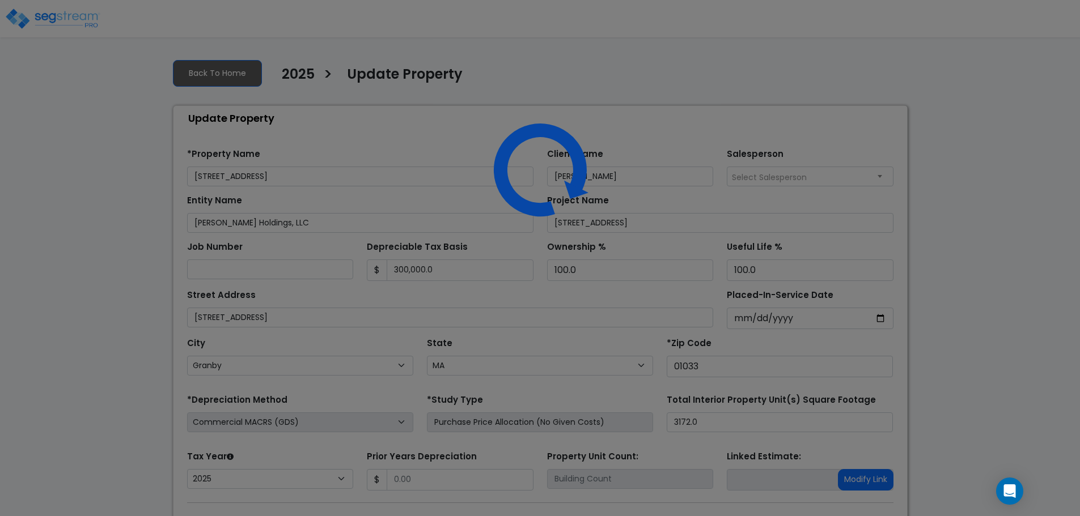
select select "MA"
select select "2025"
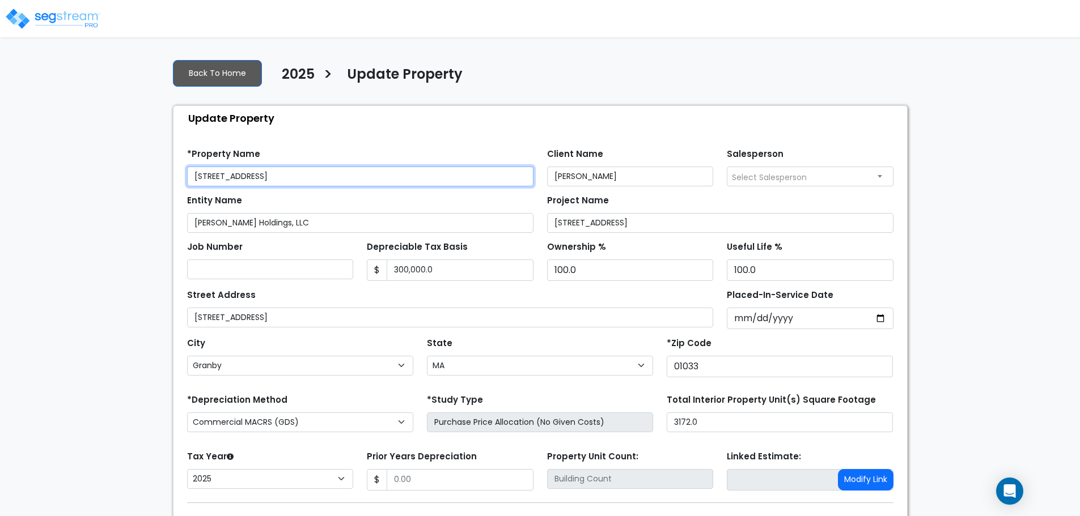
drag, startPoint x: 368, startPoint y: 172, endPoint x: 176, endPoint y: 186, distance: 193.2
click at [176, 186] on div "Find these errors below in the Property Setup: *Property Name 161 West State St…" at bounding box center [539, 356] width 733 height 452
type input "[PERSON_NAME] Service Station"
drag, startPoint x: 326, startPoint y: 177, endPoint x: 173, endPoint y: 179, distance: 153.0
click at [173, 179] on div "Find these errors below in the Property Setup: *Property Name Dressel's Service…" at bounding box center [539, 356] width 733 height 452
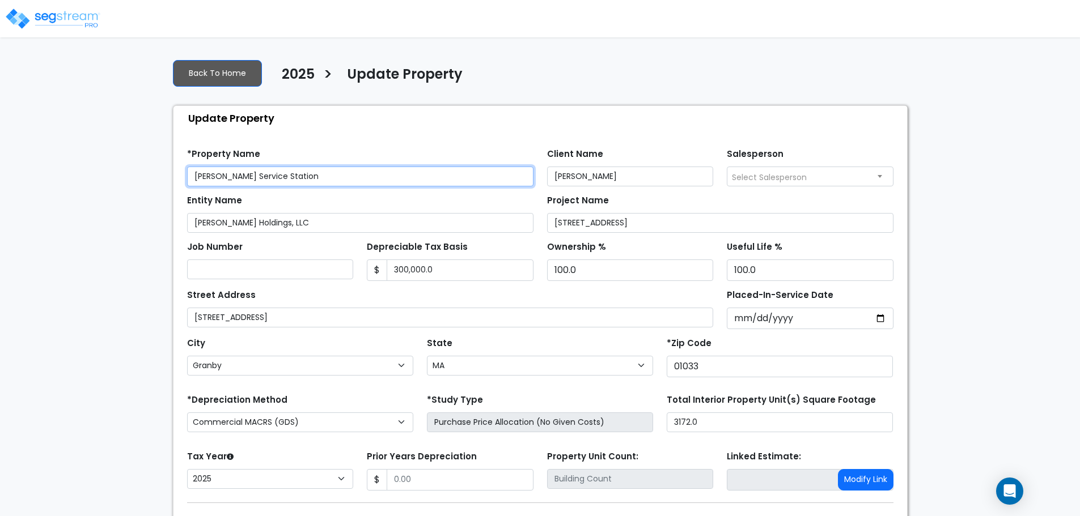
scroll to position [67, 0]
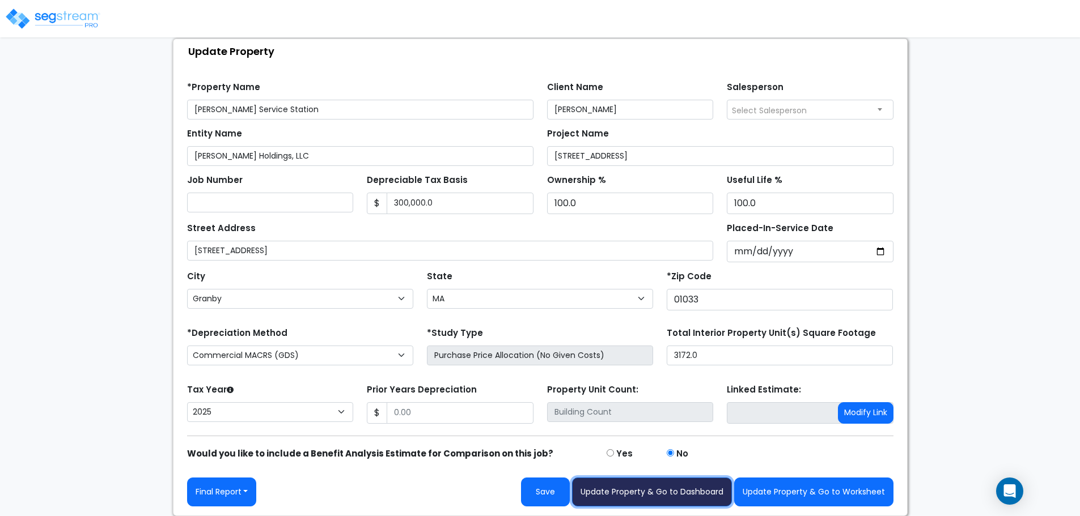
click at [621, 495] on button "Update Property & Go to Dashboard" at bounding box center [652, 492] width 160 height 29
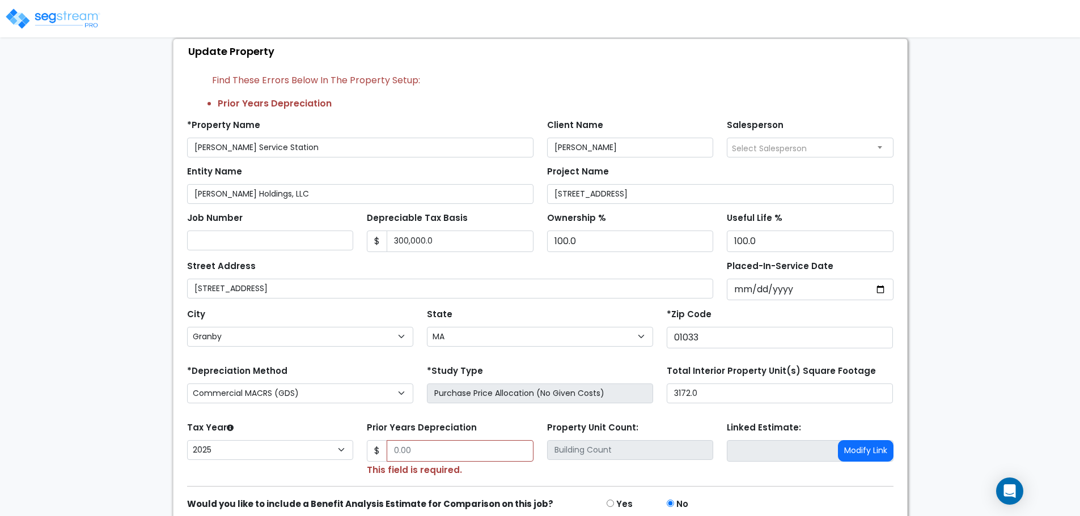
click at [479, 439] on div "Prior Years Depreciation $ This field is required." at bounding box center [450, 448] width 167 height 58
click at [443, 443] on input "Prior Years Depreciation" at bounding box center [459, 451] width 147 height 22
type input "0"
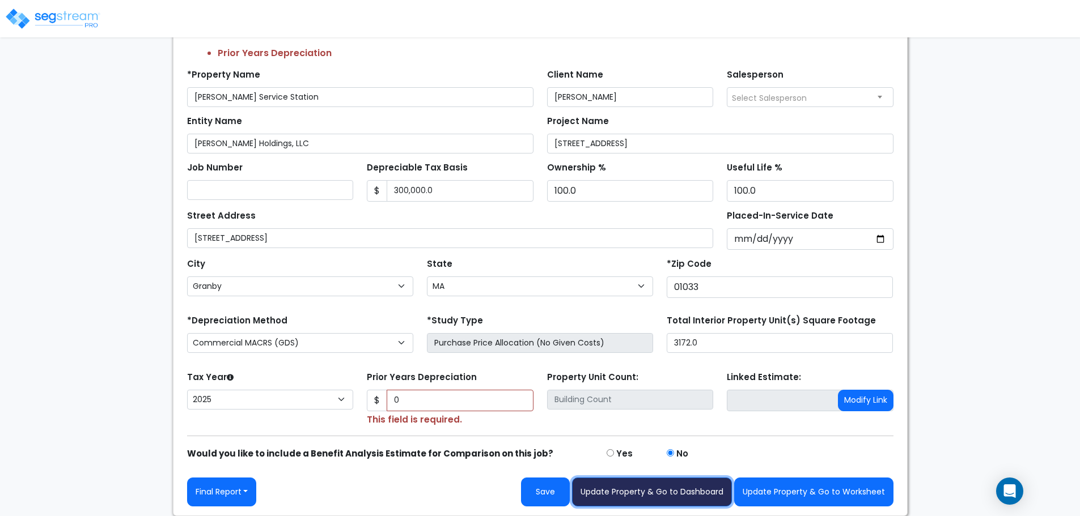
click at [618, 492] on button "Update Property & Go to Dashboard" at bounding box center [652, 492] width 160 height 29
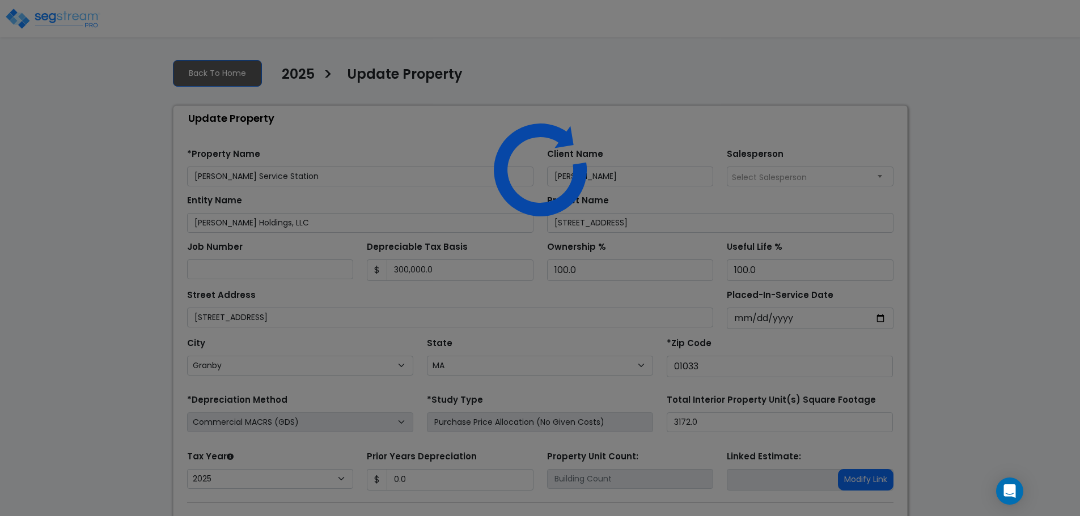
select select "MA"
select select "2025"
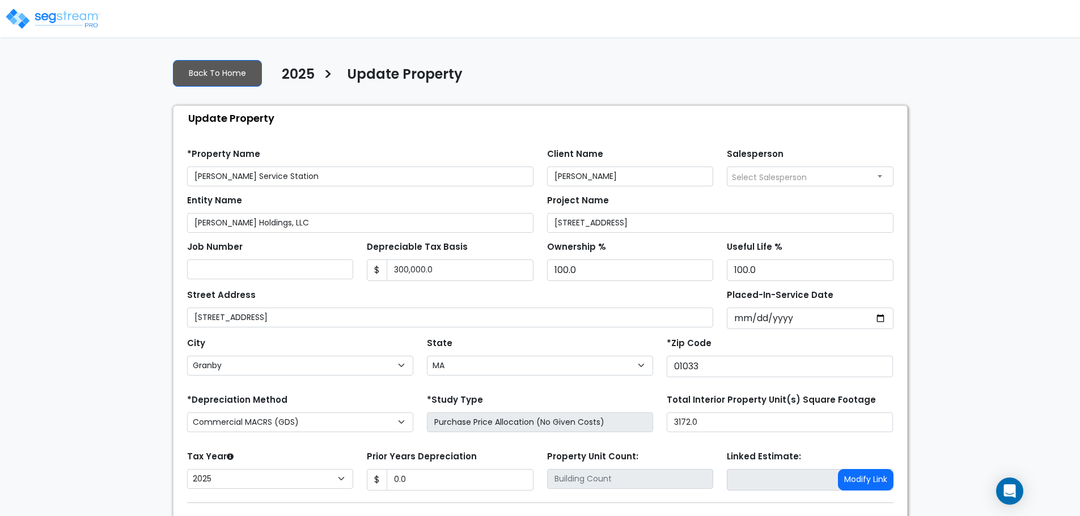
scroll to position [67, 0]
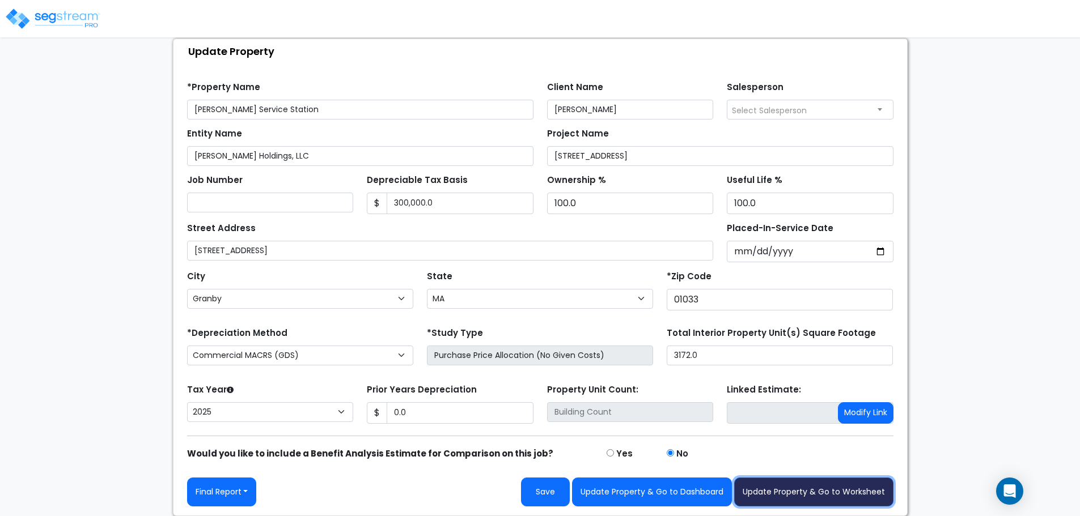
click at [795, 494] on button "Update Property & Go to Worksheet" at bounding box center [813, 492] width 159 height 29
type input "0"
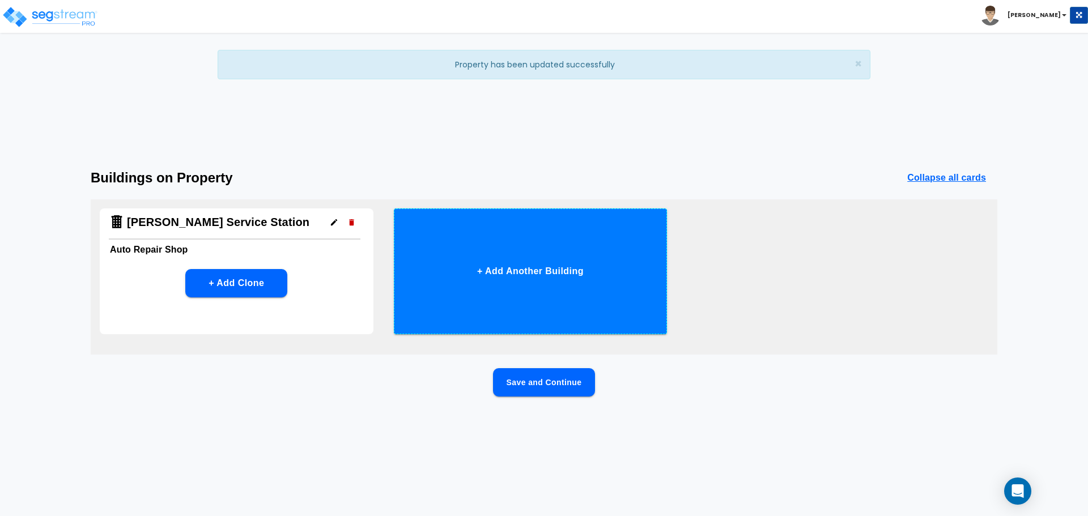
click at [524, 277] on button "+ Add Another Building" at bounding box center [531, 272] width 274 height 126
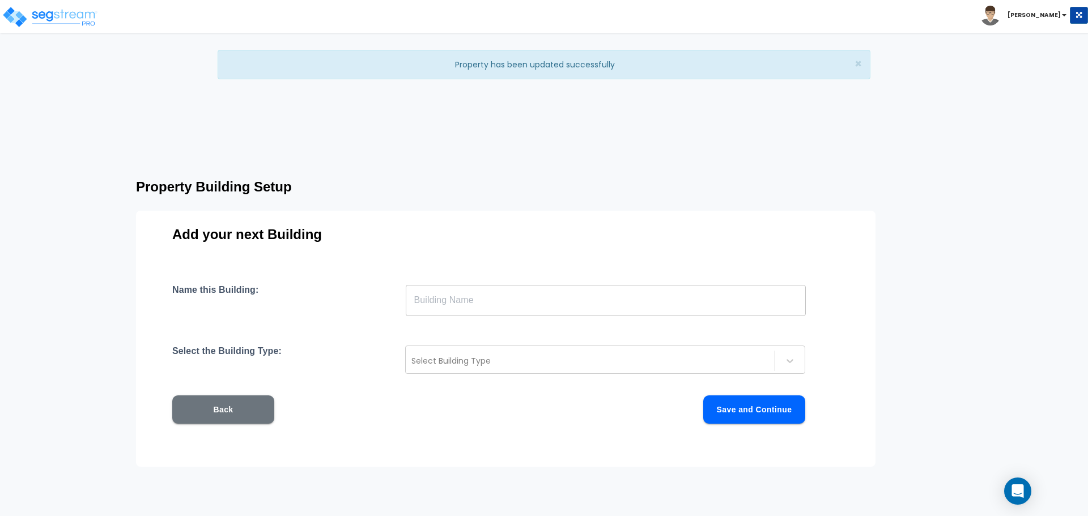
click at [515, 296] on input "text" at bounding box center [606, 300] width 400 height 32
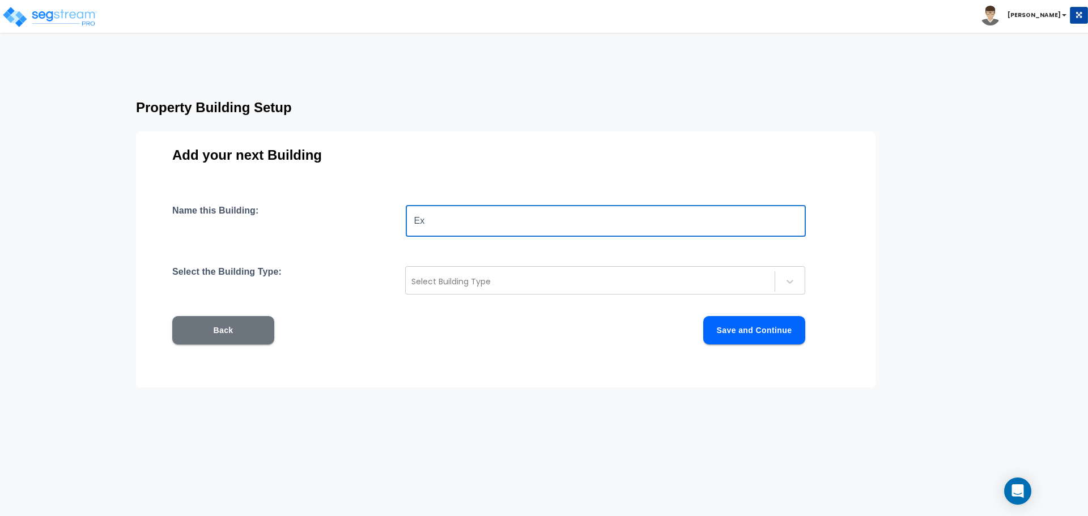
type input "E"
type input "Detached Garage"
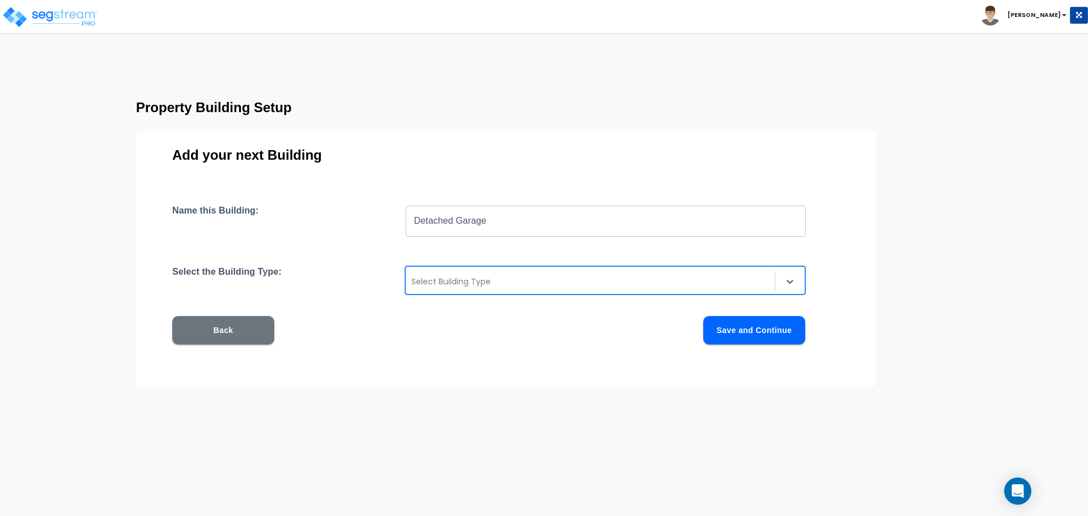
click at [486, 280] on div at bounding box center [590, 282] width 358 height 14
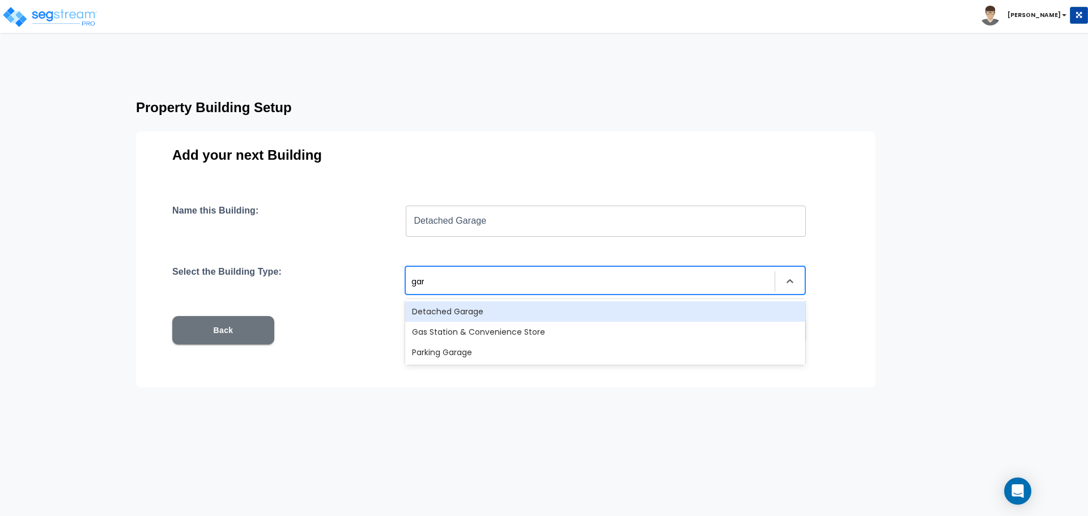
type input "gara"
click at [482, 304] on div "Detached Garage" at bounding box center [605, 311] width 400 height 20
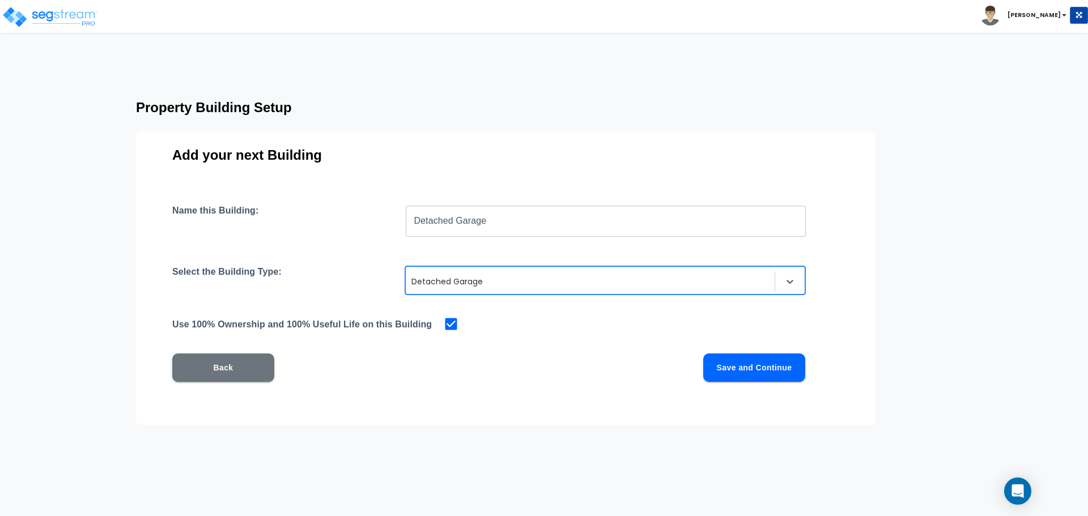
click at [746, 372] on button "Save and Continue" at bounding box center [754, 368] width 102 height 28
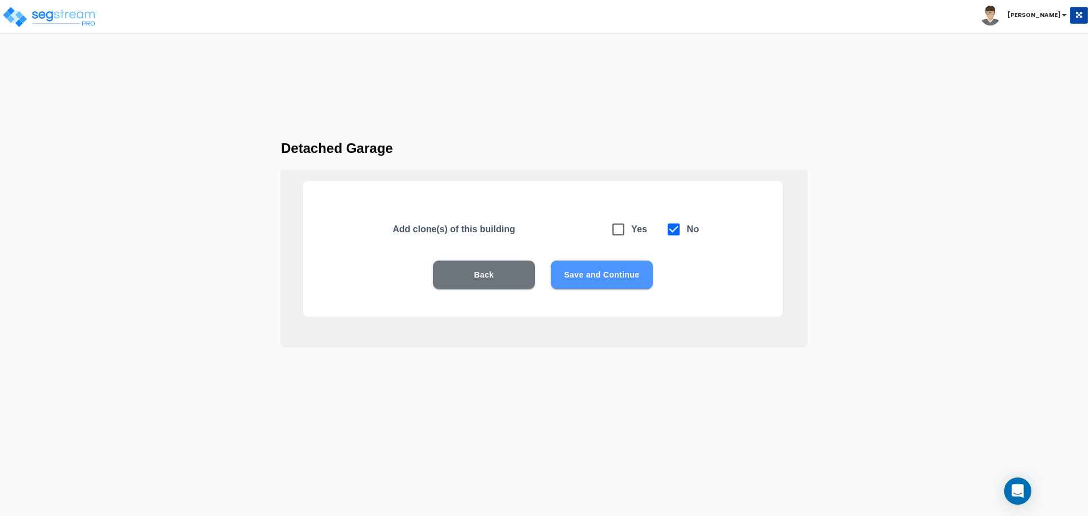
click at [593, 267] on button "Save and Continue" at bounding box center [602, 275] width 102 height 28
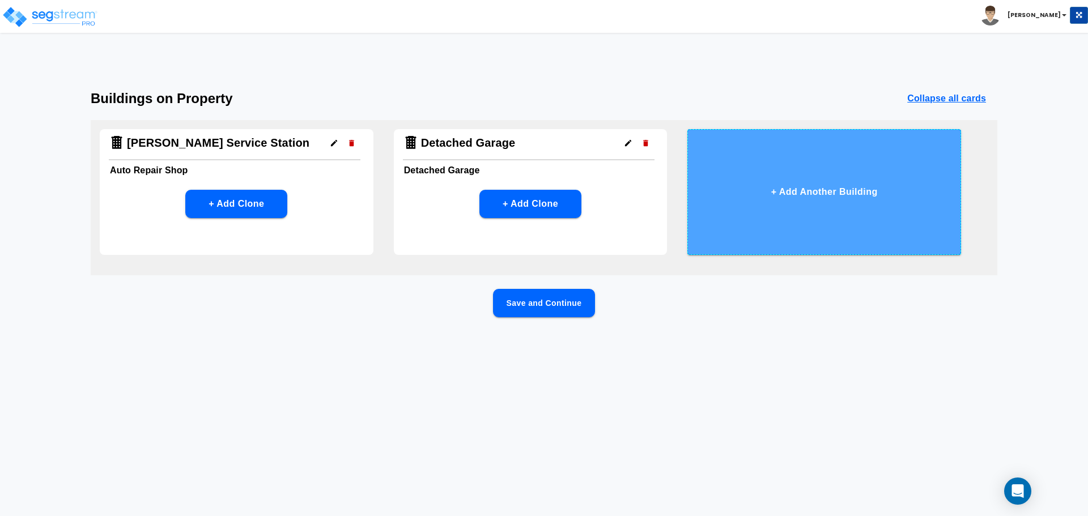
click at [796, 174] on button "+ Add Another Building" at bounding box center [824, 192] width 274 height 126
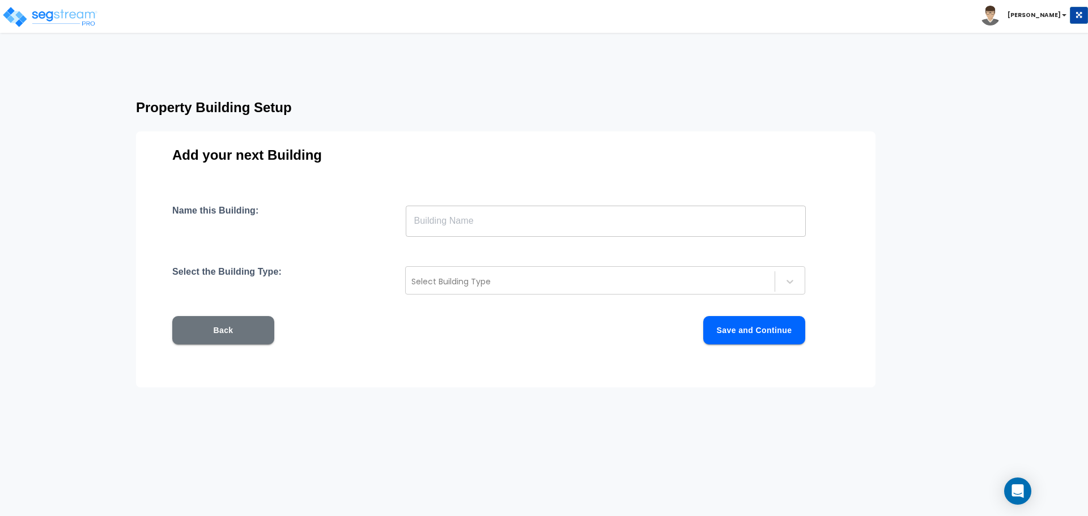
click at [625, 230] on input "text" at bounding box center [606, 221] width 400 height 32
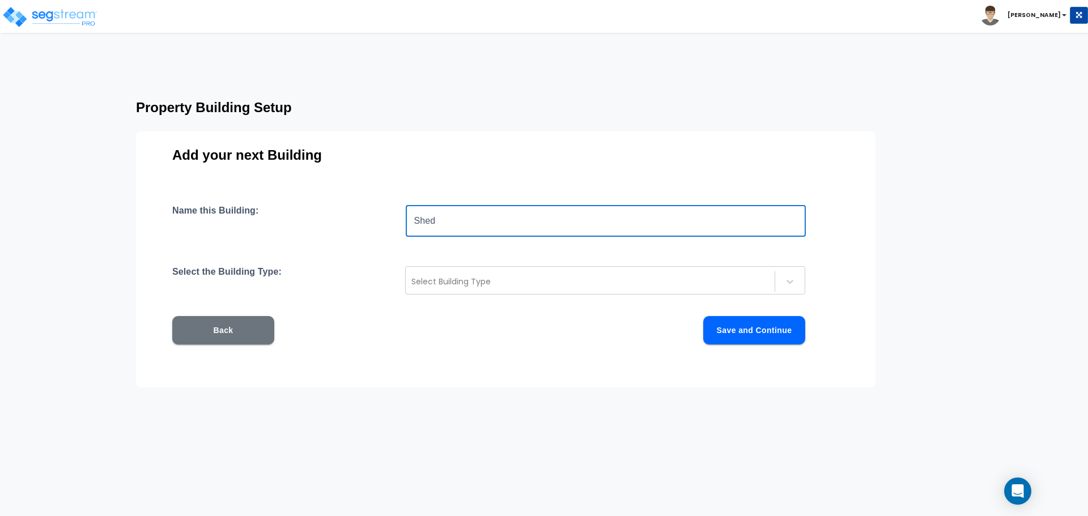
type input "Shed"
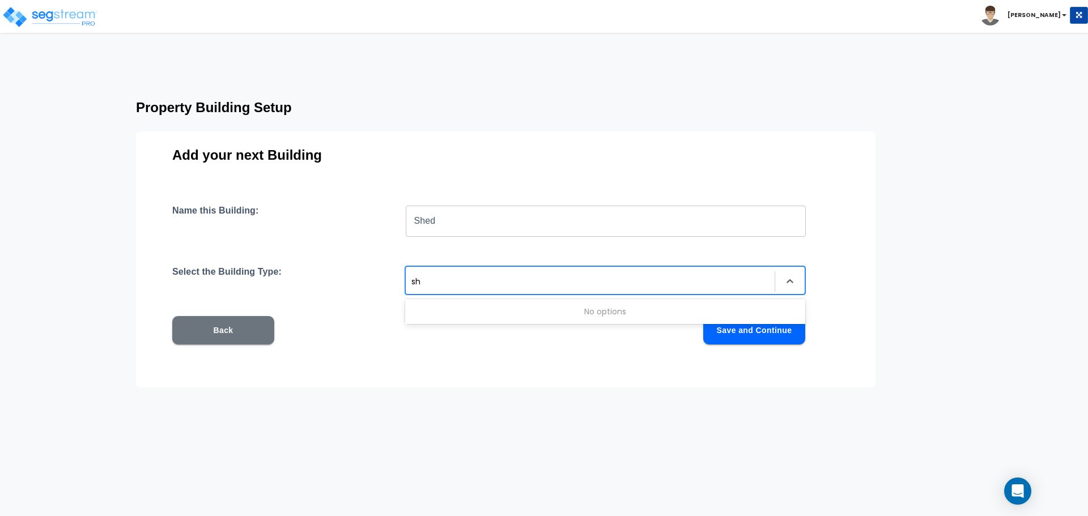
type input "s"
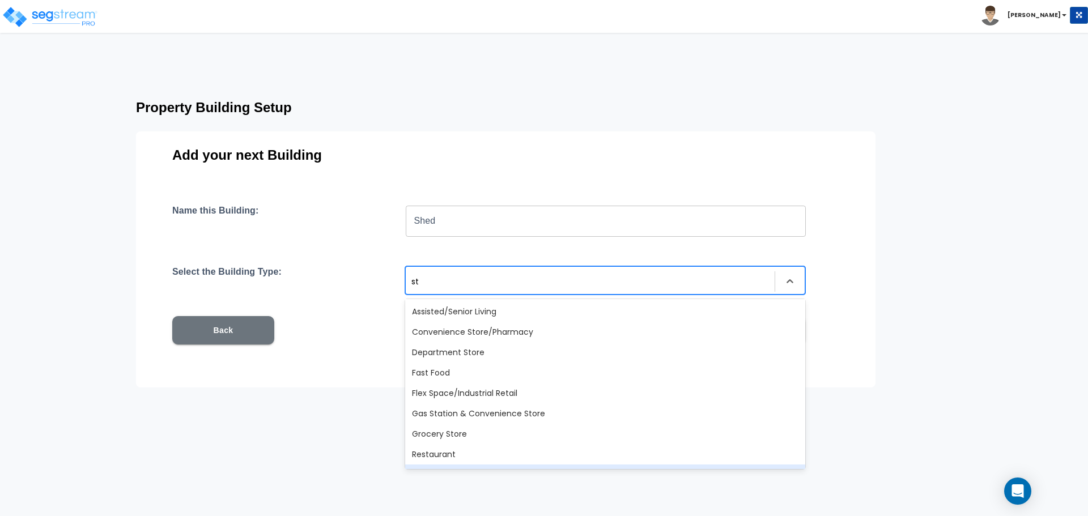
type input "s"
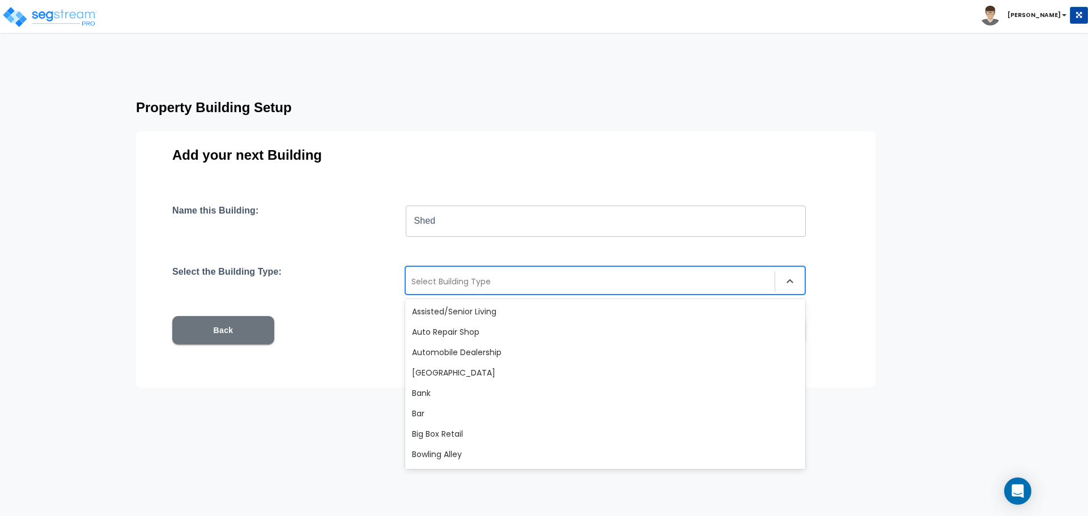
click at [229, 332] on button "Back" at bounding box center [223, 330] width 102 height 28
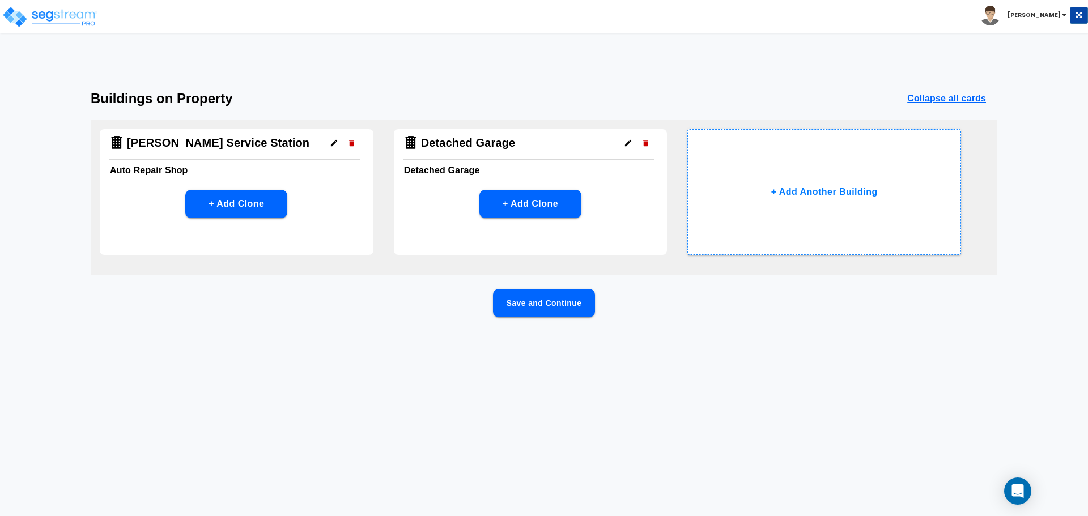
click at [538, 298] on button "Save and Continue" at bounding box center [544, 303] width 102 height 28
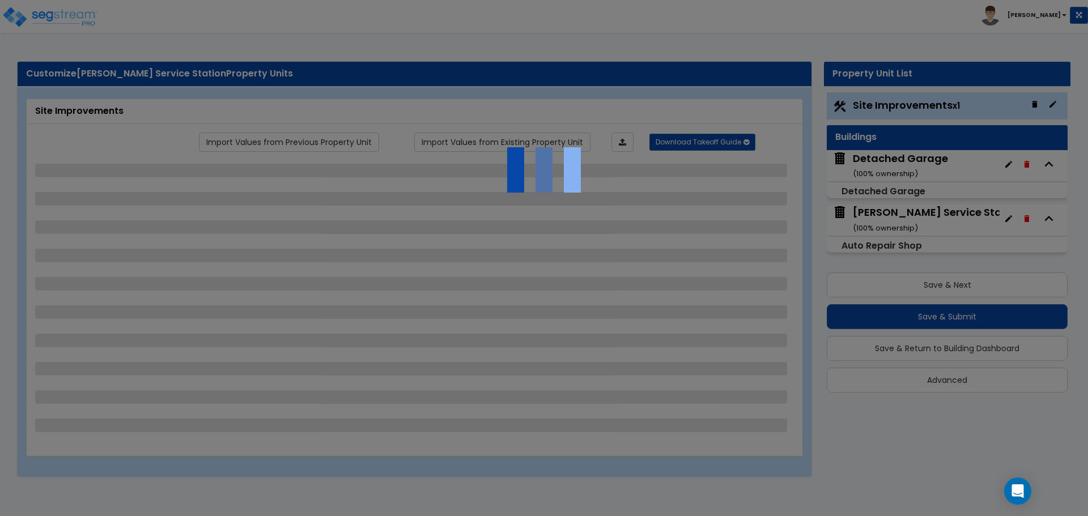
select select "2"
select select "1"
select select "2"
select select "1"
select select "2"
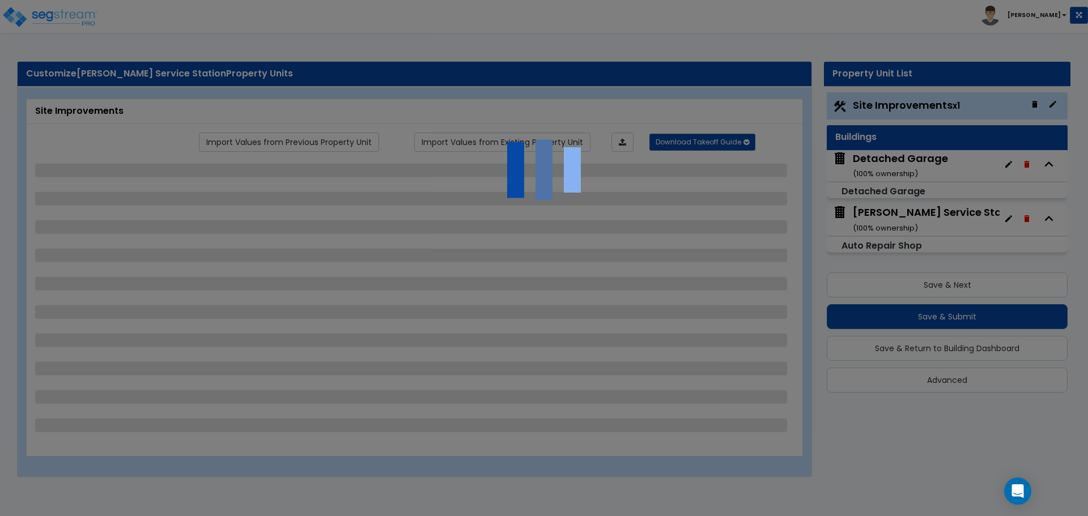
select select "1"
select select "4"
select select "1"
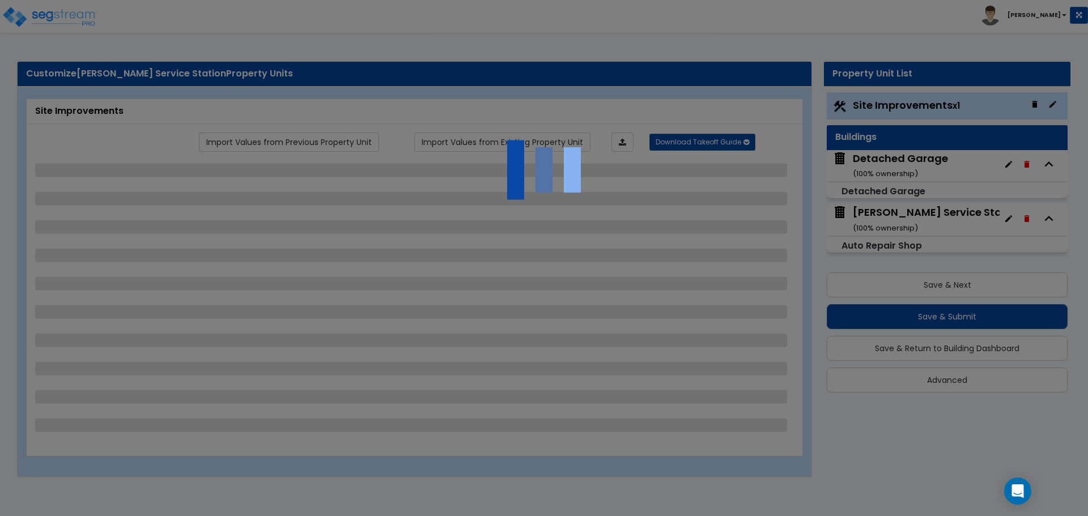
select select "1"
select select "5"
select select "1"
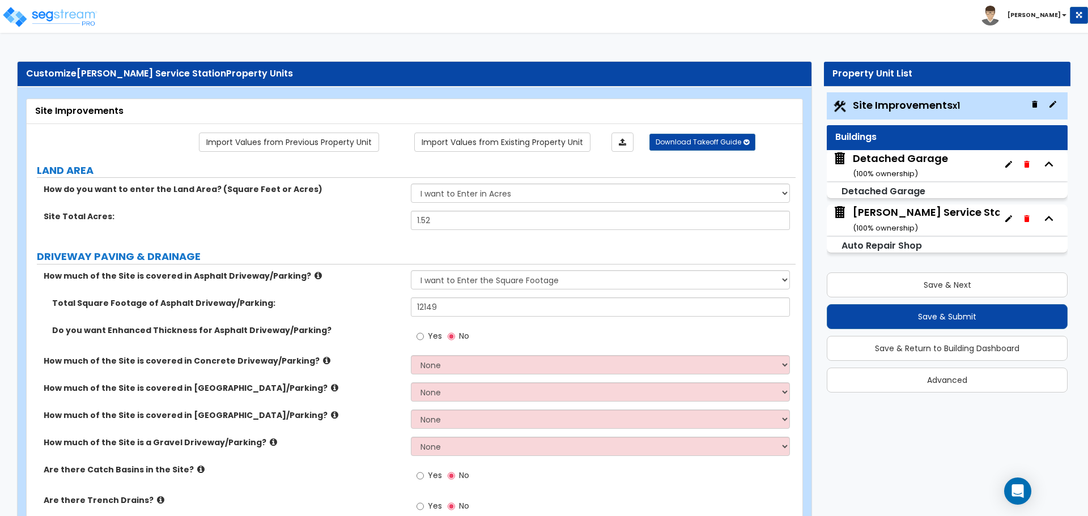
click at [889, 162] on div "Detached Garage ( 100 % ownership)" at bounding box center [900, 165] width 95 height 29
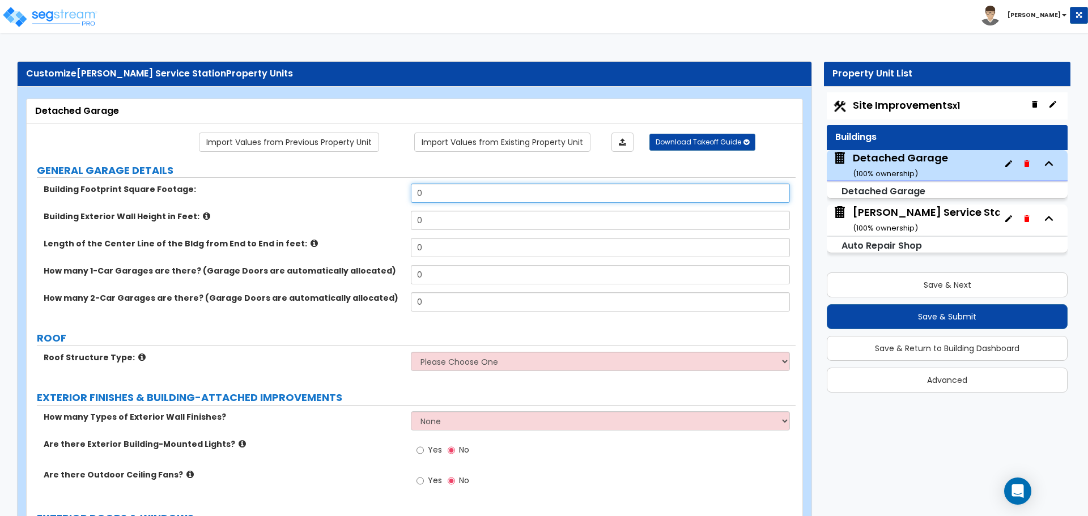
click at [424, 197] on input "0" at bounding box center [600, 193] width 379 height 19
type input "1,067"
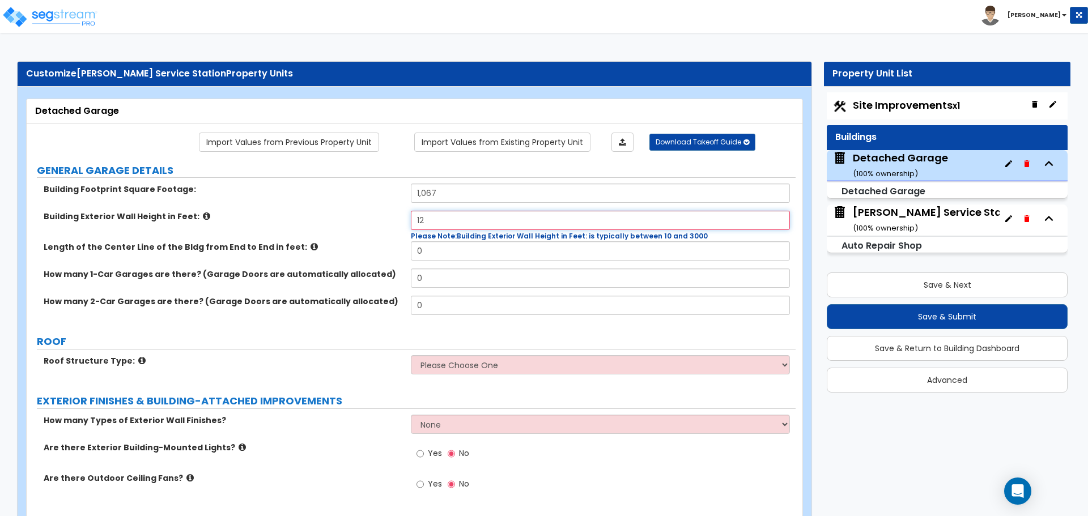
type input "12"
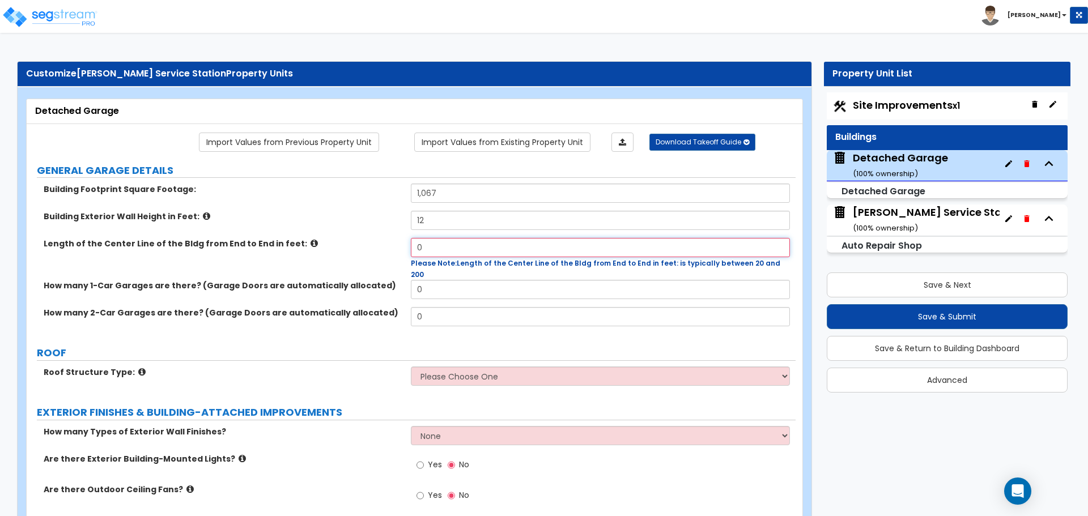
click at [440, 249] on input "0" at bounding box center [600, 247] width 379 height 19
type input "41"
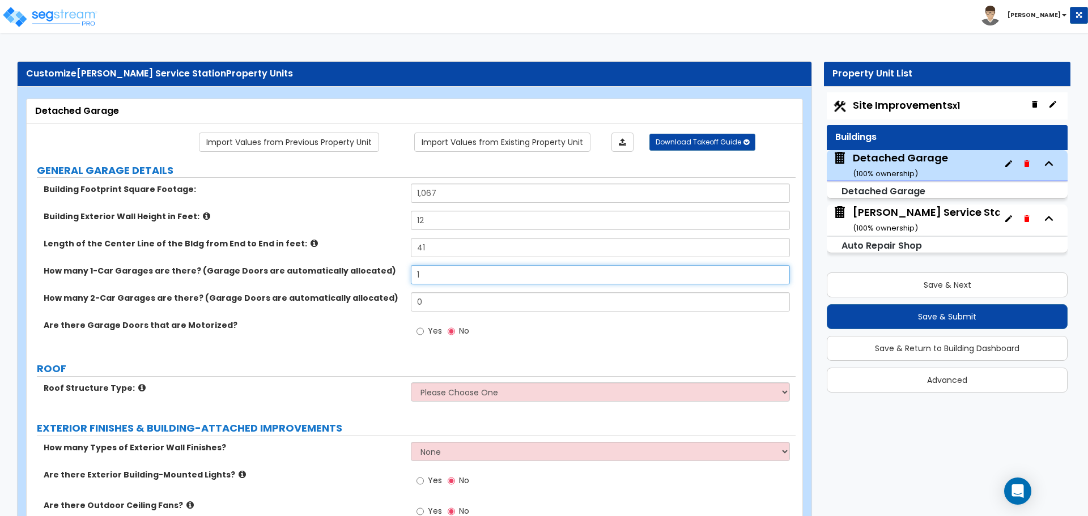
type input "1"
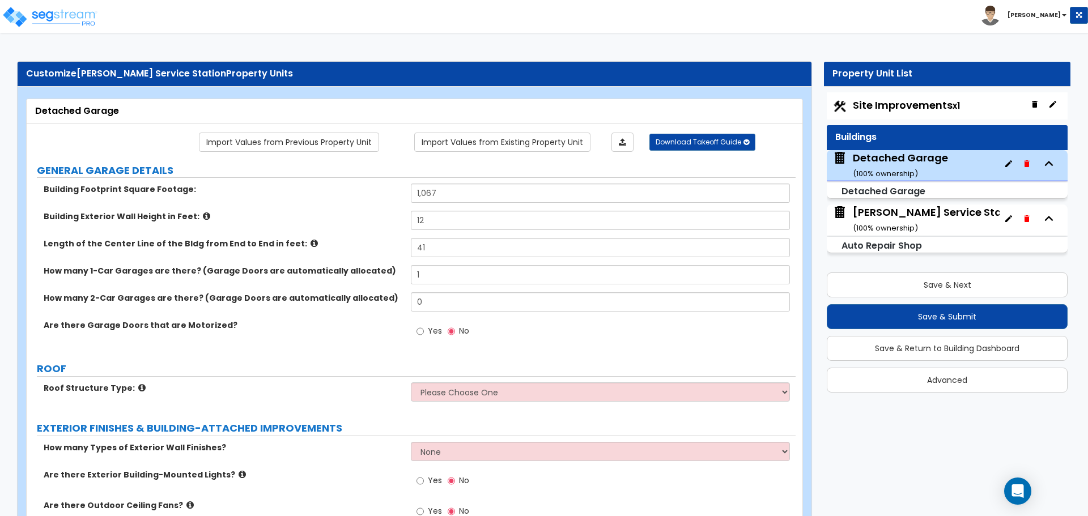
click at [426, 333] on label "Yes" at bounding box center [430, 332] width 26 height 19
click at [424, 333] on input "Yes" at bounding box center [420, 331] width 7 height 12
radio input "true"
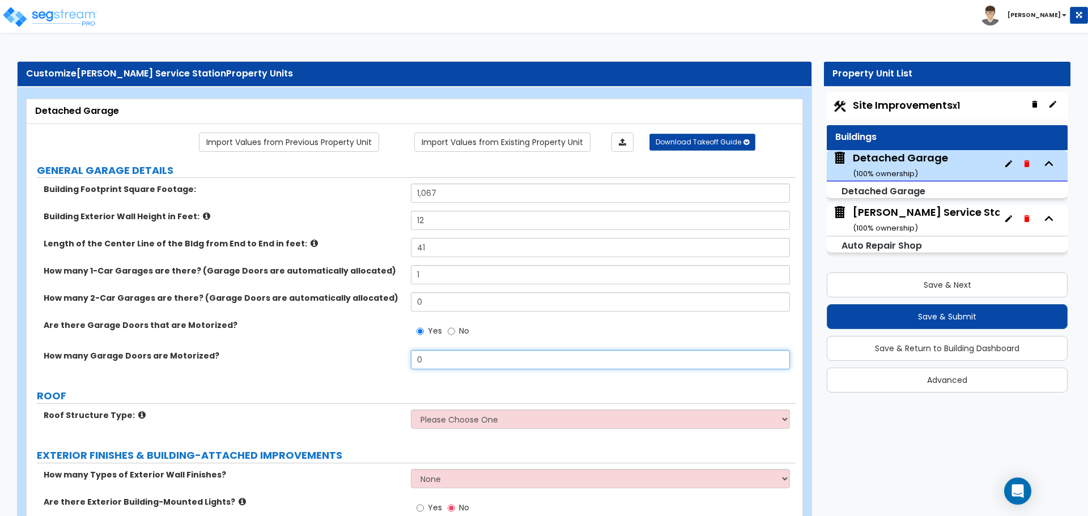
click at [424, 366] on input "0" at bounding box center [600, 359] width 379 height 19
type input "1"
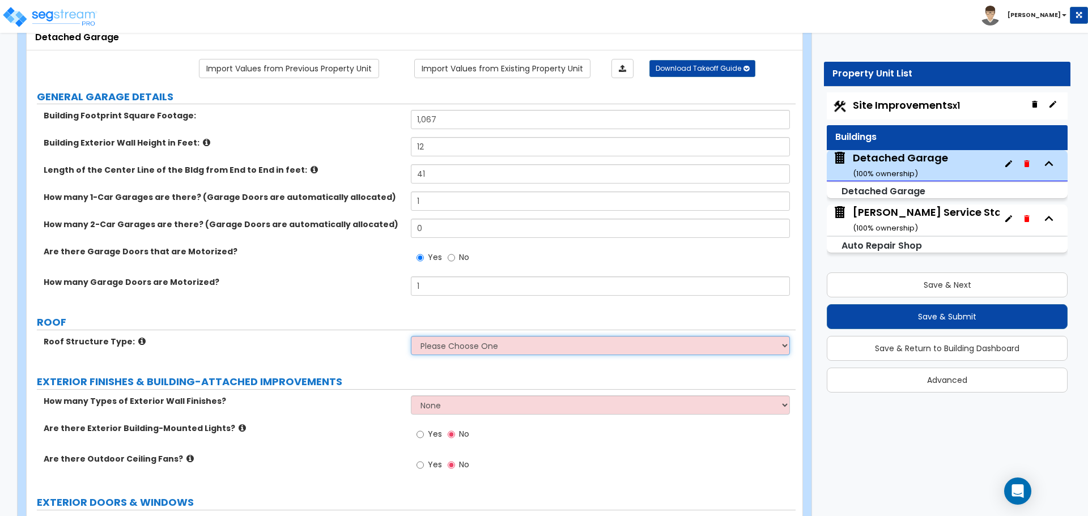
scroll to position [75, 0]
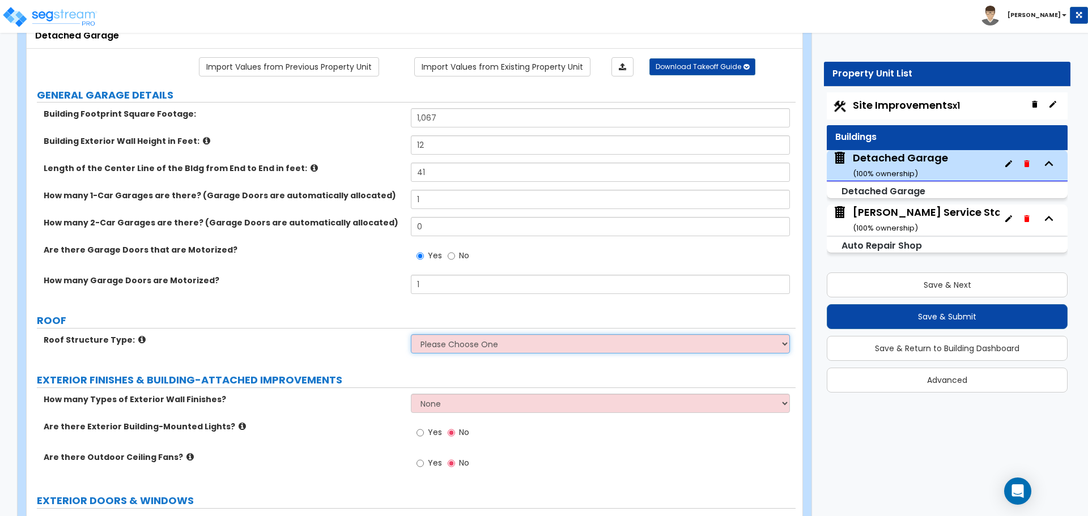
click at [432, 338] on select "Please Choose One [PERSON_NAME] Roof Flat Roof" at bounding box center [600, 343] width 379 height 19
select select "1"
click at [411, 334] on select "Please Choose One [PERSON_NAME] Roof Flat Roof" at bounding box center [600, 343] width 379 height 19
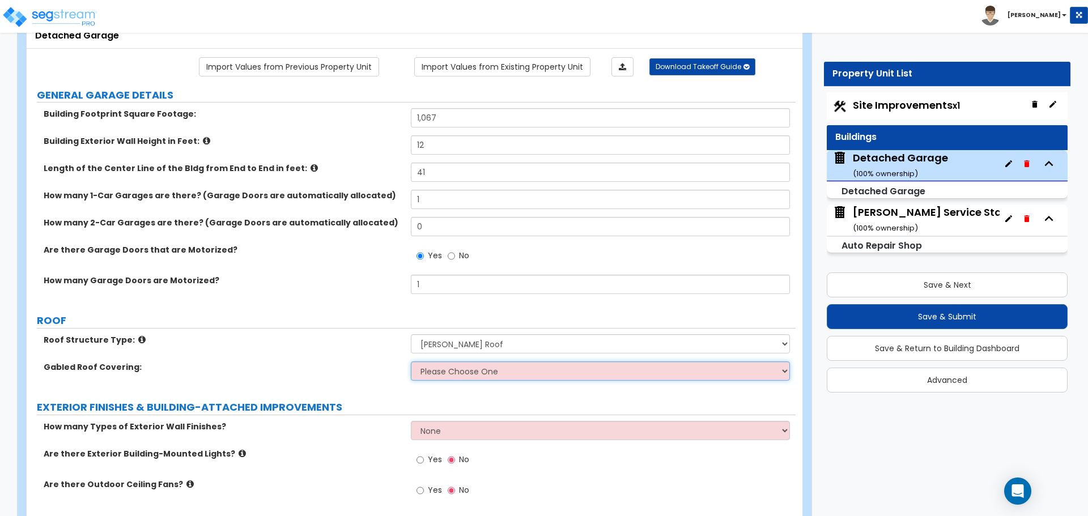
click at [435, 375] on select "Please Choose One Asphalt Shingle Clay Tile Wood Shingle Metal Shingle Standing…" at bounding box center [600, 371] width 379 height 19
select select "1"
click at [411, 362] on select "Please Choose One Asphalt Shingle Clay Tile Wood Shingle Metal Shingle Standing…" at bounding box center [600, 371] width 379 height 19
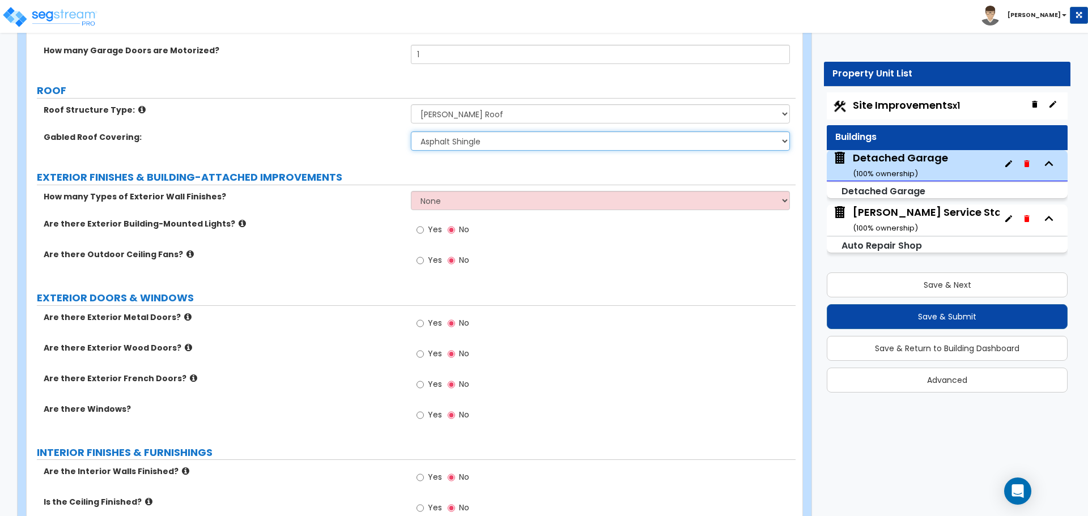
scroll to position [306, 0]
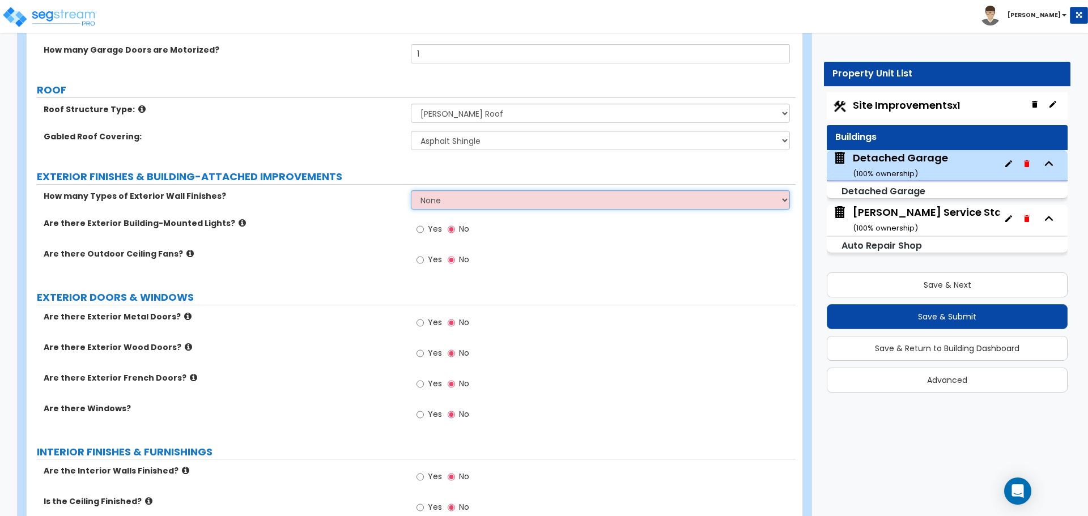
click at [453, 198] on select "None 1 2 3" at bounding box center [600, 199] width 379 height 19
select select "1"
click at [411, 190] on select "None 1 2 3" at bounding box center [600, 199] width 379 height 19
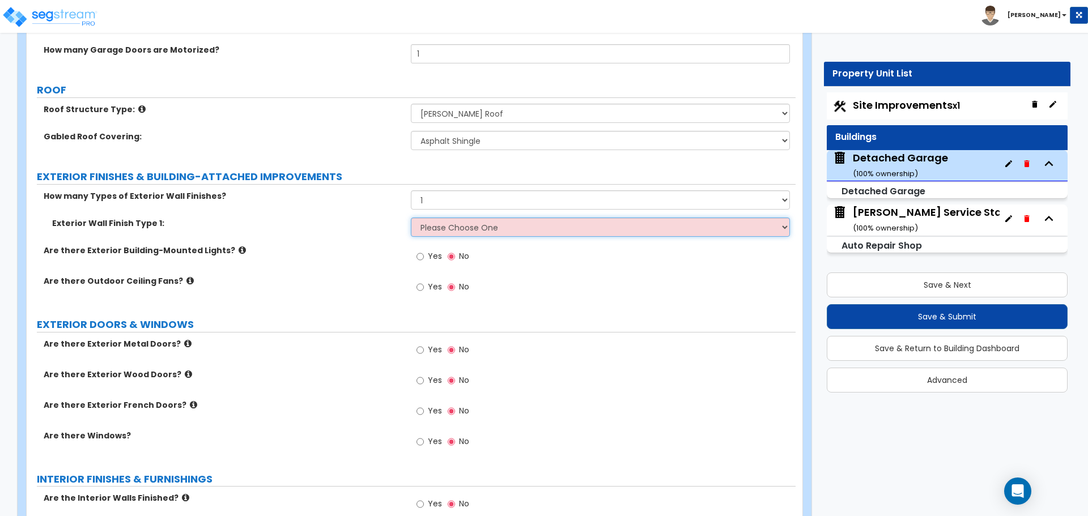
click at [435, 227] on select "Please Choose One Common/Shared Wall Brick Veneer Stone Veneer Wood Siding Viny…" at bounding box center [600, 227] width 379 height 19
select select "13"
click at [411, 218] on select "Please Choose One Common/Shared Wall Brick Veneer Stone Veneer Wood Siding Viny…" at bounding box center [600, 227] width 379 height 19
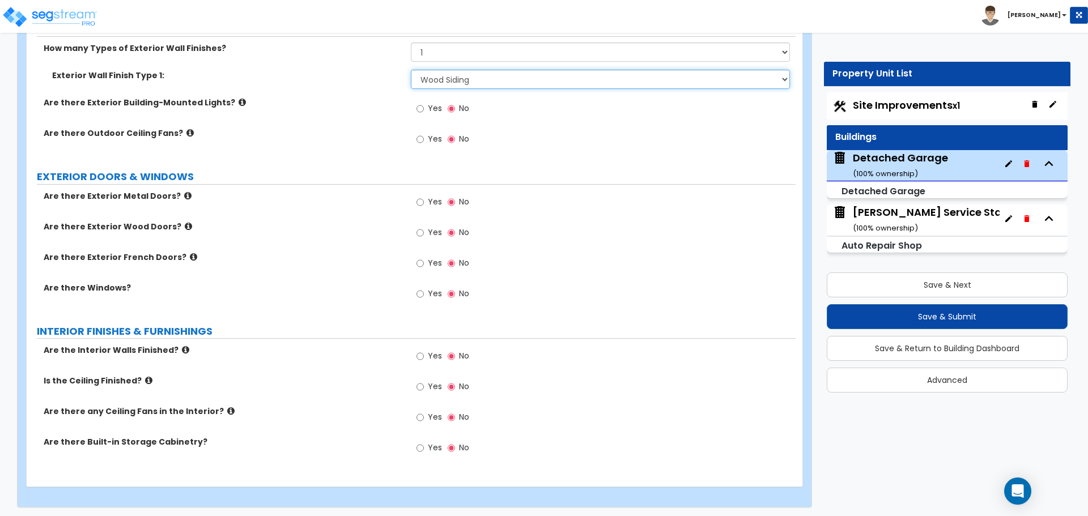
scroll to position [457, 0]
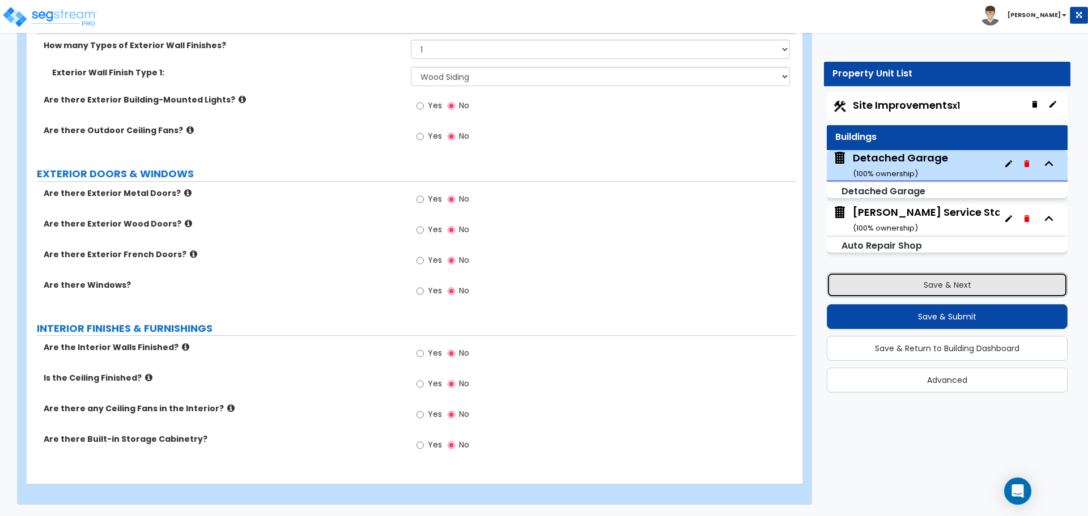
click at [924, 277] on button "Save & Next" at bounding box center [947, 285] width 241 height 25
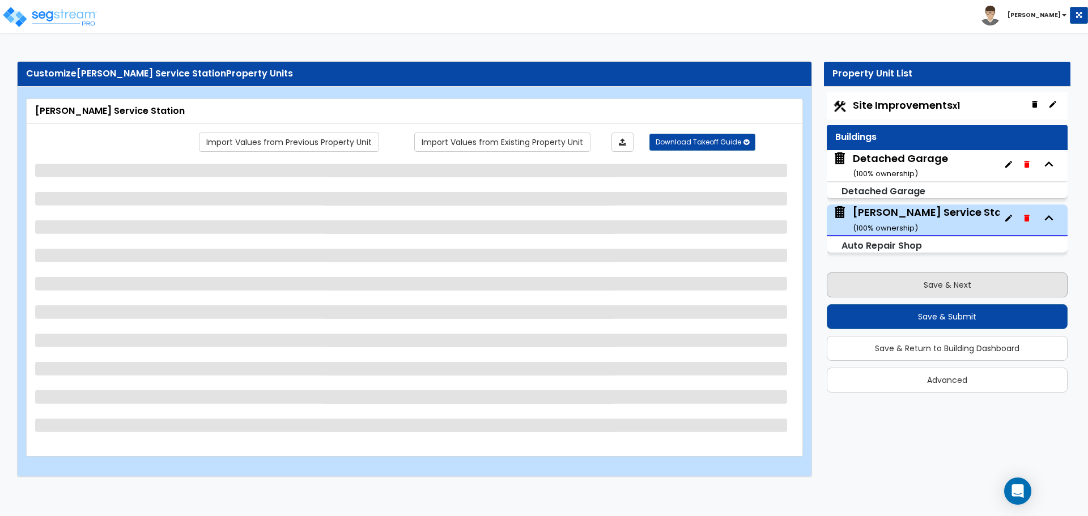
scroll to position [0, 0]
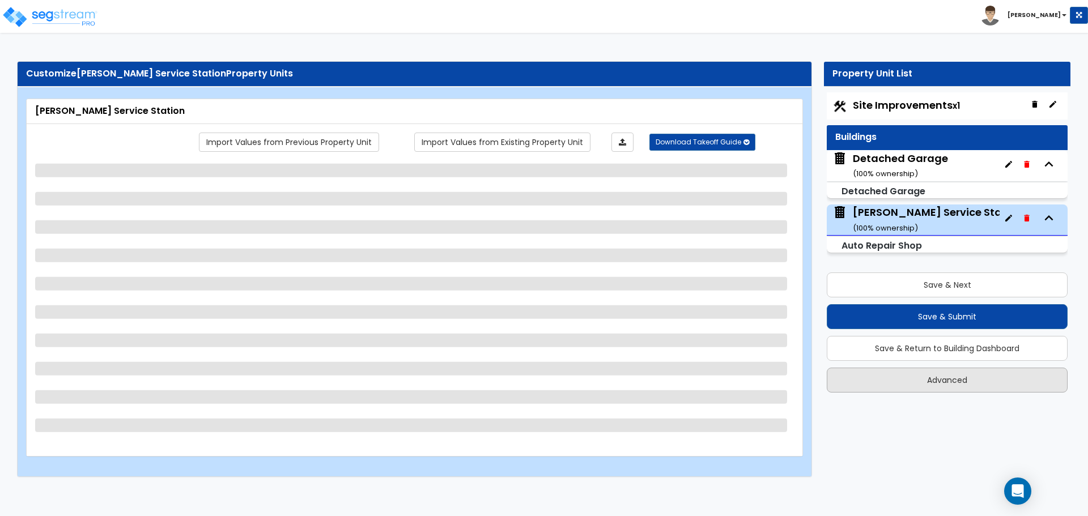
select select "5"
select select "1"
select select "3"
select select "1"
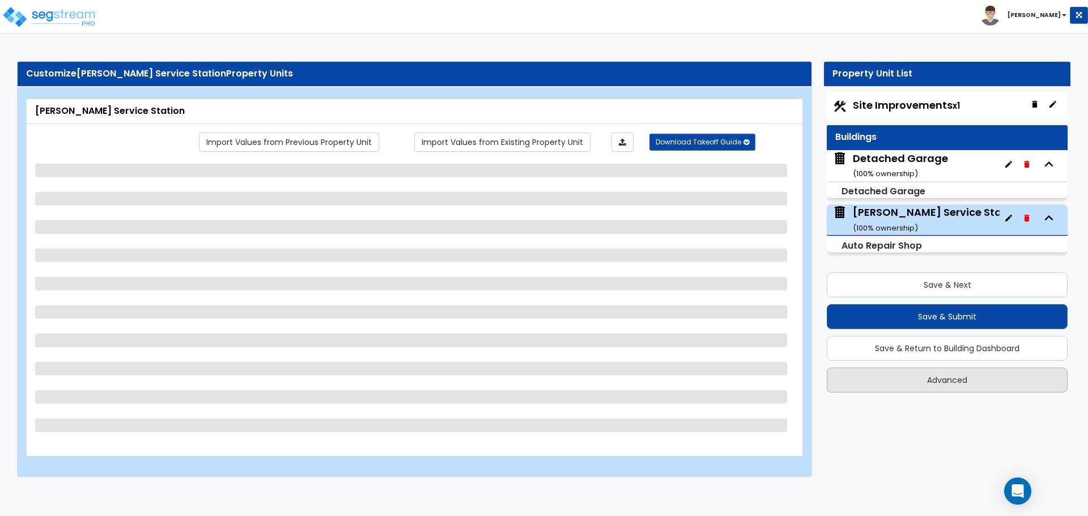
select select "2"
select select "1"
select select "2"
select select "7"
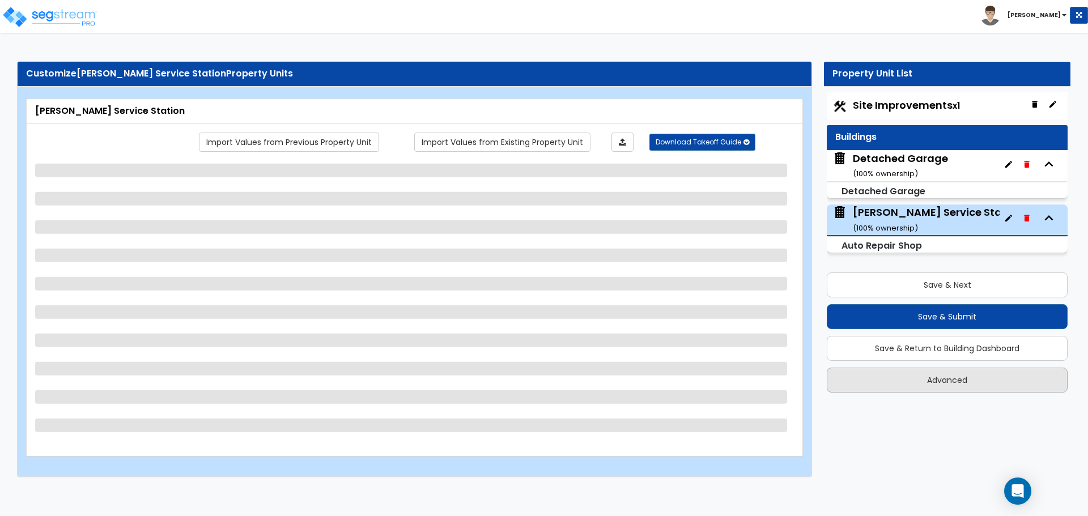
select select "1"
select select "3"
select select "2"
select select "1"
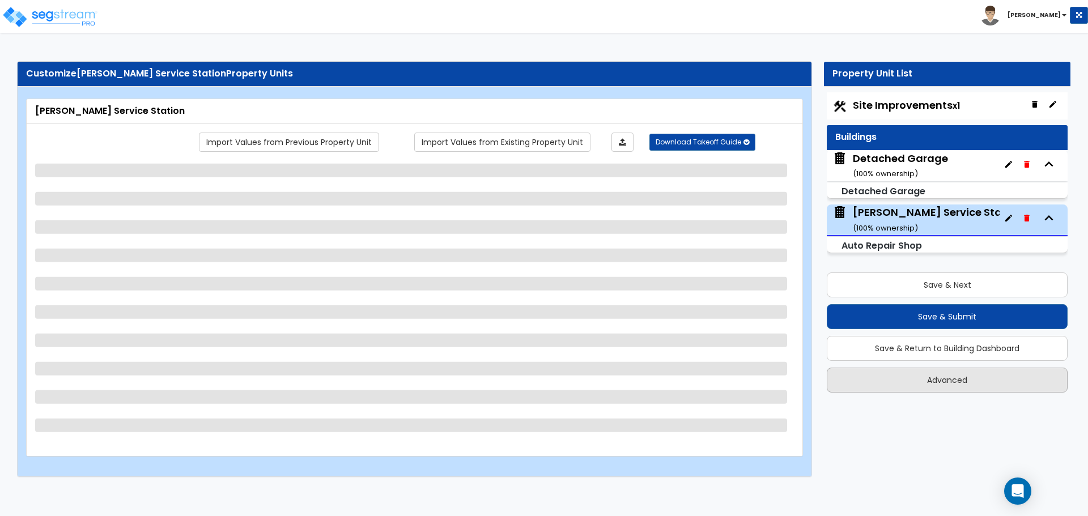
select select "2"
select select "1"
select select "2"
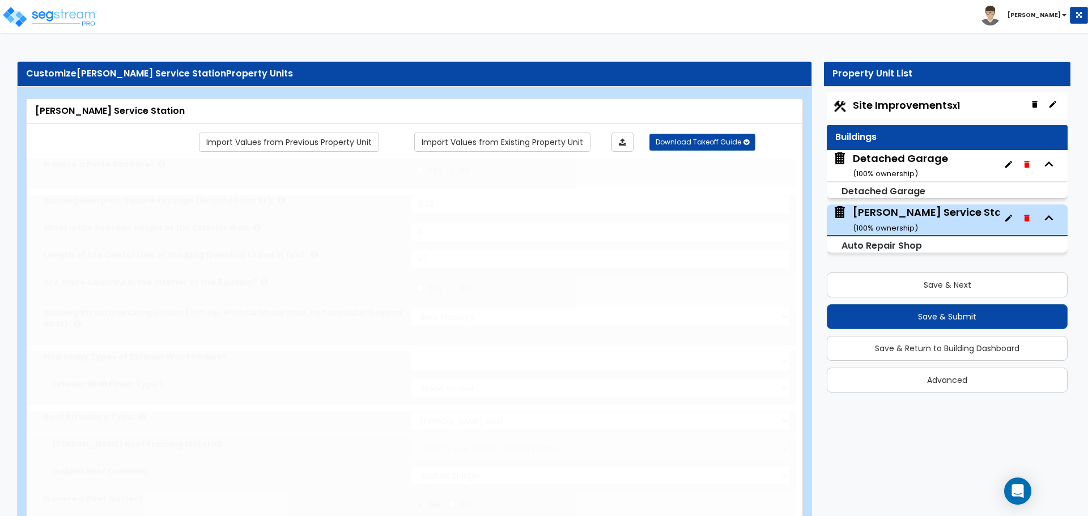
type input "2"
type input "1"
type input "2"
select select "2"
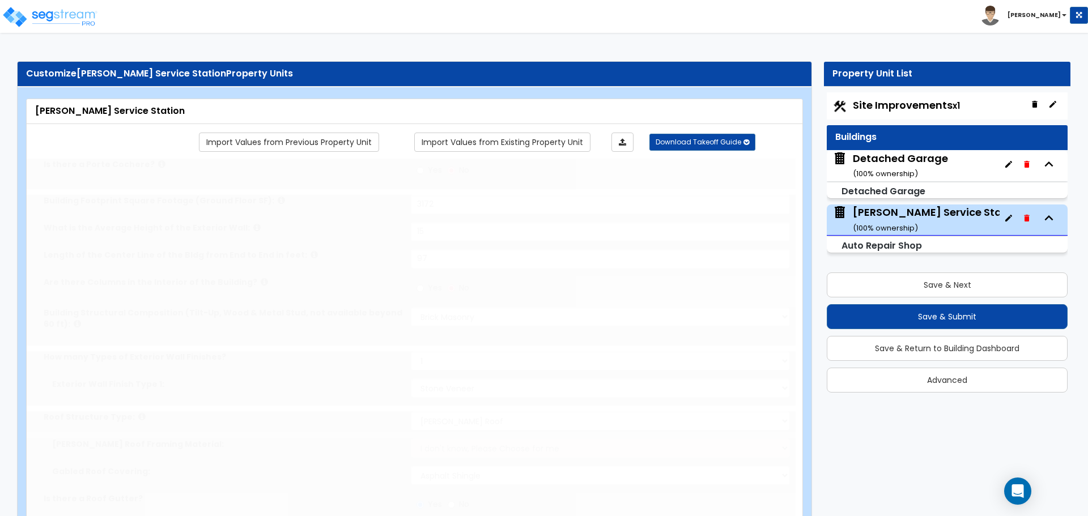
type input "3"
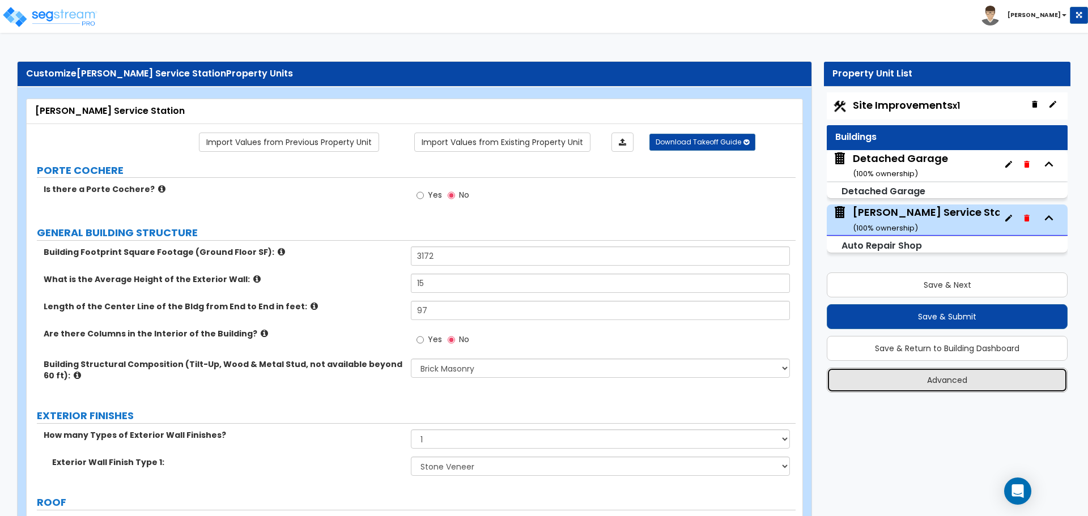
click at [929, 378] on button "Advanced" at bounding box center [947, 380] width 241 height 25
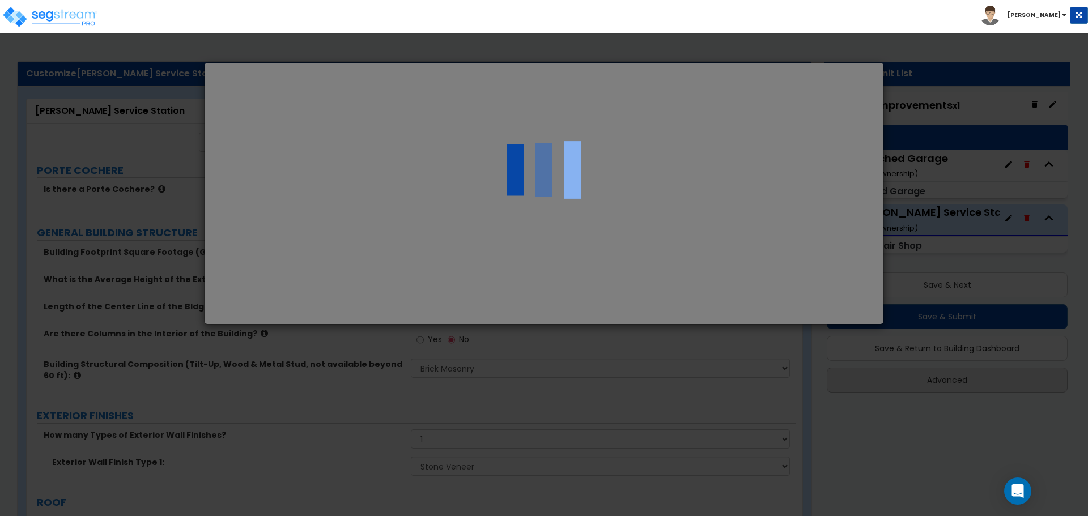
select select "MA"
select select "2025"
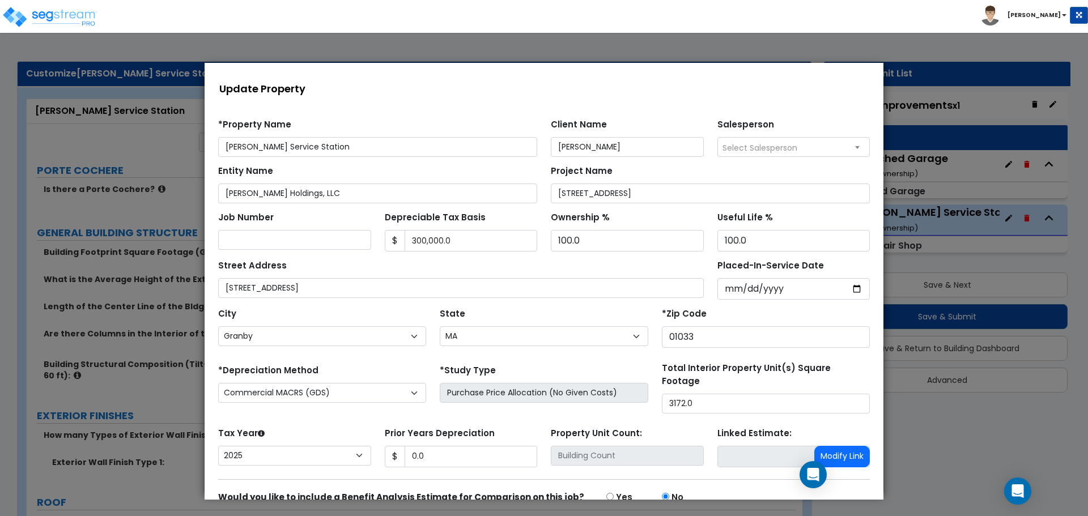
scroll to position [53, 0]
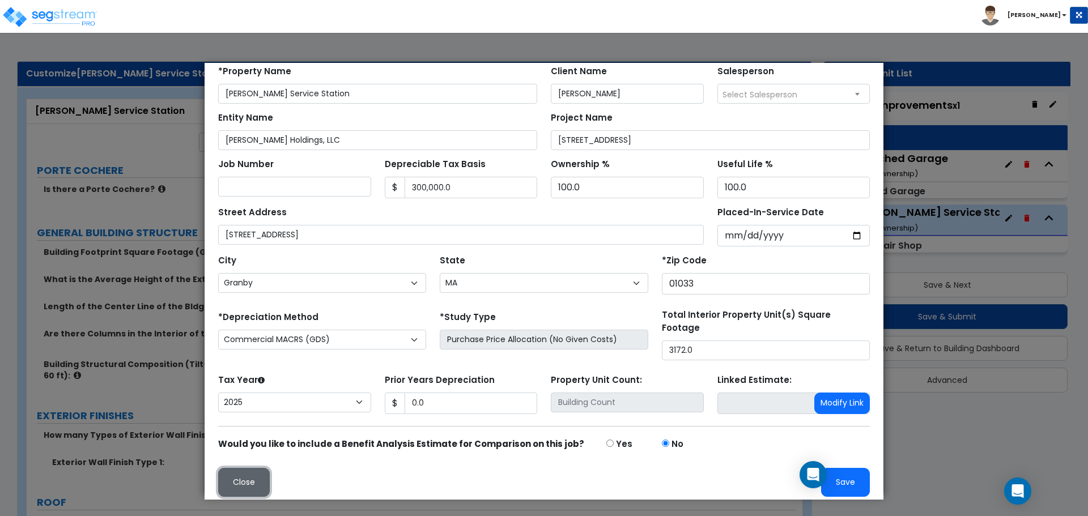
click at [233, 469] on button "Close" at bounding box center [244, 482] width 52 height 29
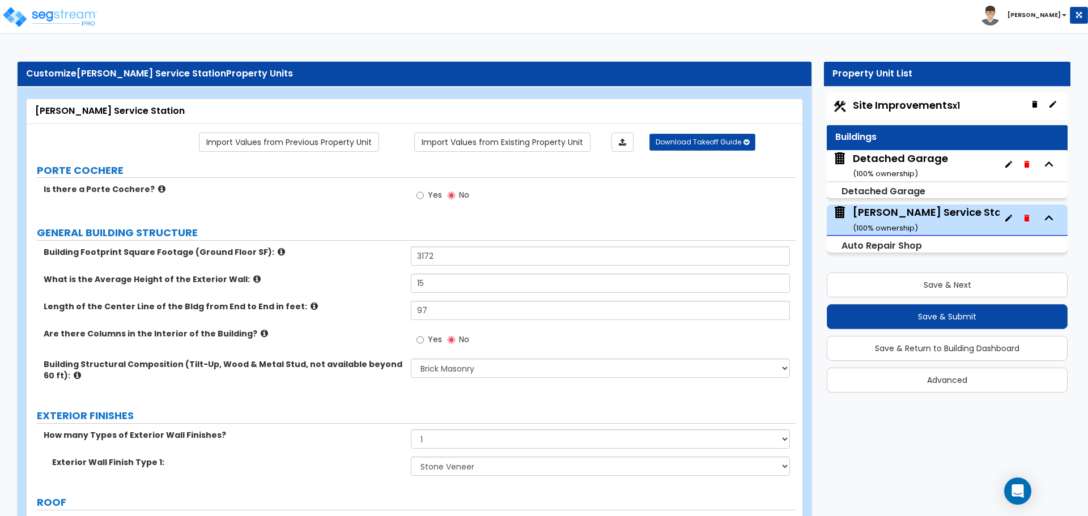
click at [917, 111] on span "Site Improvements x1" at bounding box center [906, 105] width 107 height 14
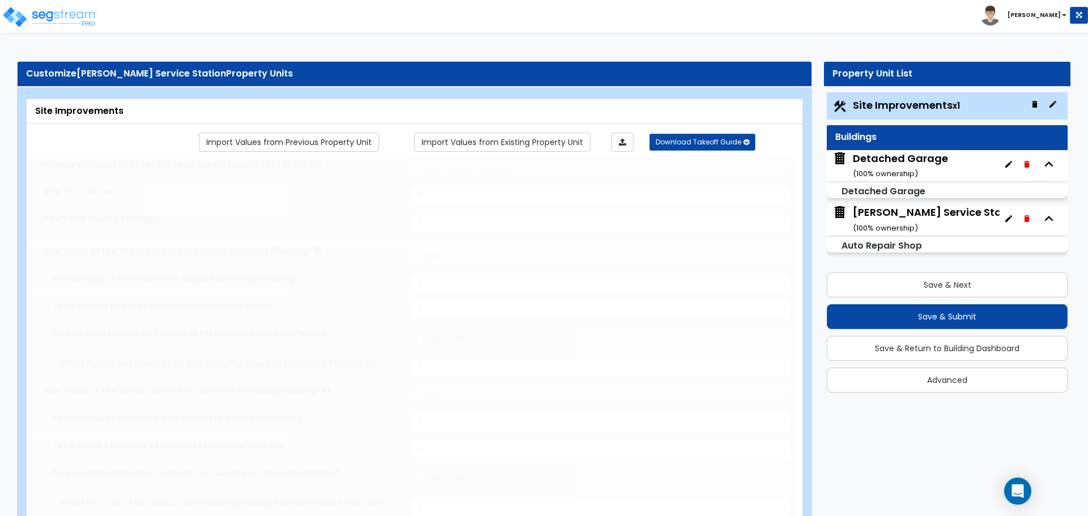
type input "1.52"
select select "2"
type input "12149"
radio input "true"
select select "1"
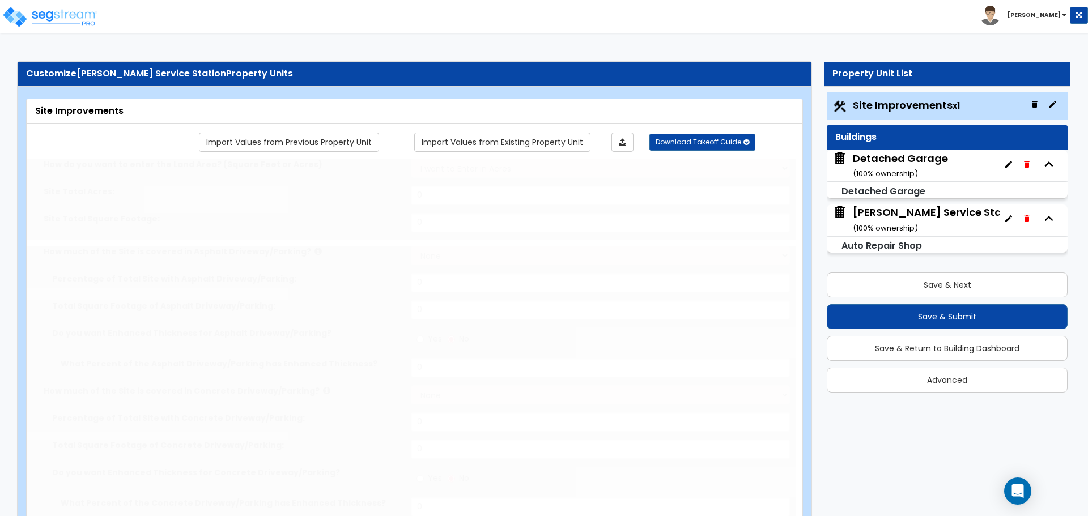
select select "2"
type input "2"
radio input "true"
select select "1"
type input "10"
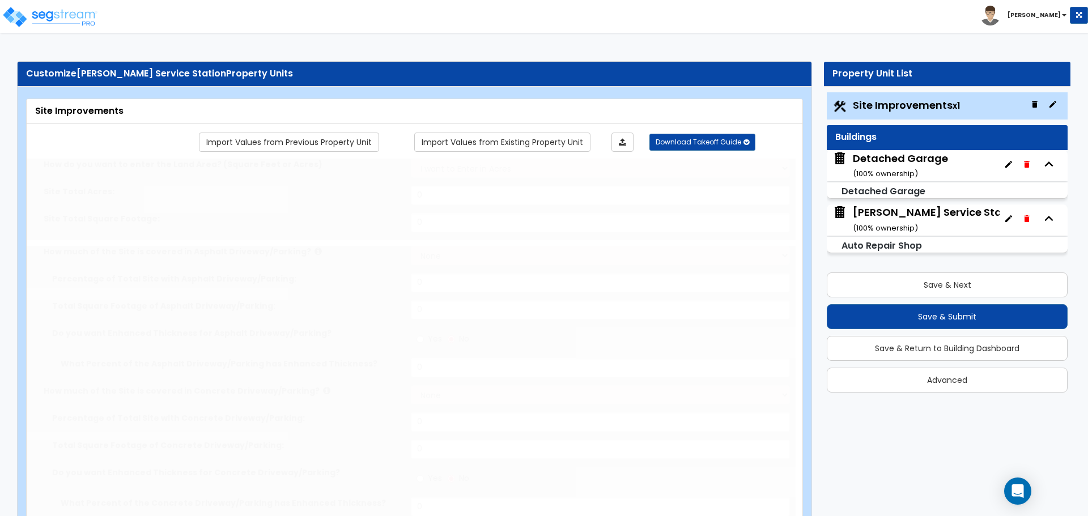
radio input "true"
select select "2"
type input "57"
select select "1"
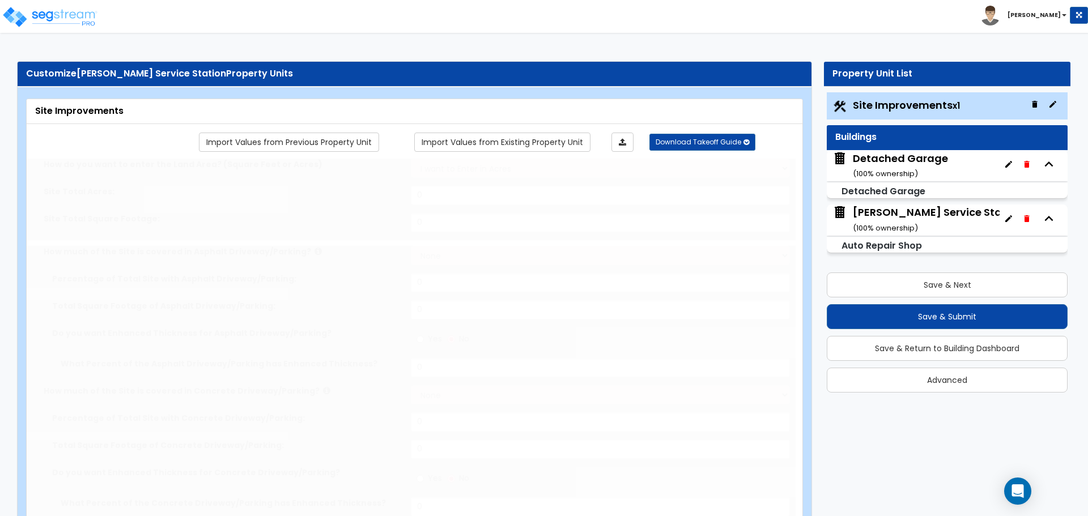
radio input "true"
select select "4"
type input "100"
radio input "true"
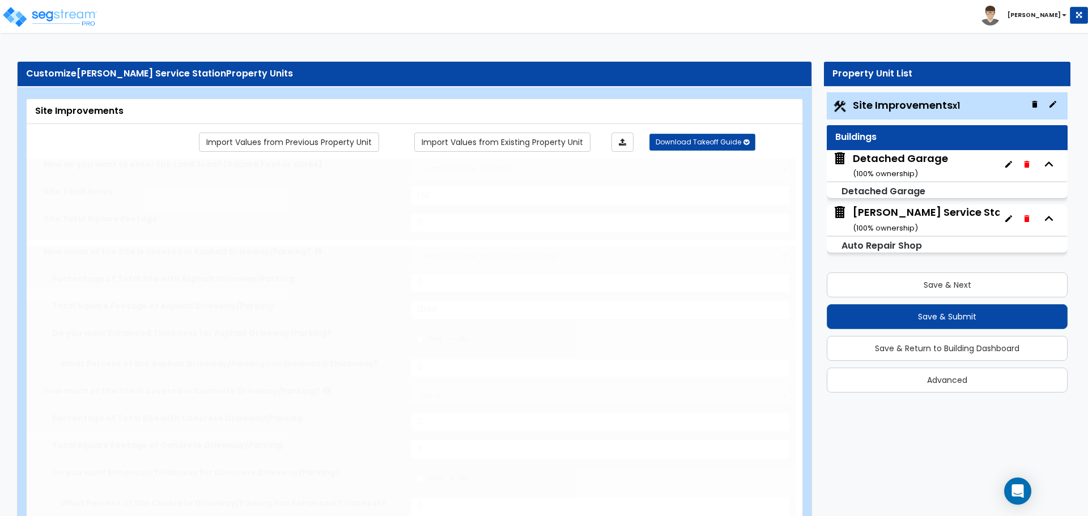
radio input "true"
select select "1"
type input "25"
radio input "true"
select select "1"
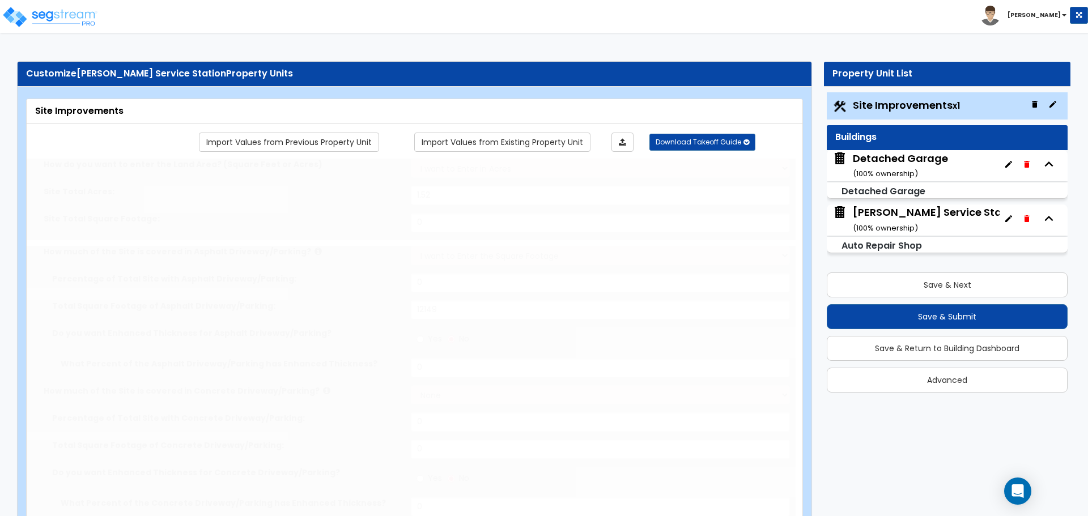
select select "1"
radio input "true"
select select "1"
type input "20"
select select "5"
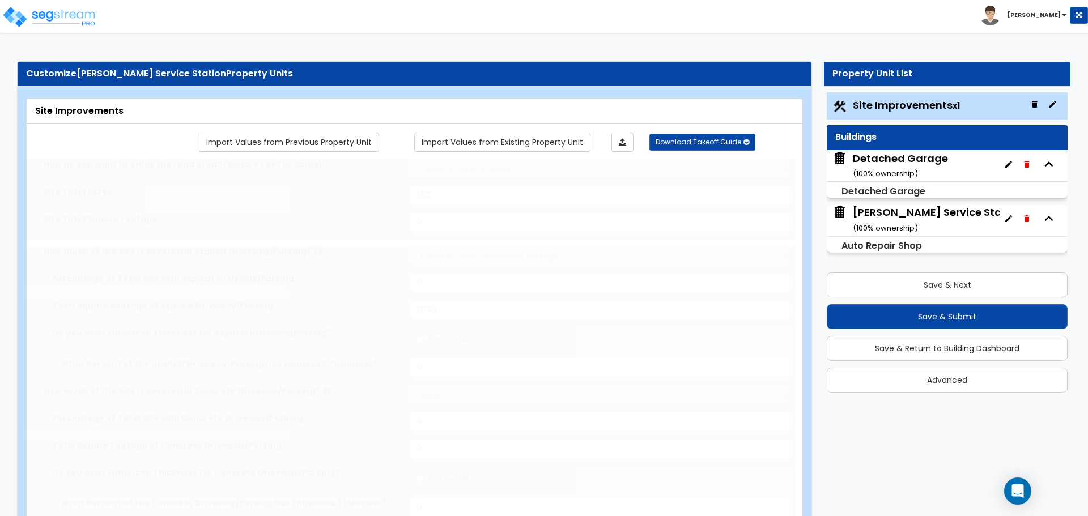
type input "1"
select select "1"
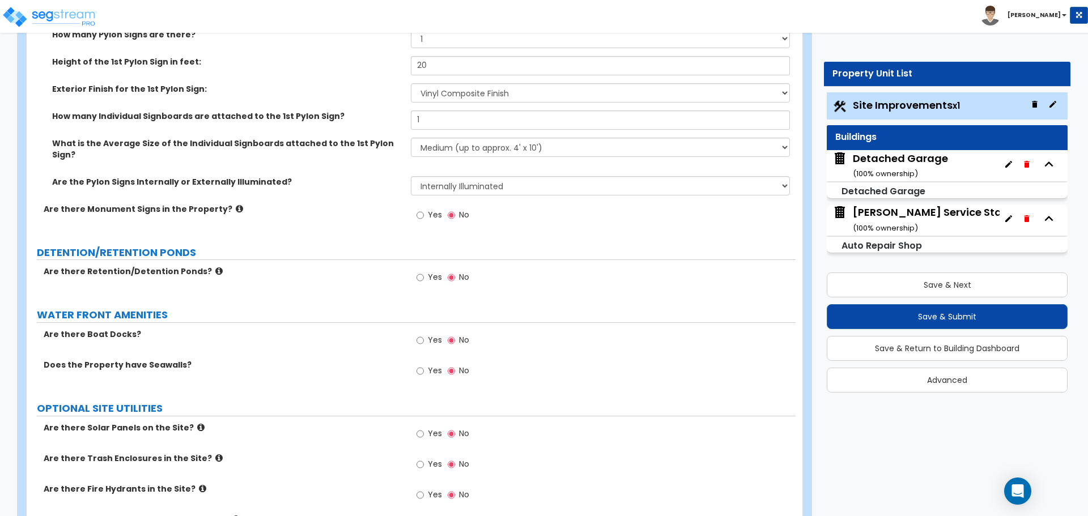
scroll to position [2747, 0]
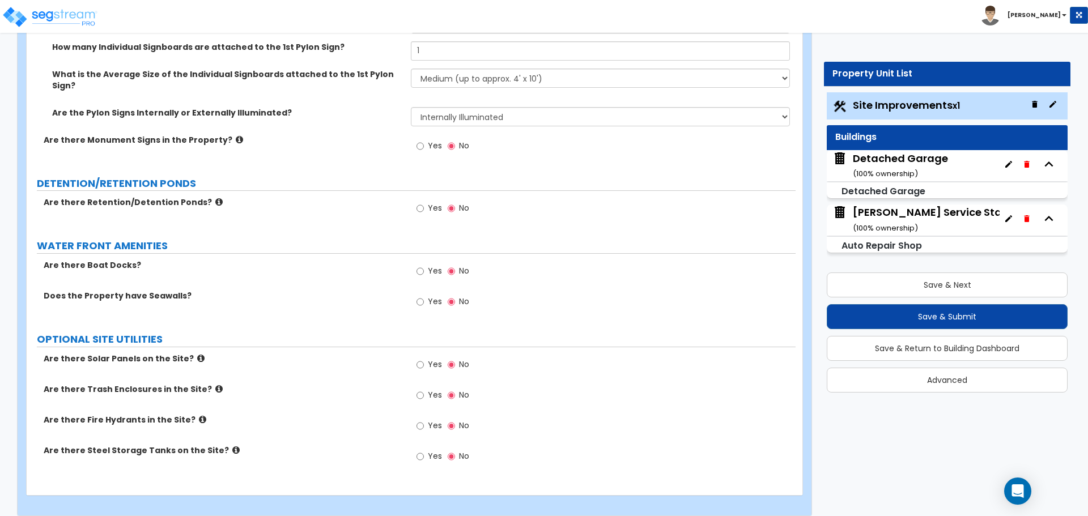
click at [232, 446] on icon at bounding box center [235, 450] width 7 height 9
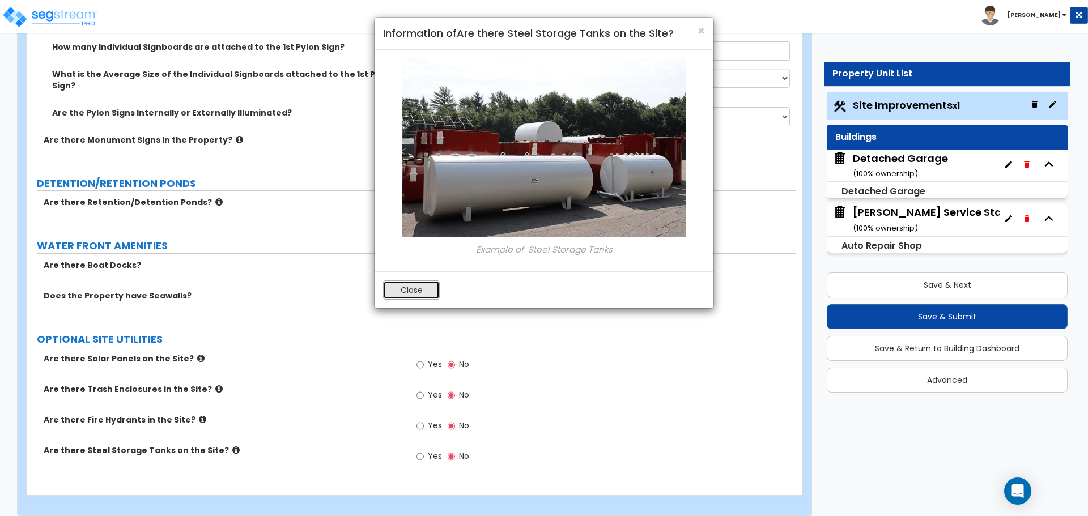
click at [403, 298] on button "Close" at bounding box center [411, 290] width 57 height 19
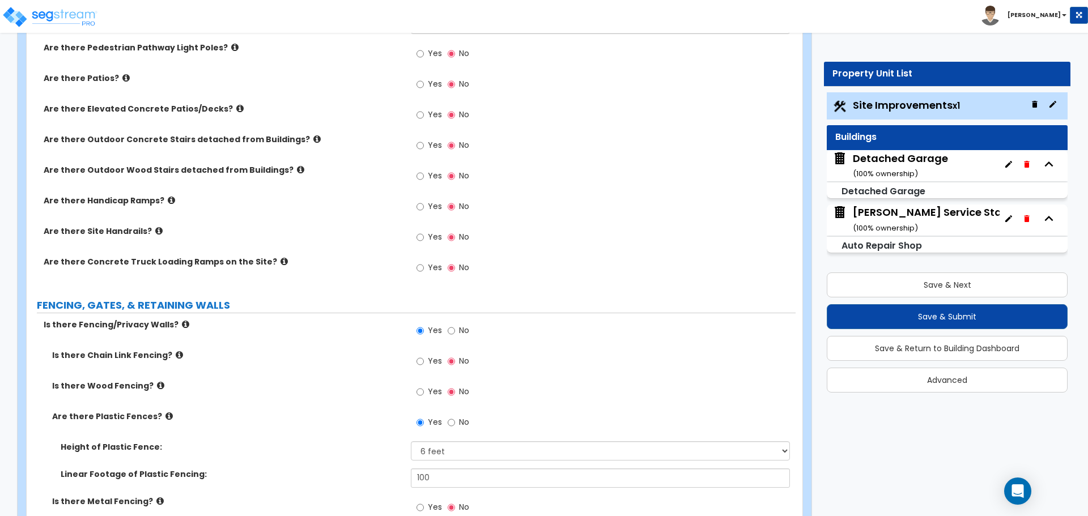
scroll to position [1212, 0]
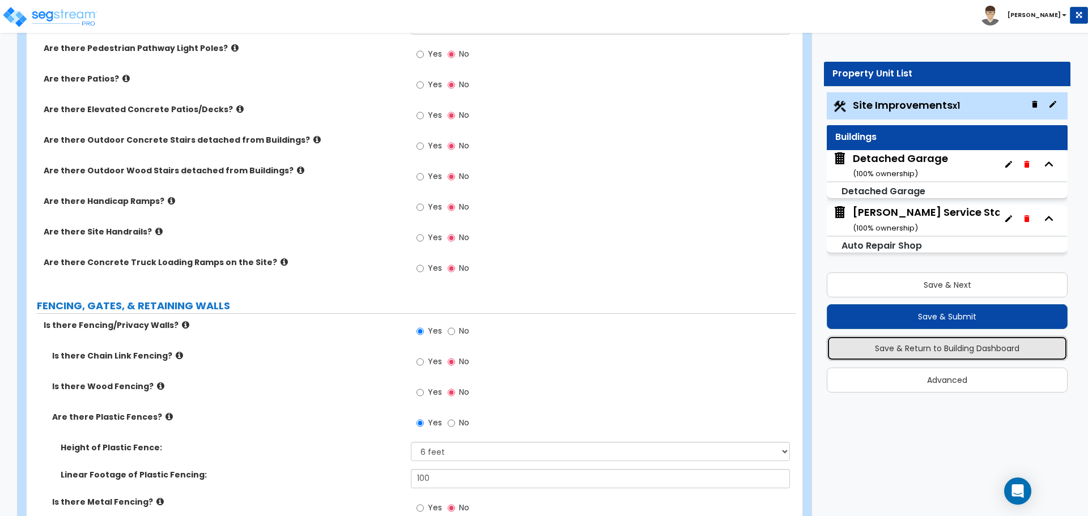
click at [933, 347] on button "Save & Return to Building Dashboard" at bounding box center [947, 348] width 241 height 25
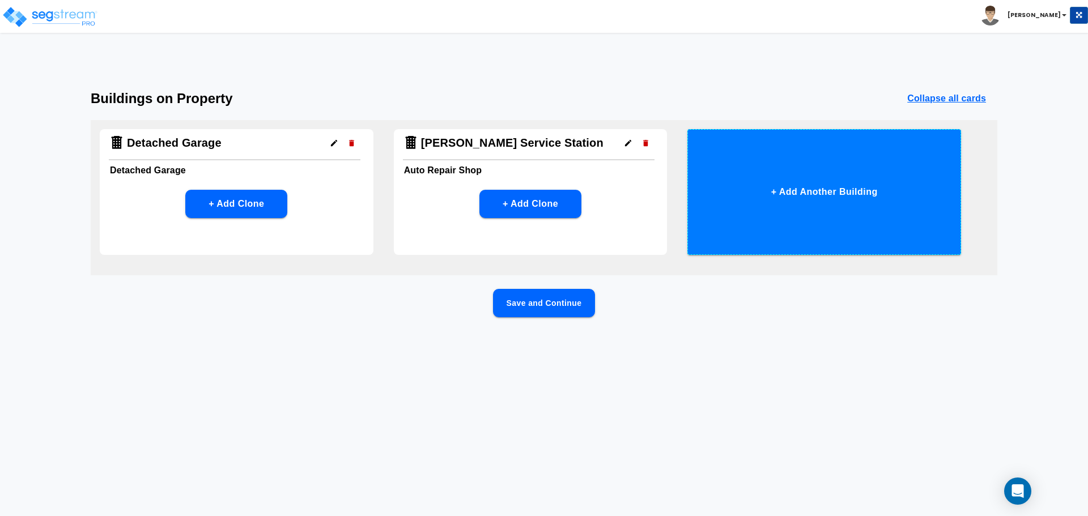
click at [832, 205] on button "+ Add Another Building" at bounding box center [824, 192] width 274 height 126
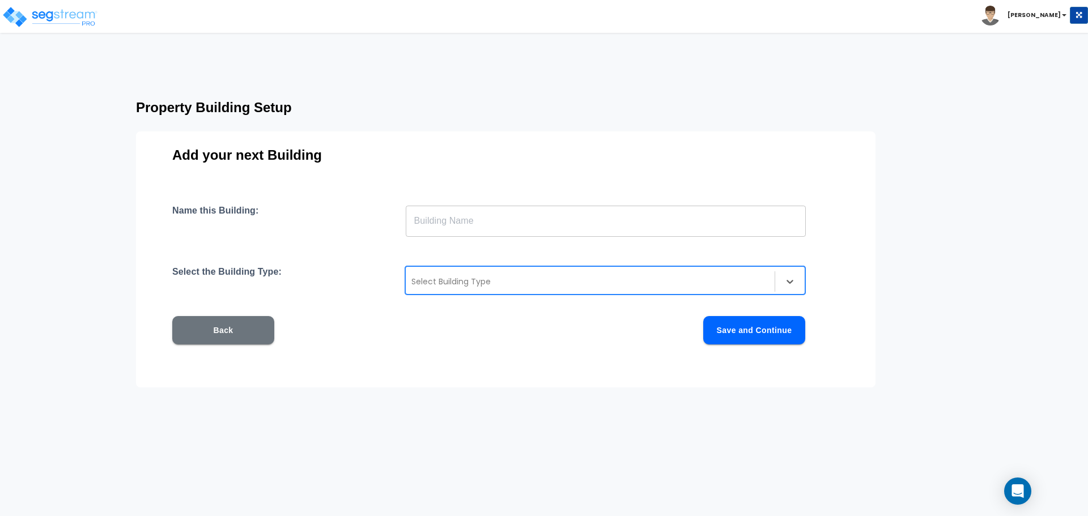
click at [486, 279] on div at bounding box center [590, 282] width 358 height 14
click at [205, 329] on button "Back" at bounding box center [223, 330] width 102 height 28
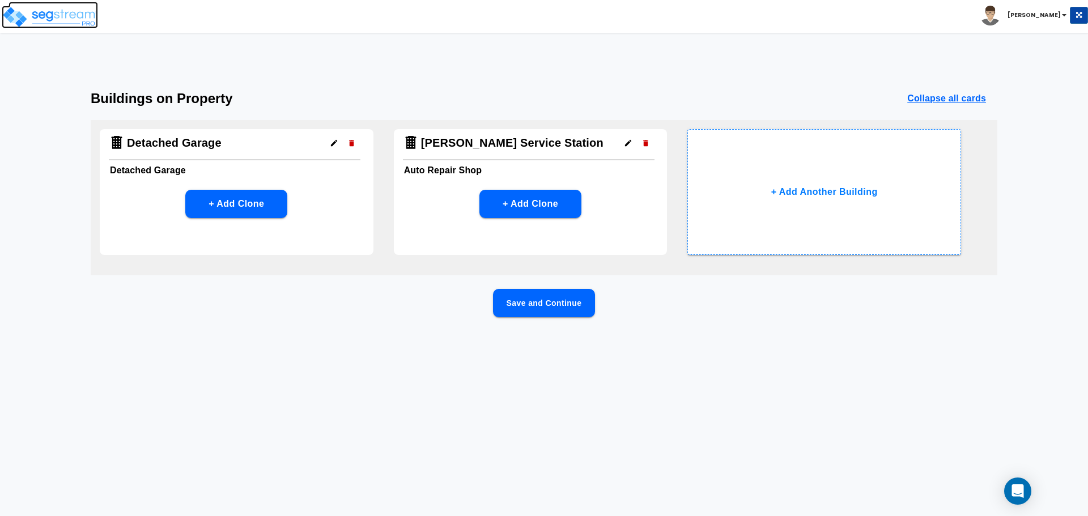
click at [19, 28] on img at bounding box center [50, 17] width 96 height 23
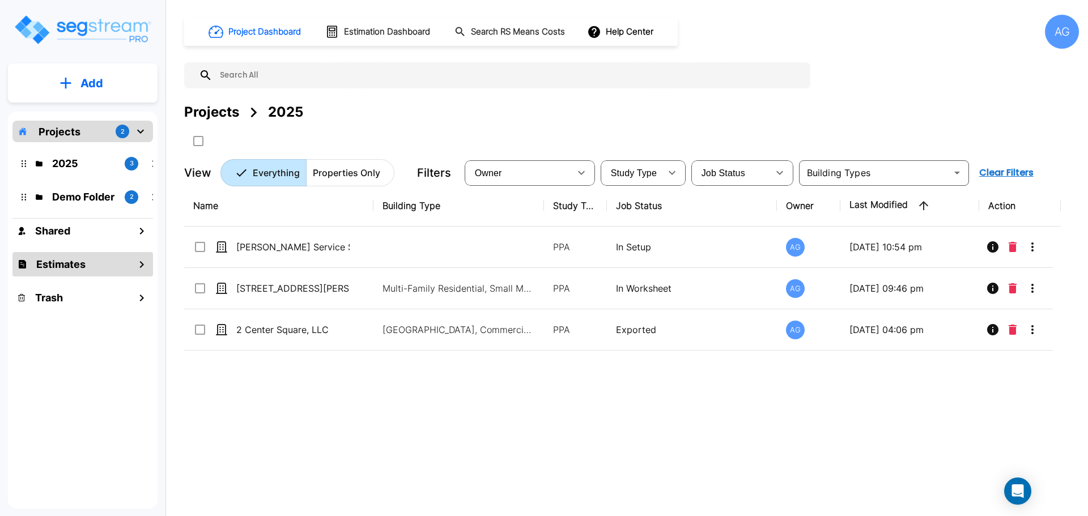
click at [56, 256] on div "Estimates" at bounding box center [82, 264] width 141 height 24
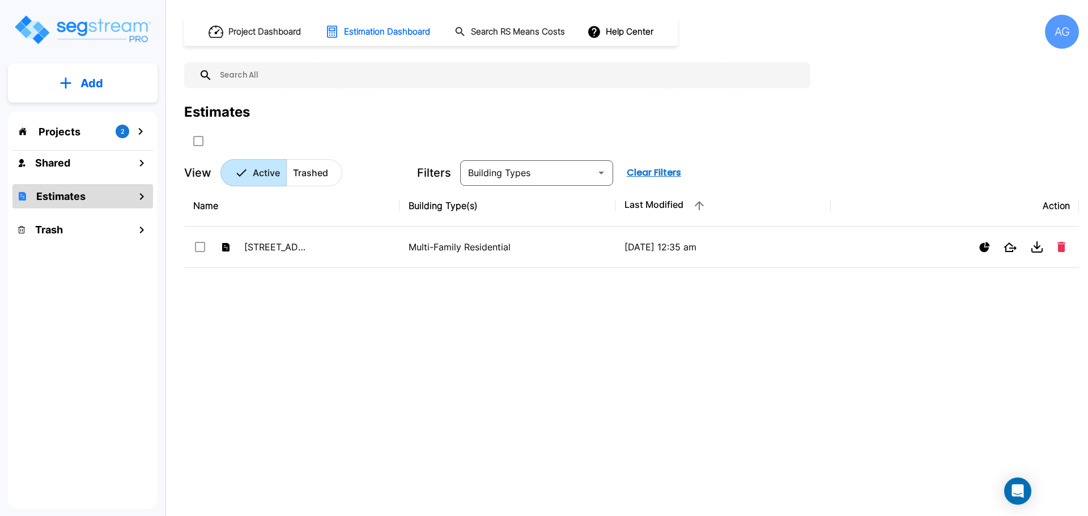
click at [63, 139] on div "Projects 2" at bounding box center [82, 132] width 141 height 22
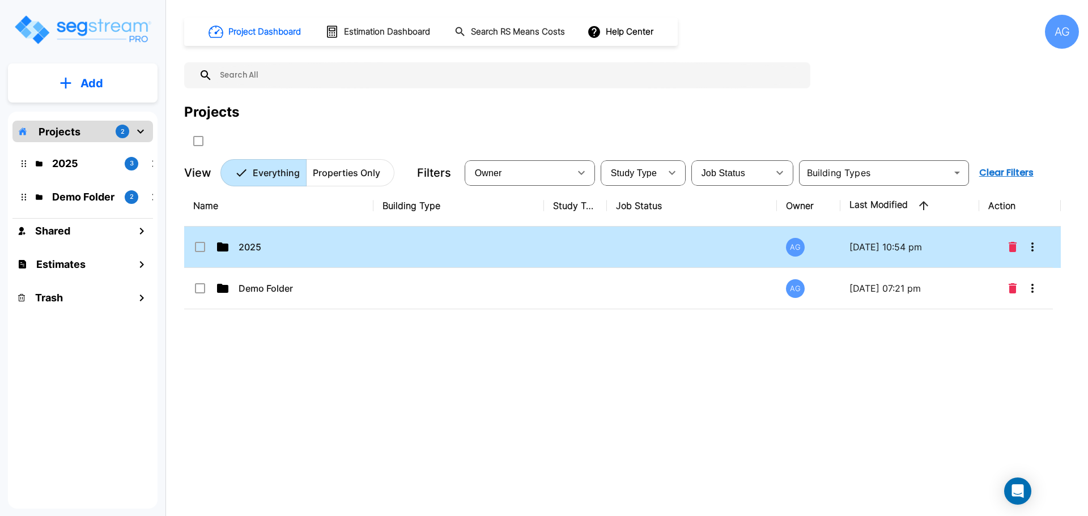
click at [208, 246] on div "2025" at bounding box center [278, 247] width 170 height 14
checkbox input "true"
click at [208, 246] on div "2025" at bounding box center [278, 247] width 170 height 14
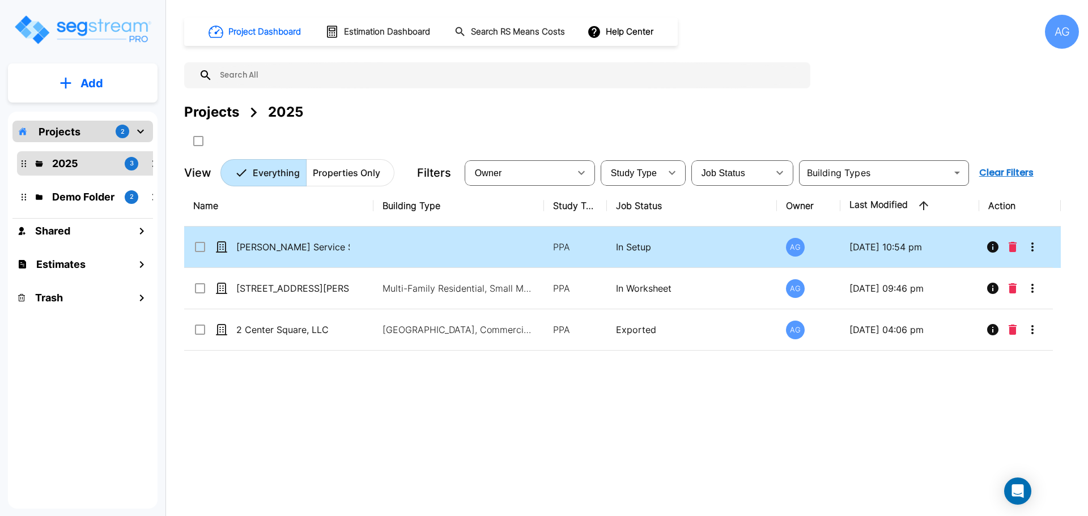
click at [254, 256] on td "[PERSON_NAME] Service Station" at bounding box center [278, 247] width 189 height 41
checkbox input "true"
click at [254, 256] on td "[PERSON_NAME] Service Station" at bounding box center [278, 247] width 189 height 41
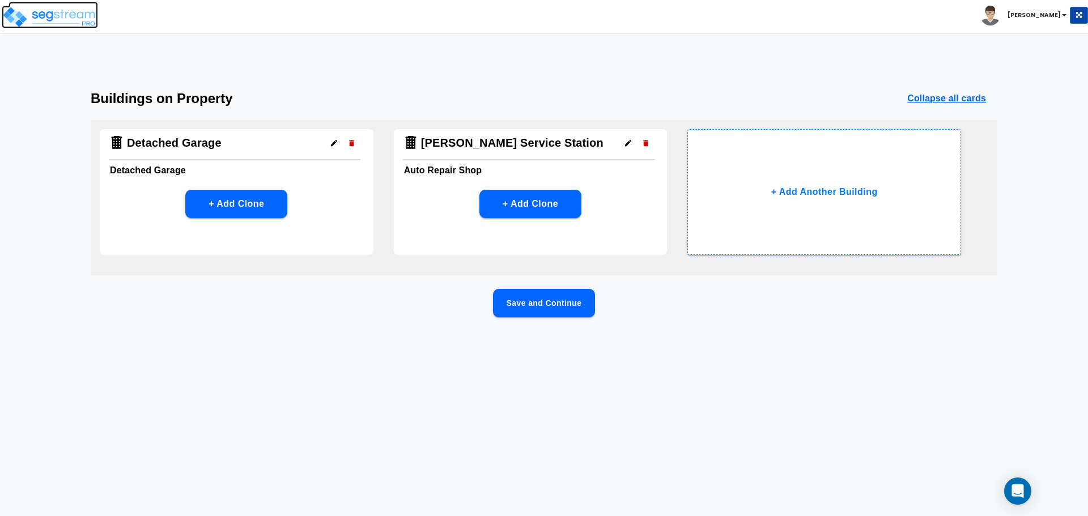
click at [12, 18] on img at bounding box center [50, 17] width 96 height 23
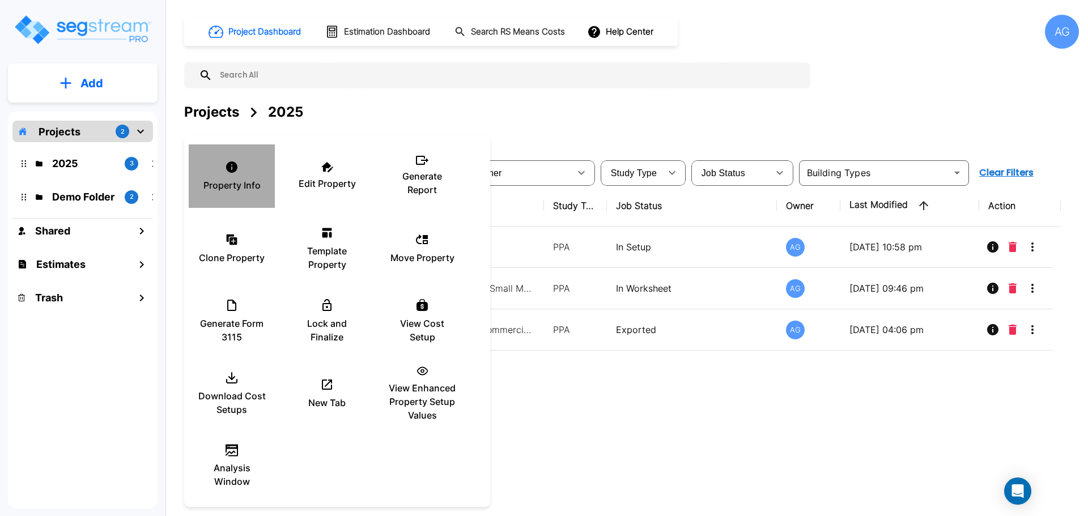
click at [239, 173] on div "Property Info" at bounding box center [232, 176] width 68 height 57
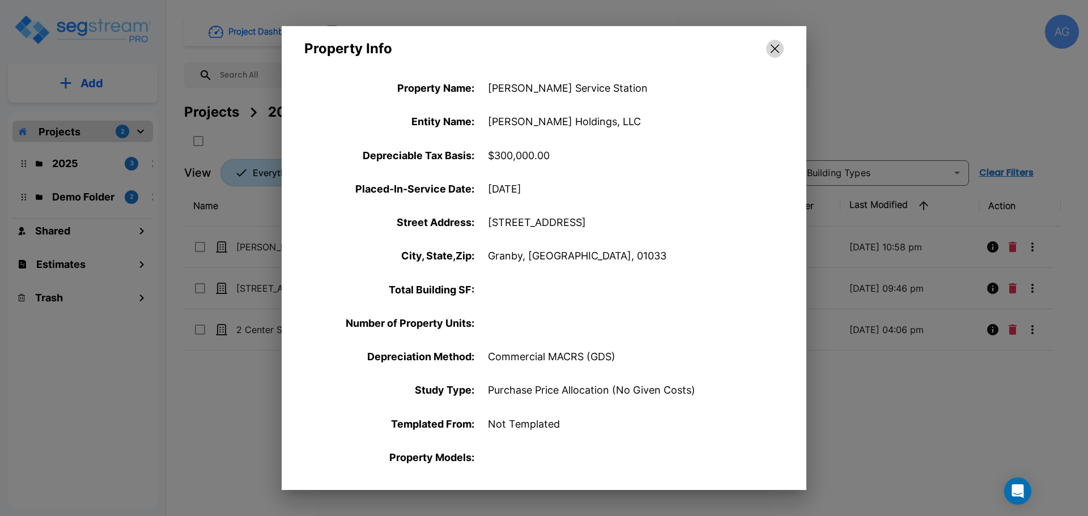
click at [779, 49] on button "button" at bounding box center [775, 49] width 18 height 18
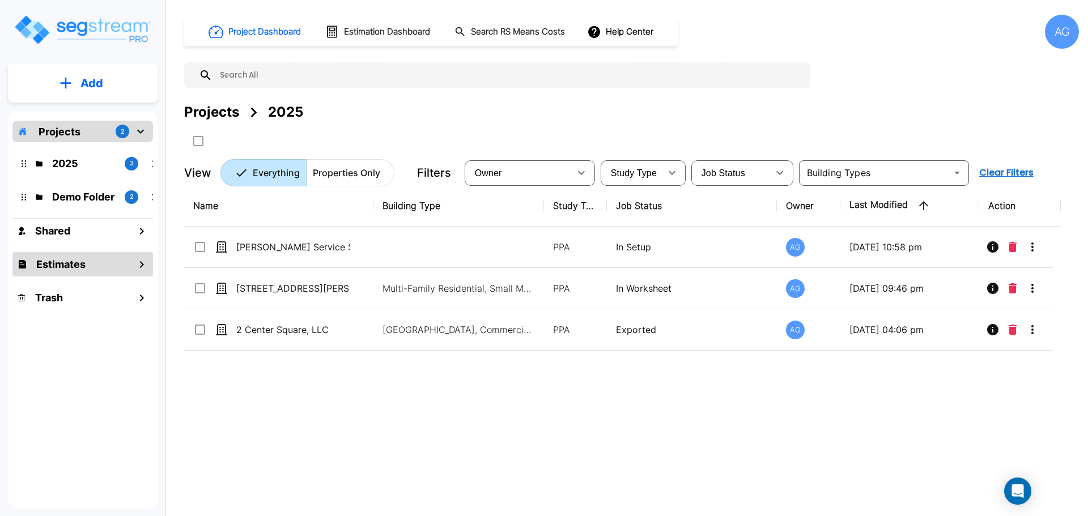
click at [78, 256] on div "Estimates" at bounding box center [82, 264] width 141 height 24
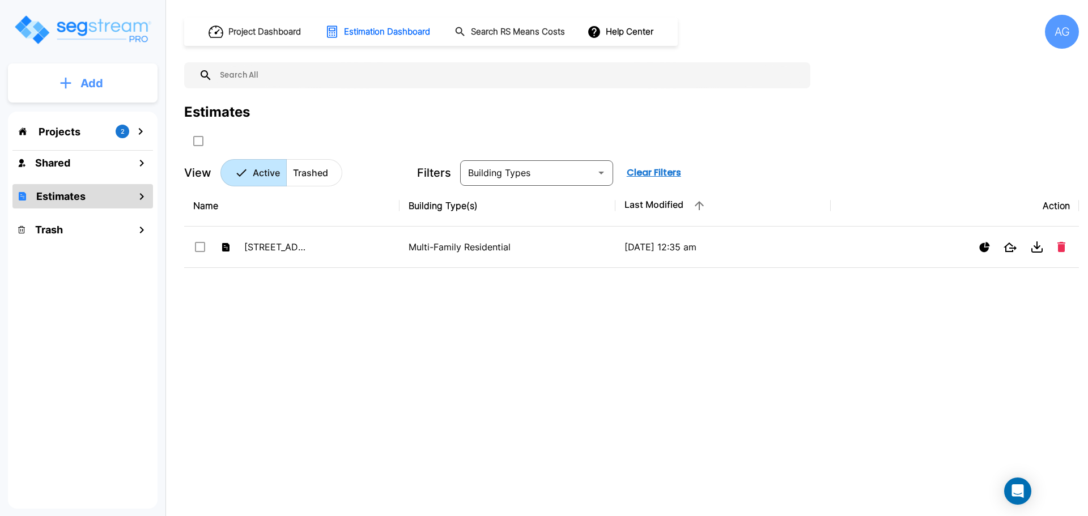
click at [71, 88] on icon "mailbox folders" at bounding box center [65, 83] width 11 height 12
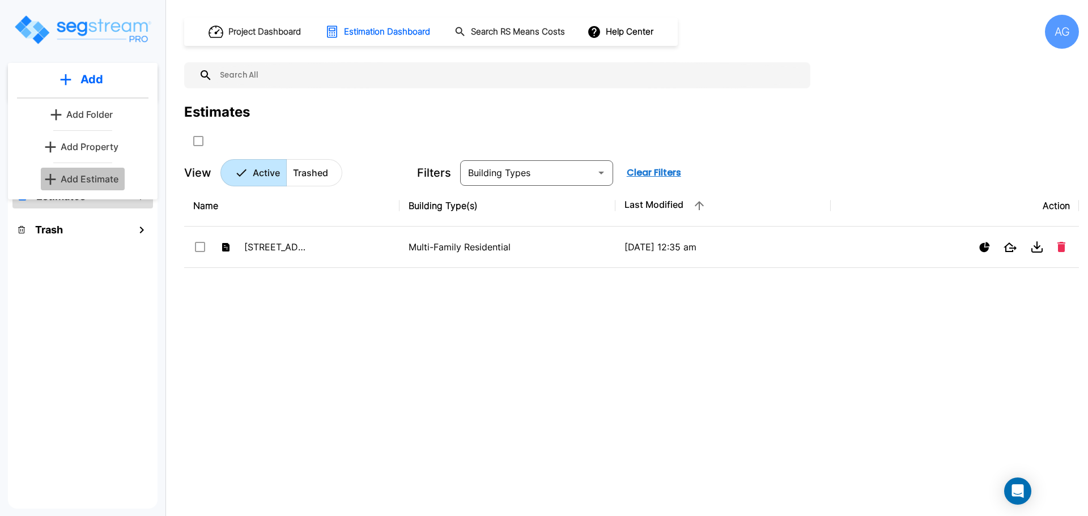
click at [83, 176] on p "Add Estimate" at bounding box center [90, 179] width 58 height 14
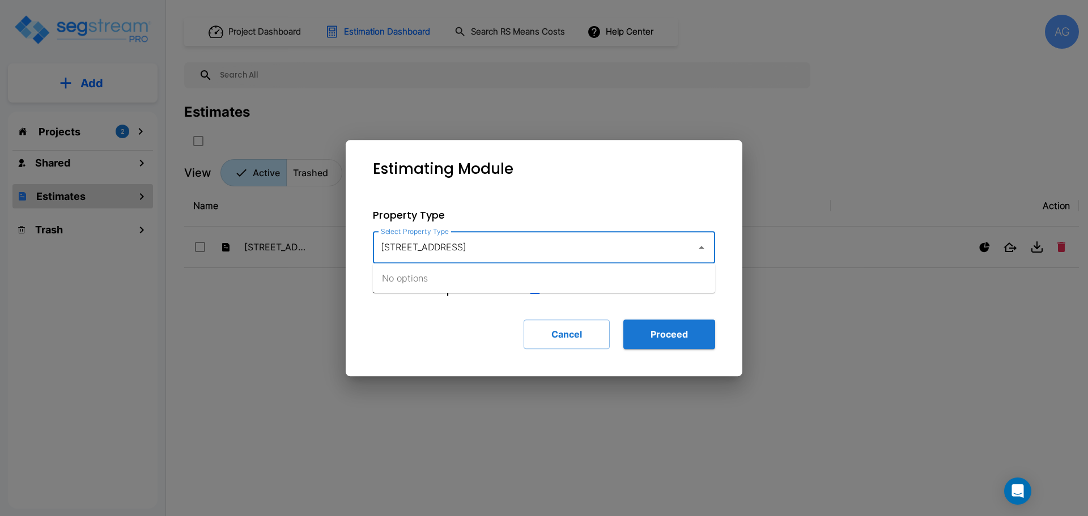
type input "161 West State St. Granby"
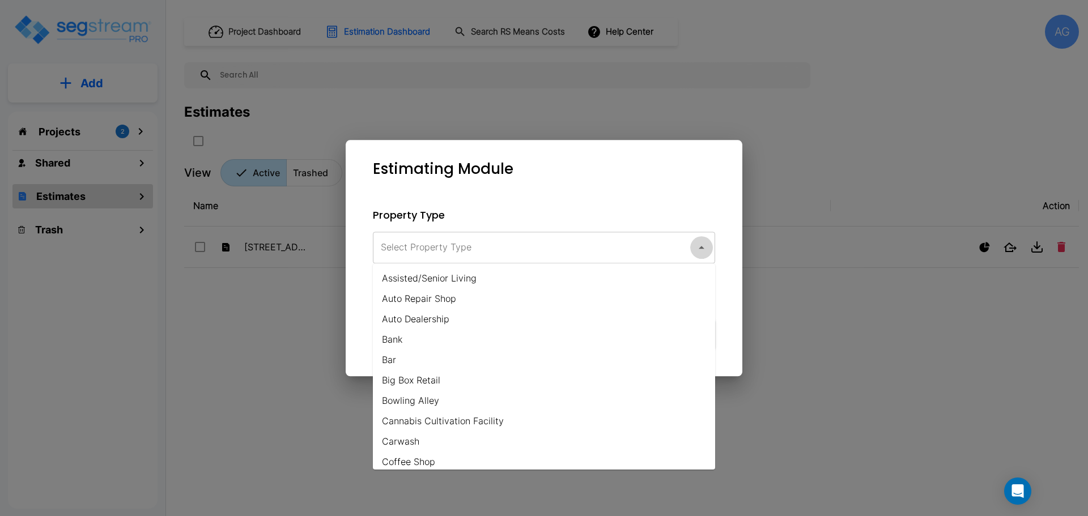
click at [395, 301] on li "Auto Repair Shop" at bounding box center [544, 298] width 342 height 20
type input "Auto Repair Shop"
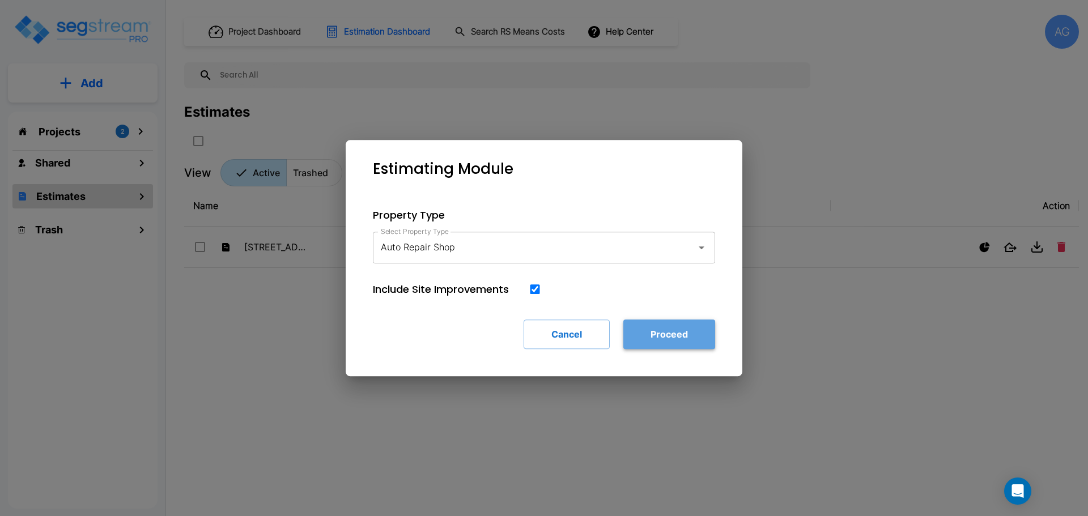
click at [654, 330] on button "Proceed" at bounding box center [669, 334] width 92 height 29
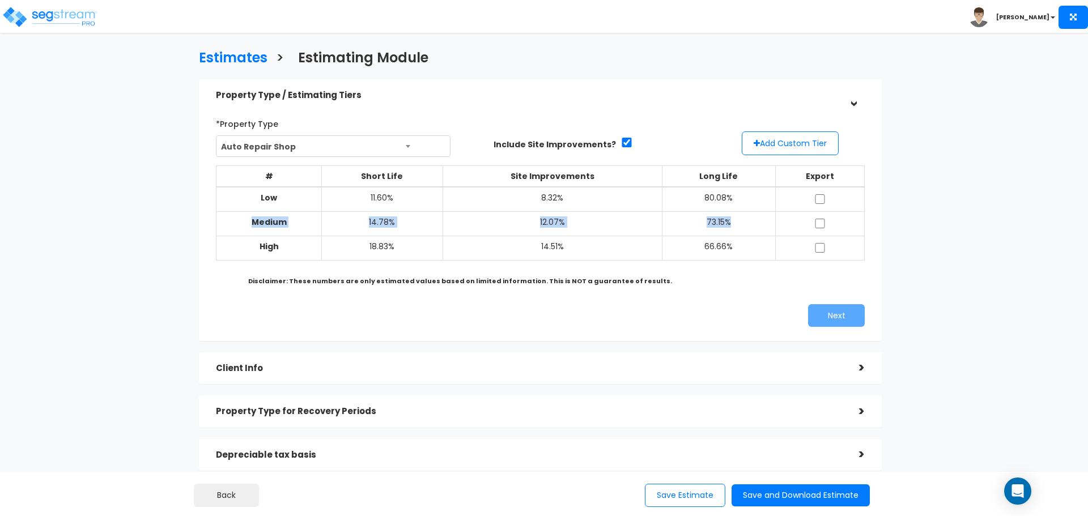
drag, startPoint x: 816, startPoint y: 193, endPoint x: 823, endPoint y: 215, distance: 23.3
click at [823, 215] on tbody "Low 11.60% 8.32% 80.08% Medium 14.78% 12.07% 73.15% High 18.83%" at bounding box center [540, 224] width 648 height 74
click at [823, 204] on td at bounding box center [819, 199] width 89 height 25
click at [822, 223] on input "checkbox" at bounding box center [819, 224] width 11 height 10
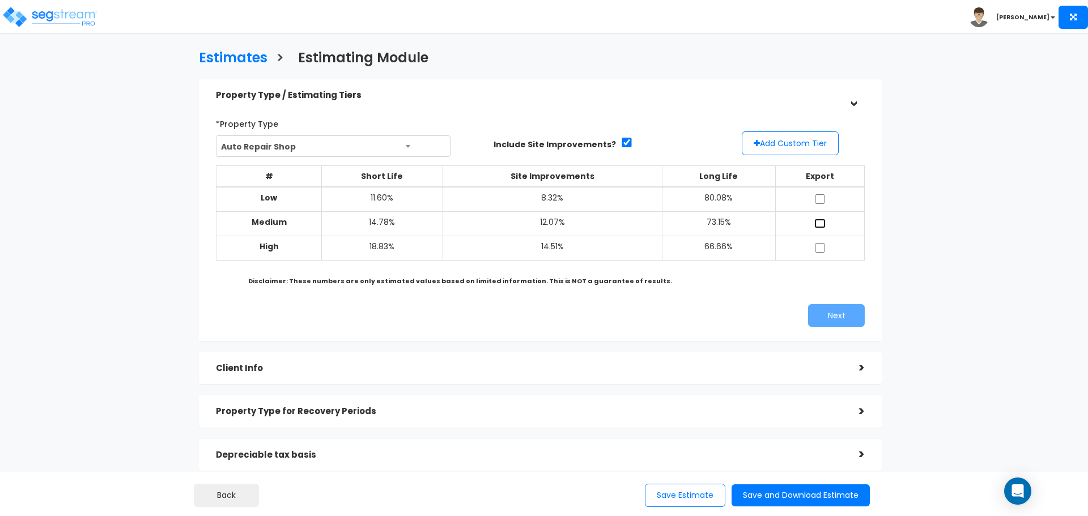
checkbox input "true"
click at [819, 196] on input "checkbox" at bounding box center [819, 199] width 11 height 10
checkbox input "true"
click at [821, 249] on input "checkbox" at bounding box center [819, 248] width 11 height 10
checkbox input "true"
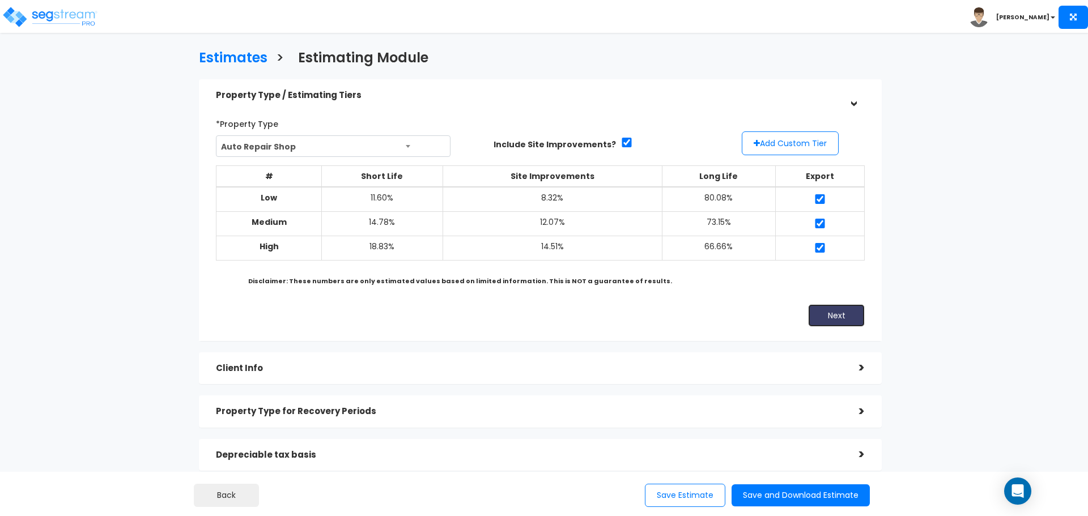
click at [840, 311] on button "Next" at bounding box center [836, 315] width 57 height 23
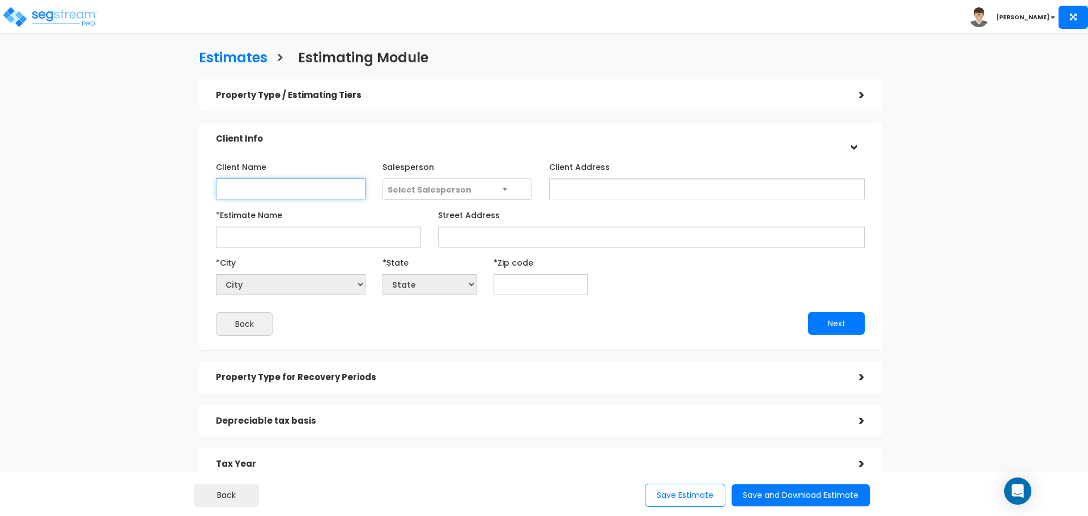
click at [342, 193] on input "Client Name" at bounding box center [291, 189] width 150 height 21
type input "[PERSON_NAME] Service Station"
select select "National Average"
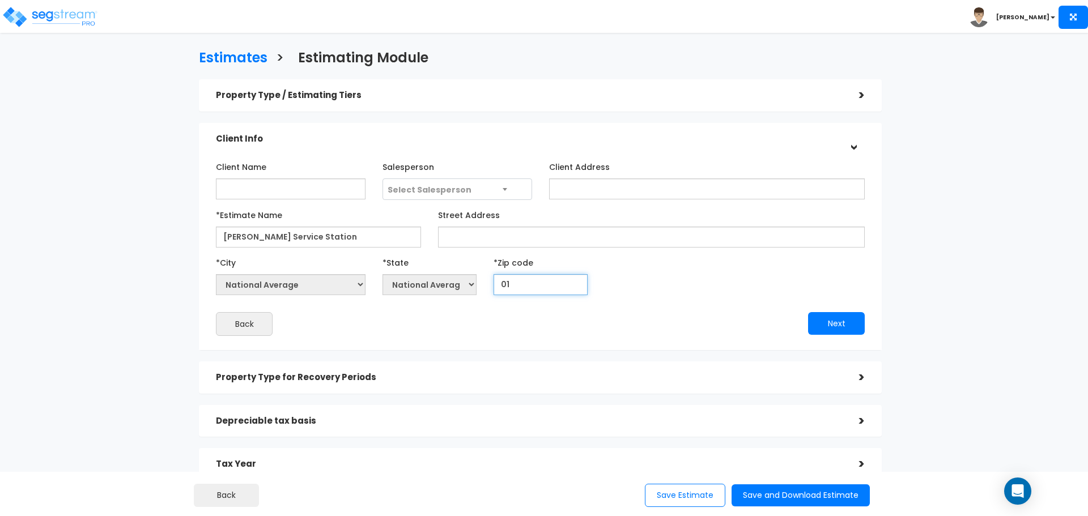
type input "010"
select select "MA"
type input "01033"
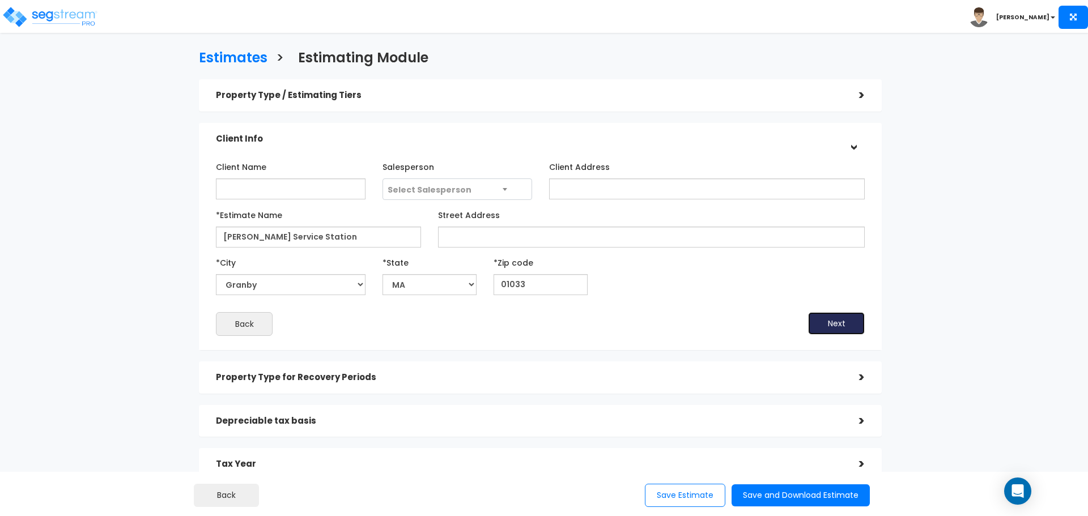
click at [808, 312] on button "Next" at bounding box center [836, 323] width 57 height 23
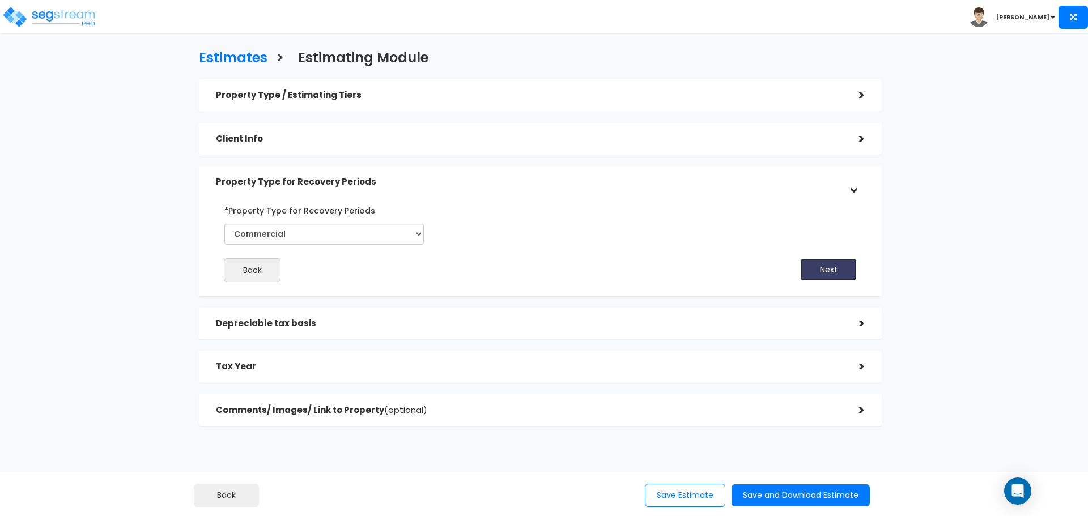
click at [813, 274] on button "Next" at bounding box center [828, 269] width 57 height 23
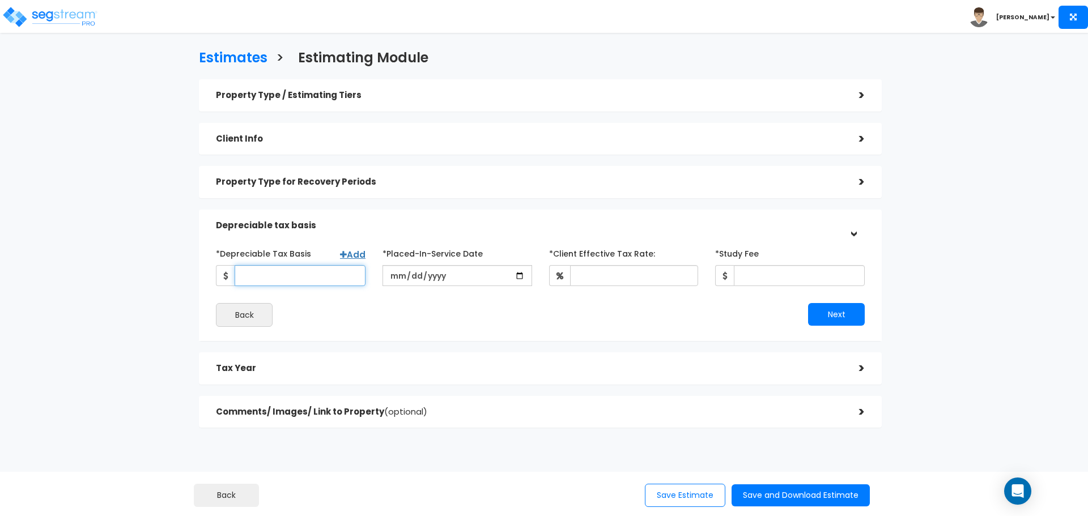
click at [327, 273] on input "*Depreciable Tax Basis" at bounding box center [300, 275] width 131 height 21
type input "300,000"
type input "2024-12-14"
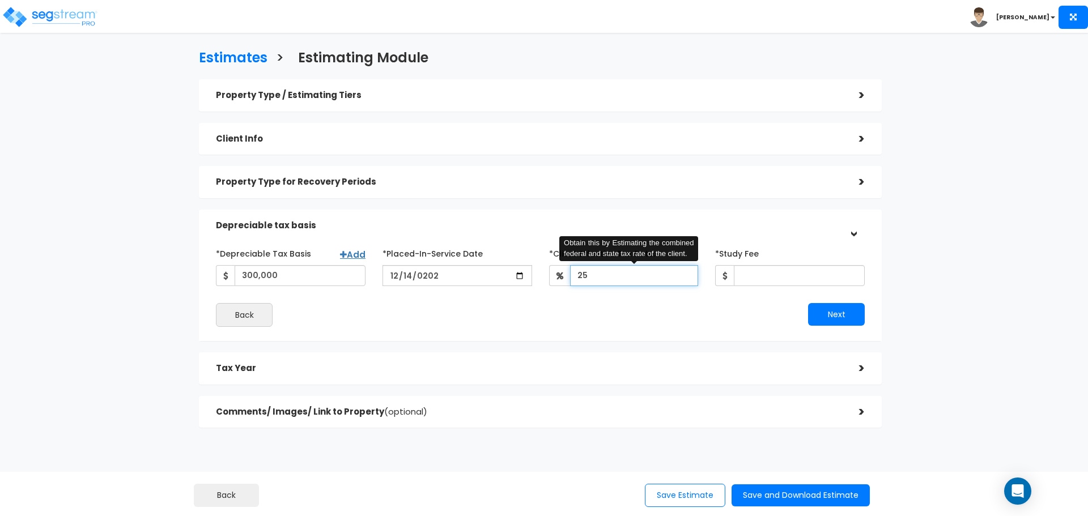
type input "2"
type input "25"
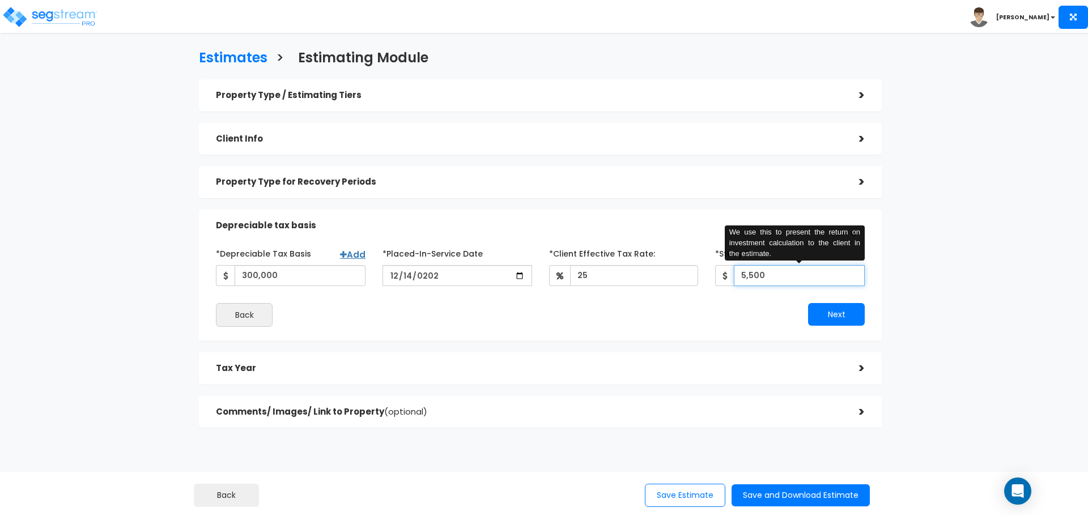
type input "5,500"
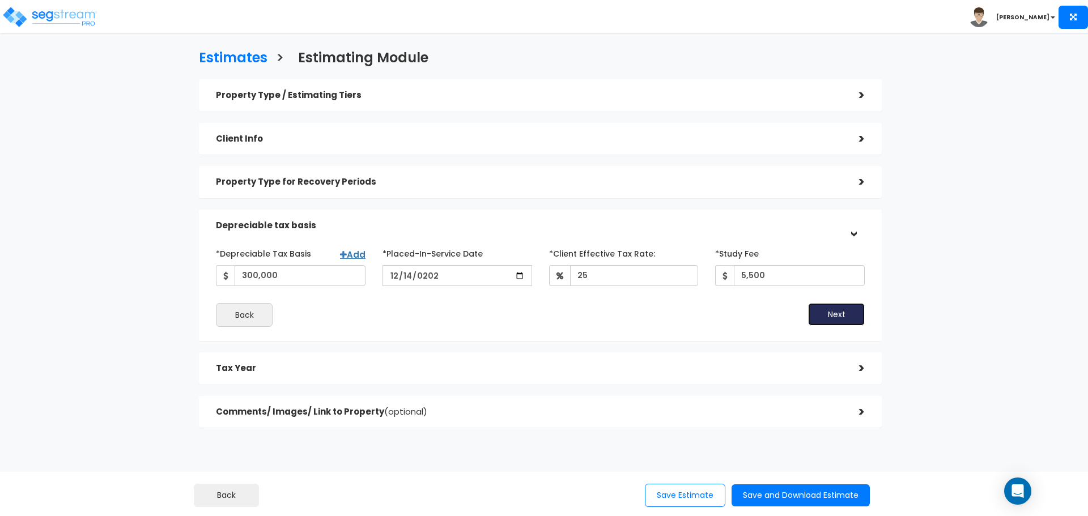
click at [808, 303] on button "Next" at bounding box center [836, 314] width 57 height 23
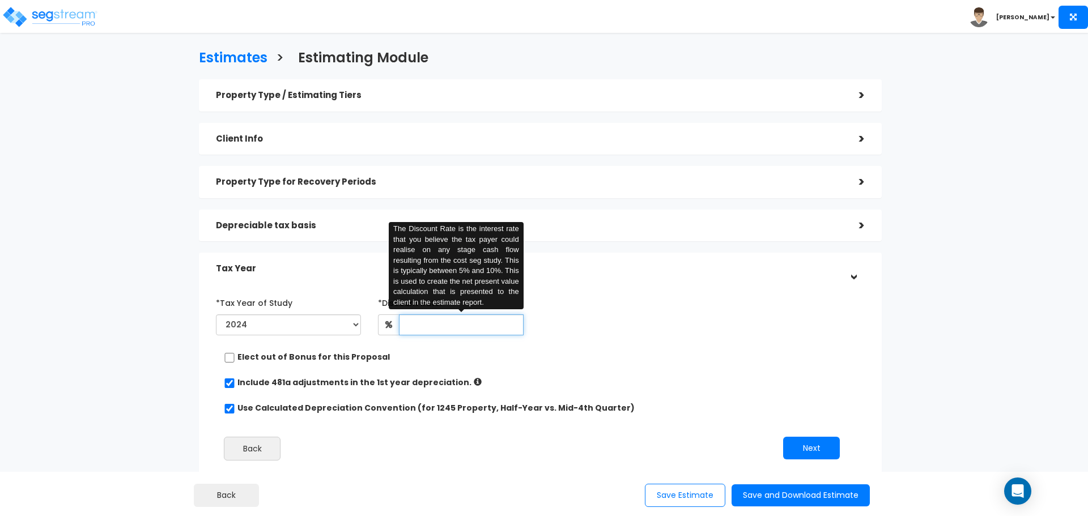
click at [417, 330] on input "text" at bounding box center [461, 325] width 124 height 21
type input "8"
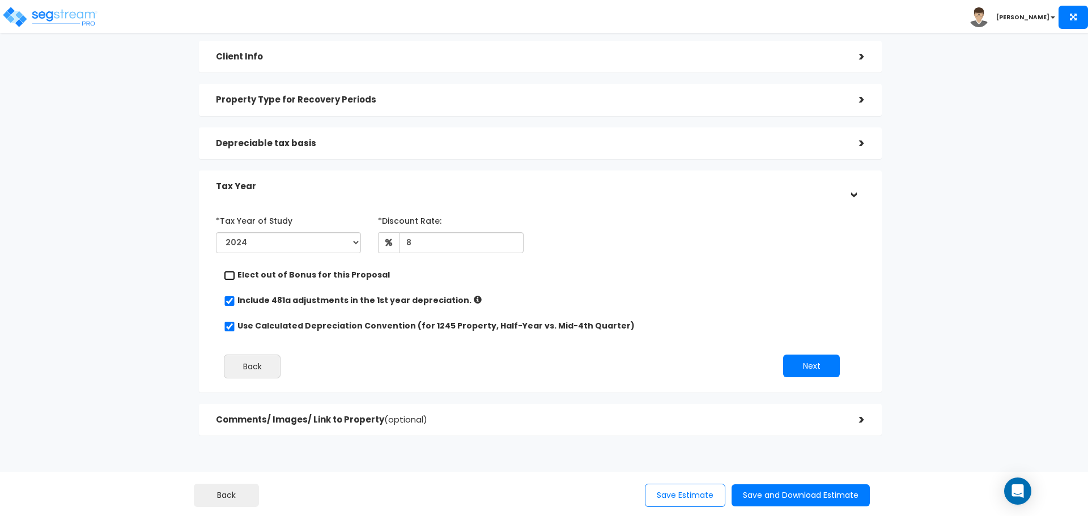
scroll to position [116, 0]
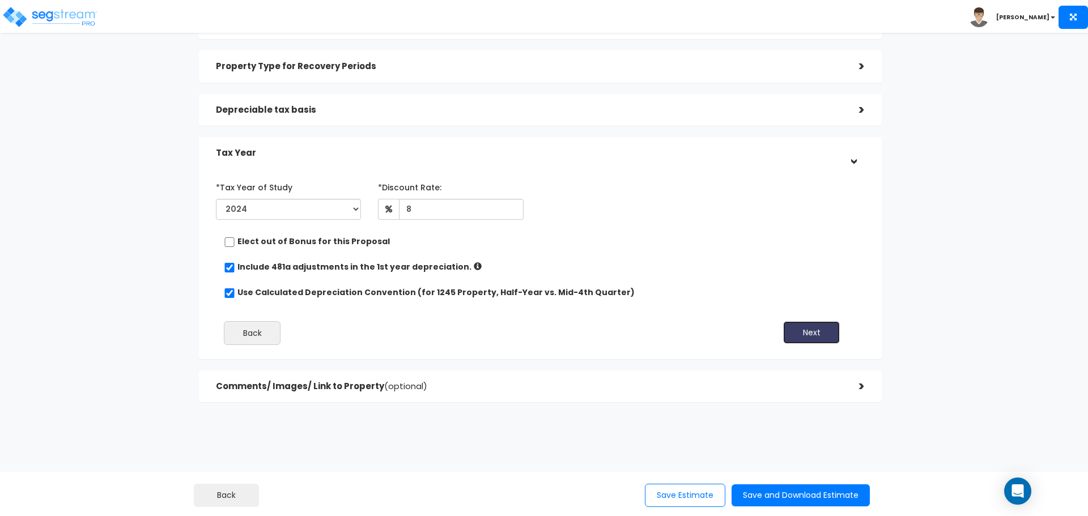
click at [805, 341] on button "Next" at bounding box center [811, 332] width 57 height 23
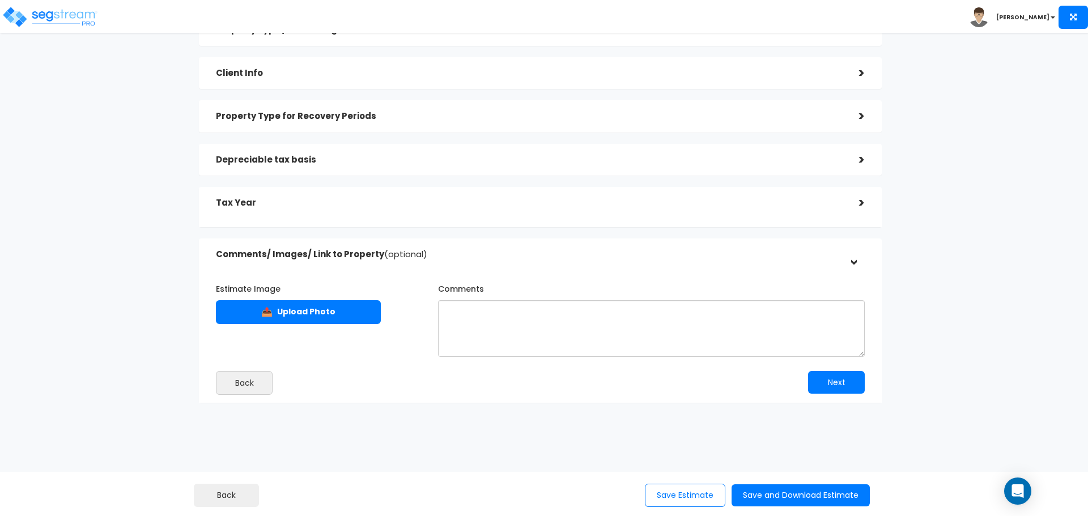
scroll to position [64, 0]
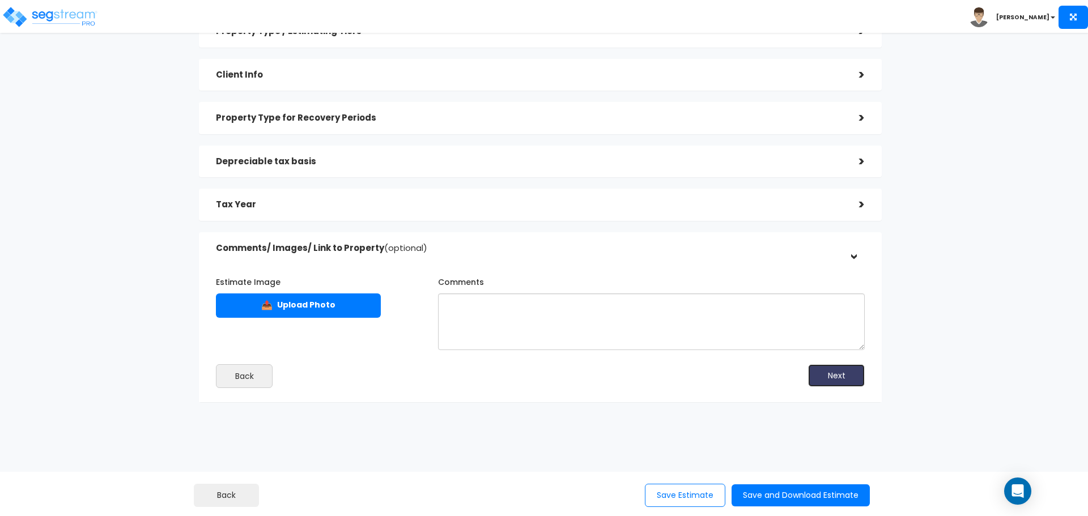
click at [826, 376] on button "Next" at bounding box center [836, 375] width 57 height 23
click at [802, 493] on button "Save and Download Estimate" at bounding box center [801, 496] width 138 height 22
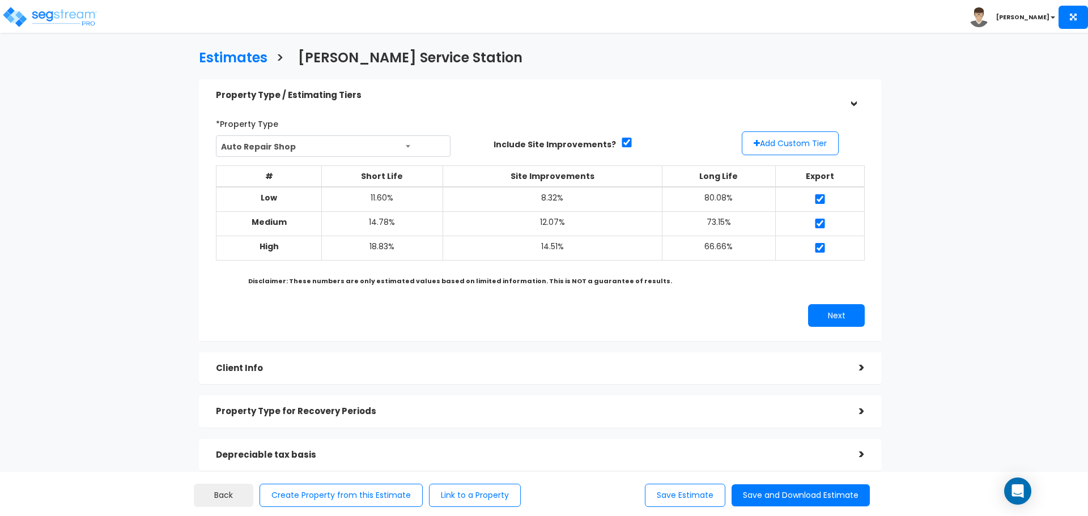
click at [678, 361] on div "Client Info" at bounding box center [529, 368] width 626 height 21
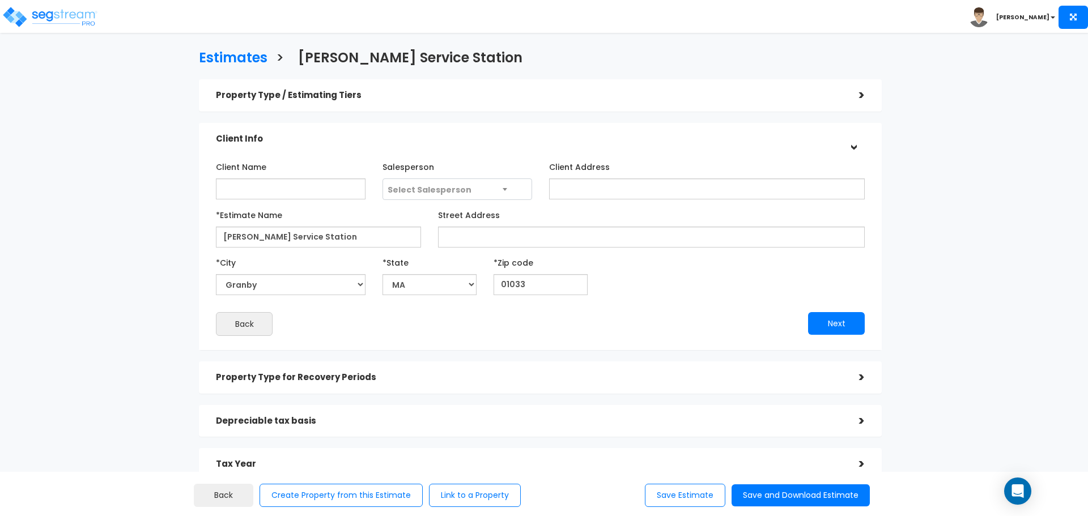
scroll to position [121, 0]
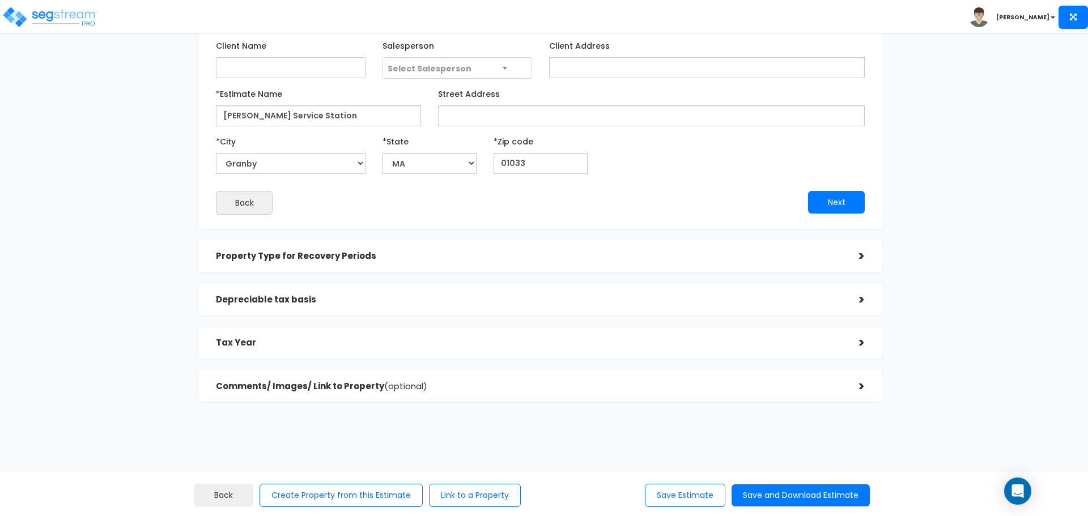
click at [392, 308] on div "Depreciable tax basis" at bounding box center [529, 300] width 626 height 21
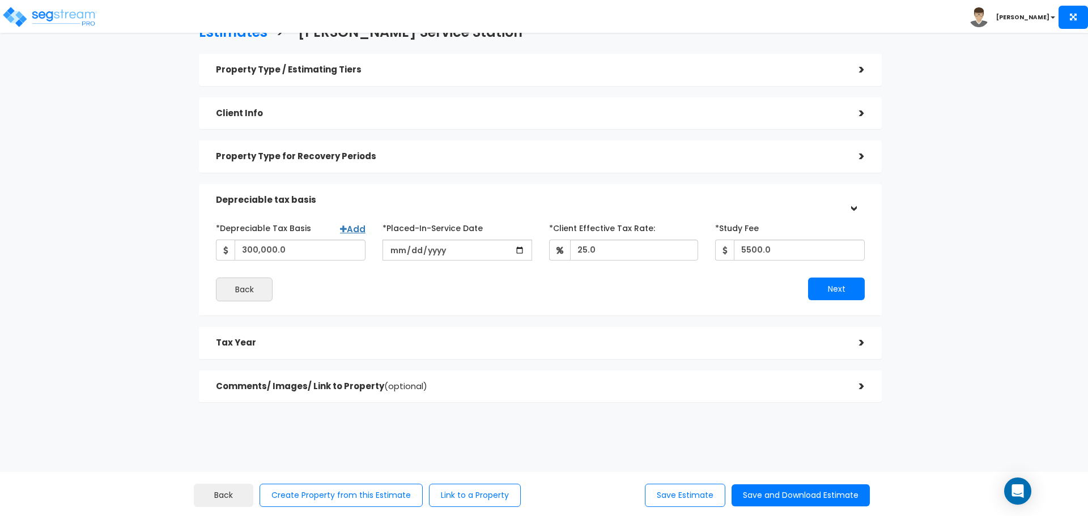
scroll to position [26, 0]
click at [290, 253] on input "300,000.0" at bounding box center [300, 250] width 131 height 21
type input "4"
type input "375,000"
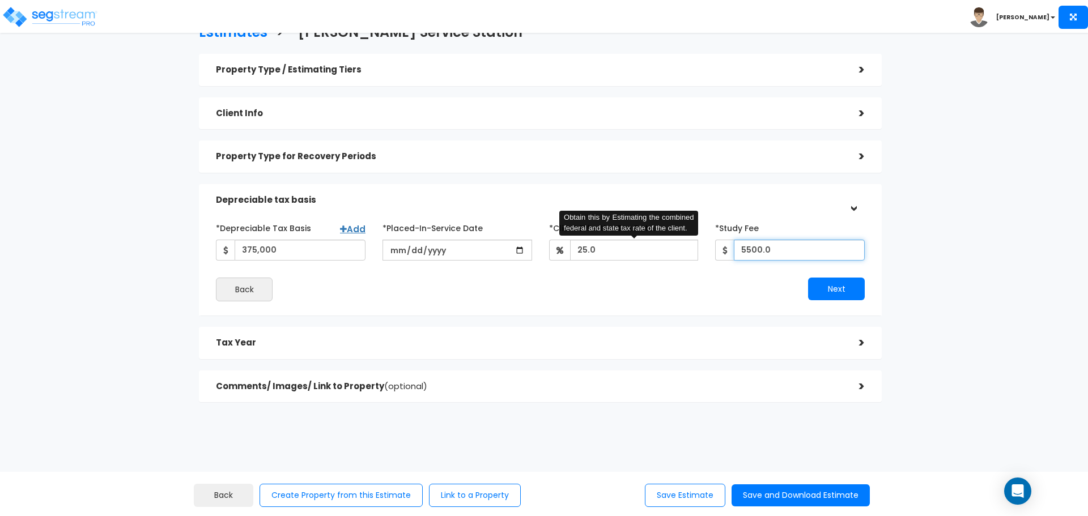
type input "25"
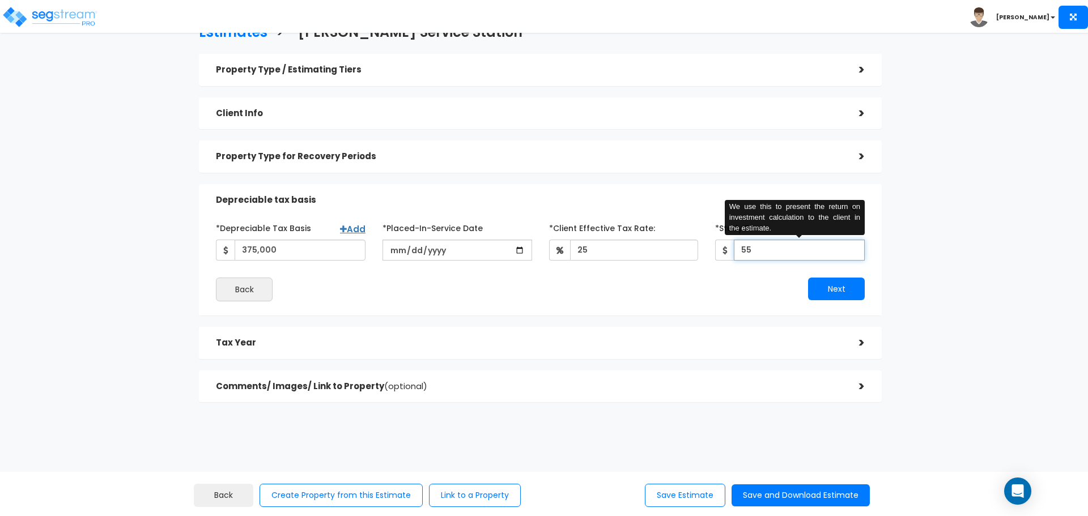
type input "5"
type input "4,500"
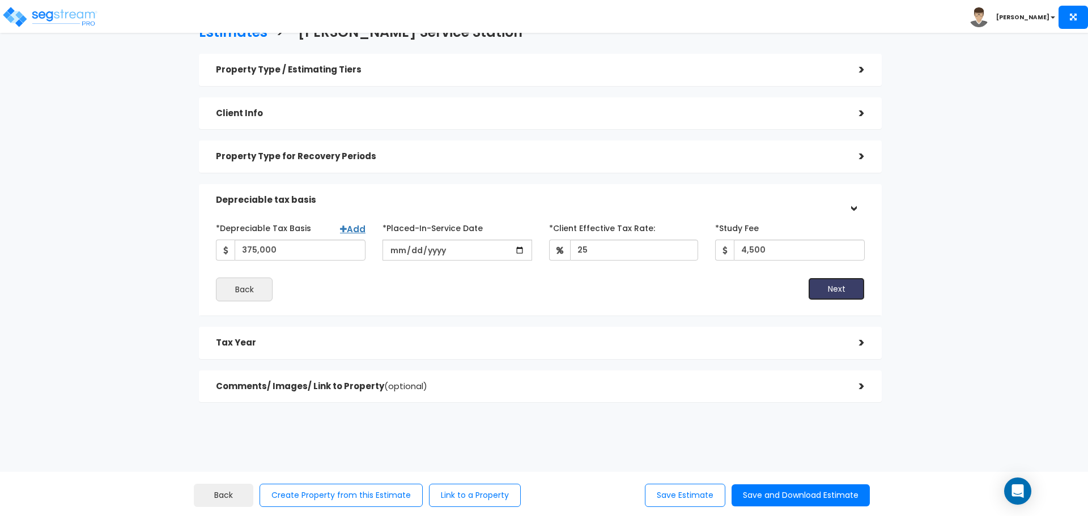
click at [822, 299] on button "Next" at bounding box center [836, 289] width 57 height 23
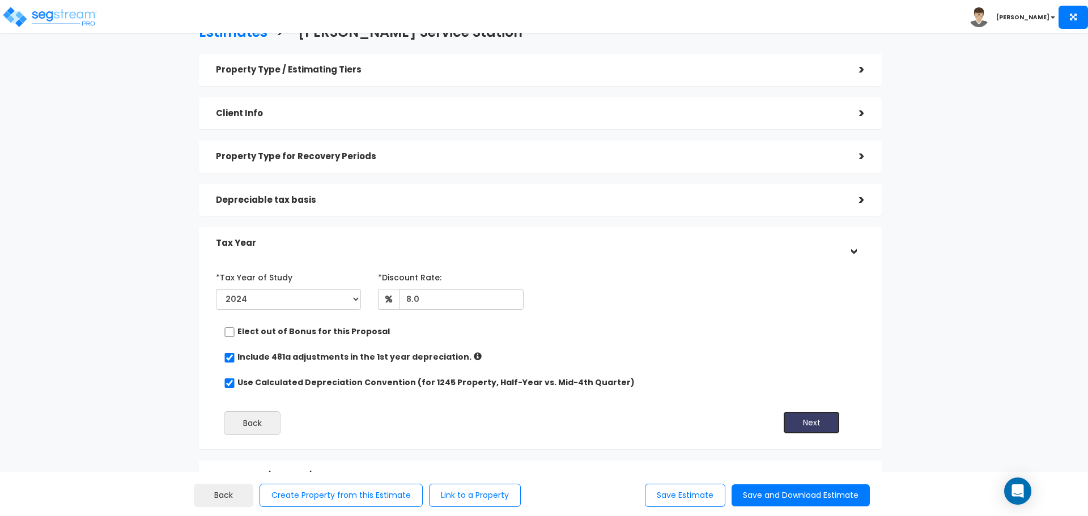
click at [803, 415] on button "Next" at bounding box center [811, 422] width 57 height 23
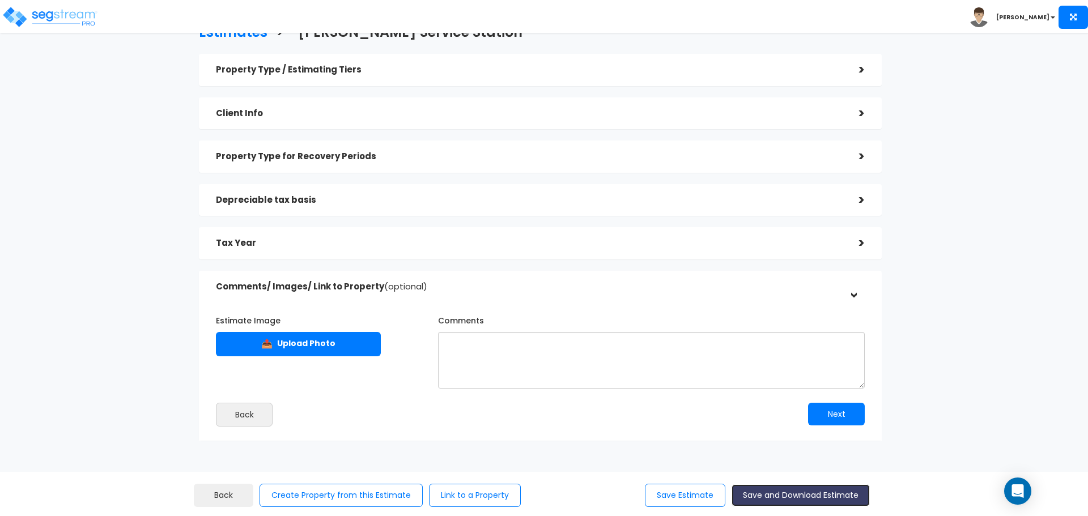
click at [796, 498] on button "Save and Download Estimate" at bounding box center [801, 496] width 138 height 22
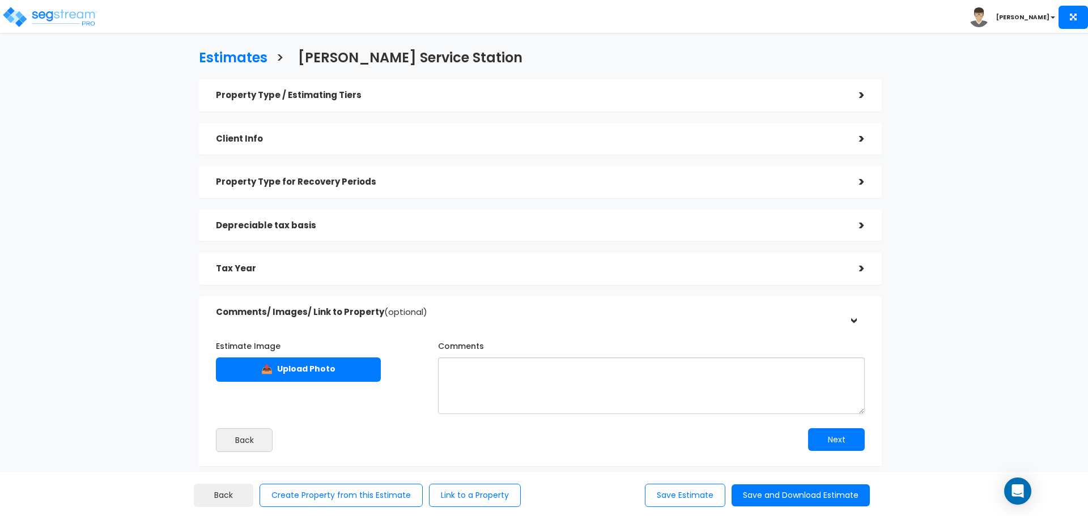
click at [858, 234] on div ">" at bounding box center [853, 226] width 23 height 18
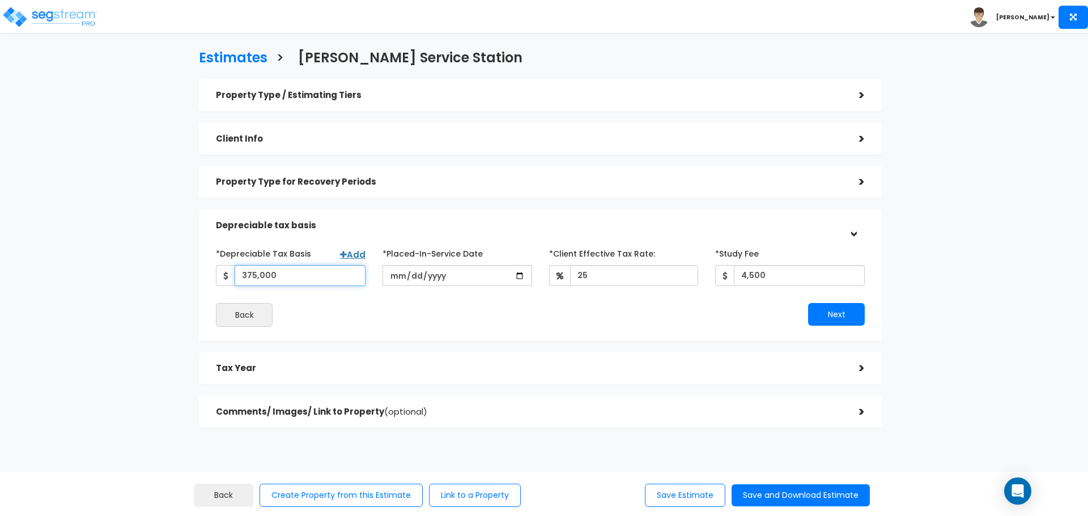
click at [321, 284] on input "375,000" at bounding box center [300, 275] width 131 height 21
type input "400,000"
click at [805, 489] on button "Save and Download Estimate" at bounding box center [801, 496] width 138 height 22
click at [17, 16] on img at bounding box center [50, 17] width 96 height 23
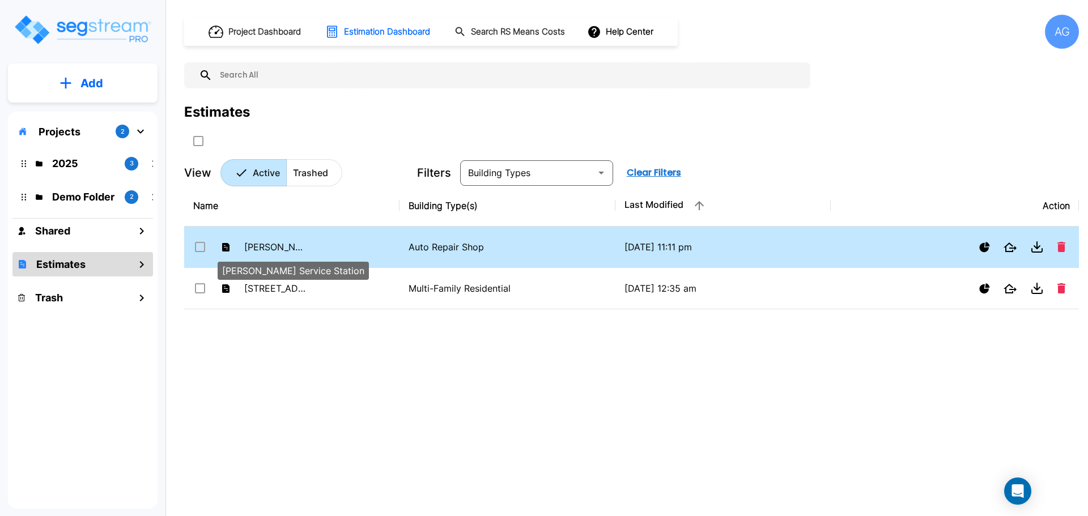
click at [283, 246] on p "[PERSON_NAME] Service Station" at bounding box center [275, 247] width 62 height 14
checkbox input "false"
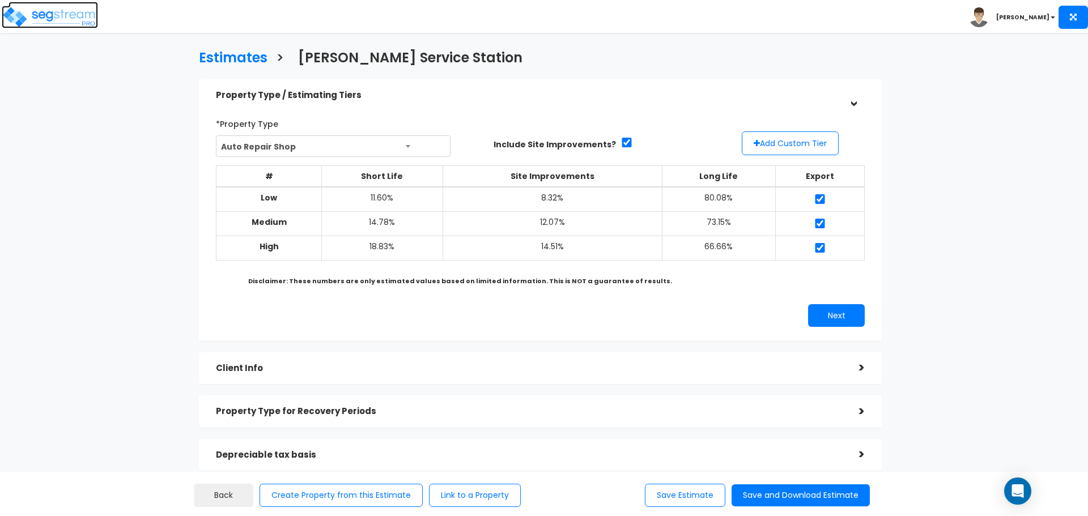
click at [28, 18] on img at bounding box center [50, 17] width 96 height 23
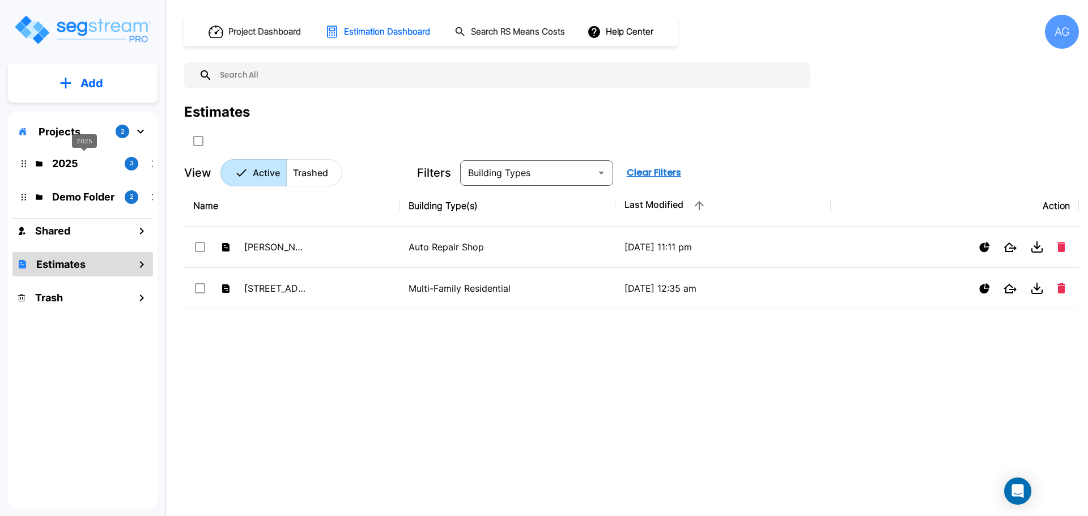
click at [72, 167] on p "2025" at bounding box center [83, 163] width 63 height 15
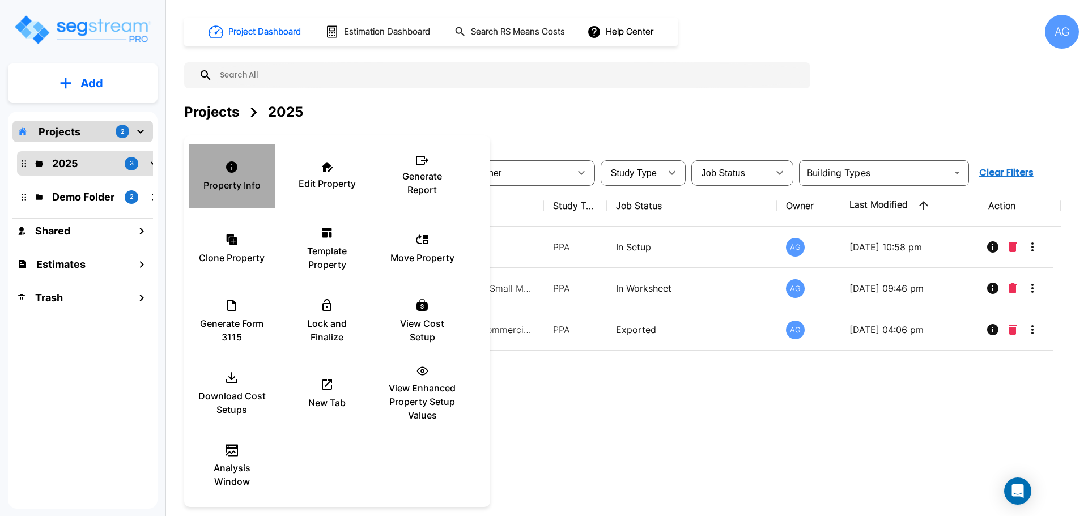
click at [233, 188] on p "Property Info" at bounding box center [231, 186] width 57 height 14
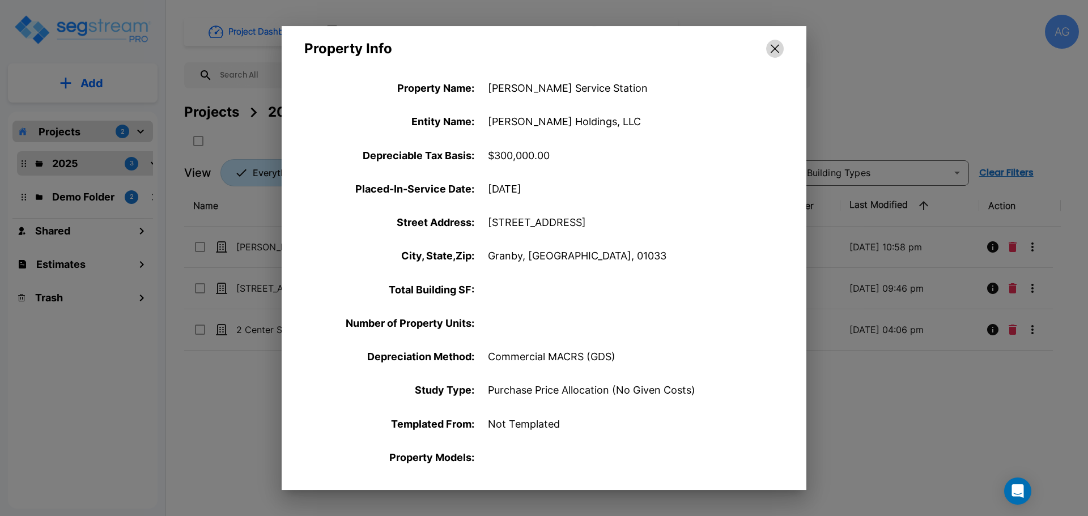
click at [779, 44] on icon "button" at bounding box center [775, 48] width 9 height 9
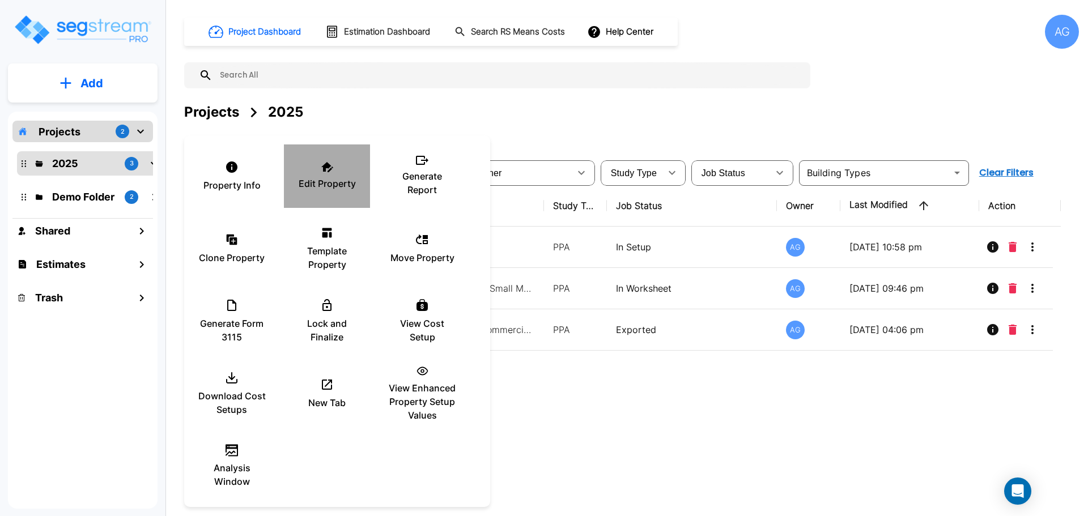
click at [323, 175] on div "Edit Property" at bounding box center [327, 176] width 68 height 57
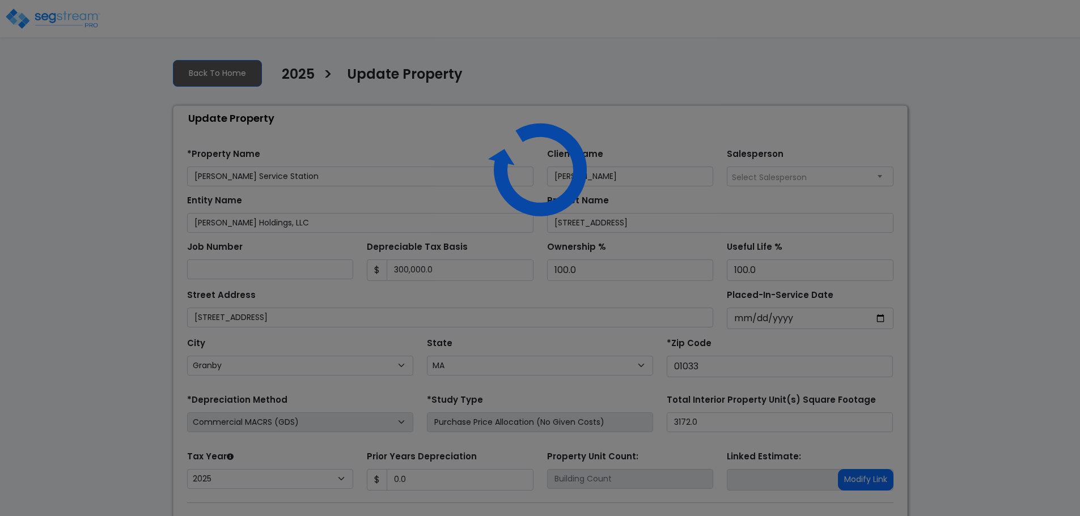
select select "MA"
select select "2025"
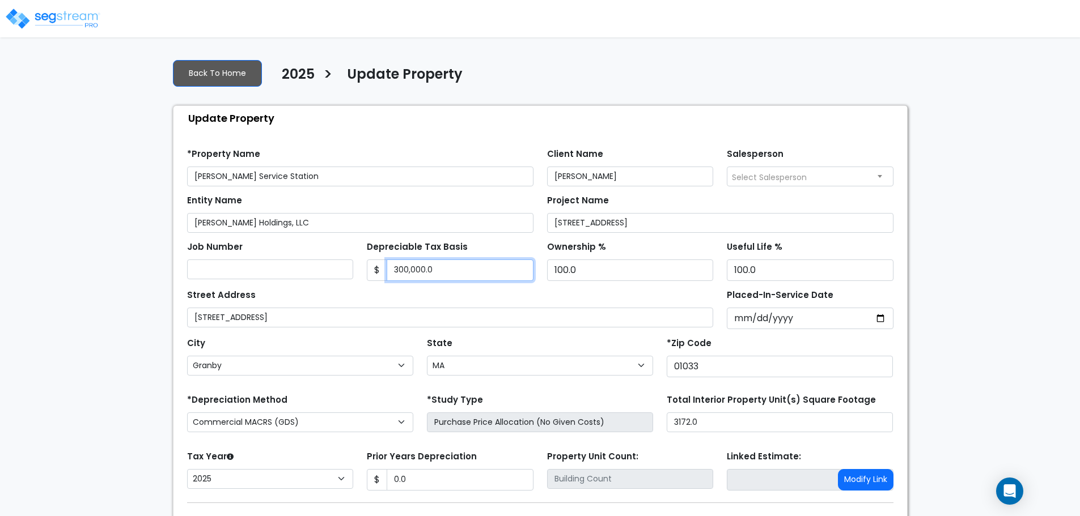
click at [456, 277] on input "300,000.0" at bounding box center [459, 271] width 147 height 22
click at [456, 277] on input "400000" at bounding box center [459, 271] width 147 height 22
type input "400000"
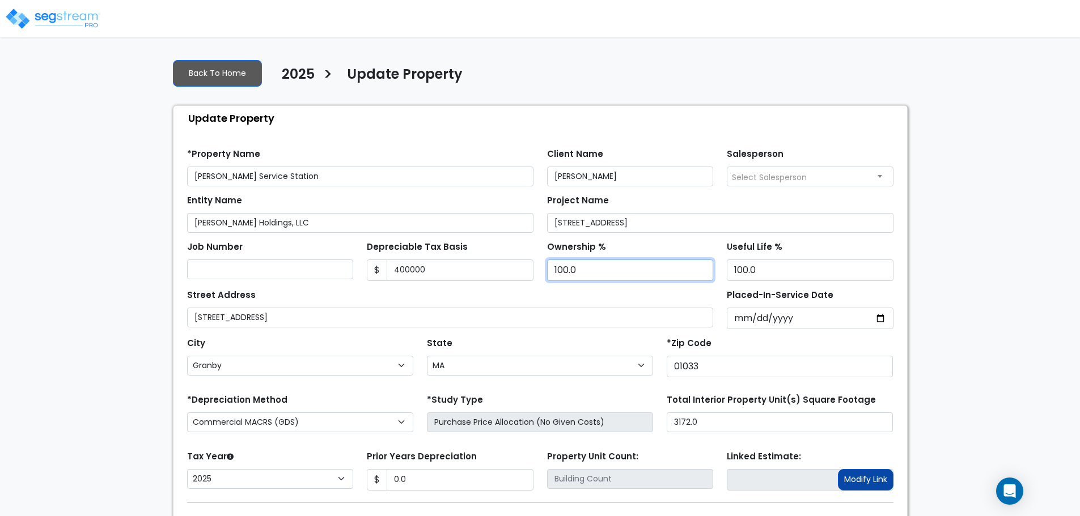
scroll to position [67, 0]
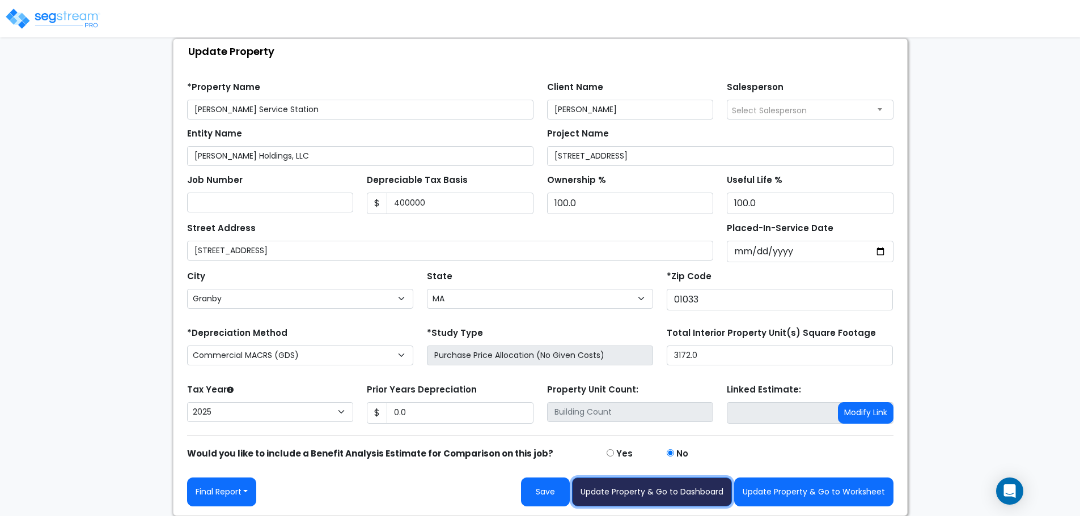
click at [686, 488] on button "Update Property & Go to Dashboard" at bounding box center [652, 492] width 160 height 29
type input "0"
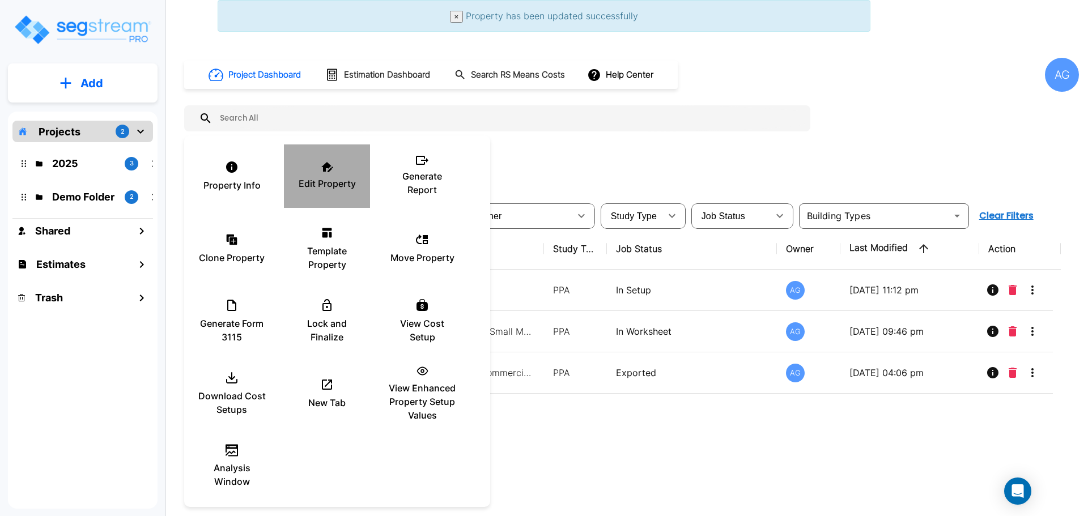
click at [324, 164] on icon at bounding box center [327, 167] width 12 height 10
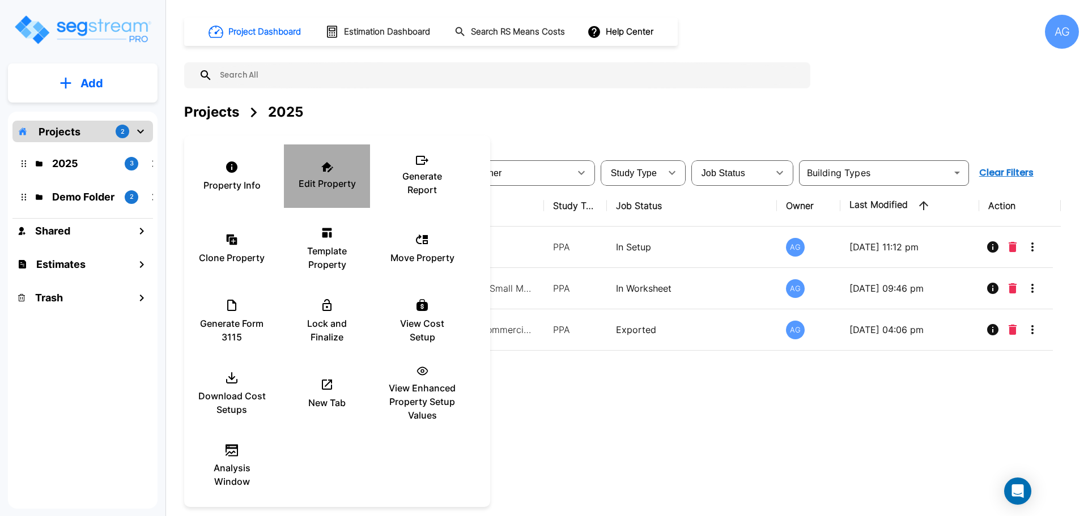
click at [328, 170] on icon at bounding box center [327, 167] width 12 height 10
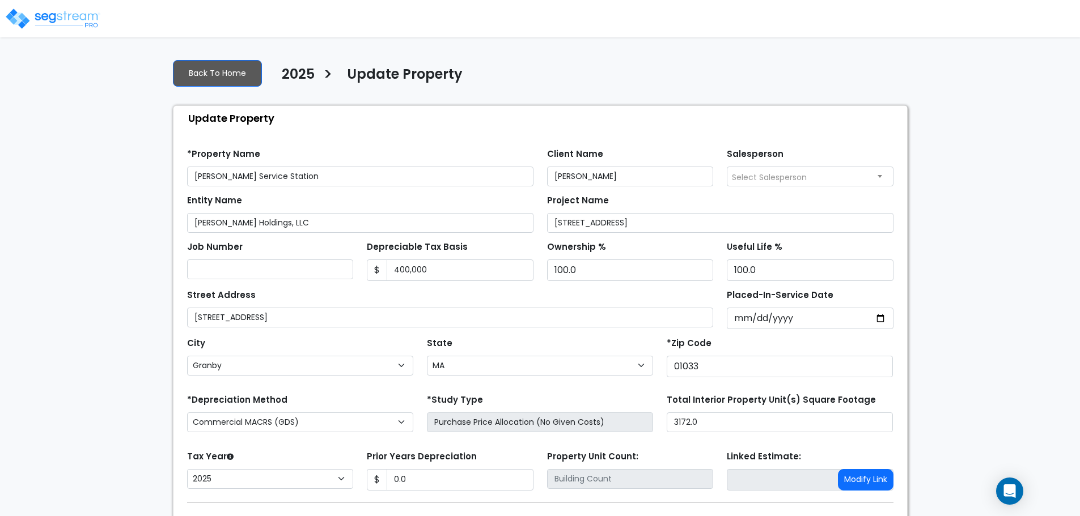
select select "MA"
select select "2025"
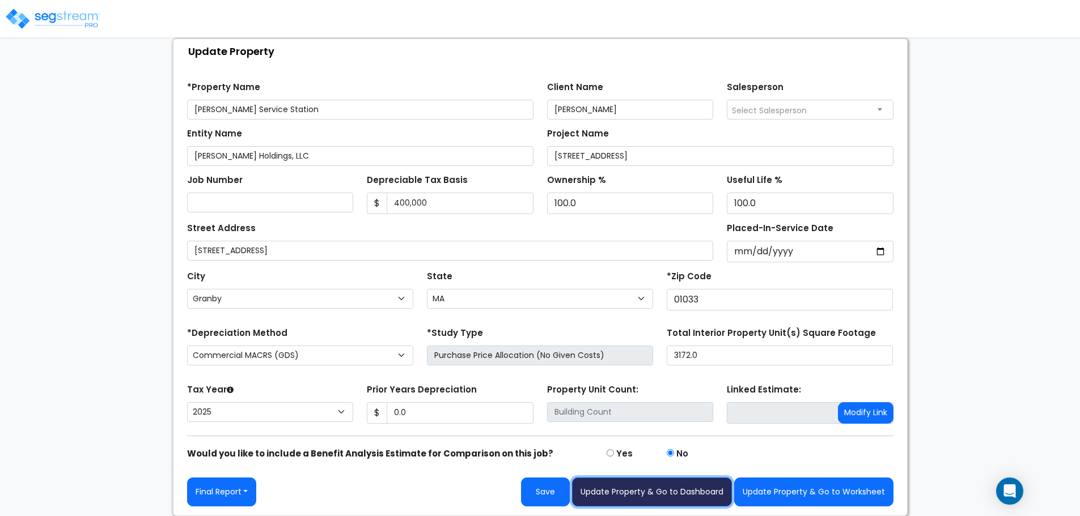
click at [665, 480] on button "Update Property & Go to Dashboard" at bounding box center [652, 492] width 160 height 29
type input "0"
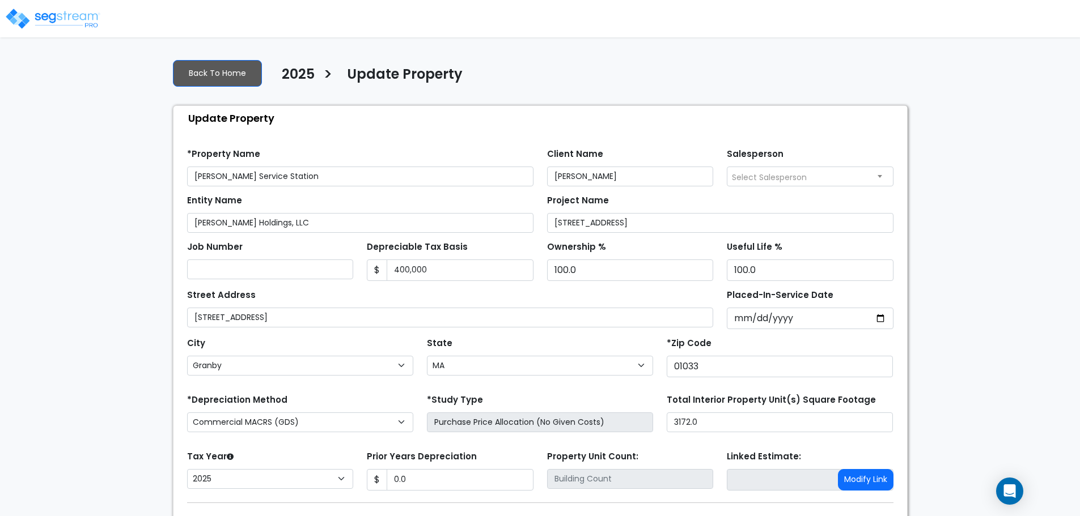
select select "MA"
select select "2025"
click at [441, 264] on input "400,000" at bounding box center [459, 271] width 147 height 22
type input "425000."
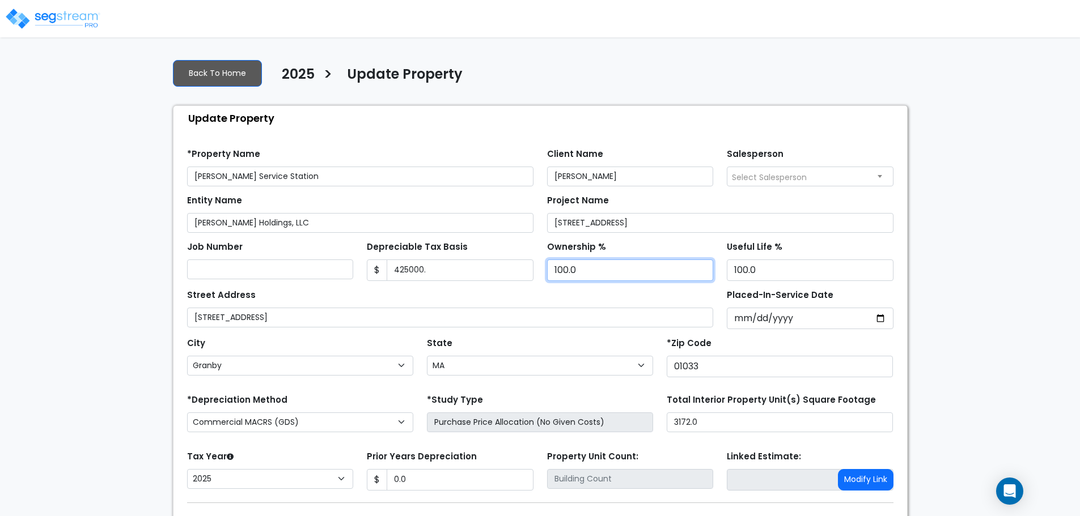
scroll to position [67, 0]
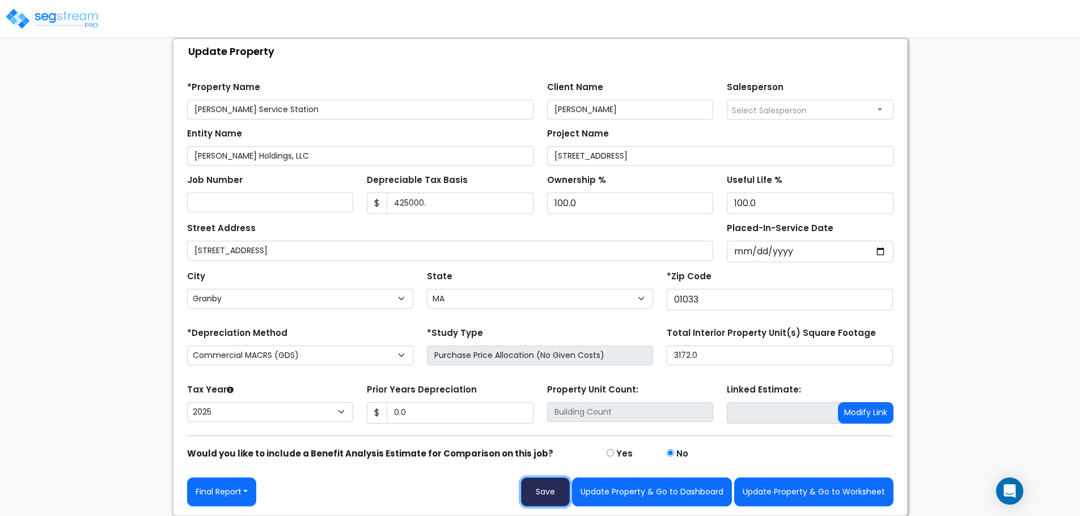
click at [563, 486] on button "Save" at bounding box center [545, 492] width 49 height 29
type input "0"
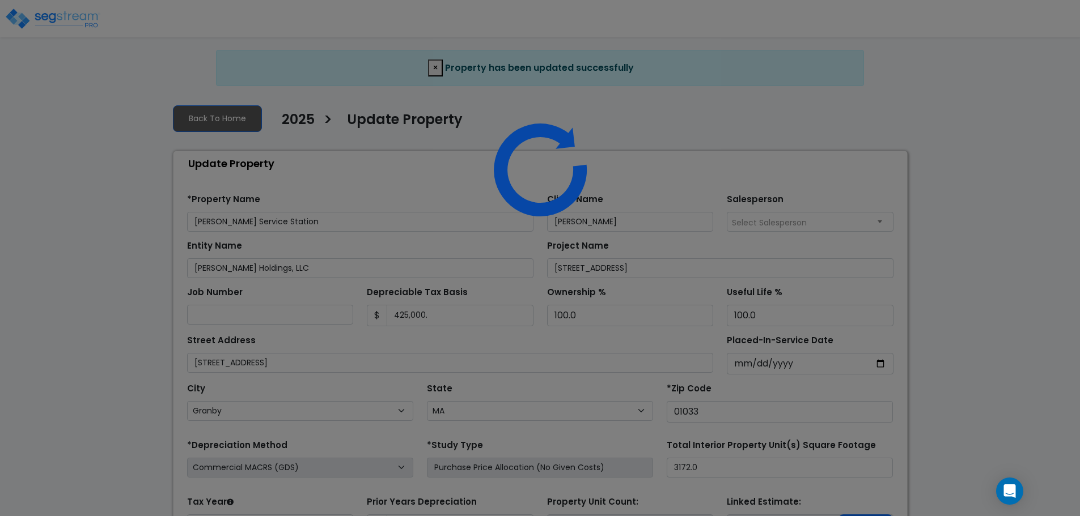
select select "MA"
select select "2025"
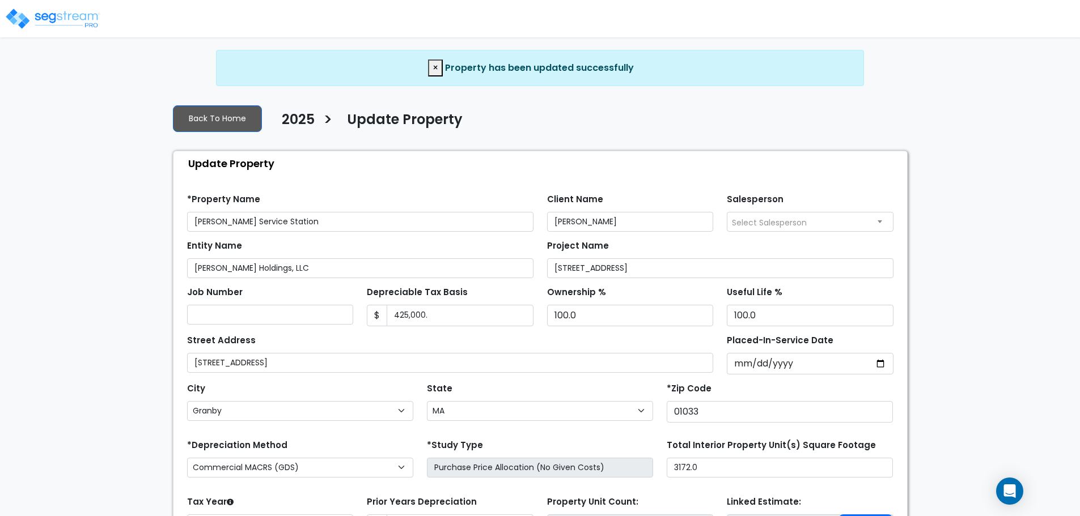
scroll to position [112, 0]
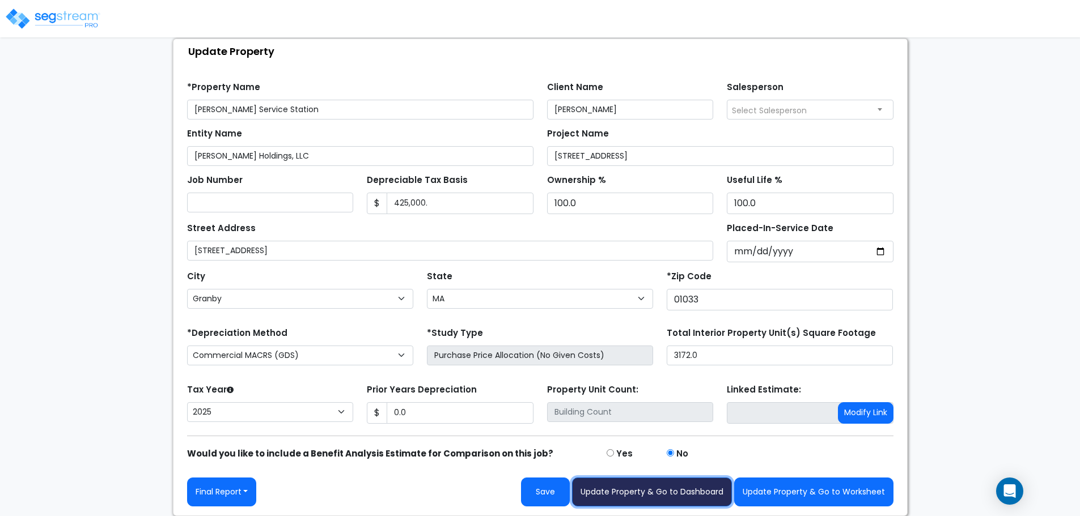
click at [643, 488] on button "Update Property & Go to Dashboard" at bounding box center [652, 492] width 160 height 29
type input "0"
